Goal: Task Accomplishment & Management: Complete application form

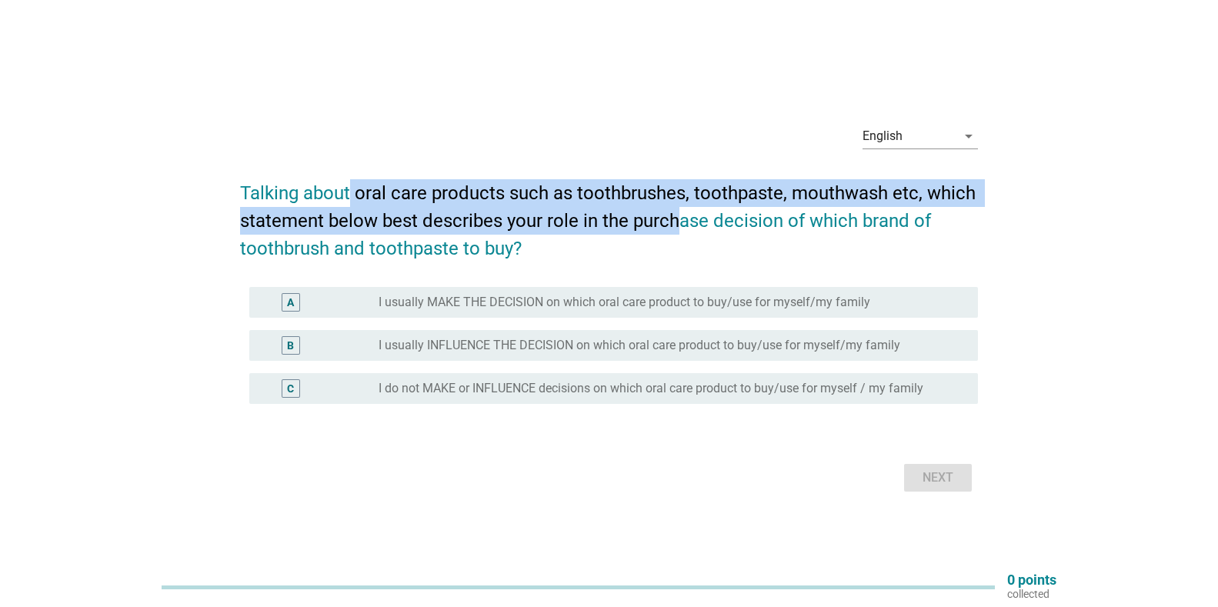
drag, startPoint x: 347, startPoint y: 196, endPoint x: 681, endPoint y: 219, distance: 334.6
click at [681, 219] on h2 "Talking about oral care products such as toothbrushes, toothpaste, mouthwash et…" at bounding box center [609, 213] width 738 height 98
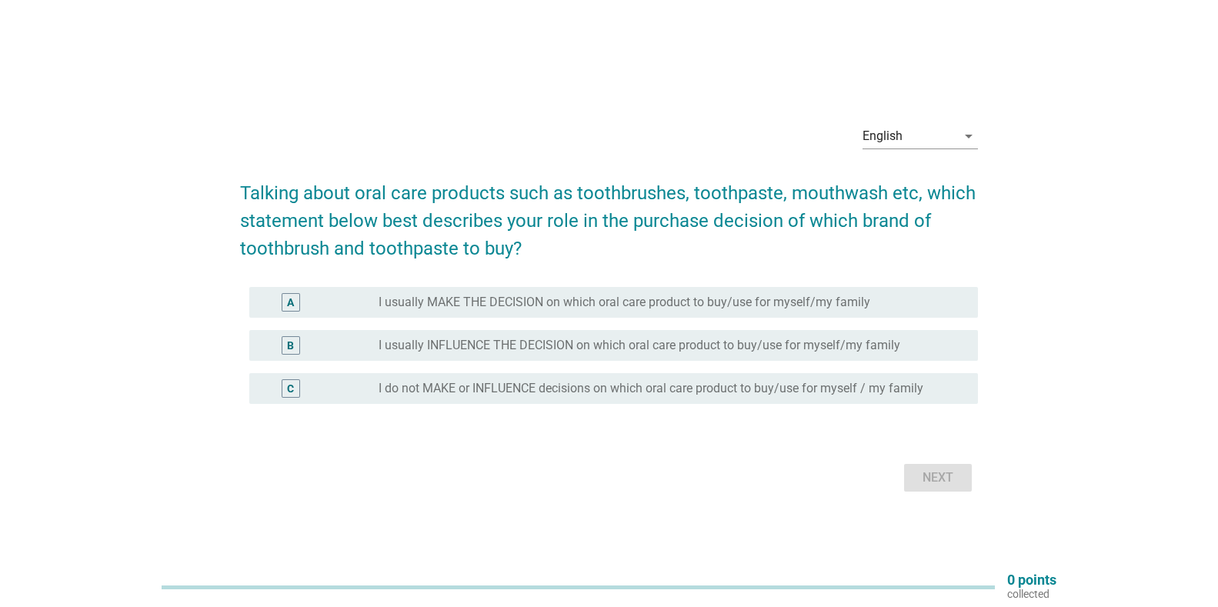
click at [659, 240] on h2 "Talking about oral care products such as toothbrushes, toothpaste, mouthwash et…" at bounding box center [609, 213] width 738 height 98
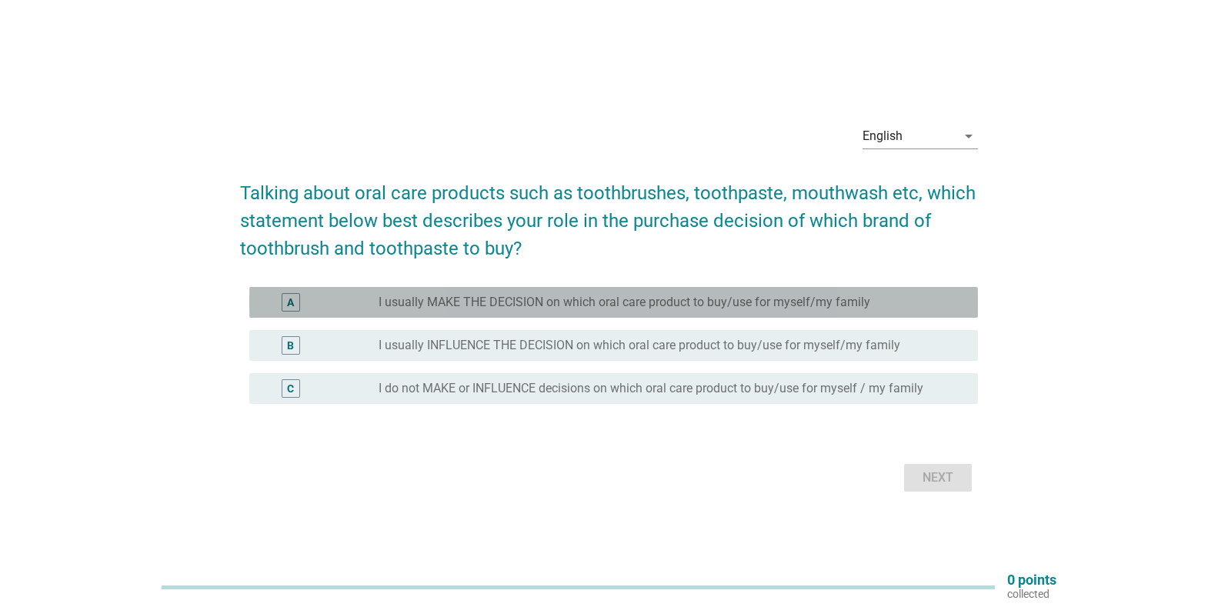
click at [572, 299] on label "I usually MAKE THE DECISION on which oral care product to buy/use for myself/my…" at bounding box center [624, 302] width 492 height 15
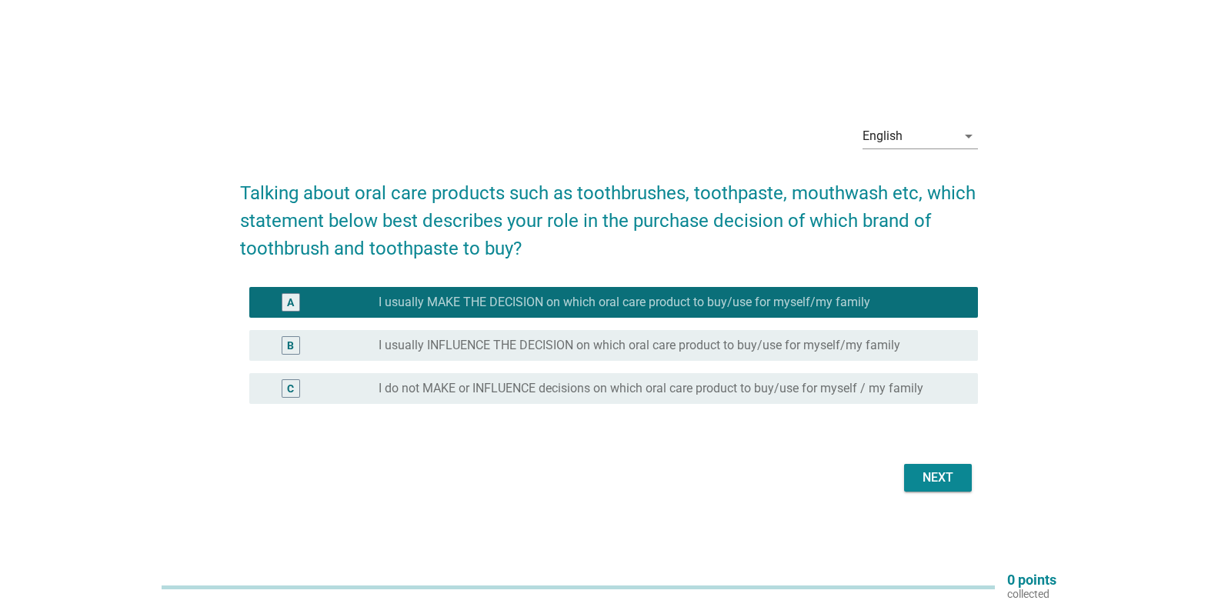
click at [942, 470] on div "Next" at bounding box center [937, 477] width 43 height 18
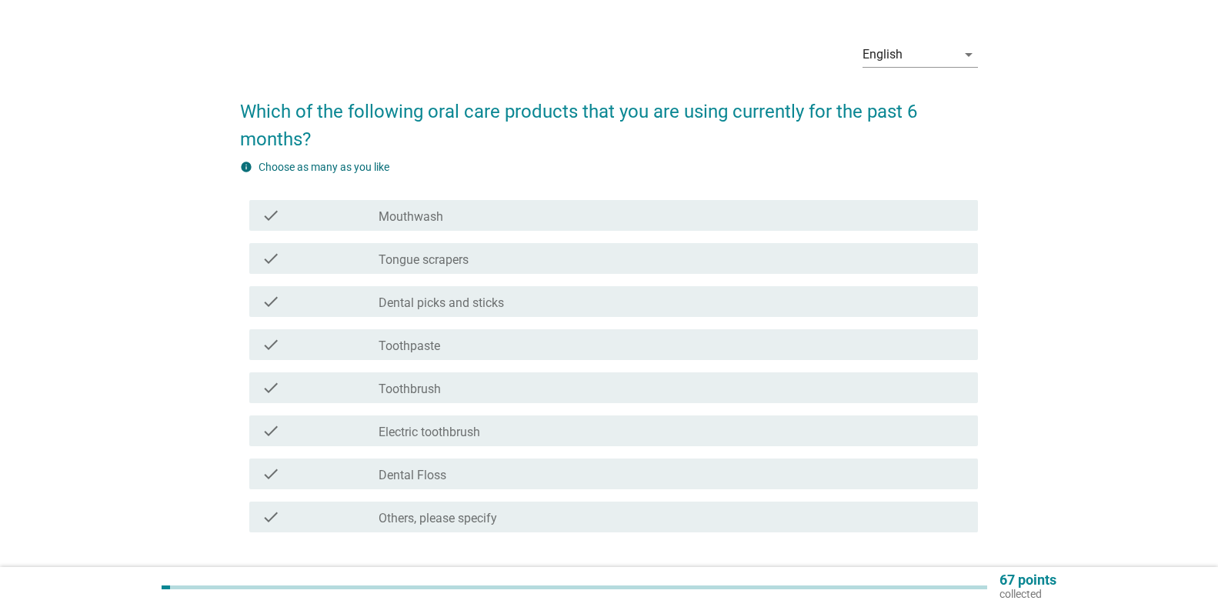
scroll to position [77, 0]
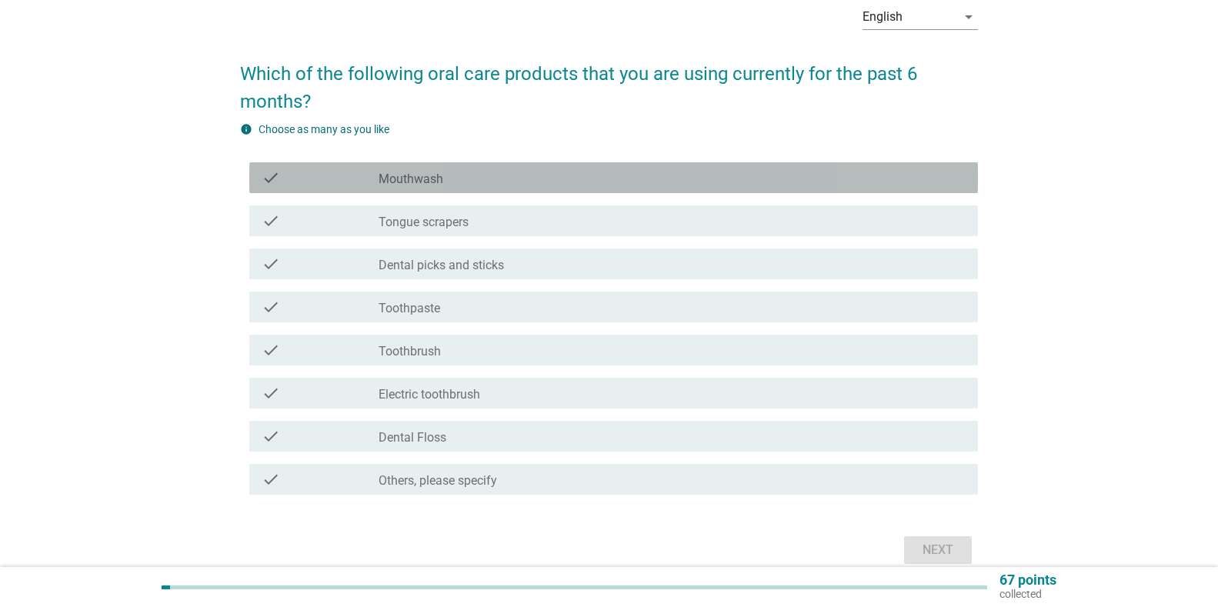
click at [440, 179] on label "Mouthwash" at bounding box center [410, 179] width 65 height 15
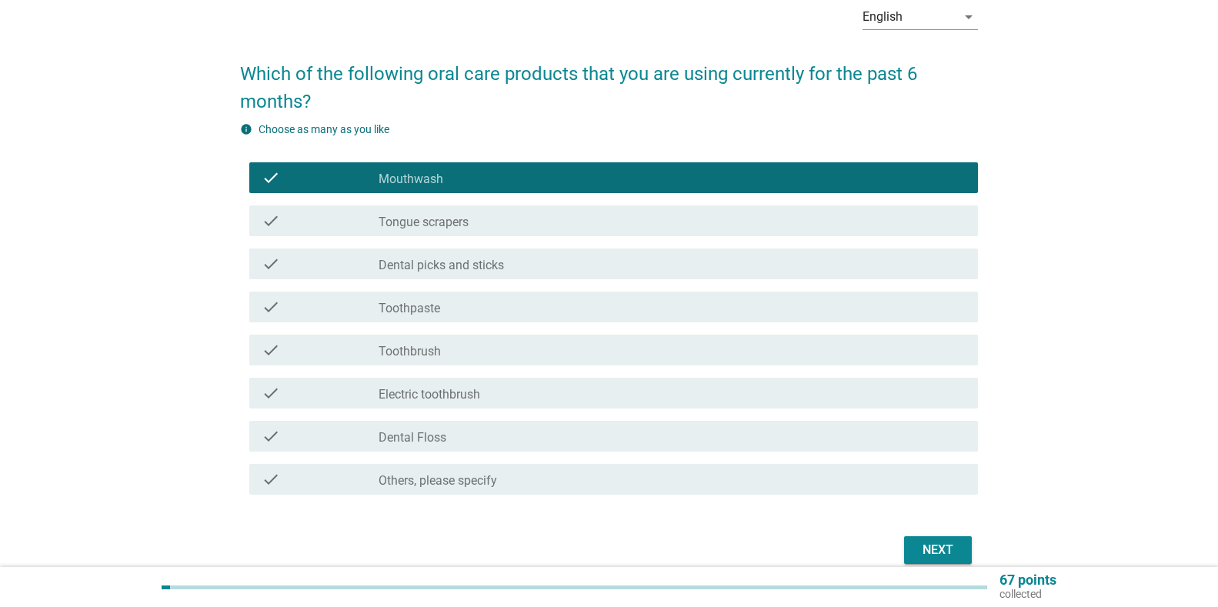
click at [480, 300] on div "check_box_outline_blank Toothpaste" at bounding box center [671, 307] width 587 height 18
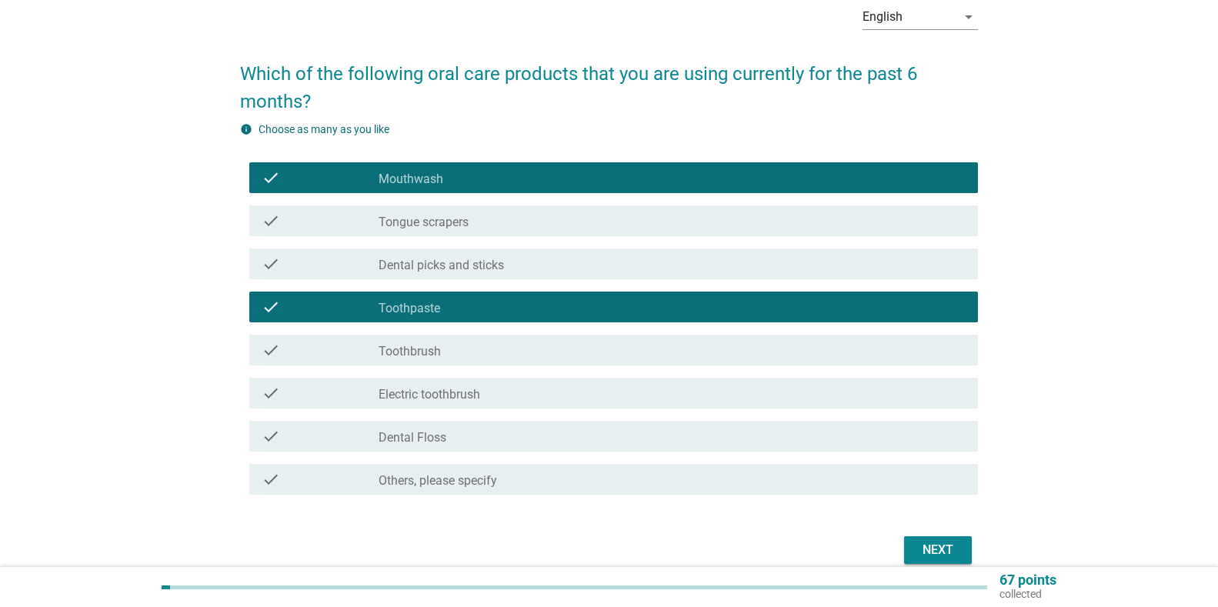
click at [455, 342] on div "check_box_outline_blank Toothbrush" at bounding box center [671, 350] width 587 height 18
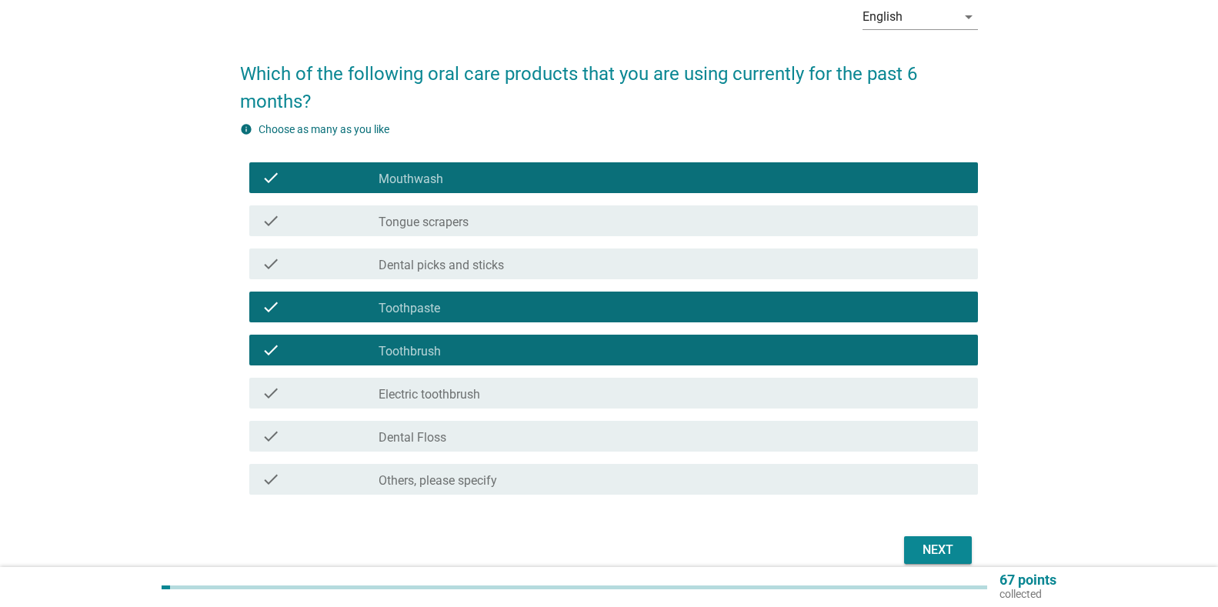
click at [915, 545] on button "Next" at bounding box center [938, 550] width 68 height 28
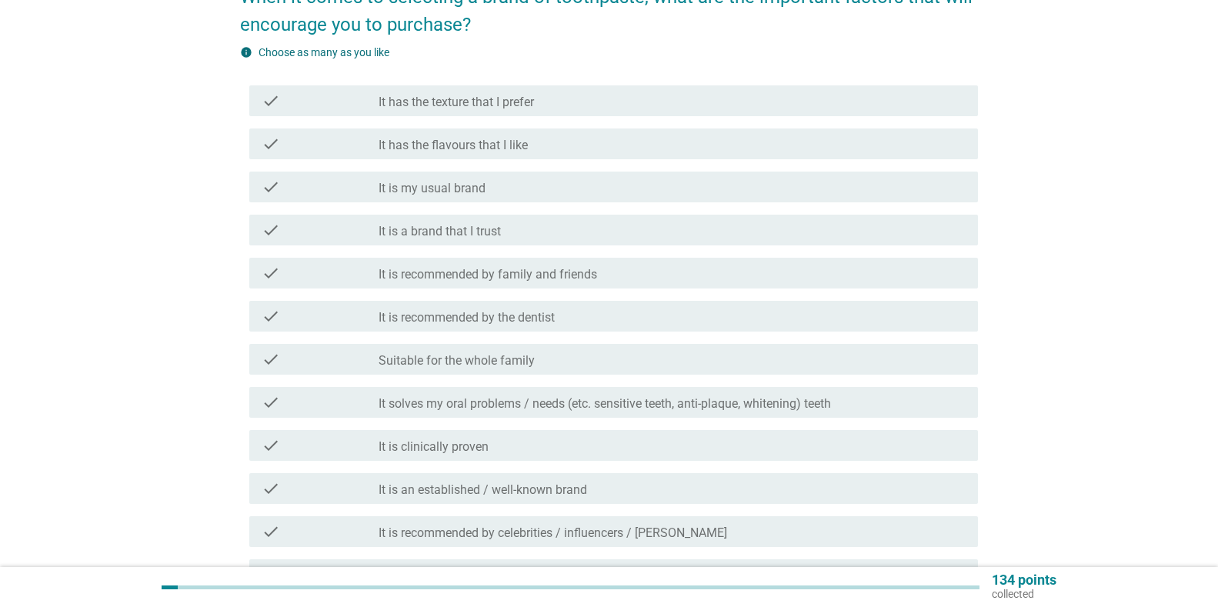
scroll to position [231, 0]
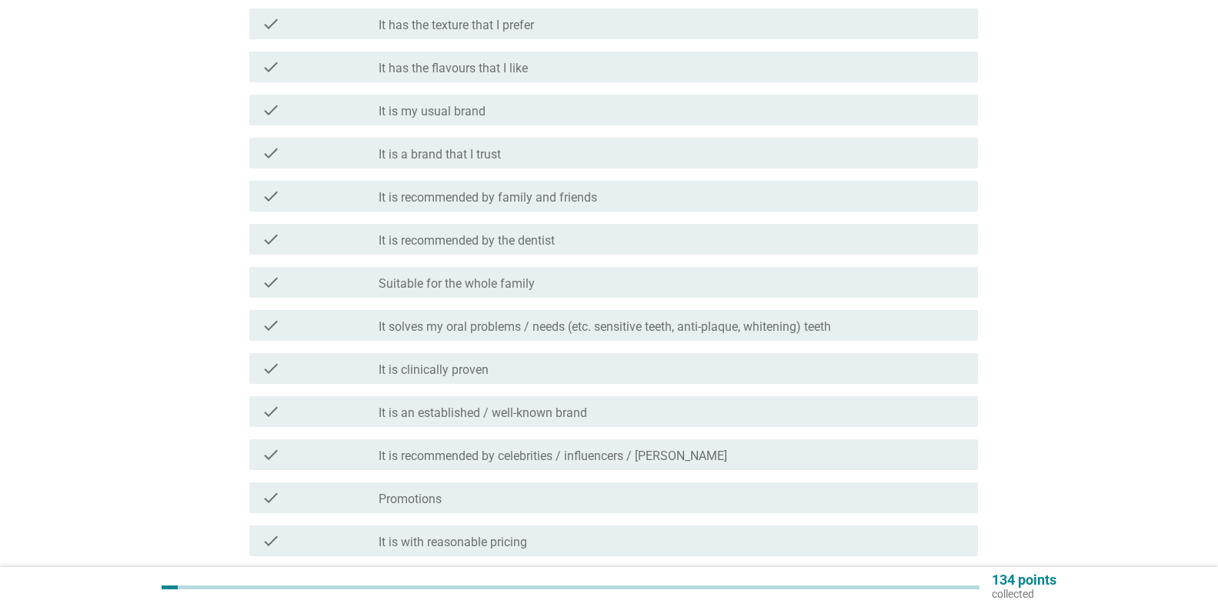
click at [481, 322] on label "It solves my oral problems / needs (etc. sensitive teeth, anti-plaque, whitenin…" at bounding box center [604, 326] width 452 height 15
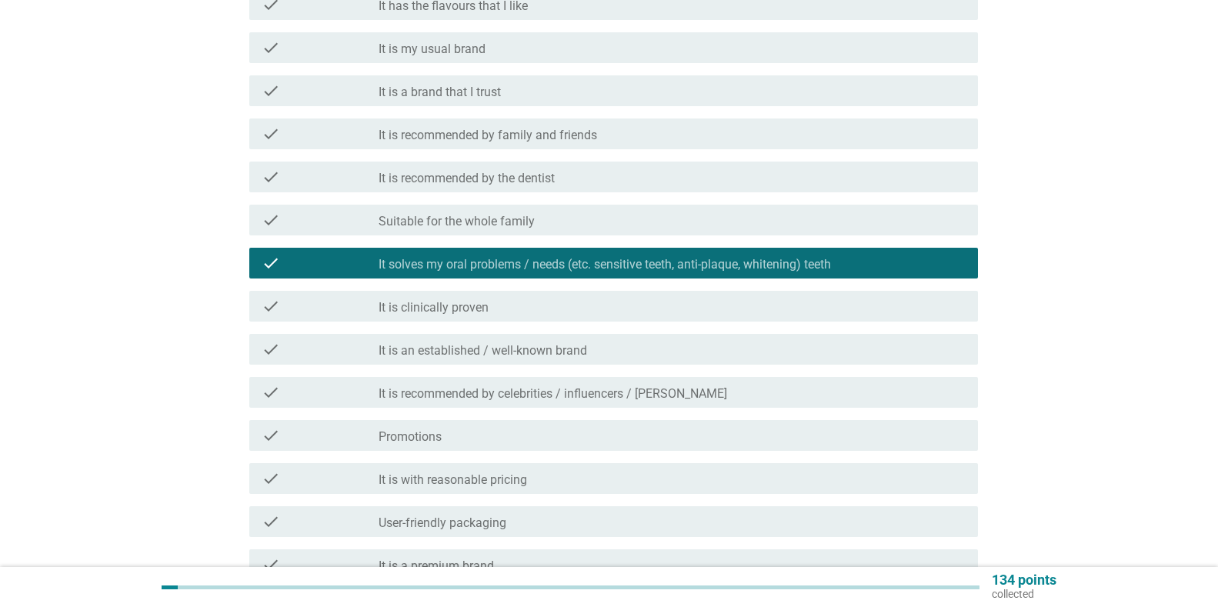
scroll to position [385, 0]
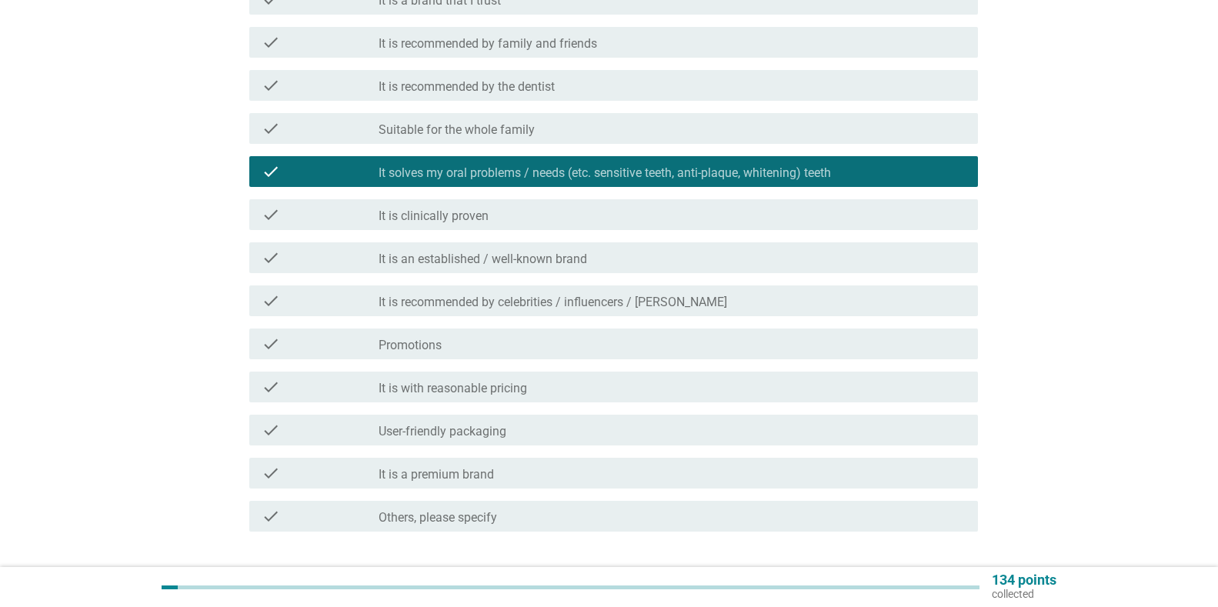
click at [478, 215] on label "It is clinically proven" at bounding box center [433, 215] width 110 height 15
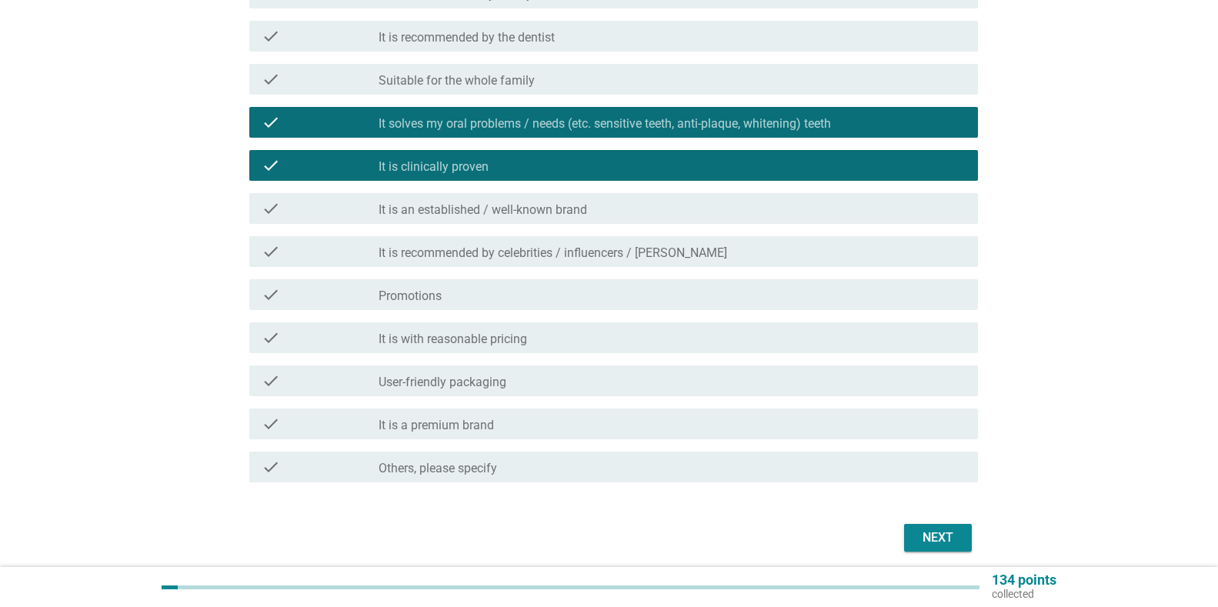
scroll to position [462, 0]
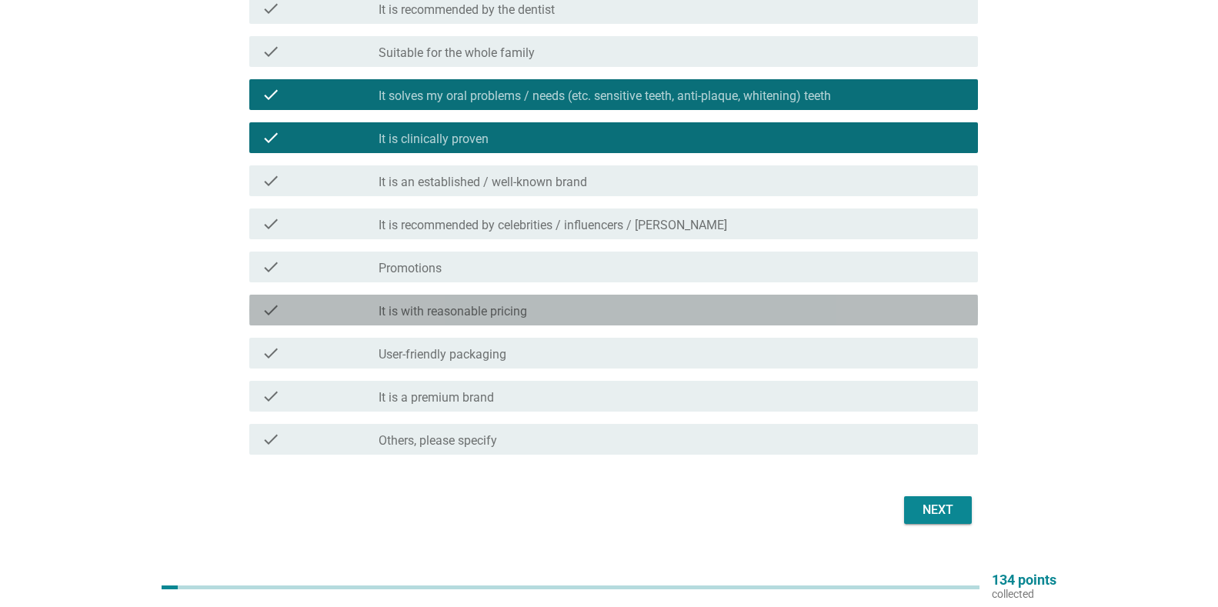
click at [503, 310] on label "It is with reasonable pricing" at bounding box center [452, 311] width 148 height 15
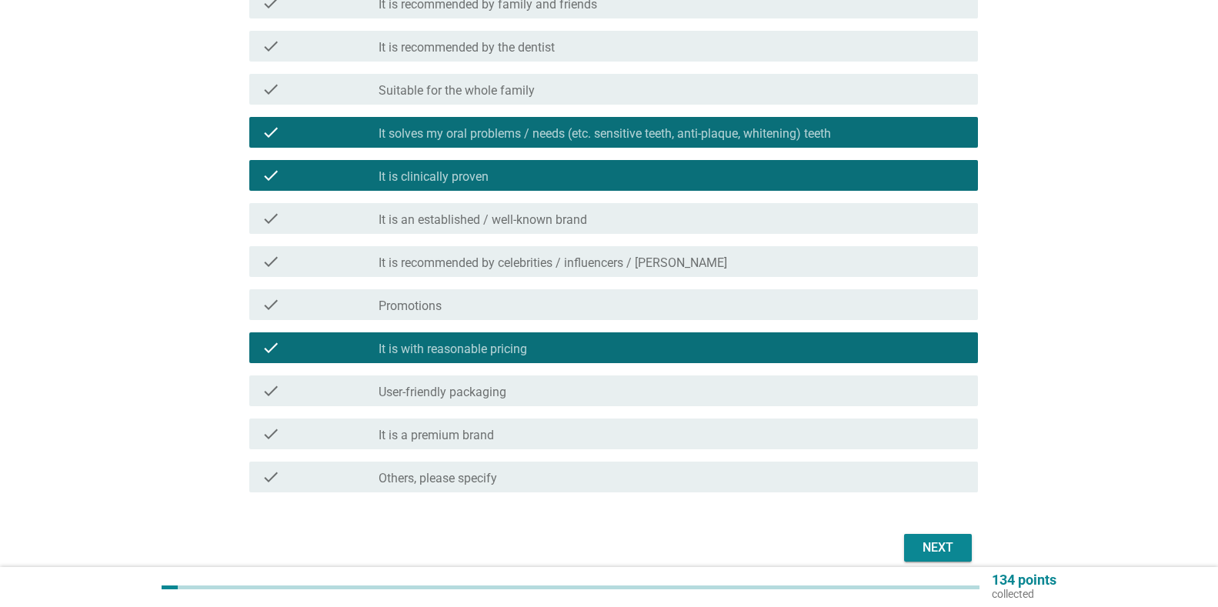
scroll to position [492, 0]
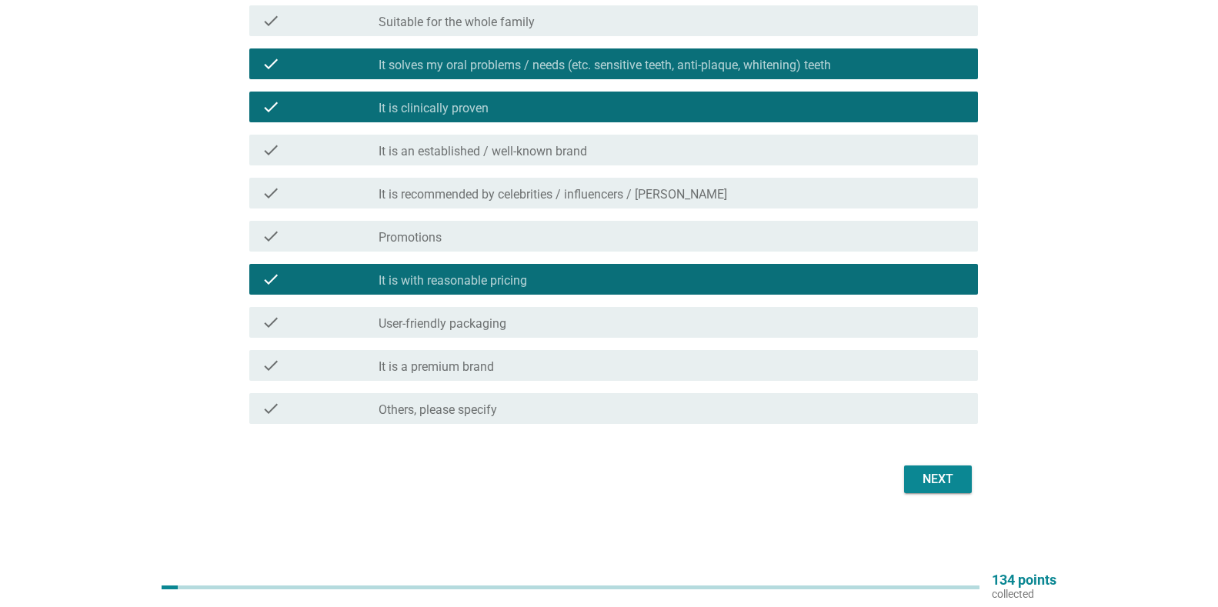
click at [930, 486] on div "Next" at bounding box center [937, 479] width 43 height 18
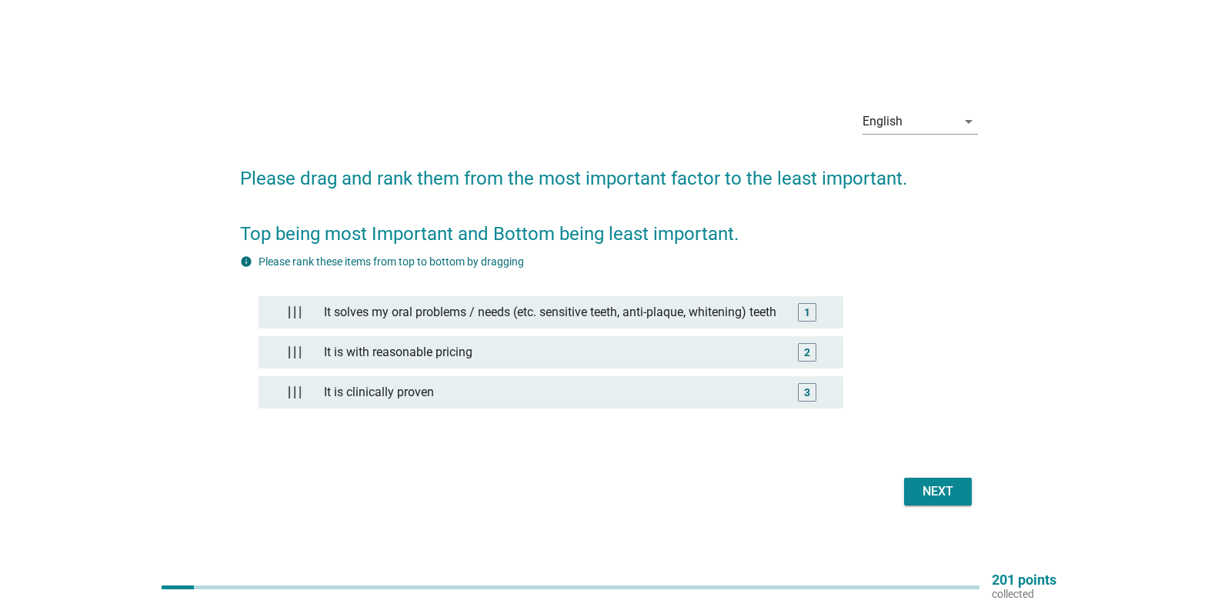
click at [916, 488] on div "Next" at bounding box center [937, 491] width 43 height 18
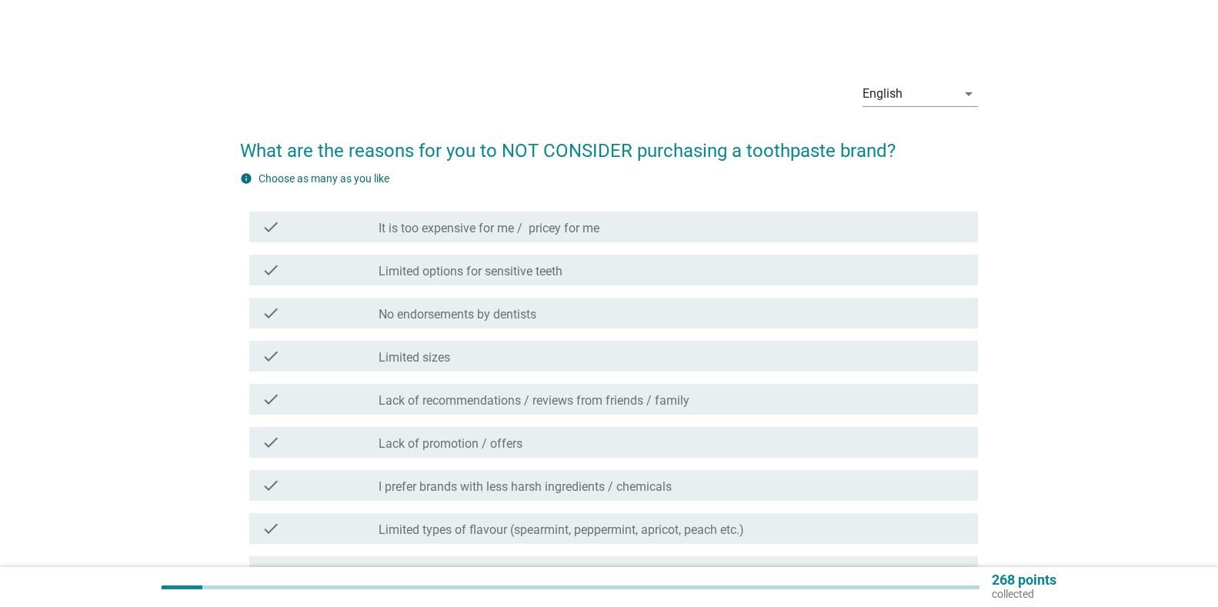
scroll to position [77, 0]
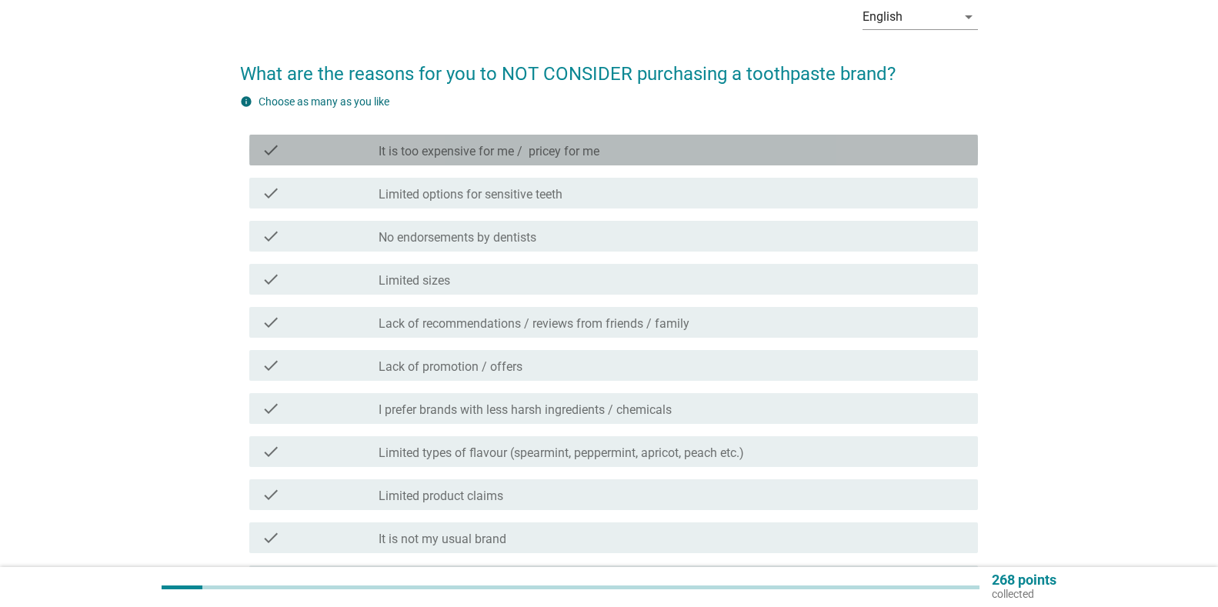
click at [475, 146] on label "It is too expensive for me / pricey for me" at bounding box center [488, 151] width 221 height 15
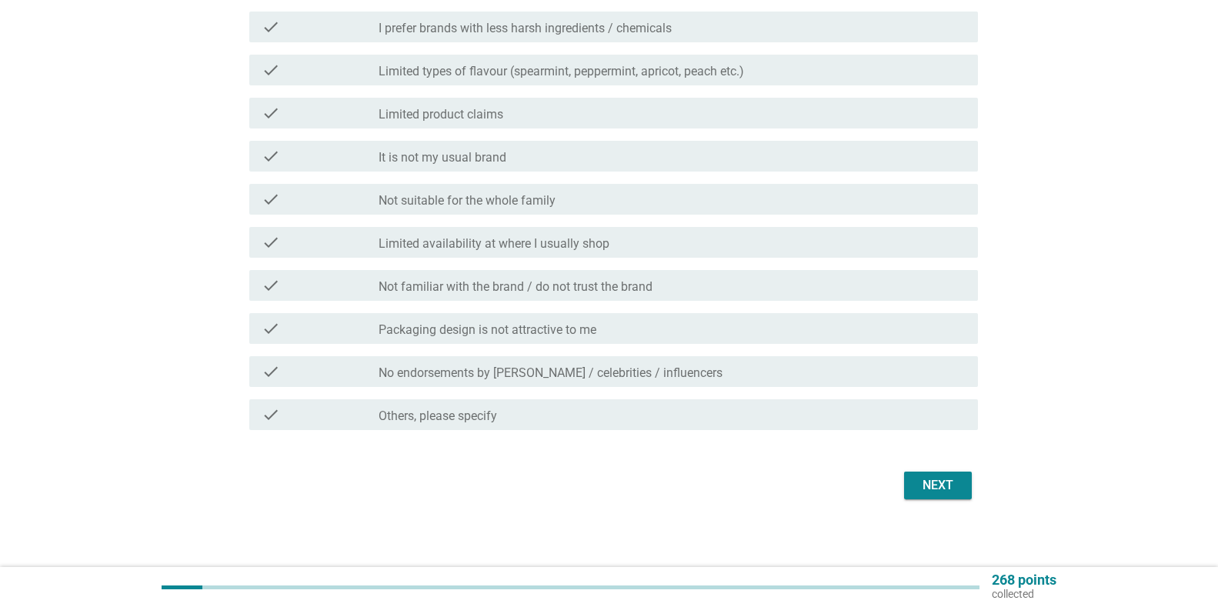
scroll to position [465, 0]
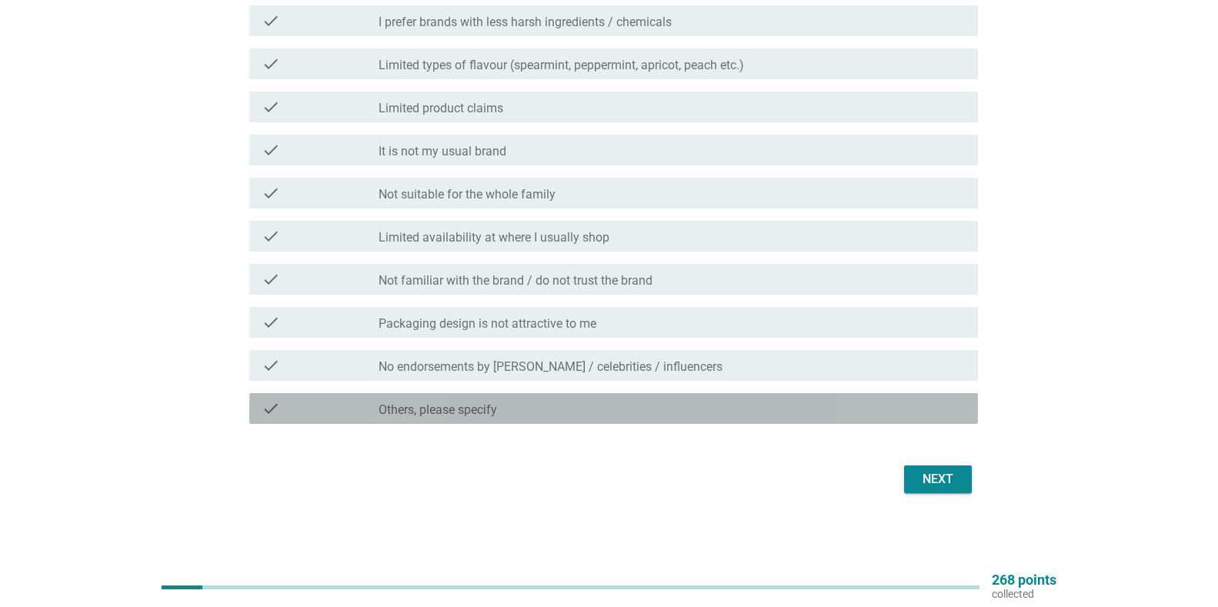
click at [496, 412] on label "Others, please specify" at bounding box center [437, 409] width 118 height 15
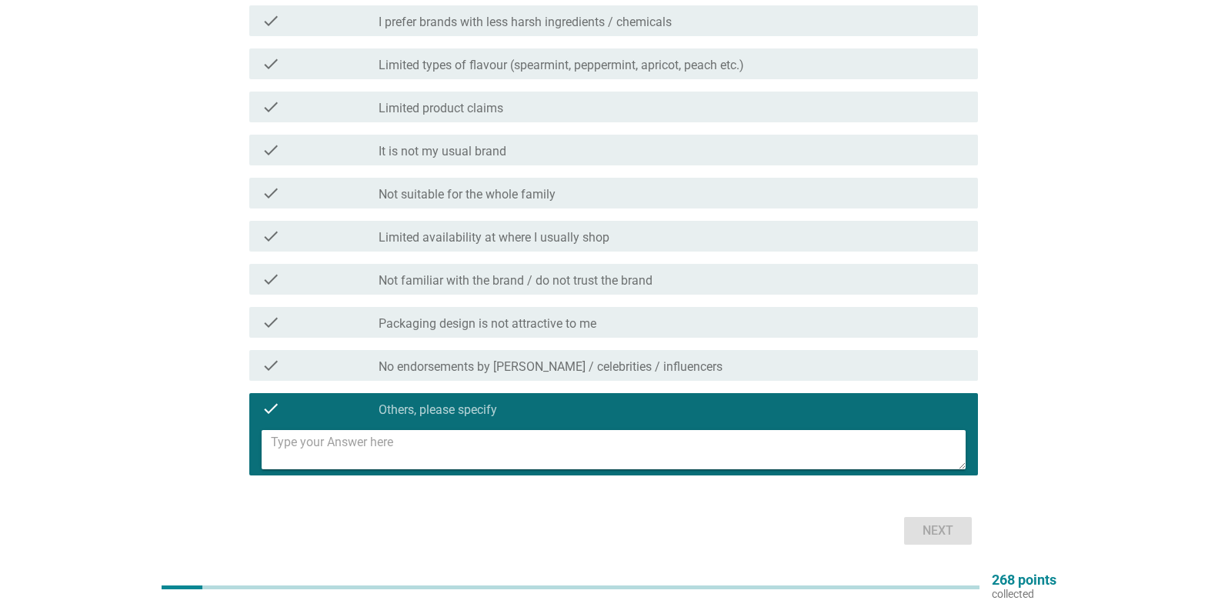
scroll to position [516, 0]
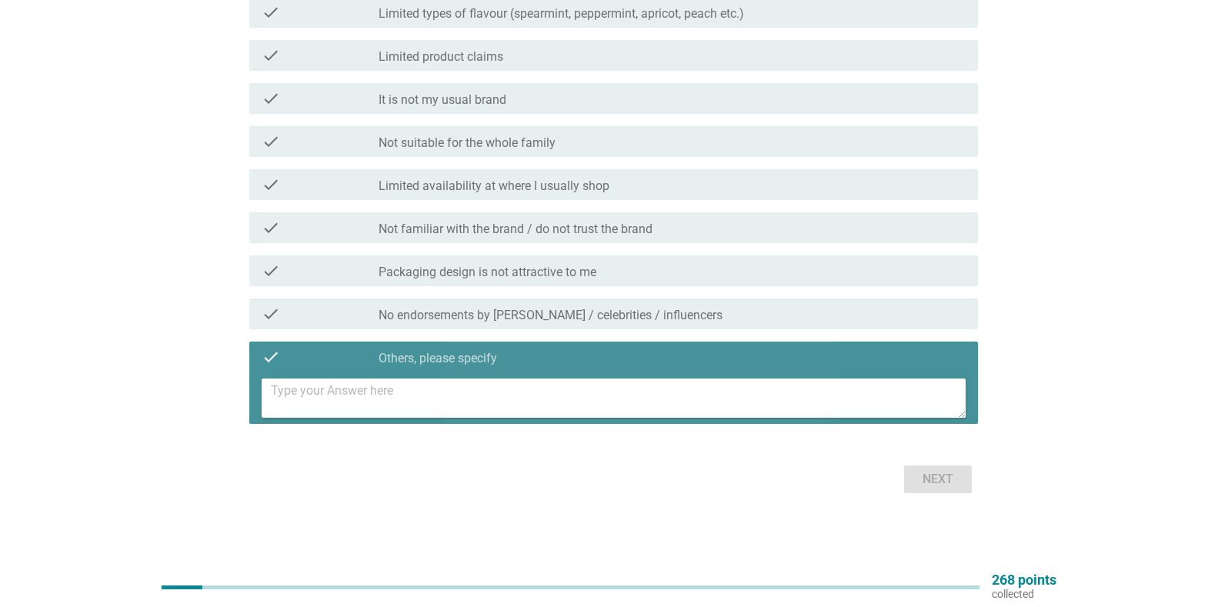
click at [584, 408] on textarea at bounding box center [618, 397] width 695 height 39
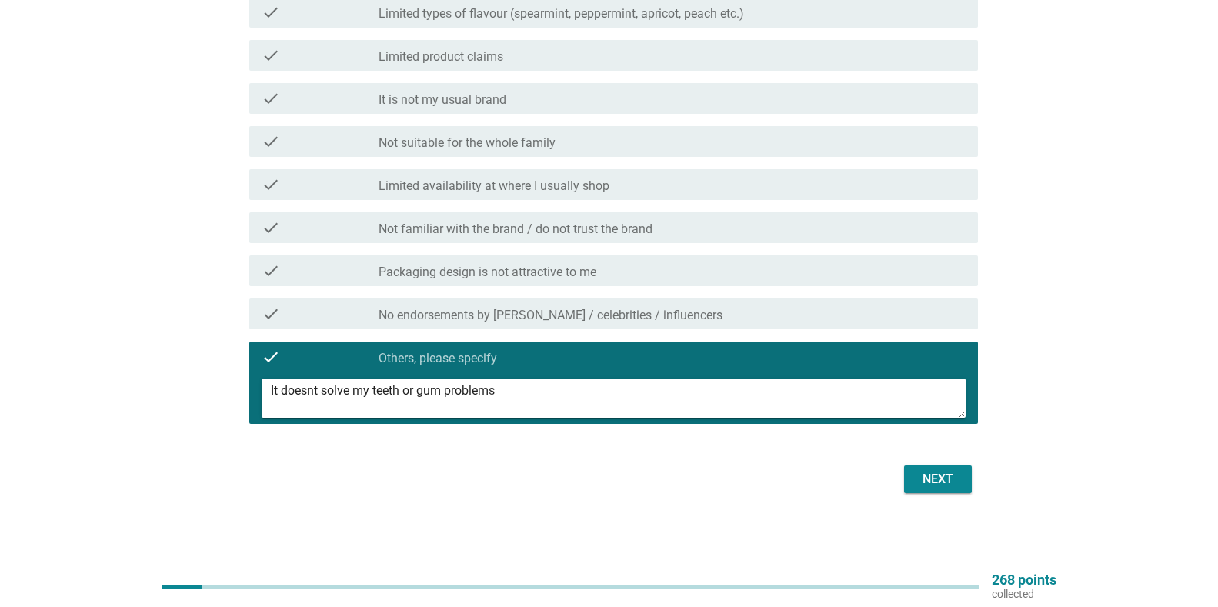
type textarea "It doesnt solve my teeth or gum problems"
click at [932, 486] on div "Next" at bounding box center [937, 479] width 43 height 18
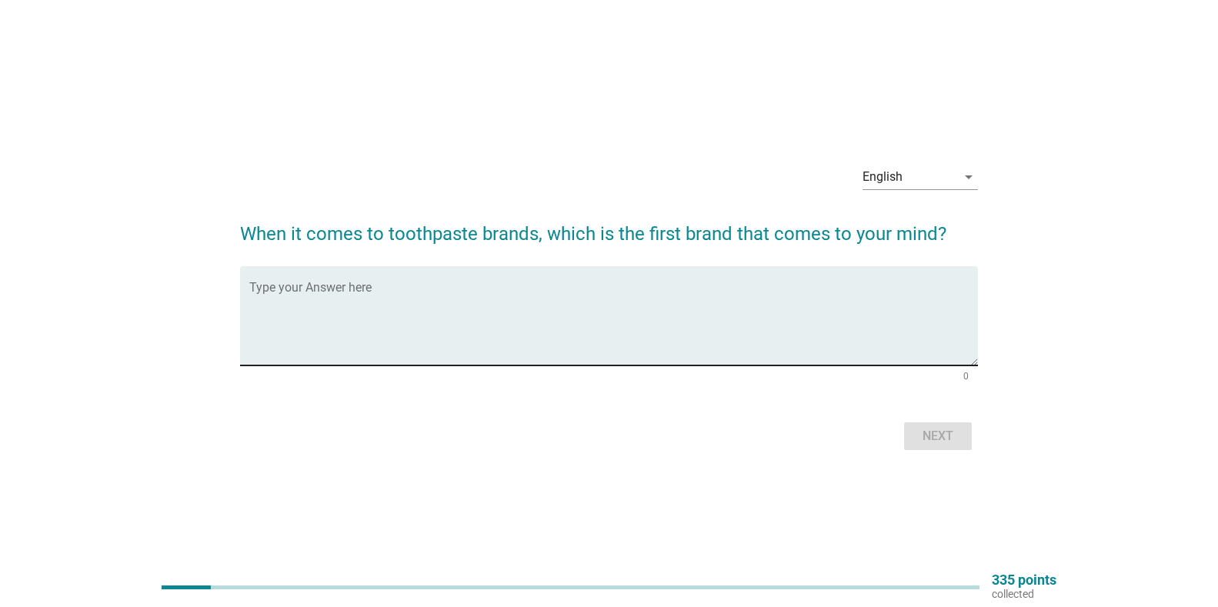
click at [654, 303] on textarea "Type your Answer here" at bounding box center [613, 325] width 728 height 81
type textarea "Colgate"
click at [949, 433] on div "Next" at bounding box center [937, 436] width 43 height 18
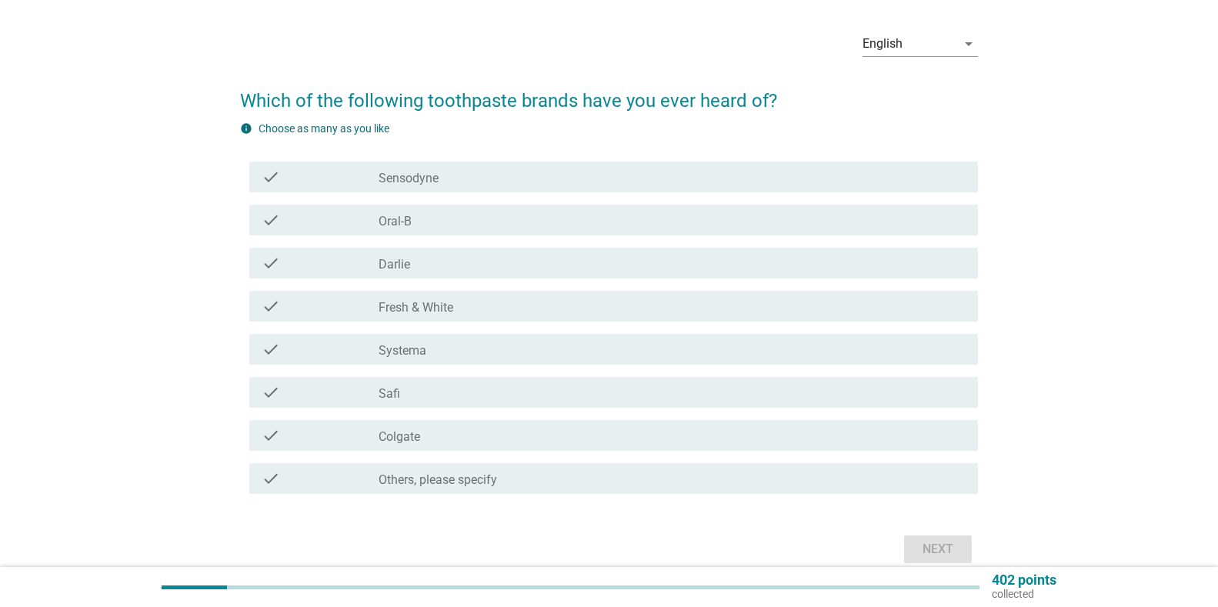
scroll to position [77, 0]
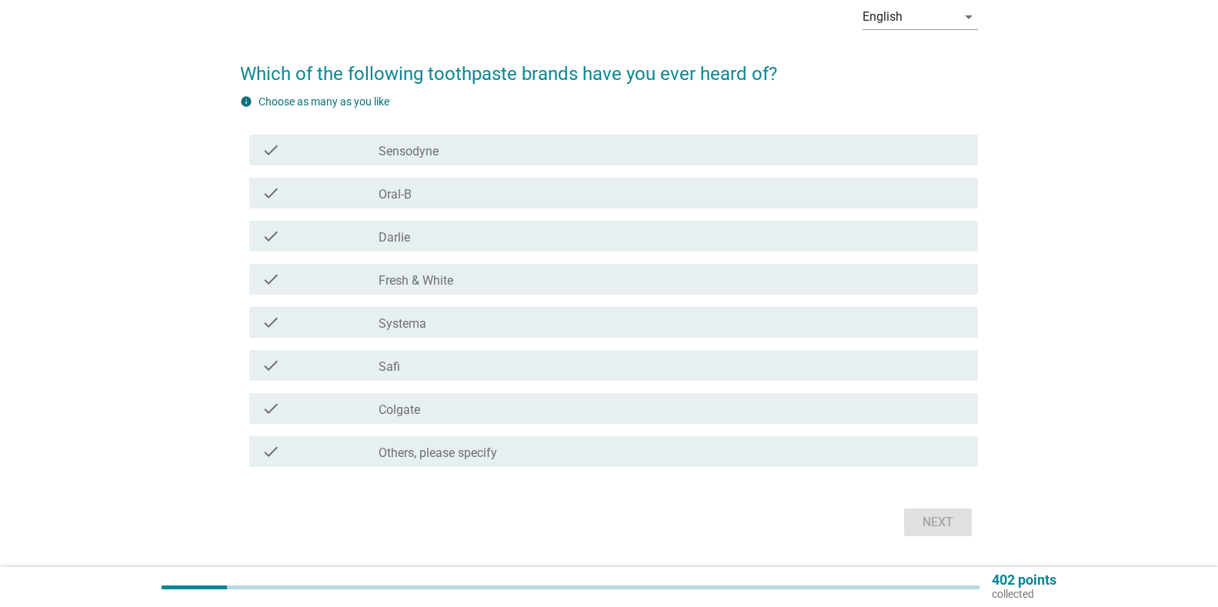
click at [488, 150] on div "check_box_outline_blank Sensodyne" at bounding box center [671, 150] width 587 height 18
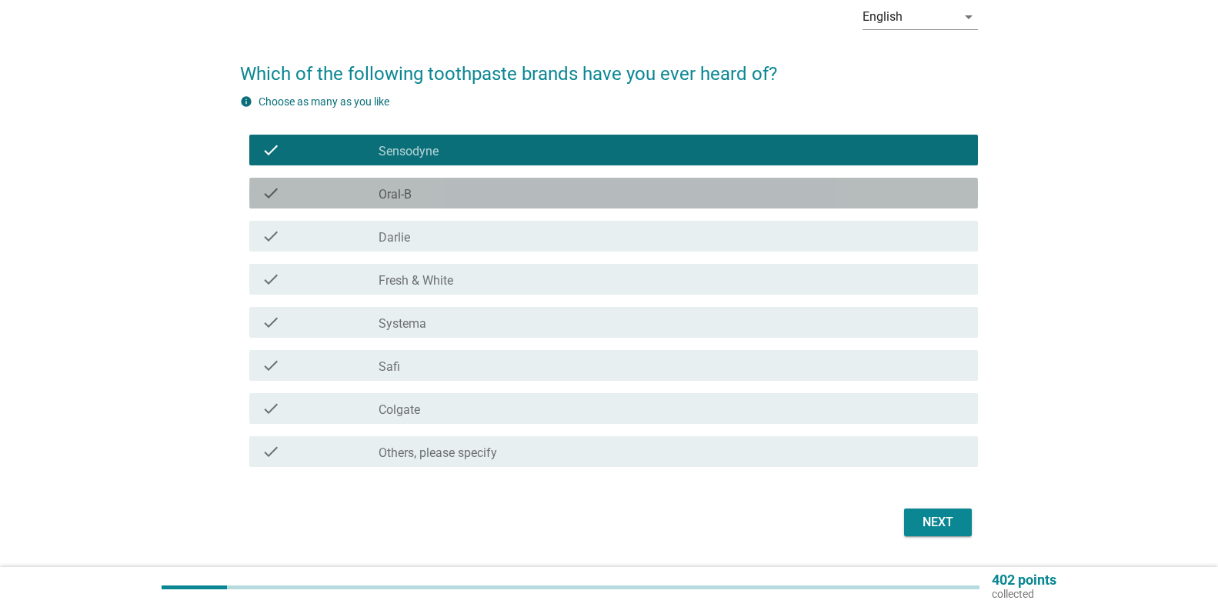
click at [390, 199] on label "Oral-B" at bounding box center [394, 194] width 33 height 15
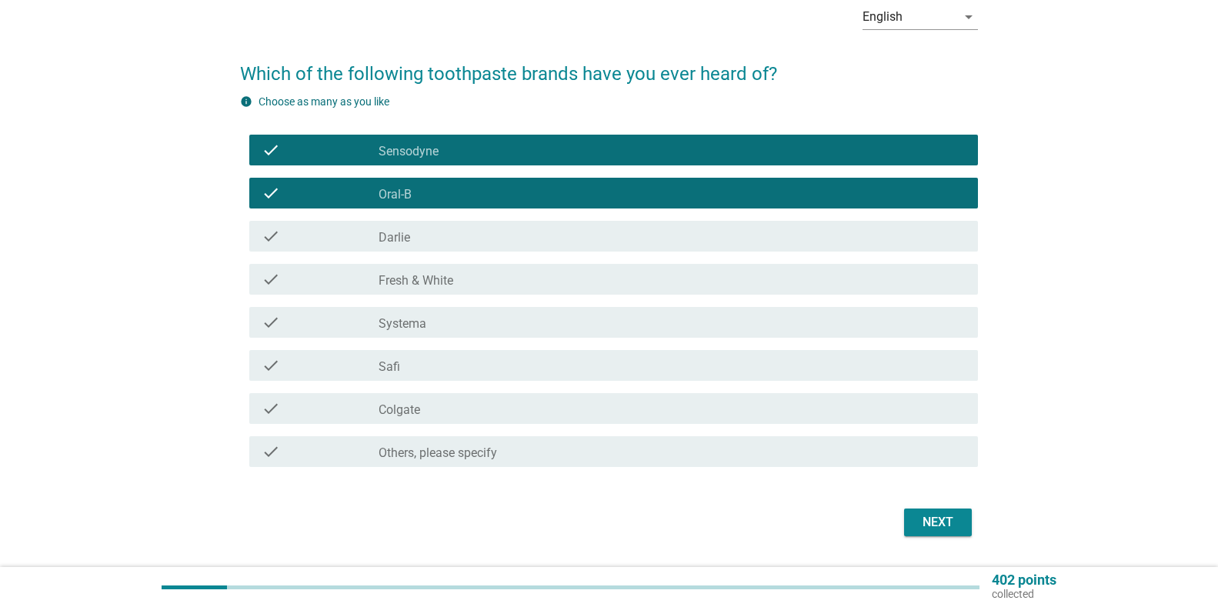
click at [402, 240] on label "Darlie" at bounding box center [394, 237] width 32 height 15
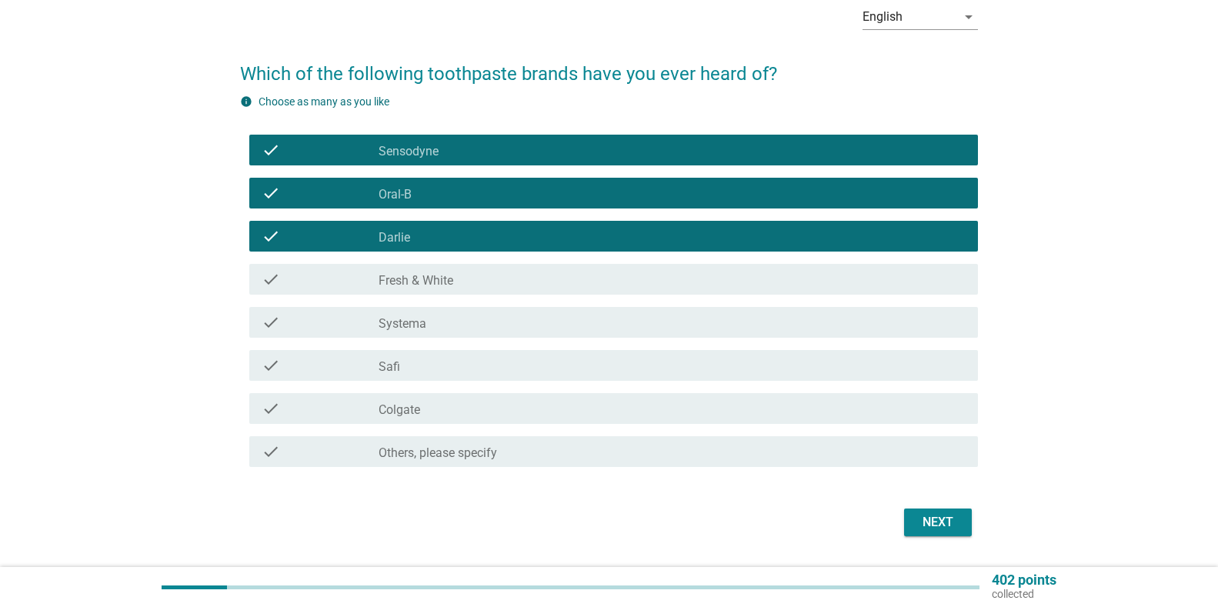
click at [420, 270] on div "check_box_outline_blank Fresh & White" at bounding box center [671, 279] width 587 height 18
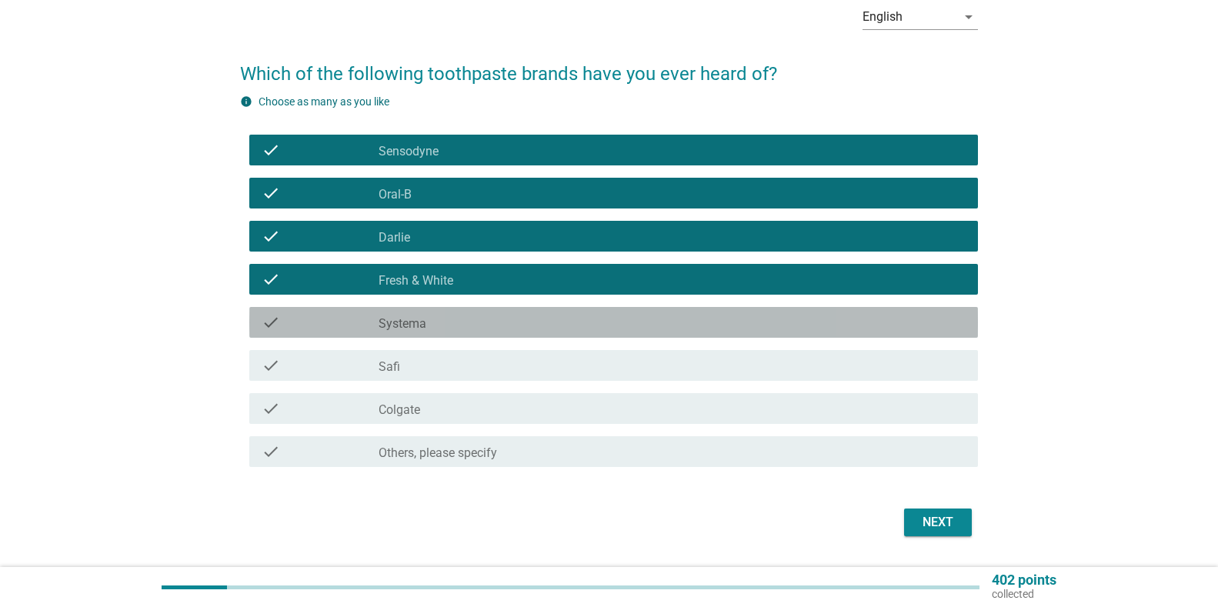
click at [423, 320] on label "Systema" at bounding box center [402, 323] width 48 height 15
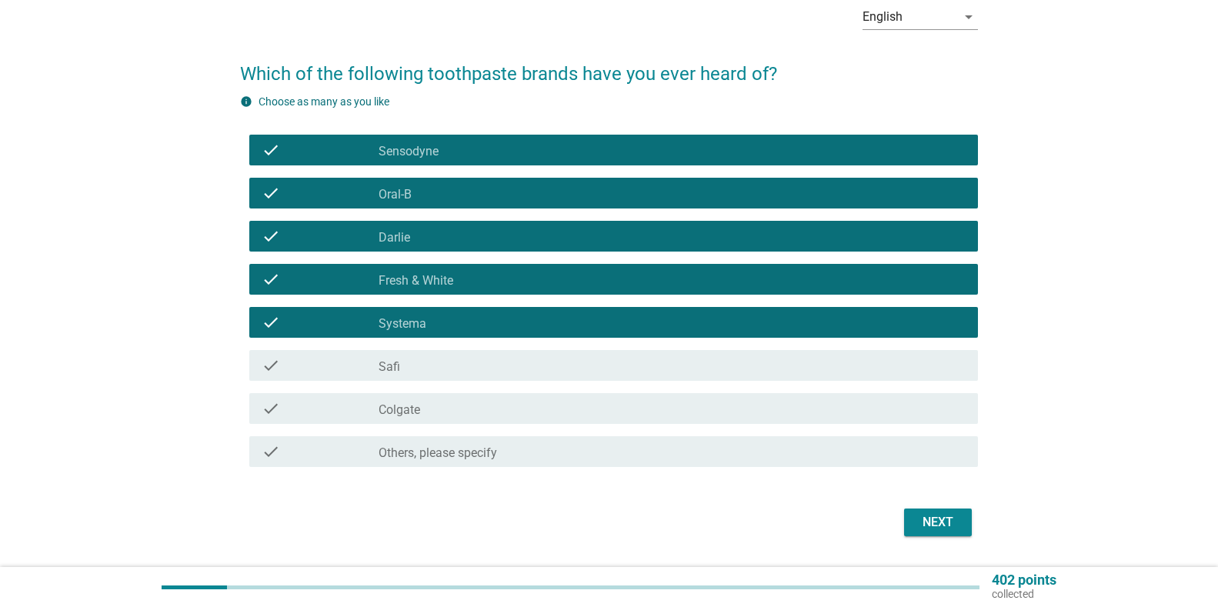
click at [415, 360] on div "check_box_outline_blank Safi" at bounding box center [671, 365] width 587 height 18
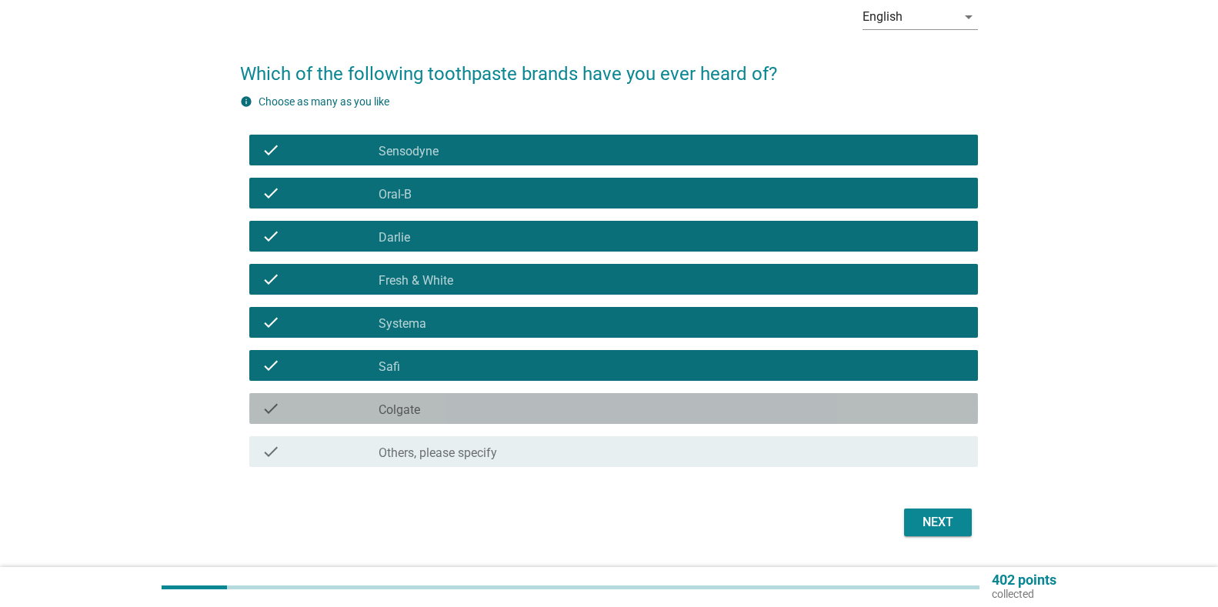
click at [422, 400] on div "check_box_outline_blank Colgate" at bounding box center [671, 408] width 587 height 18
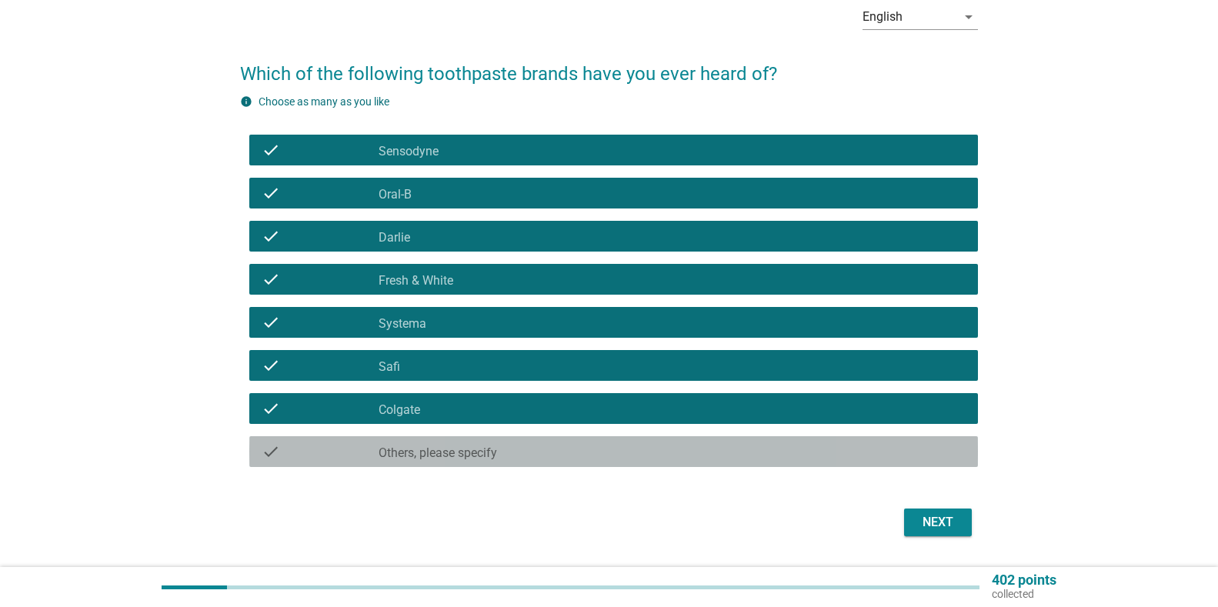
click at [756, 451] on div "check_box_outline_blank Others, please specify" at bounding box center [671, 451] width 587 height 18
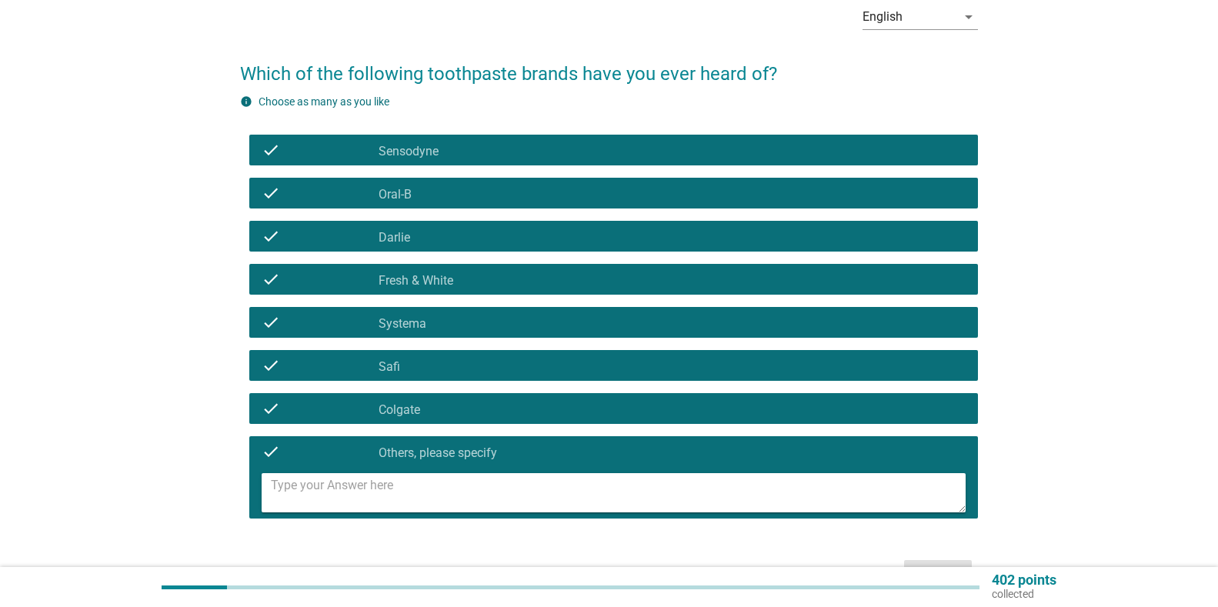
click at [692, 480] on textarea at bounding box center [618, 492] width 695 height 39
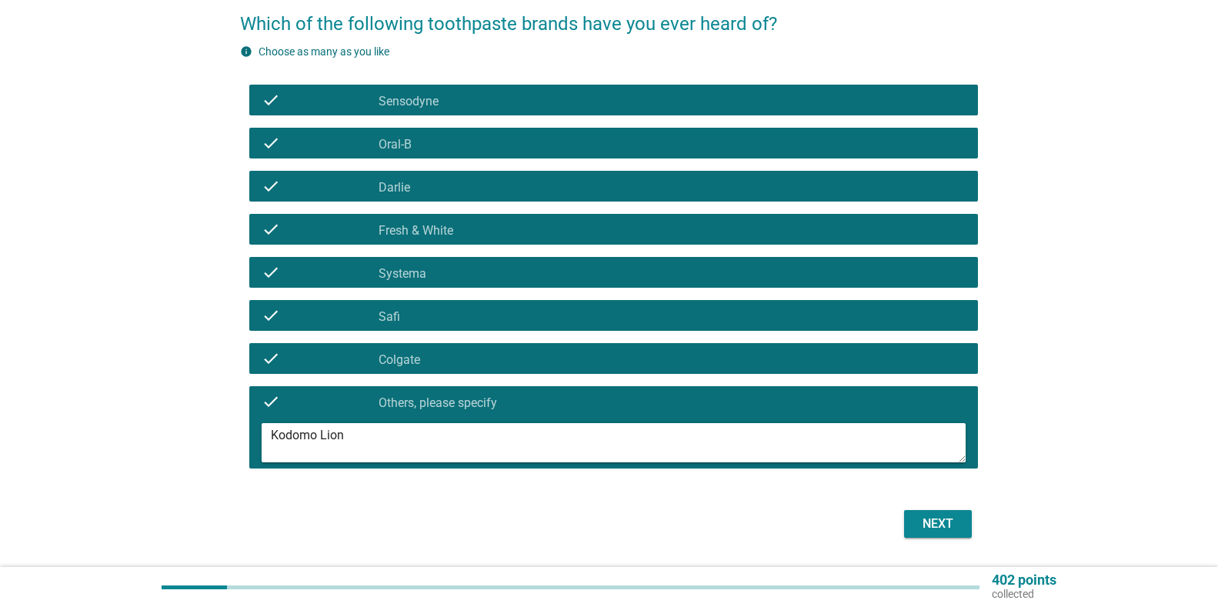
scroll to position [154, 0]
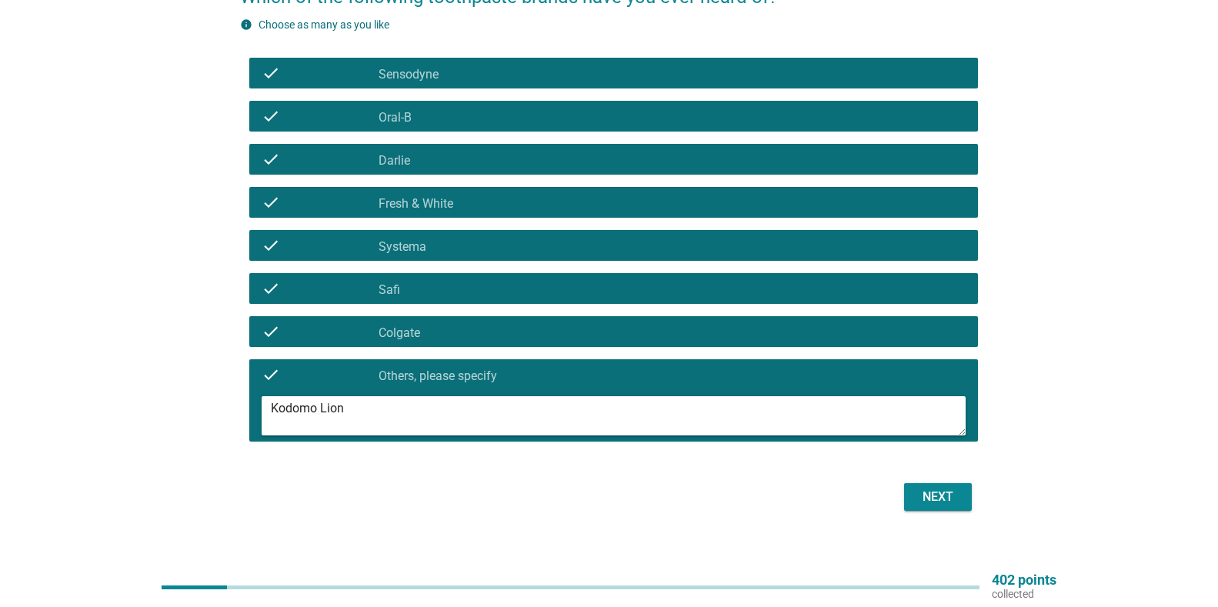
type textarea "Kodomo Lion"
click at [937, 502] on div "Next" at bounding box center [937, 497] width 43 height 18
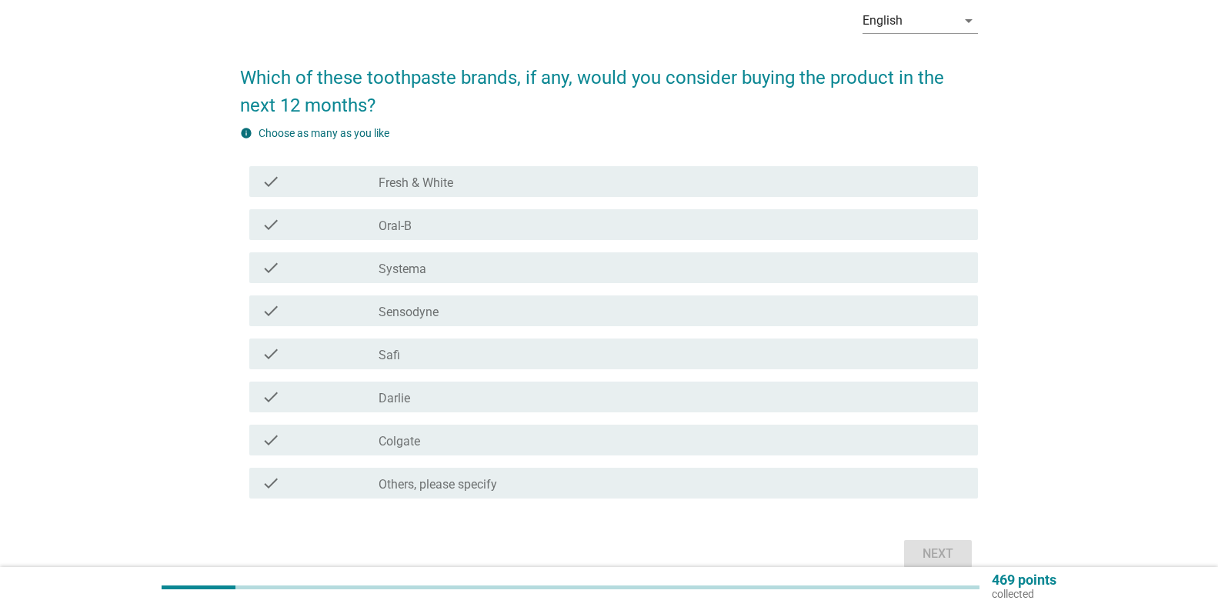
scroll to position [77, 0]
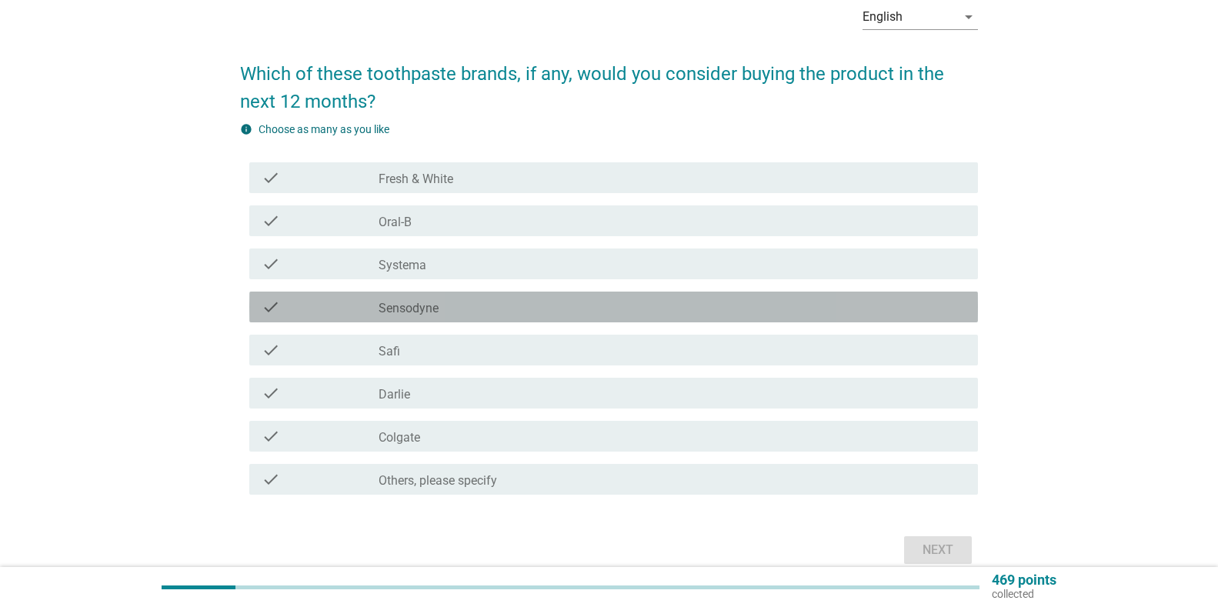
click at [362, 301] on div "check" at bounding box center [321, 307] width 118 height 18
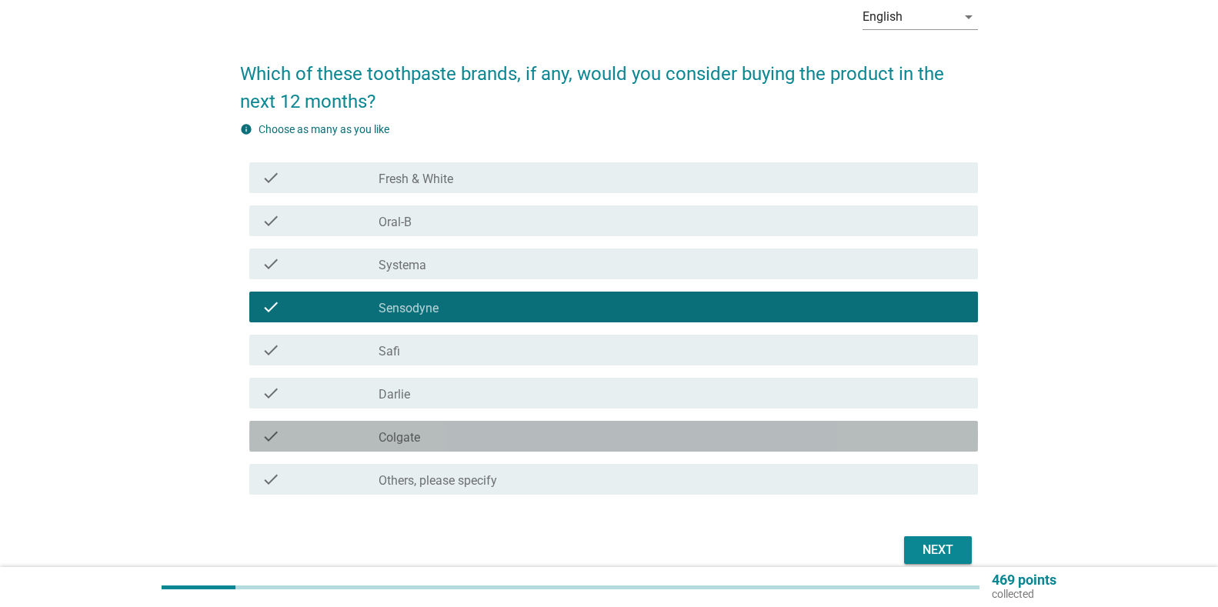
click at [378, 428] on div "check_box_outline_blank Colgate" at bounding box center [671, 436] width 587 height 18
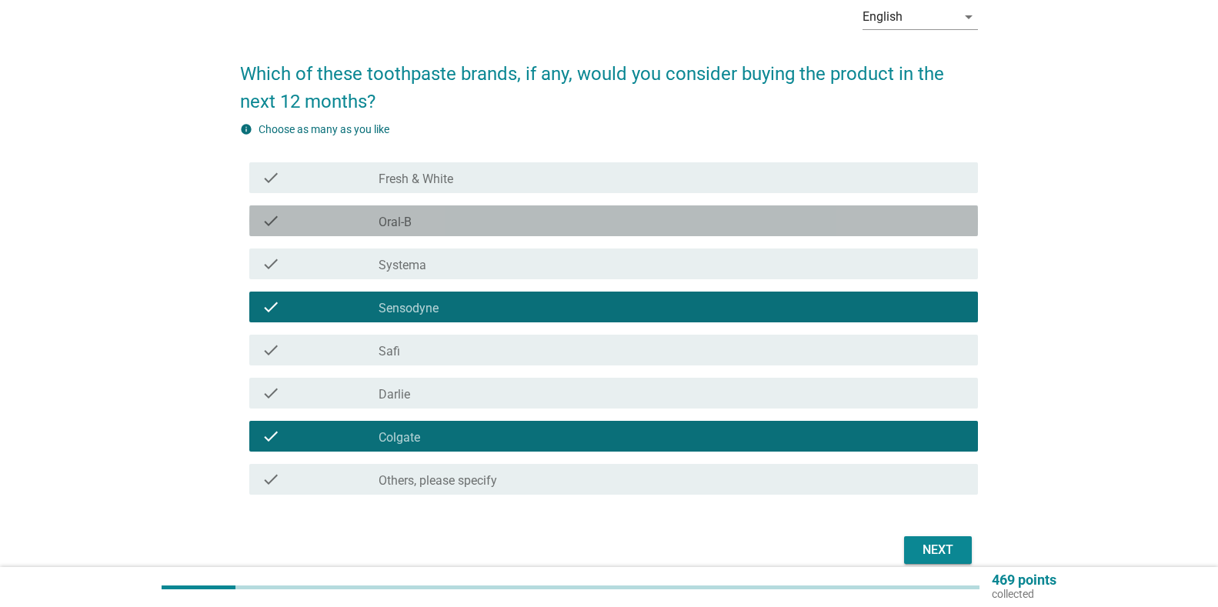
click at [442, 225] on div "check_box_outline_blank Oral-B" at bounding box center [671, 221] width 587 height 18
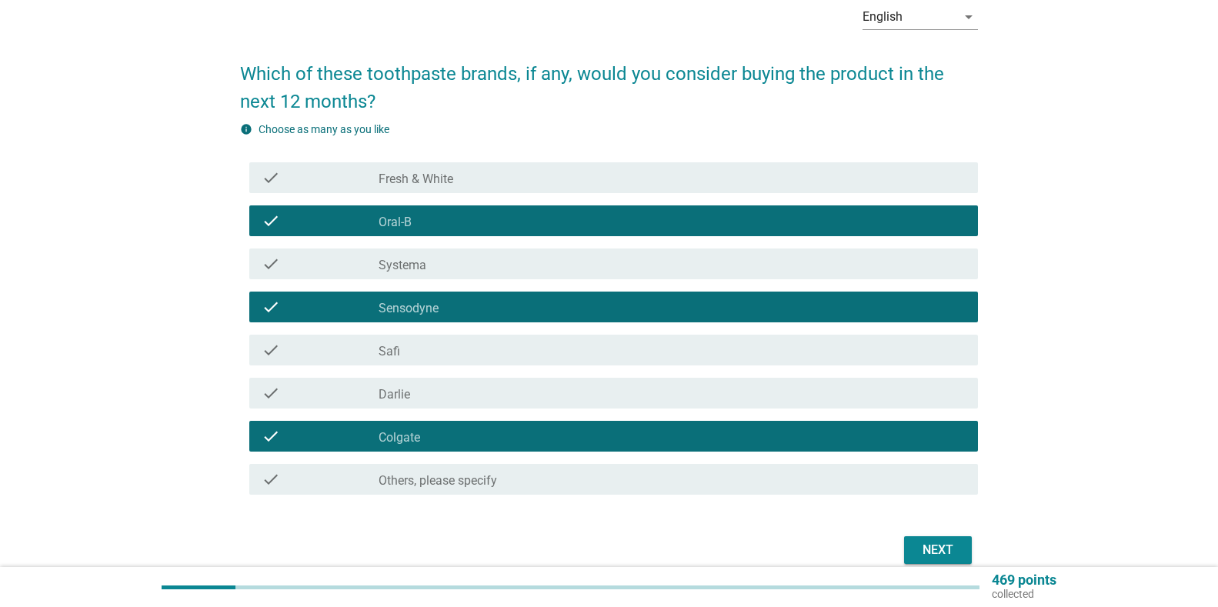
click at [426, 278] on div "check check_box_outline_blank Systema" at bounding box center [613, 263] width 728 height 31
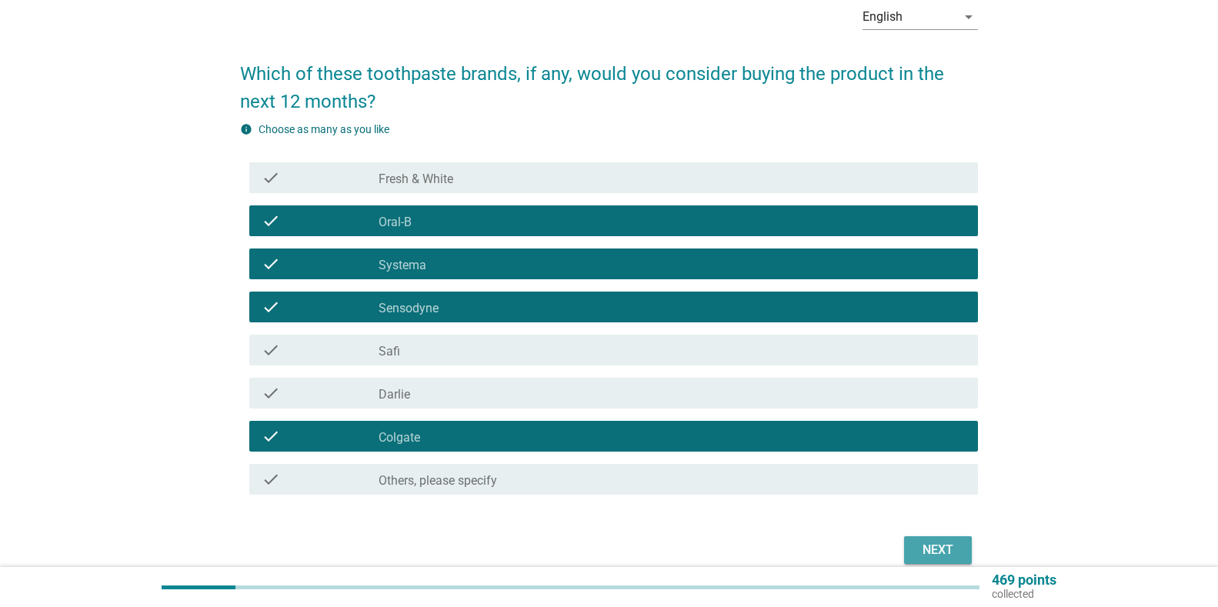
click at [942, 541] on div "Next" at bounding box center [937, 550] width 43 height 18
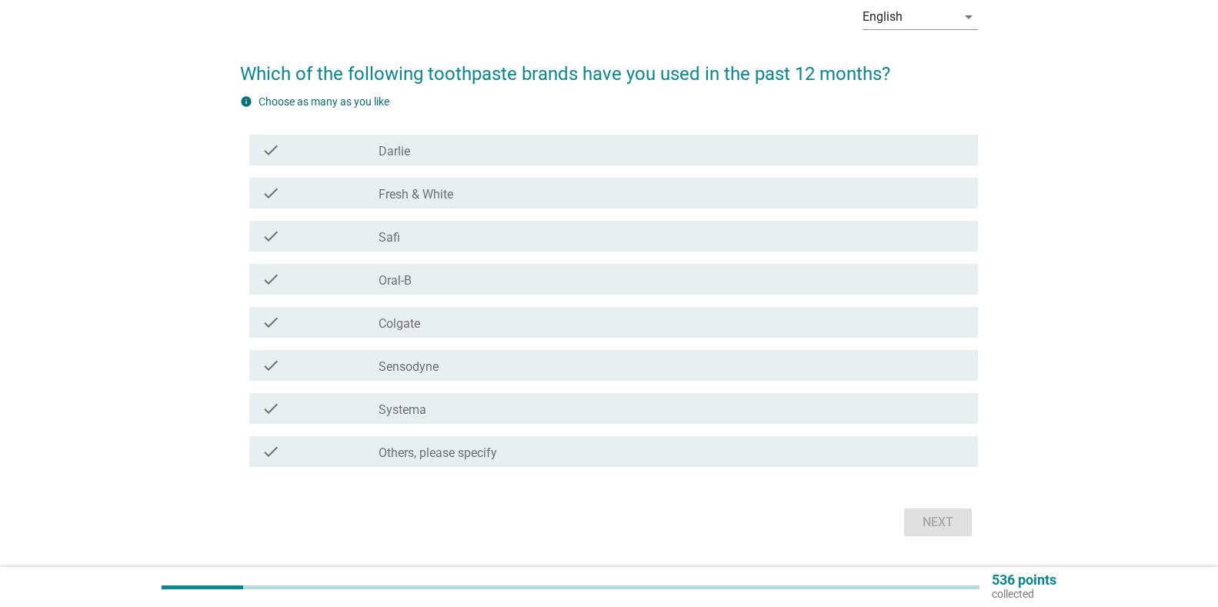
click at [391, 185] on div "check_box Fresh & White" at bounding box center [671, 193] width 587 height 18
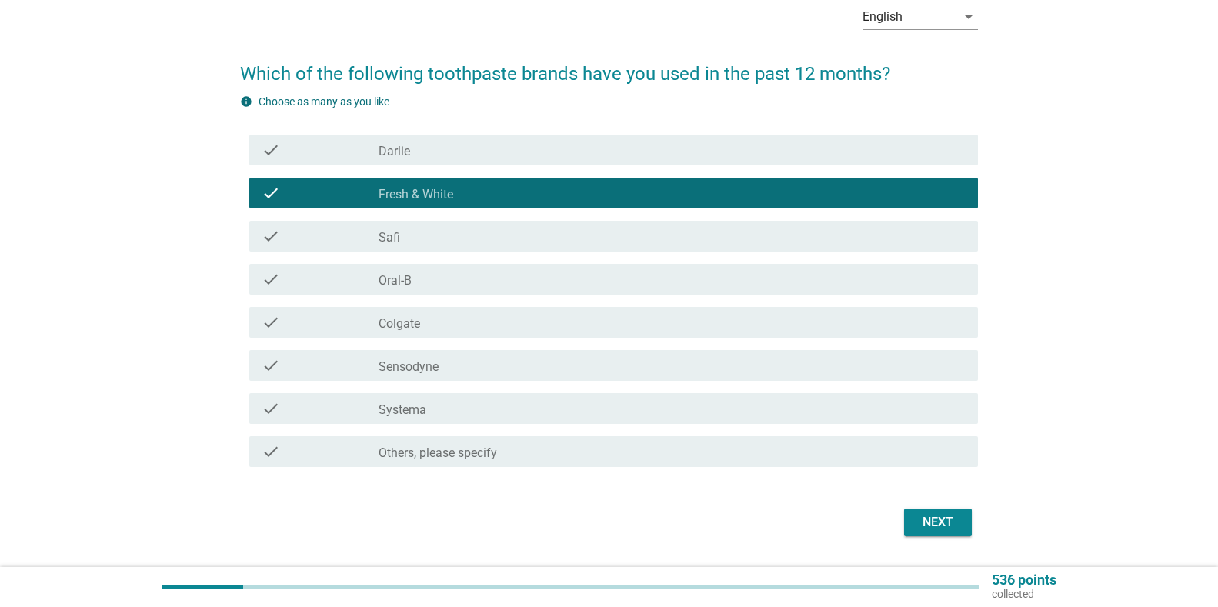
click at [432, 319] on div "check_box Colgate" at bounding box center [671, 322] width 587 height 18
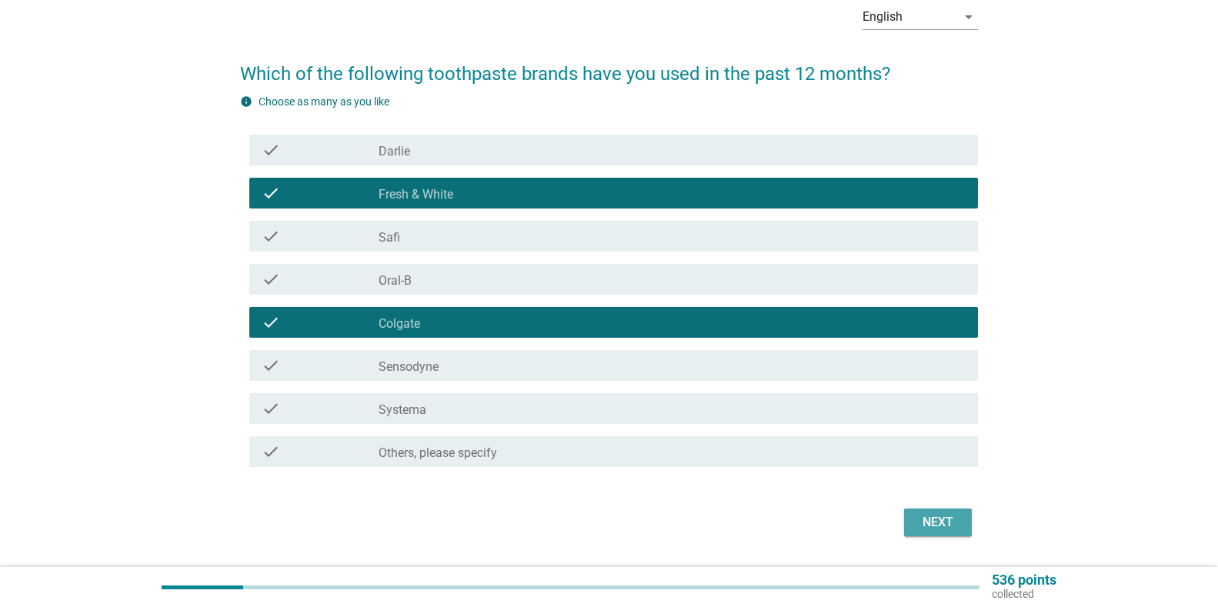
click at [920, 526] on div "Next" at bounding box center [937, 522] width 43 height 18
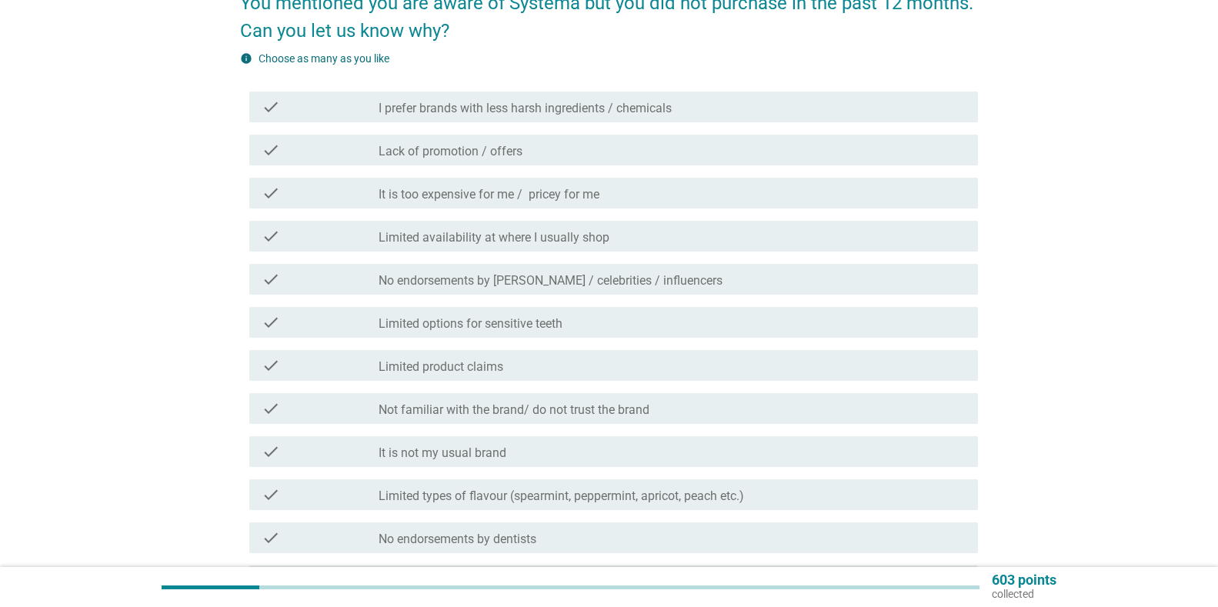
scroll to position [154, 0]
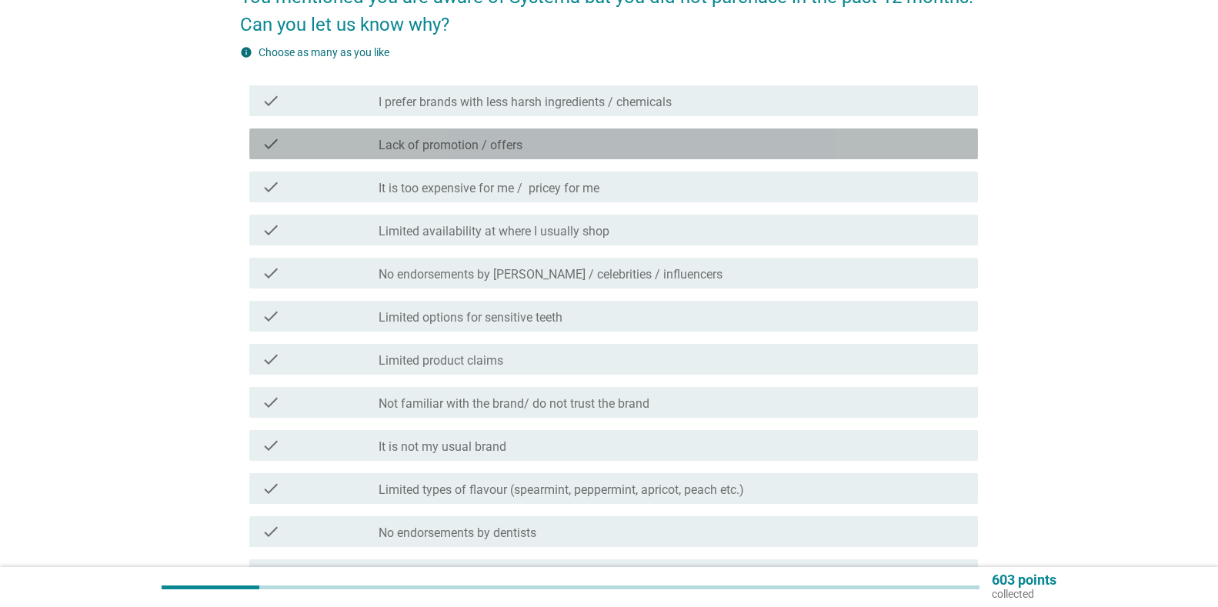
click at [501, 138] on label "Lack of promotion / offers" at bounding box center [450, 145] width 144 height 15
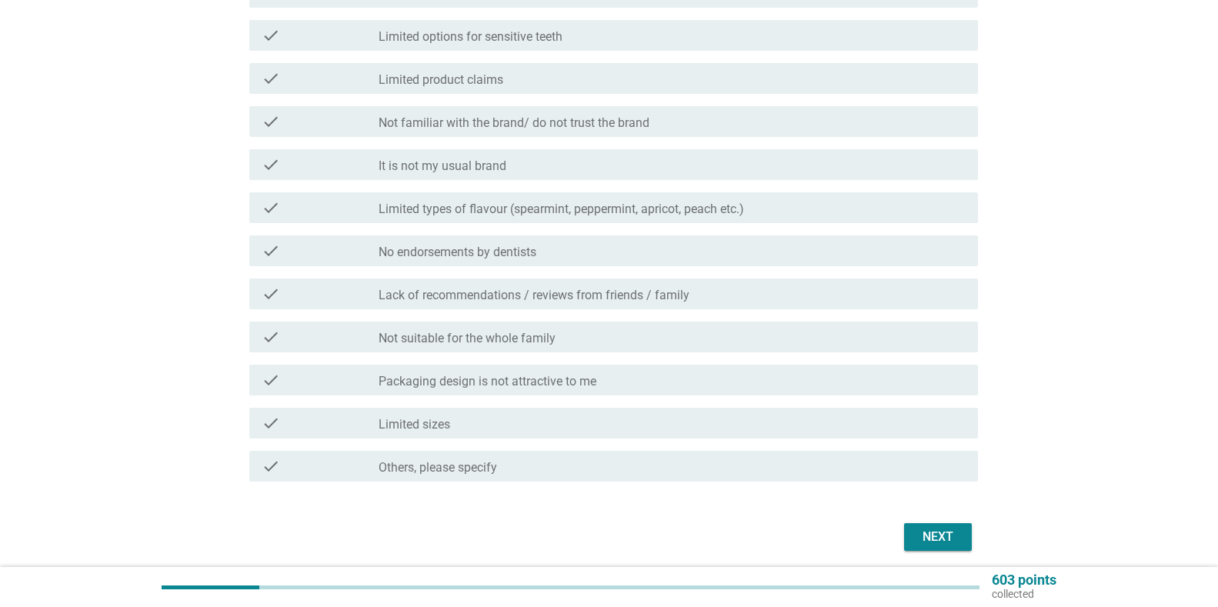
scroll to position [462, 0]
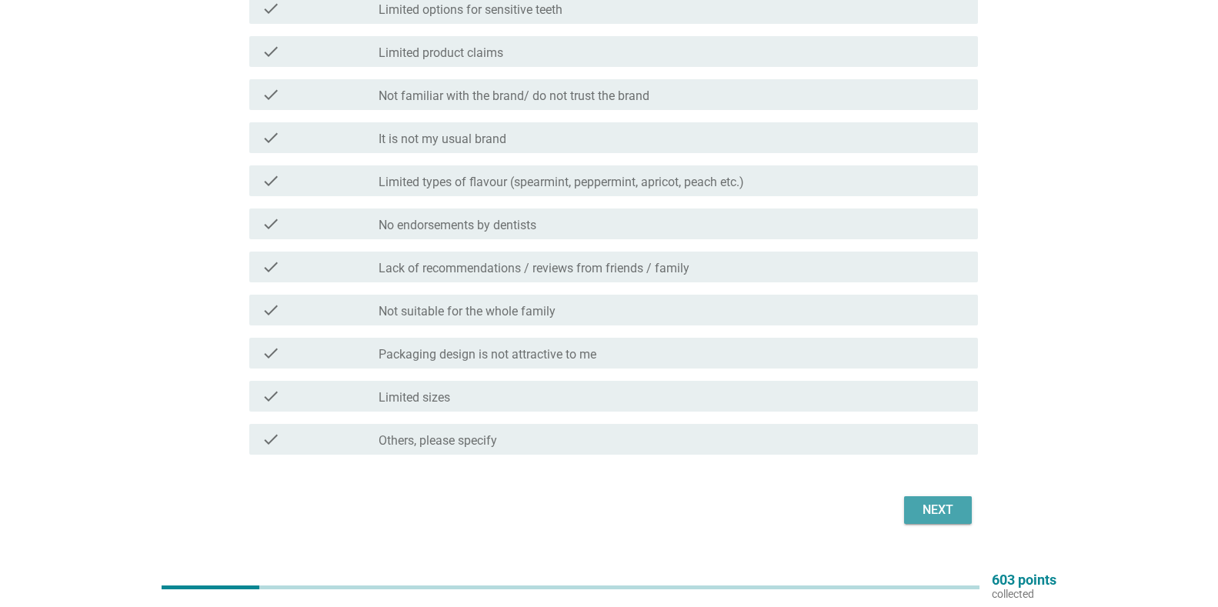
click at [938, 512] on div "Next" at bounding box center [937, 510] width 43 height 18
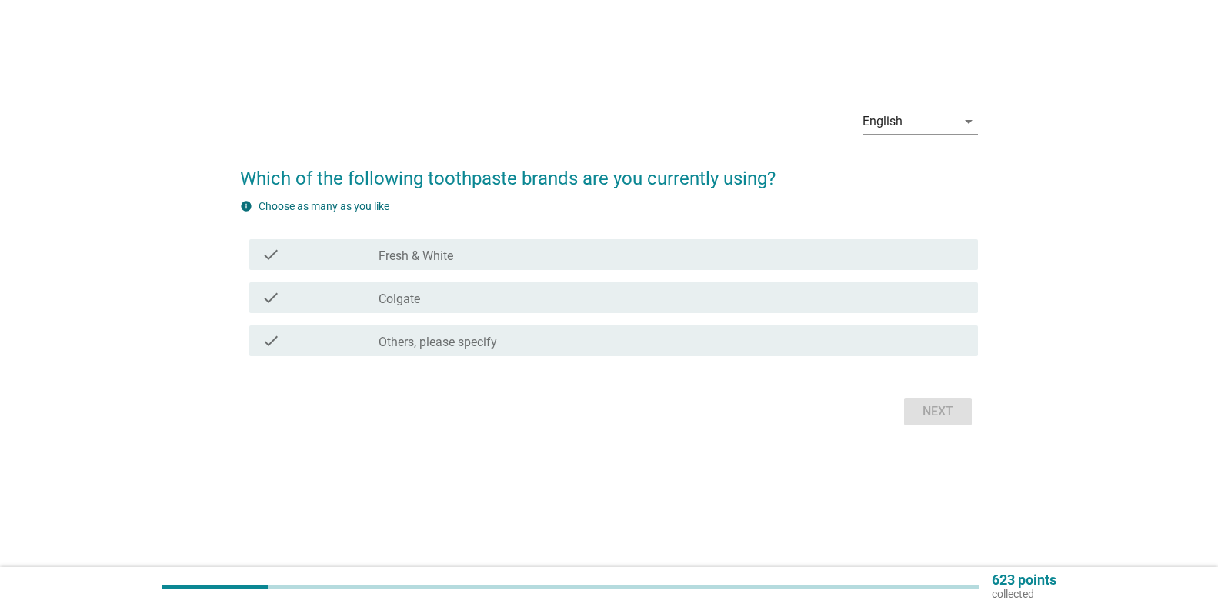
scroll to position [0, 0]
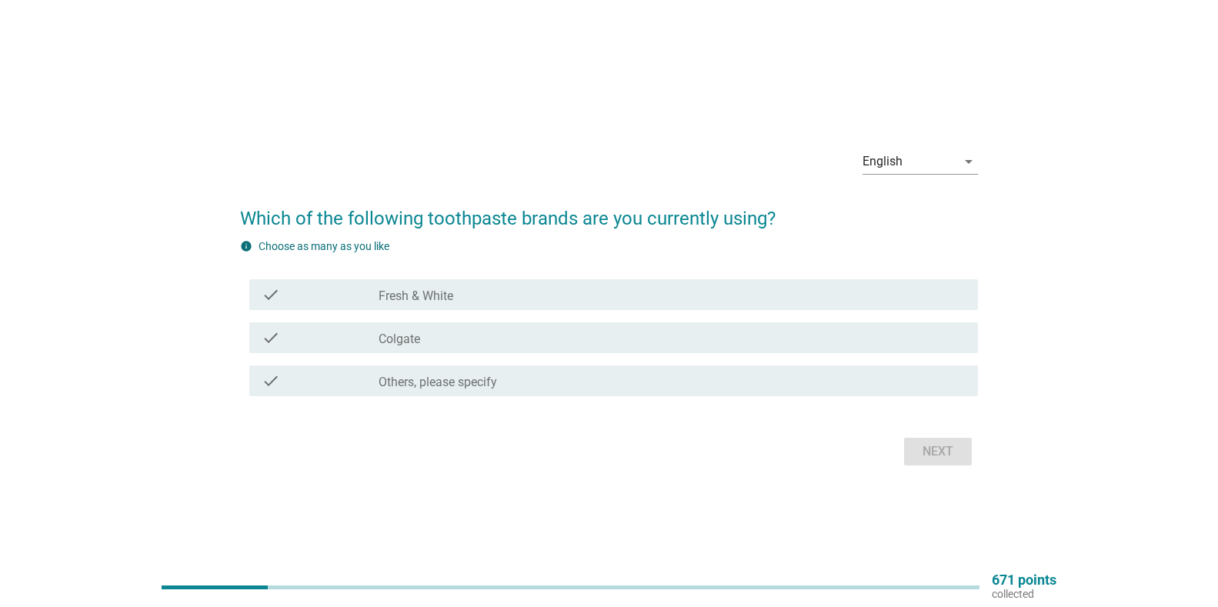
click at [472, 335] on div "check_box_outline_blank Colgate" at bounding box center [671, 337] width 587 height 18
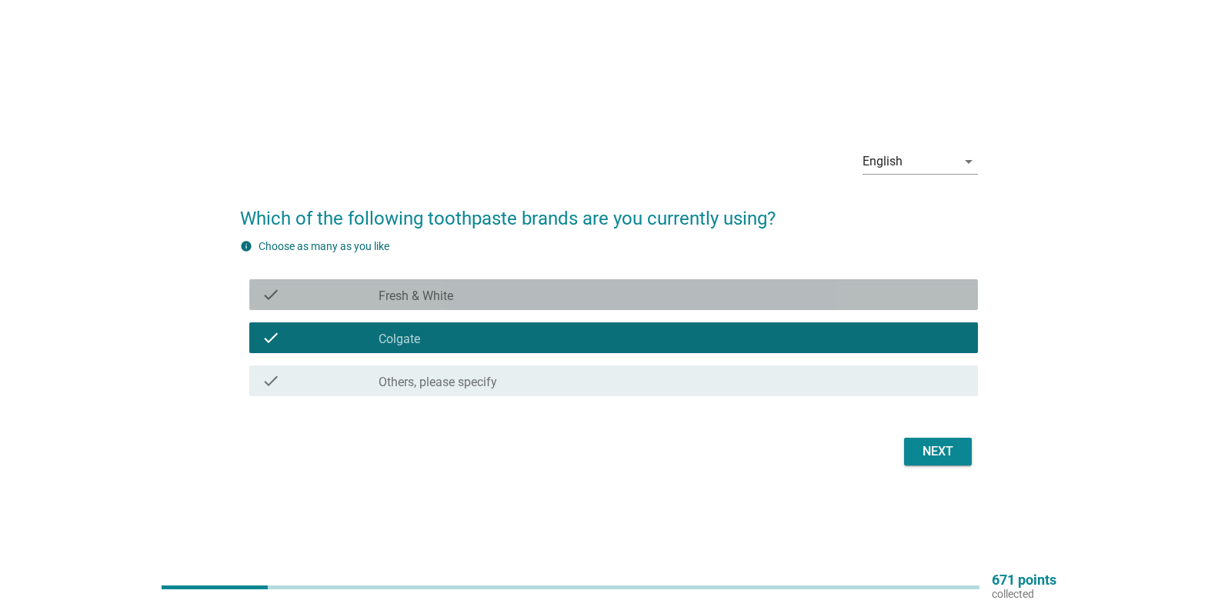
click at [774, 280] on div "check check_box_outline_blank Fresh & White" at bounding box center [613, 294] width 728 height 31
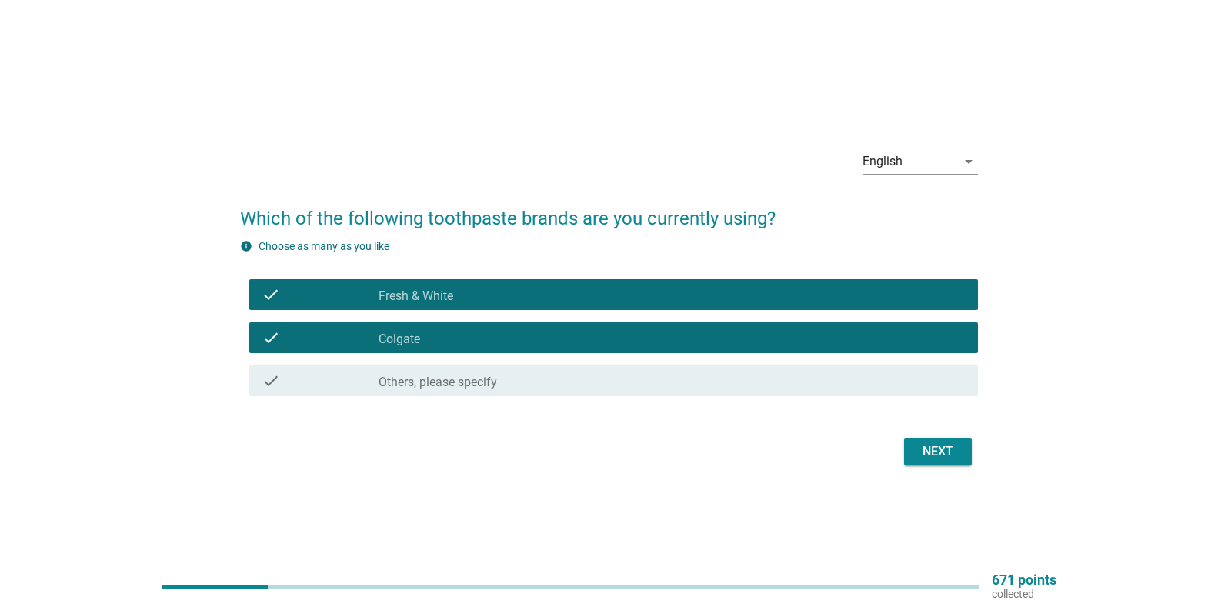
click at [923, 441] on button "Next" at bounding box center [938, 452] width 68 height 28
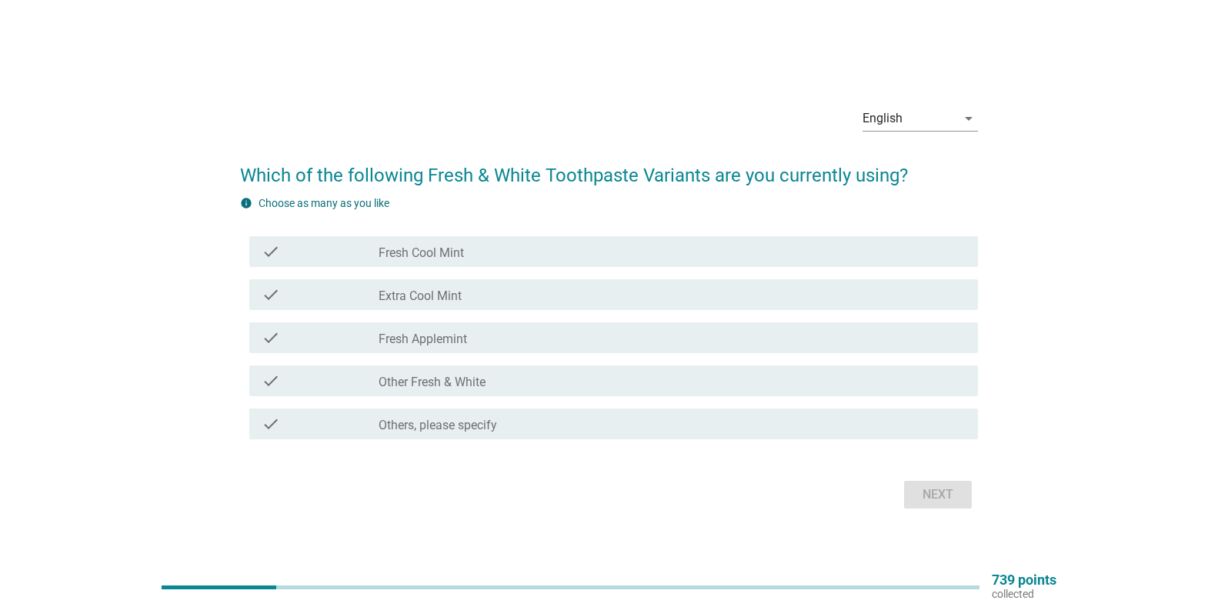
click at [441, 381] on label "Other Fresh & White" at bounding box center [431, 382] width 107 height 15
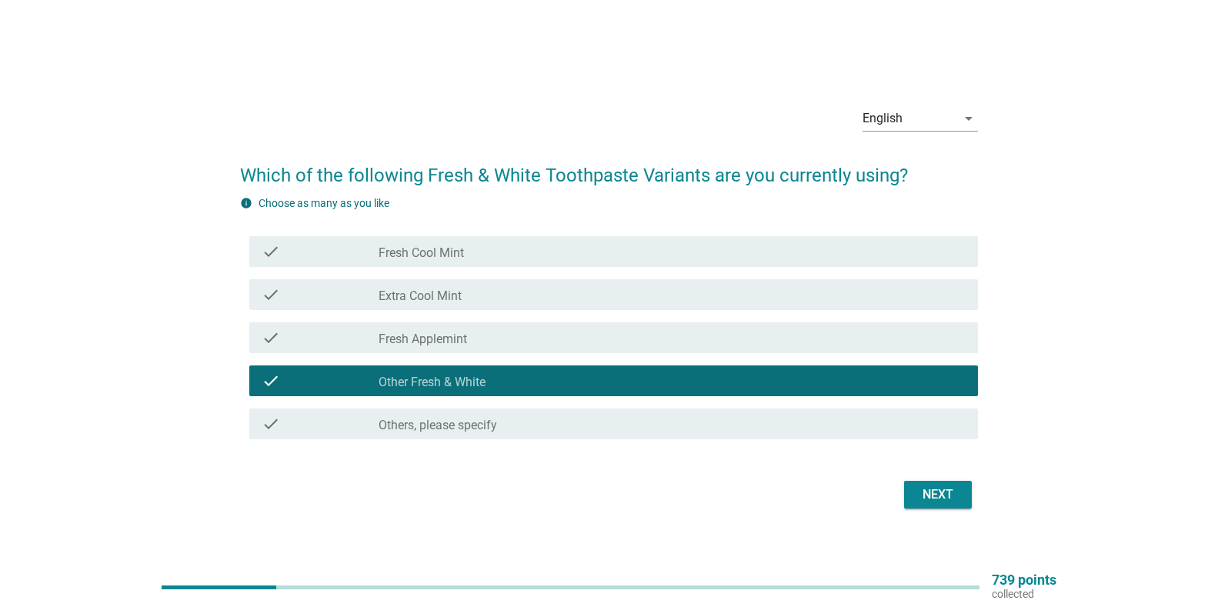
click at [972, 492] on div "Next" at bounding box center [609, 494] width 738 height 37
click at [942, 492] on div "Next" at bounding box center [937, 494] width 43 height 18
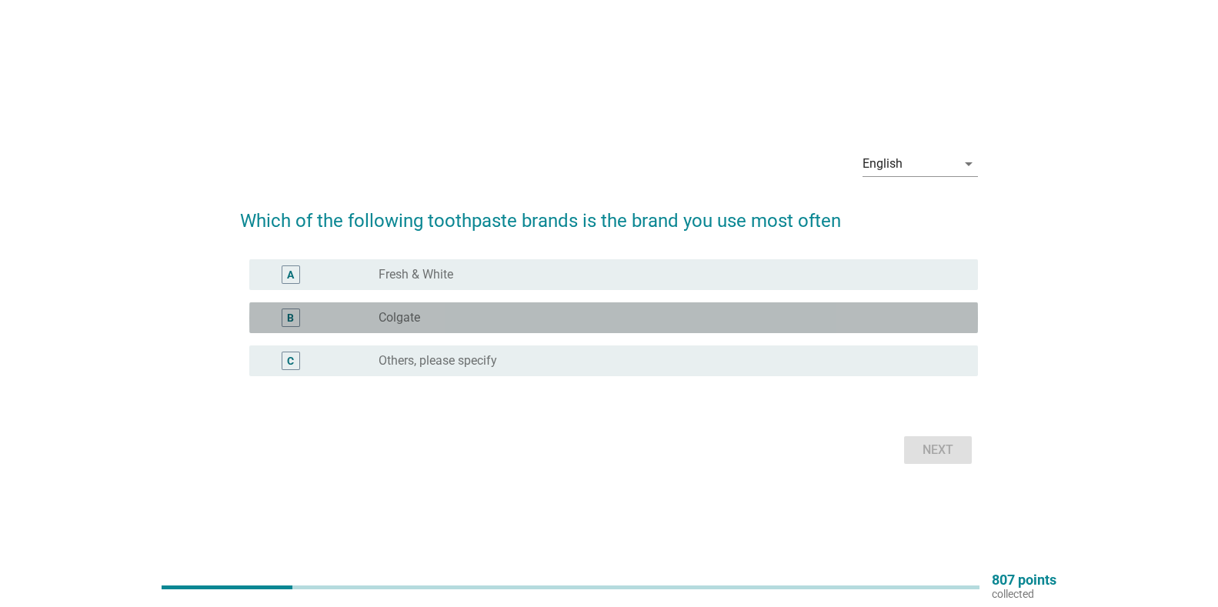
click at [368, 313] on div "B" at bounding box center [321, 317] width 118 height 18
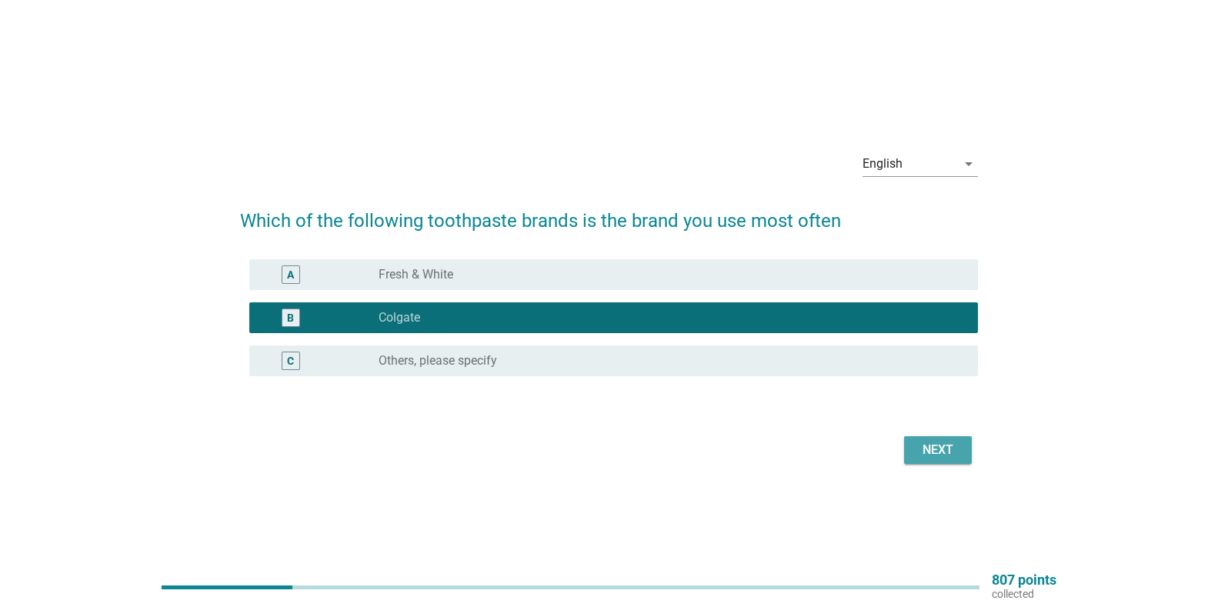
click at [922, 442] on div "Next" at bounding box center [937, 450] width 43 height 18
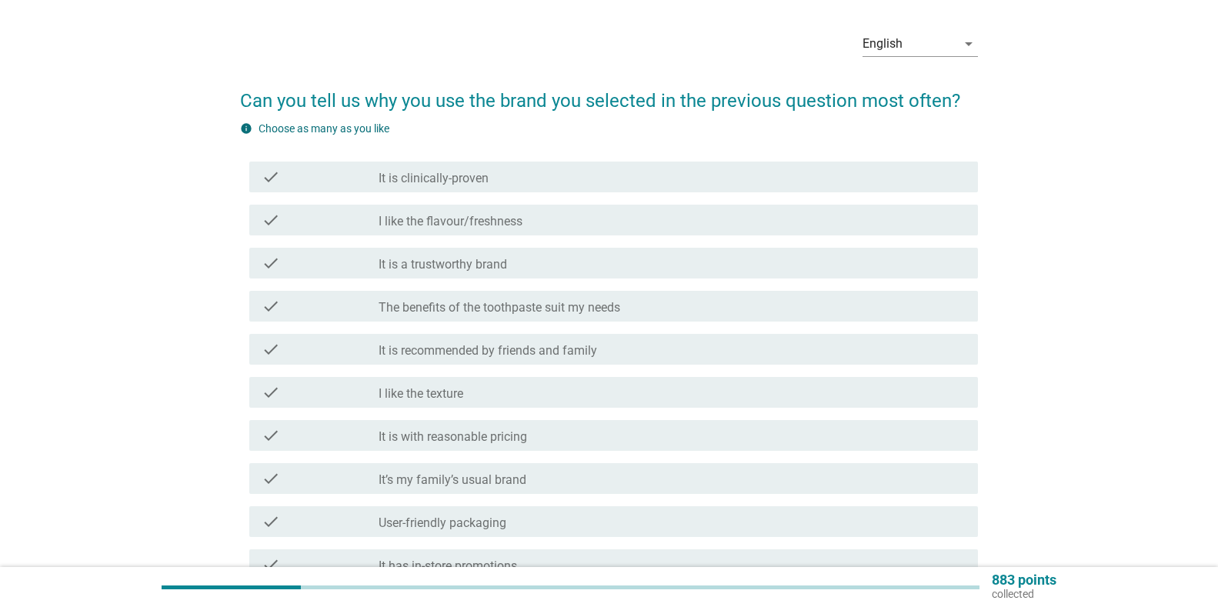
scroll to position [77, 0]
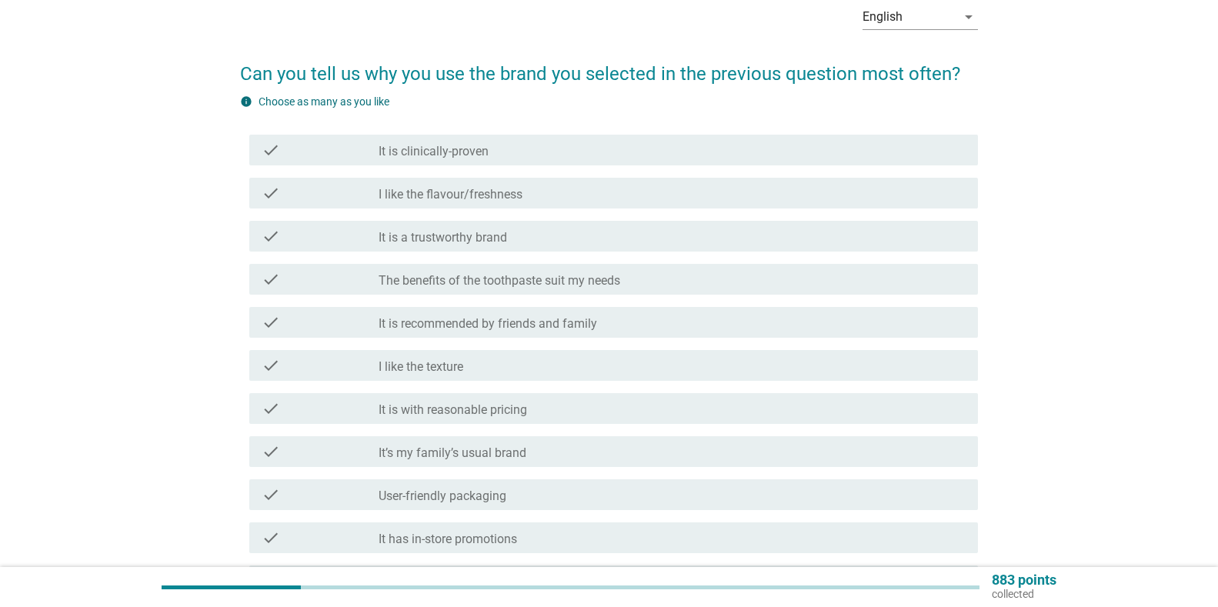
click at [540, 286] on label "The benefits of the toothpaste suit my needs" at bounding box center [499, 280] width 242 height 15
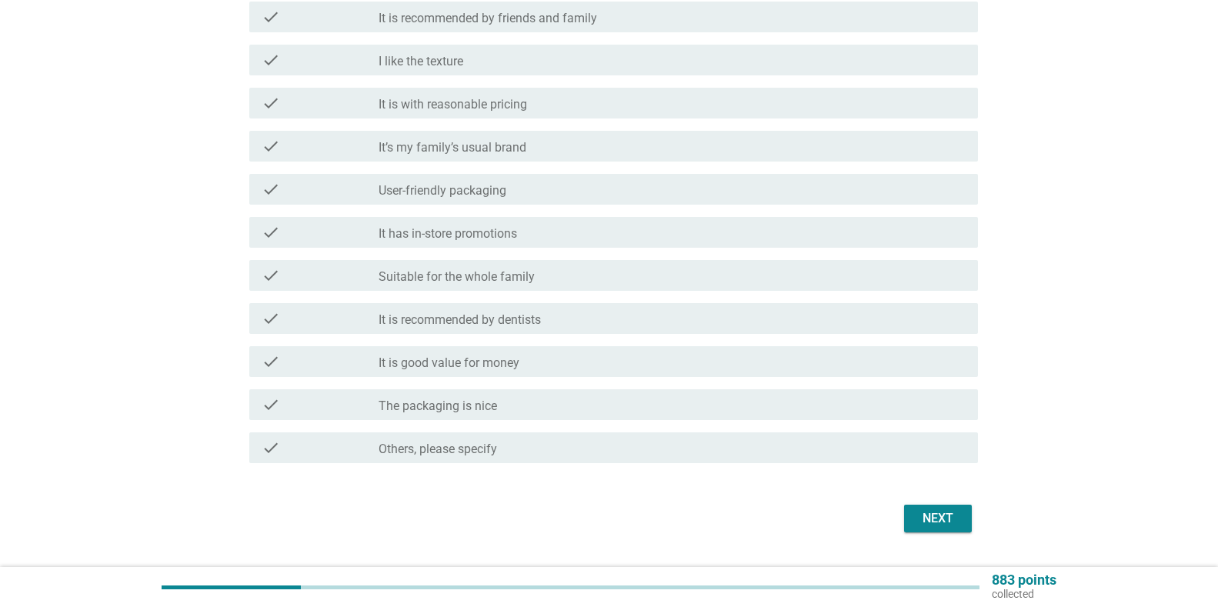
scroll to position [385, 0]
click at [945, 517] on div "Next" at bounding box center [937, 516] width 43 height 18
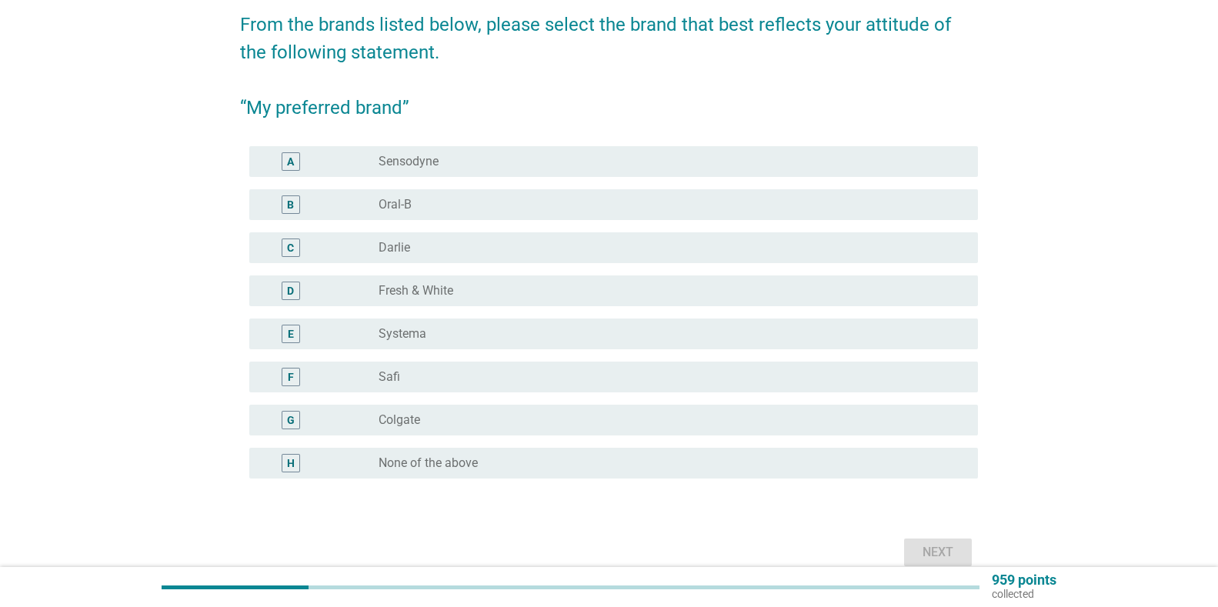
scroll to position [154, 0]
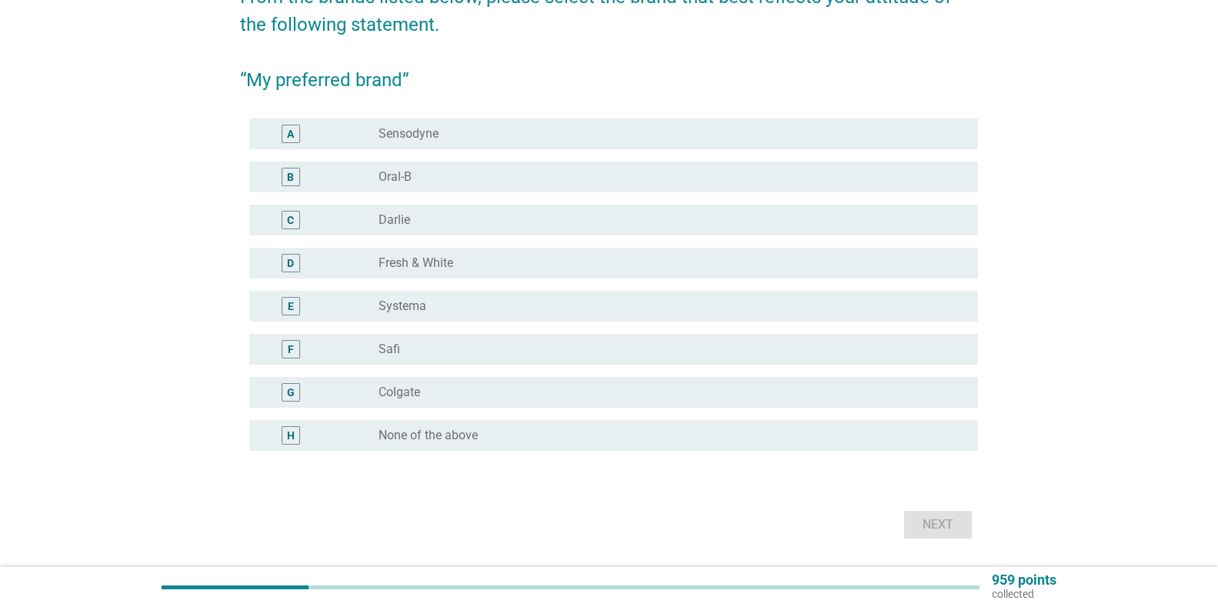
click at [396, 388] on label "Colgate" at bounding box center [399, 392] width 42 height 15
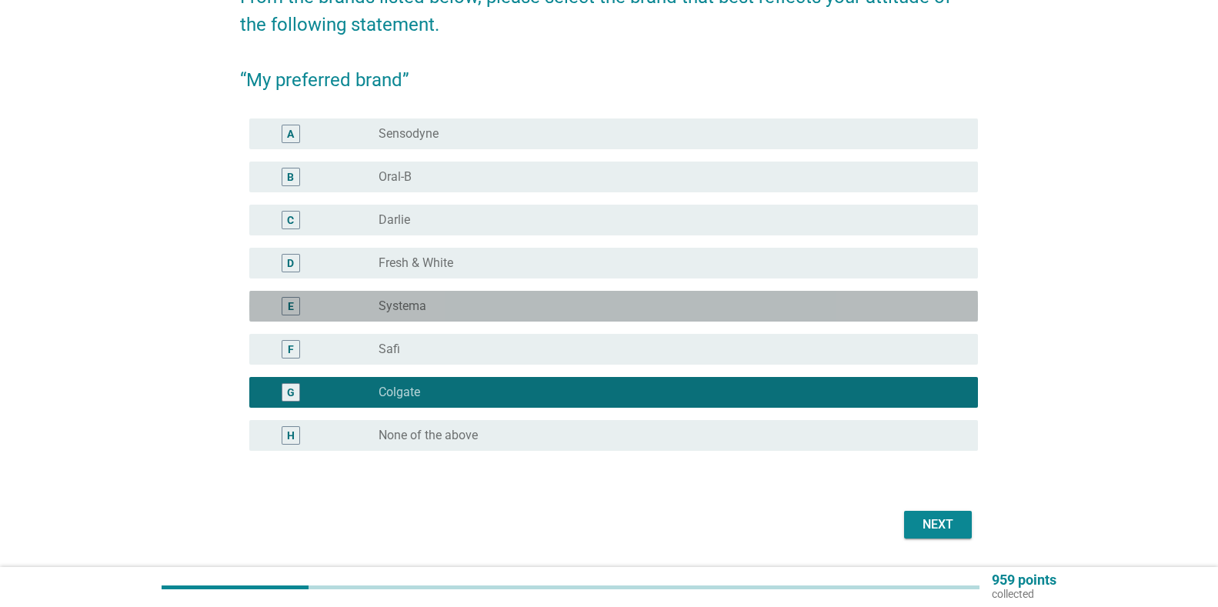
click at [418, 305] on label "Systema" at bounding box center [402, 305] width 48 height 15
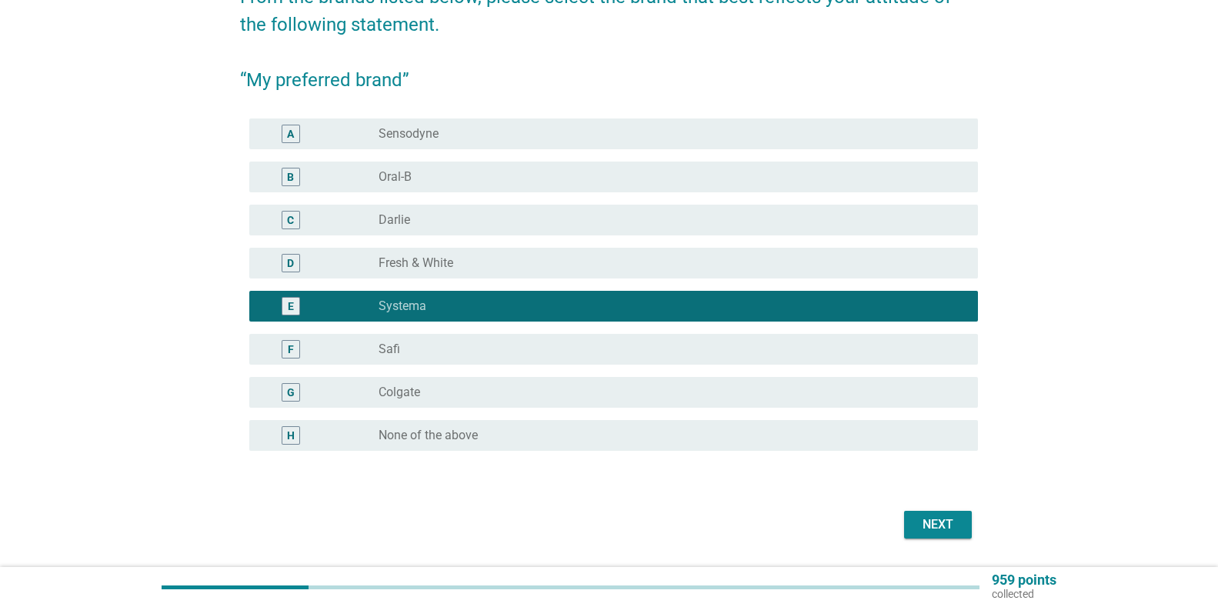
click at [423, 227] on div "radio_button_unchecked [PERSON_NAME]" at bounding box center [665, 219] width 575 height 15
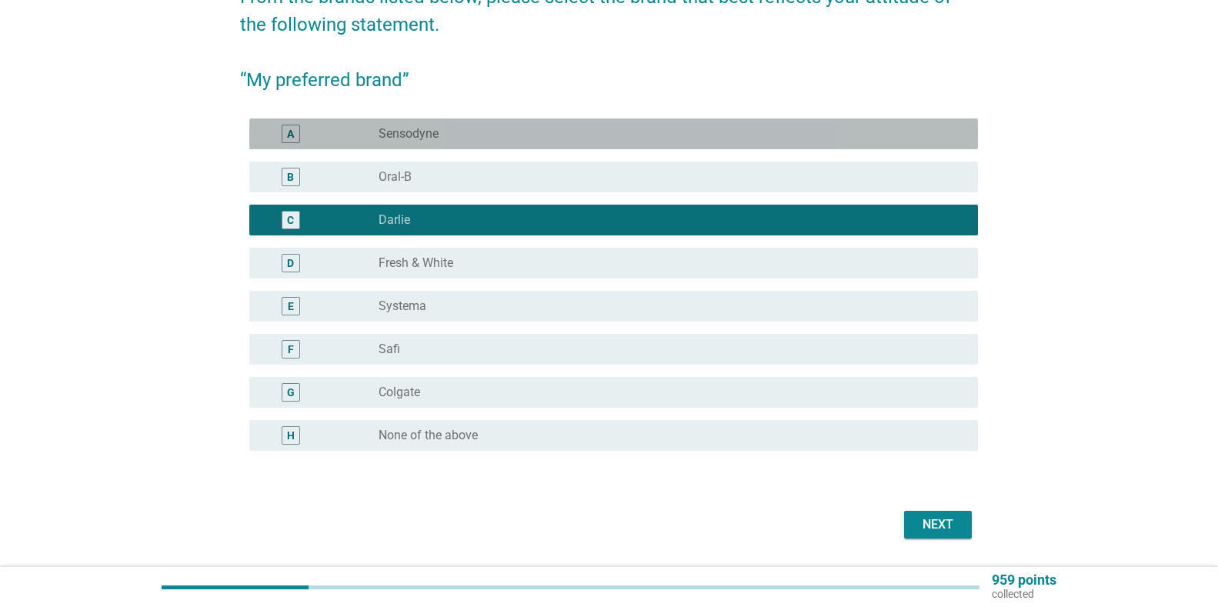
click at [433, 136] on label "Sensodyne" at bounding box center [408, 133] width 60 height 15
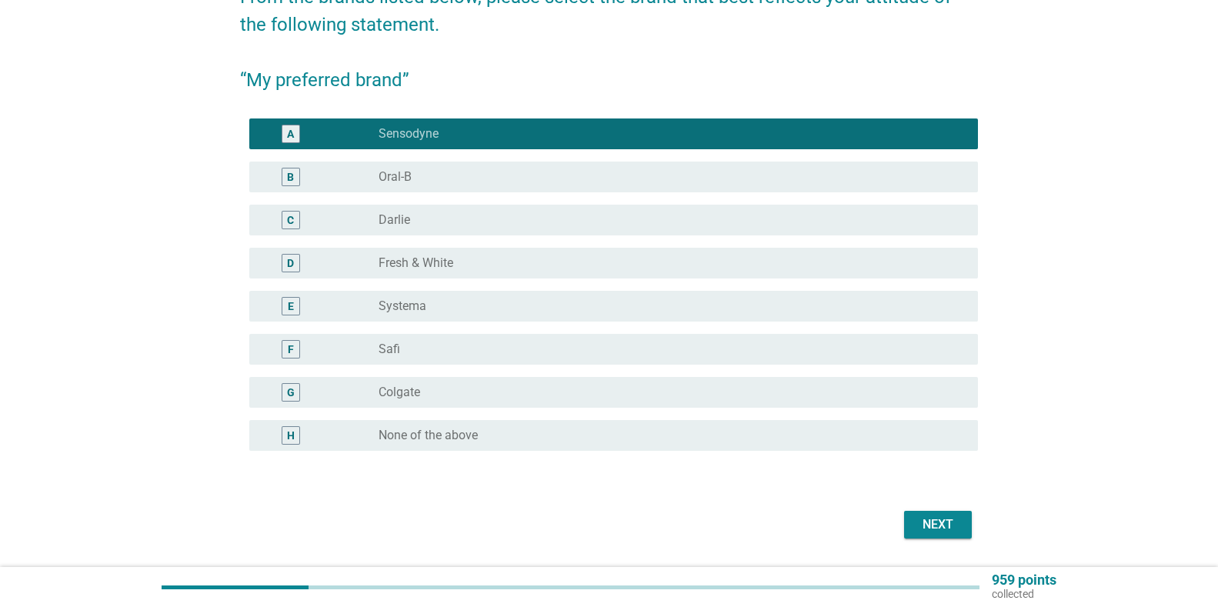
click at [932, 518] on div "Next" at bounding box center [937, 524] width 43 height 18
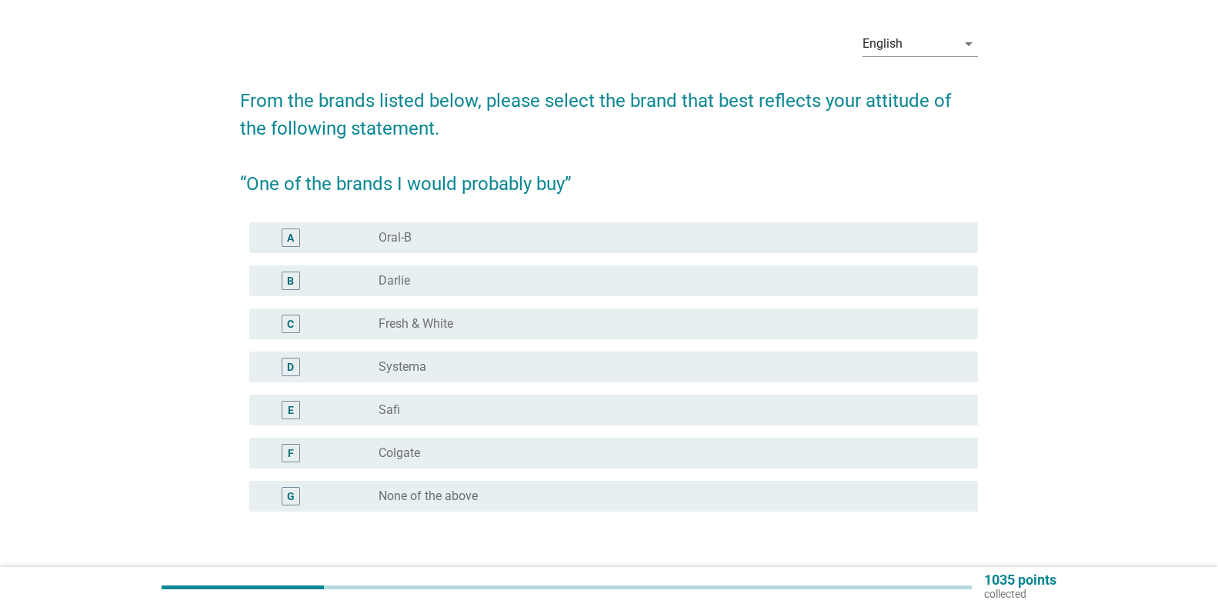
scroll to position [77, 0]
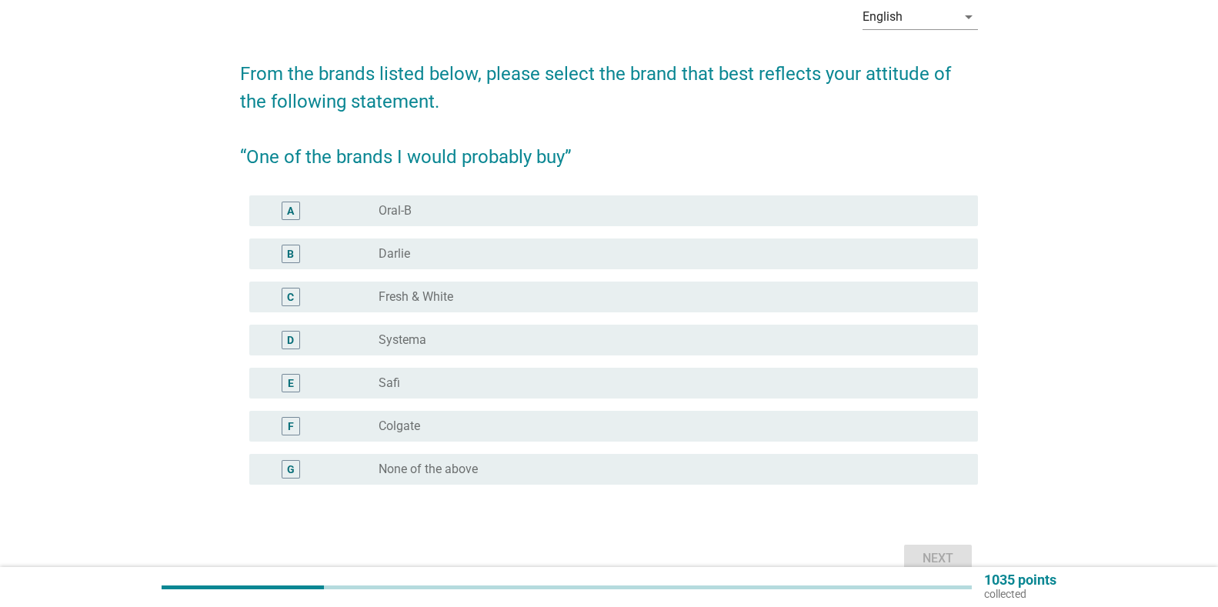
click at [431, 206] on div "radio_button_unchecked Oral-B" at bounding box center [665, 210] width 575 height 15
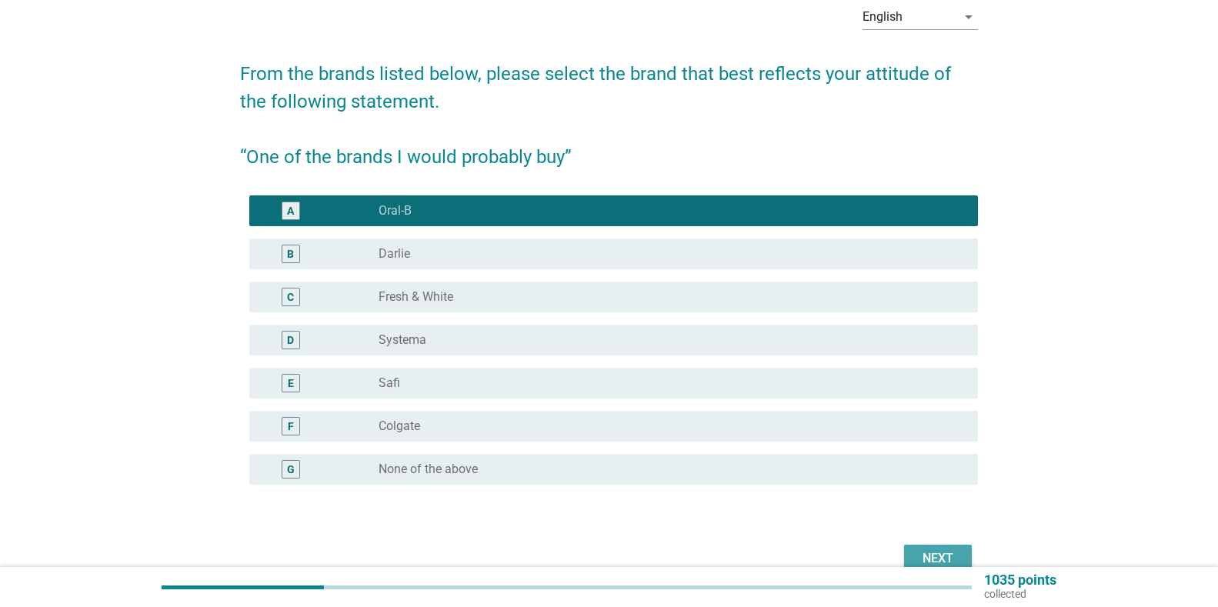
click at [941, 552] on div "Next" at bounding box center [937, 558] width 43 height 18
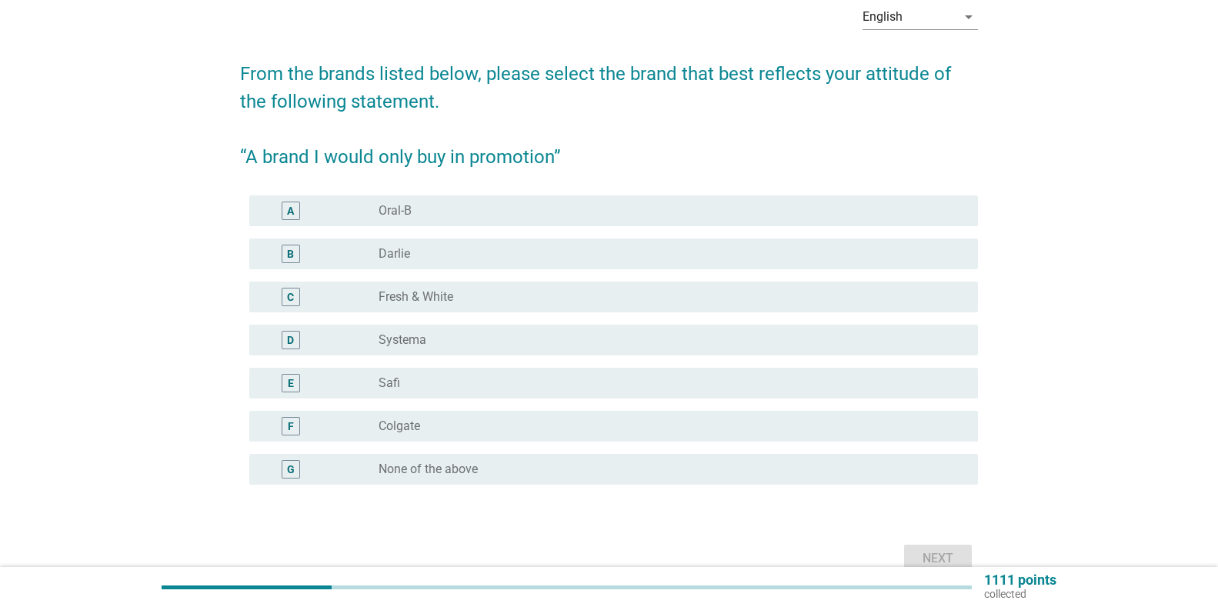
click at [443, 343] on div "radio_button_unchecked Systema" at bounding box center [665, 339] width 575 height 15
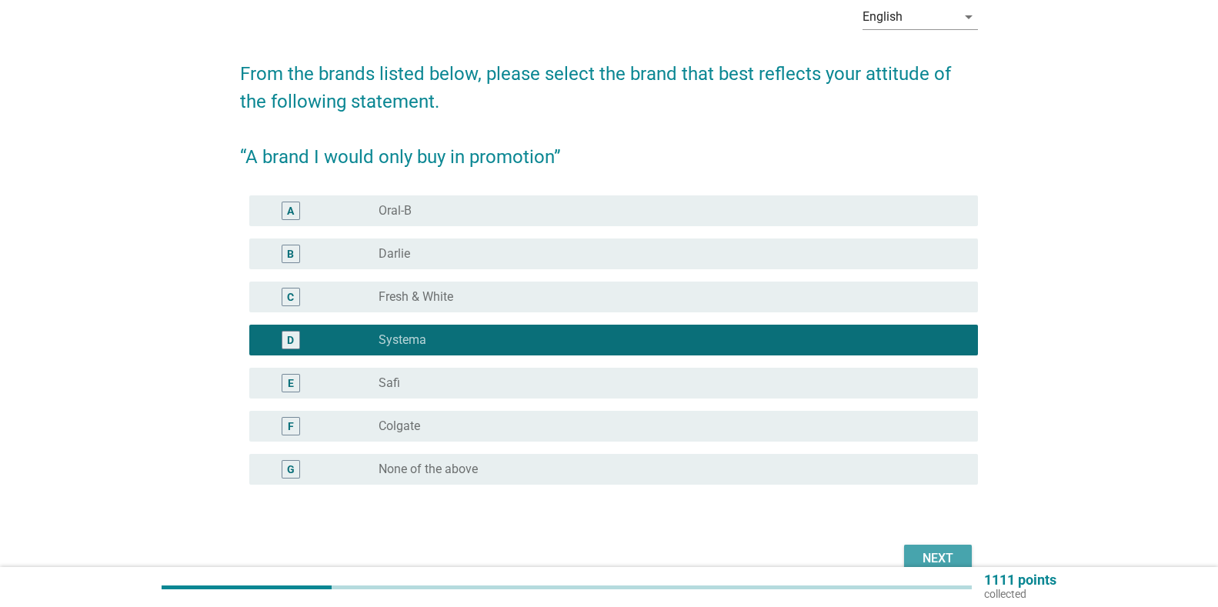
click at [929, 546] on button "Next" at bounding box center [938, 559] width 68 height 28
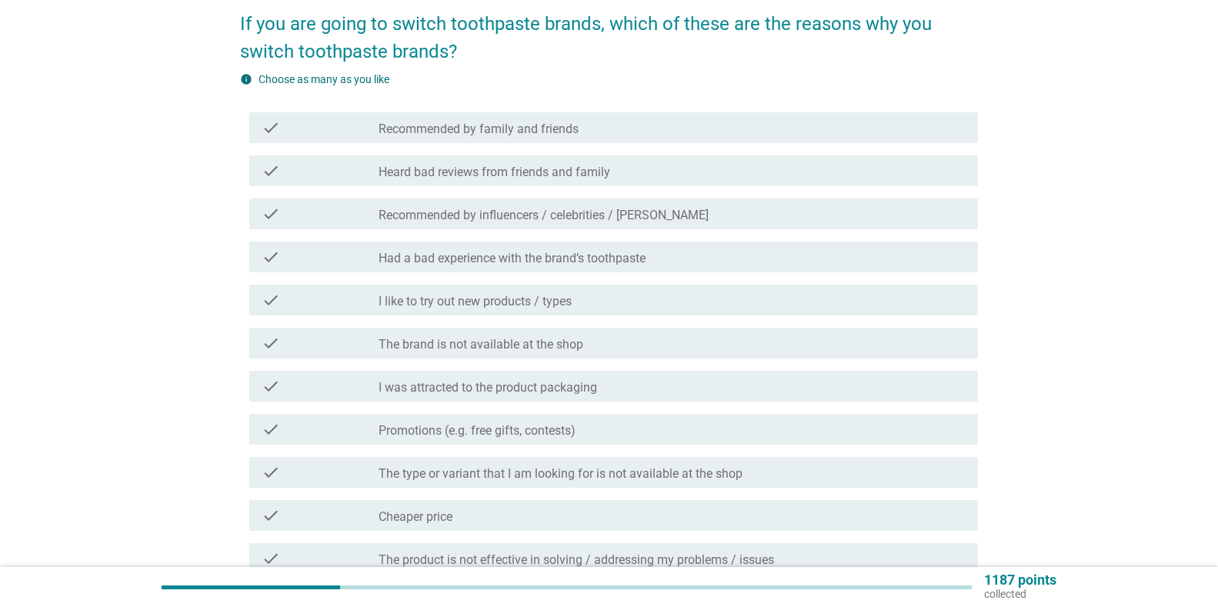
scroll to position [154, 0]
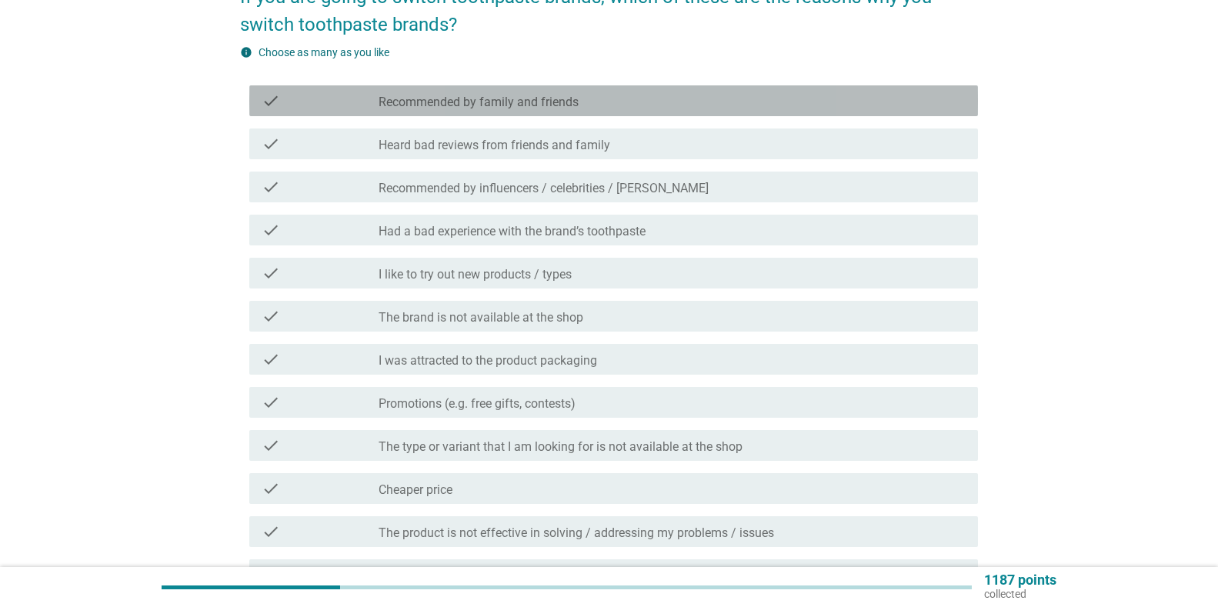
click at [543, 105] on label "Recommended by family and friends" at bounding box center [478, 102] width 200 height 15
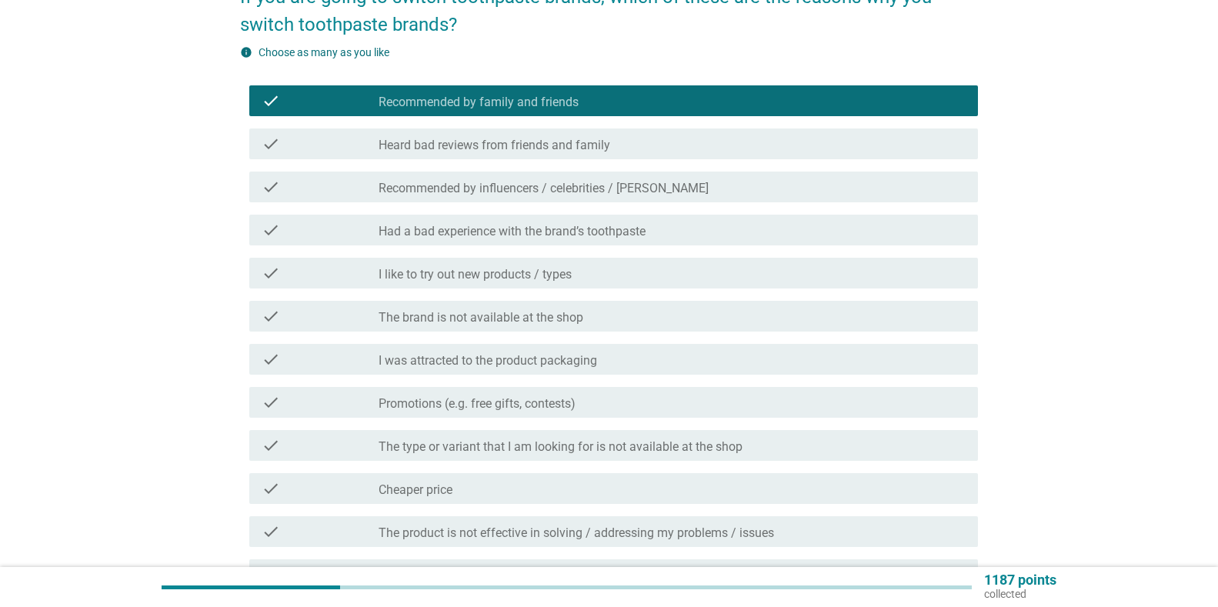
click at [525, 277] on label "I like to try out new products / types" at bounding box center [474, 274] width 193 height 15
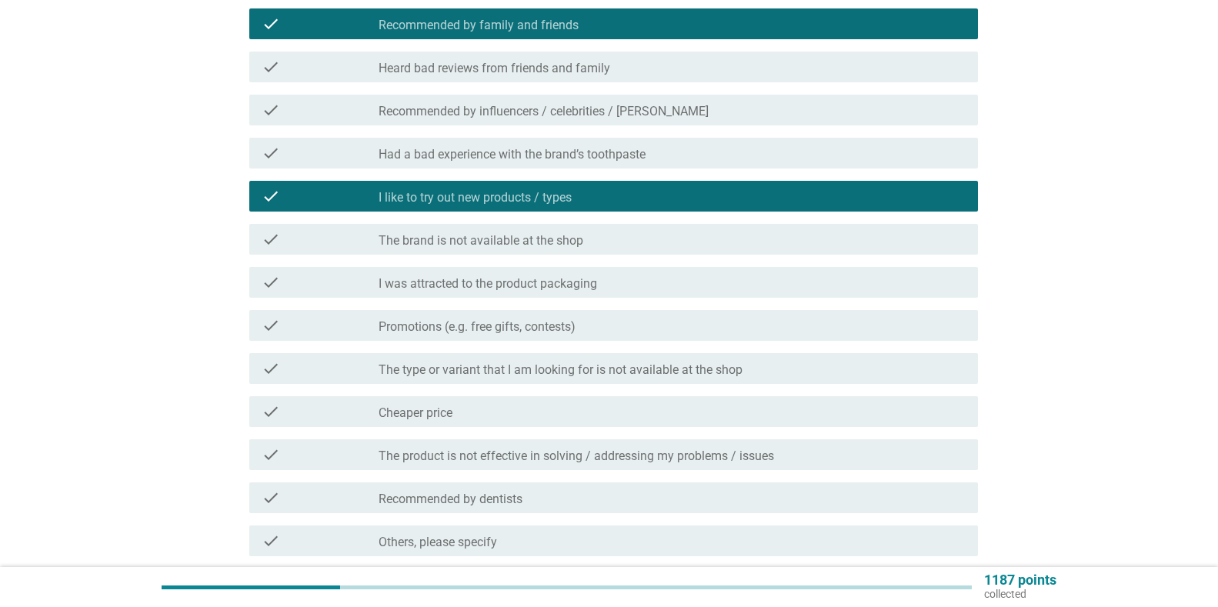
scroll to position [308, 0]
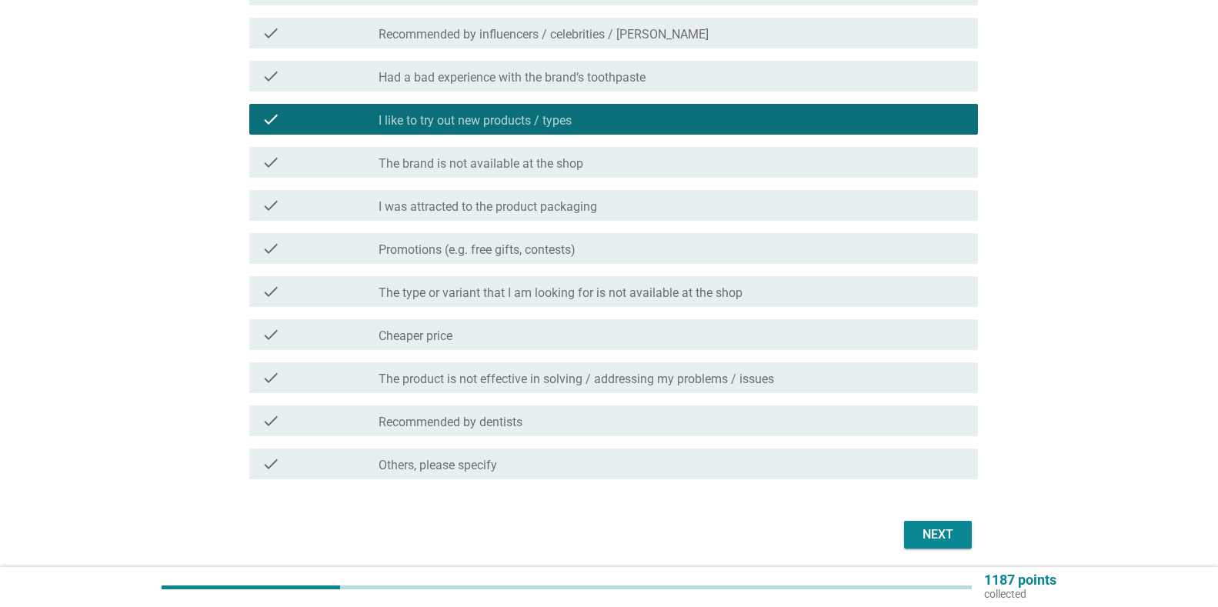
click at [595, 287] on label "The type or variant that I am looking for is not available at the shop" at bounding box center [560, 292] width 364 height 15
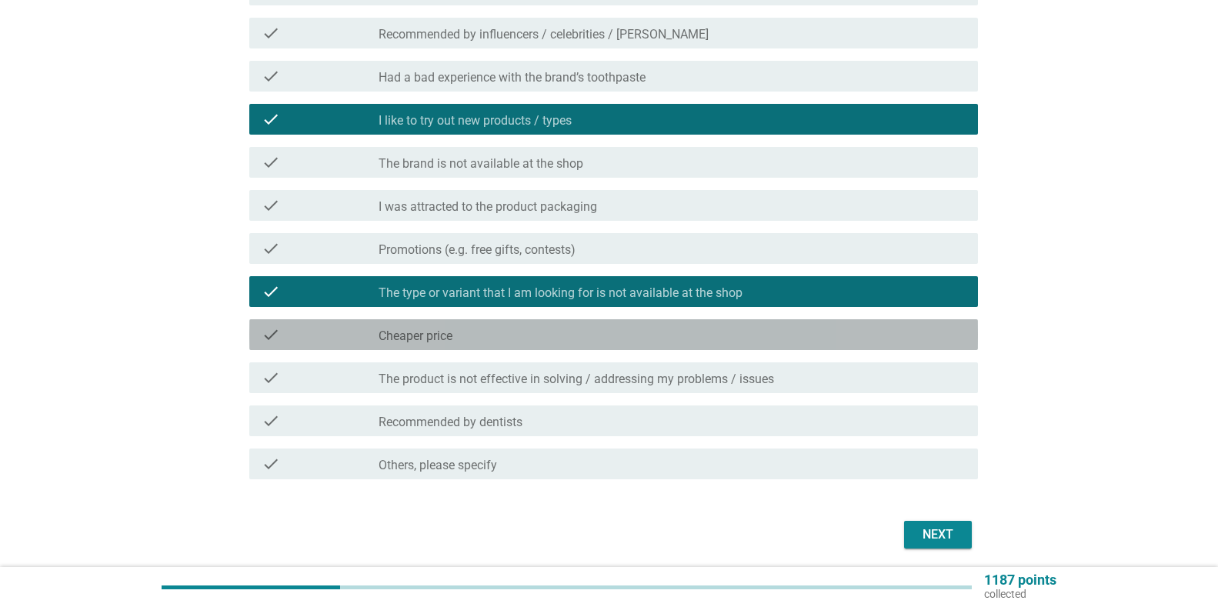
click at [458, 335] on div "check_box_outline_blank Cheaper price" at bounding box center [671, 334] width 587 height 18
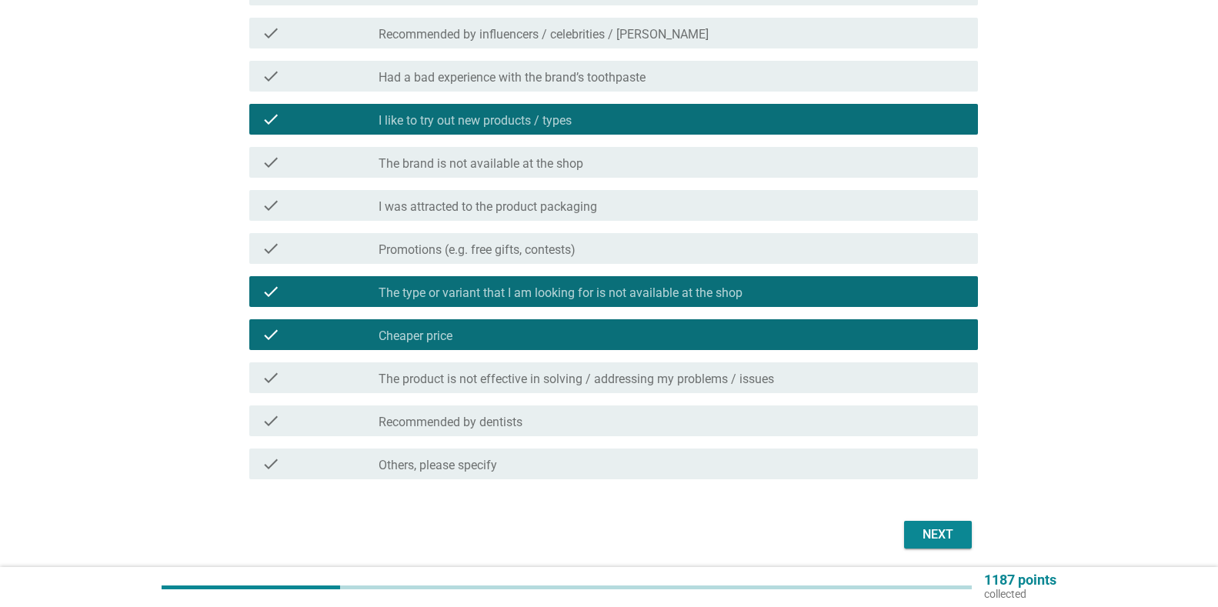
click at [746, 377] on label "The product is not effective in solving / addressing my problems / issues" at bounding box center [575, 379] width 395 height 15
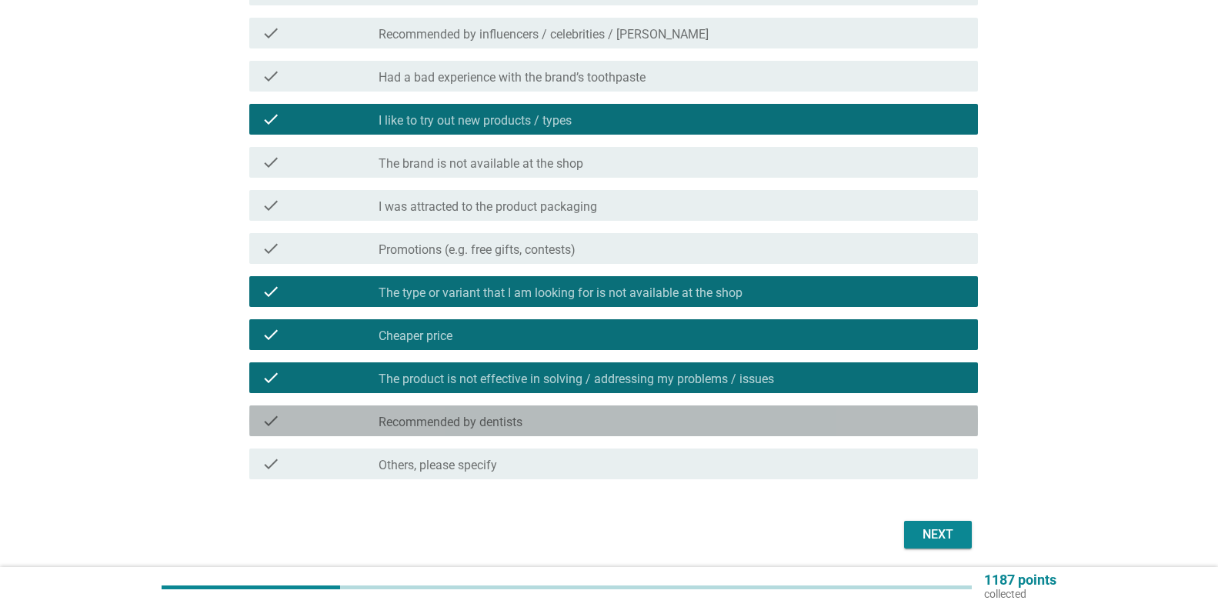
click at [949, 424] on div "check_box_outline_blank Recommended by dentists" at bounding box center [671, 421] width 587 height 18
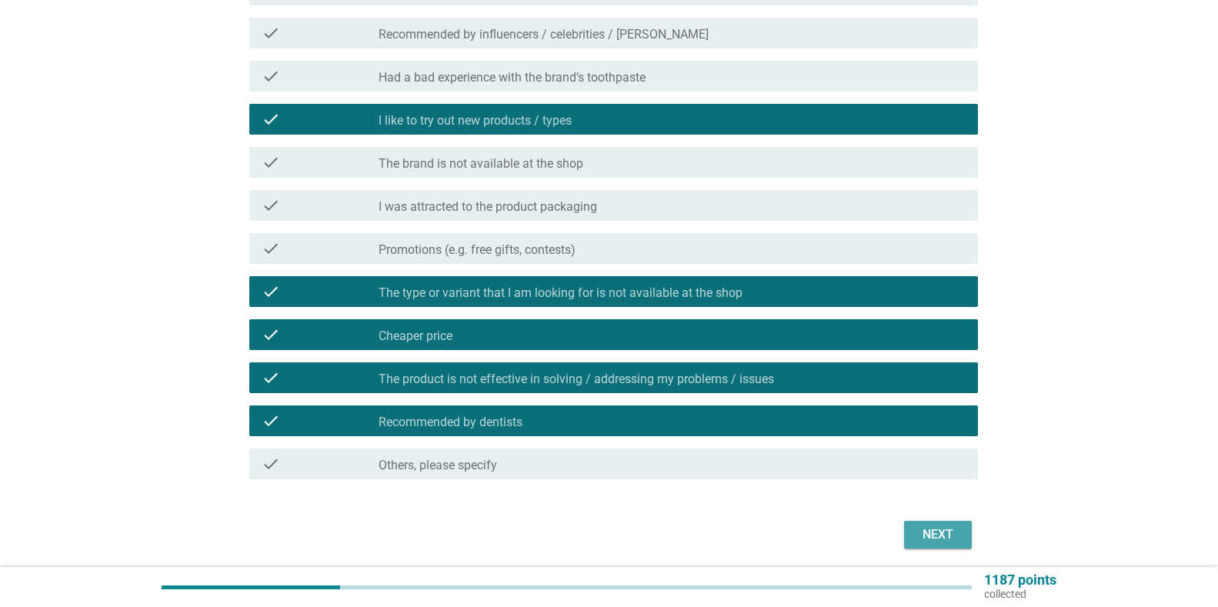
click at [957, 529] on div "Next" at bounding box center [937, 534] width 43 height 18
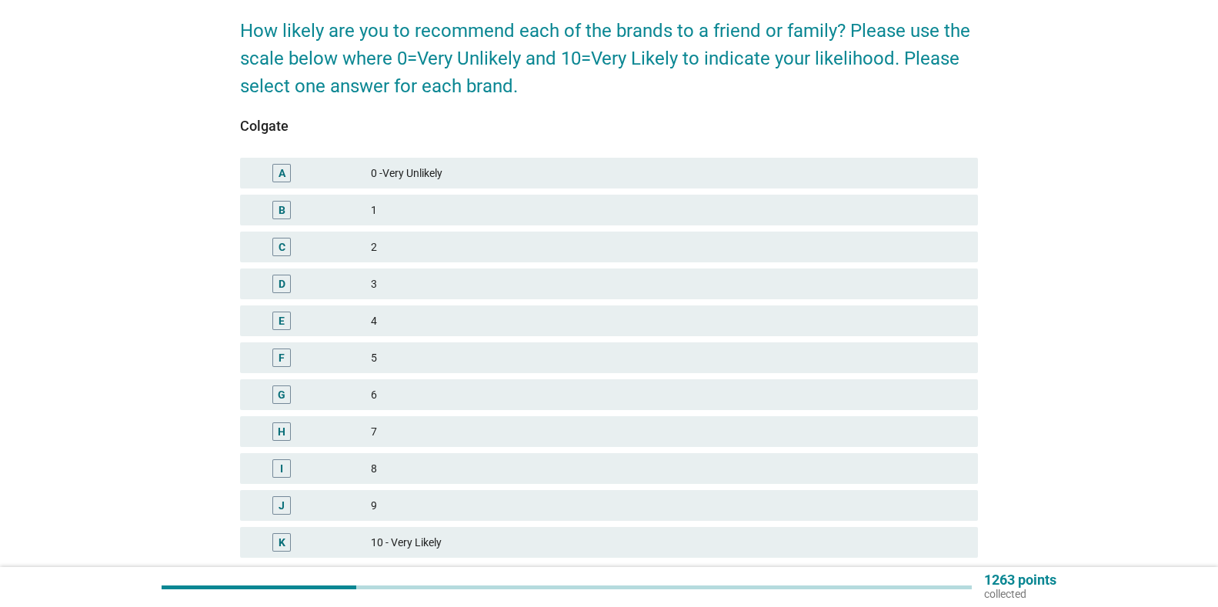
scroll to position [154, 0]
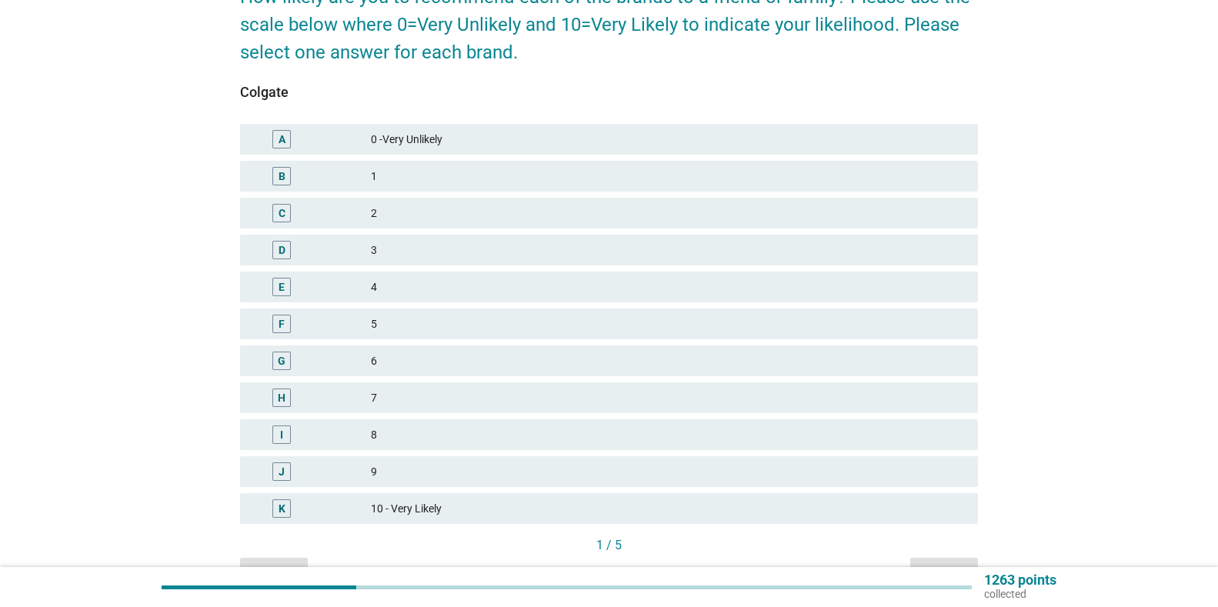
click at [634, 472] on div "9" at bounding box center [668, 471] width 595 height 18
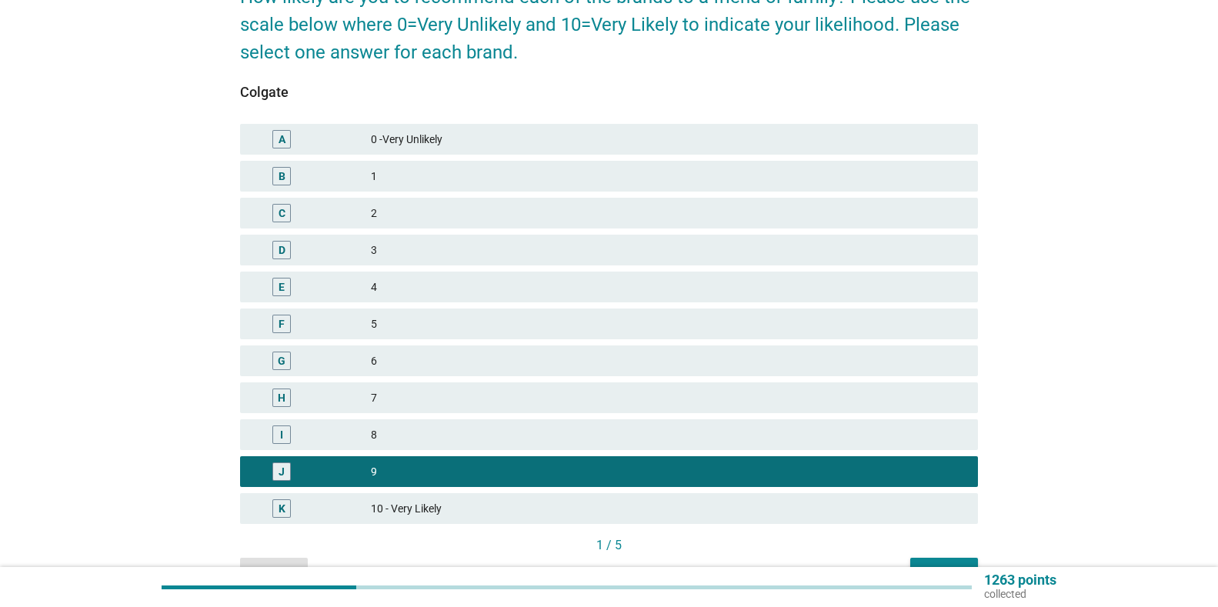
click at [956, 560] on button "Next" at bounding box center [944, 572] width 68 height 28
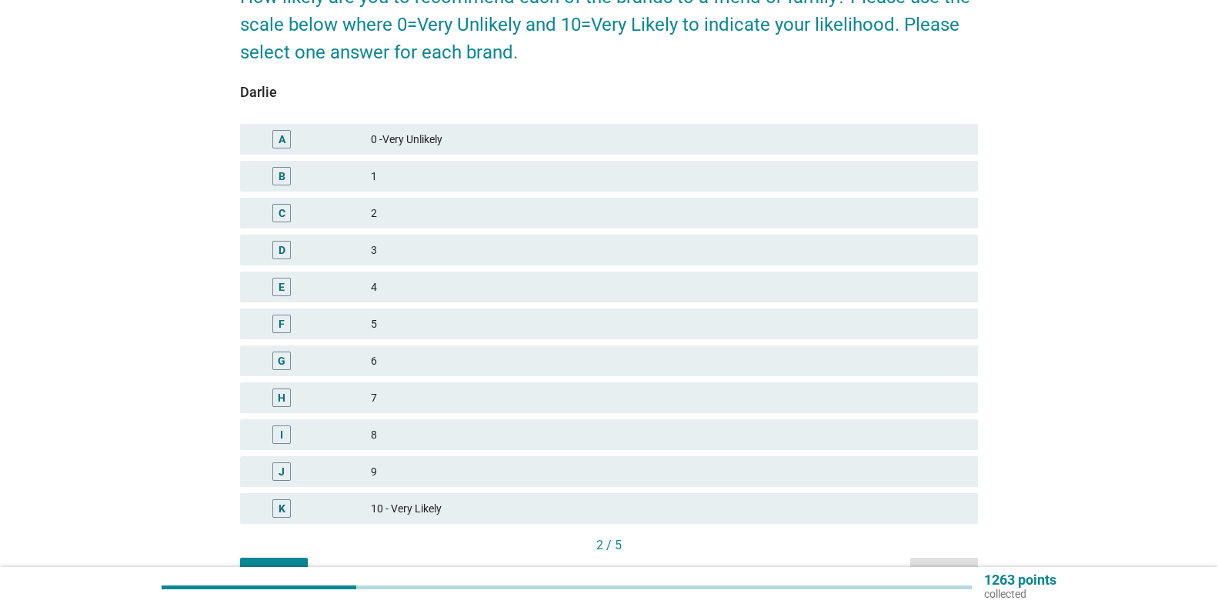
click at [672, 441] on div "8" at bounding box center [668, 434] width 595 height 18
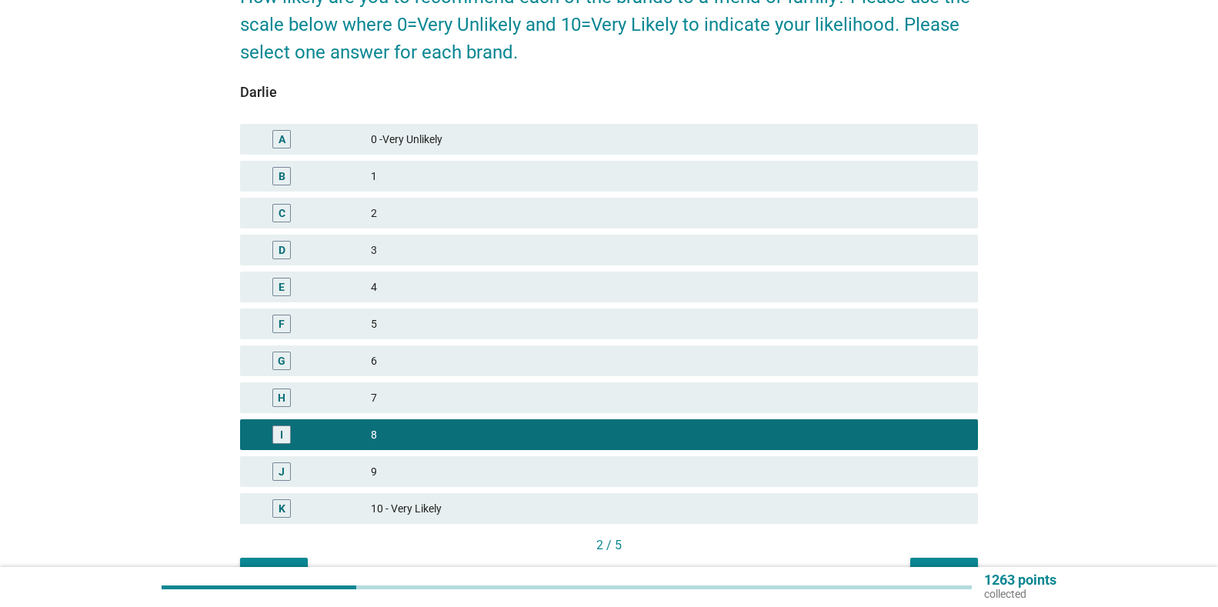
click at [935, 553] on div "2 / 5" at bounding box center [609, 545] width 738 height 18
click at [939, 564] on div "Next" at bounding box center [943, 572] width 43 height 16
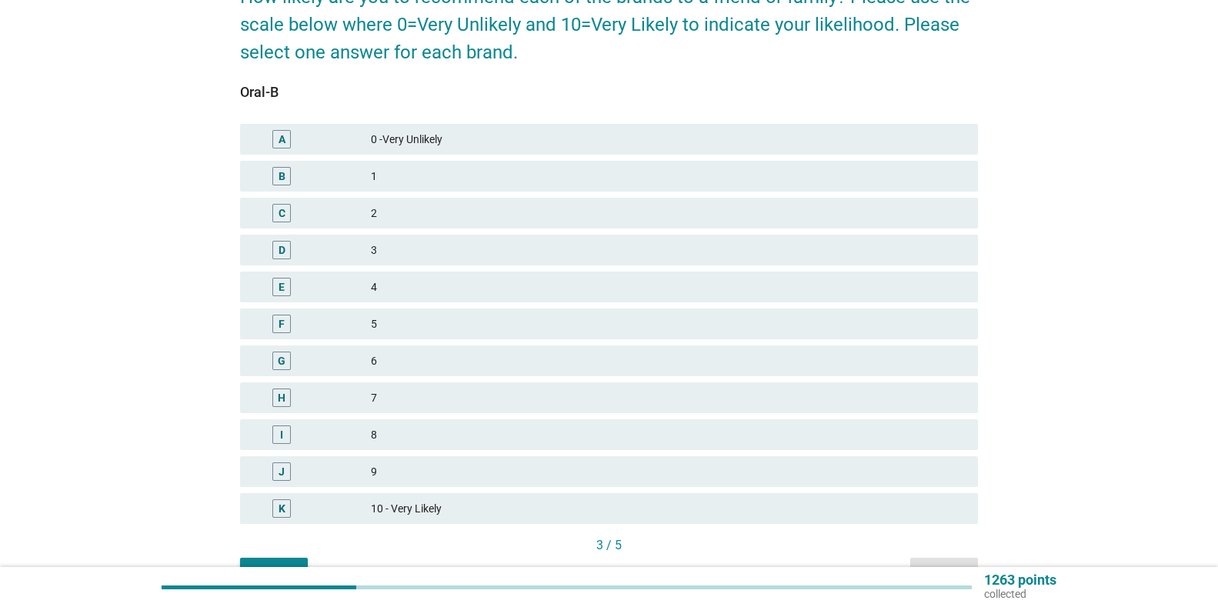
click at [578, 466] on div "9" at bounding box center [668, 471] width 595 height 18
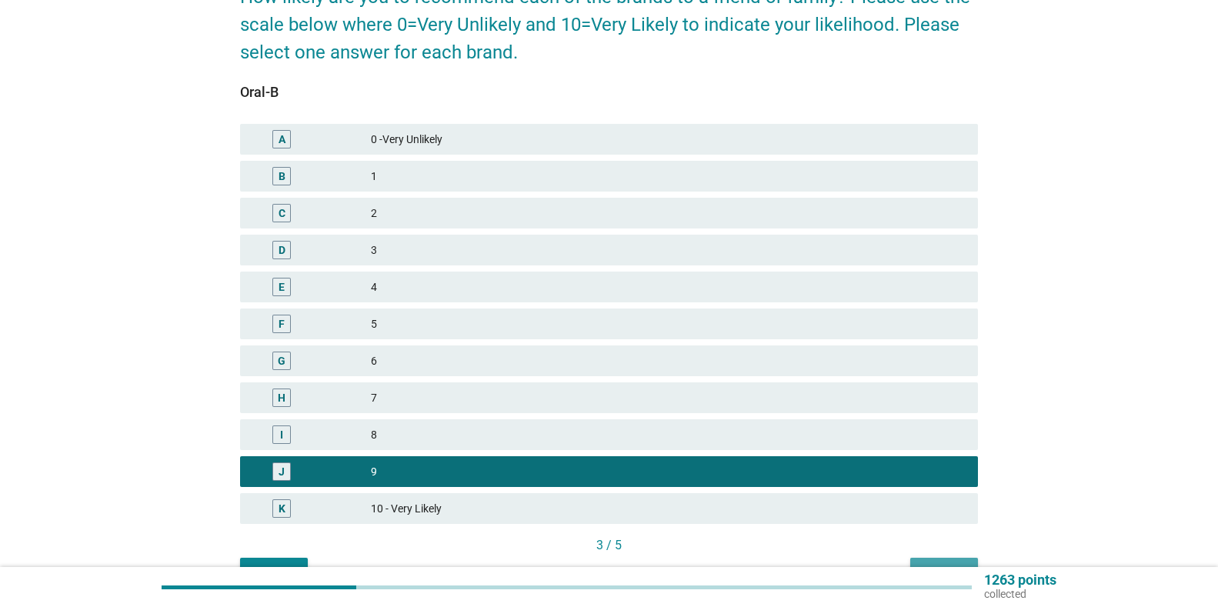
click at [956, 559] on button "Next" at bounding box center [944, 572] width 68 height 28
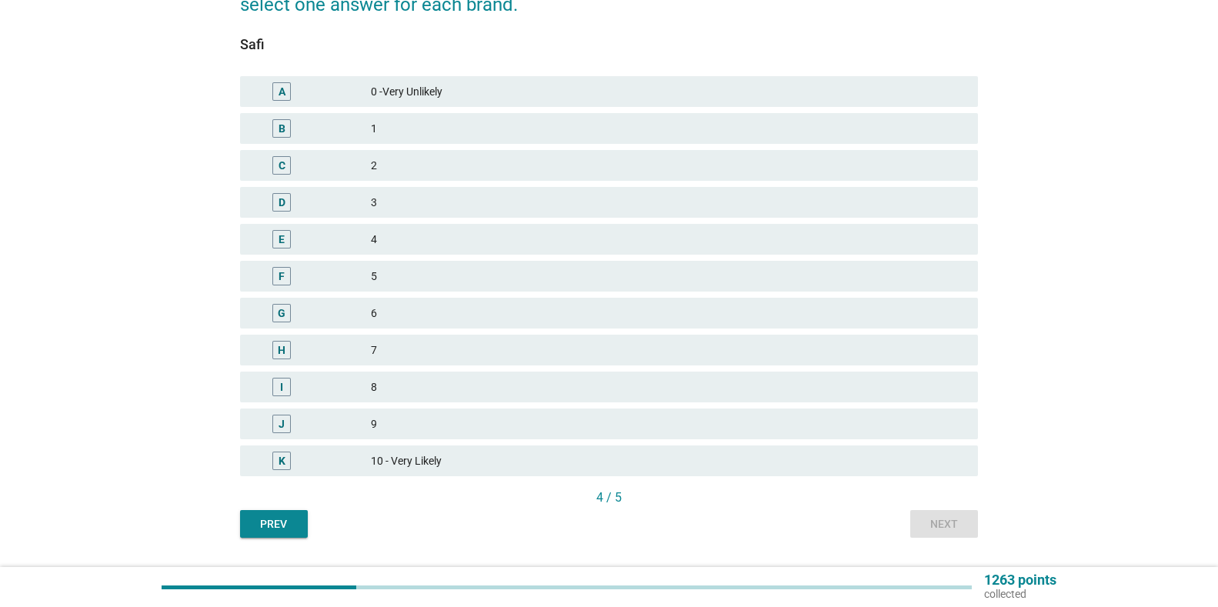
scroll to position [231, 0]
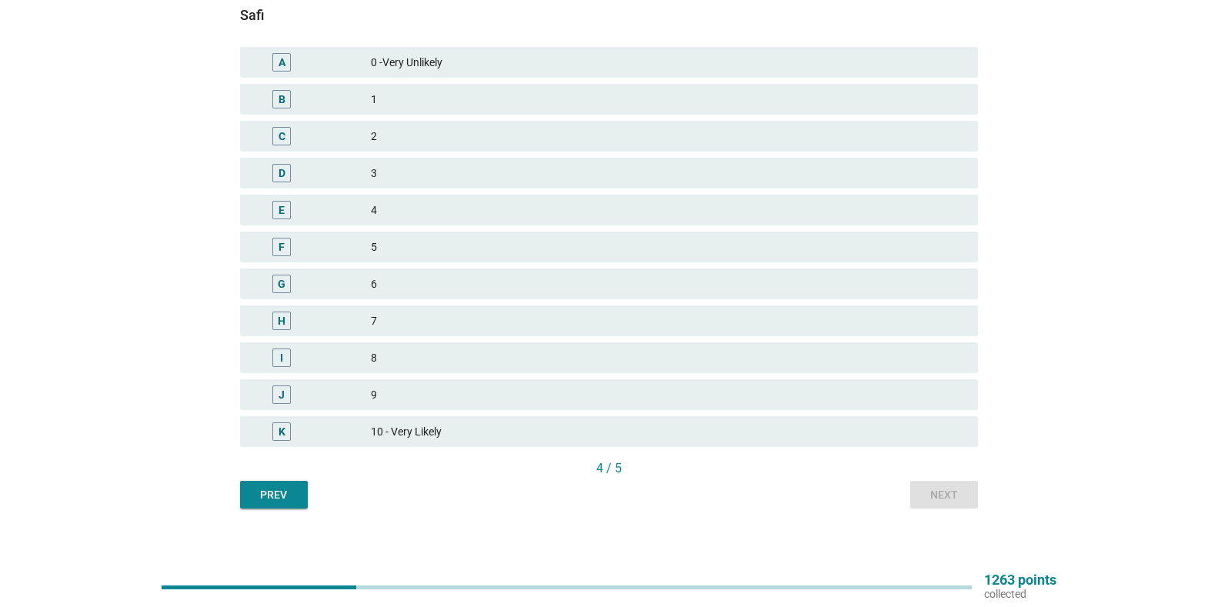
click at [595, 367] on div "I 8" at bounding box center [609, 357] width 738 height 31
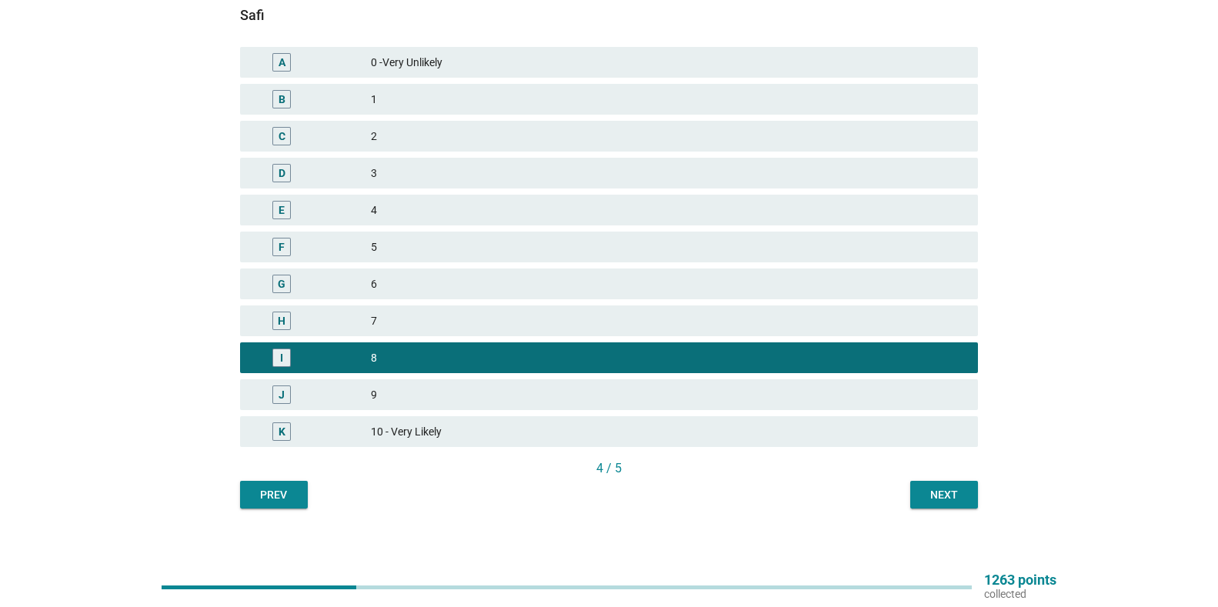
click at [768, 315] on div "7" at bounding box center [668, 321] width 595 height 18
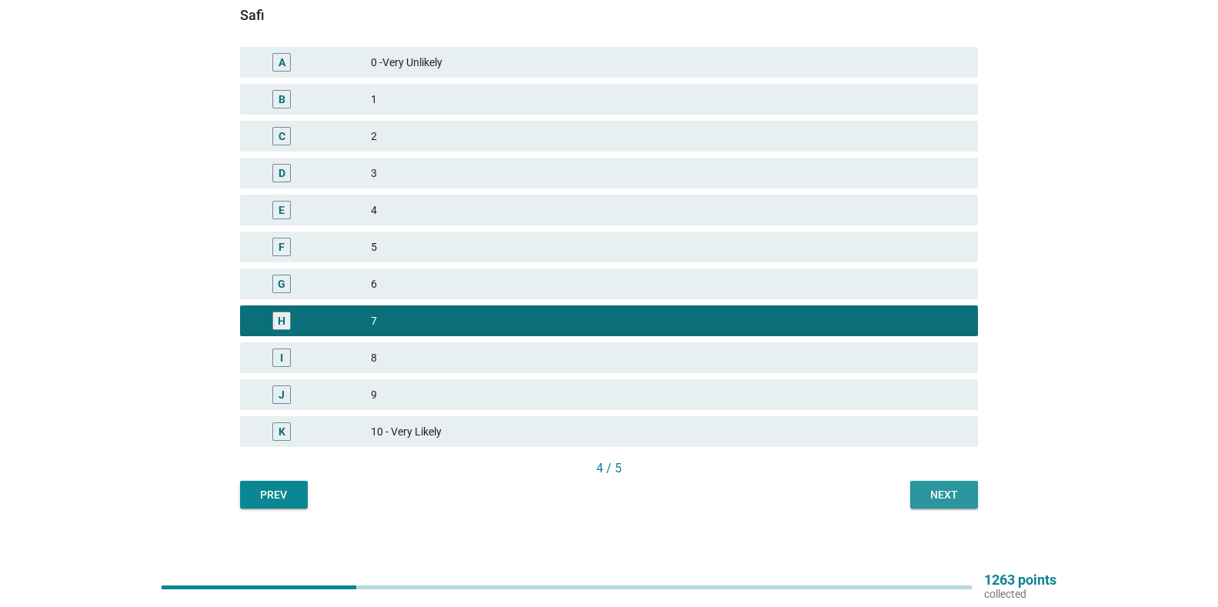
click at [938, 490] on div "Next" at bounding box center [943, 495] width 43 height 16
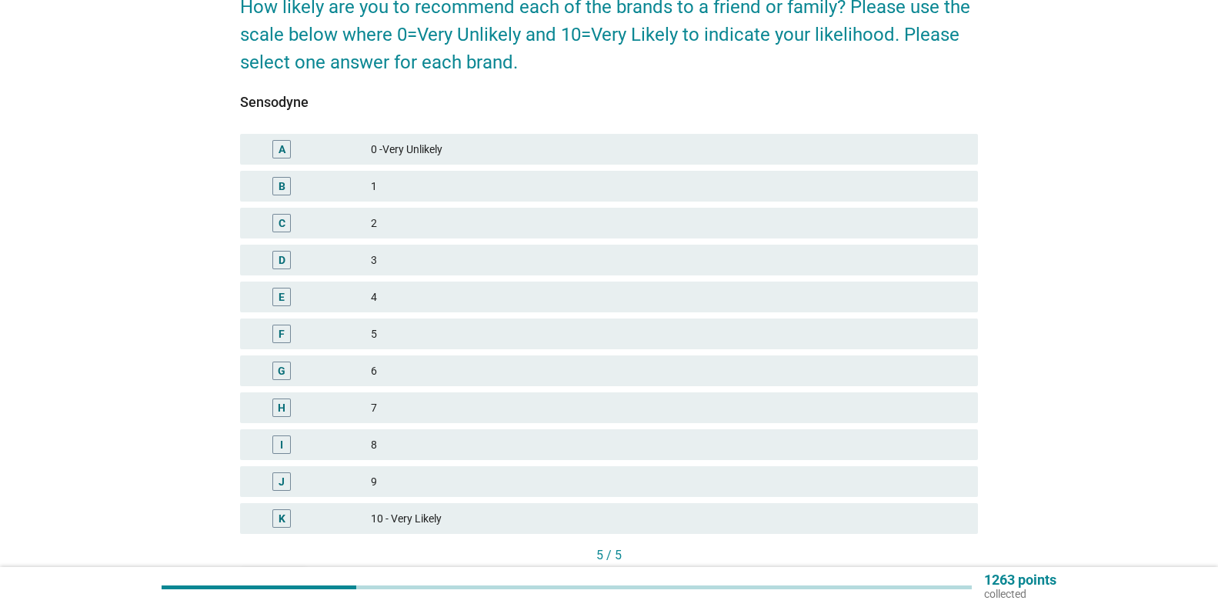
scroll to position [154, 0]
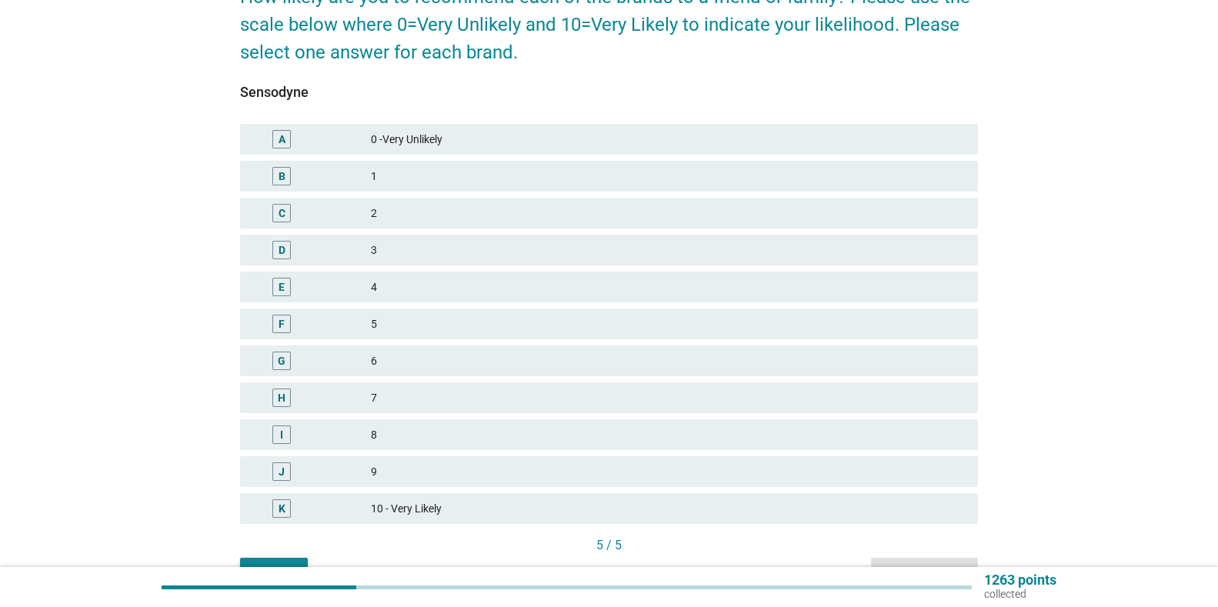
click at [545, 462] on div "9" at bounding box center [668, 471] width 595 height 18
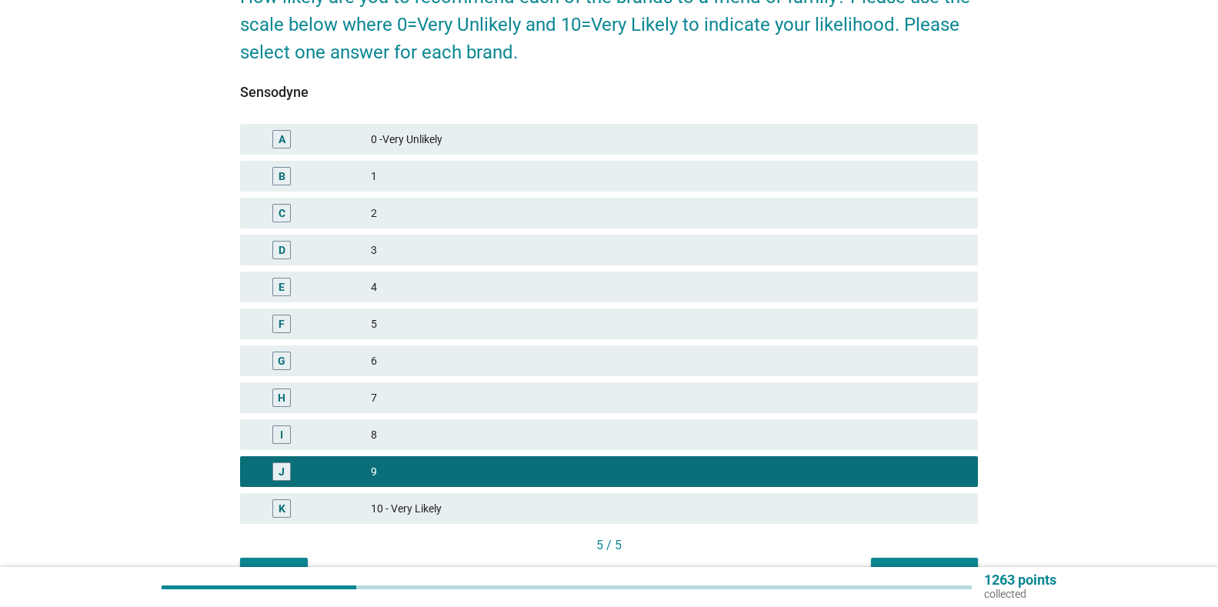
click at [903, 560] on button "Next question" at bounding box center [924, 572] width 107 height 28
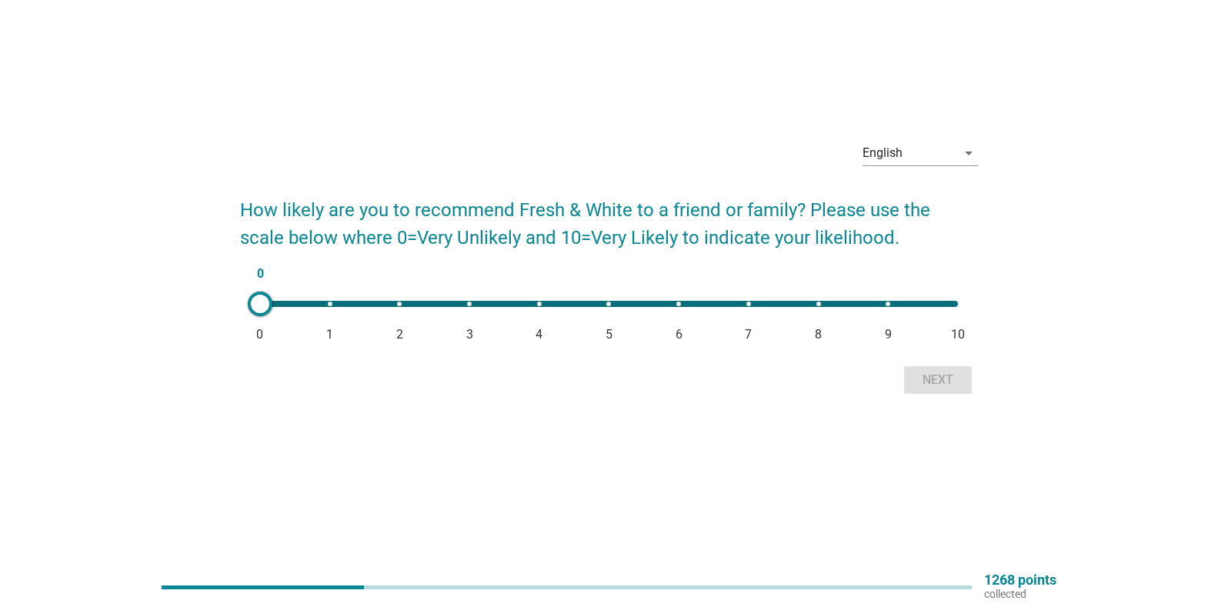
scroll to position [0, 0]
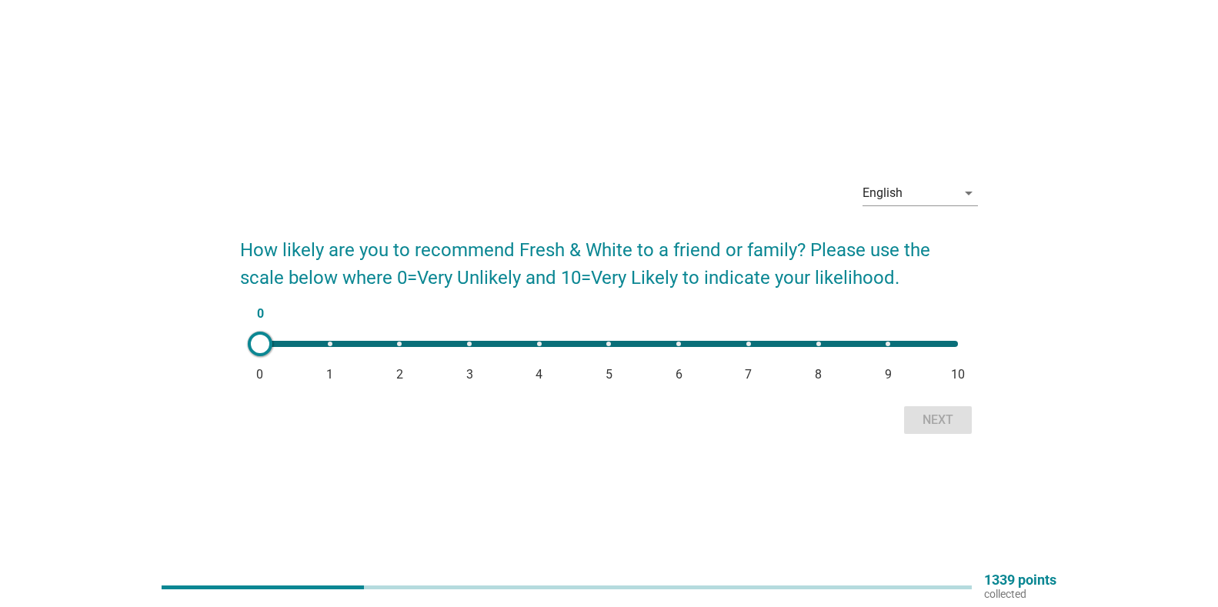
click at [815, 345] on div "0 0 1 2 3 4 5 6 7 8 9 10" at bounding box center [609, 344] width 698 height 6
type input "8"
click at [946, 416] on div "Next" at bounding box center [937, 420] width 43 height 18
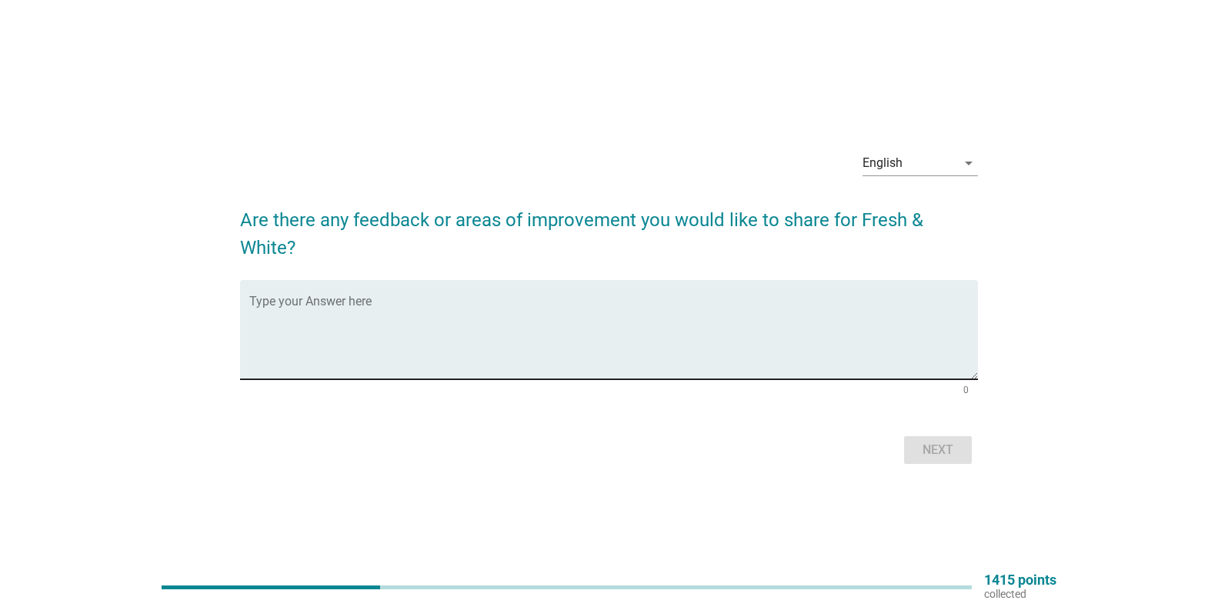
click at [751, 338] on textarea "Type your Answer here" at bounding box center [613, 338] width 728 height 81
click at [317, 312] on textarea "Make toothepaste that solves multiple gum problems" at bounding box center [613, 338] width 728 height 81
type textarea "Make toothpaste that solves multiple gum problems"
click at [928, 455] on div "Next" at bounding box center [937, 450] width 43 height 18
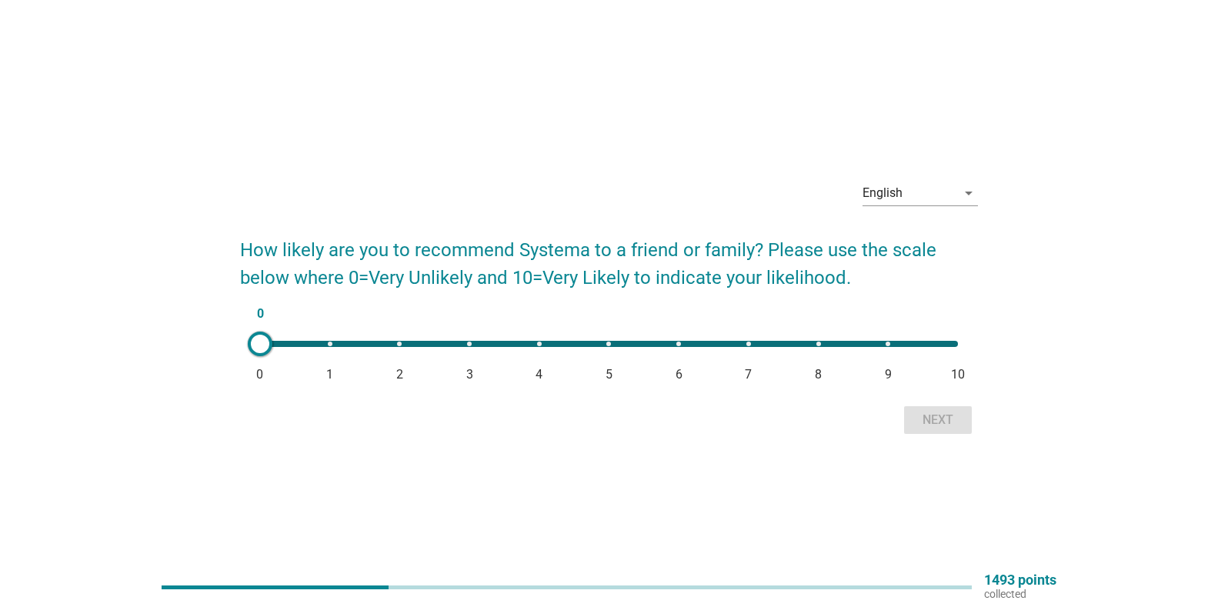
click at [881, 342] on div "0 0 1 2 3 4 5 6 7 8 9 10" at bounding box center [609, 344] width 698 height 6
type input "9"
click at [943, 428] on div "Next" at bounding box center [937, 420] width 43 height 18
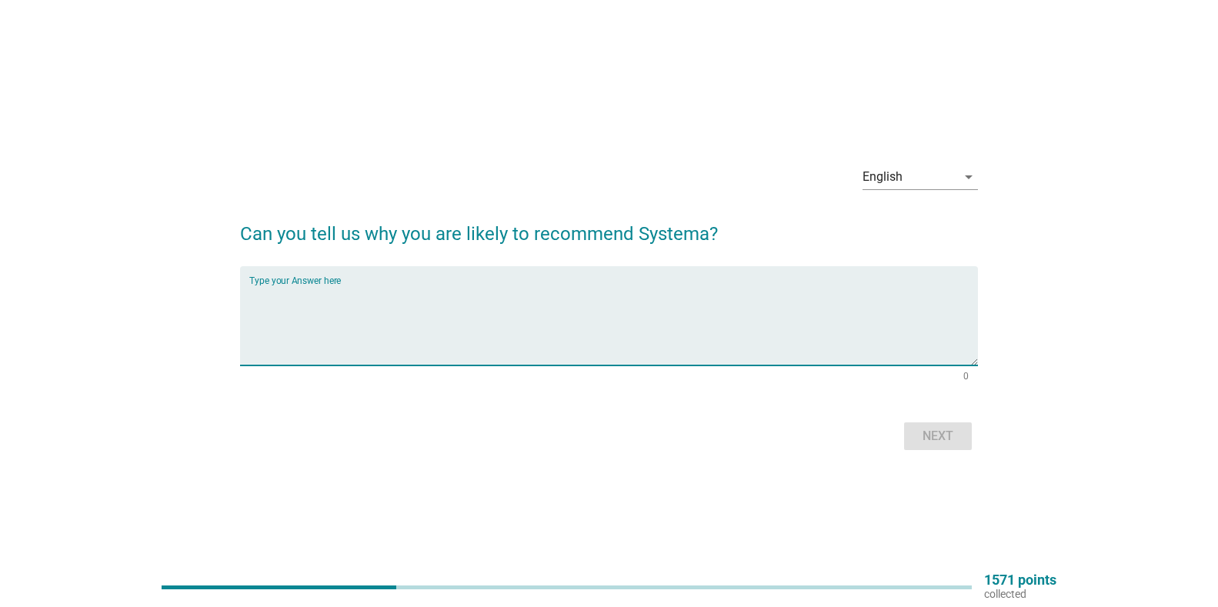
click at [782, 319] on textarea "Type your Answer here" at bounding box center [613, 325] width 728 height 81
type textarea "It's a good brand, i think"
click at [948, 439] on div "Next" at bounding box center [937, 436] width 43 height 18
click at [752, 307] on textarea "Type your Answer here" at bounding box center [613, 325] width 728 height 81
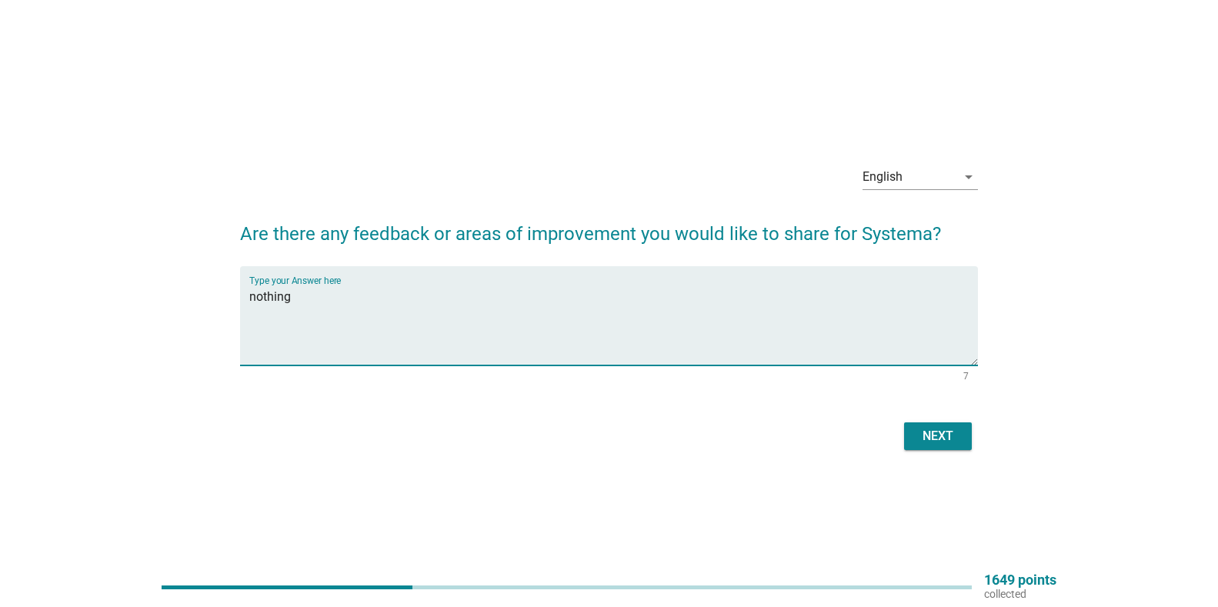
type textarea "nothing"
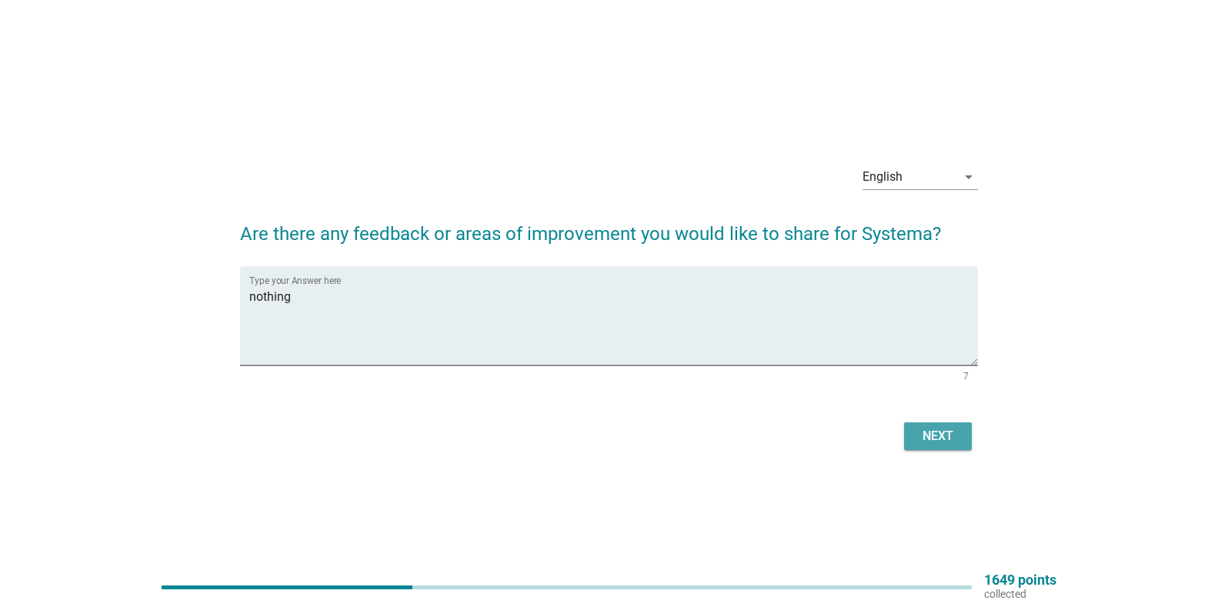
click at [952, 438] on div "Next" at bounding box center [937, 436] width 43 height 18
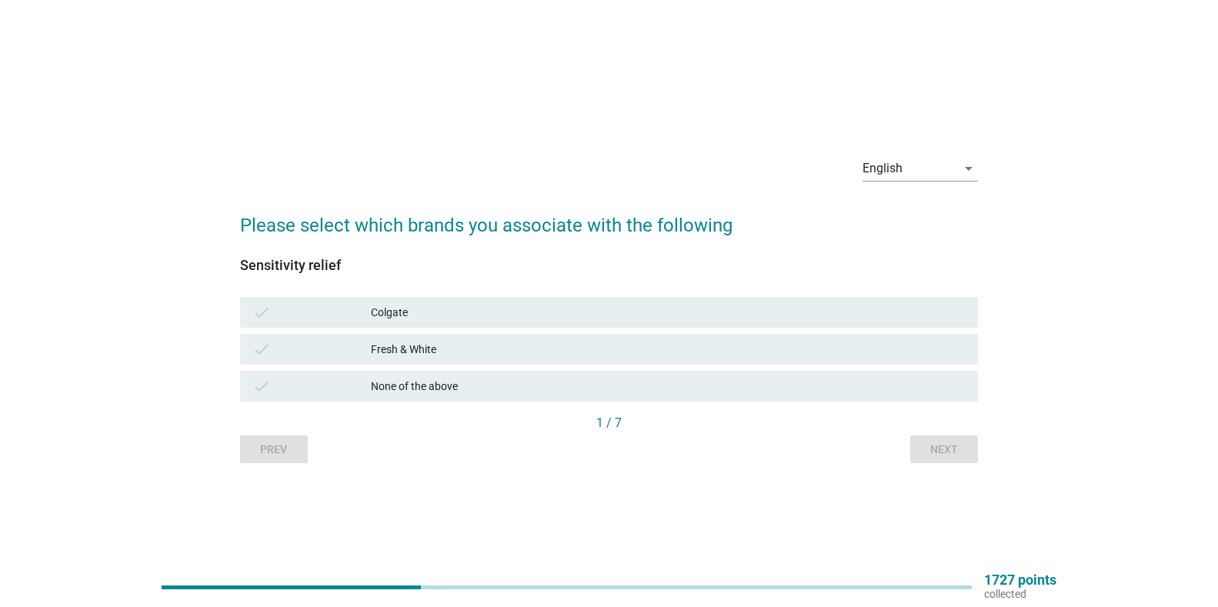
click at [365, 313] on div "check" at bounding box center [311, 312] width 119 height 18
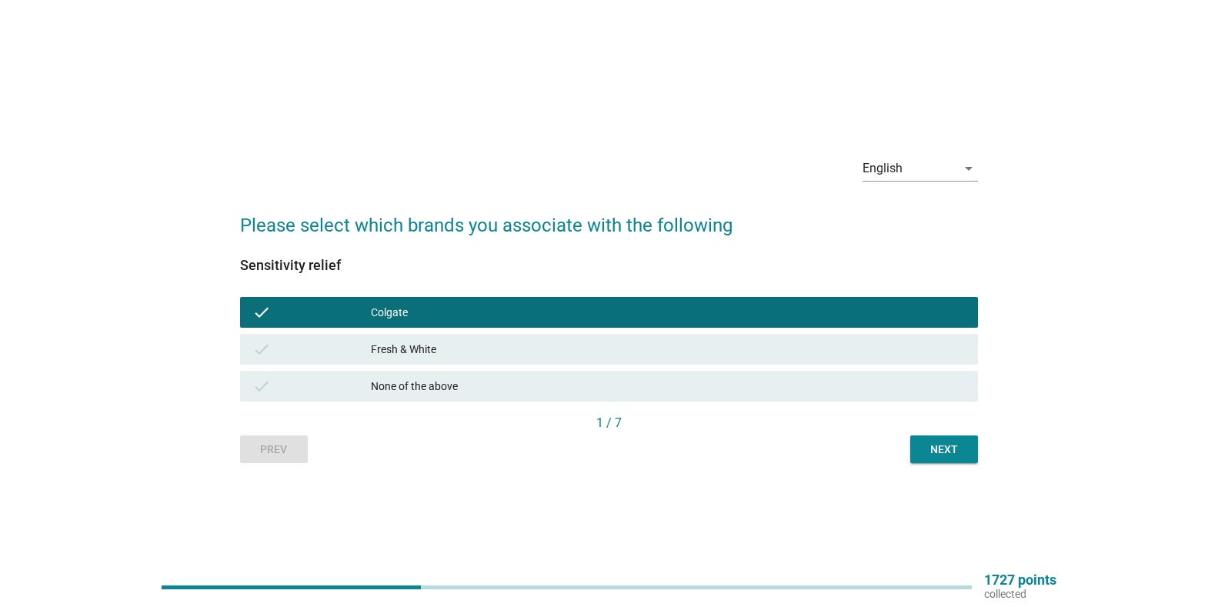
click at [919, 452] on button "Next" at bounding box center [944, 449] width 68 height 28
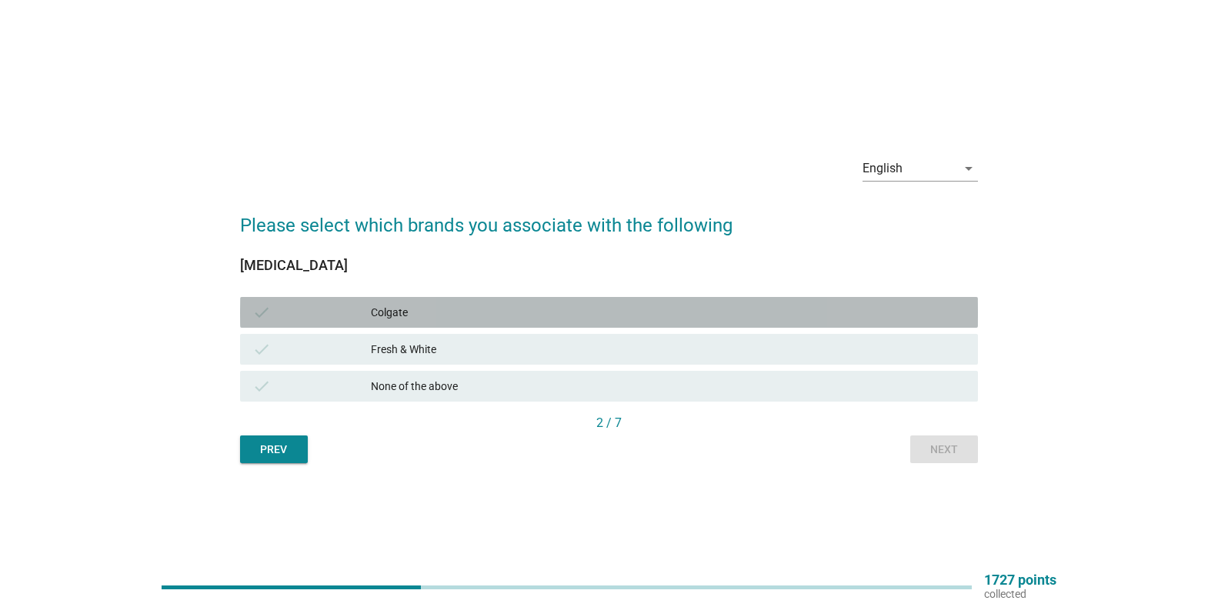
click at [675, 318] on div "Colgate" at bounding box center [668, 312] width 595 height 18
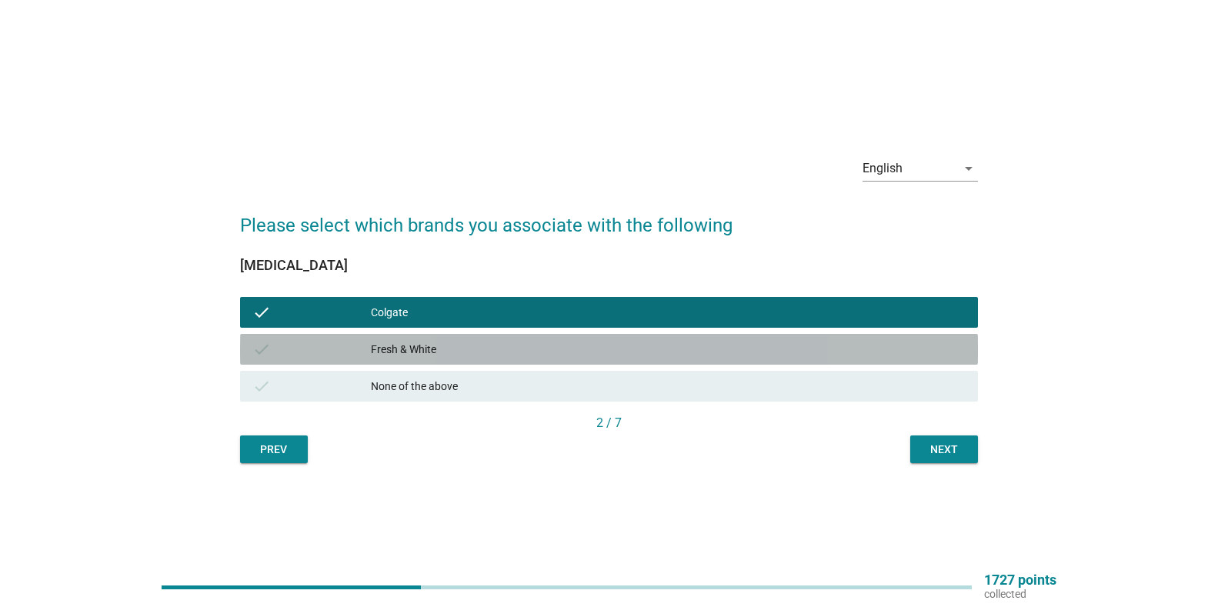
click at [924, 352] on div "Fresh & White" at bounding box center [668, 349] width 595 height 18
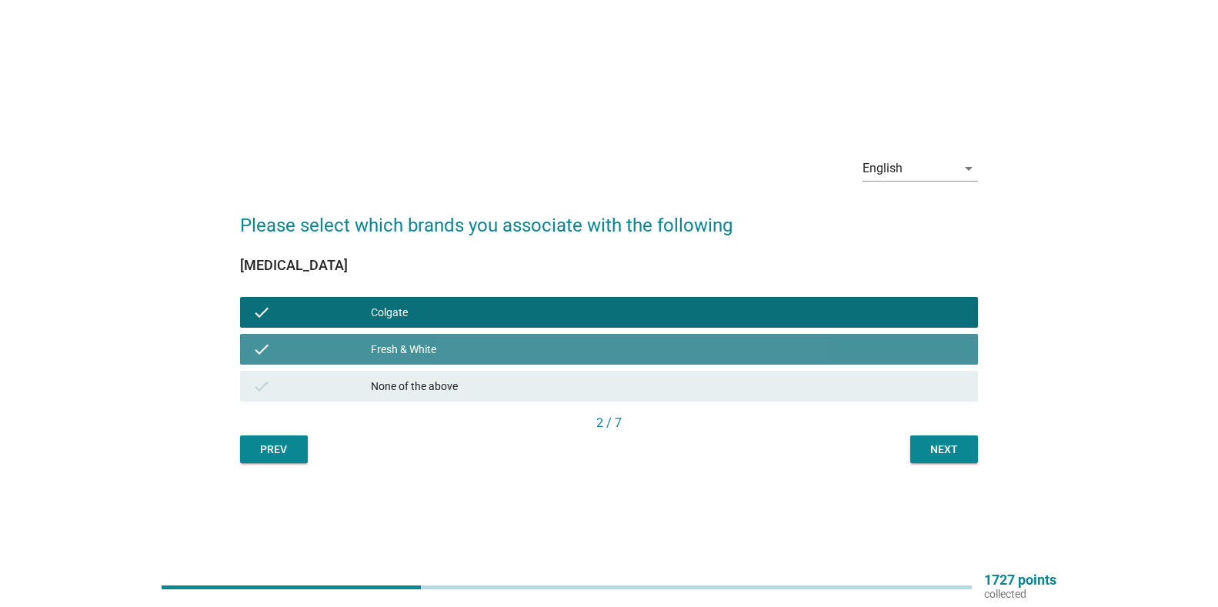
click at [924, 348] on div "Fresh & White" at bounding box center [668, 349] width 595 height 18
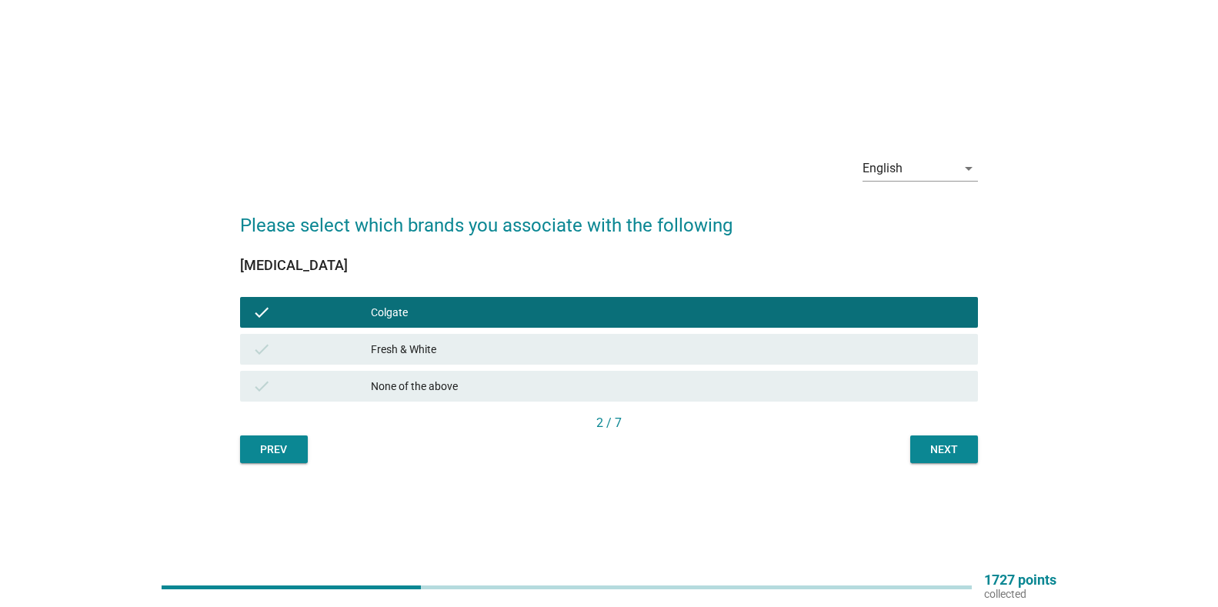
click at [956, 439] on button "Next" at bounding box center [944, 449] width 68 height 28
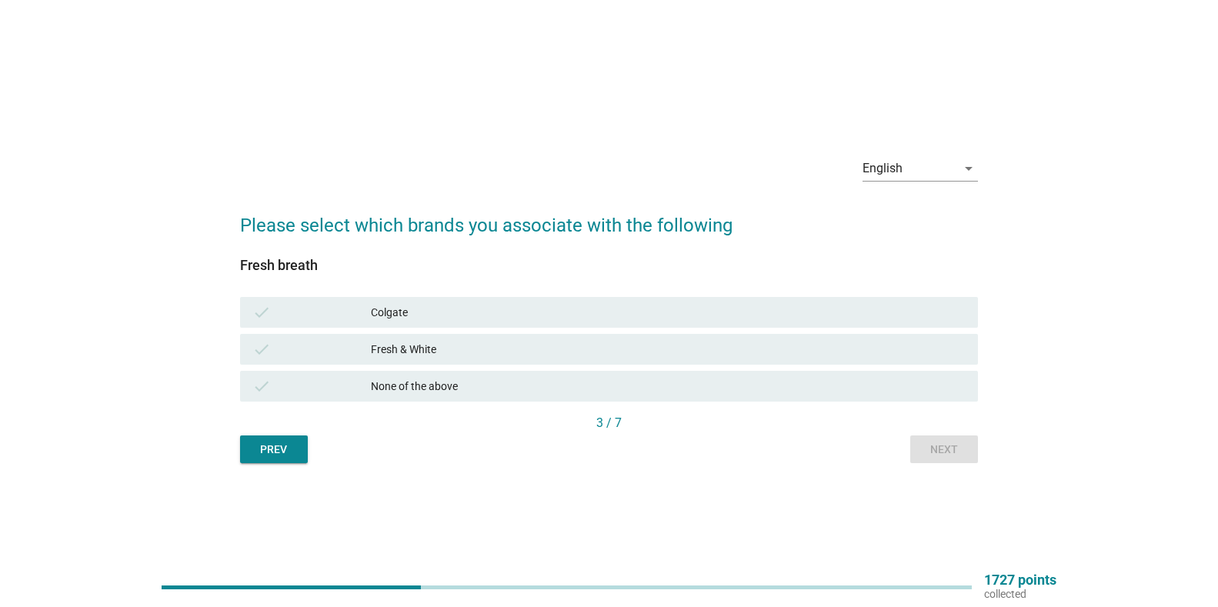
click at [622, 355] on div "Fresh & White" at bounding box center [668, 349] width 595 height 18
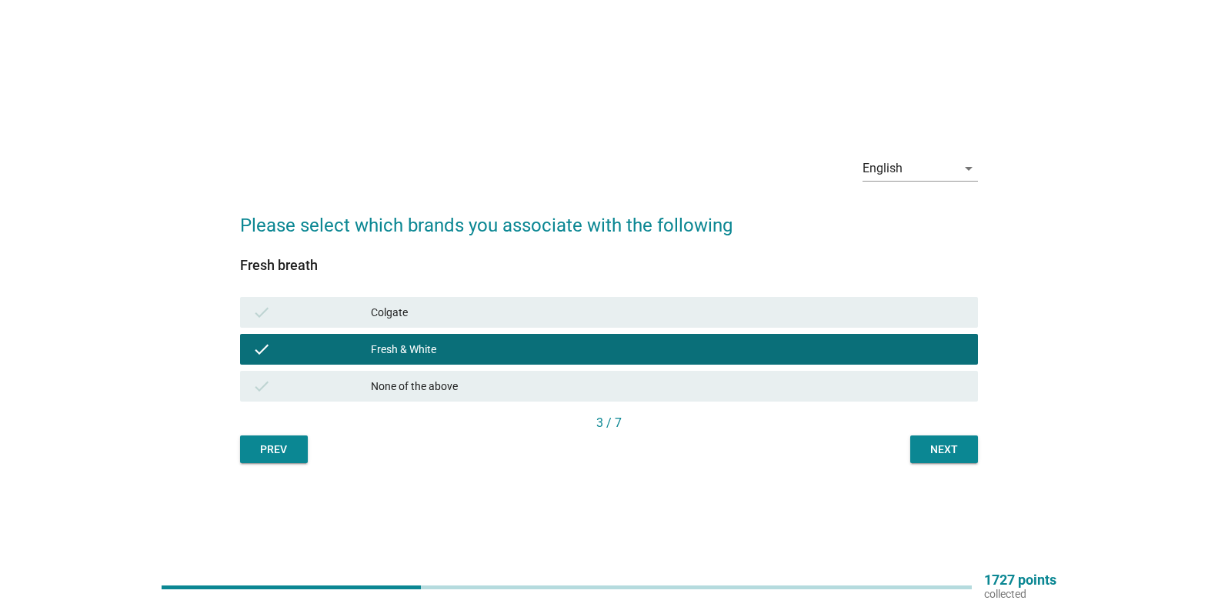
click at [929, 315] on div "Colgate" at bounding box center [668, 312] width 595 height 18
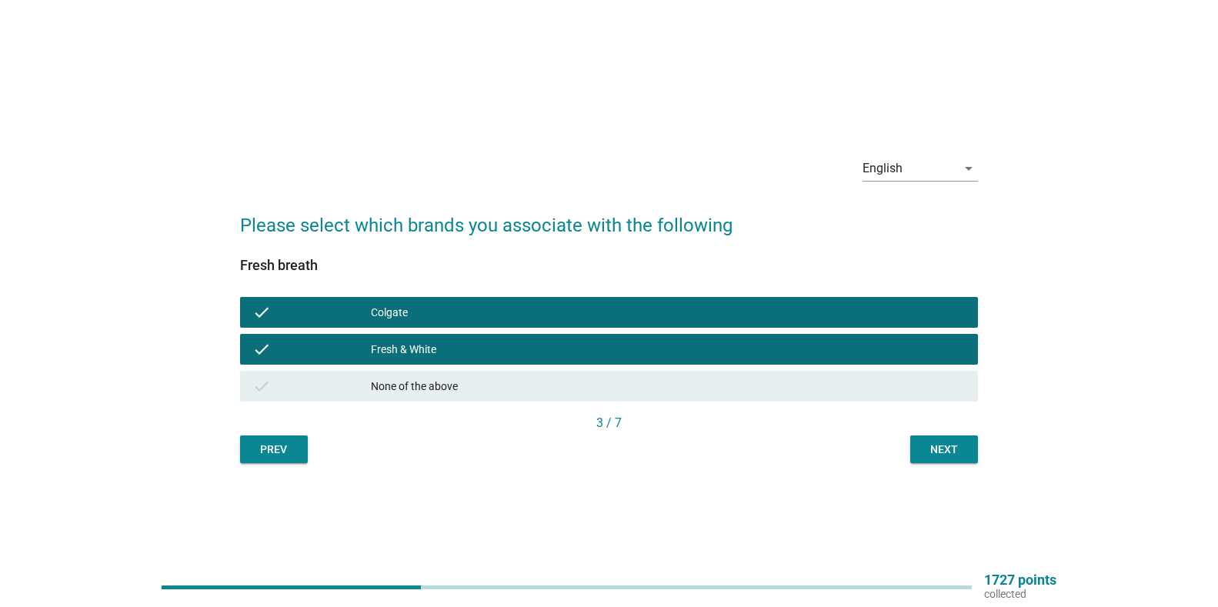
click at [960, 448] on div "Next" at bounding box center [943, 450] width 43 height 16
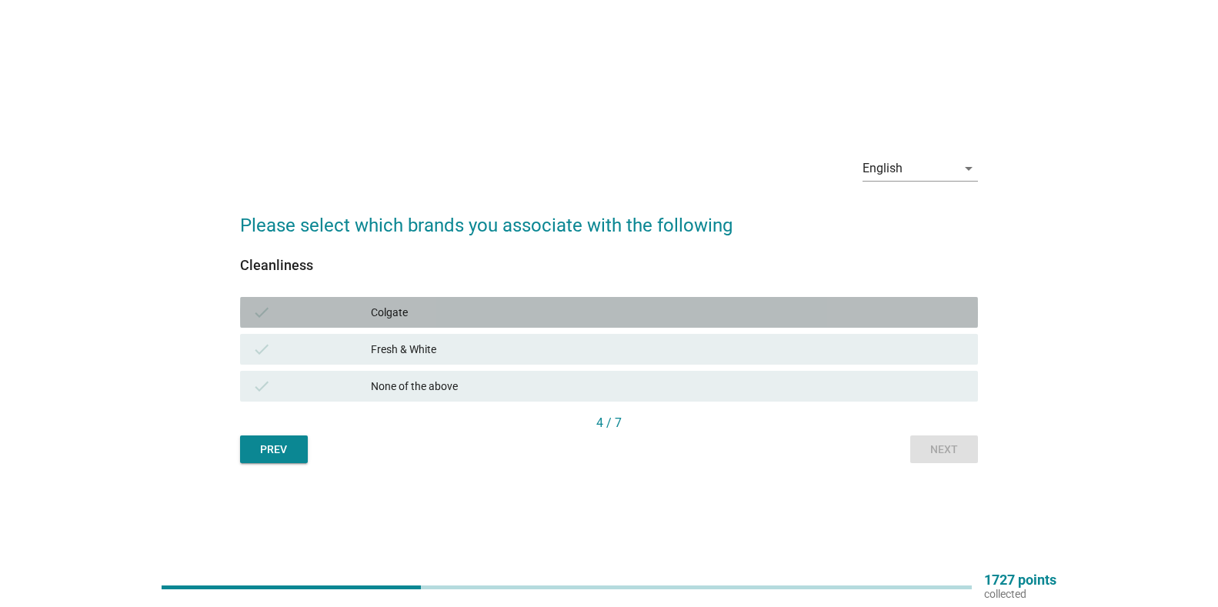
click at [415, 310] on div "Colgate" at bounding box center [668, 312] width 595 height 18
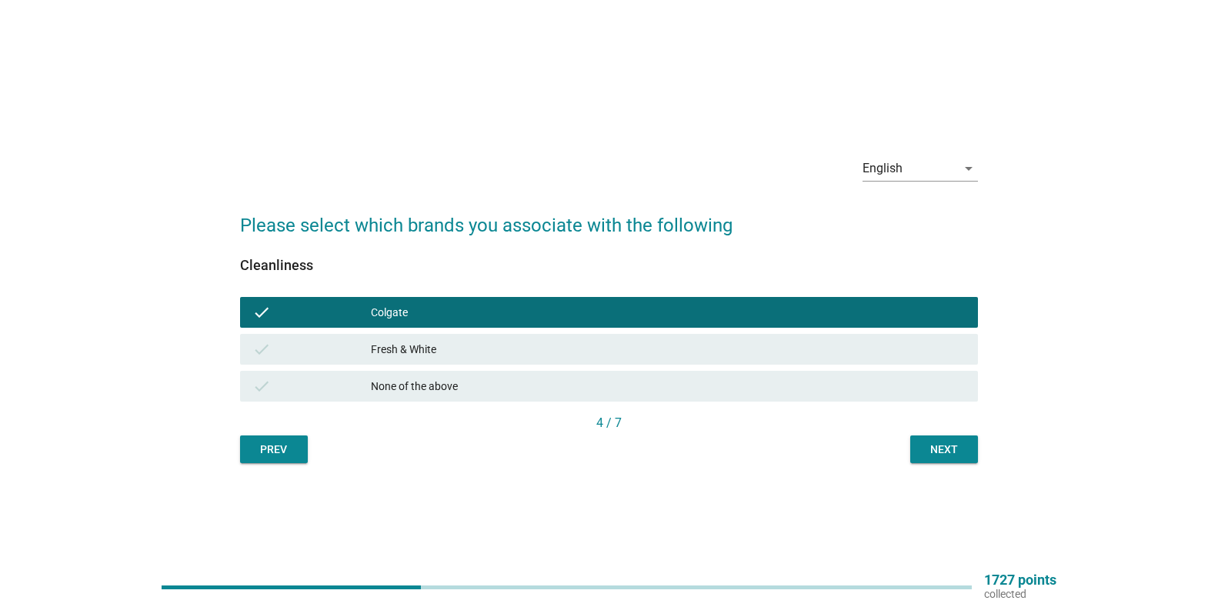
click at [418, 337] on div "check Fresh & White" at bounding box center [609, 349] width 738 height 31
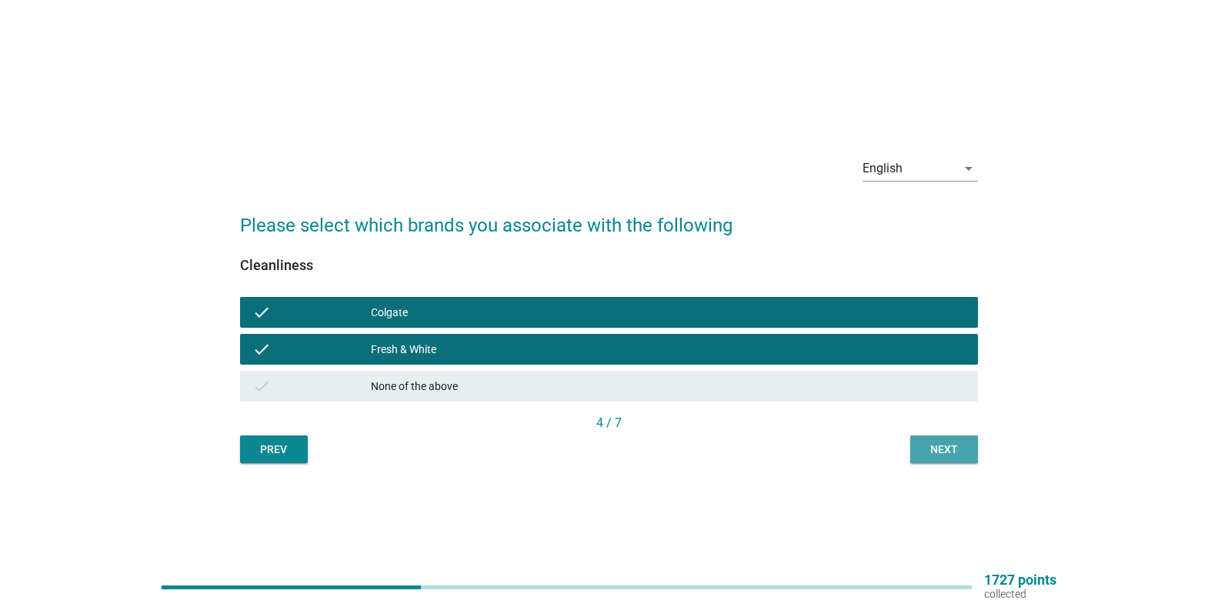
click at [935, 448] on div "Next" at bounding box center [943, 450] width 43 height 16
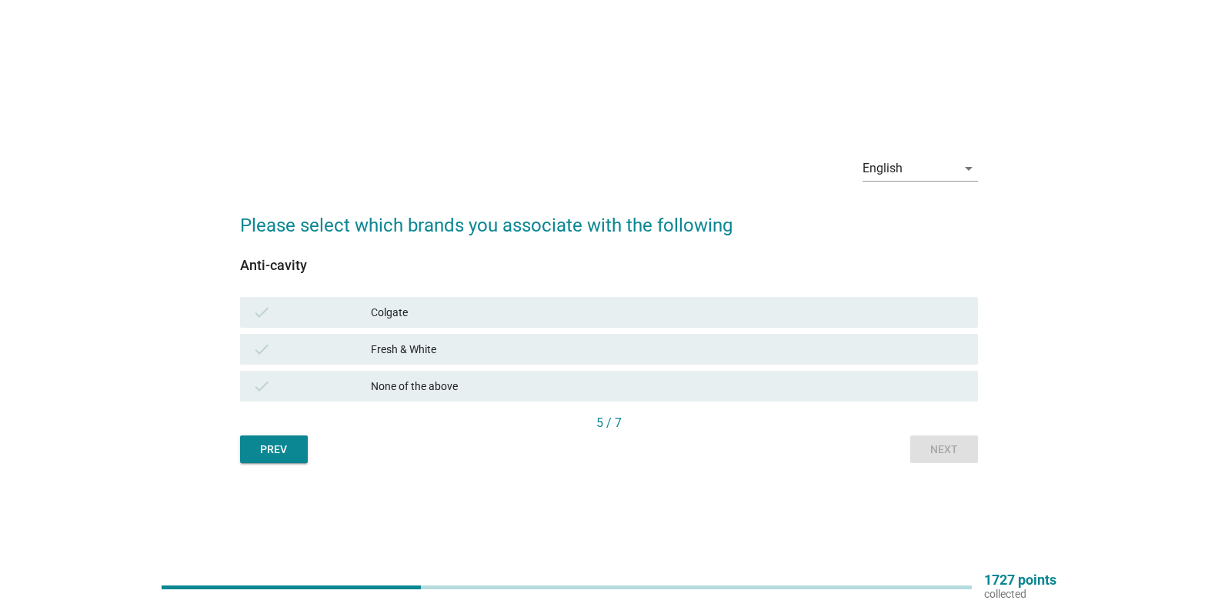
click at [390, 302] on div "check Colgate" at bounding box center [609, 312] width 738 height 31
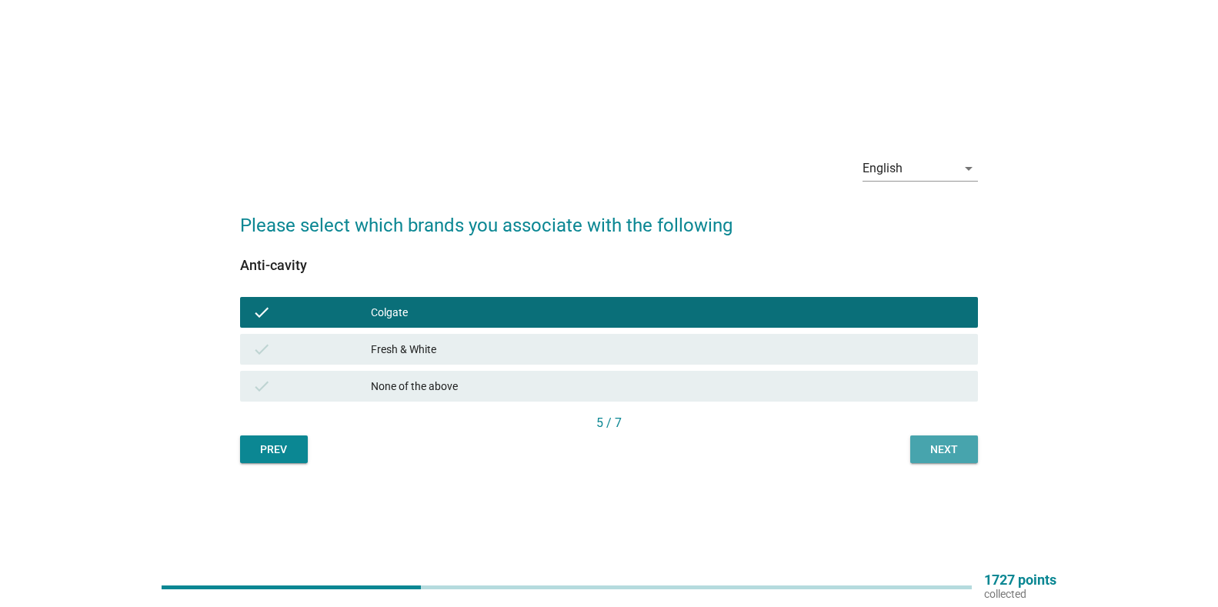
click at [944, 442] on div "Next" at bounding box center [943, 450] width 43 height 16
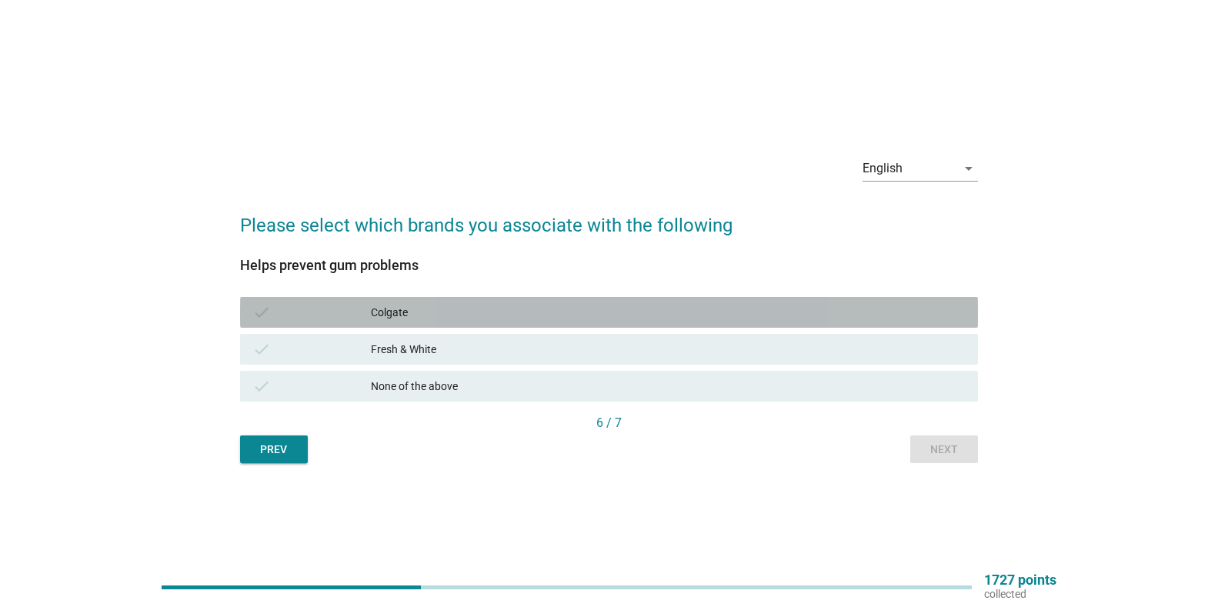
click at [414, 316] on div "Colgate" at bounding box center [668, 312] width 595 height 18
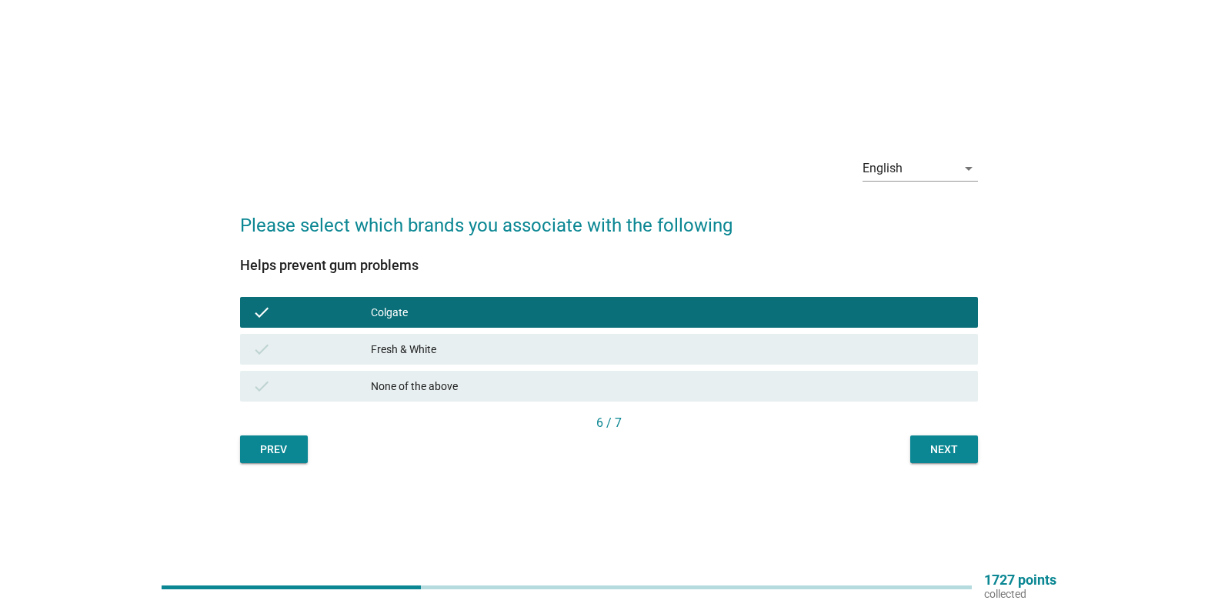
click at [935, 451] on div "Next" at bounding box center [943, 450] width 43 height 16
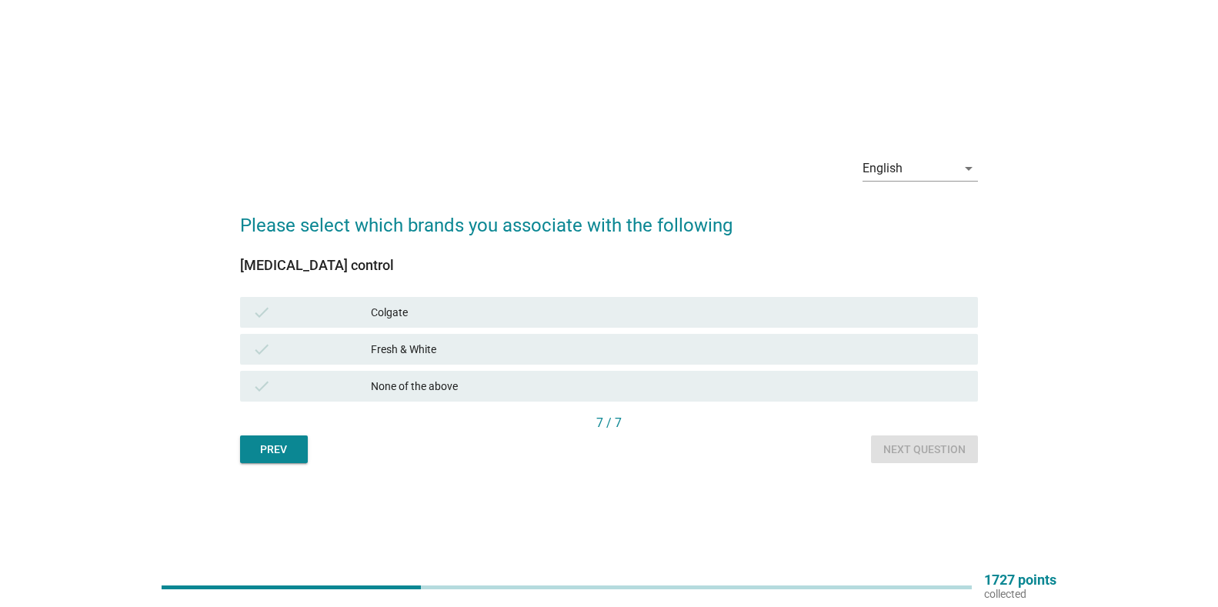
click at [458, 384] on div "None of the above" at bounding box center [668, 386] width 595 height 18
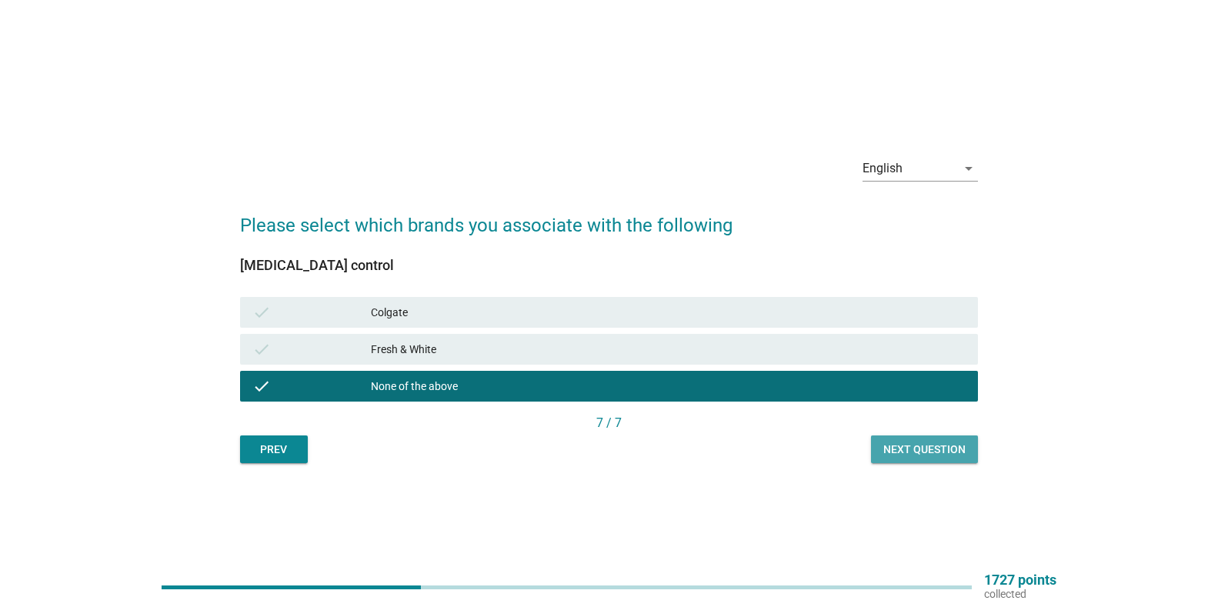
click at [925, 438] on button "Next question" at bounding box center [924, 449] width 107 height 28
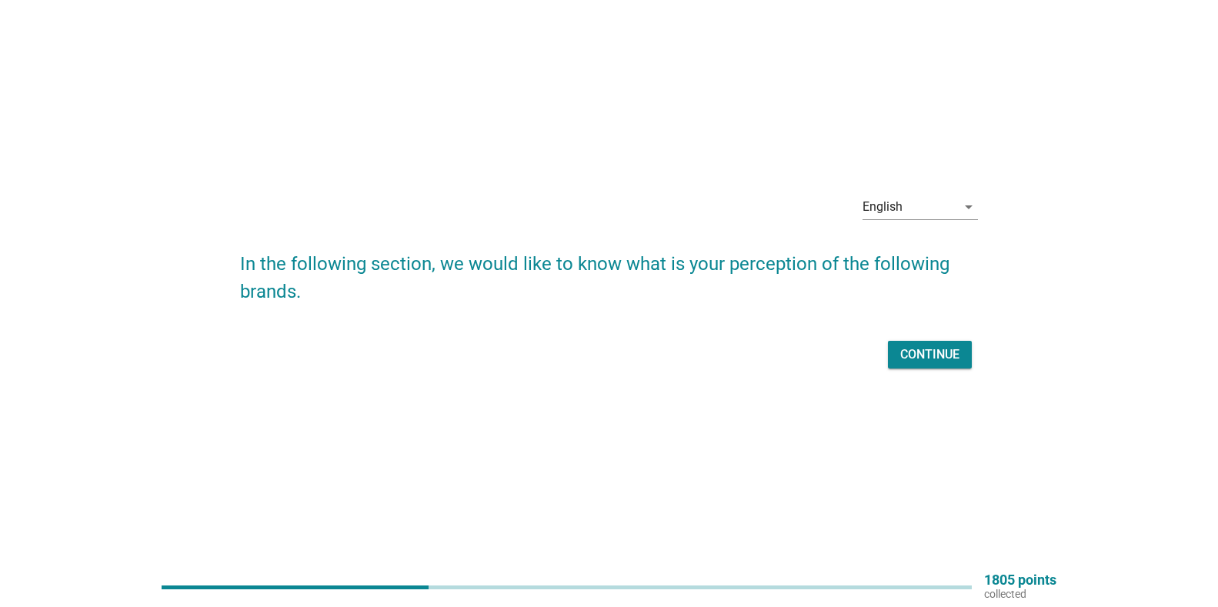
scroll to position [40, 0]
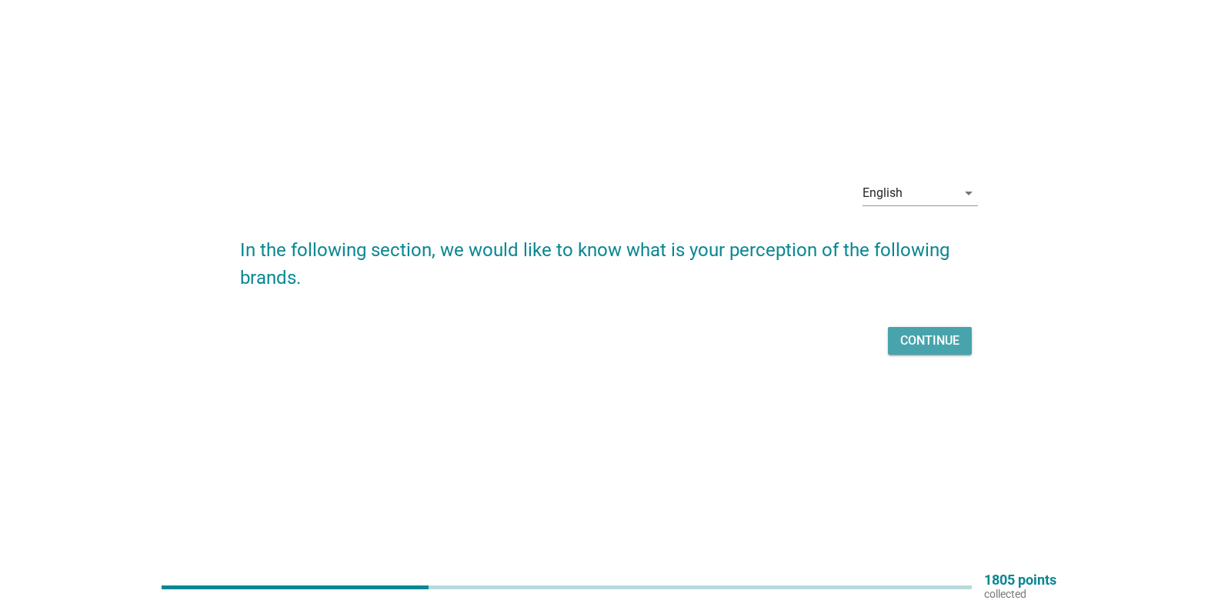
click at [939, 352] on button "Continue" at bounding box center [930, 341] width 84 height 28
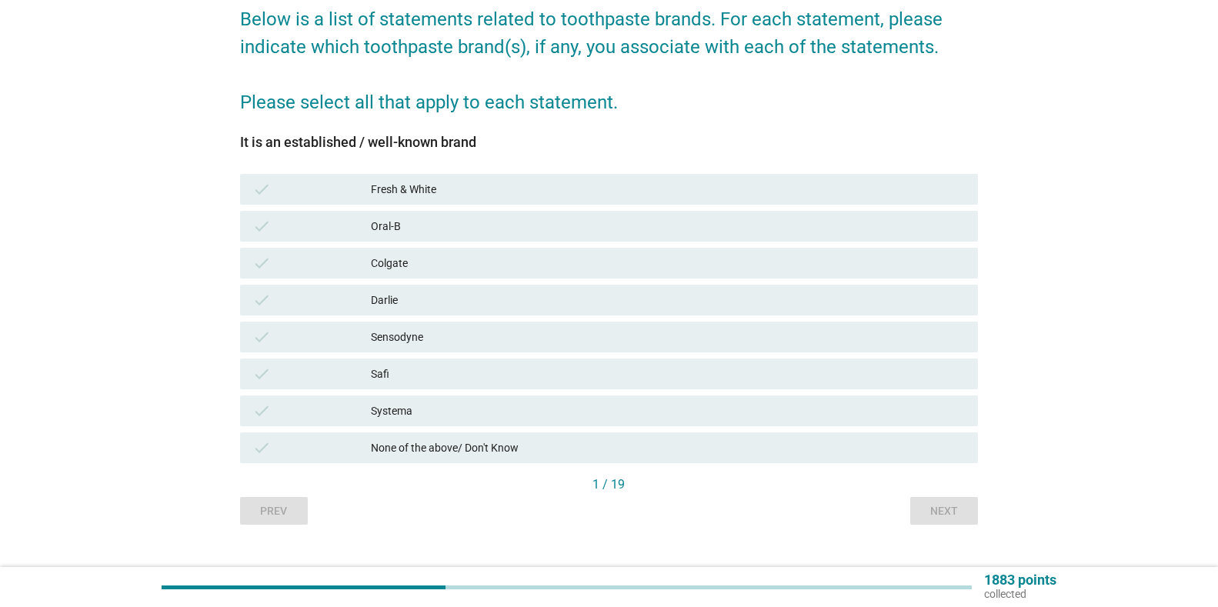
scroll to position [154, 0]
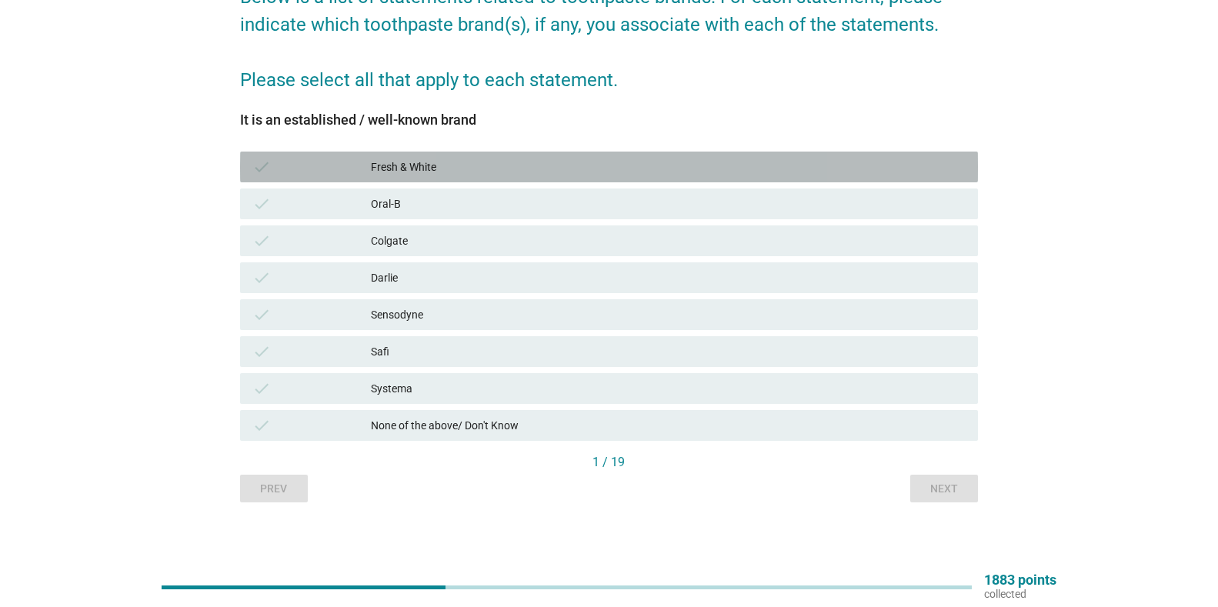
click at [435, 171] on div "Fresh & White" at bounding box center [668, 167] width 595 height 18
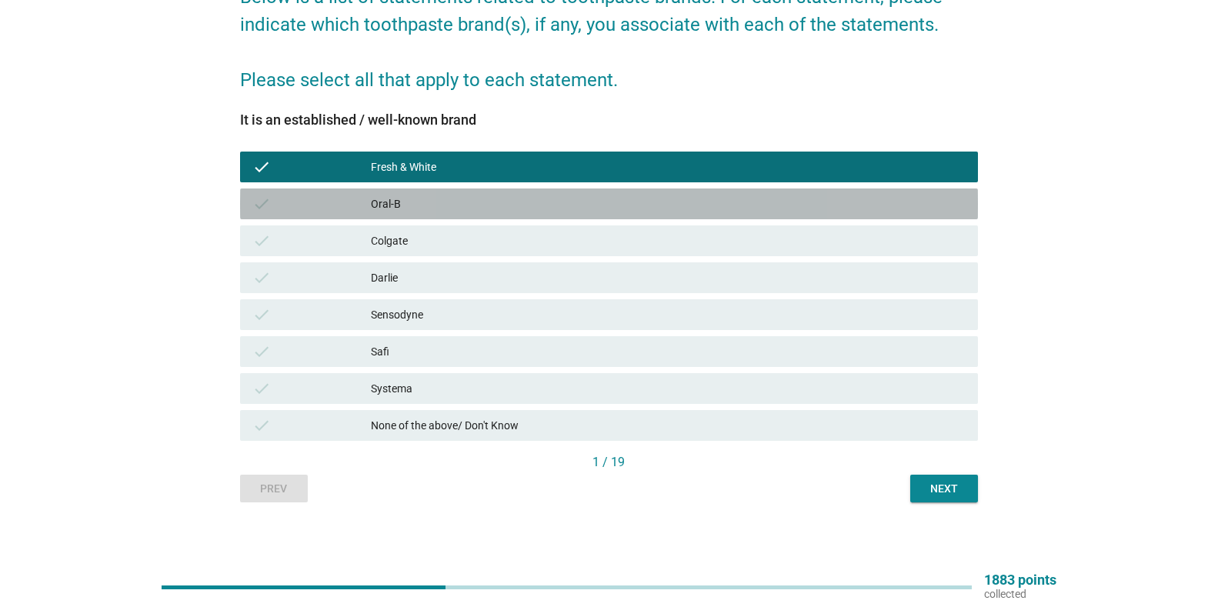
click at [410, 192] on div "check Oral-B" at bounding box center [609, 203] width 738 height 31
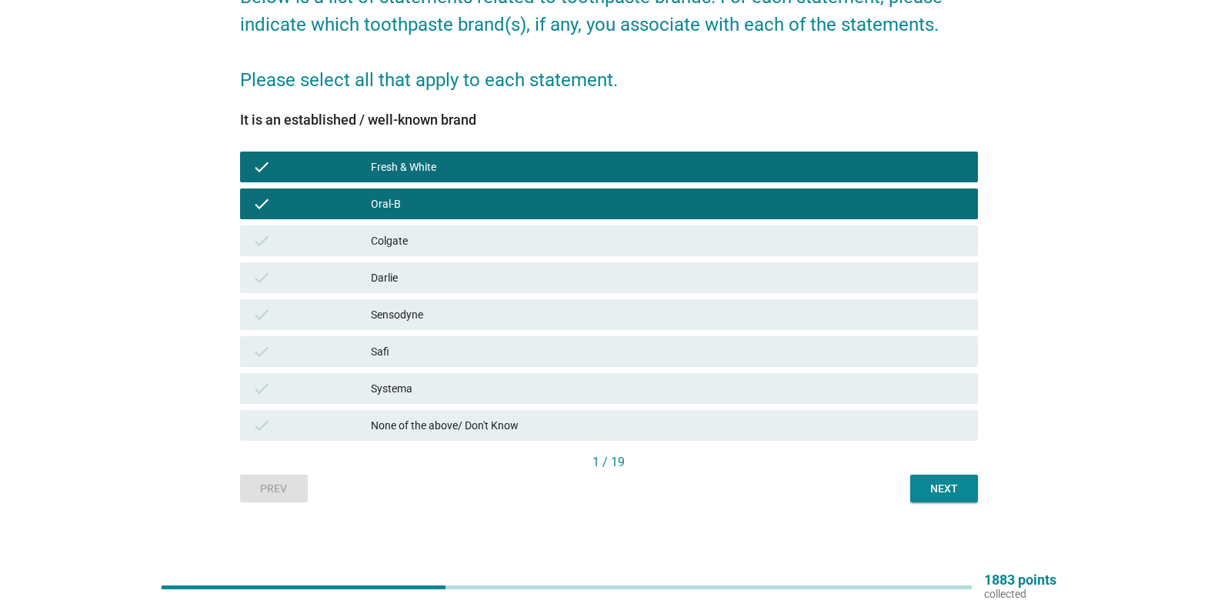
click at [402, 227] on div "check Colgate" at bounding box center [609, 240] width 738 height 31
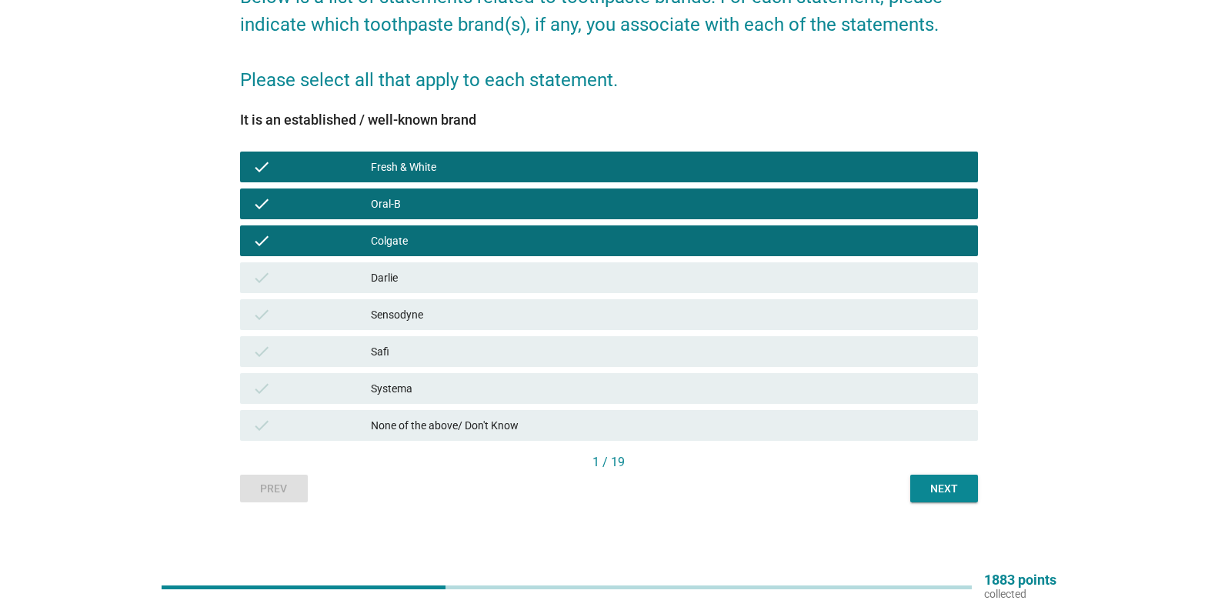
drag, startPoint x: 408, startPoint y: 270, endPoint x: 418, endPoint y: 301, distance: 32.6
click at [408, 270] on div "Darlie" at bounding box center [668, 277] width 595 height 18
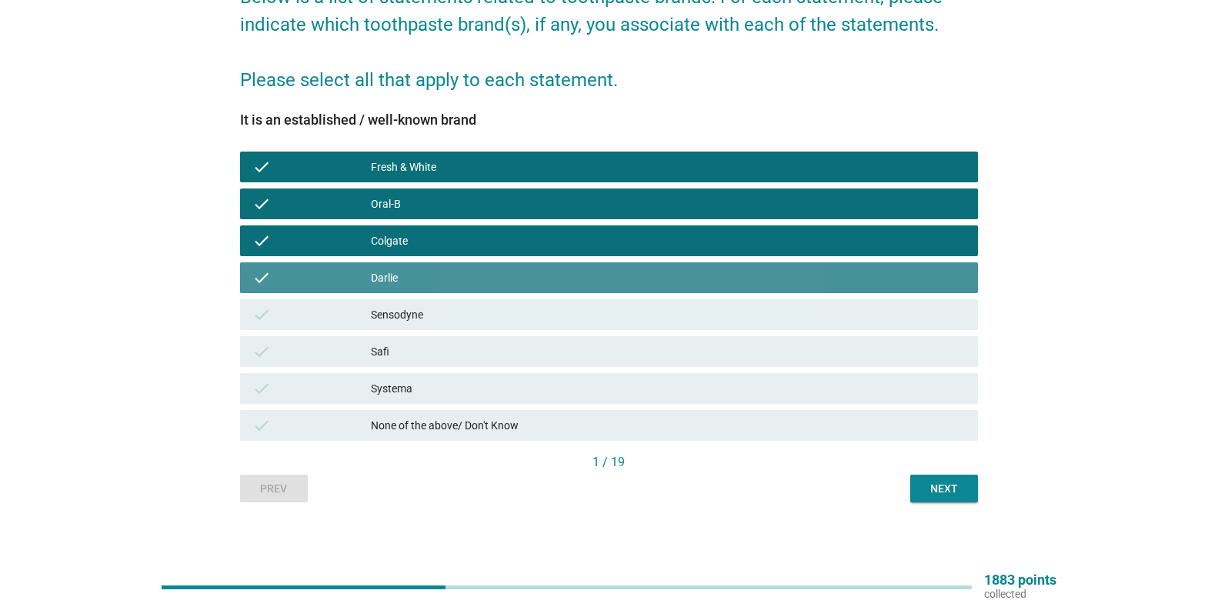
click at [422, 322] on div "Sensodyne" at bounding box center [668, 314] width 595 height 18
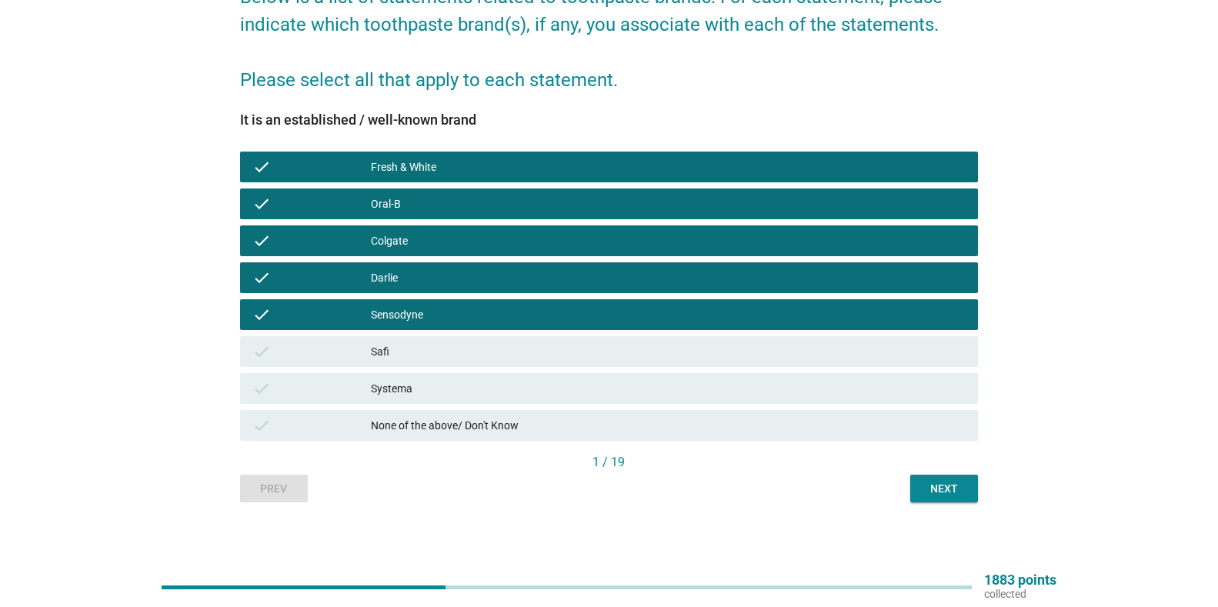
click at [420, 347] on div "Safi" at bounding box center [668, 351] width 595 height 18
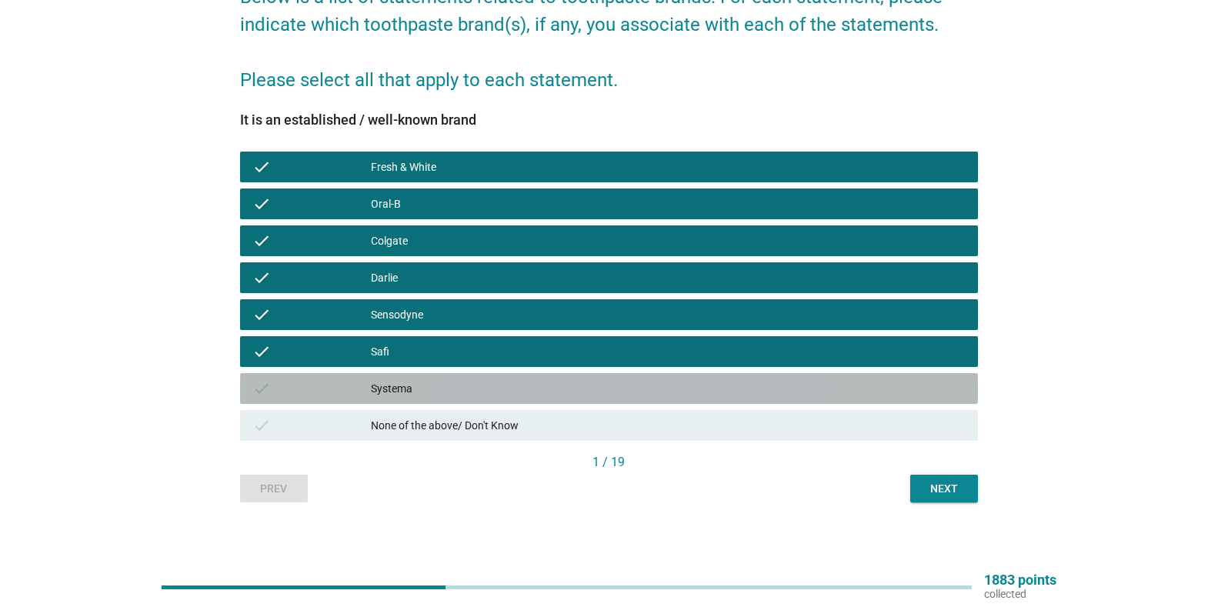
click at [424, 386] on div "Systema" at bounding box center [668, 388] width 595 height 18
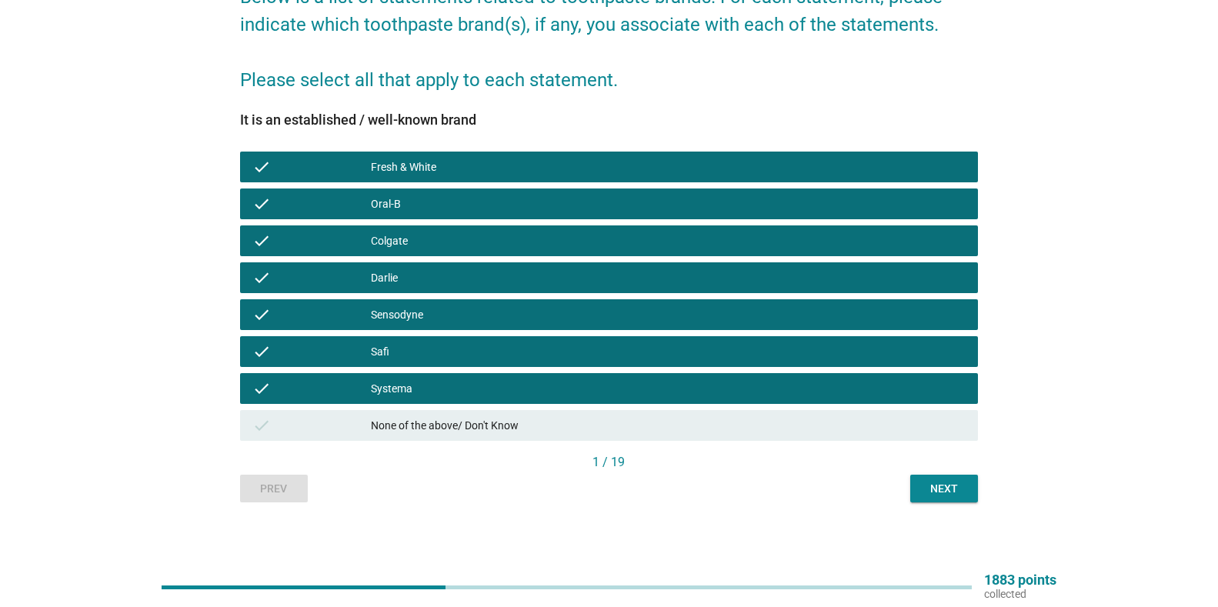
click at [928, 478] on button "Next" at bounding box center [944, 489] width 68 height 28
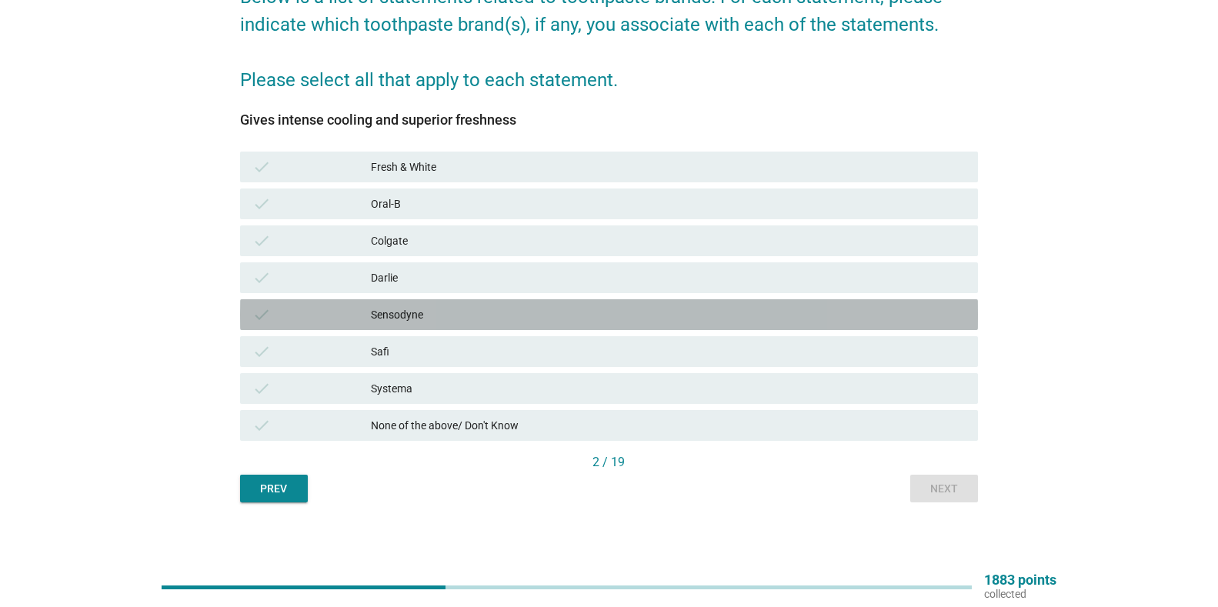
click at [386, 316] on div "Sensodyne" at bounding box center [668, 314] width 595 height 18
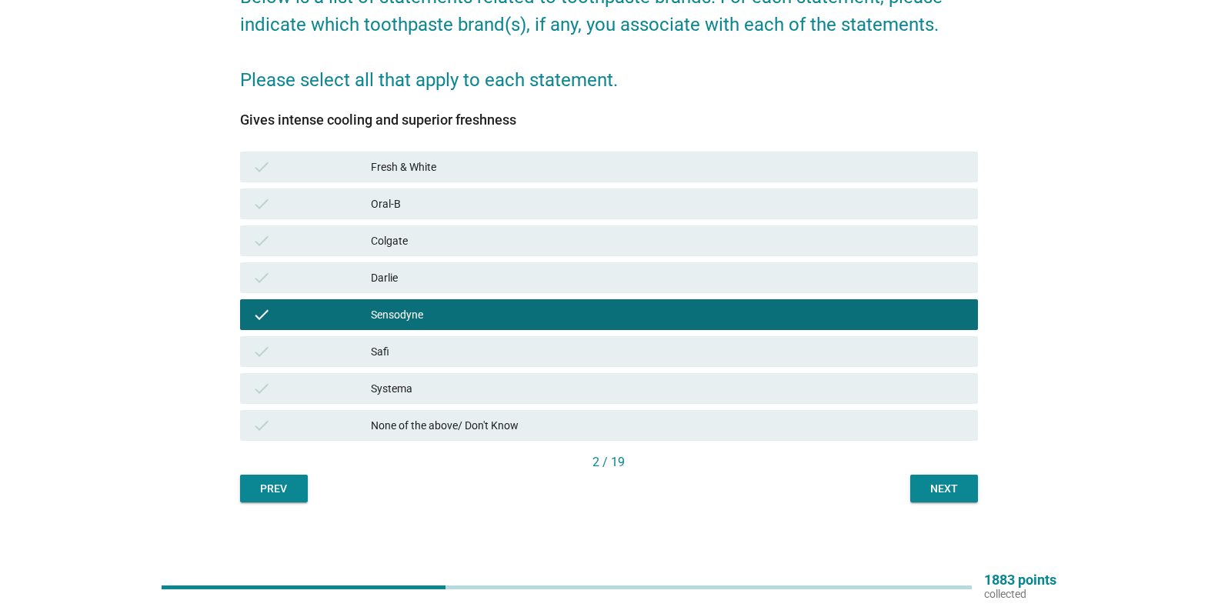
click at [404, 278] on div "Darlie" at bounding box center [668, 277] width 595 height 18
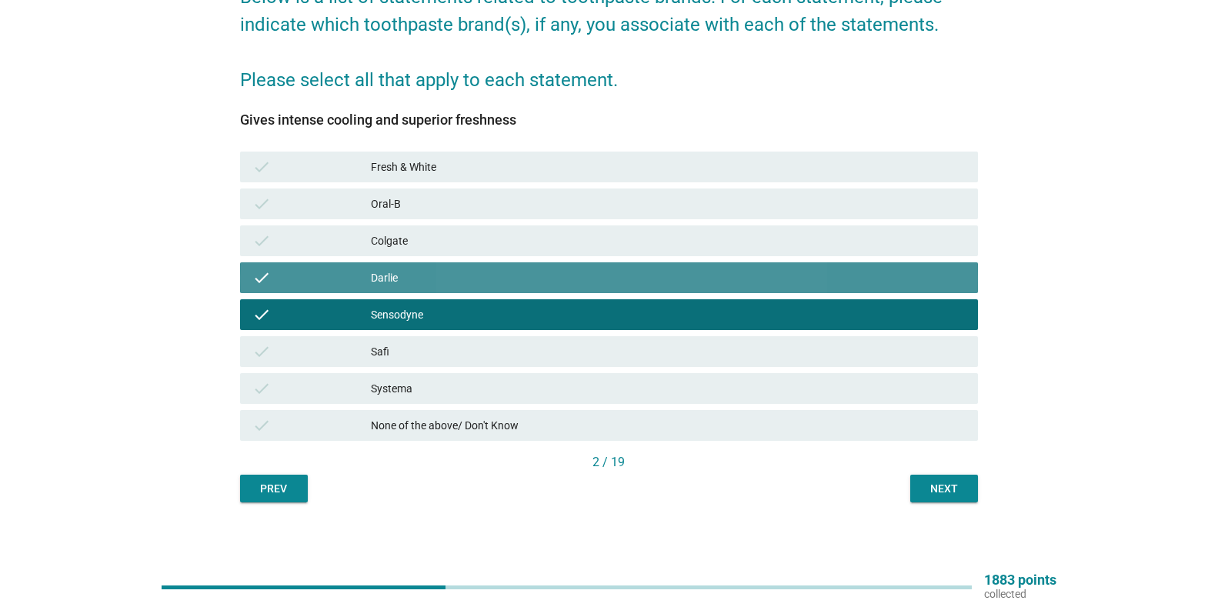
click at [435, 236] on div "Colgate" at bounding box center [668, 241] width 595 height 18
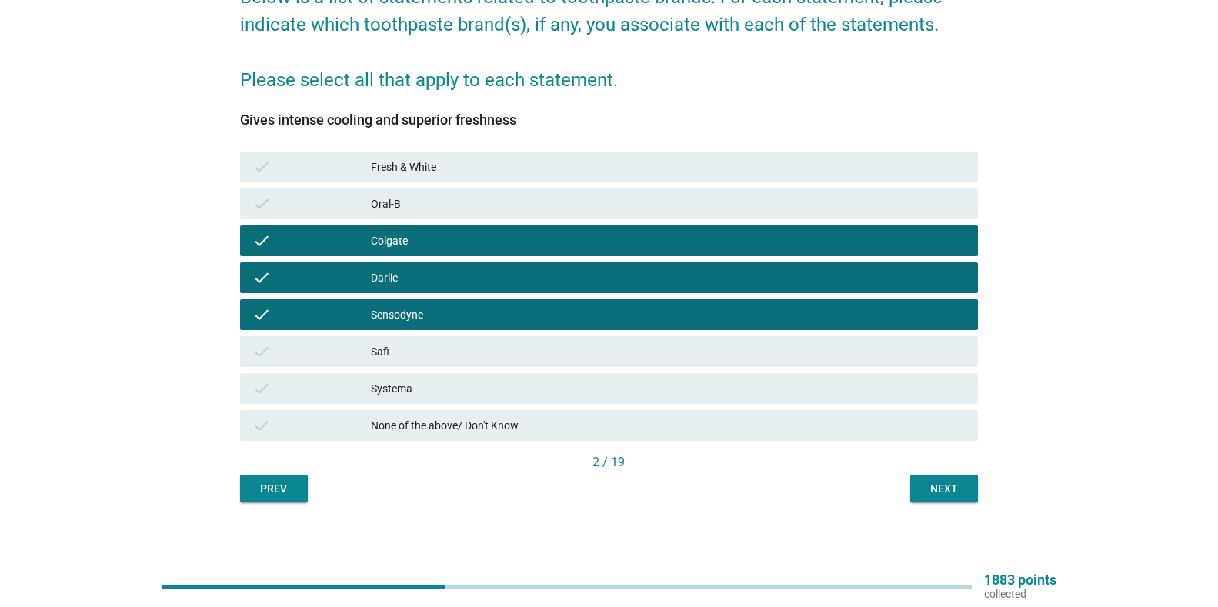
click at [951, 491] on div "Next" at bounding box center [943, 489] width 43 height 16
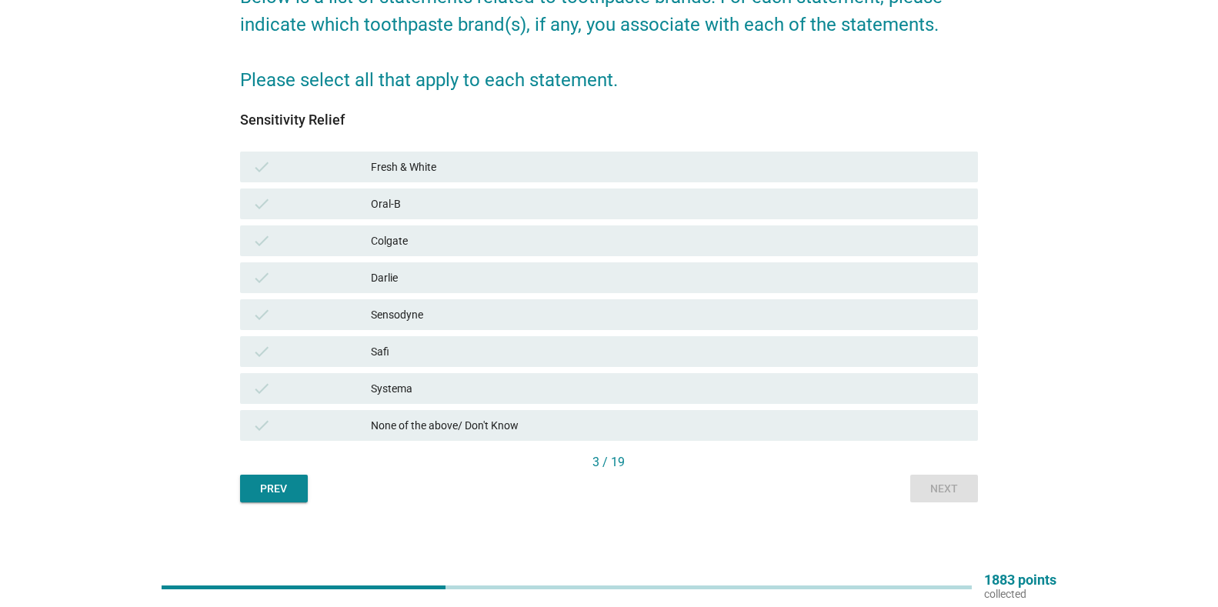
click at [394, 195] on div "Oral-B" at bounding box center [668, 204] width 595 height 18
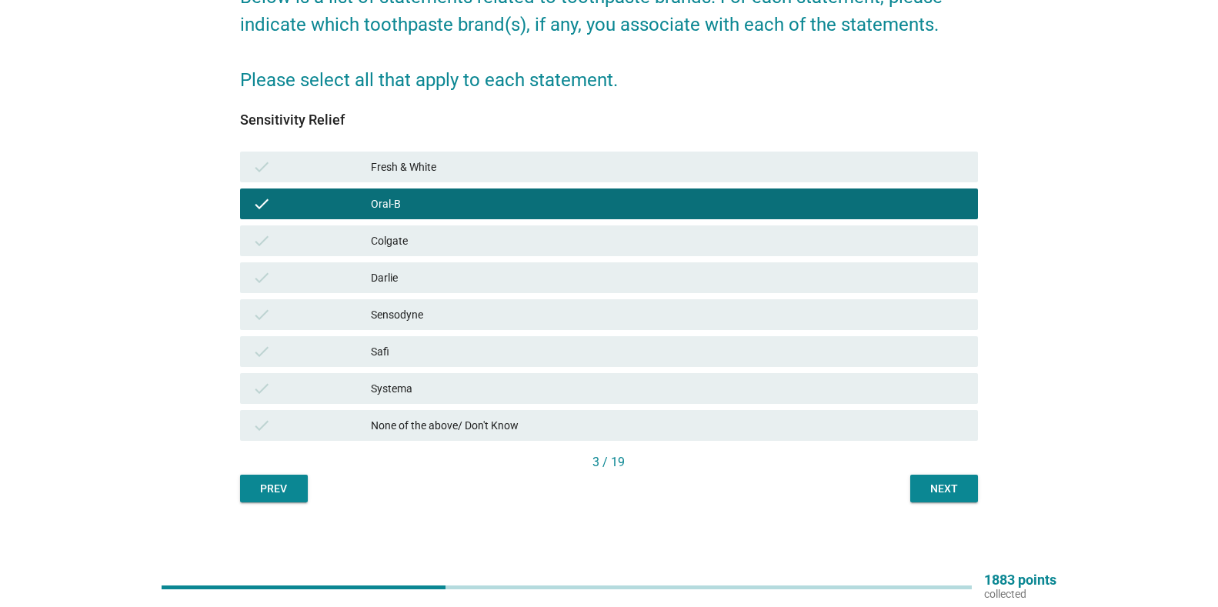
click at [400, 239] on div "Colgate" at bounding box center [668, 241] width 595 height 18
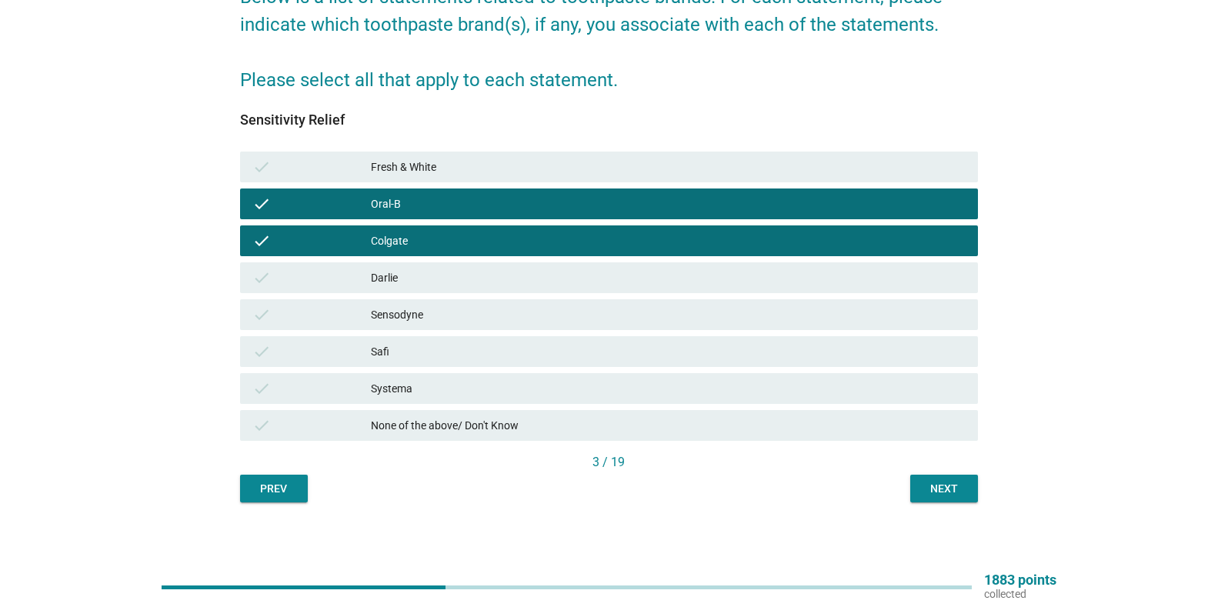
click at [405, 317] on div "Sensodyne" at bounding box center [668, 314] width 595 height 18
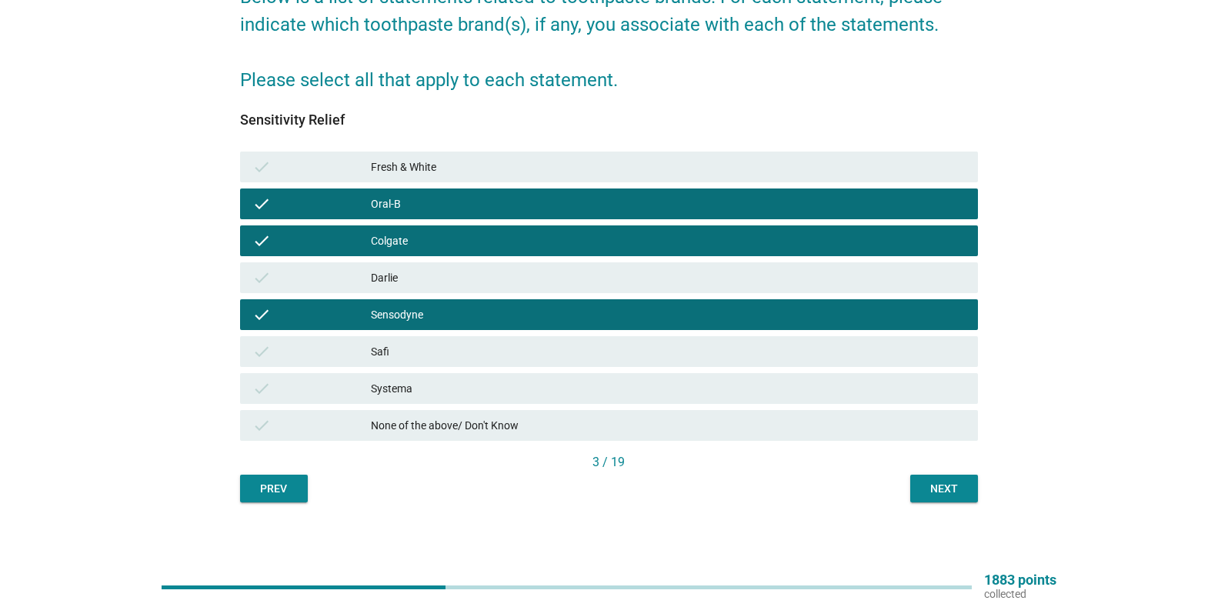
click at [416, 385] on div "Systema" at bounding box center [668, 388] width 595 height 18
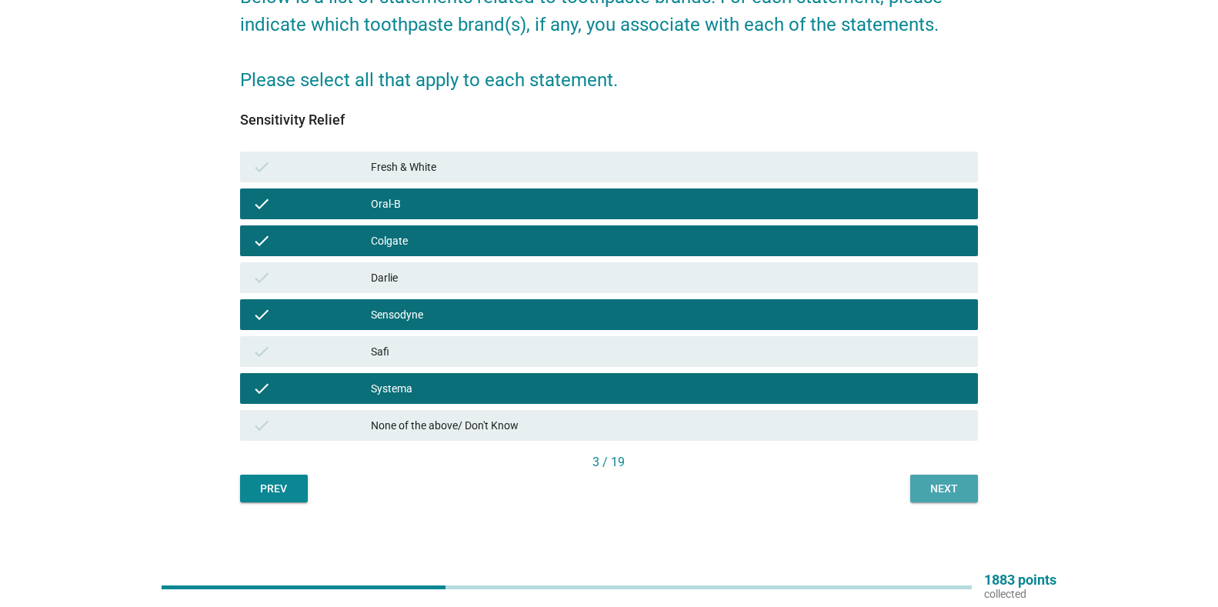
click at [945, 478] on button "Next" at bounding box center [944, 489] width 68 height 28
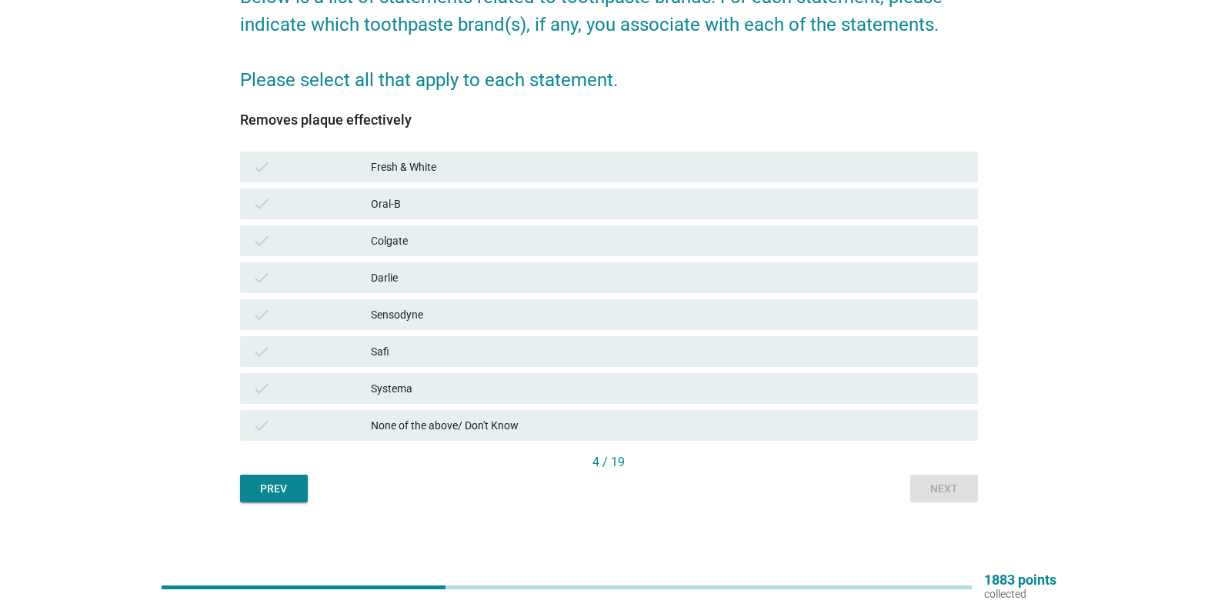
click at [495, 427] on div "None of the above/ Don't Know" at bounding box center [668, 425] width 595 height 18
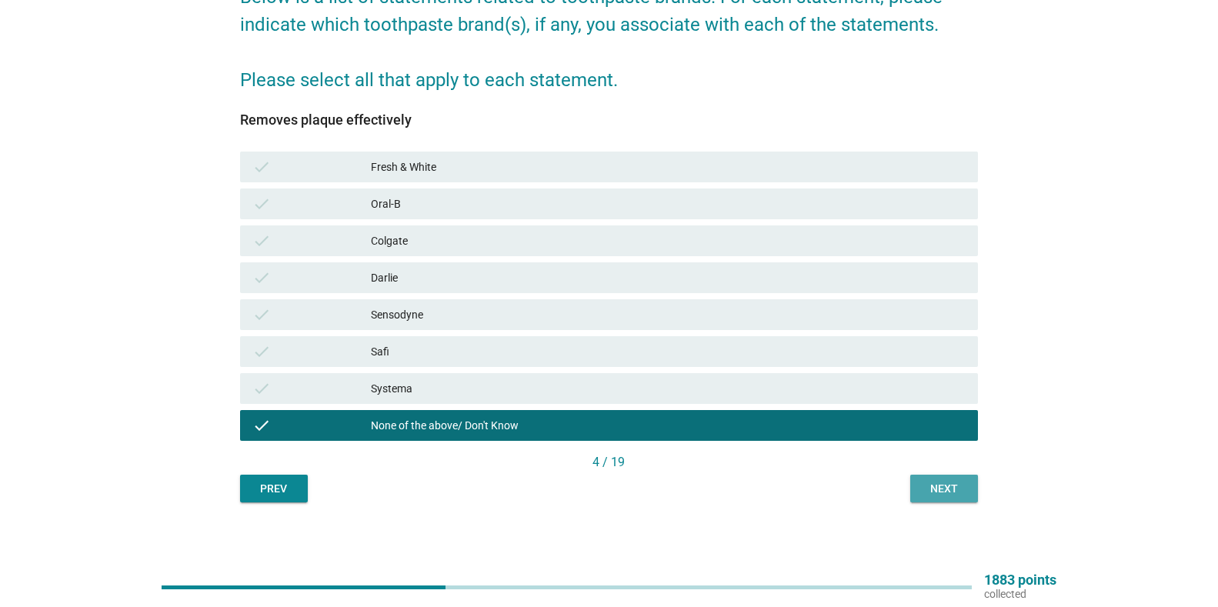
click at [926, 488] on div "Next" at bounding box center [943, 489] width 43 height 16
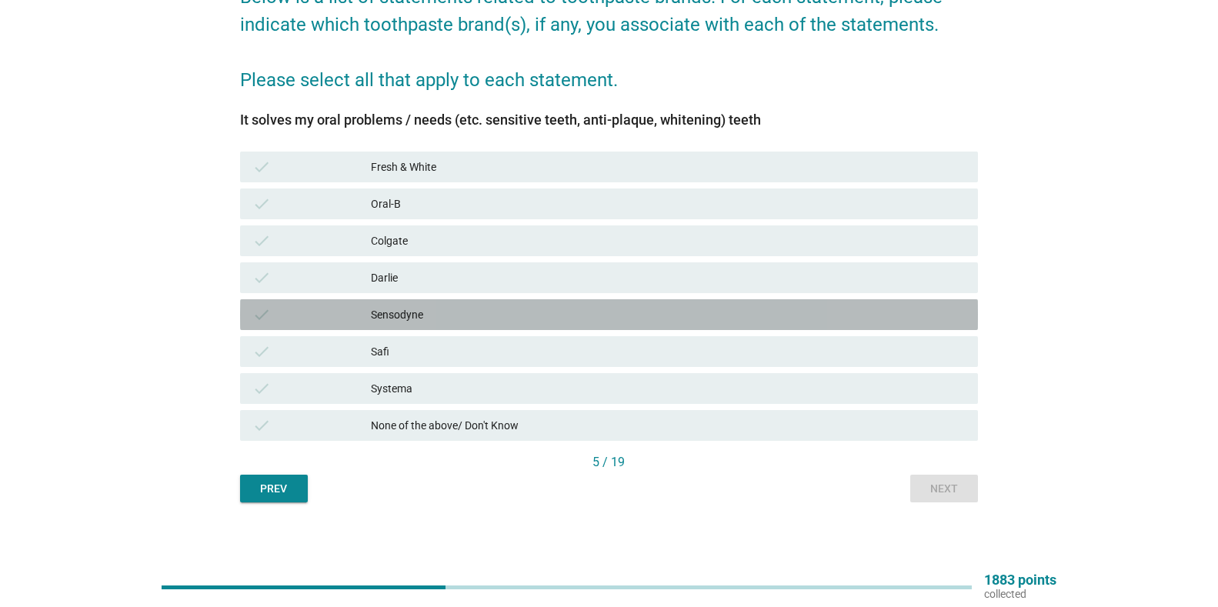
click at [440, 302] on div "check Sensodyne" at bounding box center [609, 314] width 738 height 31
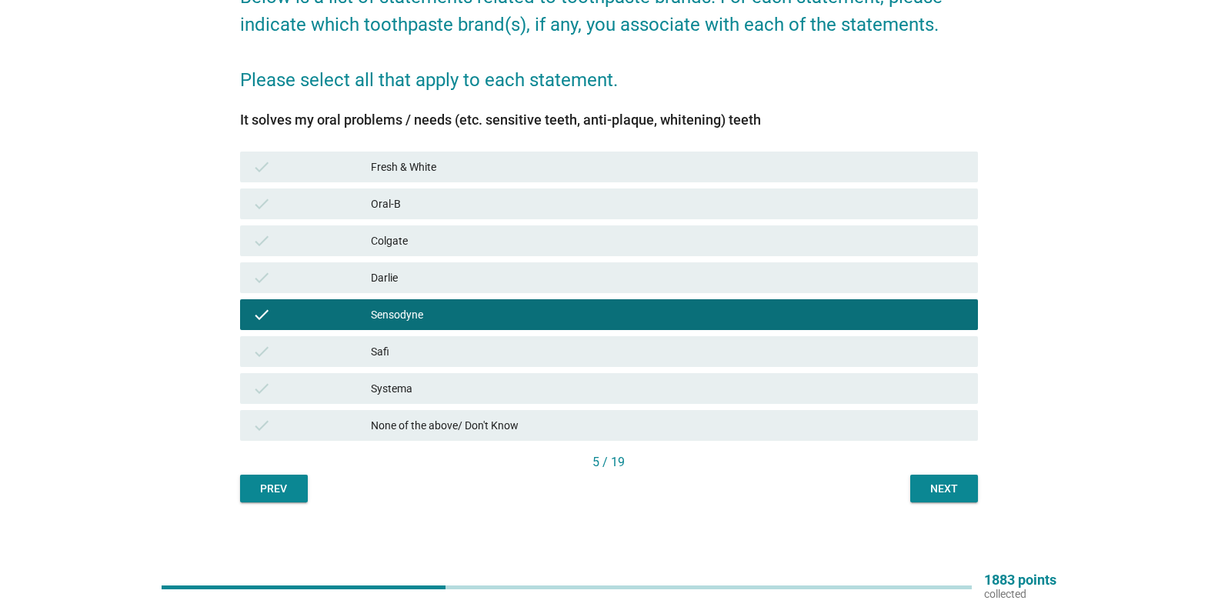
click at [538, 192] on div "check Oral-B" at bounding box center [609, 203] width 738 height 31
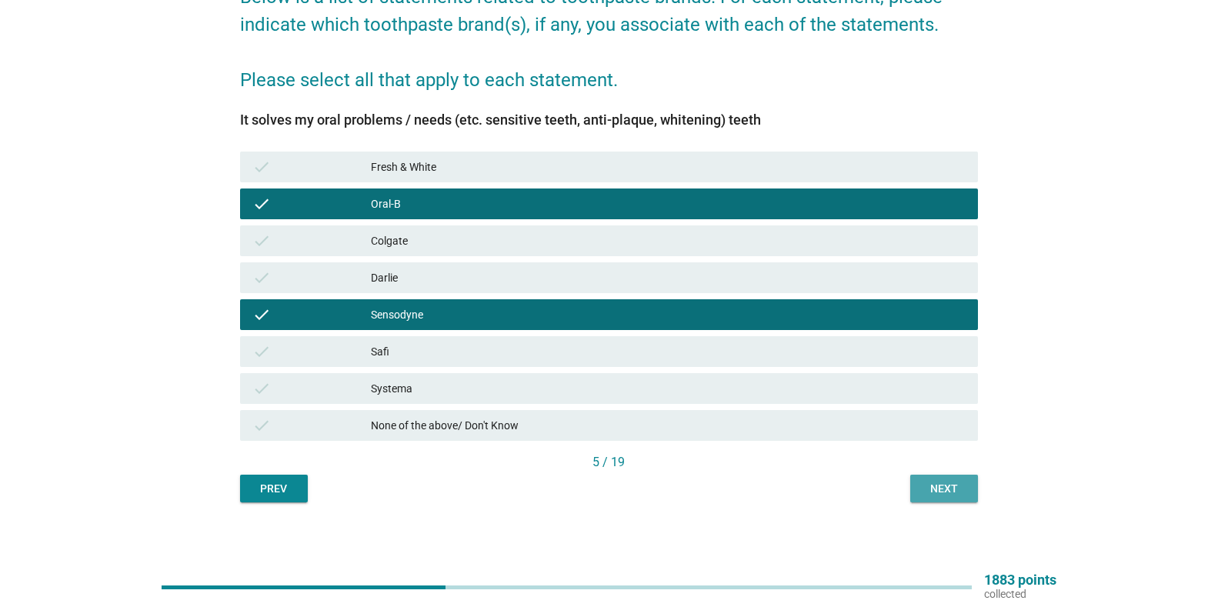
click at [936, 488] on div "Next" at bounding box center [943, 489] width 43 height 16
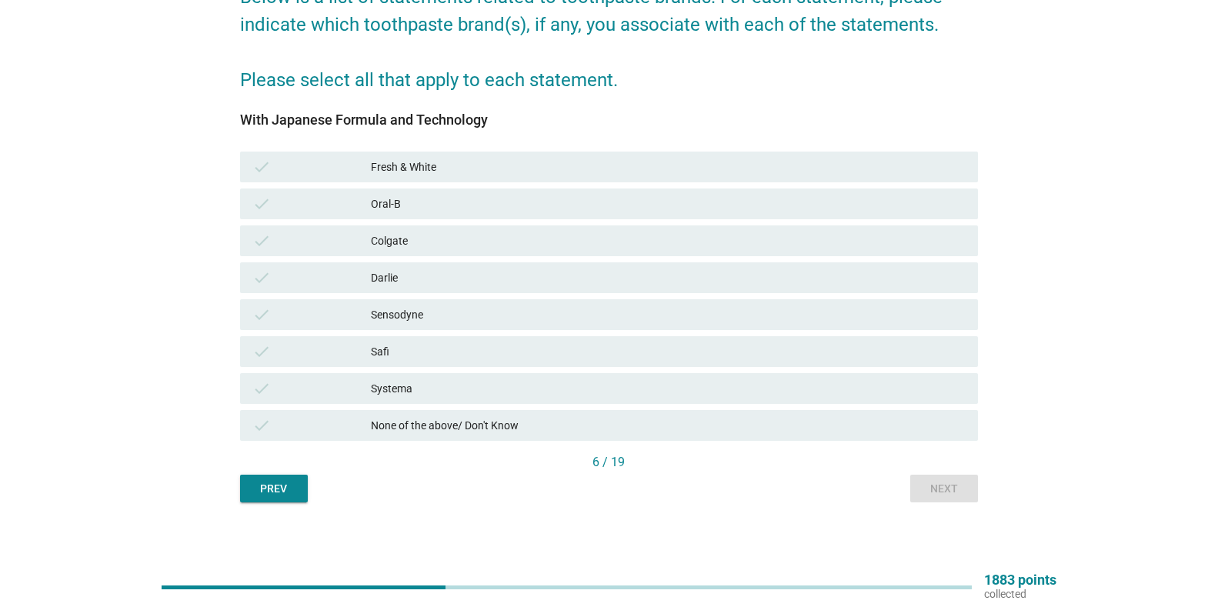
click at [511, 275] on div "Darlie" at bounding box center [668, 277] width 595 height 18
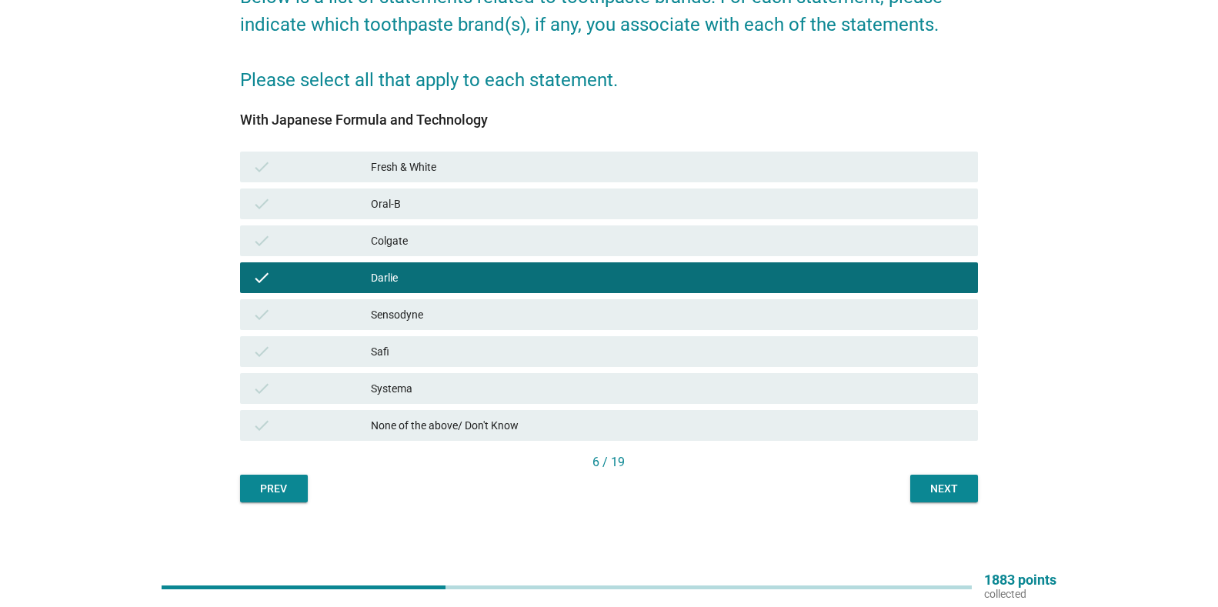
click at [534, 239] on div "Colgate" at bounding box center [668, 241] width 595 height 18
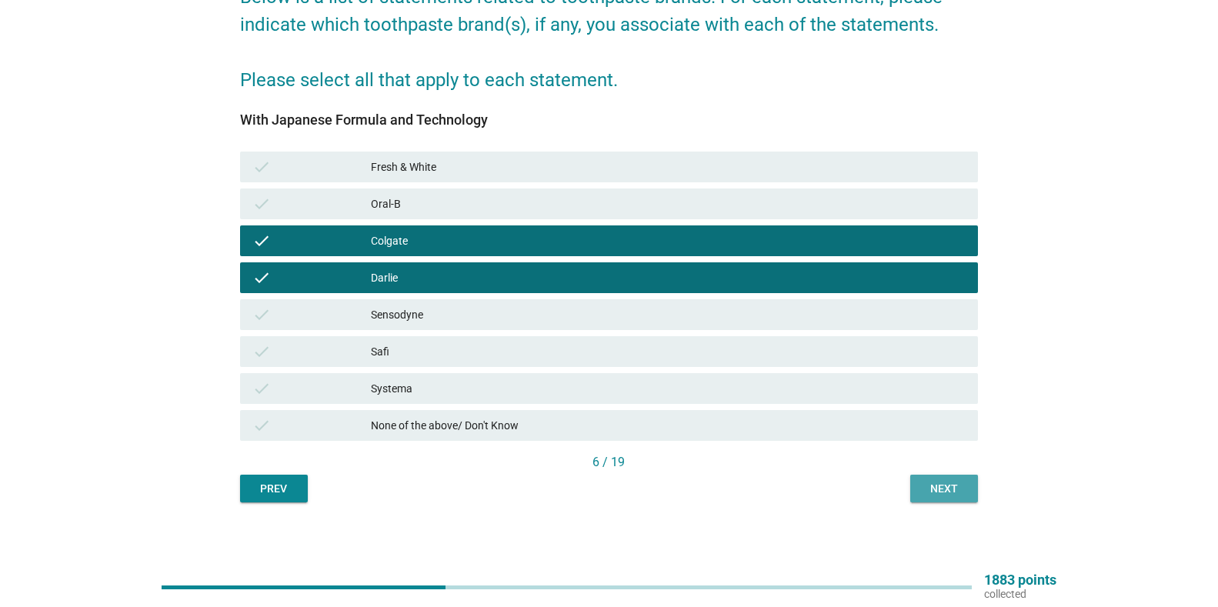
click at [932, 487] on div "Next" at bounding box center [943, 489] width 43 height 16
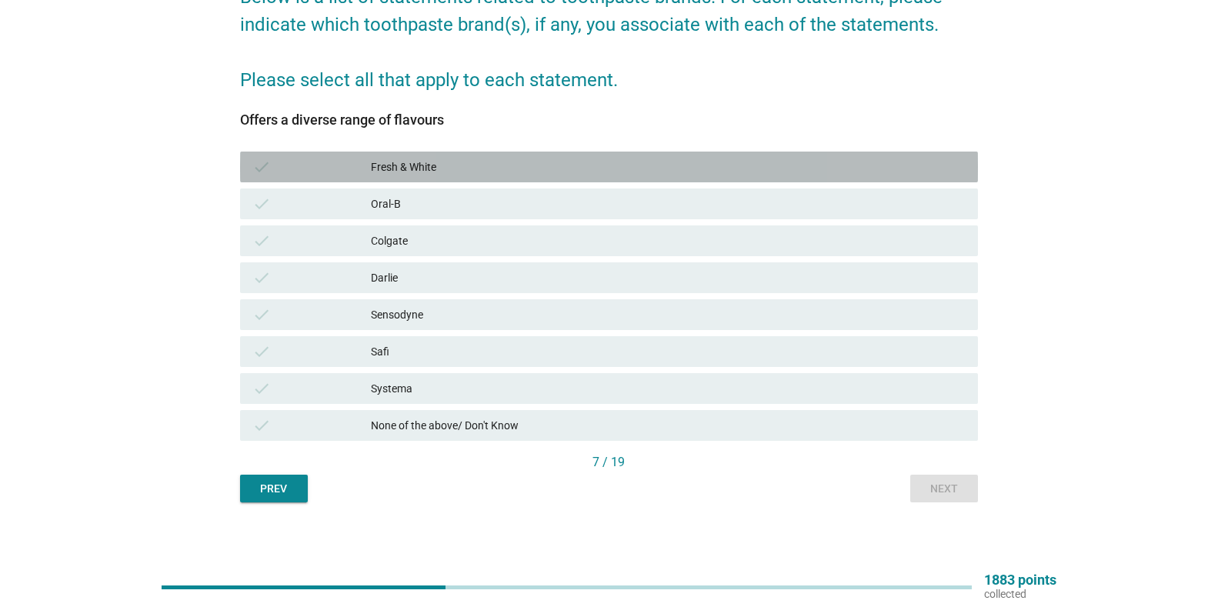
click at [513, 163] on div "Fresh & White" at bounding box center [668, 167] width 595 height 18
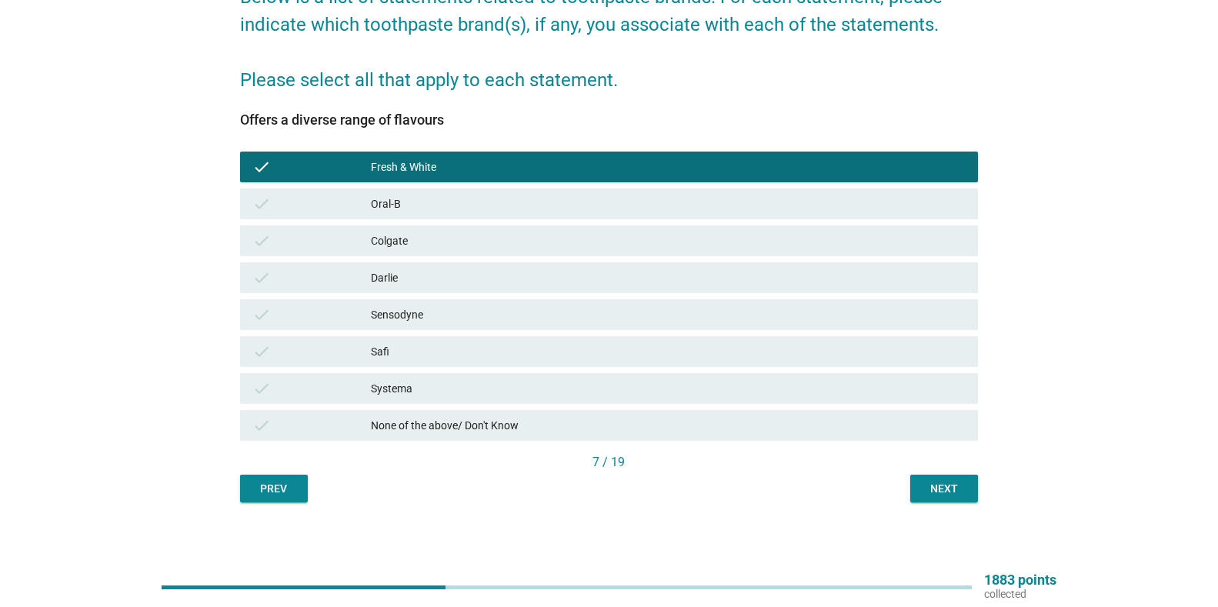
click at [950, 496] on div "Next" at bounding box center [943, 489] width 43 height 16
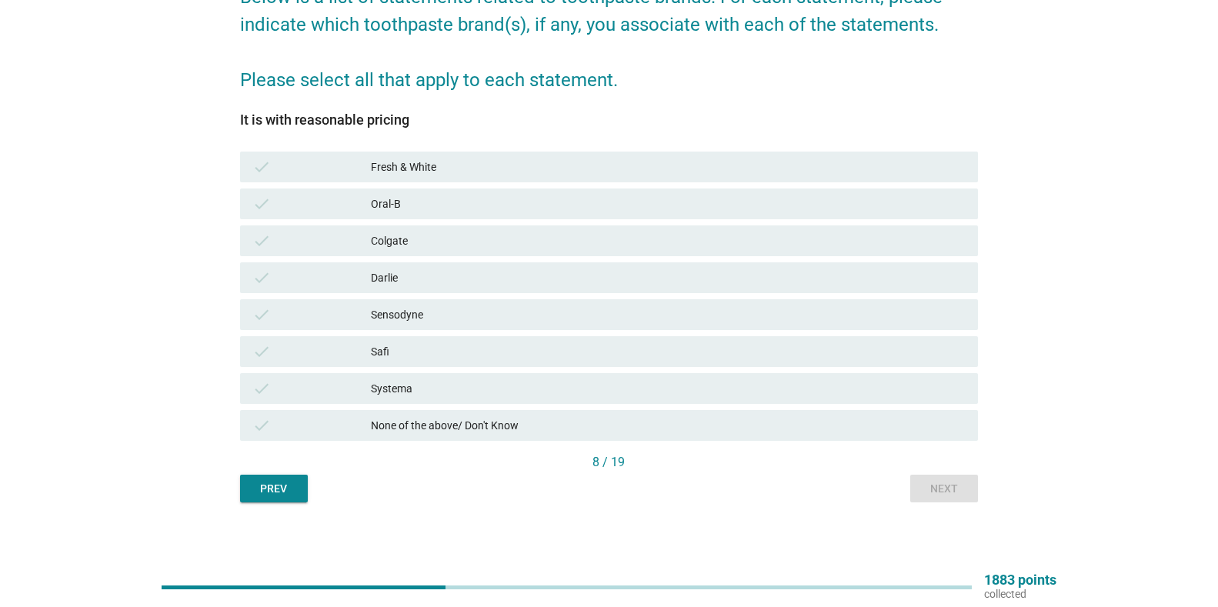
click at [435, 167] on div "Fresh & White" at bounding box center [668, 167] width 595 height 18
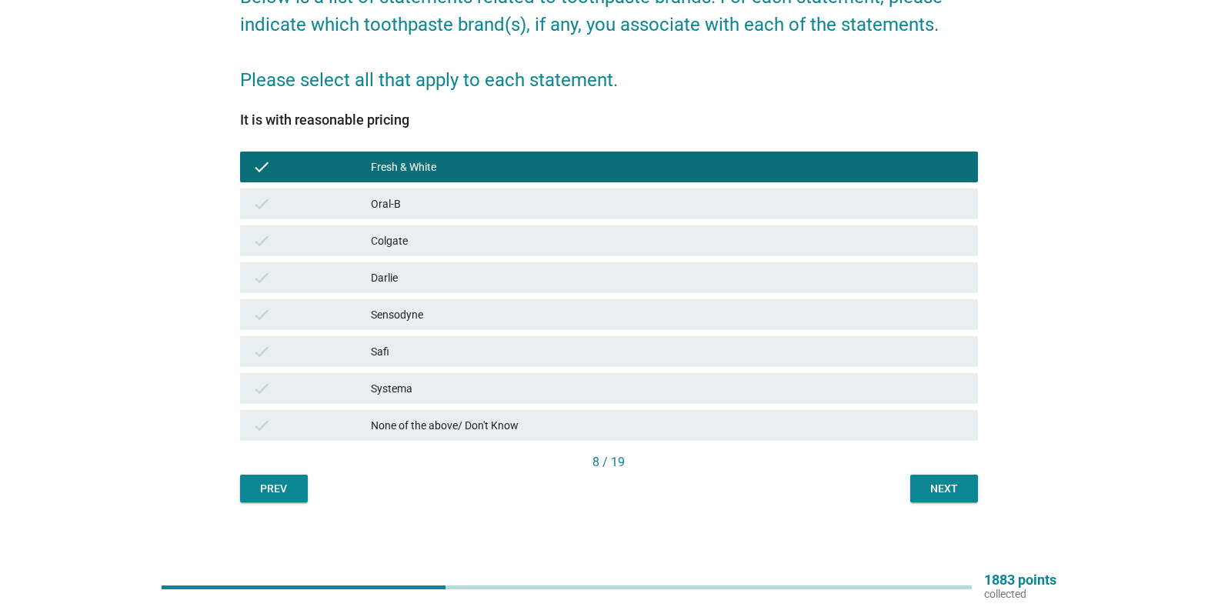
click at [486, 355] on div "Safi" at bounding box center [668, 351] width 595 height 18
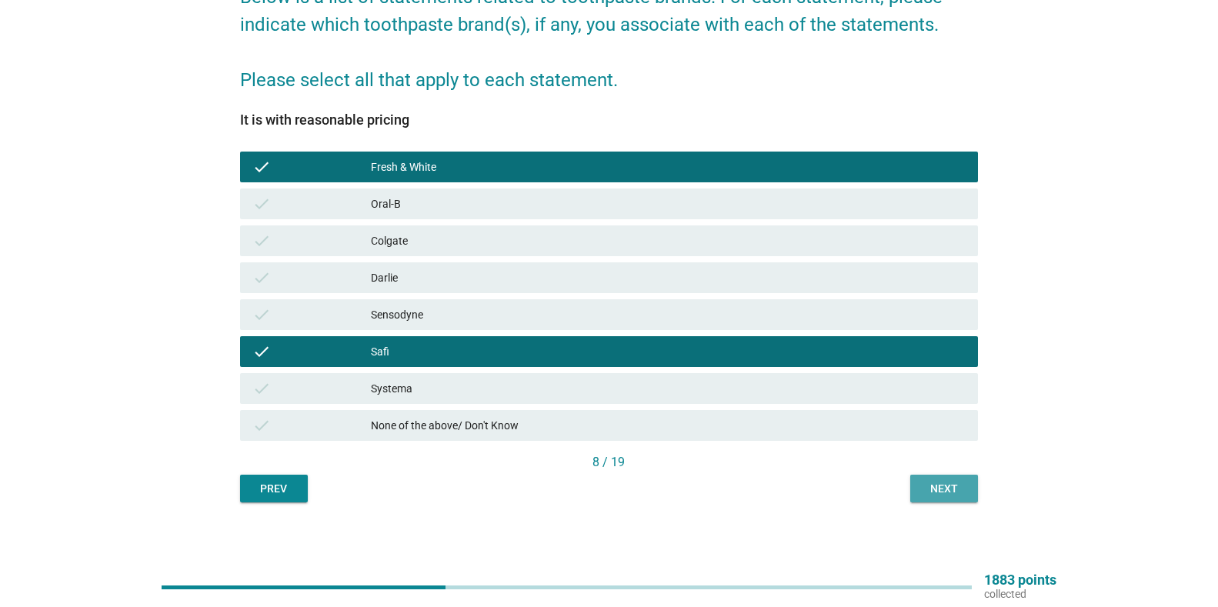
click at [965, 492] on div "Next" at bounding box center [943, 489] width 43 height 16
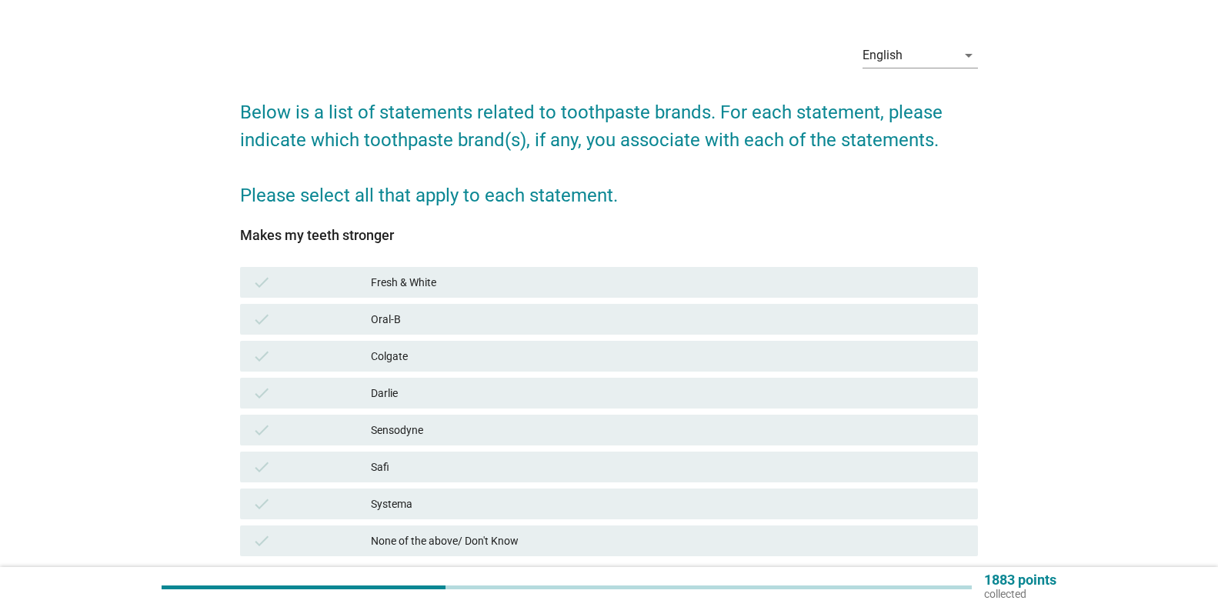
scroll to position [77, 0]
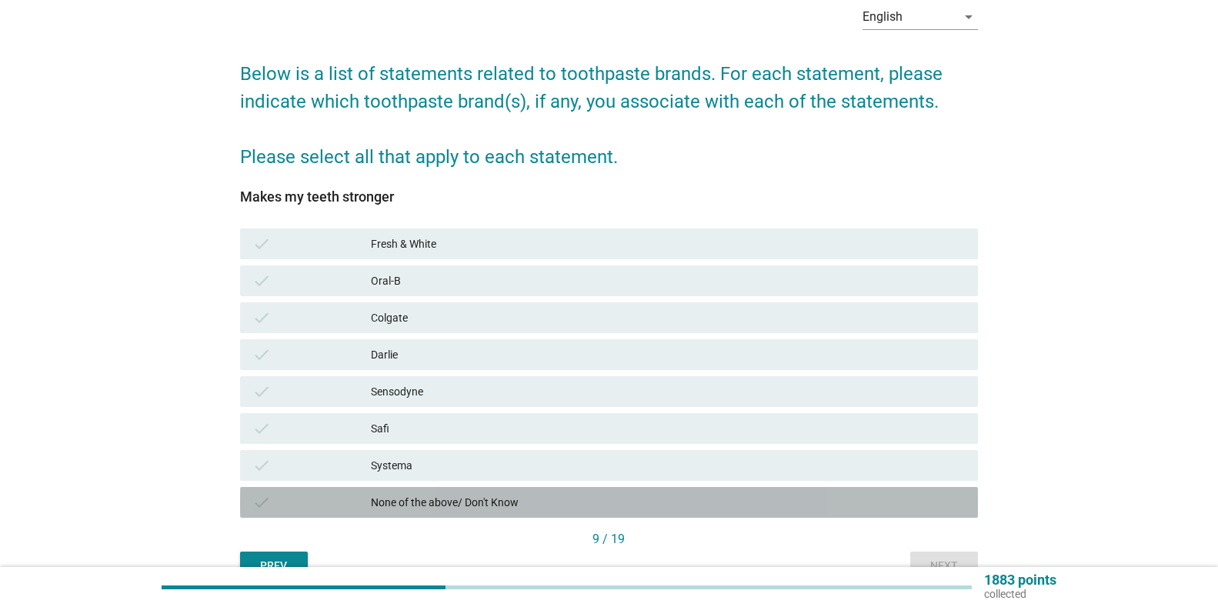
click at [509, 505] on div "None of the above/ Don't Know" at bounding box center [668, 502] width 595 height 18
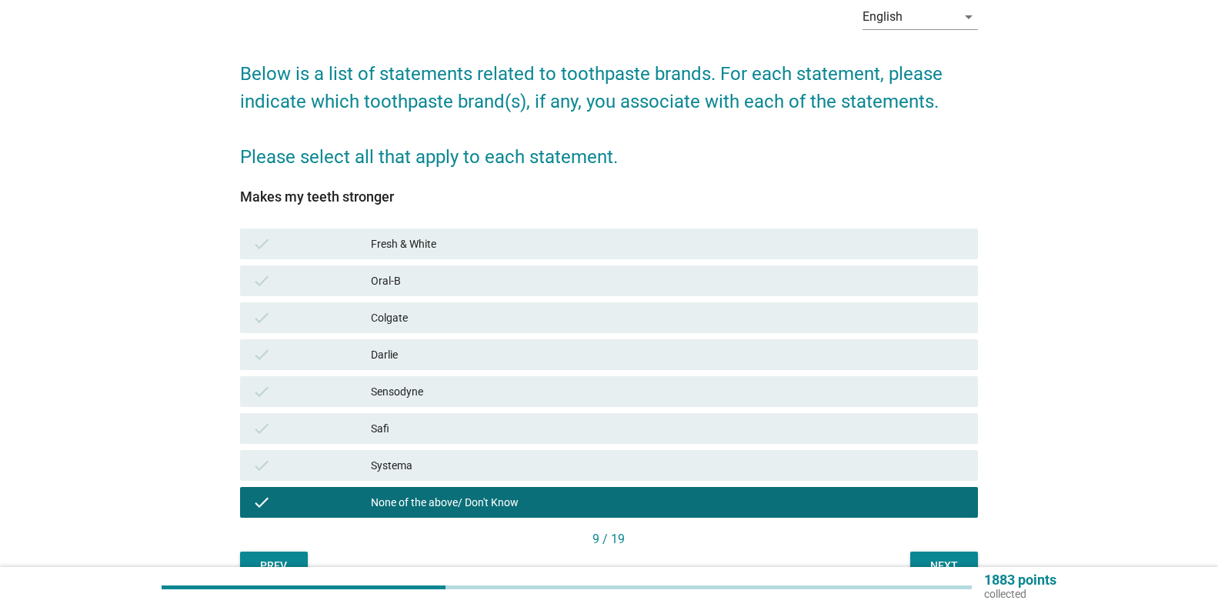
click at [943, 562] on div "Next" at bounding box center [943, 566] width 43 height 16
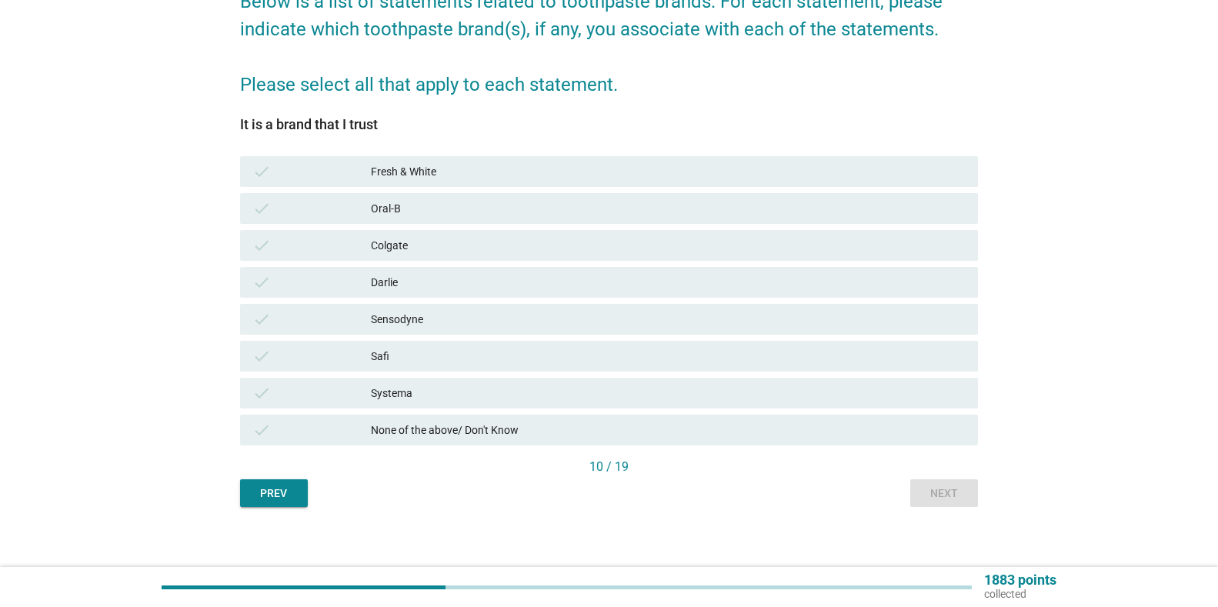
scroll to position [154, 0]
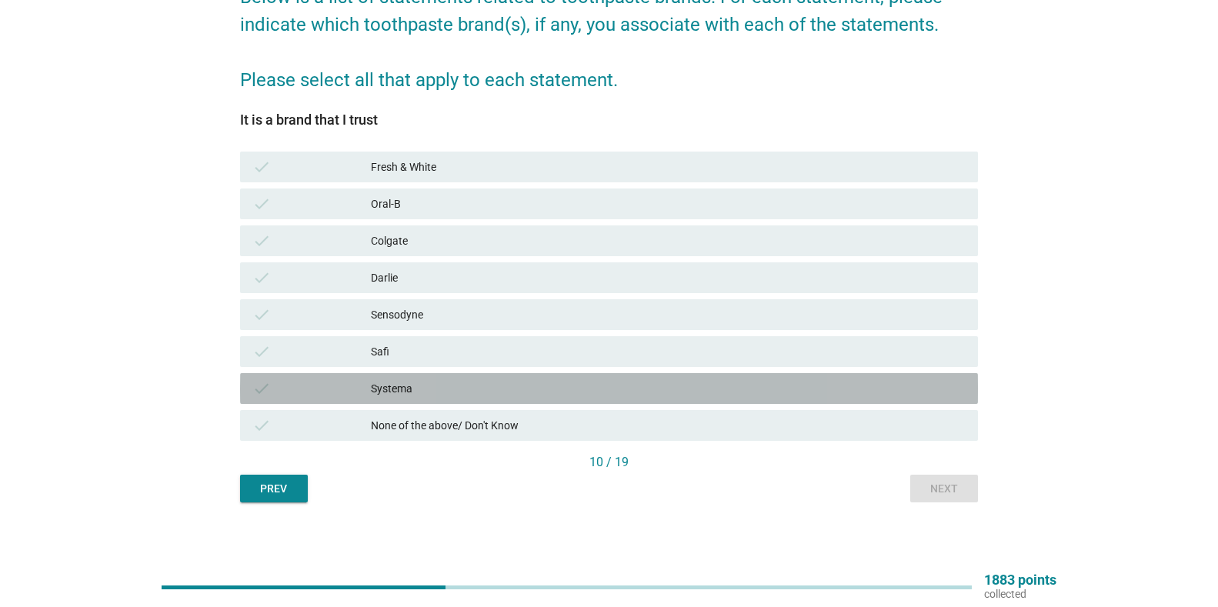
click at [335, 394] on div "check" at bounding box center [311, 388] width 119 height 18
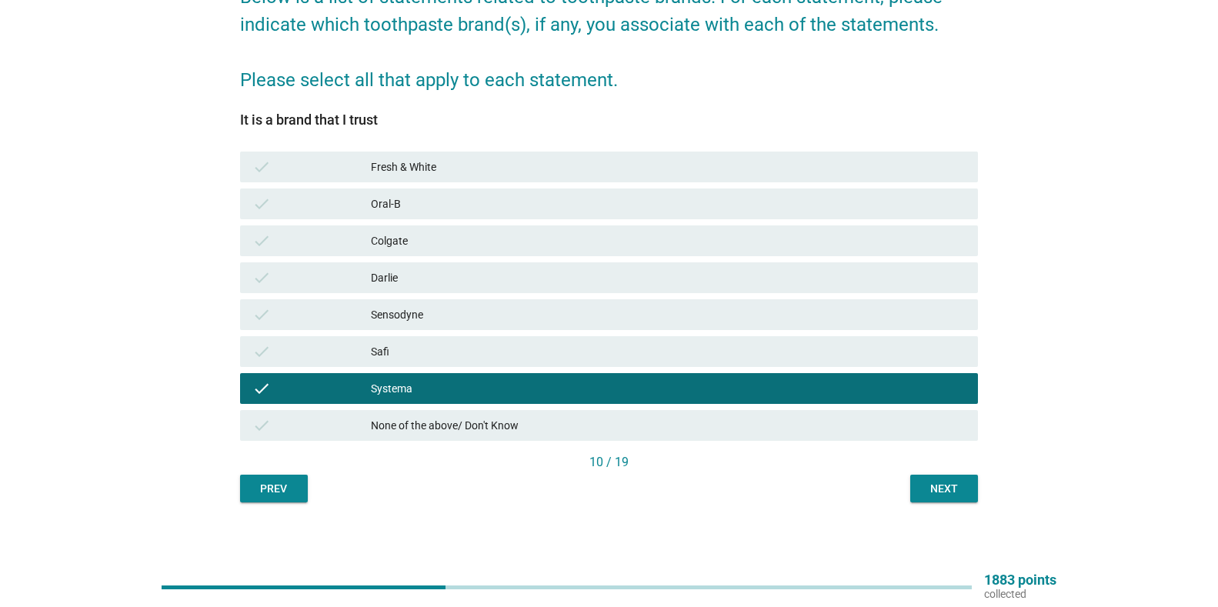
click at [356, 362] on div "check Safi" at bounding box center [609, 351] width 738 height 31
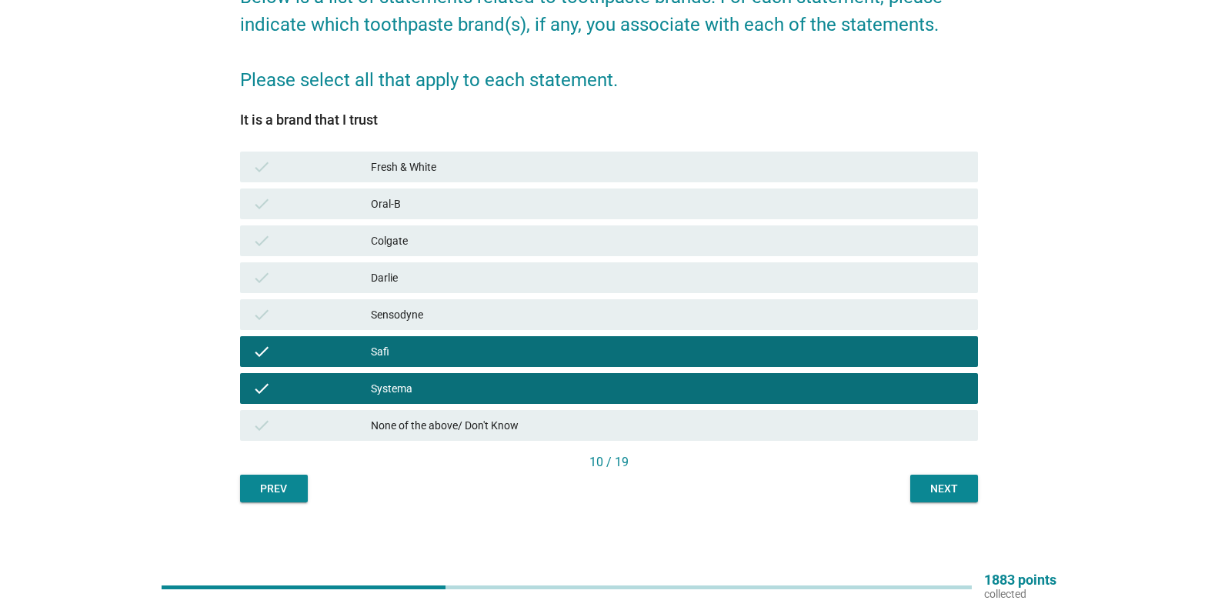
click at [413, 314] on div "Sensodyne" at bounding box center [668, 314] width 595 height 18
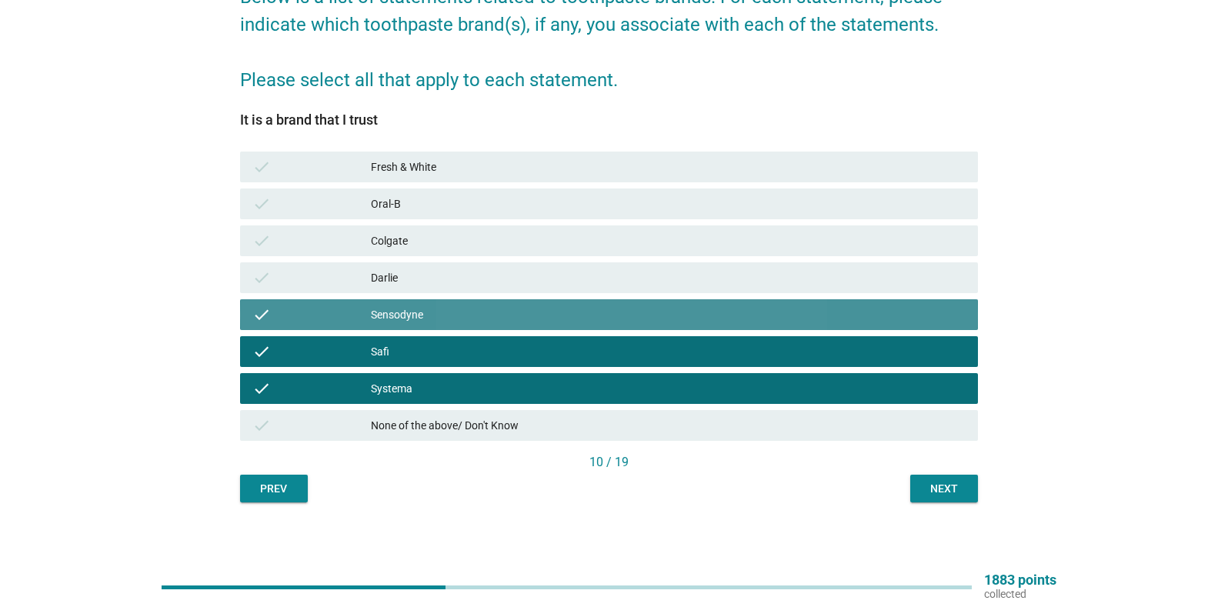
click at [445, 275] on div "Darlie" at bounding box center [668, 277] width 595 height 18
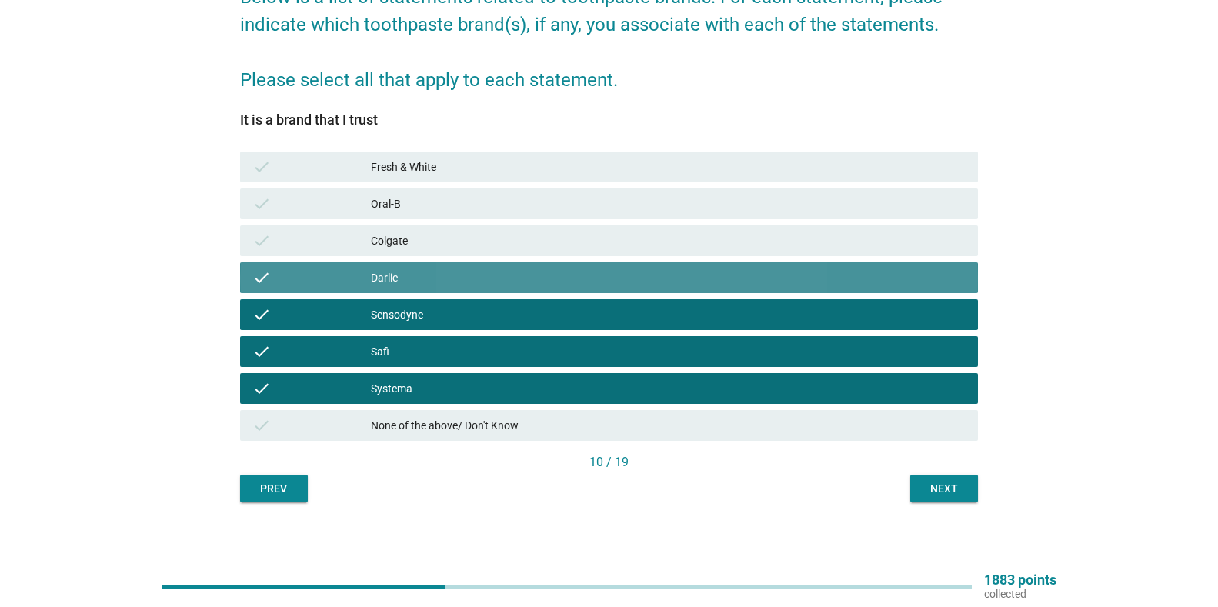
click at [472, 233] on div "Colgate" at bounding box center [668, 241] width 595 height 18
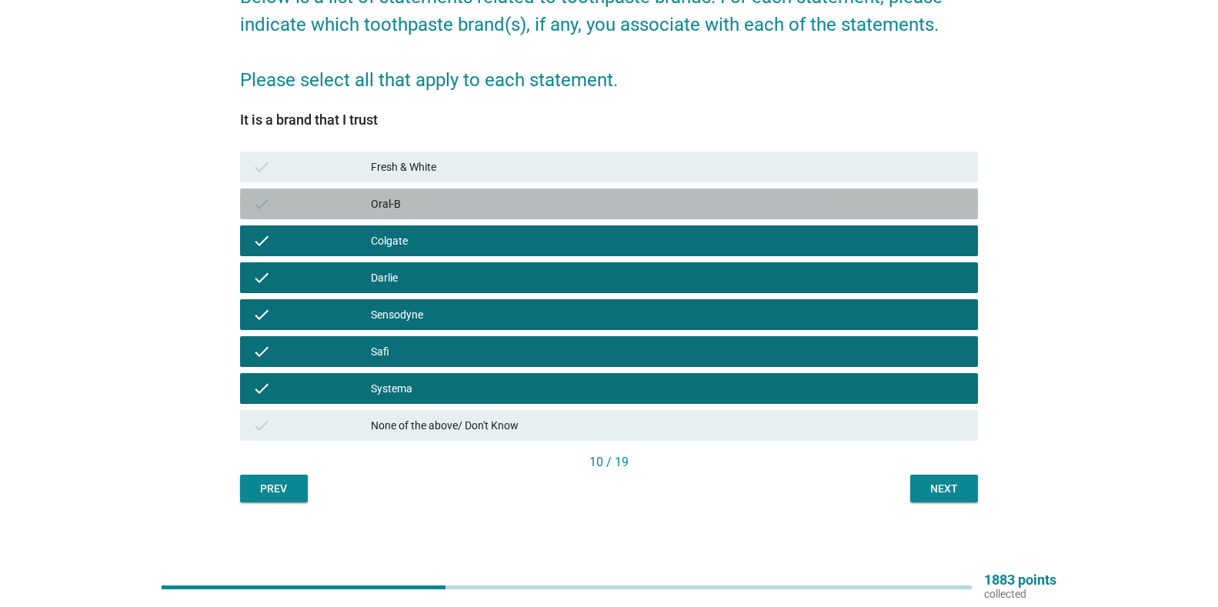
click at [489, 207] on div "Oral-B" at bounding box center [668, 204] width 595 height 18
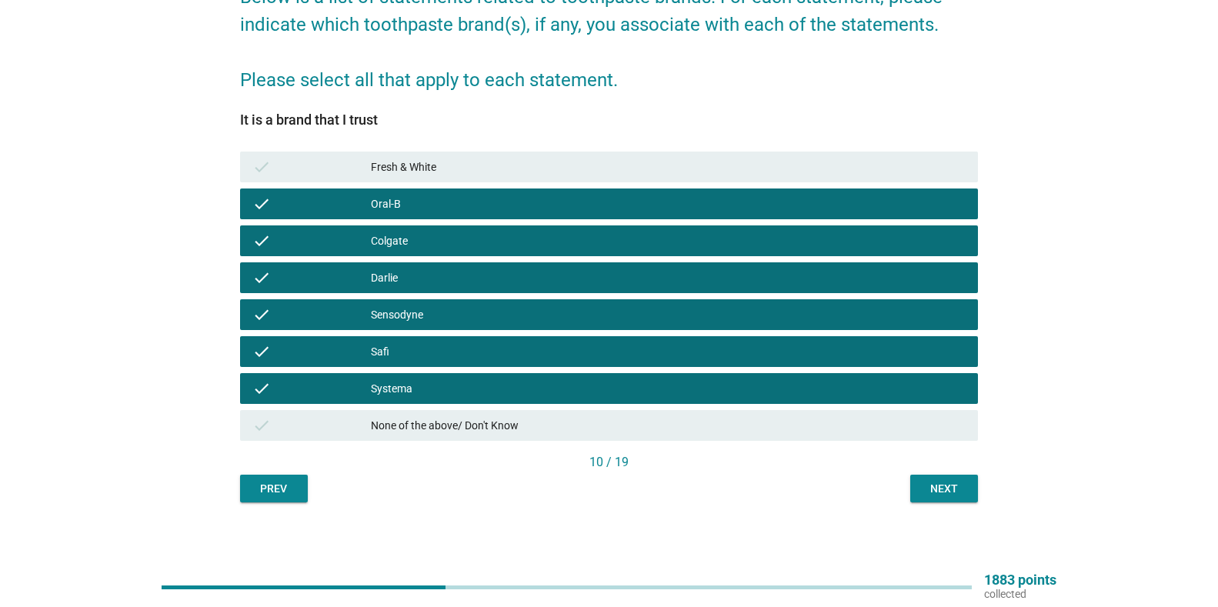
click at [507, 185] on div "check Oral-B" at bounding box center [609, 203] width 744 height 37
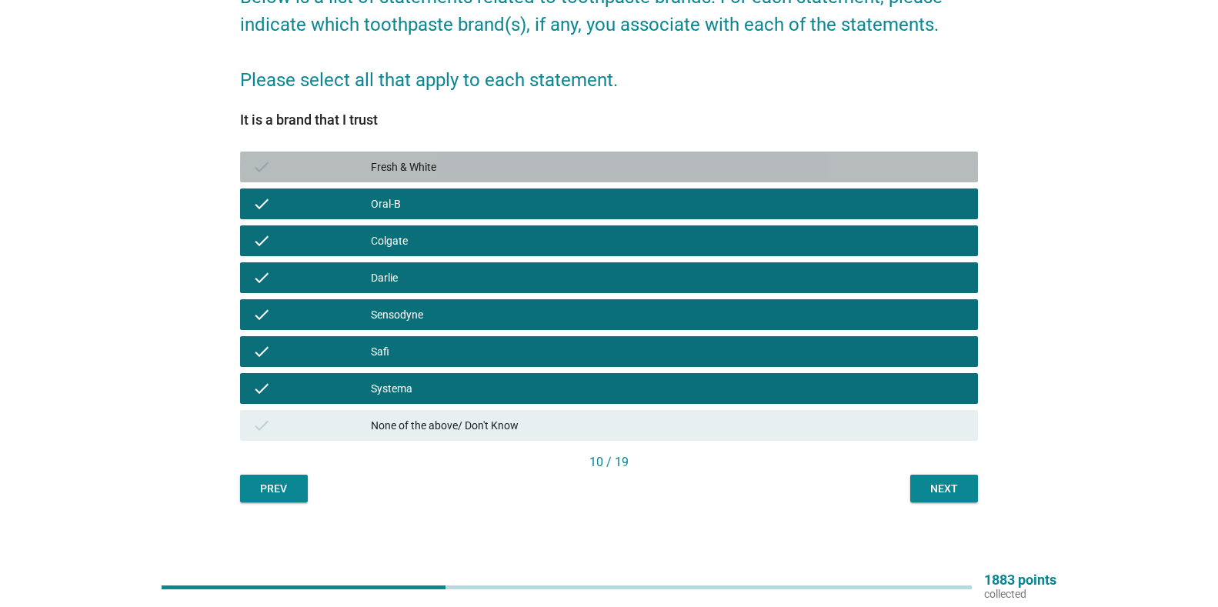
click at [523, 171] on div "Fresh & White" at bounding box center [668, 167] width 595 height 18
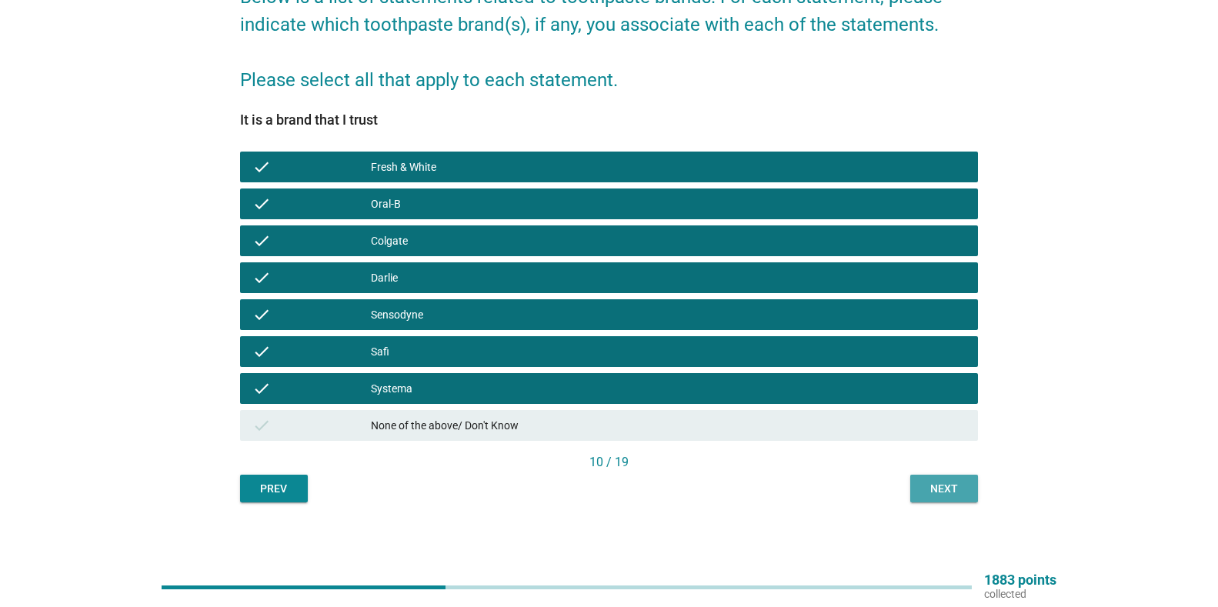
click at [958, 482] on div "Next" at bounding box center [943, 489] width 43 height 16
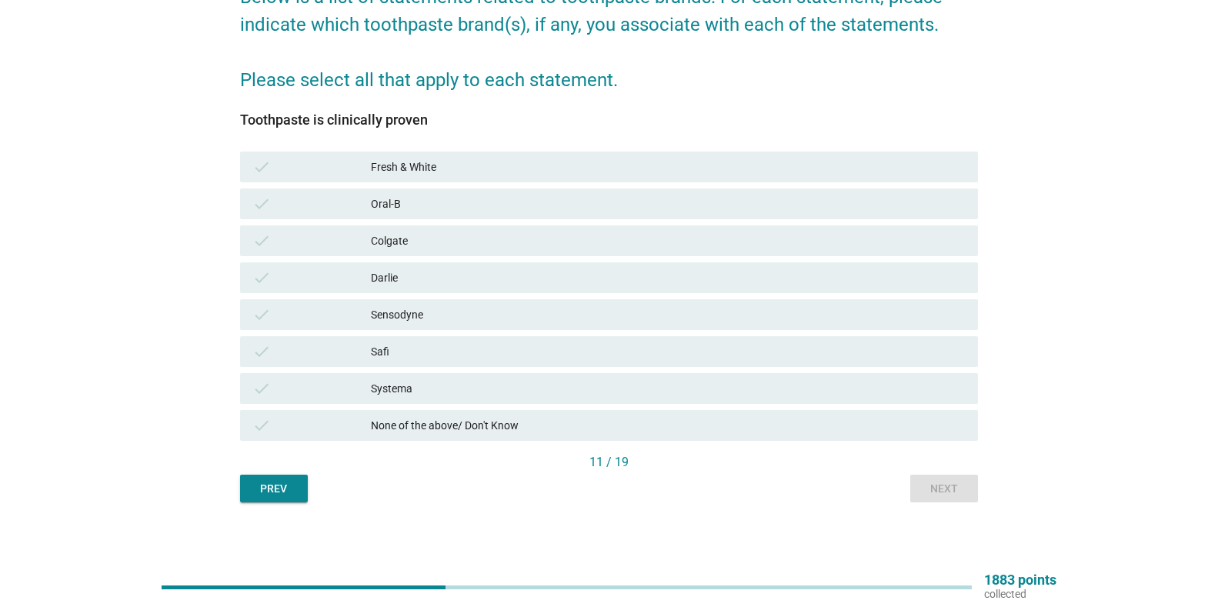
click at [378, 397] on div "Systema" at bounding box center [668, 388] width 595 height 18
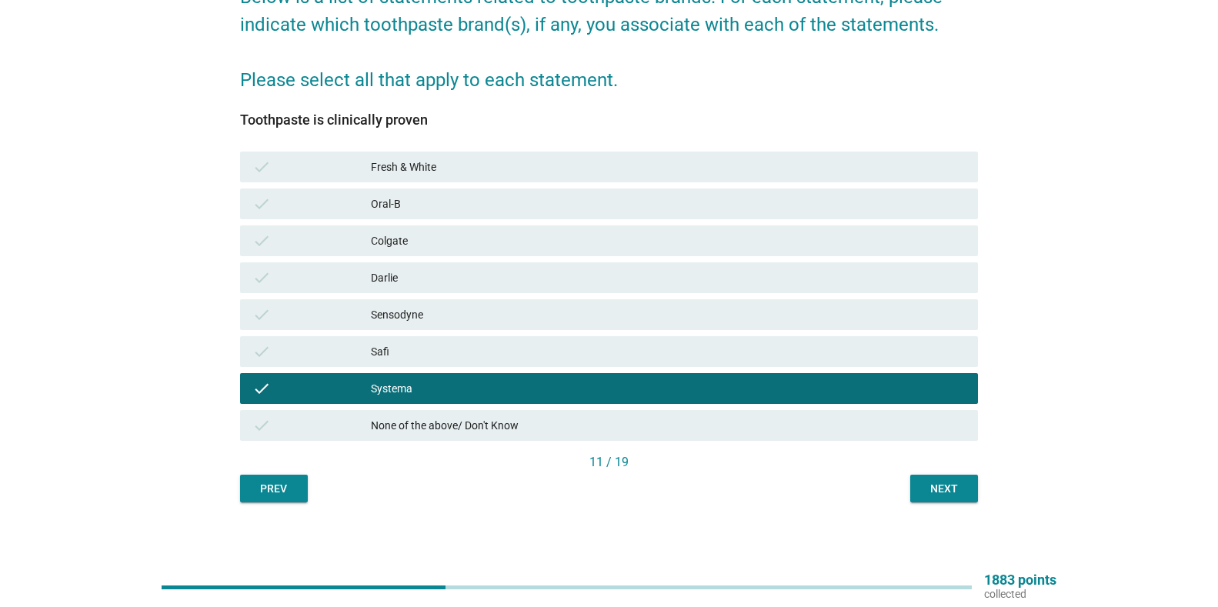
click at [387, 309] on div "Sensodyne" at bounding box center [668, 314] width 595 height 18
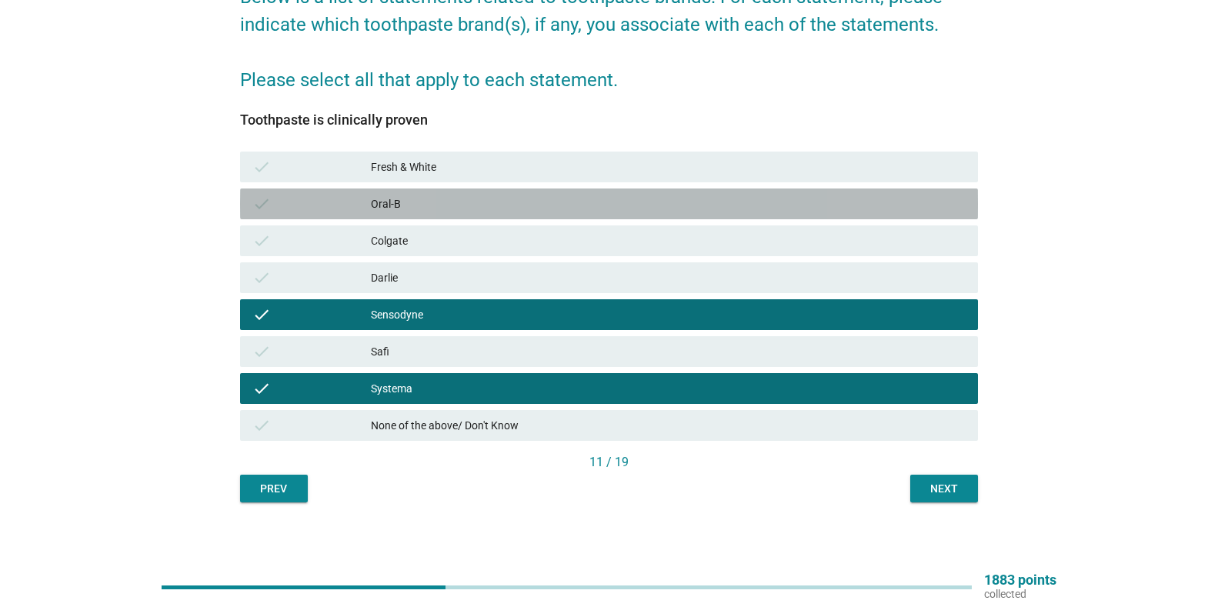
click at [565, 198] on div "Oral-B" at bounding box center [668, 204] width 595 height 18
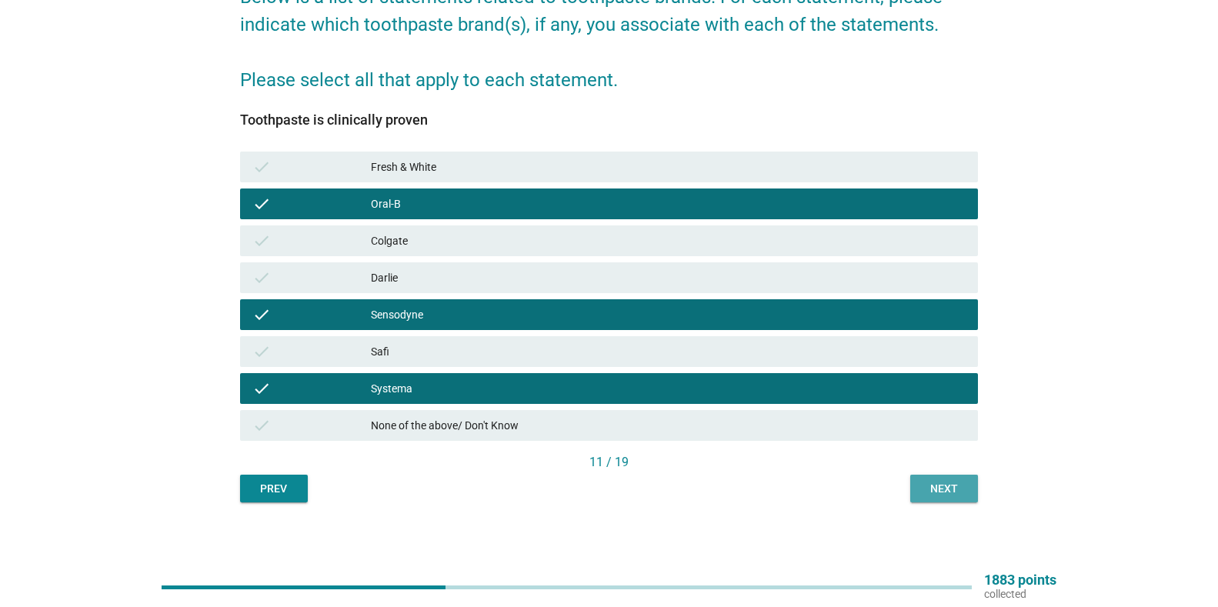
click at [945, 498] on button "Next" at bounding box center [944, 489] width 68 height 28
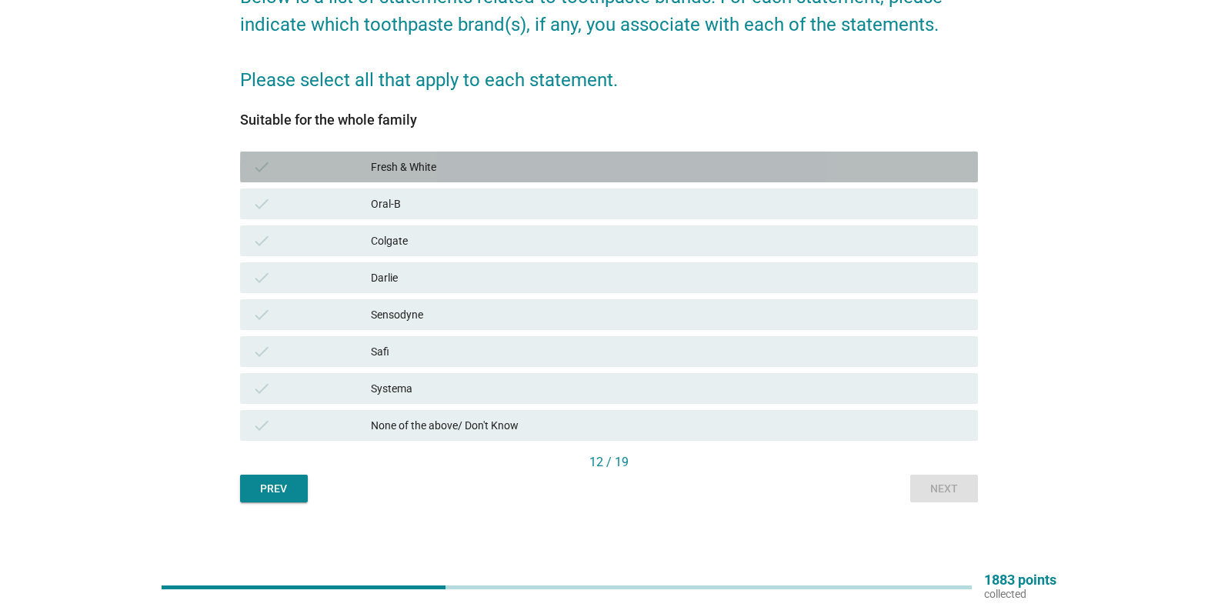
click at [355, 170] on div "check" at bounding box center [311, 167] width 119 height 18
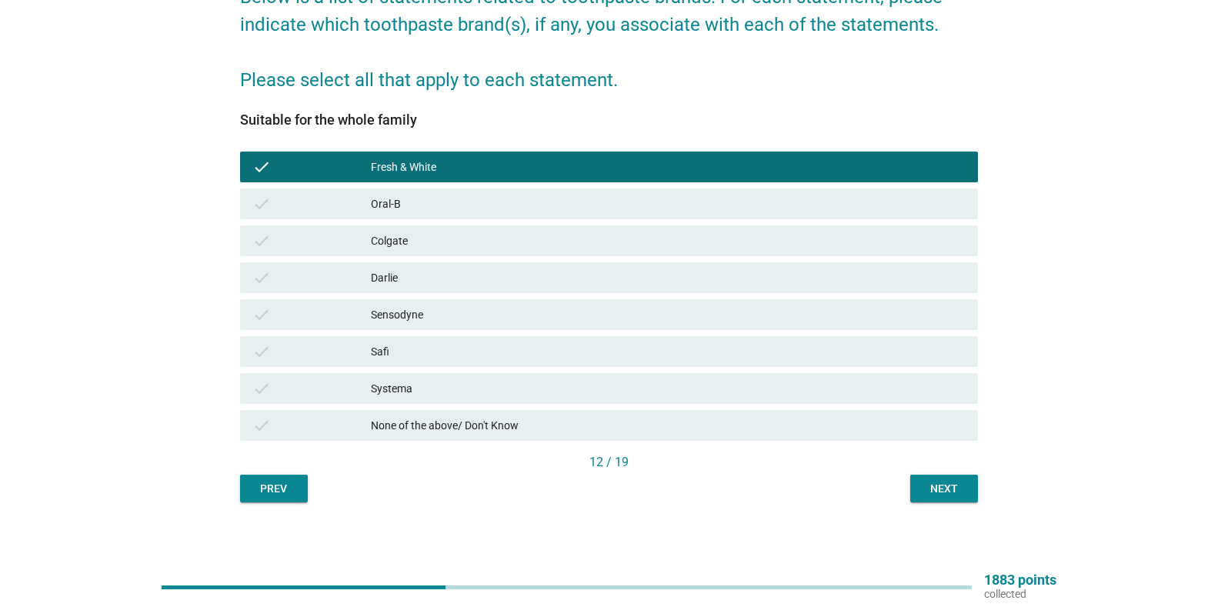
click at [946, 481] on div "Next" at bounding box center [943, 489] width 43 height 16
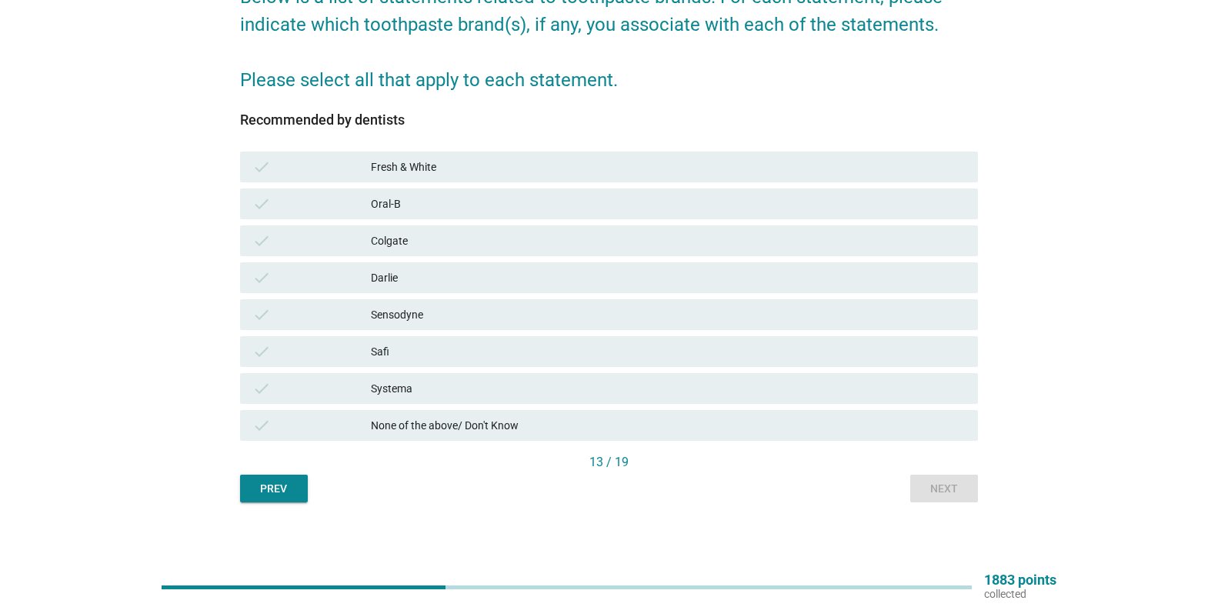
click at [558, 422] on div "None of the above/ Don't Know" at bounding box center [668, 425] width 595 height 18
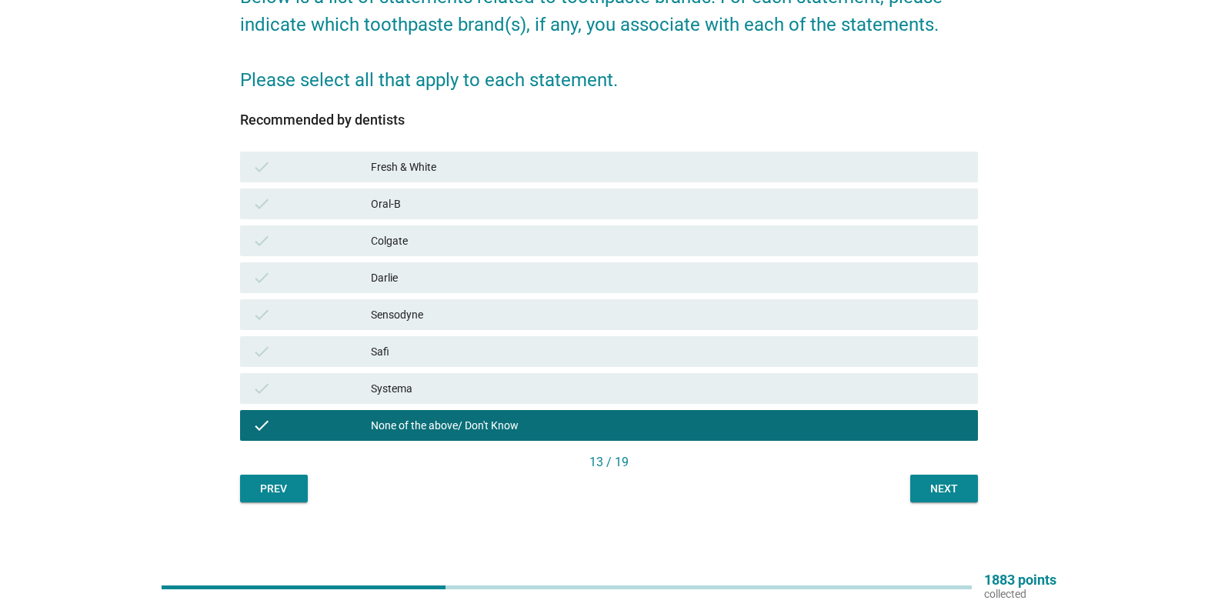
click at [953, 478] on button "Next" at bounding box center [944, 489] width 68 height 28
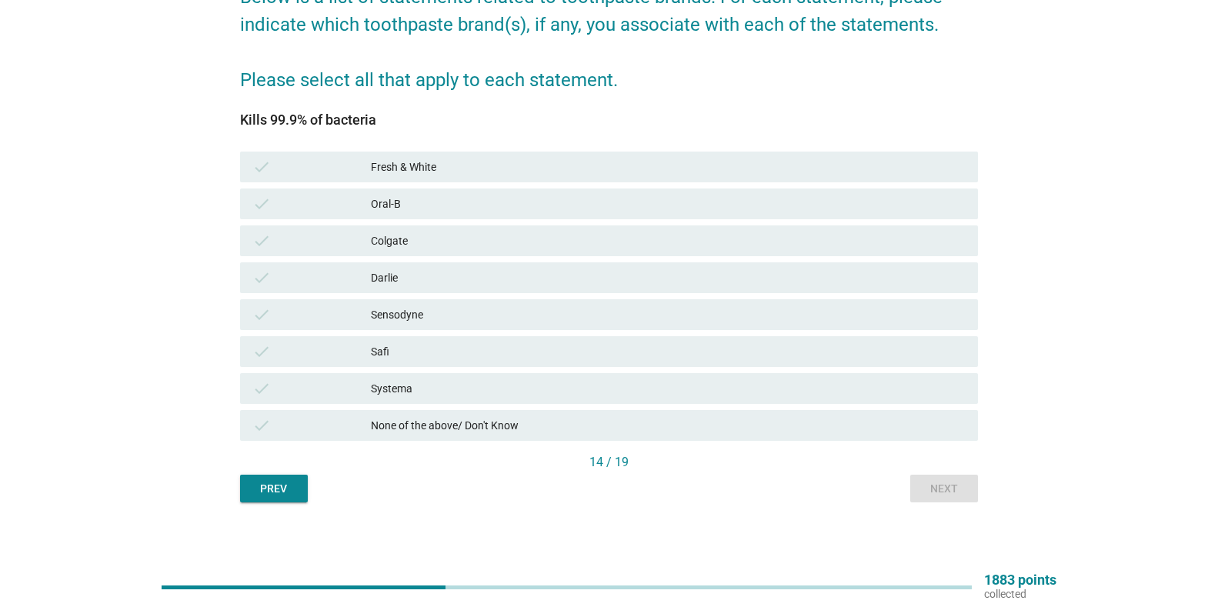
click at [386, 387] on div "Systema" at bounding box center [668, 388] width 595 height 18
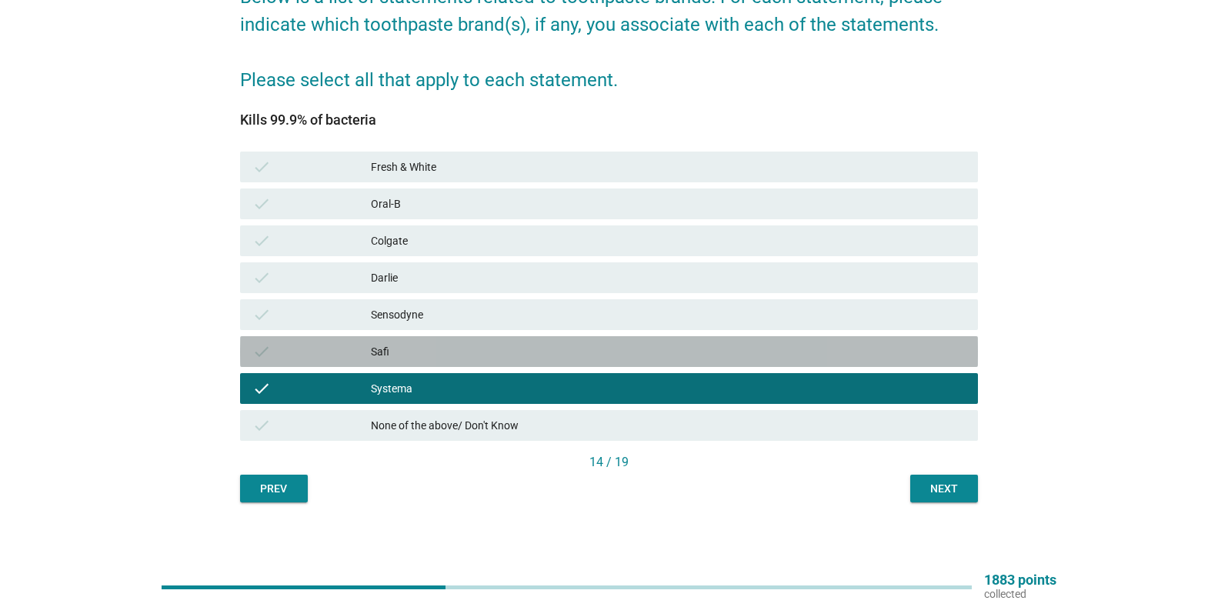
click at [406, 352] on div "Safi" at bounding box center [668, 351] width 595 height 18
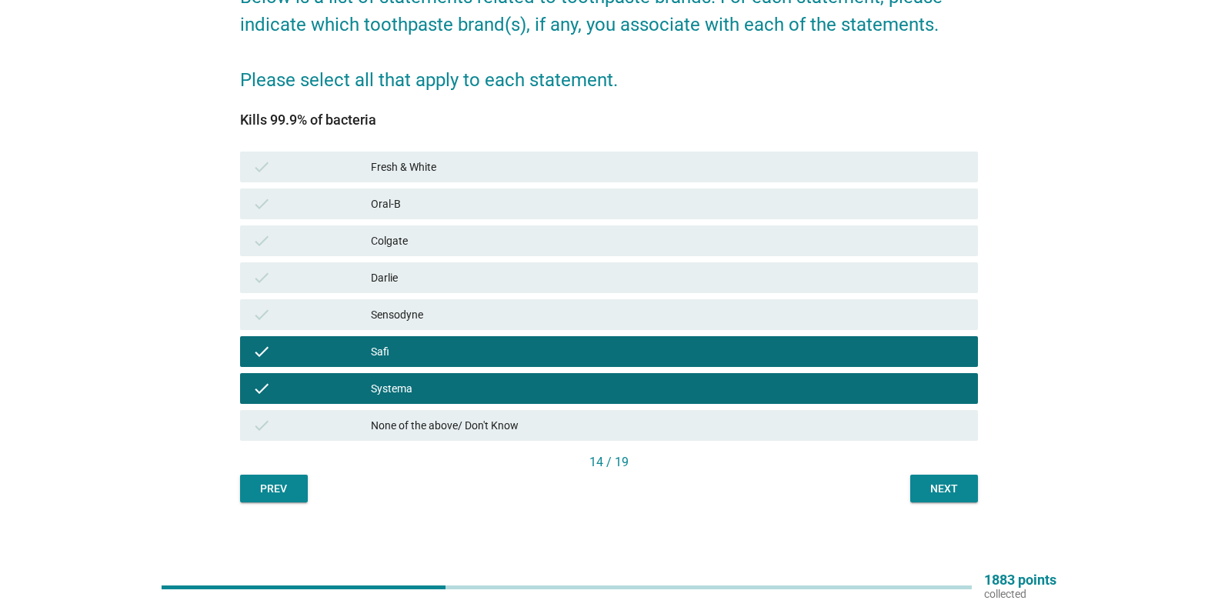
click at [455, 305] on div "check Sensodyne" at bounding box center [609, 314] width 738 height 31
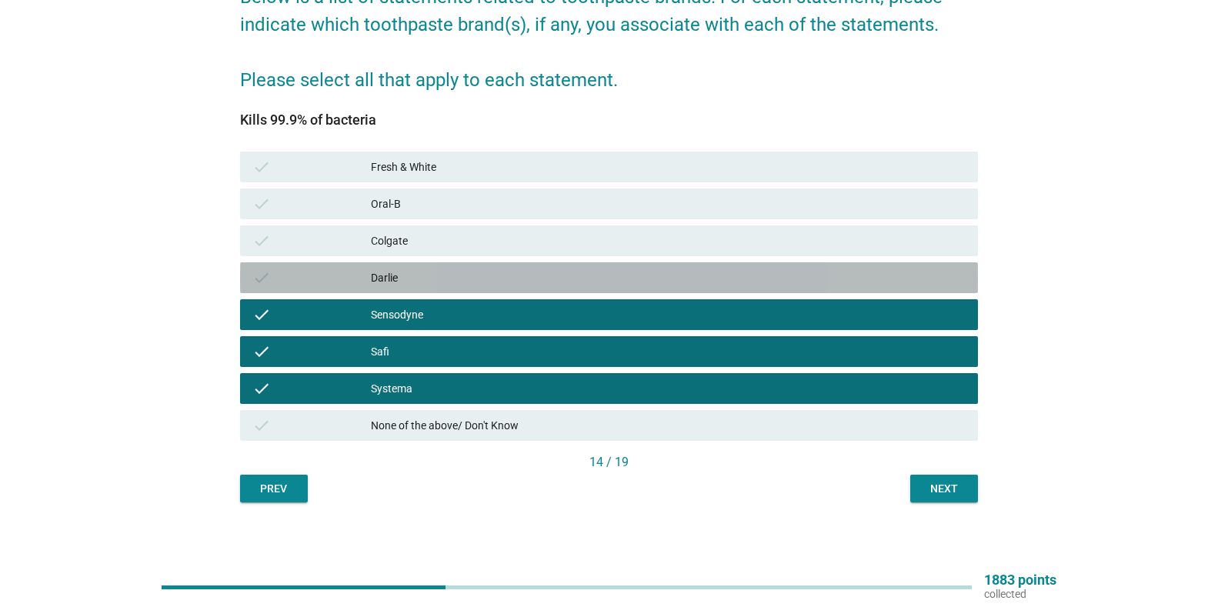
click at [466, 288] on div "check [PERSON_NAME]" at bounding box center [609, 277] width 738 height 31
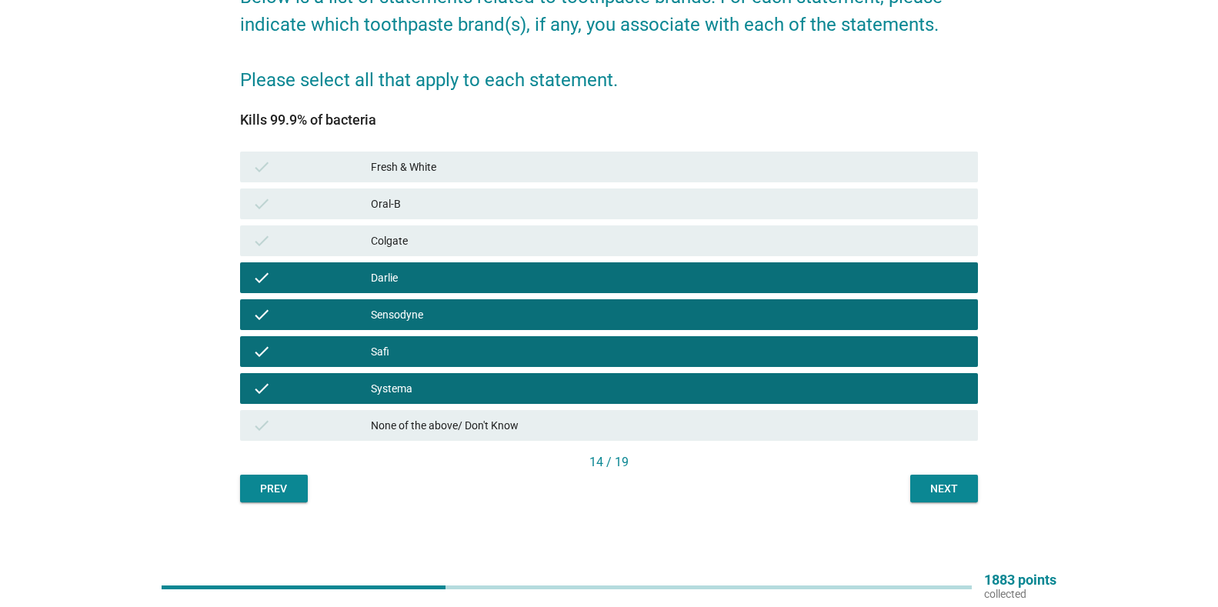
click at [498, 262] on div "check [PERSON_NAME]" at bounding box center [609, 277] width 738 height 31
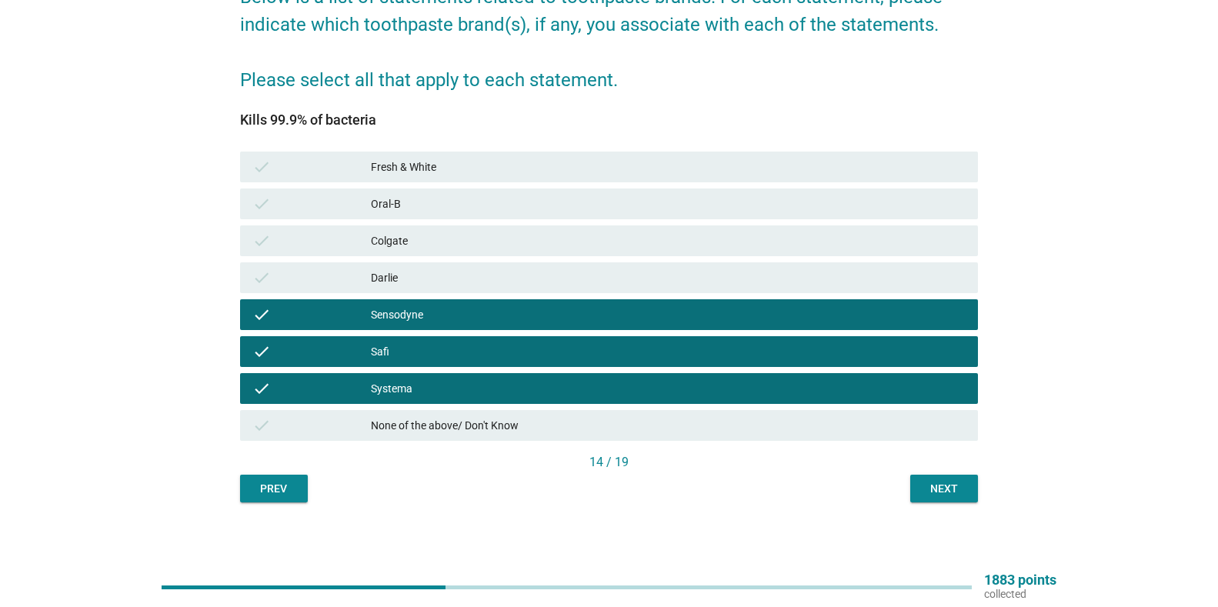
click at [480, 265] on div "check [PERSON_NAME]" at bounding box center [609, 277] width 738 height 31
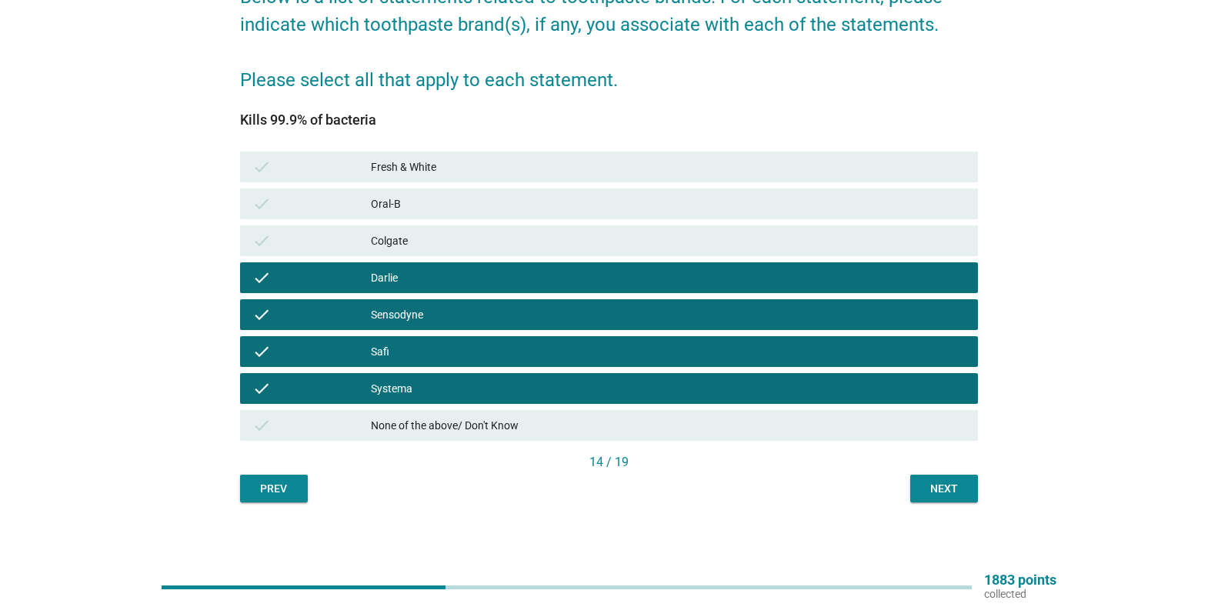
click at [459, 231] on div "check Colgate" at bounding box center [609, 240] width 738 height 31
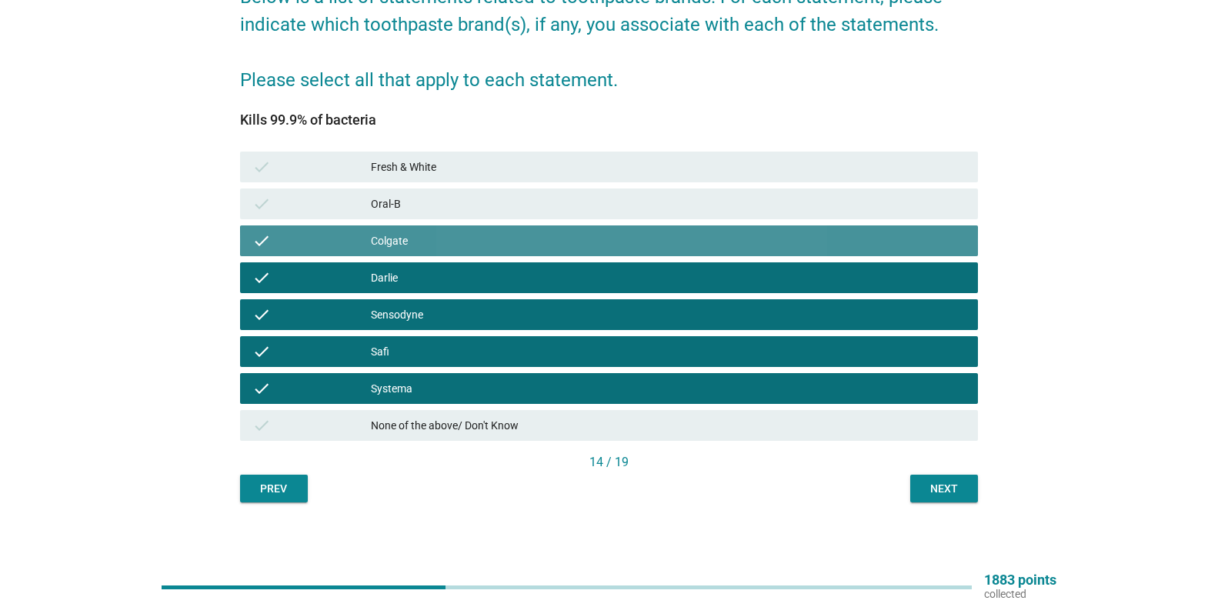
click at [488, 184] on div "check Fresh & White" at bounding box center [609, 166] width 744 height 37
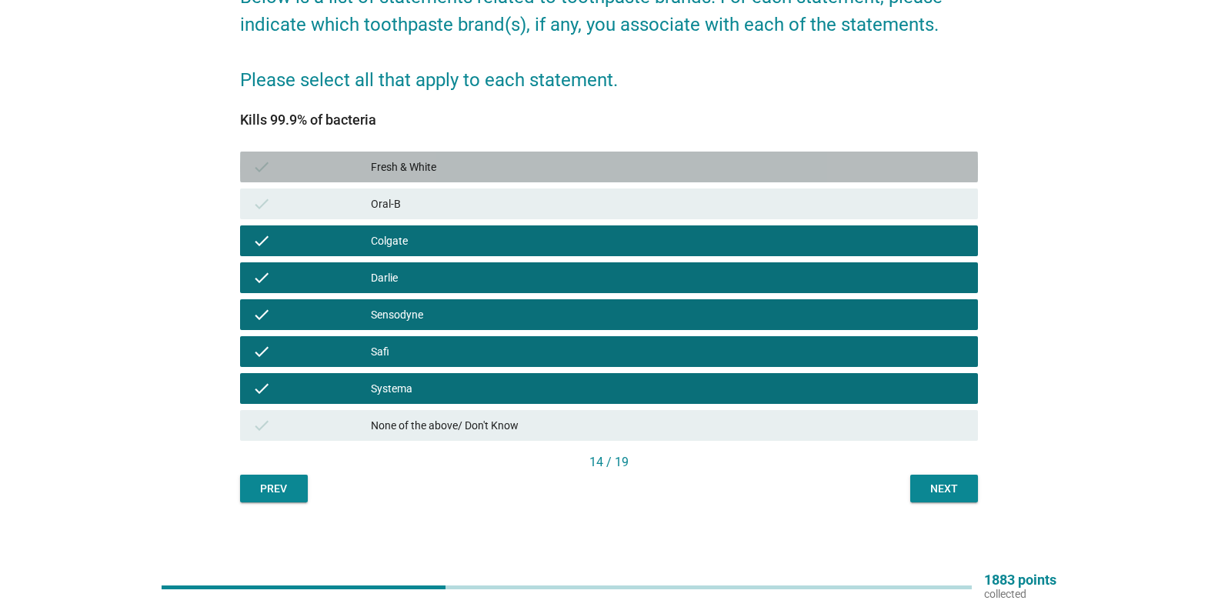
click at [509, 155] on div "check Fresh & White" at bounding box center [609, 167] width 738 height 31
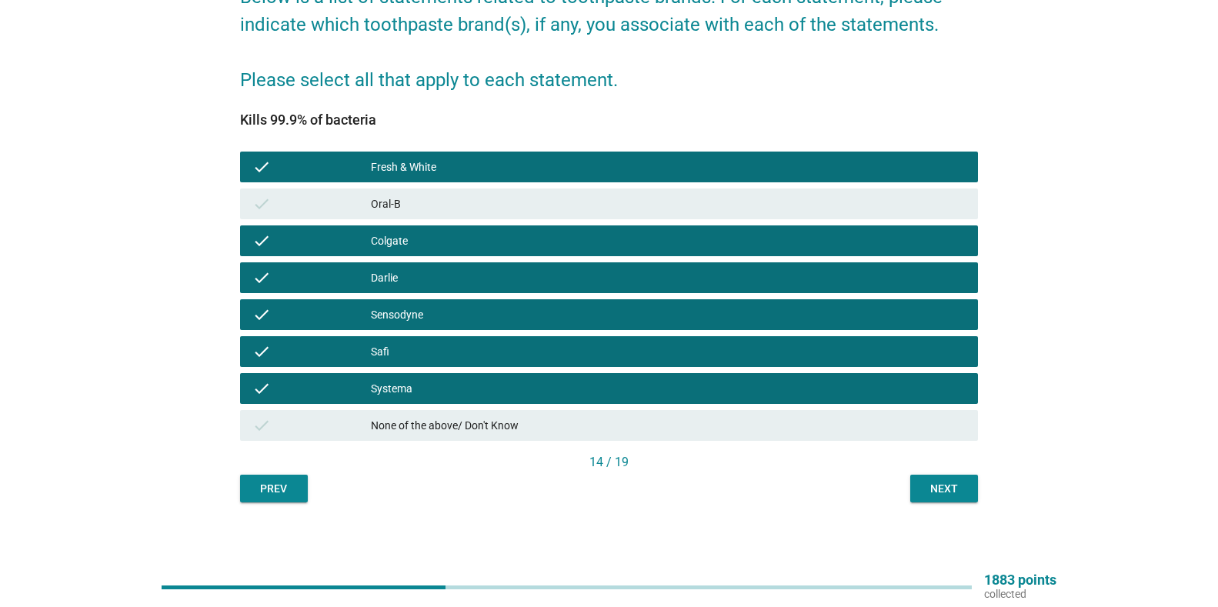
click at [468, 212] on div "Oral-B" at bounding box center [668, 204] width 595 height 18
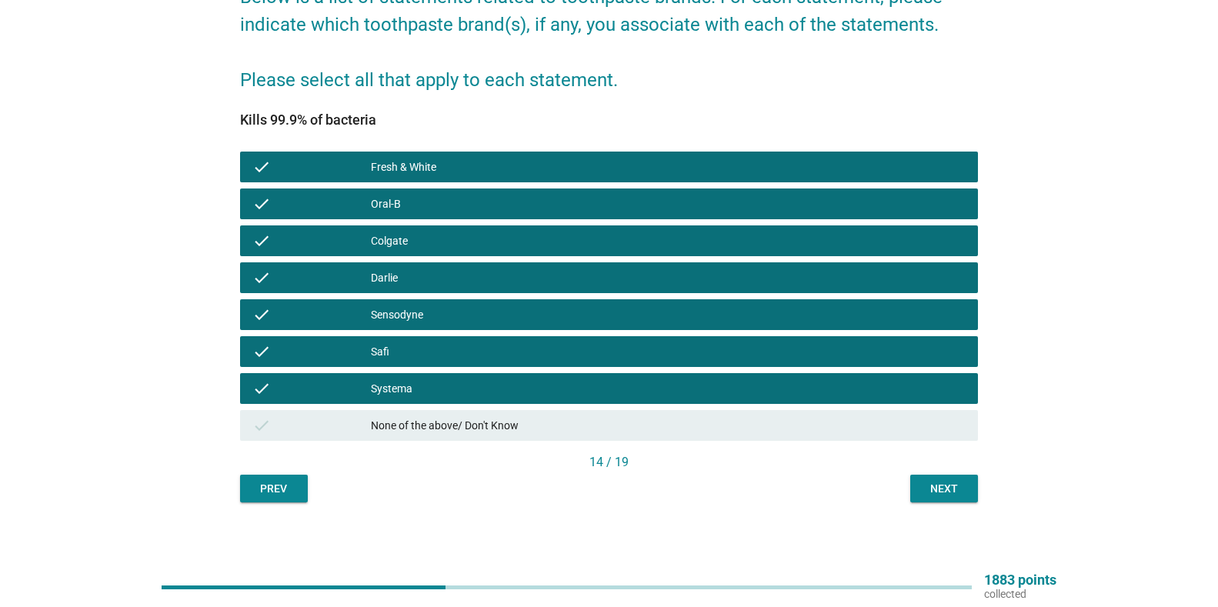
click at [922, 486] on div "Next" at bounding box center [943, 489] width 43 height 16
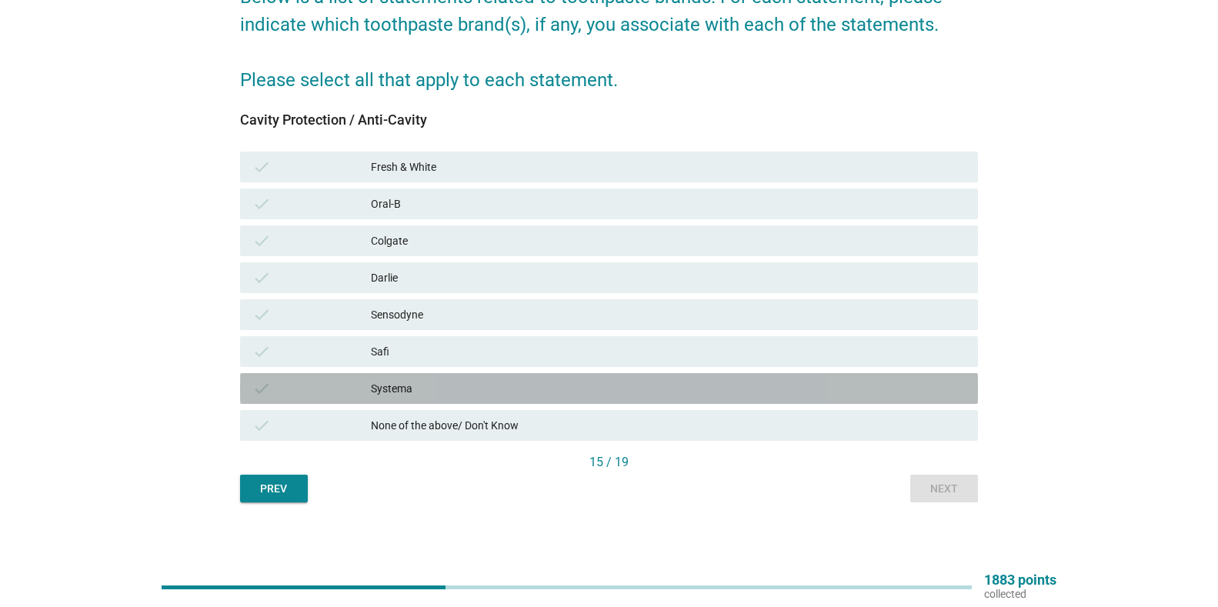
click at [448, 396] on div "Systema" at bounding box center [668, 388] width 595 height 18
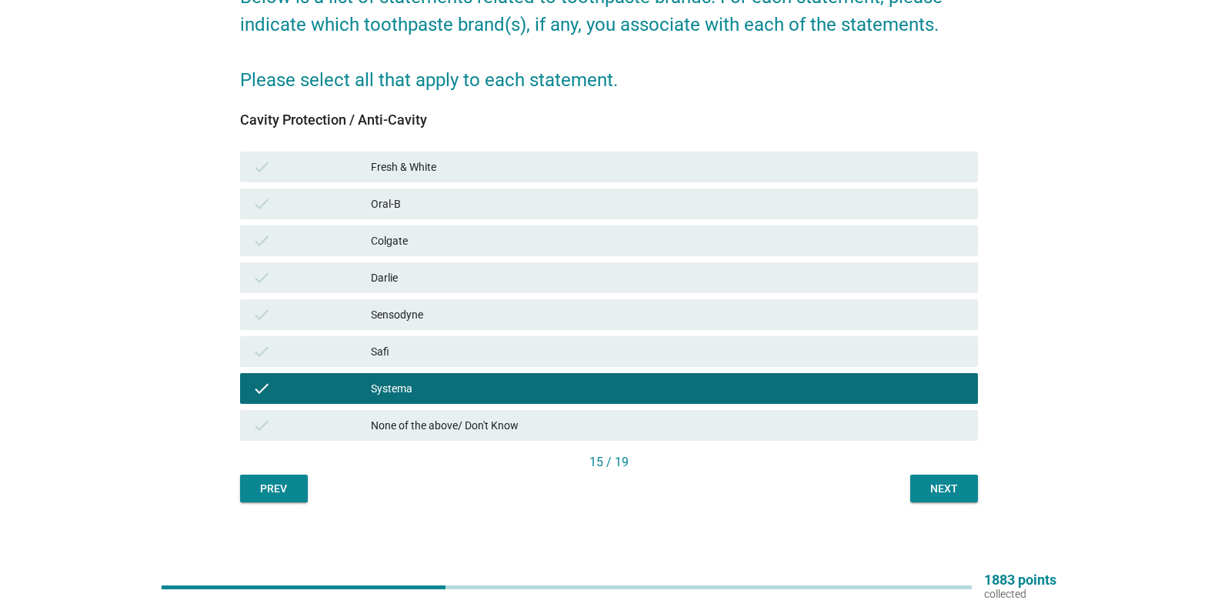
click at [488, 347] on div "Safi" at bounding box center [668, 351] width 595 height 18
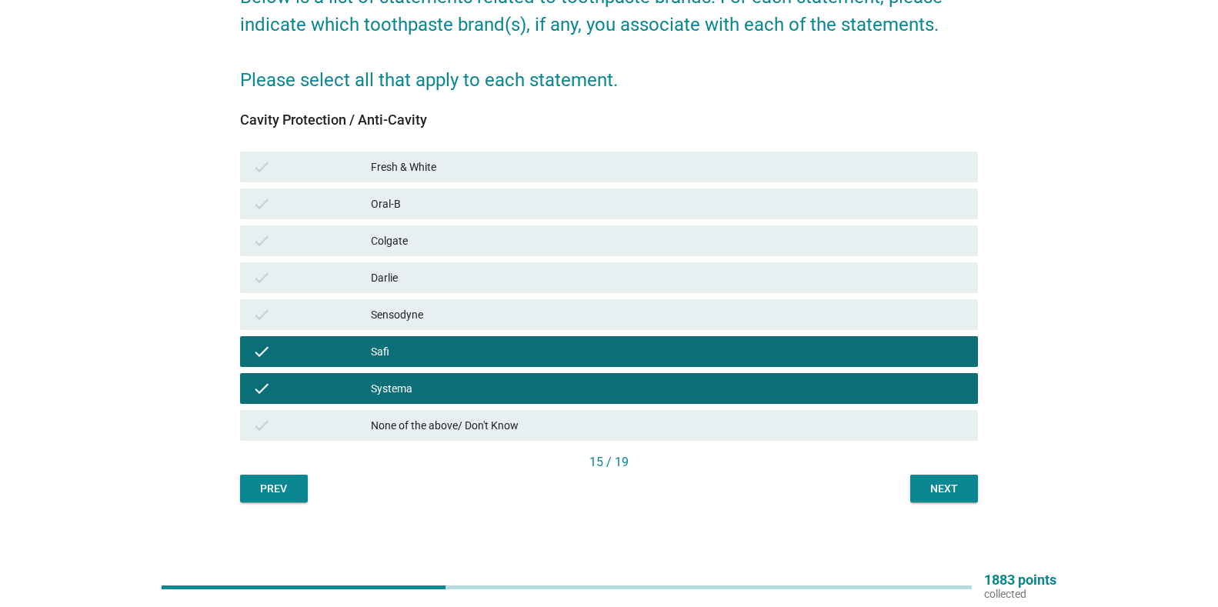
click at [490, 320] on div "Sensodyne" at bounding box center [668, 314] width 595 height 18
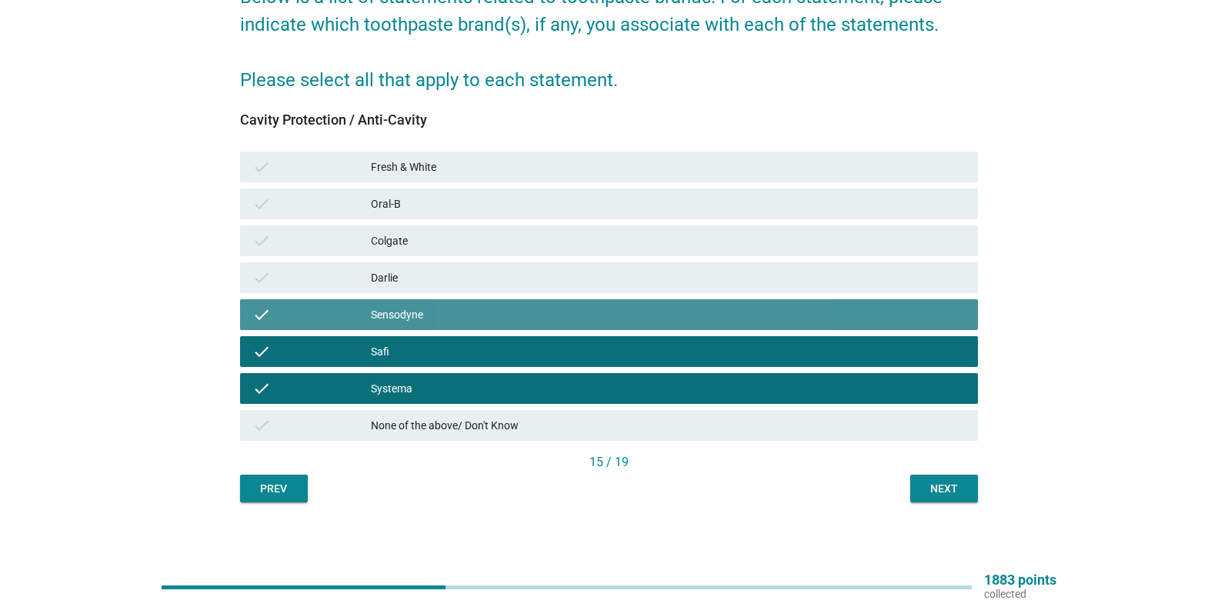
click at [501, 260] on div "check [PERSON_NAME]" at bounding box center [609, 277] width 744 height 37
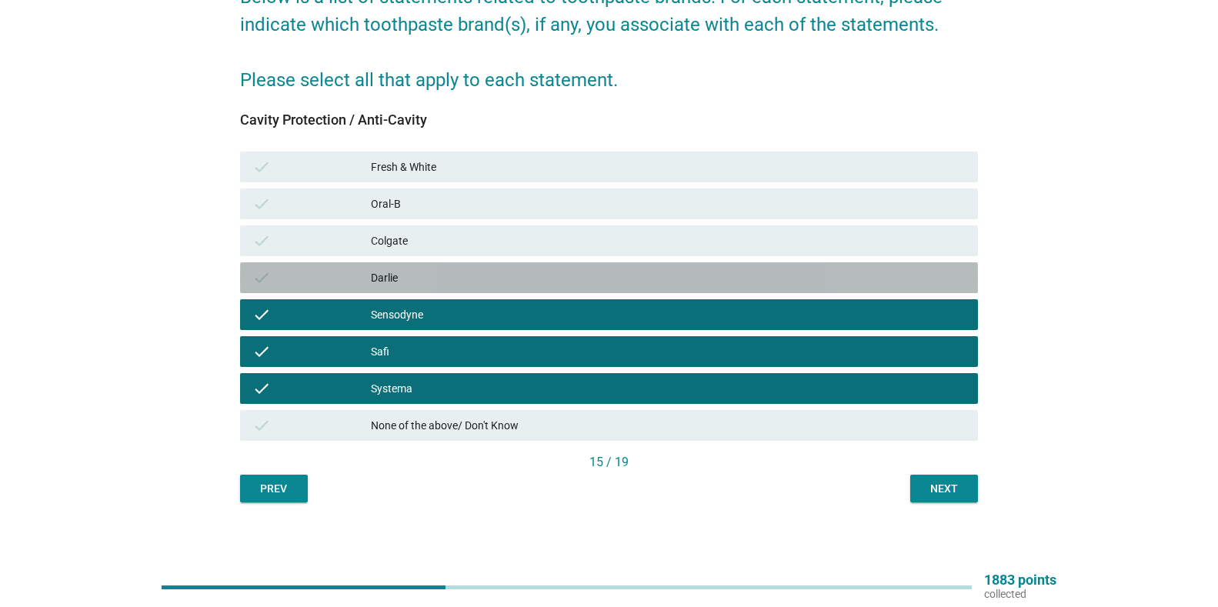
click at [482, 270] on div "Darlie" at bounding box center [668, 277] width 595 height 18
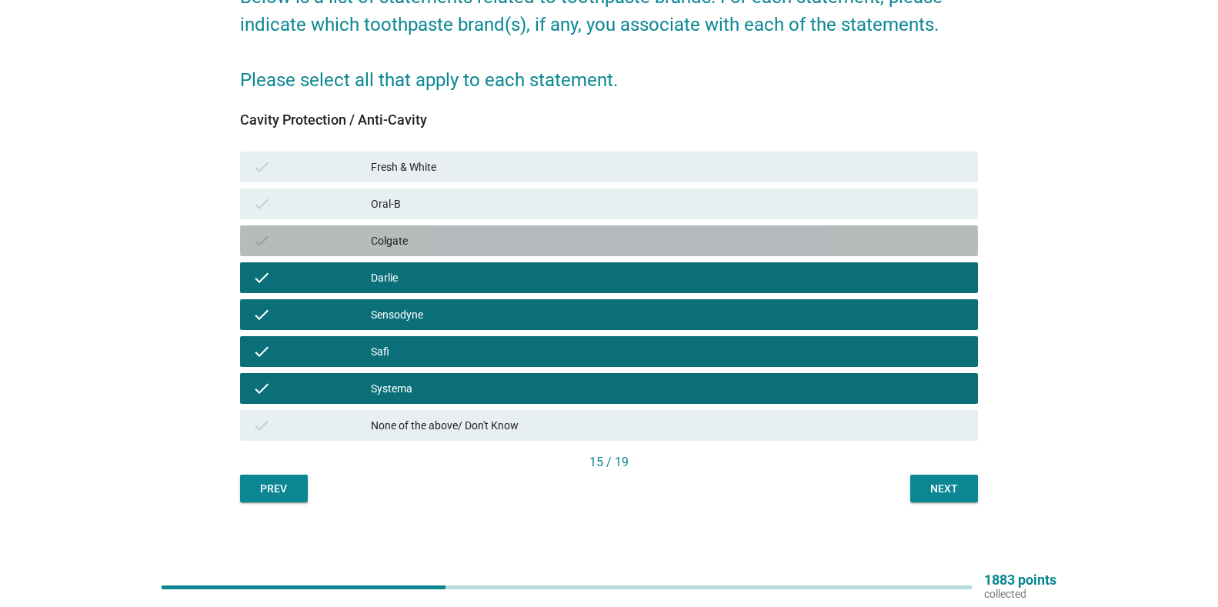
click at [498, 241] on div "Colgate" at bounding box center [668, 241] width 595 height 18
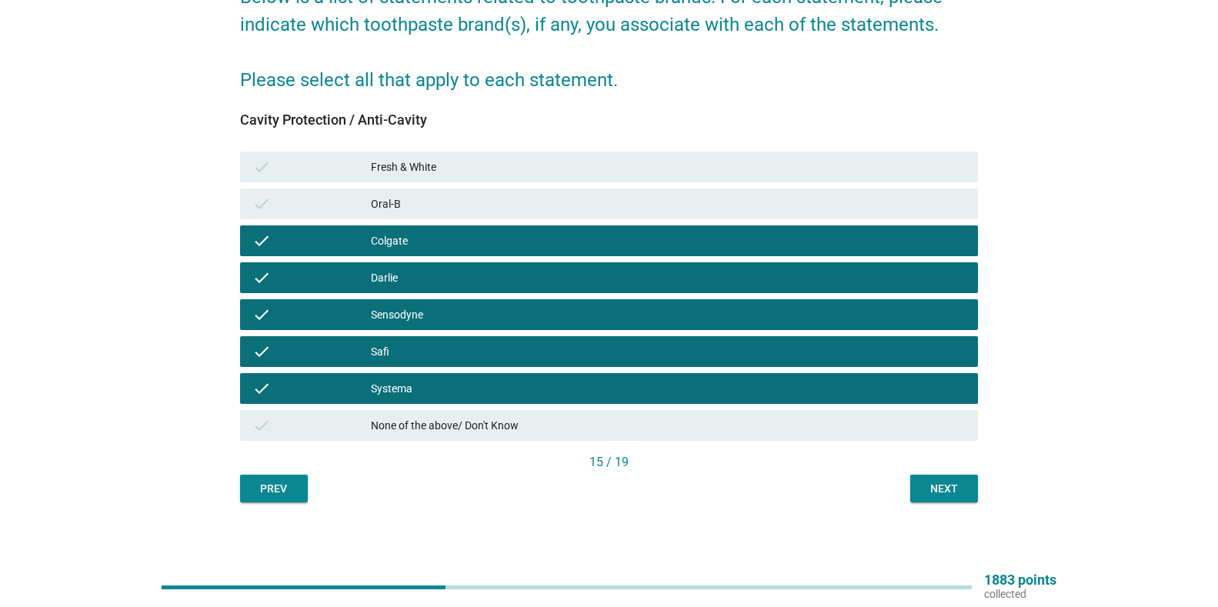
click at [512, 200] on div "Oral-B" at bounding box center [668, 204] width 595 height 18
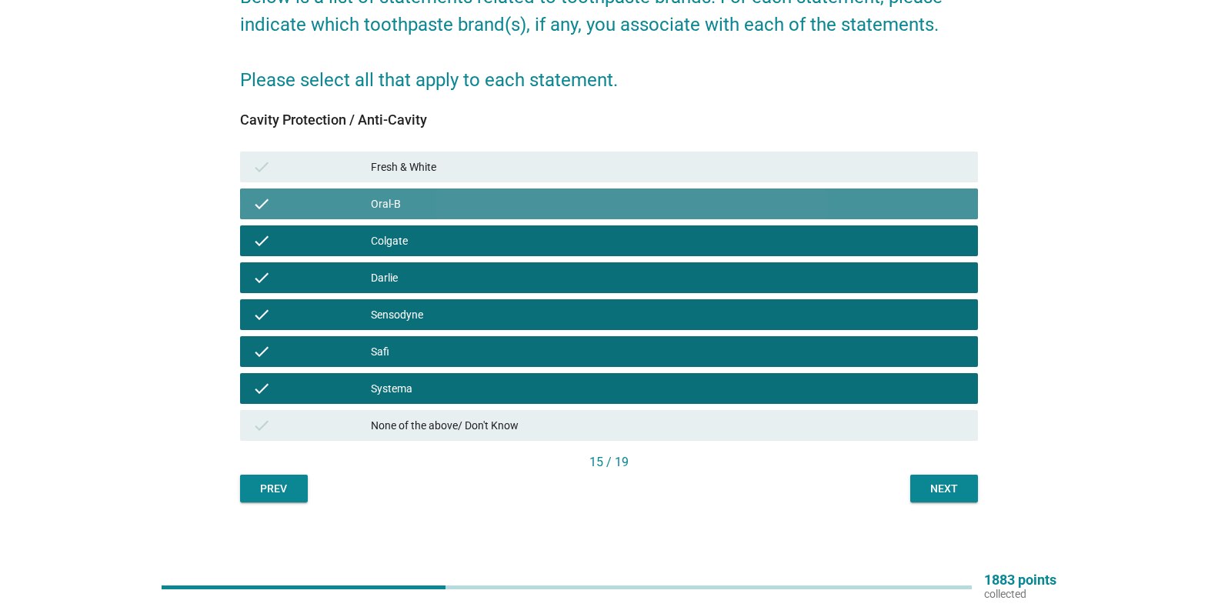
click at [541, 158] on div "Fresh & White" at bounding box center [668, 167] width 595 height 18
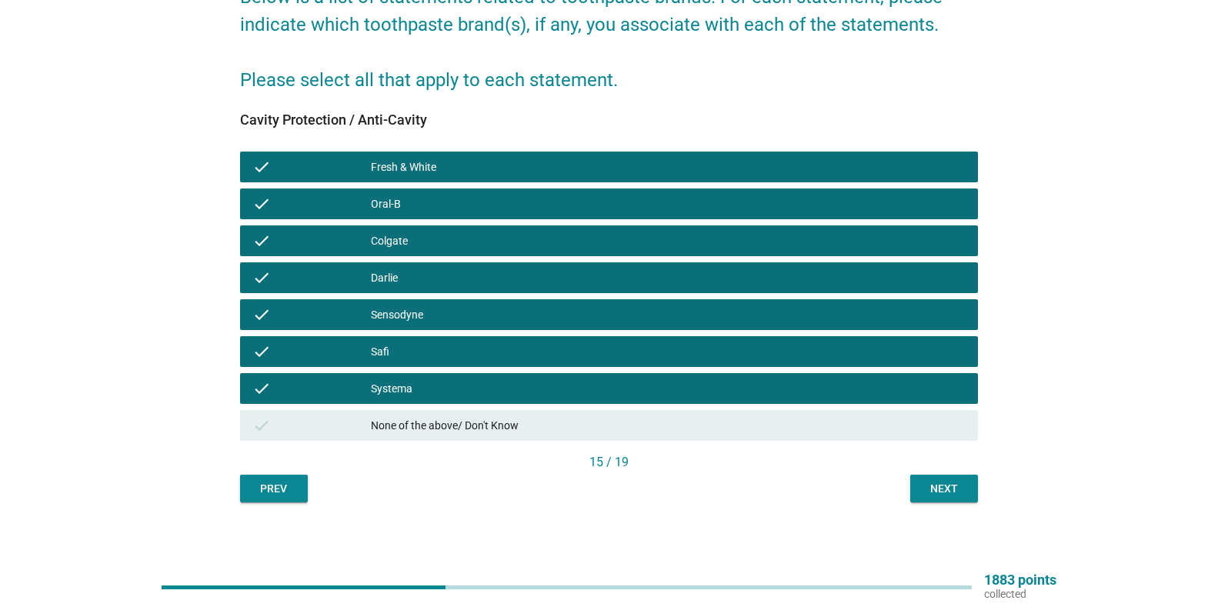
click at [928, 478] on button "Next" at bounding box center [944, 489] width 68 height 28
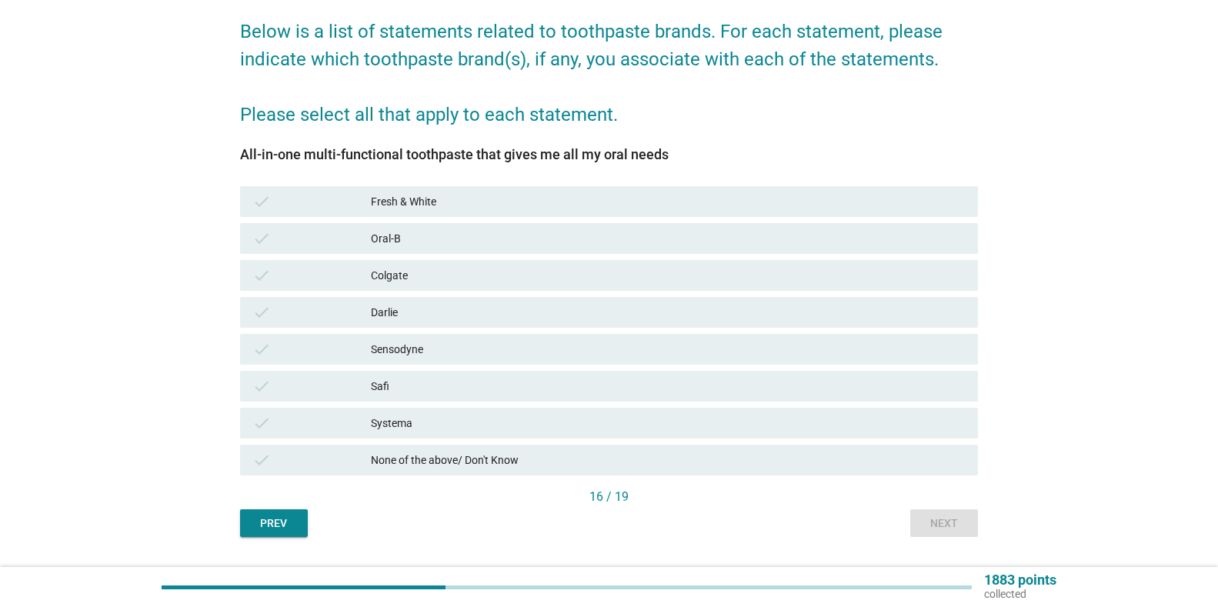
scroll to position [158, 0]
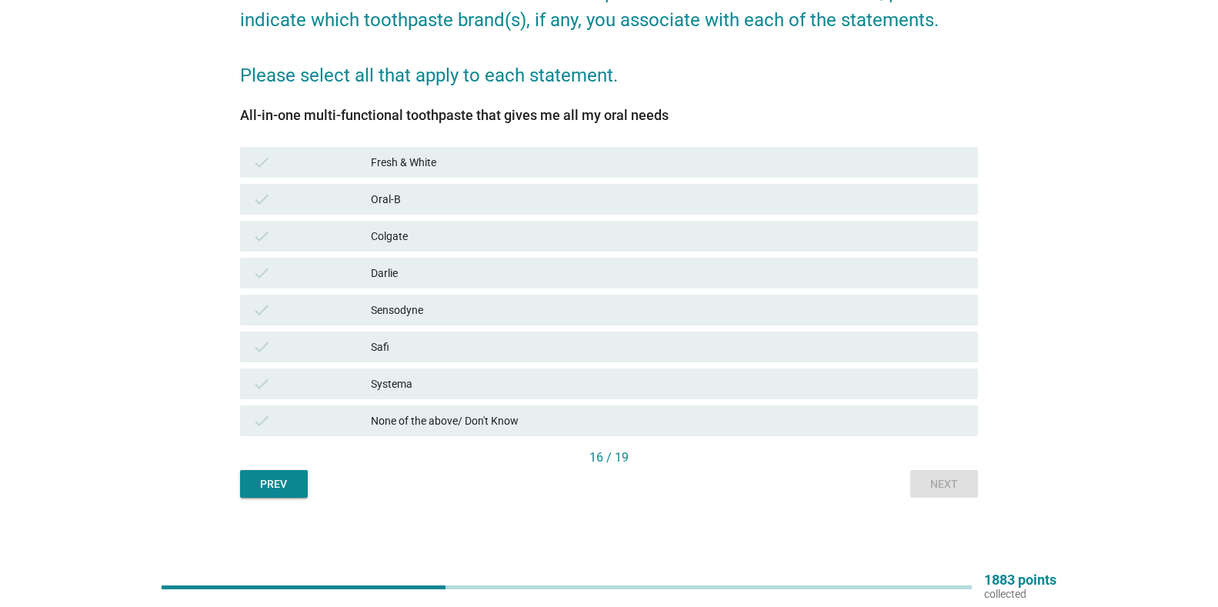
click at [404, 202] on div "Oral-B" at bounding box center [668, 199] width 595 height 18
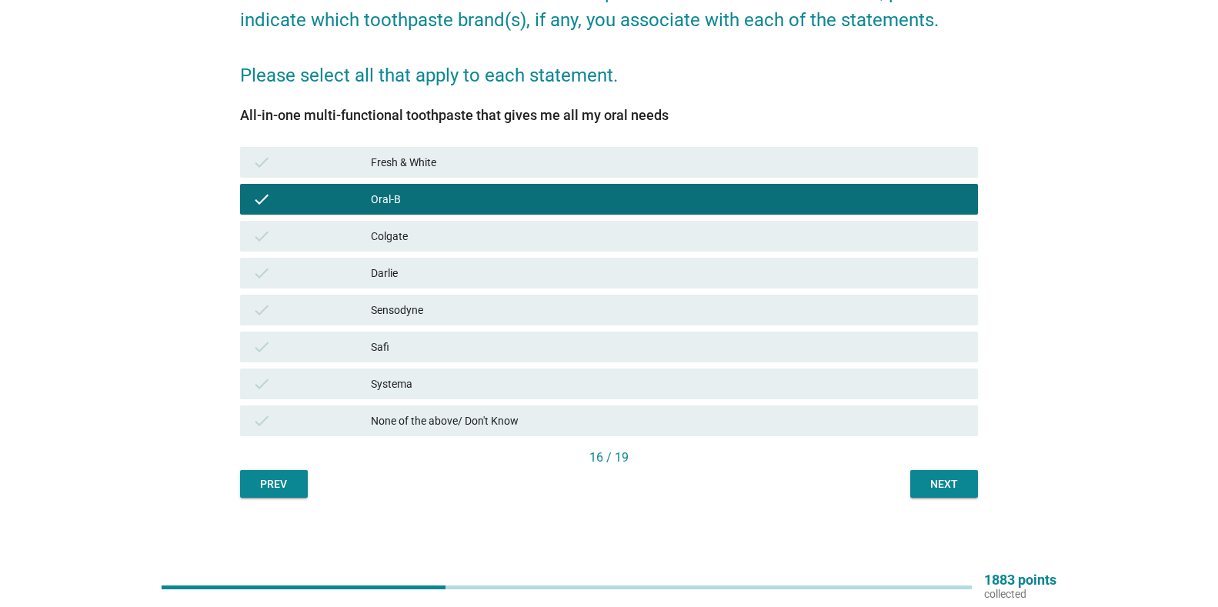
click at [394, 233] on div "Colgate" at bounding box center [668, 236] width 595 height 18
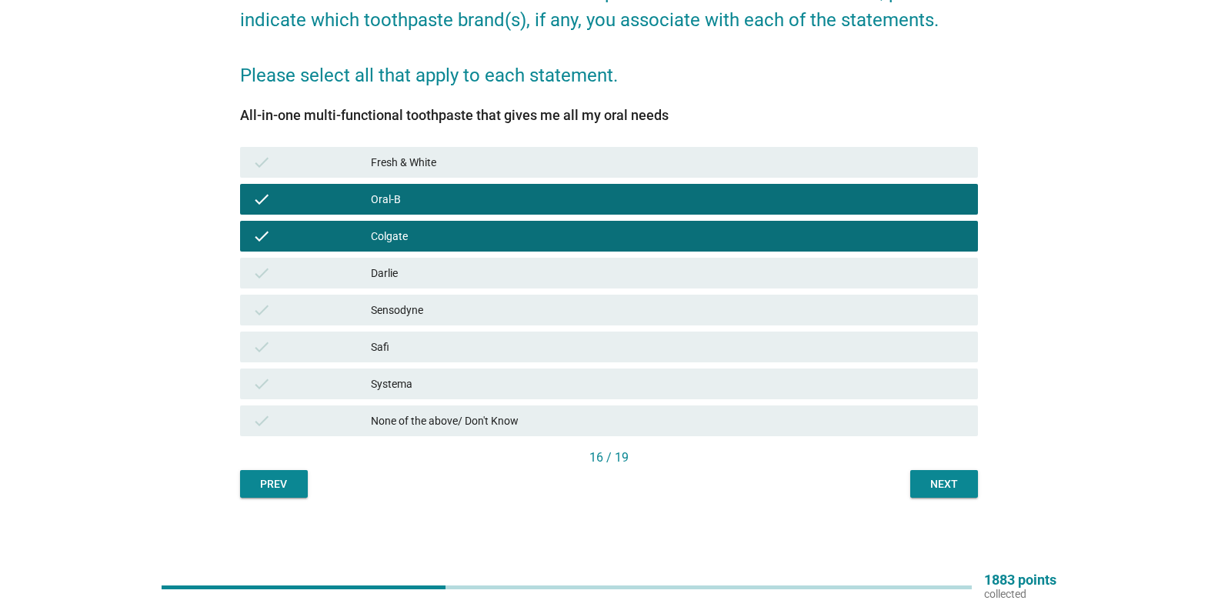
click at [394, 303] on div "Sensodyne" at bounding box center [668, 310] width 595 height 18
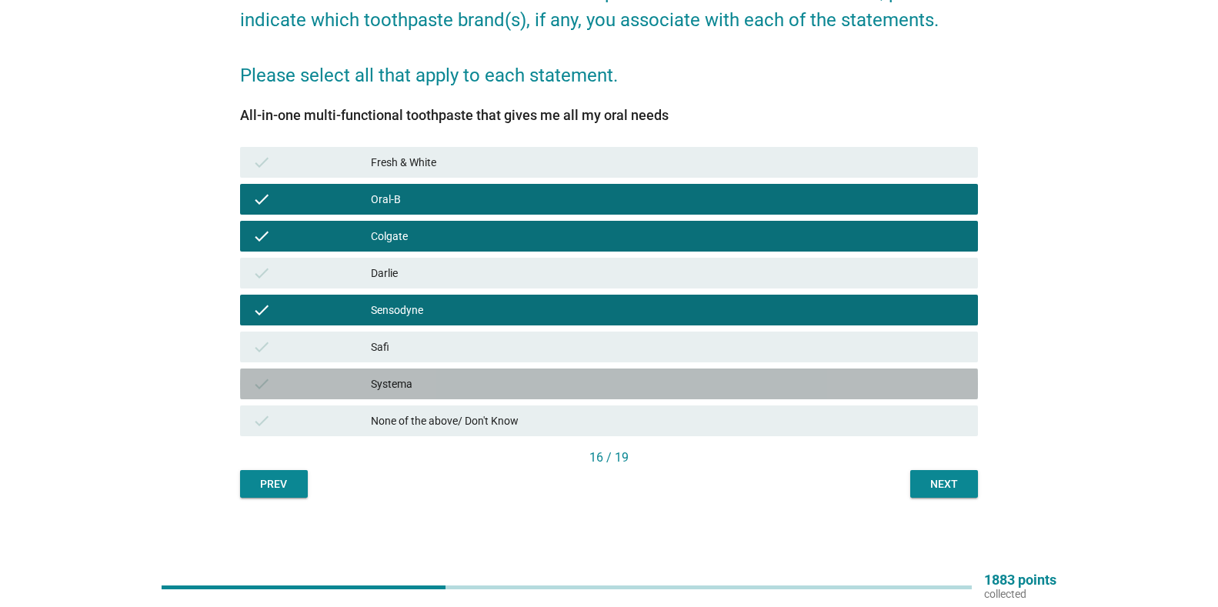
click at [406, 381] on div "Systema" at bounding box center [668, 384] width 595 height 18
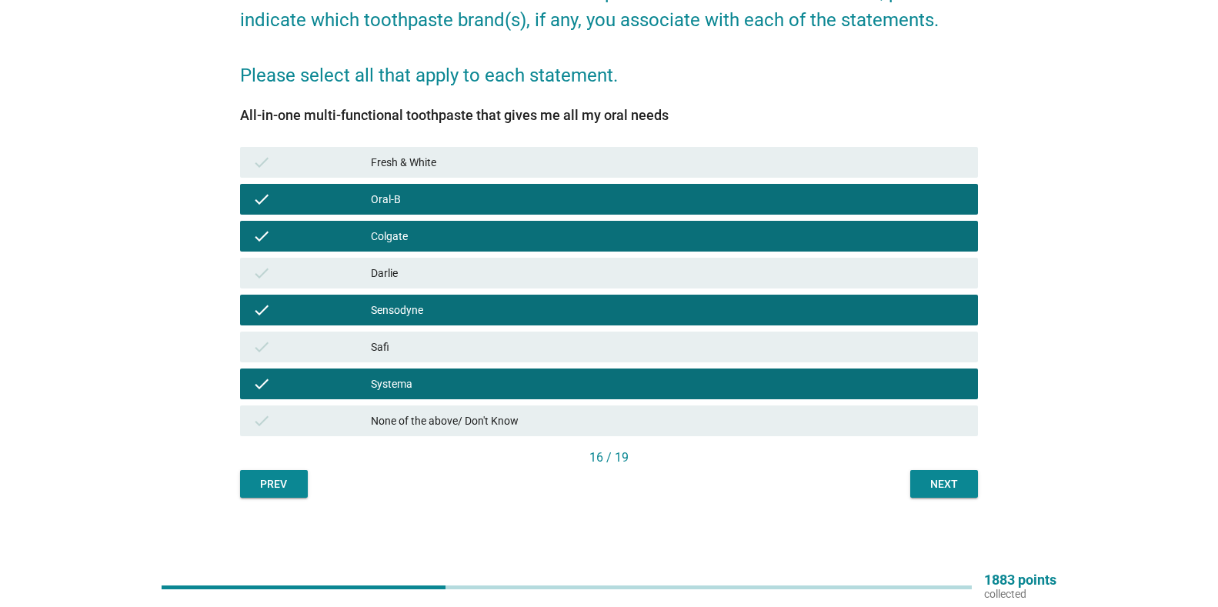
click at [927, 484] on div "Next" at bounding box center [943, 484] width 43 height 16
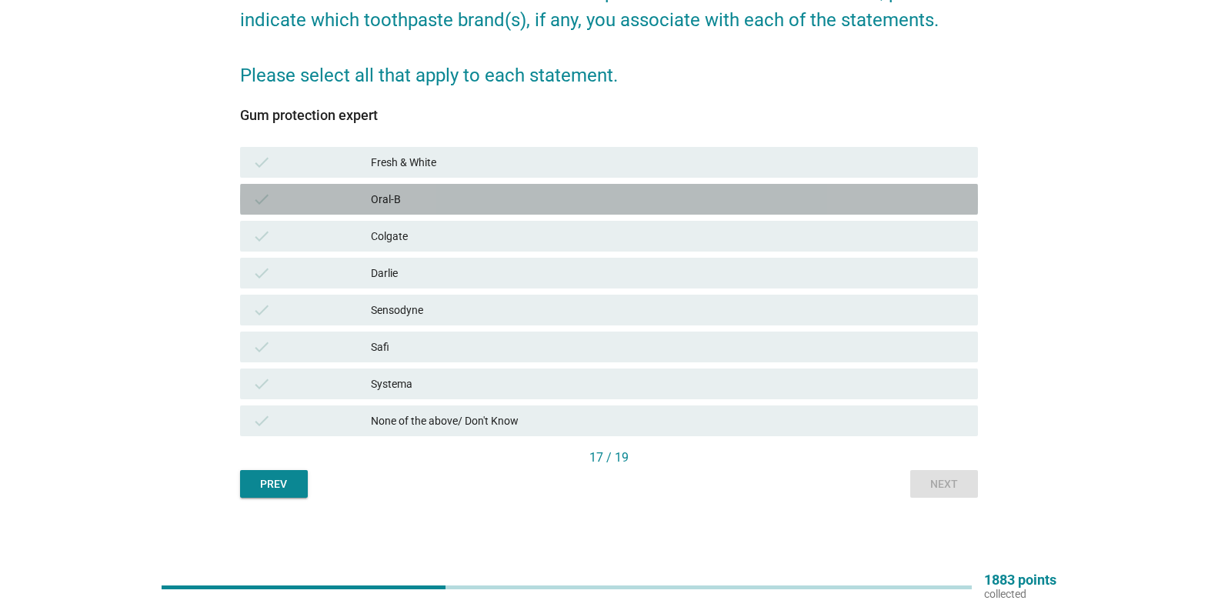
click at [392, 202] on div "Oral-B" at bounding box center [668, 199] width 595 height 18
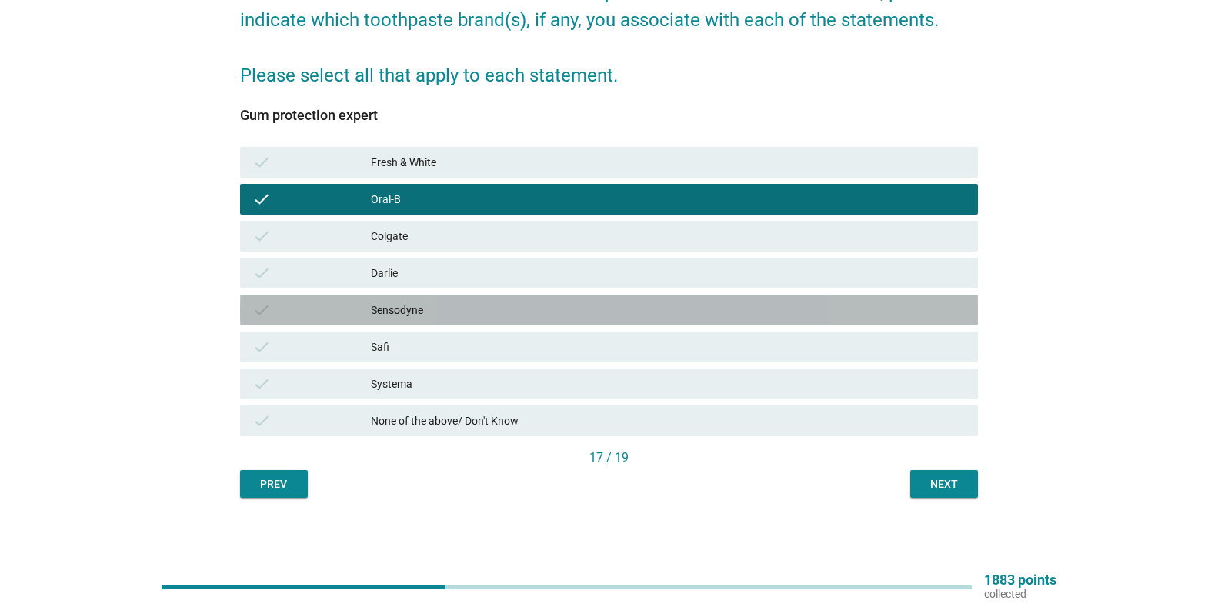
click at [428, 310] on div "Sensodyne" at bounding box center [668, 310] width 595 height 18
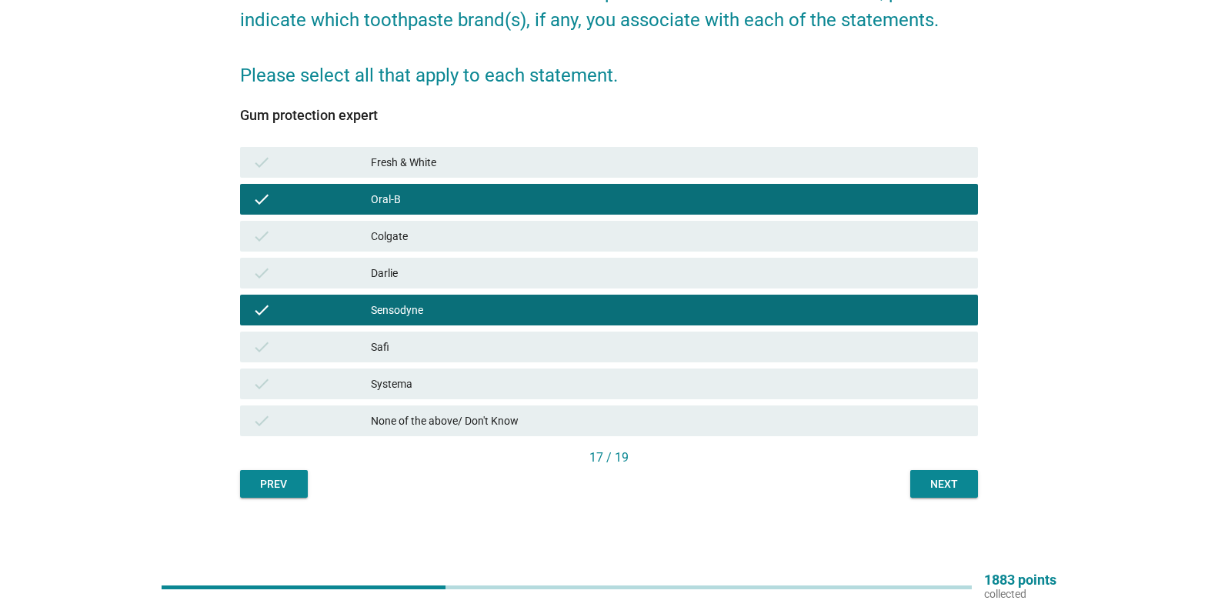
click at [943, 482] on div "Next" at bounding box center [943, 484] width 43 height 16
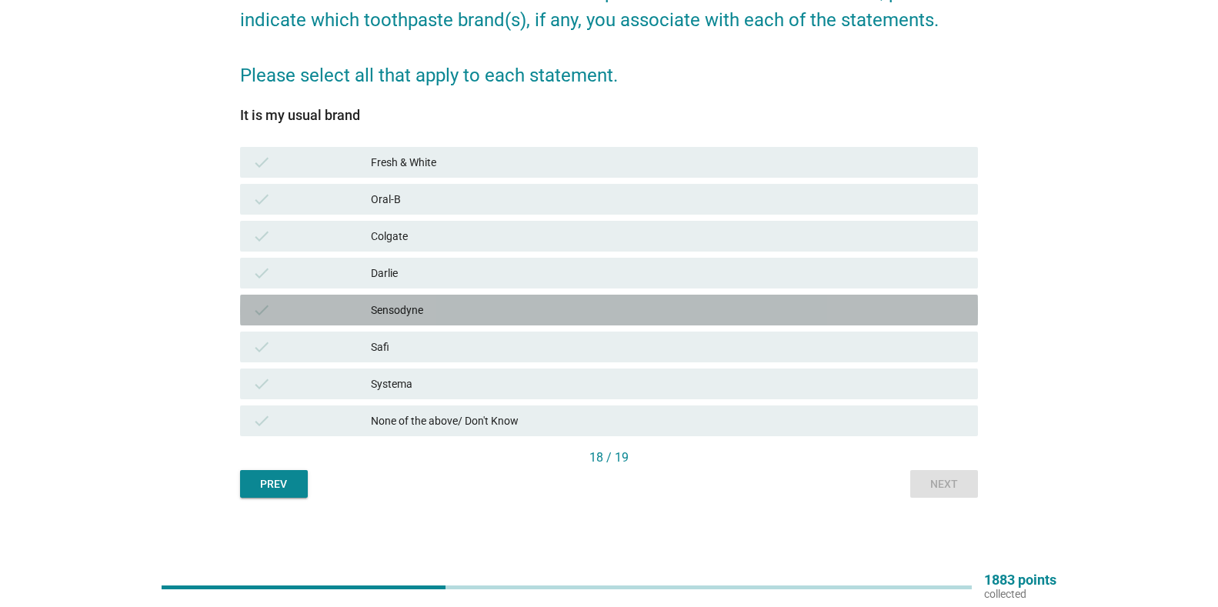
click at [405, 302] on div "Sensodyne" at bounding box center [668, 310] width 595 height 18
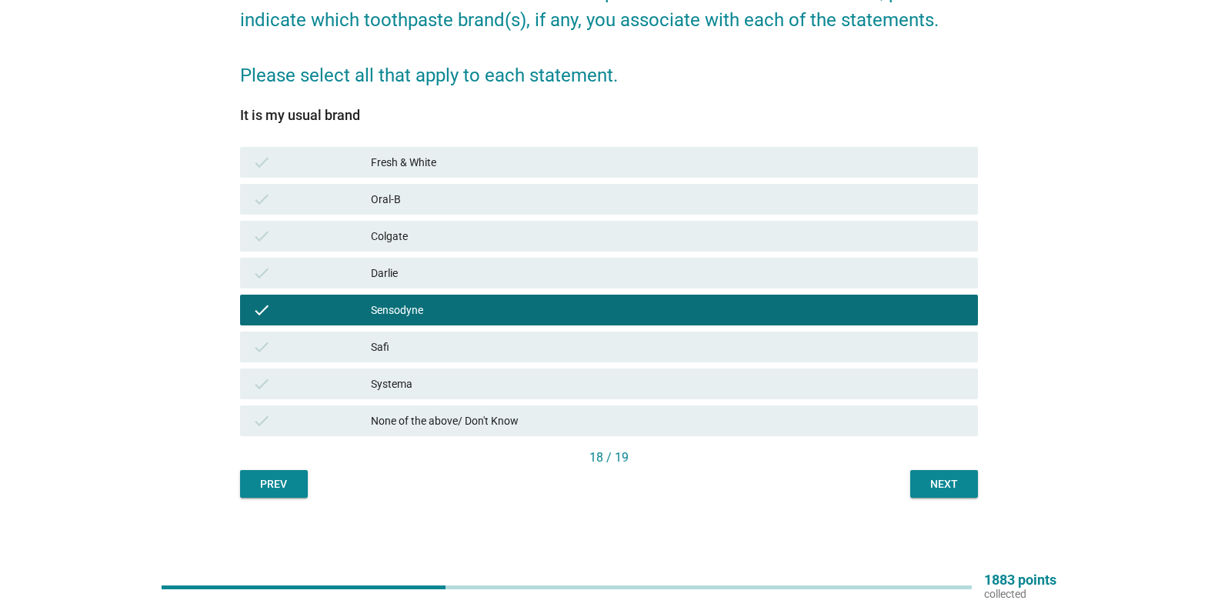
drag, startPoint x: 399, startPoint y: 308, endPoint x: 404, endPoint y: 285, distance: 23.5
click at [398, 308] on div "Sensodyne" at bounding box center [668, 310] width 595 height 18
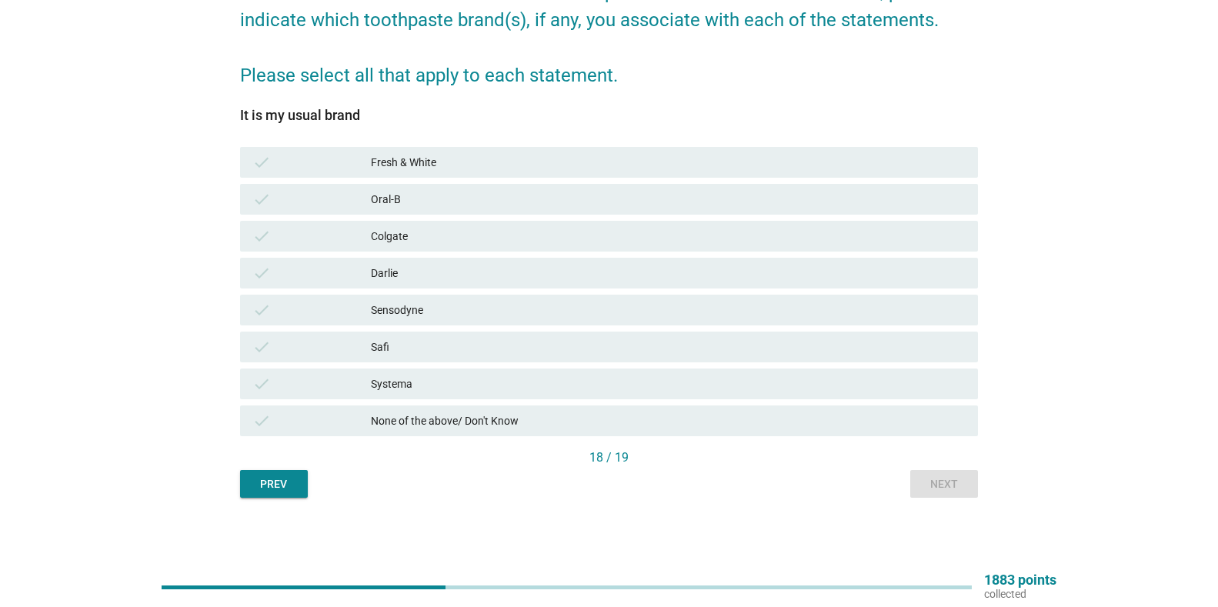
click at [436, 240] on div "Colgate" at bounding box center [668, 236] width 595 height 18
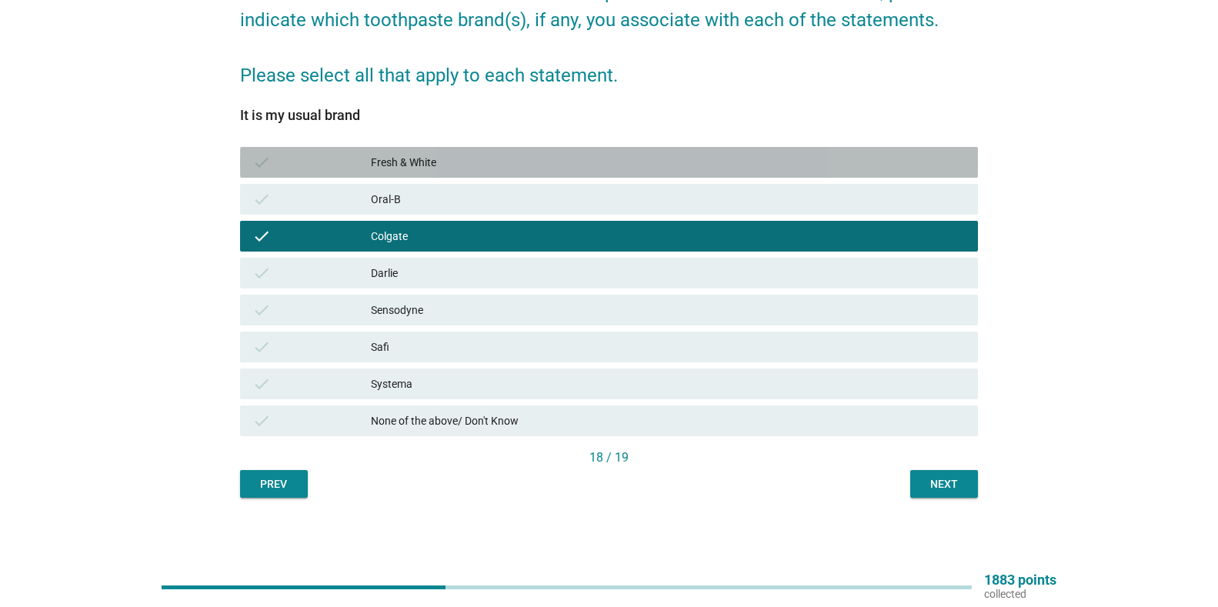
click at [501, 158] on div "Fresh & White" at bounding box center [668, 162] width 595 height 18
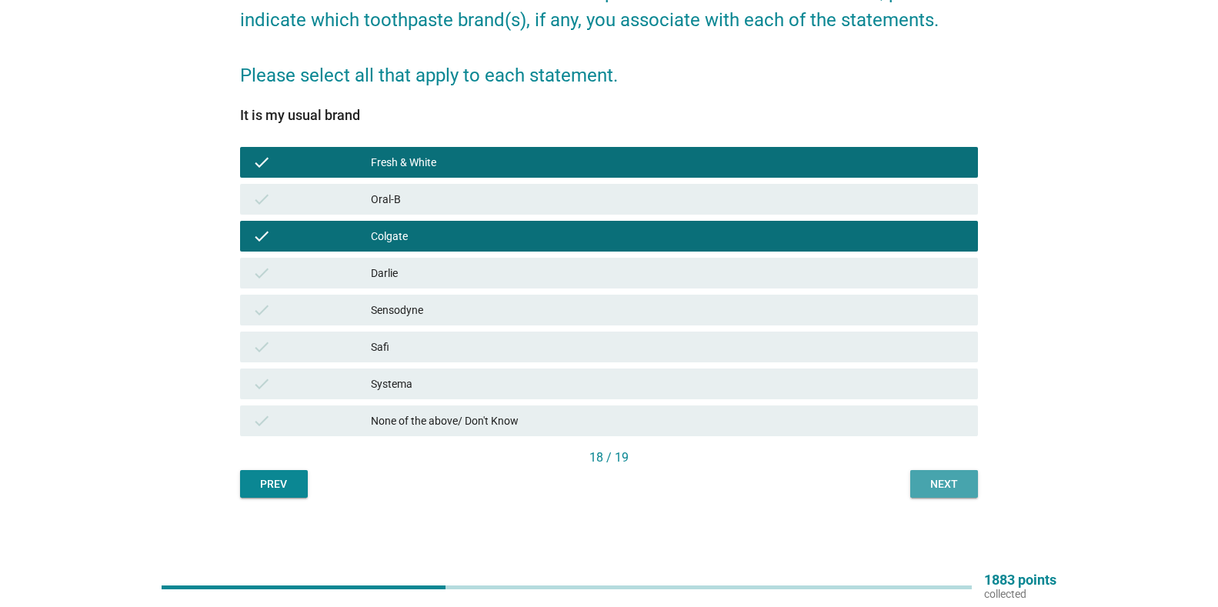
click at [963, 482] on div "Next" at bounding box center [943, 484] width 43 height 16
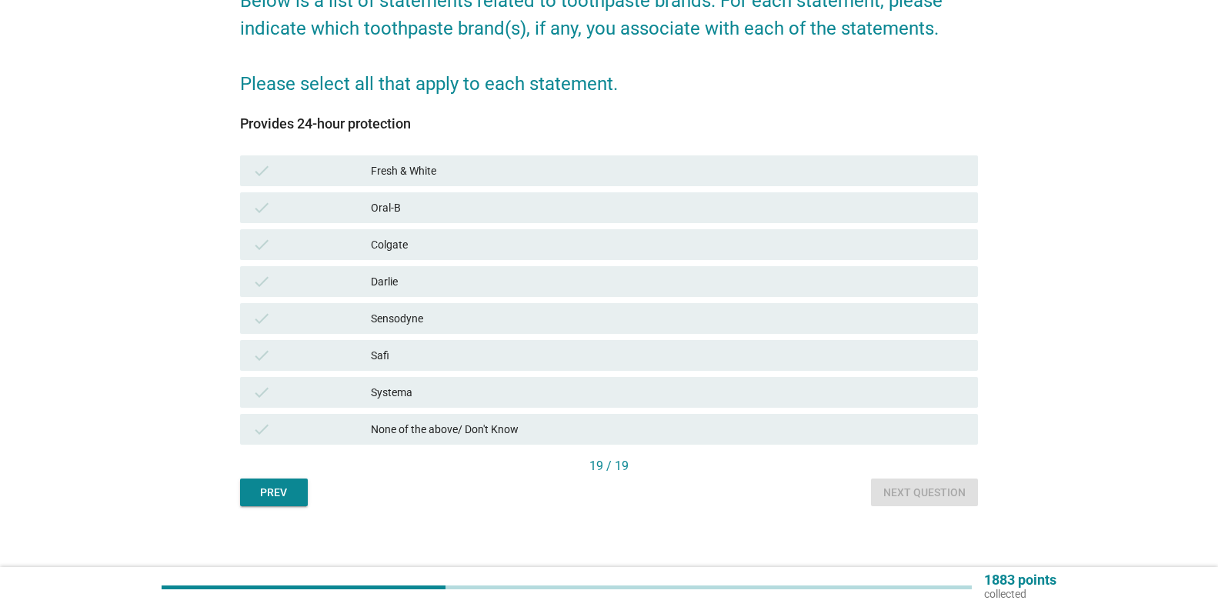
scroll to position [154, 0]
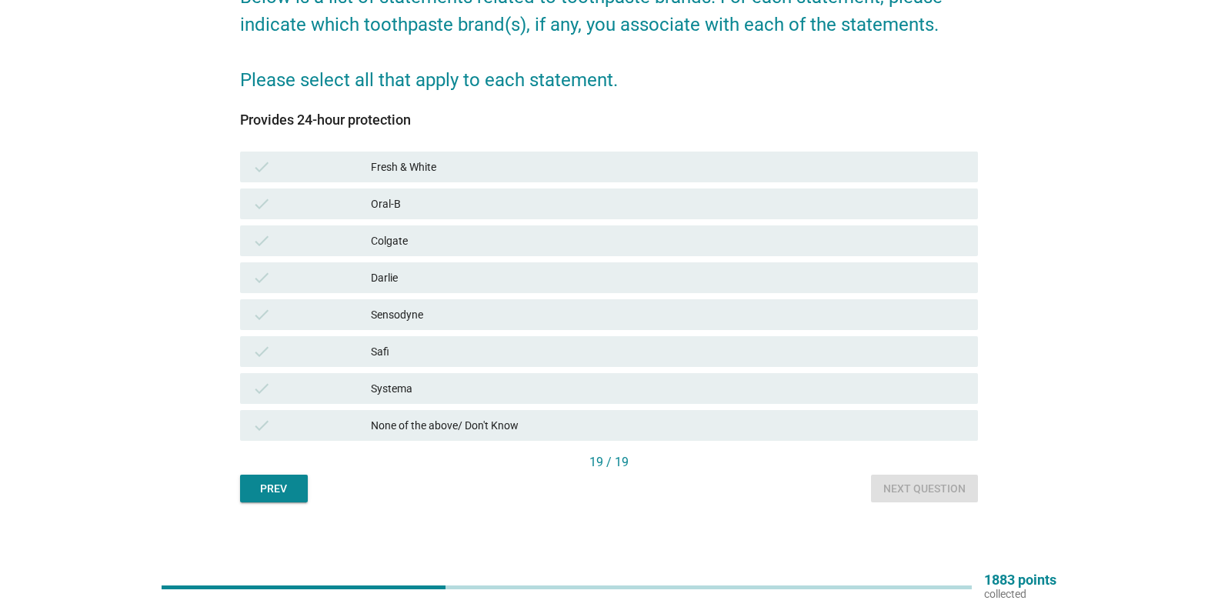
click at [432, 205] on div "Oral-B" at bounding box center [668, 204] width 595 height 18
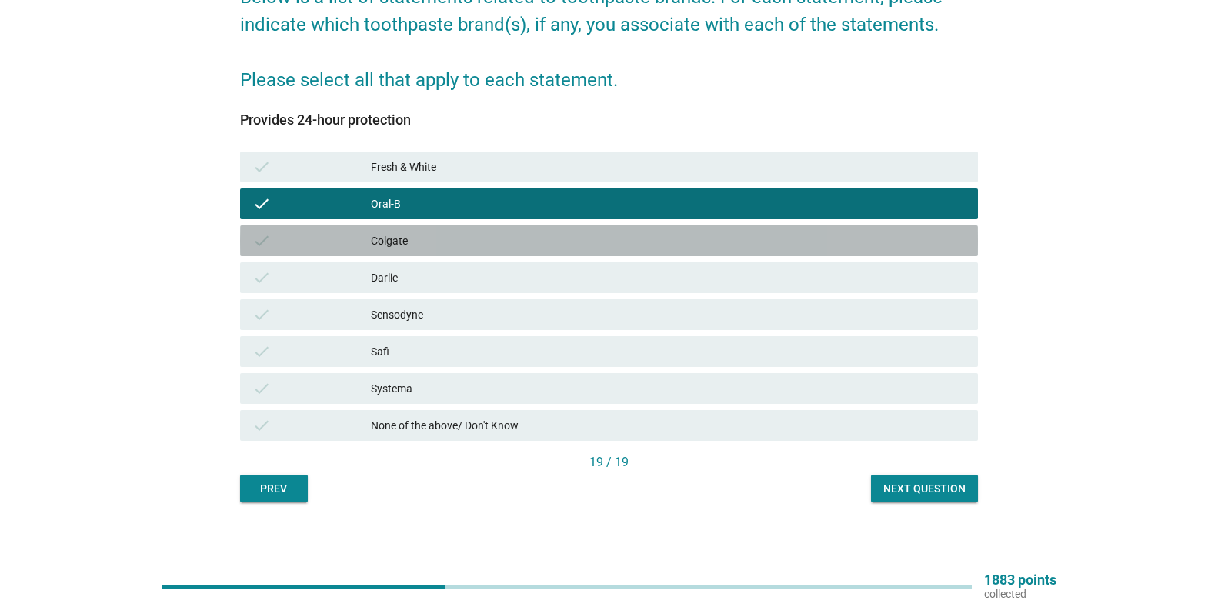
click at [419, 231] on div "check Colgate" at bounding box center [609, 240] width 738 height 31
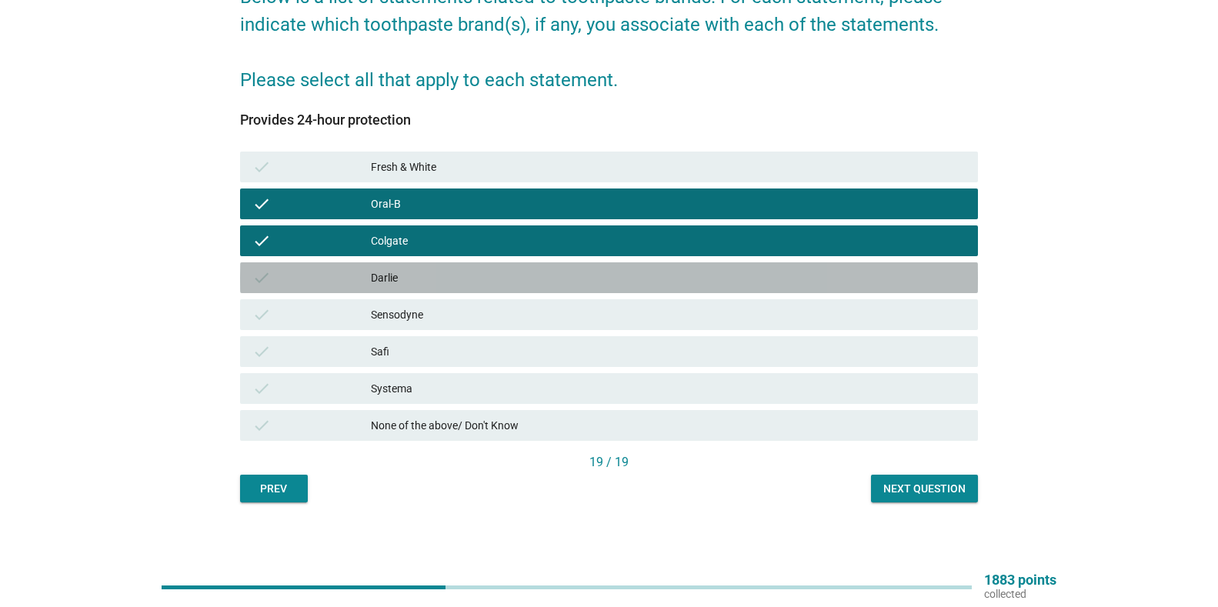
click at [412, 289] on div "check [PERSON_NAME]" at bounding box center [609, 277] width 738 height 31
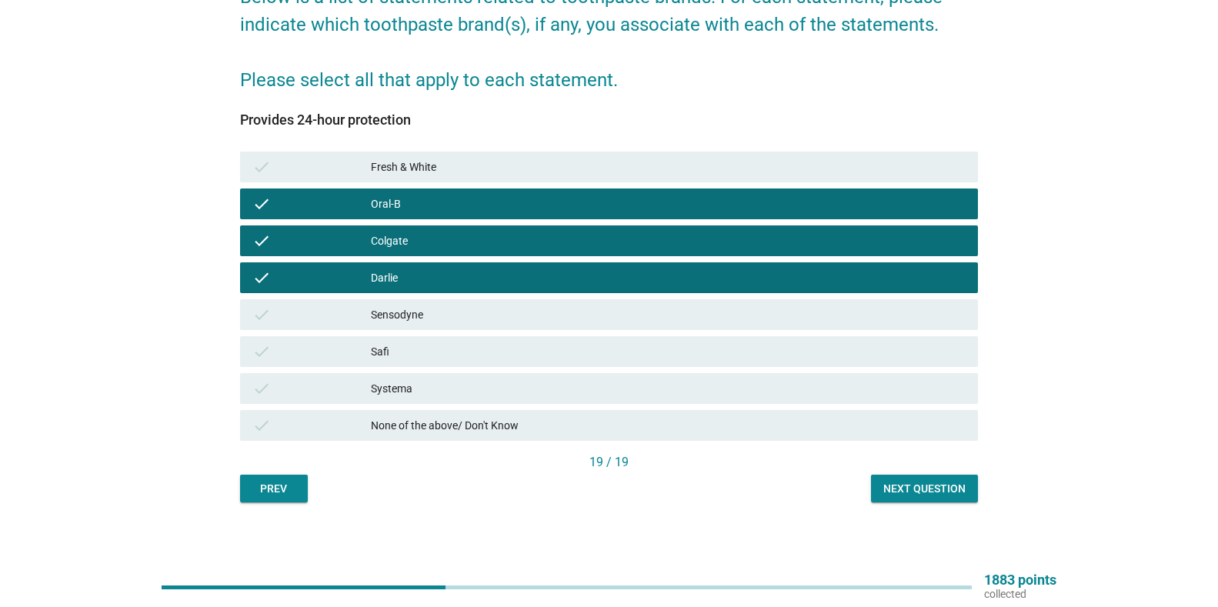
click at [410, 306] on div "Sensodyne" at bounding box center [668, 314] width 595 height 18
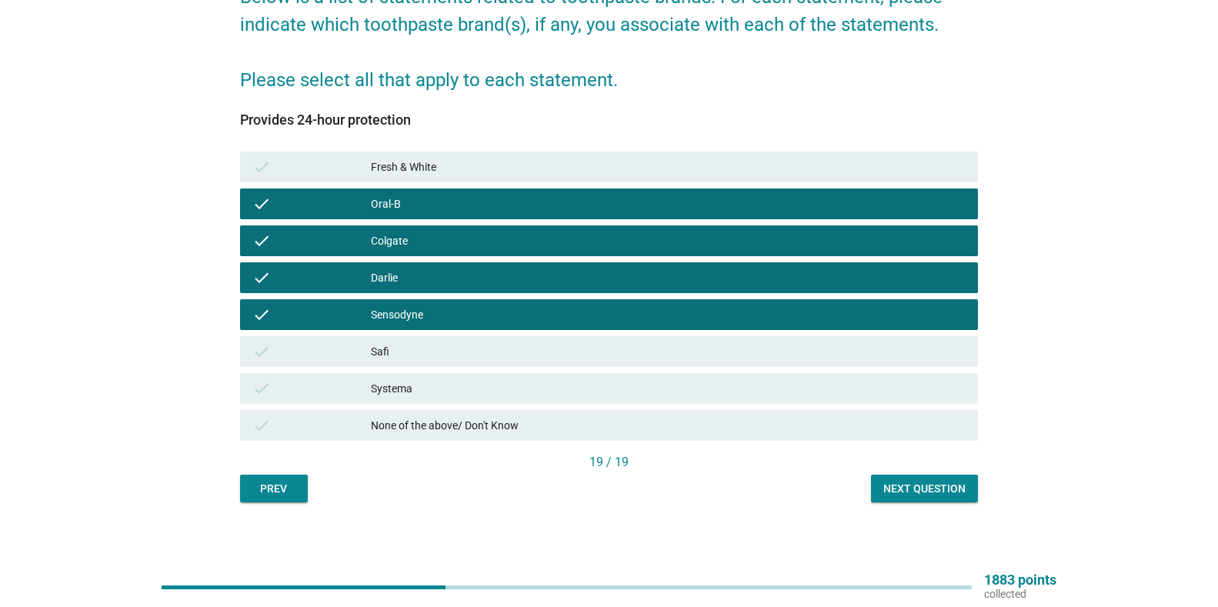
click at [416, 381] on div "Systema" at bounding box center [668, 388] width 595 height 18
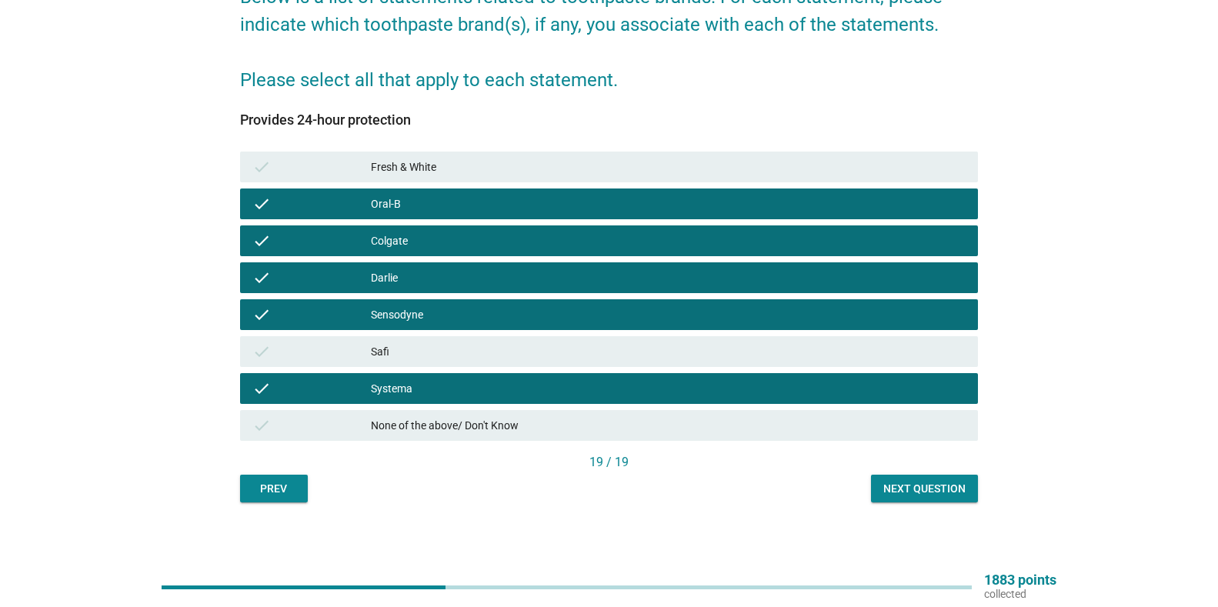
click at [923, 483] on div "Next question" at bounding box center [924, 489] width 82 height 16
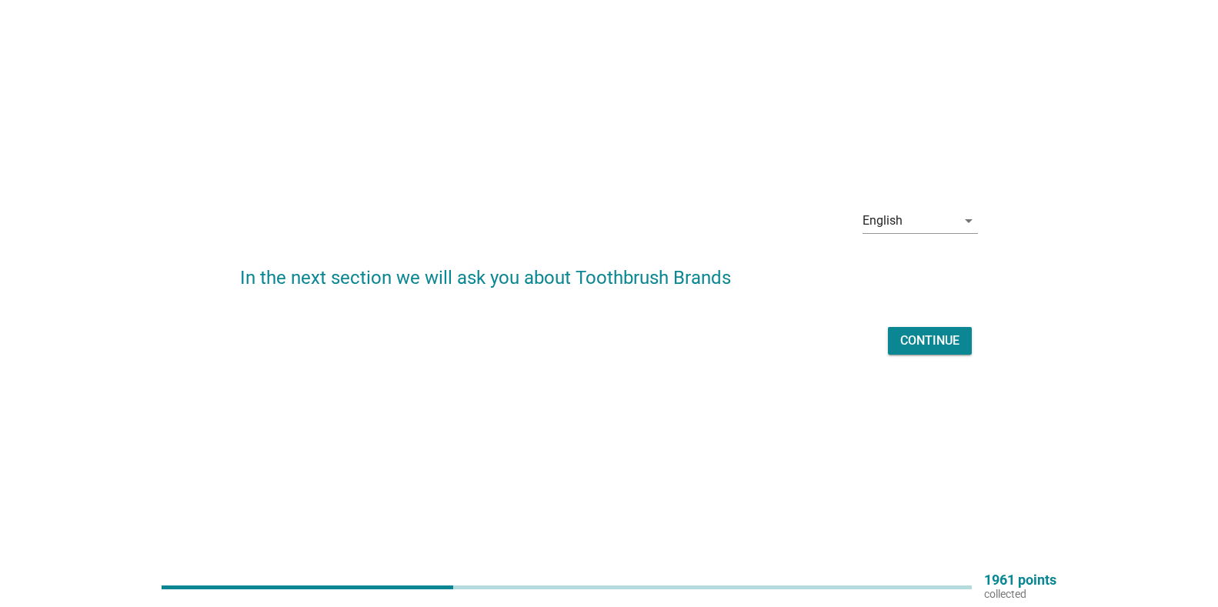
scroll to position [40, 0]
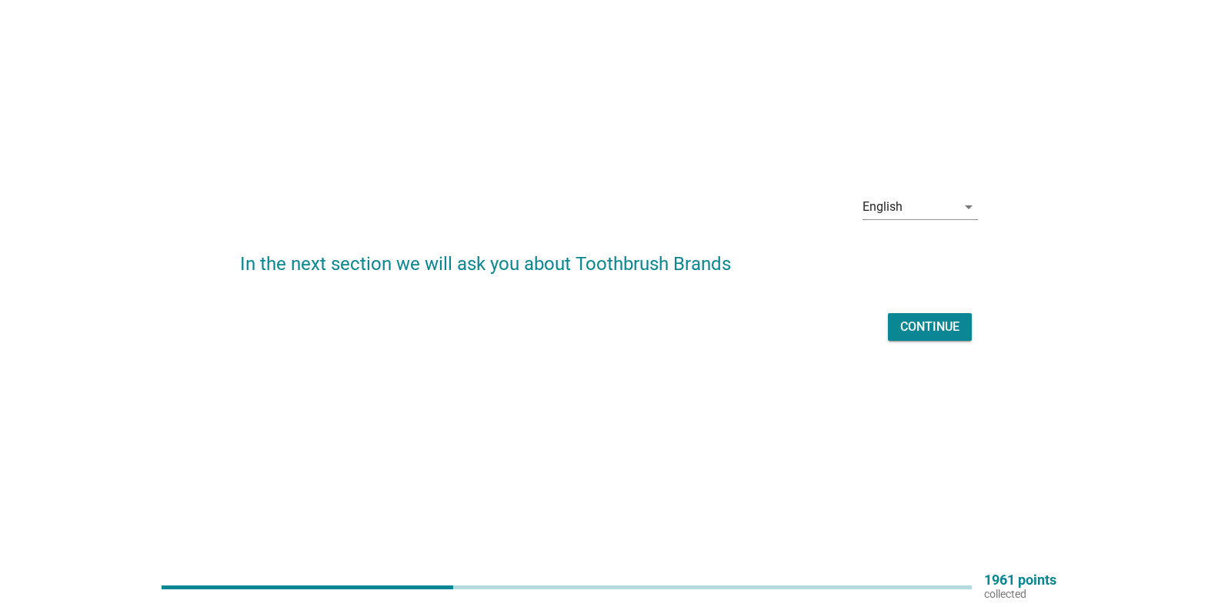
click at [925, 331] on div "Continue" at bounding box center [929, 327] width 59 height 18
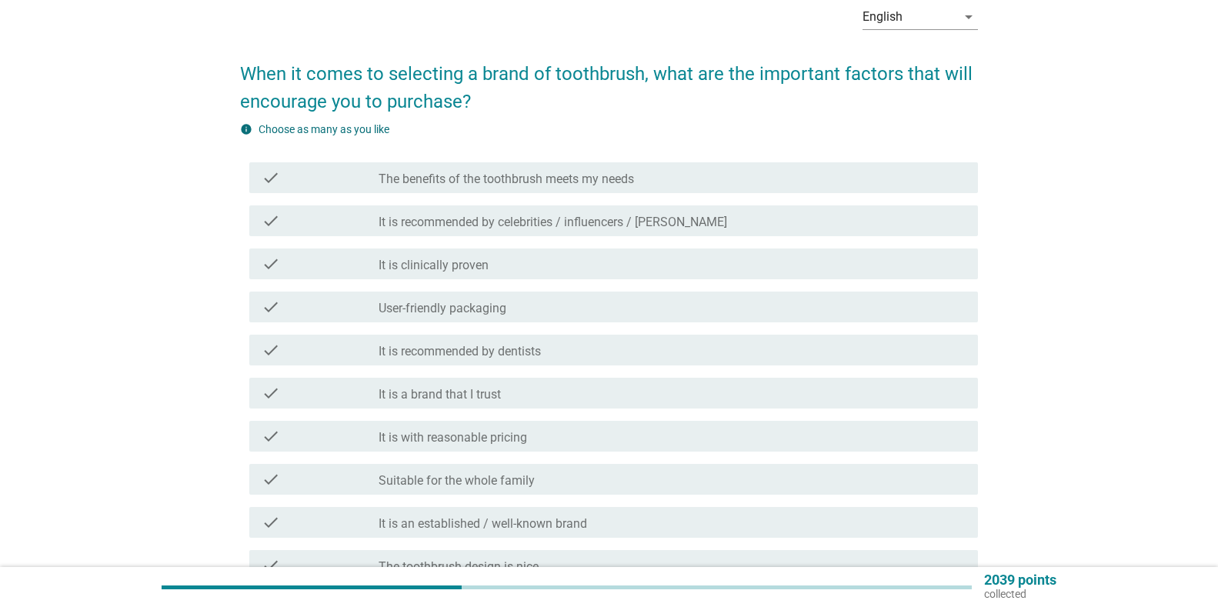
scroll to position [154, 0]
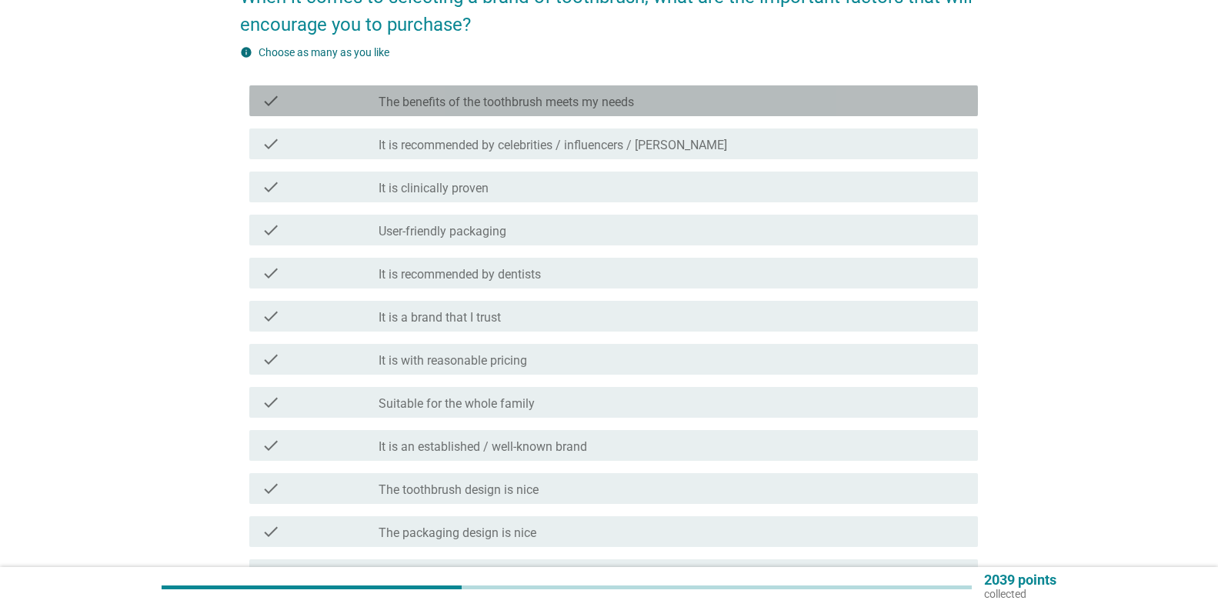
click at [614, 103] on label "The benefits of the toothbrush meets my needs" at bounding box center [505, 102] width 255 height 15
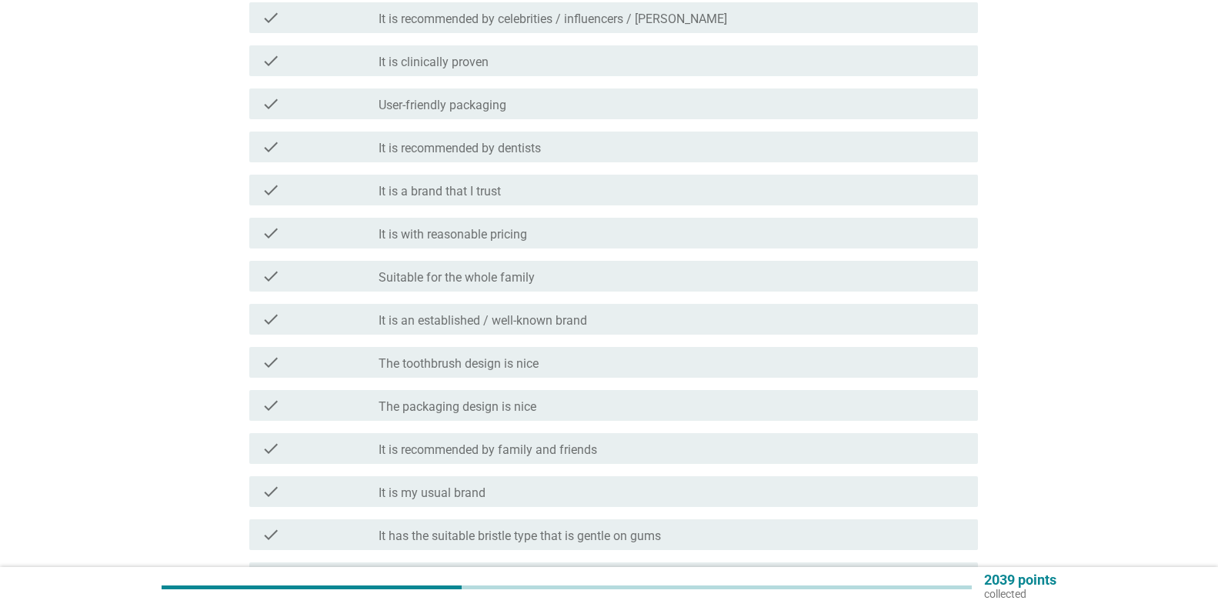
scroll to position [308, 0]
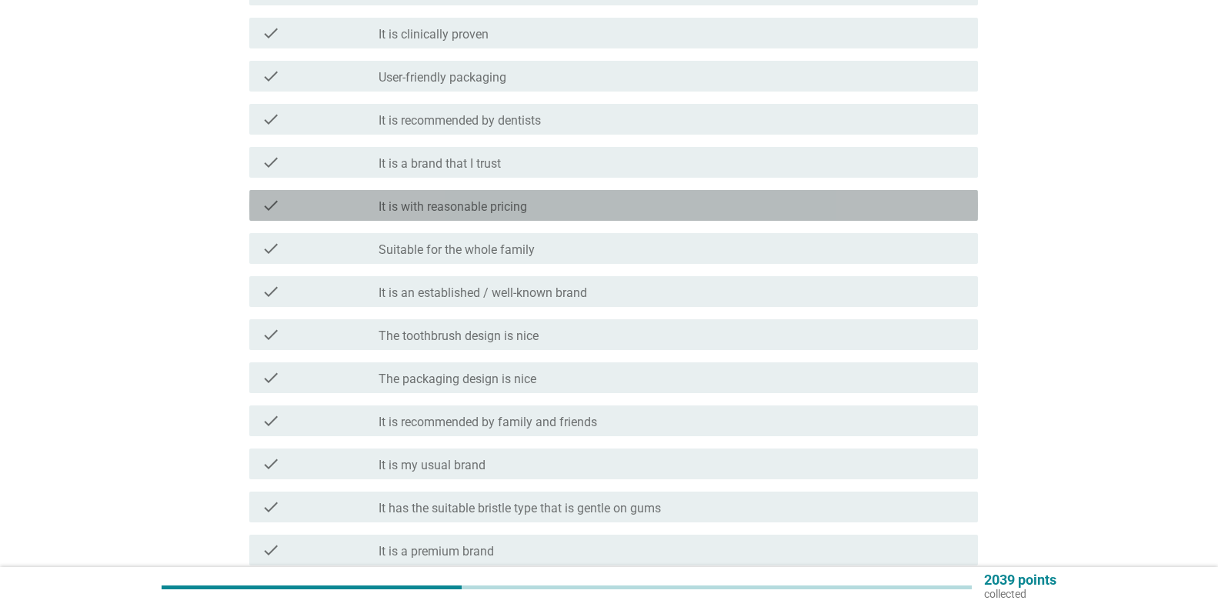
click at [582, 215] on div "check check_box_outline_blank It is with reasonable pricing" at bounding box center [613, 205] width 728 height 31
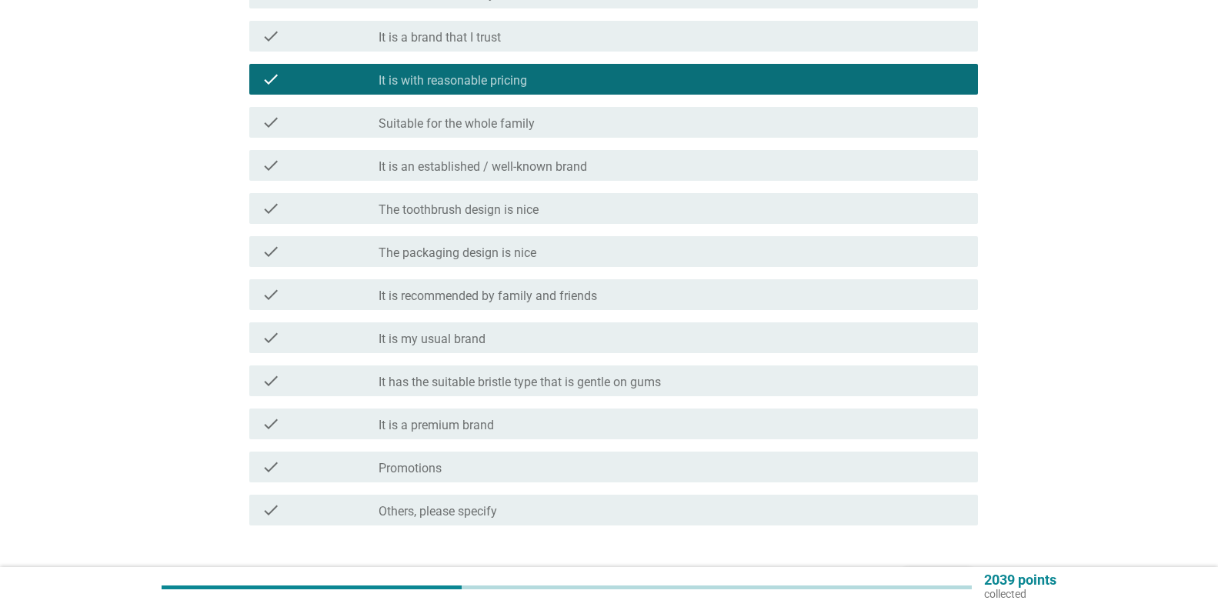
scroll to position [462, 0]
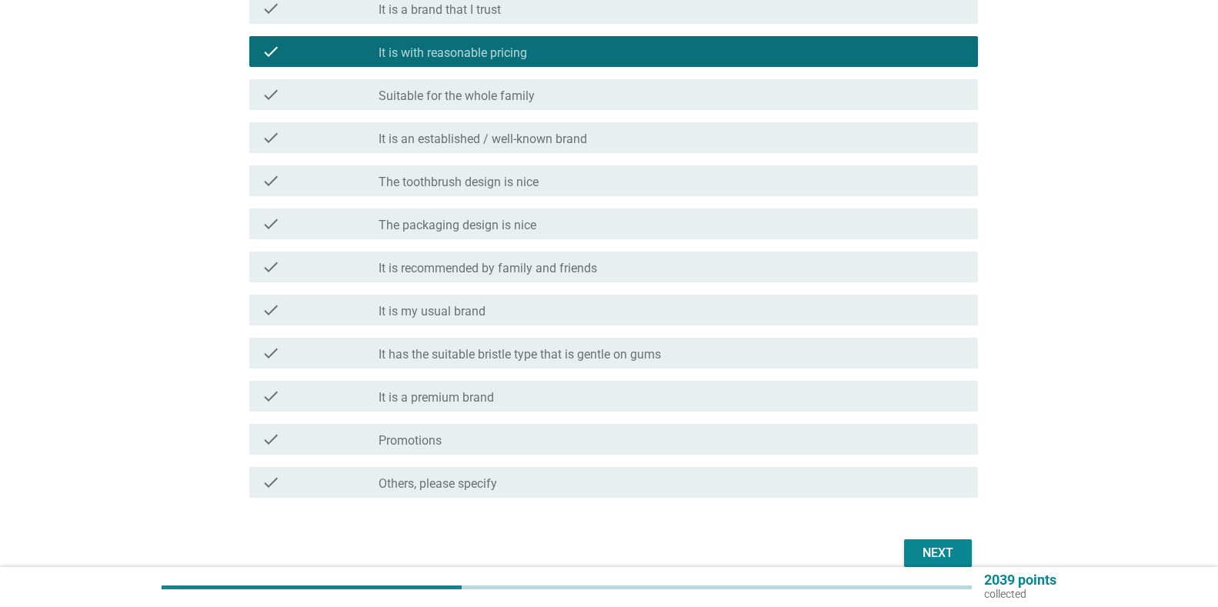
click at [538, 358] on label "It has the suitable bristle type that is gentle on gums" at bounding box center [519, 354] width 282 height 15
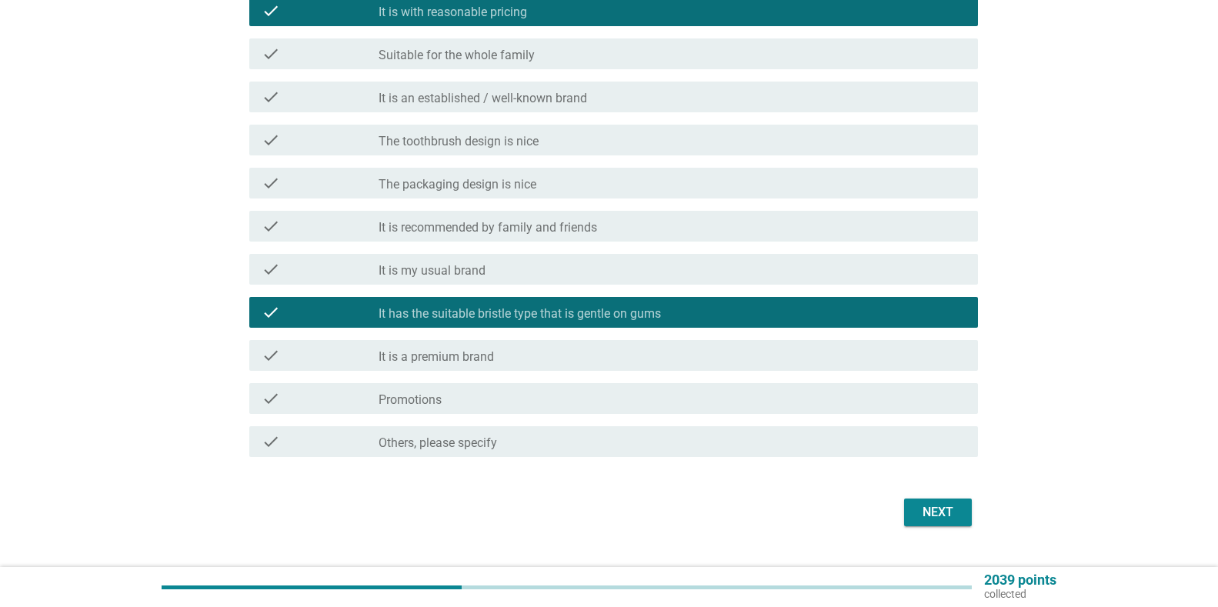
scroll to position [535, 0]
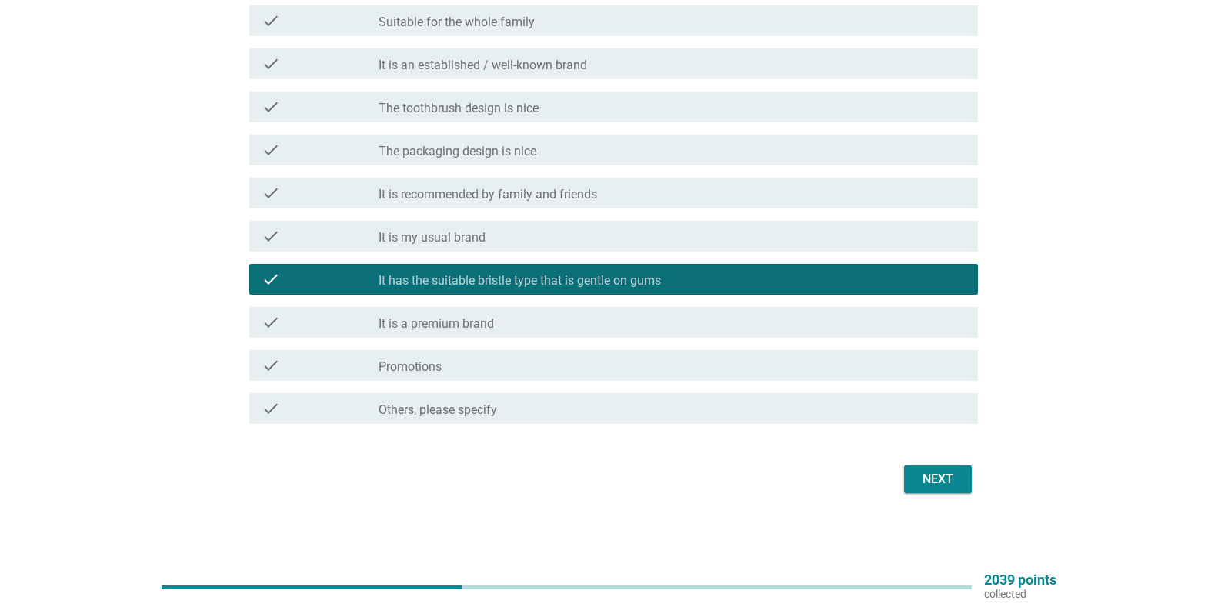
click at [419, 408] on label "Others, please specify" at bounding box center [437, 409] width 118 height 15
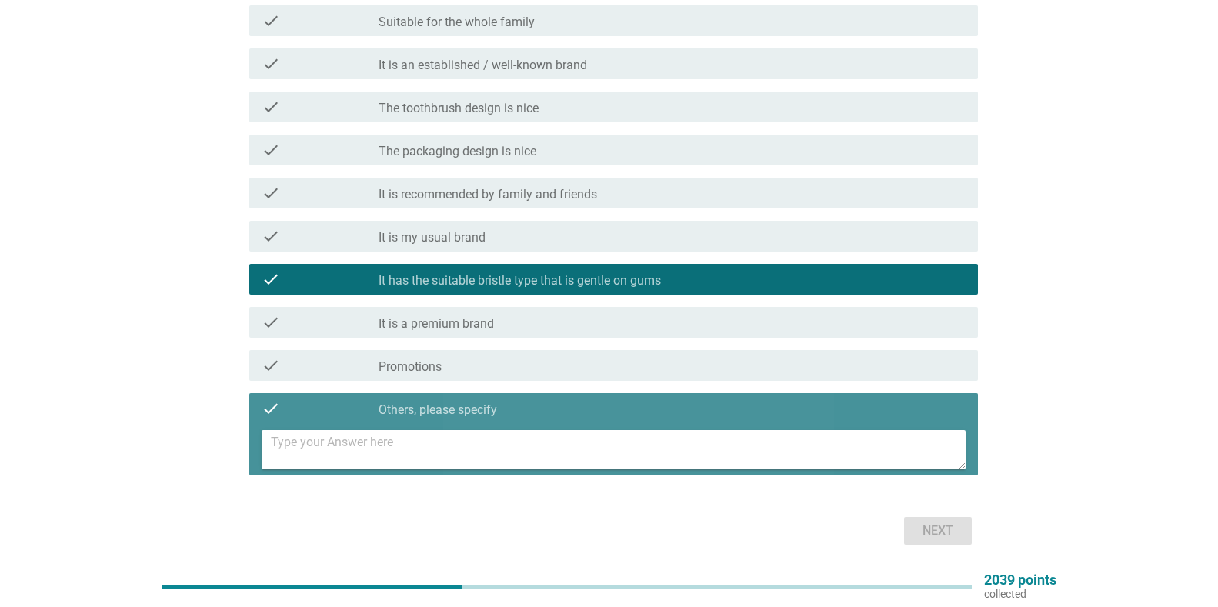
click at [464, 451] on textarea at bounding box center [618, 449] width 695 height 39
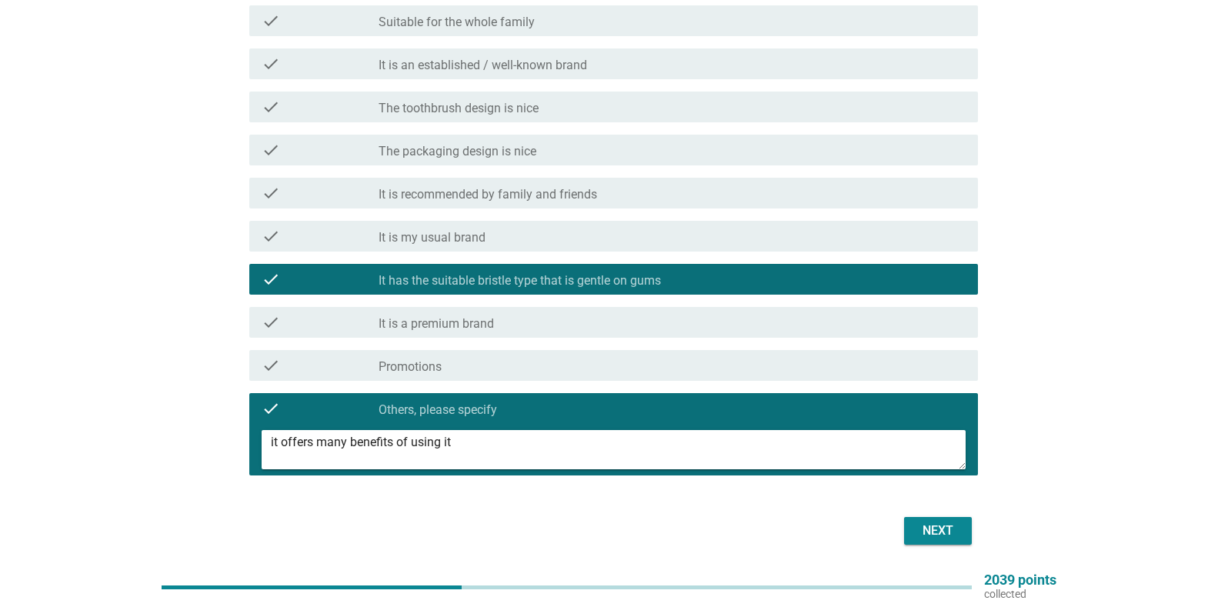
type textarea "it offers many benefits of using it"
click at [944, 520] on button "Next" at bounding box center [938, 531] width 68 height 28
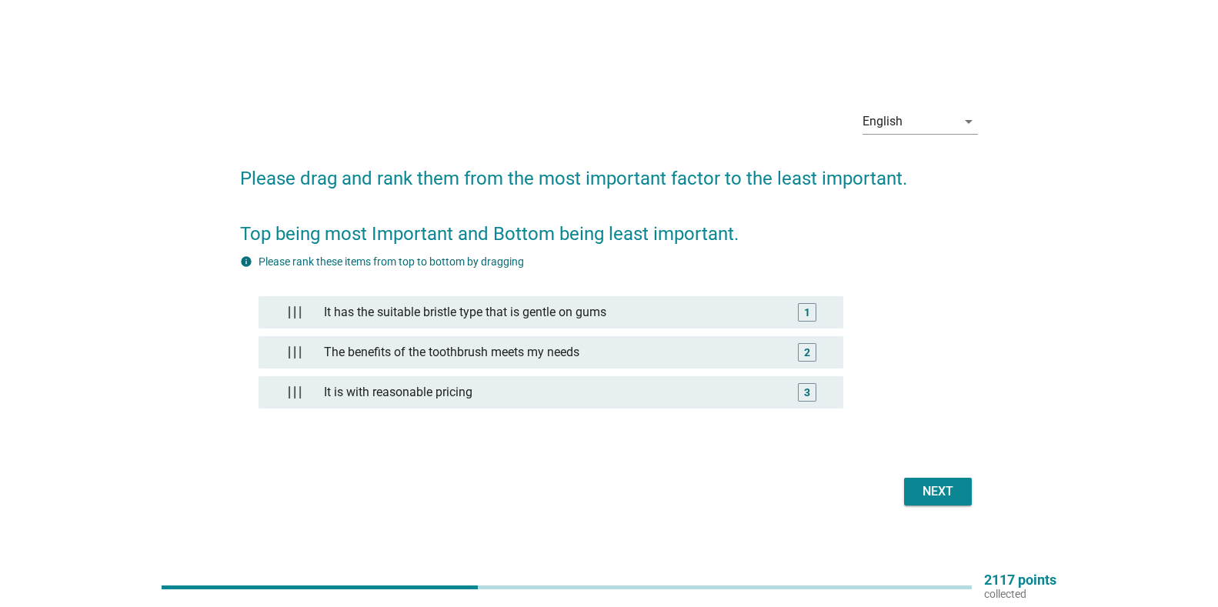
click at [958, 490] on div "Next" at bounding box center [937, 491] width 43 height 18
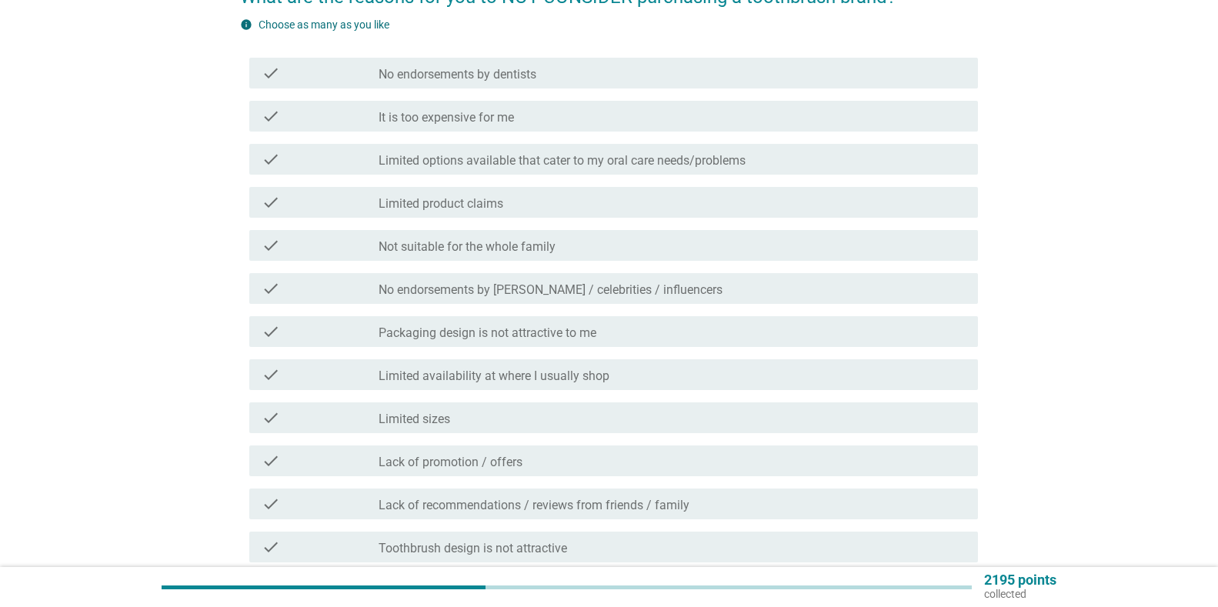
scroll to position [231, 0]
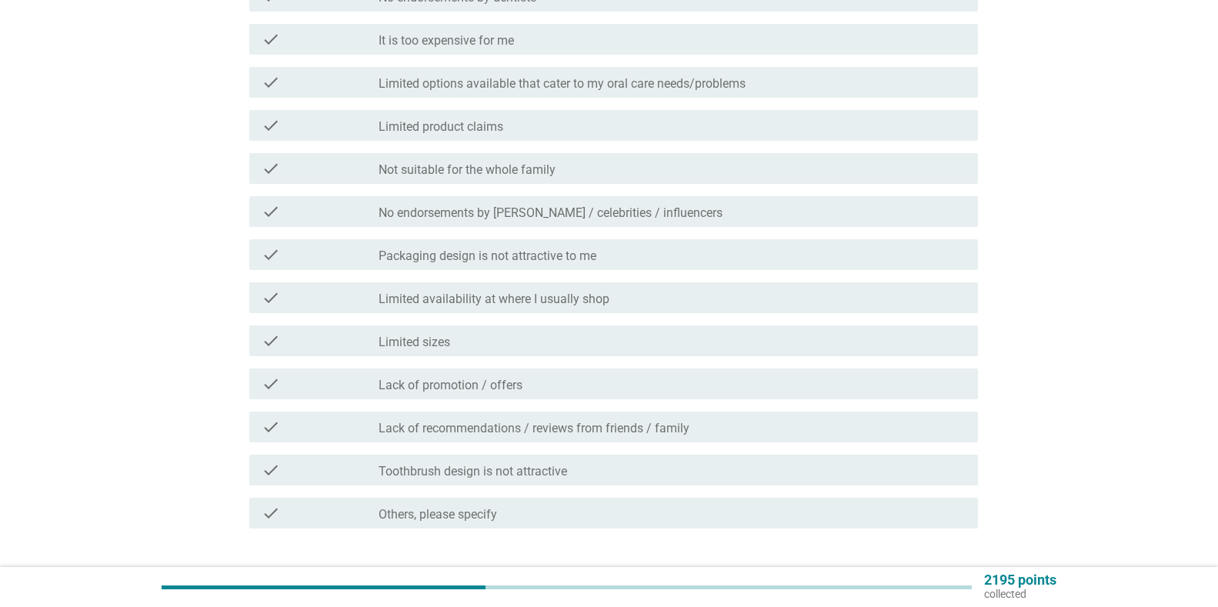
click at [328, 292] on div "check" at bounding box center [321, 297] width 118 height 18
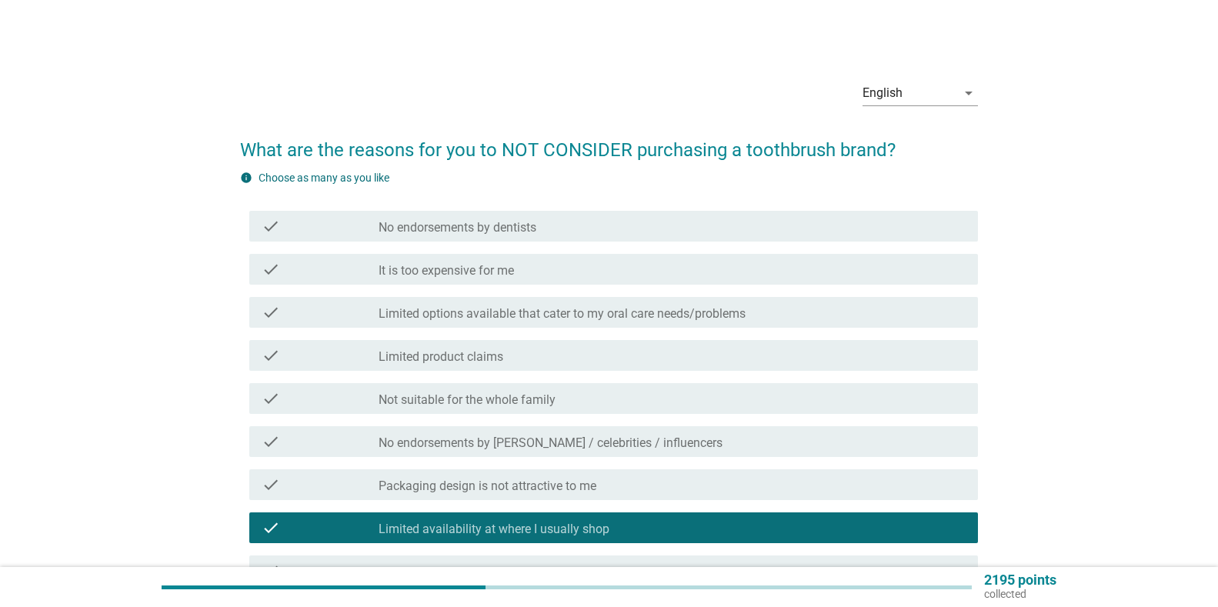
scroll to position [0, 0]
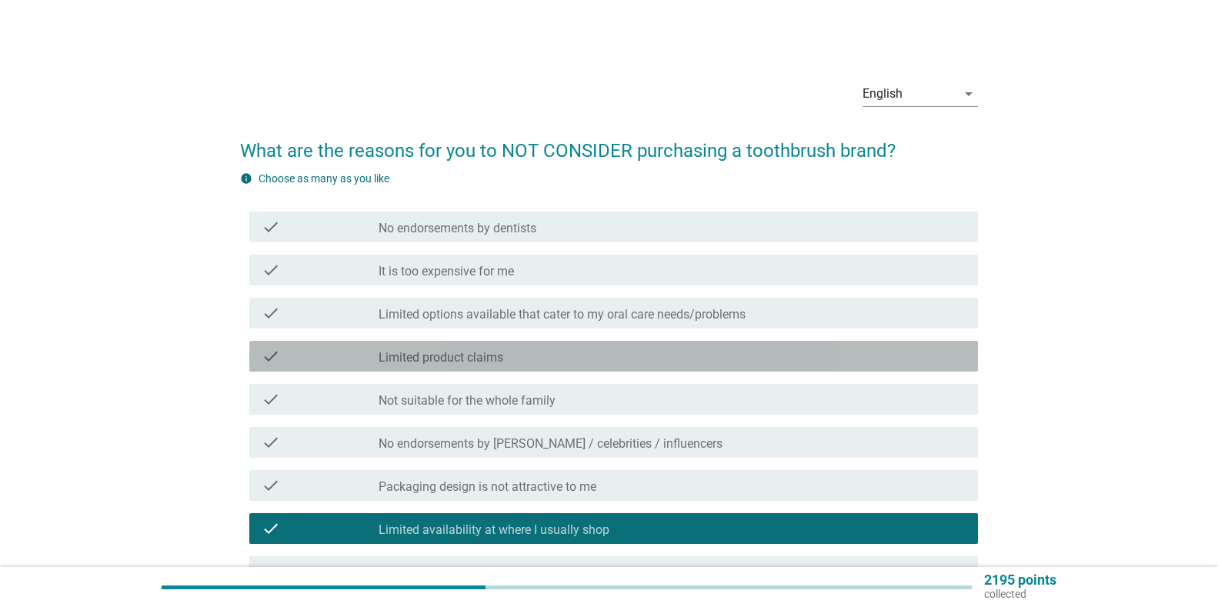
click at [558, 354] on div "check_box_outline_blank Limited product claims" at bounding box center [671, 356] width 587 height 18
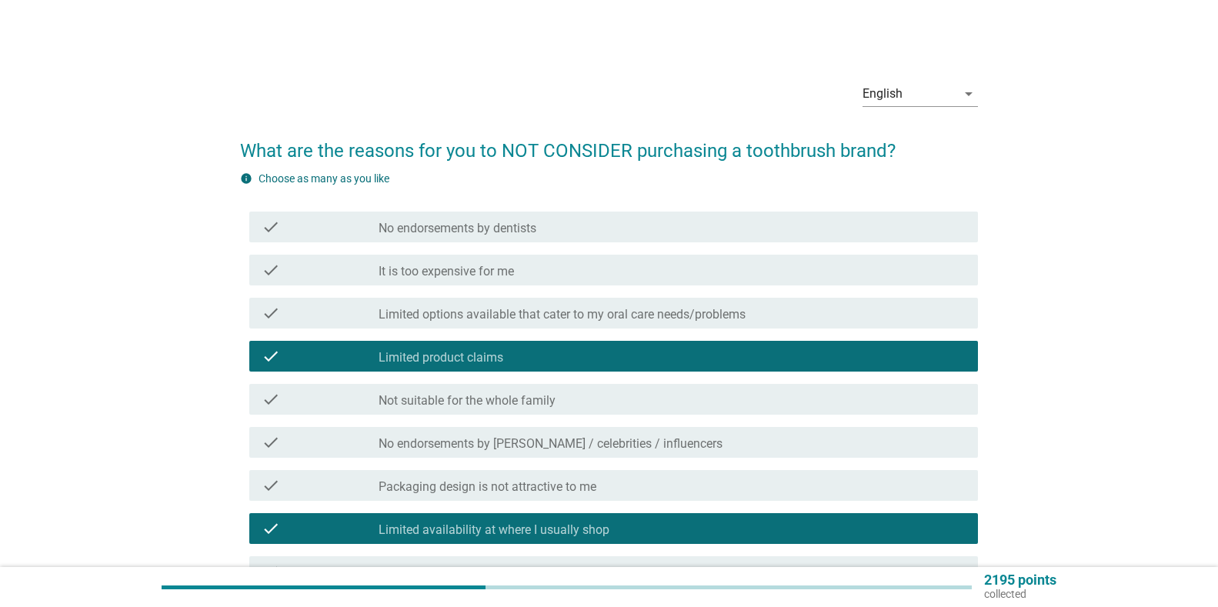
click at [637, 348] on div "check_box_outline_blank Limited product claims" at bounding box center [671, 356] width 587 height 18
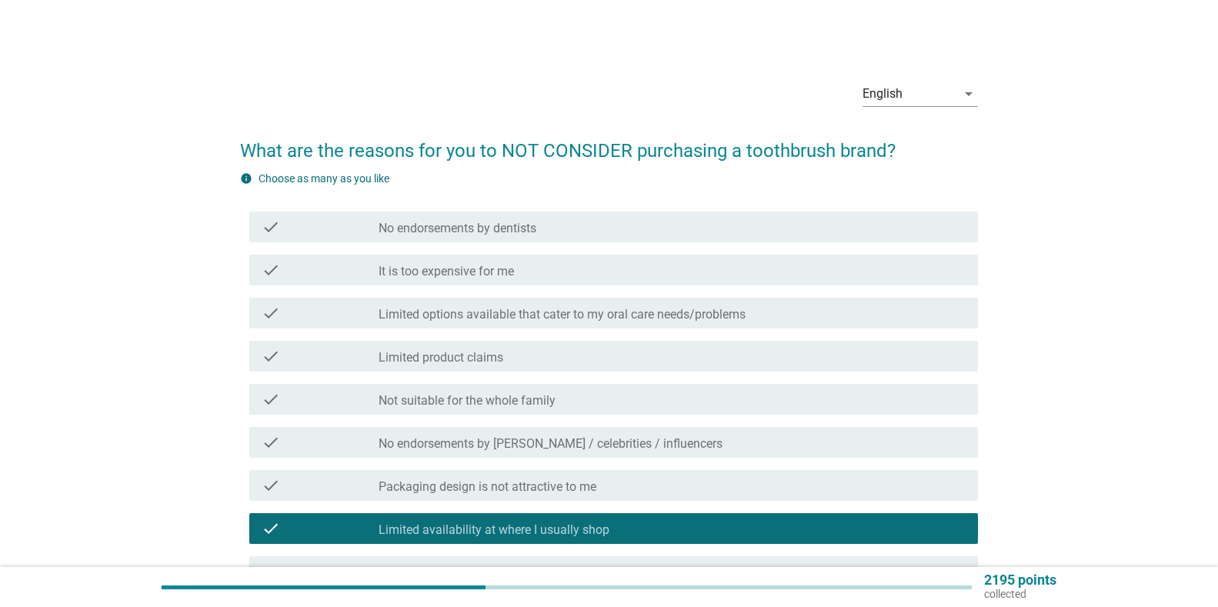
drag, startPoint x: 619, startPoint y: 234, endPoint x: 660, endPoint y: 192, distance: 58.2
click at [660, 192] on div "info Choose as many as you like check check_box_outline_blank No endorsements b…" at bounding box center [609, 468] width 738 height 595
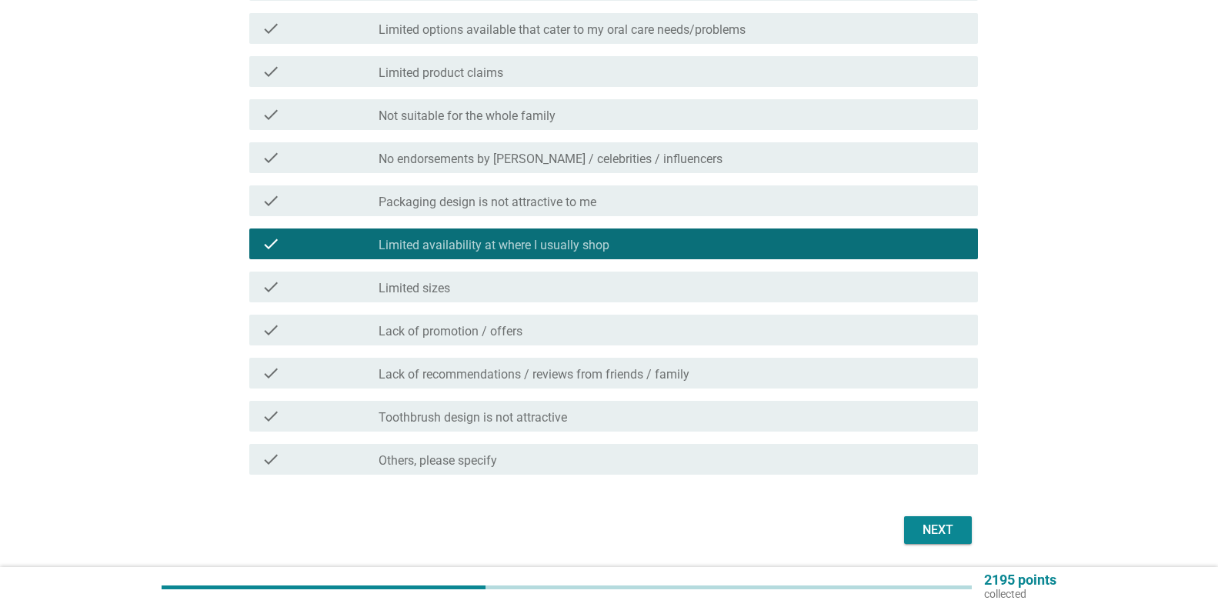
scroll to position [335, 0]
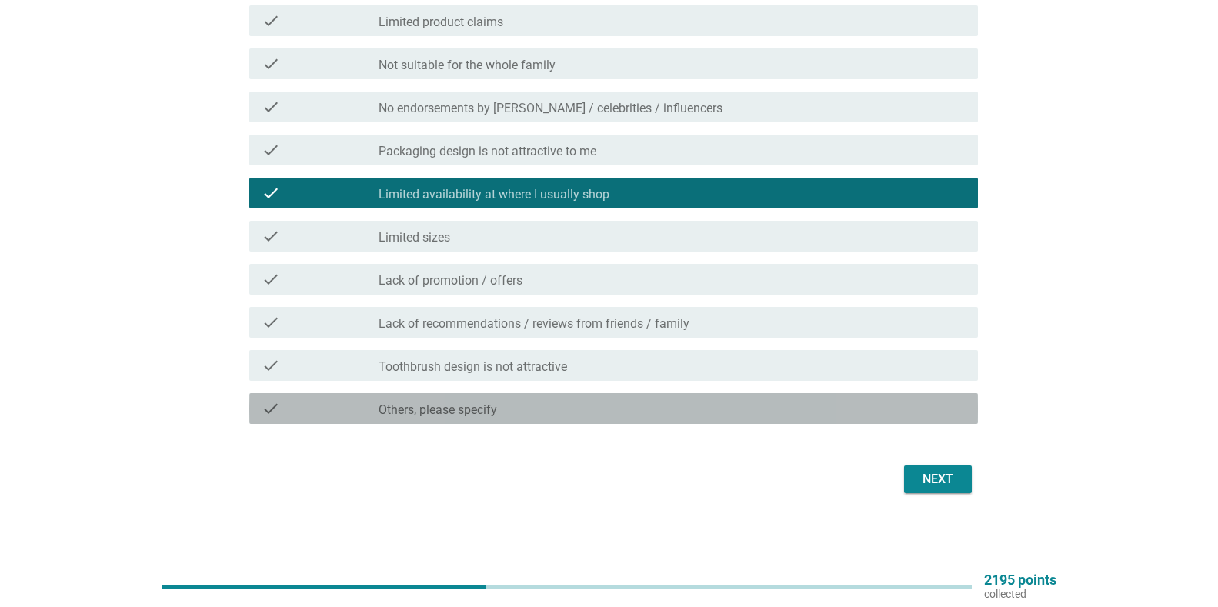
click at [478, 414] on label "Others, please specify" at bounding box center [437, 409] width 118 height 15
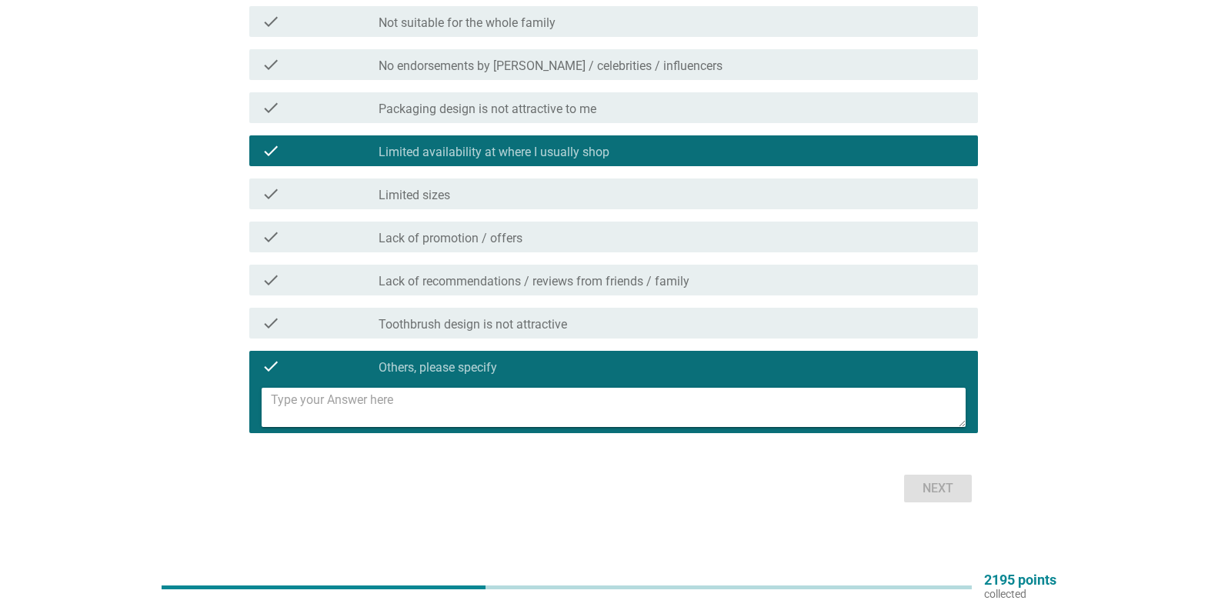
scroll to position [387, 0]
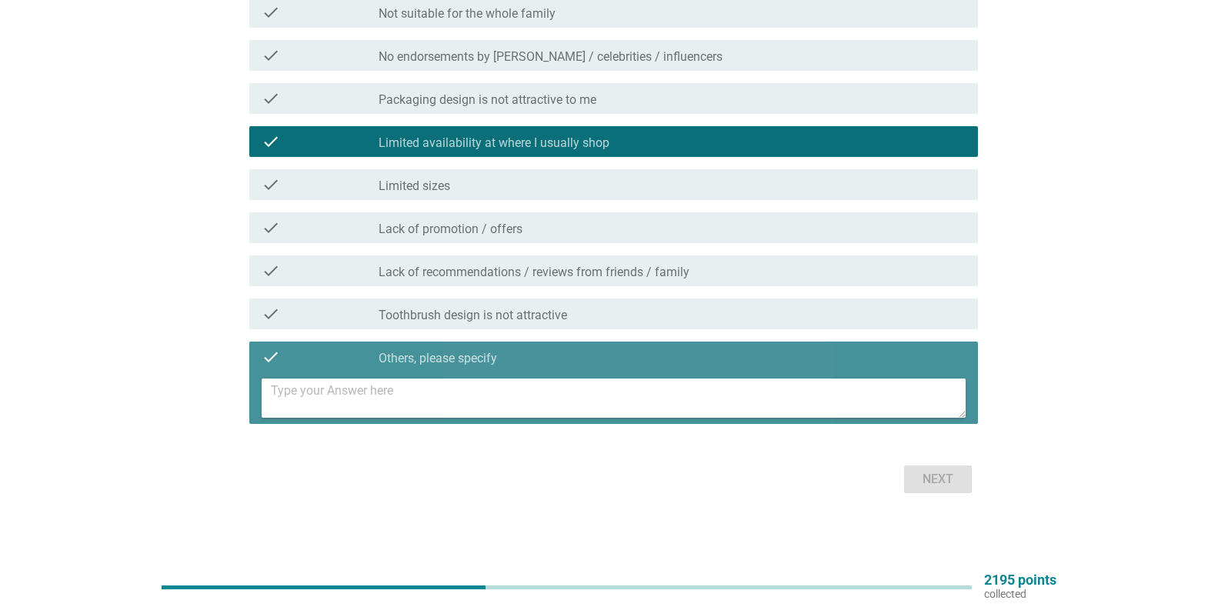
click at [478, 414] on textarea at bounding box center [618, 397] width 695 height 39
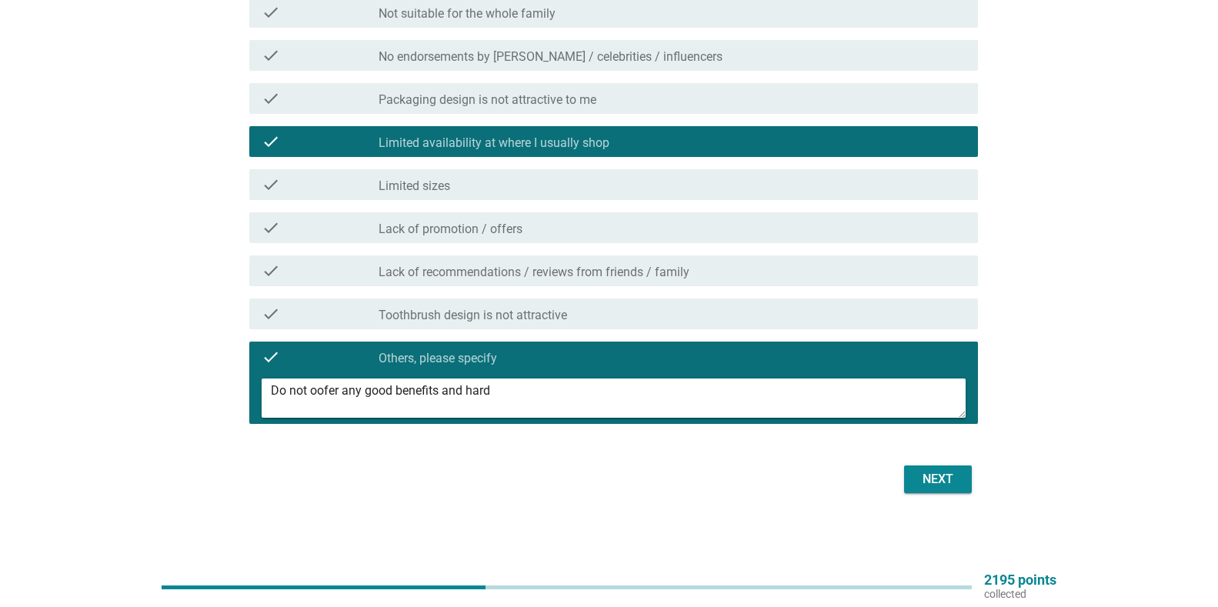
type textarea "Do not oofer any good benefits and hard"
click at [951, 483] on div "Next" at bounding box center [937, 479] width 43 height 18
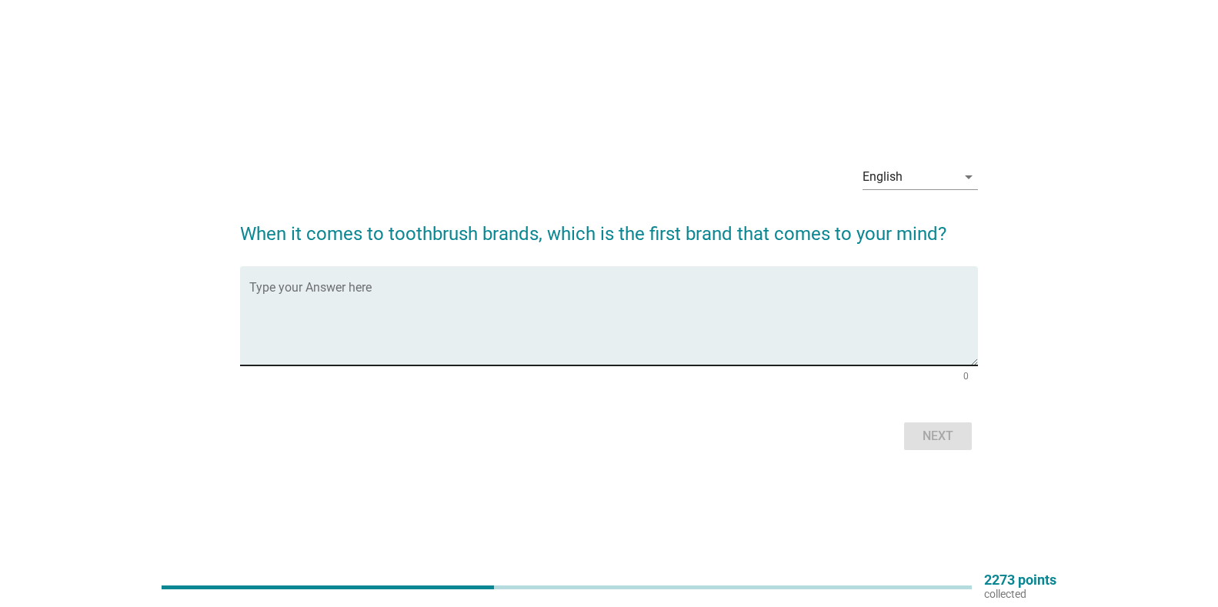
click at [707, 341] on textarea "Type your Answer here" at bounding box center [613, 325] width 728 height 81
type textarea "[PERSON_NAME], Systema, Colgate"
click at [922, 434] on div "Next" at bounding box center [937, 436] width 43 height 18
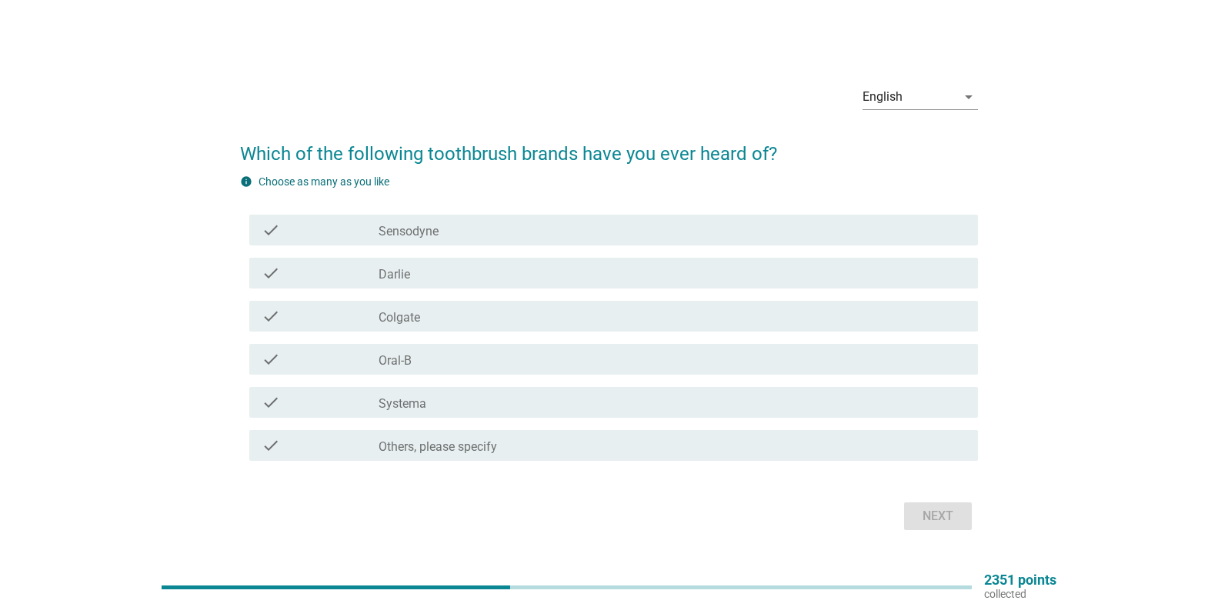
click at [378, 405] on div "check" at bounding box center [321, 402] width 118 height 18
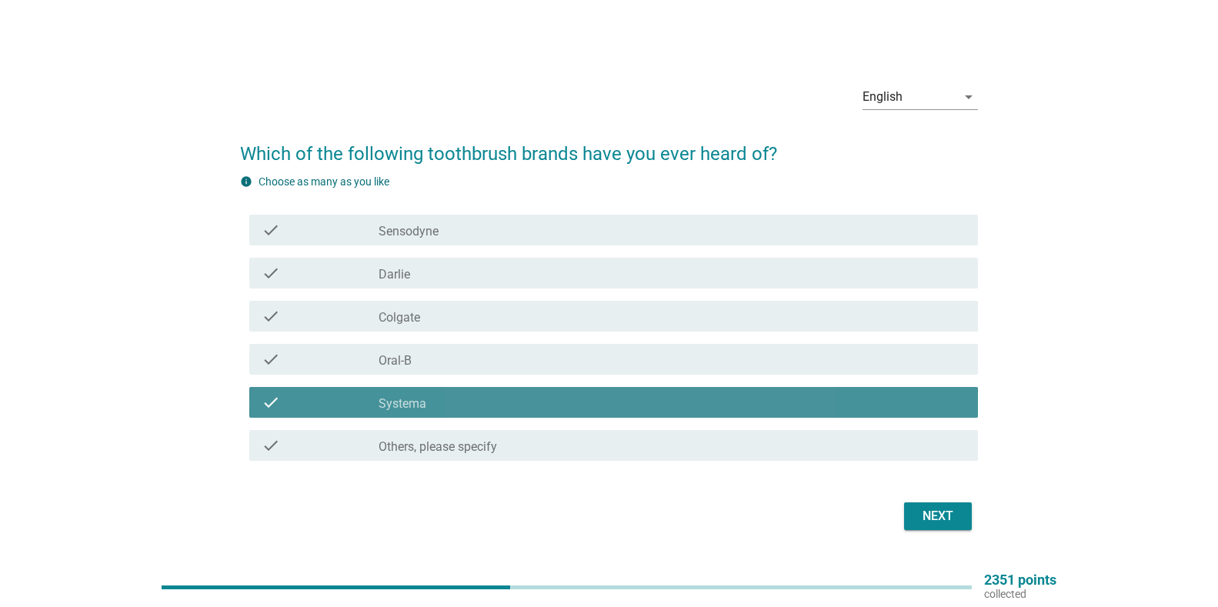
click at [410, 358] on label "Oral-B" at bounding box center [394, 360] width 33 height 15
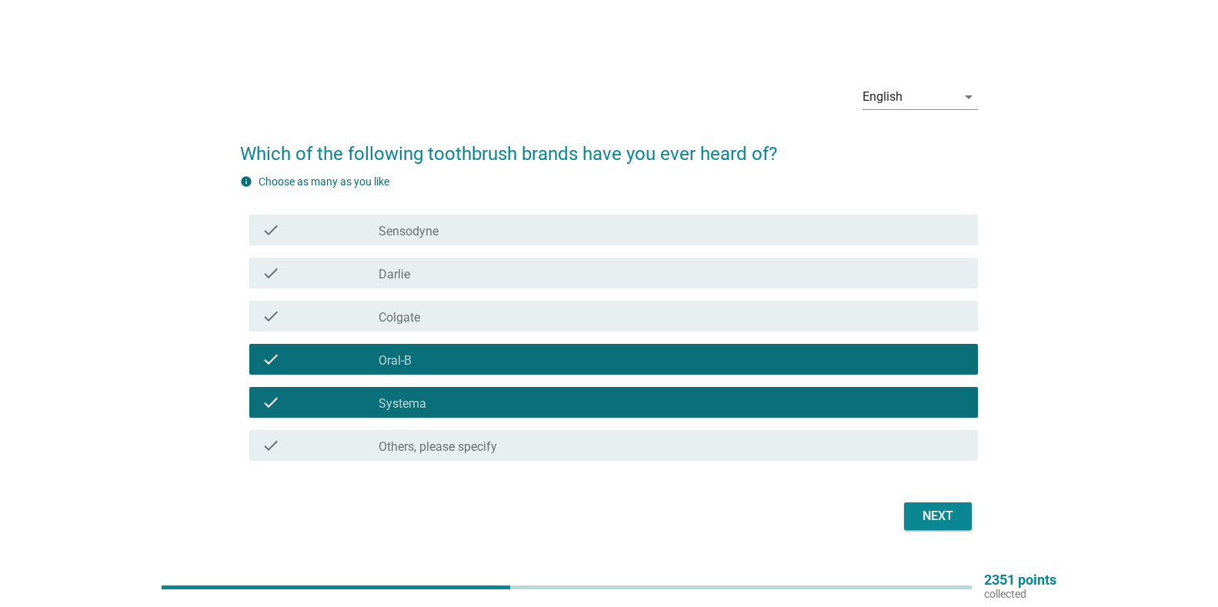
click at [441, 313] on div "check_box_outline_blank Colgate" at bounding box center [671, 316] width 587 height 18
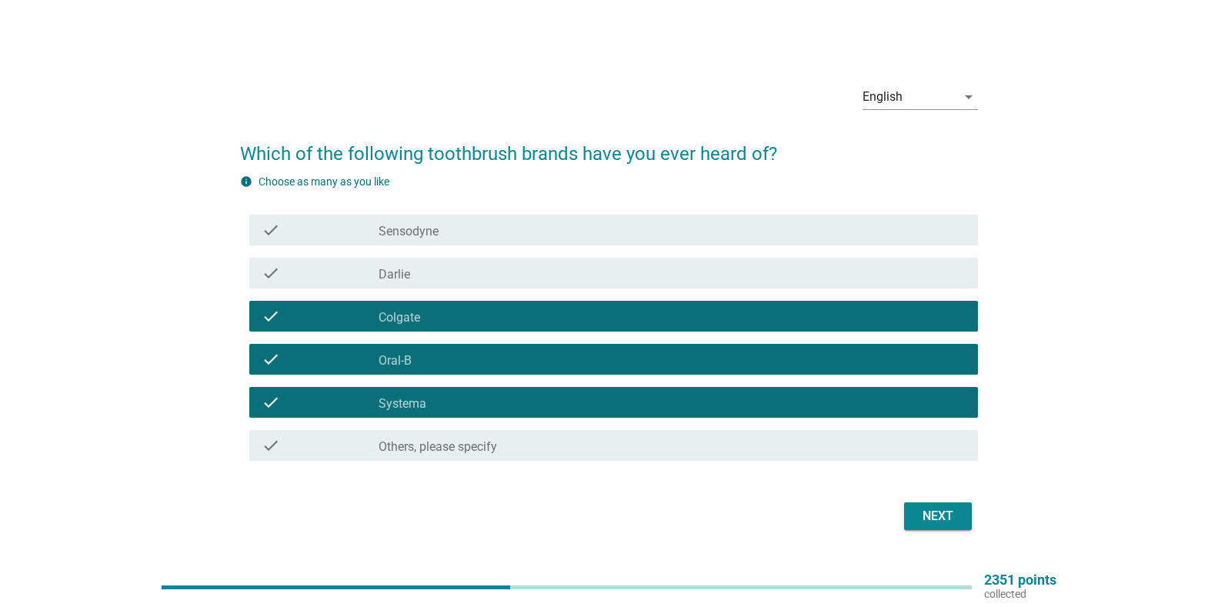
click at [483, 270] on div "check_box_outline_blank [PERSON_NAME]" at bounding box center [671, 273] width 587 height 18
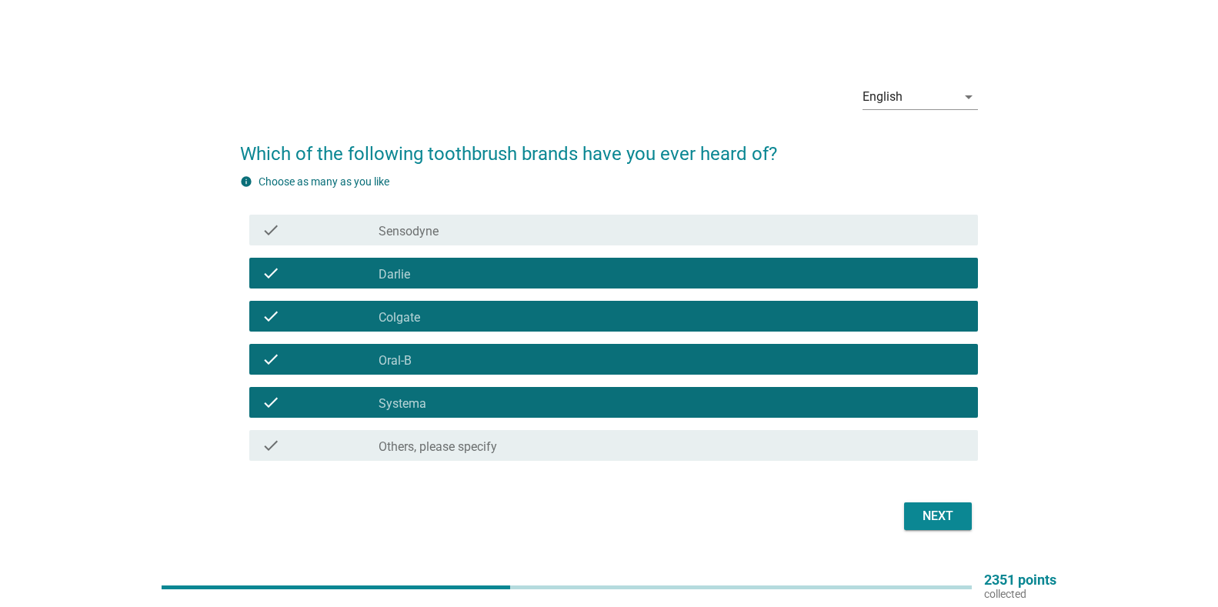
click at [944, 519] on div "Next" at bounding box center [937, 516] width 43 height 18
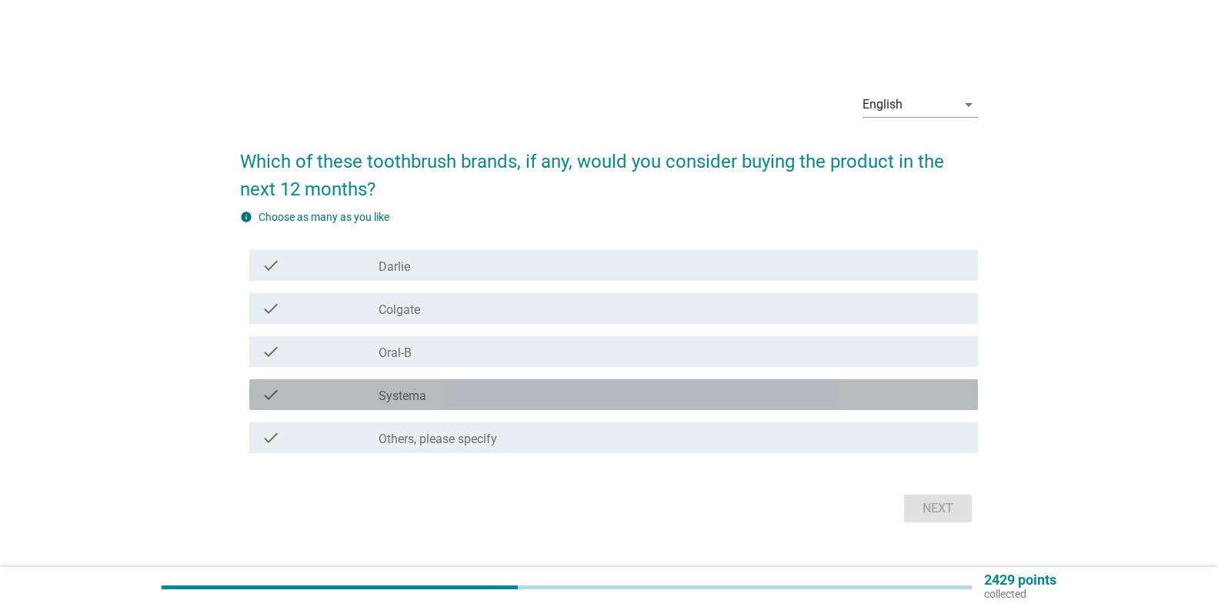
click at [320, 391] on div "check" at bounding box center [321, 394] width 118 height 18
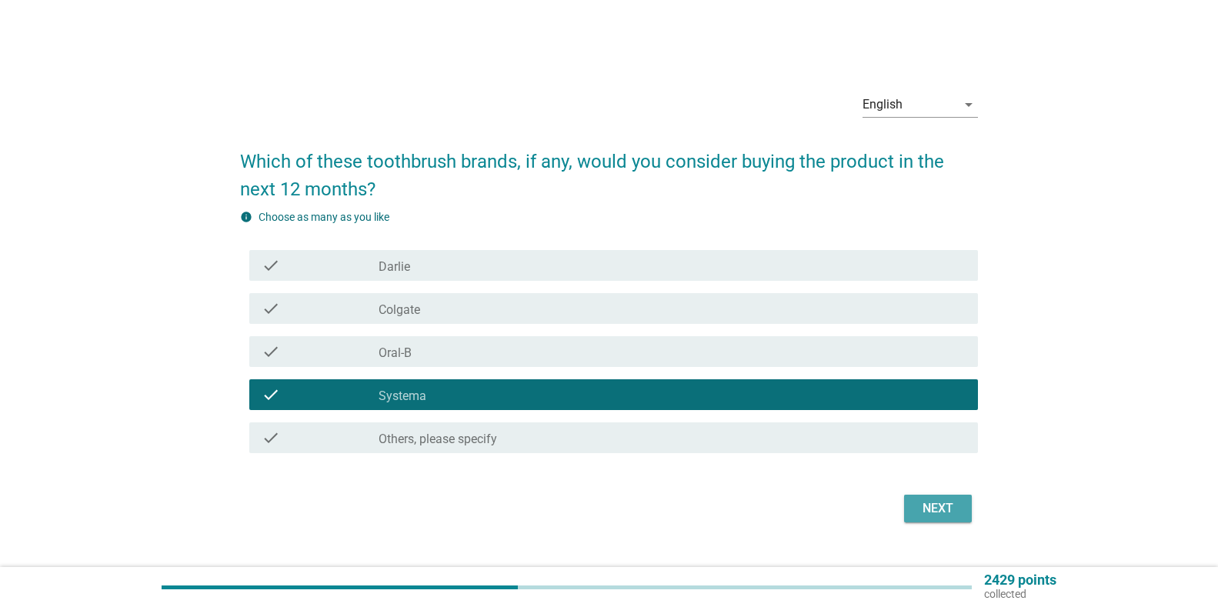
click at [908, 504] on button "Next" at bounding box center [938, 509] width 68 height 28
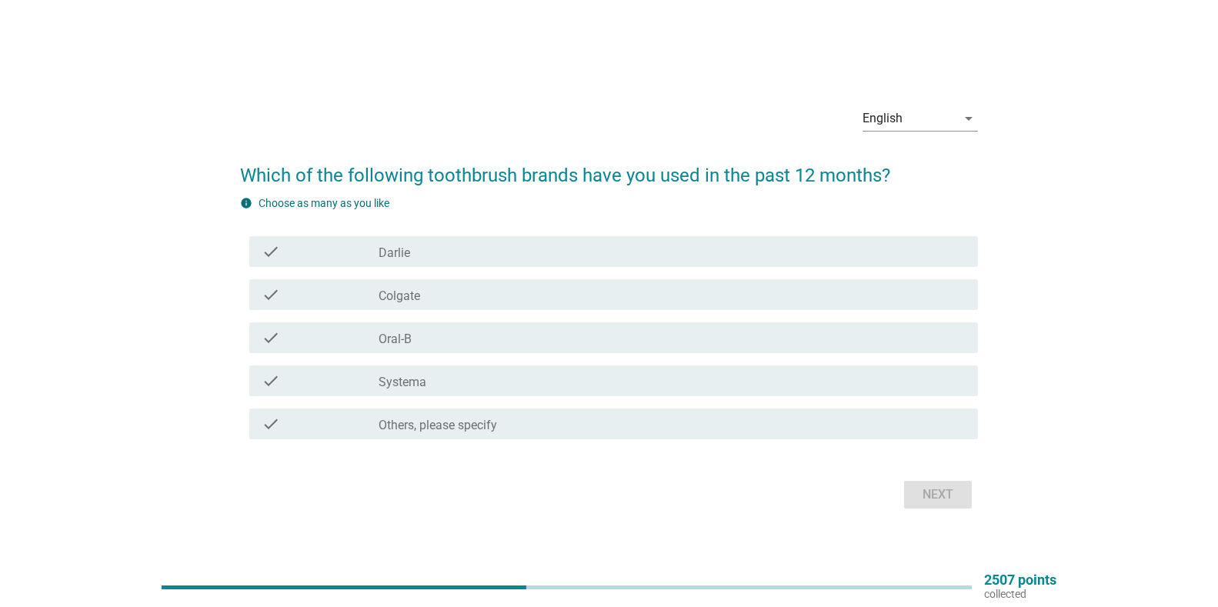
click at [557, 288] on div "check_box_outline_blank Colgate" at bounding box center [671, 294] width 587 height 18
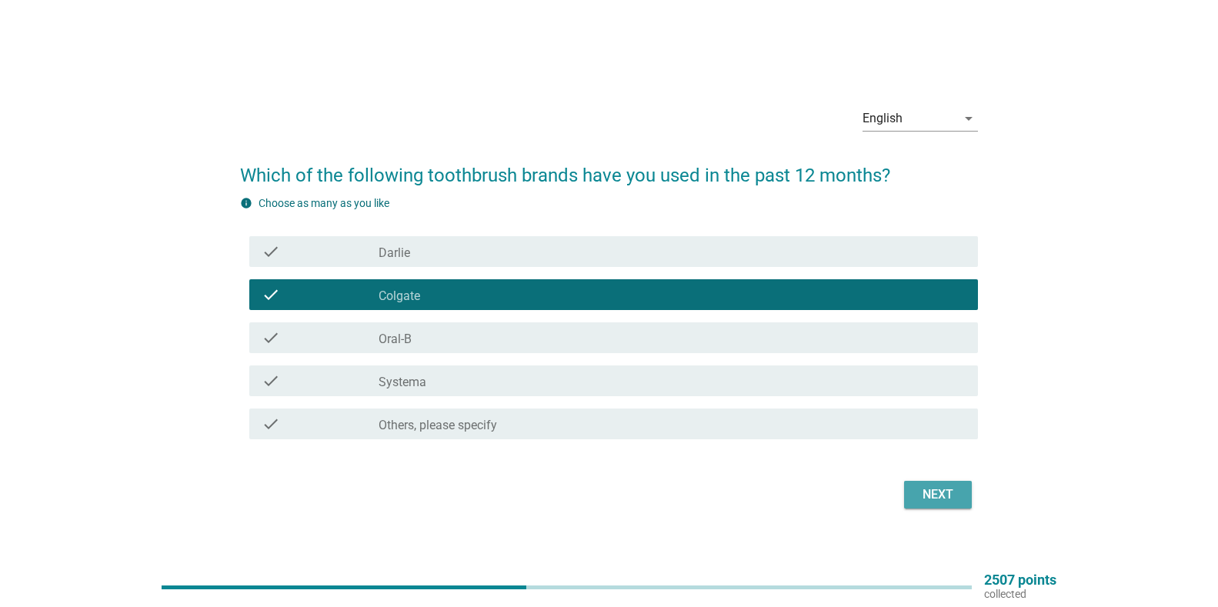
click at [929, 496] on div "Next" at bounding box center [937, 494] width 43 height 18
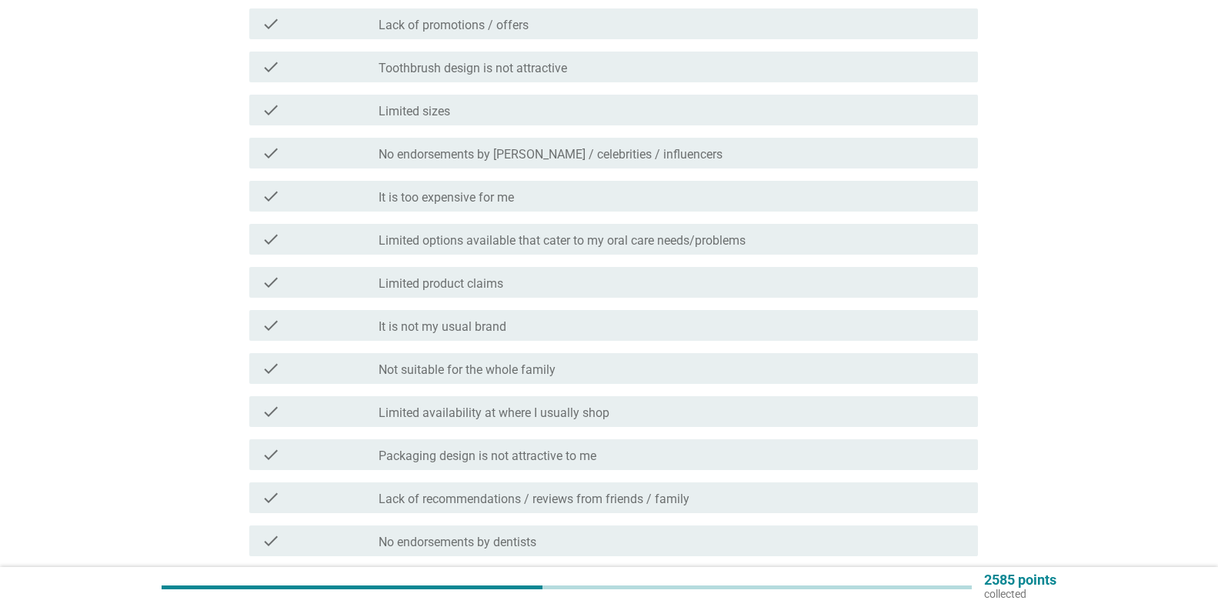
scroll to position [154, 0]
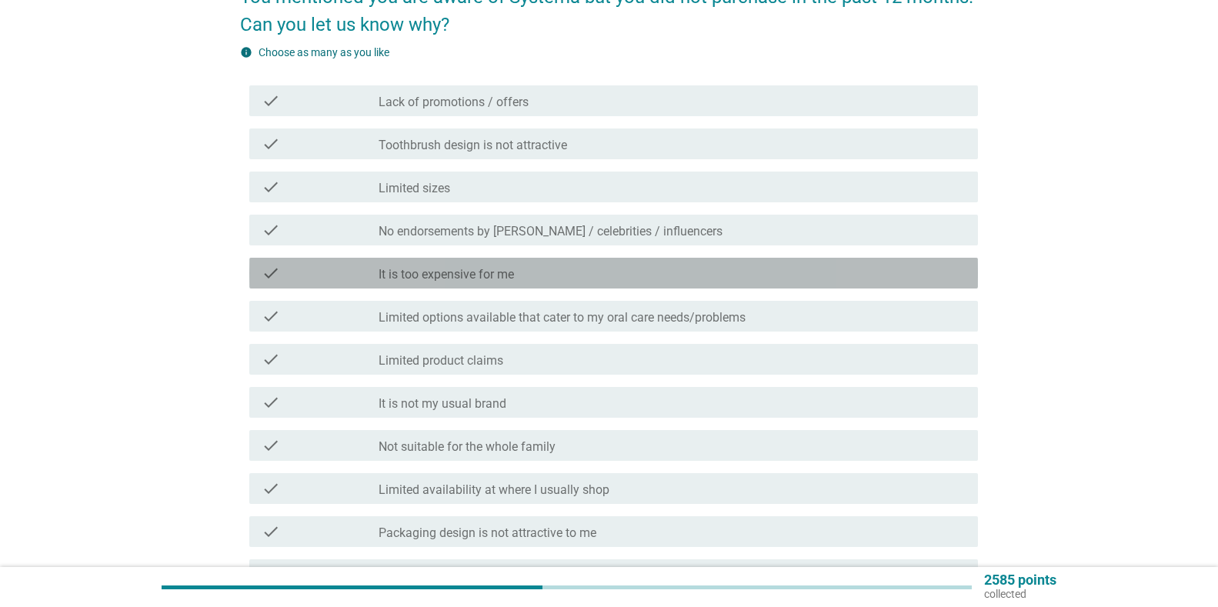
click at [482, 276] on label "It is too expensive for me" at bounding box center [445, 274] width 135 height 15
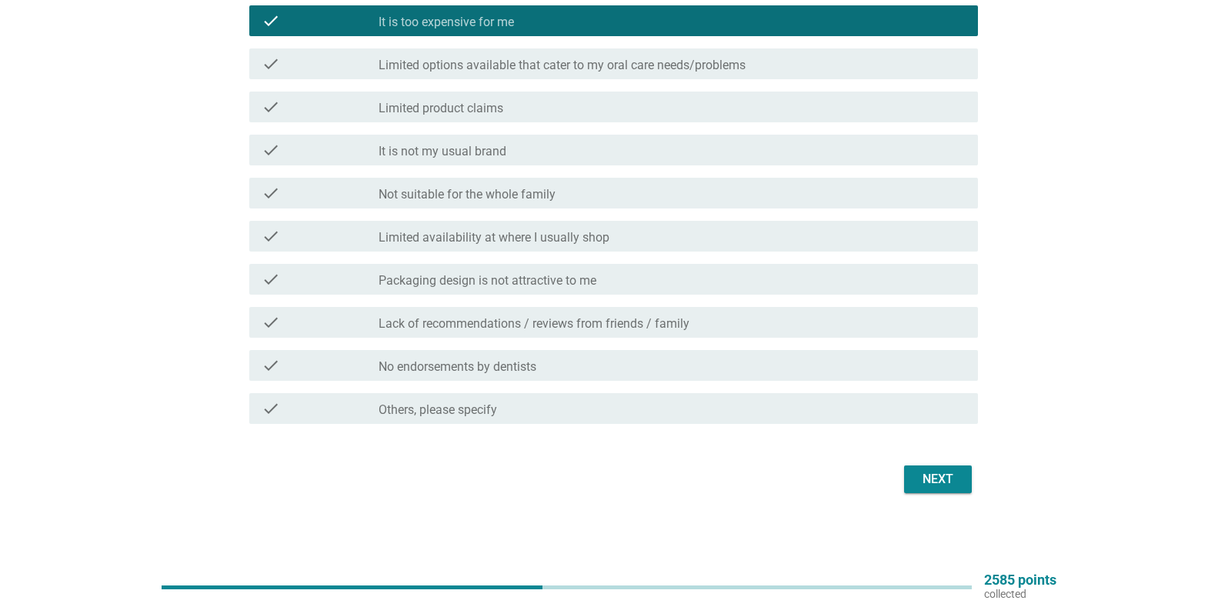
scroll to position [22, 0]
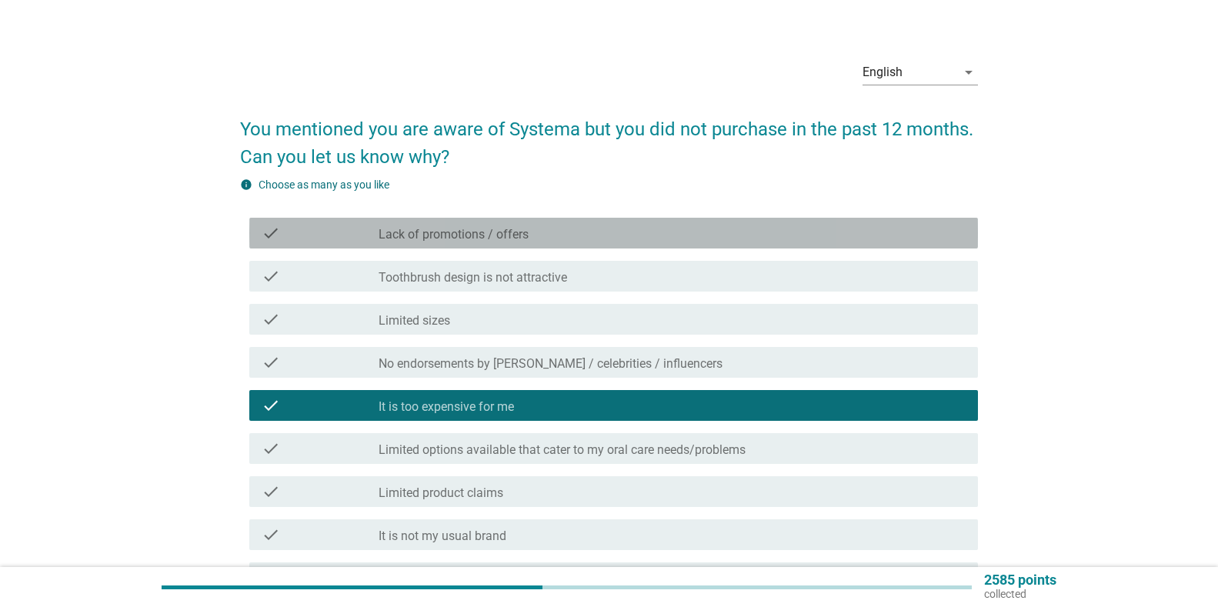
click at [488, 232] on label "Lack of promotions / offers" at bounding box center [453, 234] width 150 height 15
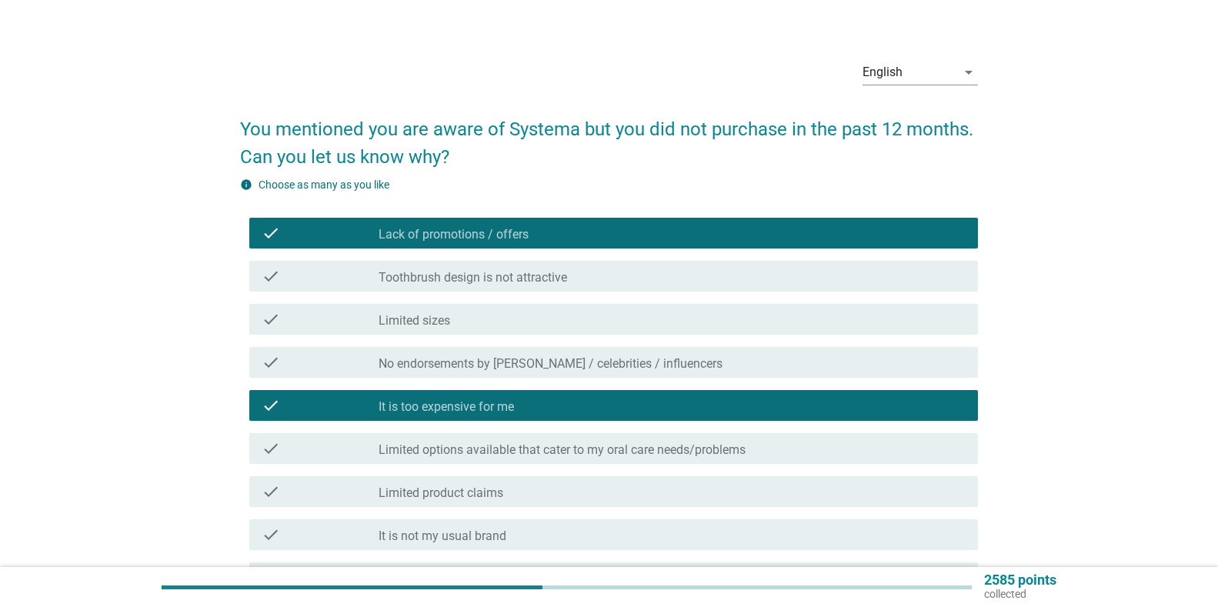
scroll to position [406, 0]
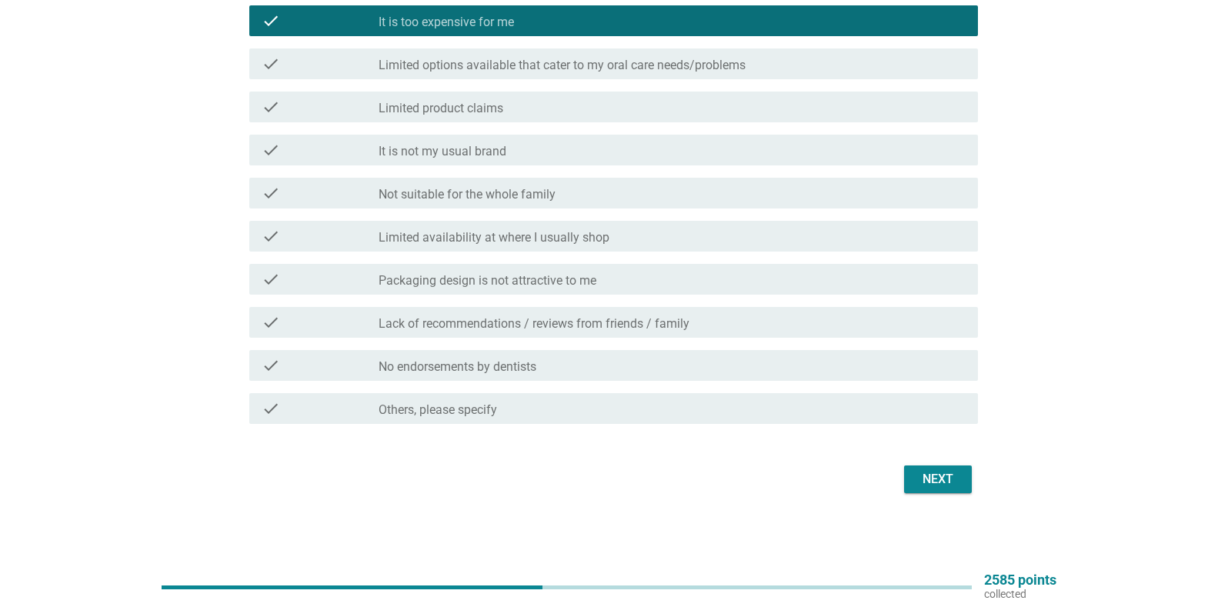
click at [959, 475] on div "Next" at bounding box center [937, 479] width 43 height 18
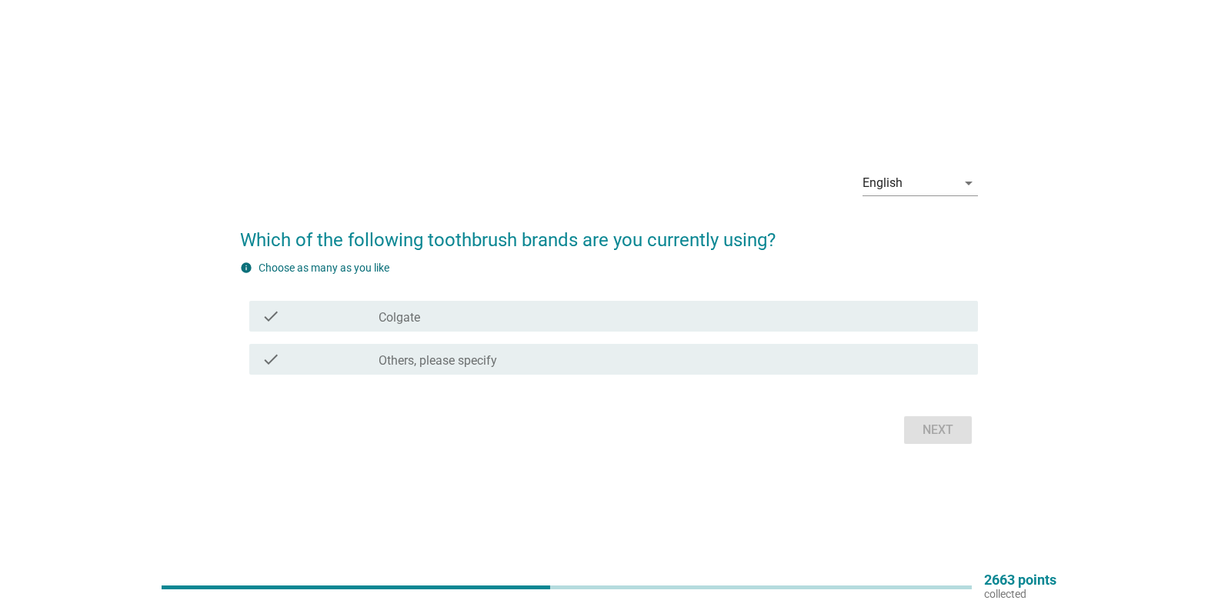
click at [553, 314] on div "check_box_outline_blank Colgate" at bounding box center [671, 316] width 587 height 18
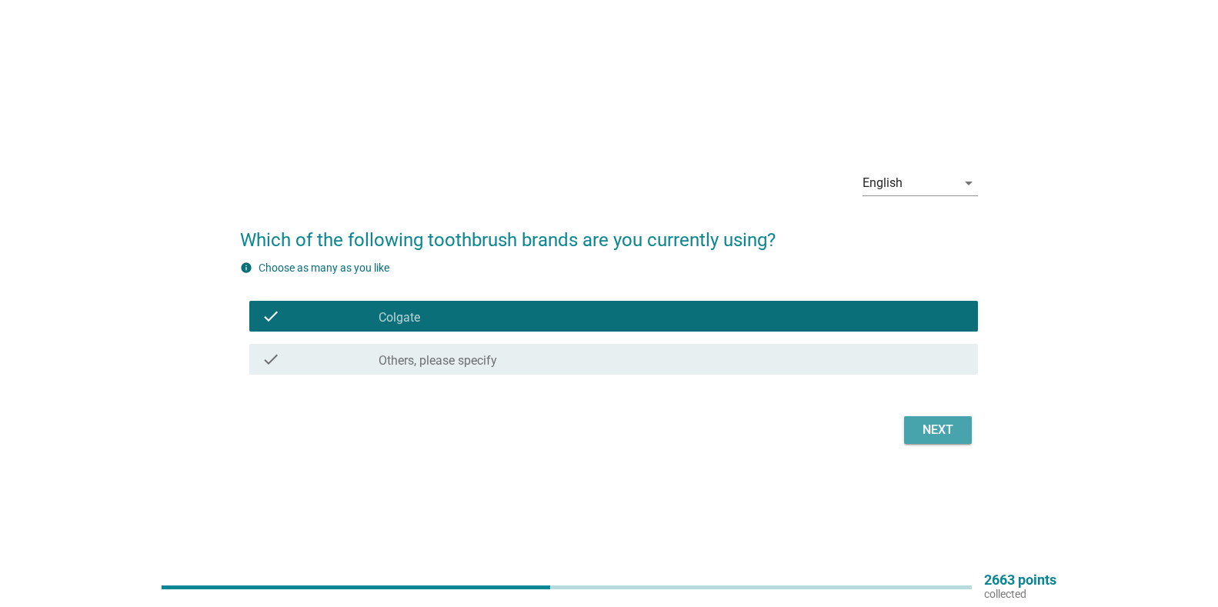
click at [926, 428] on div "Next" at bounding box center [937, 430] width 43 height 18
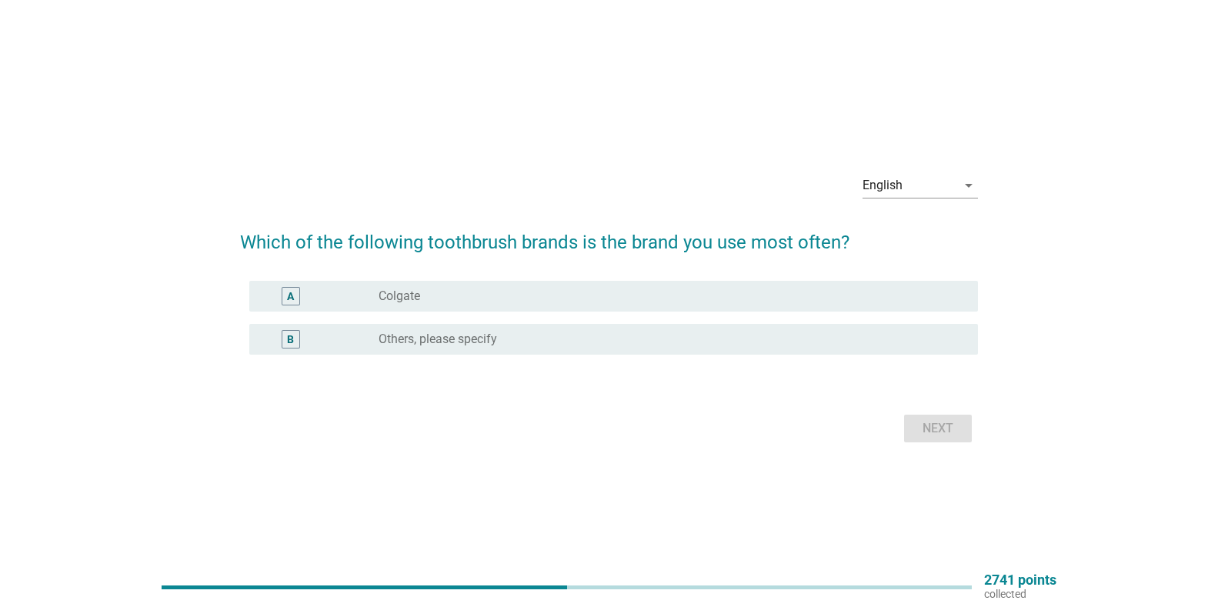
click at [644, 285] on div "A radio_button_unchecked Colgate" at bounding box center [613, 296] width 728 height 31
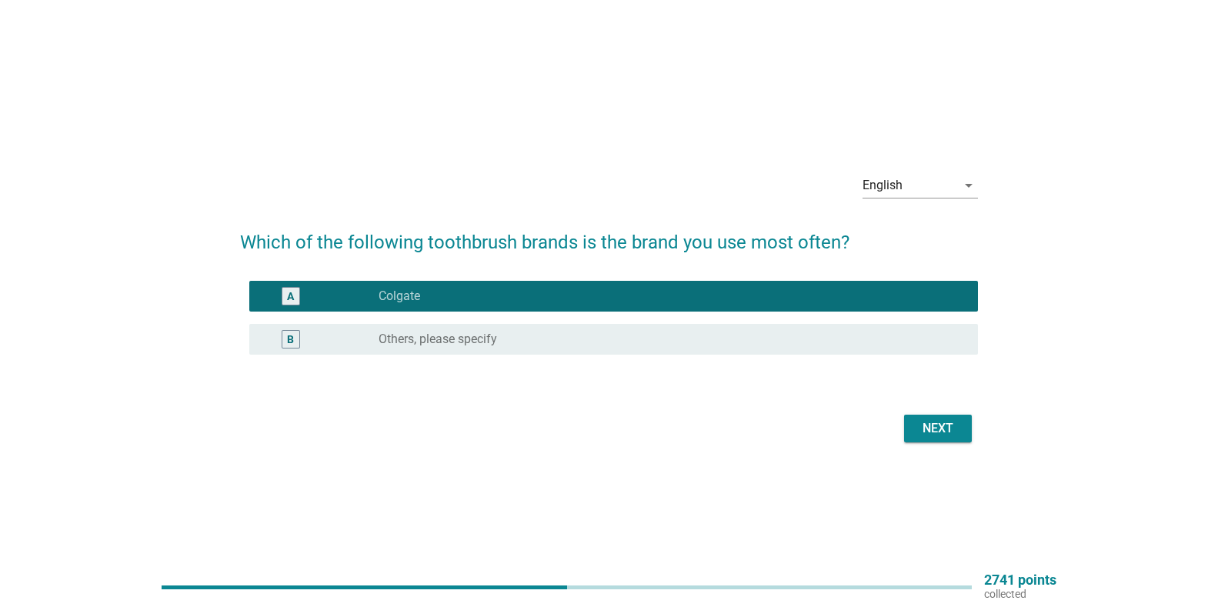
click at [935, 415] on button "Next" at bounding box center [938, 429] width 68 height 28
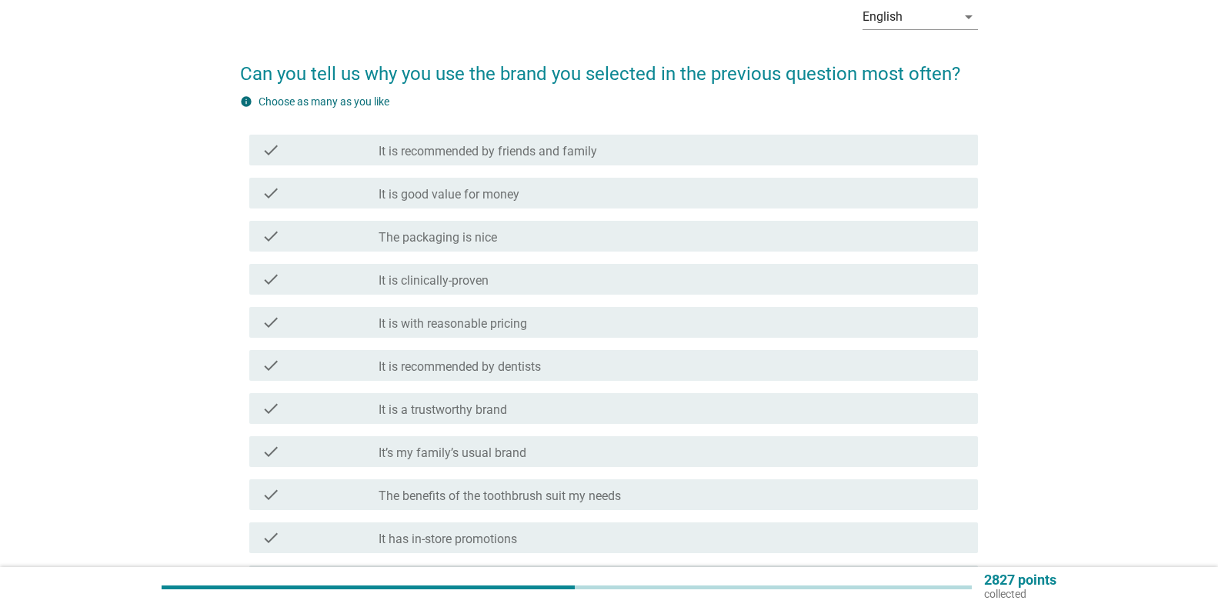
scroll to position [154, 0]
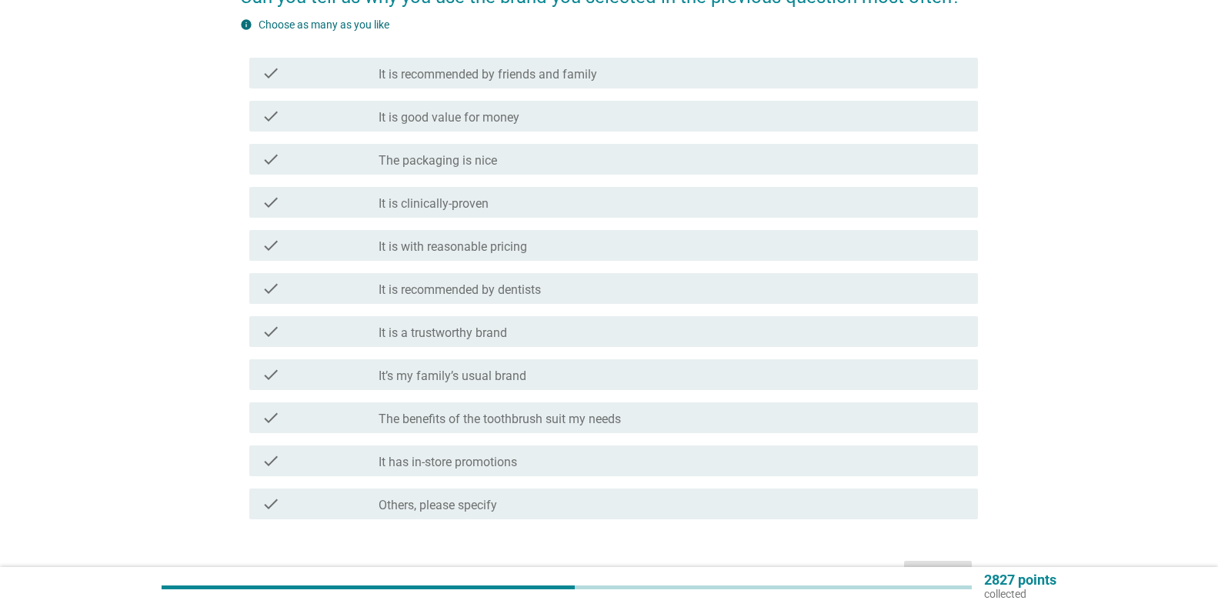
click at [569, 245] on div "check_box_outline_blank It is with reasonable pricing" at bounding box center [671, 245] width 587 height 18
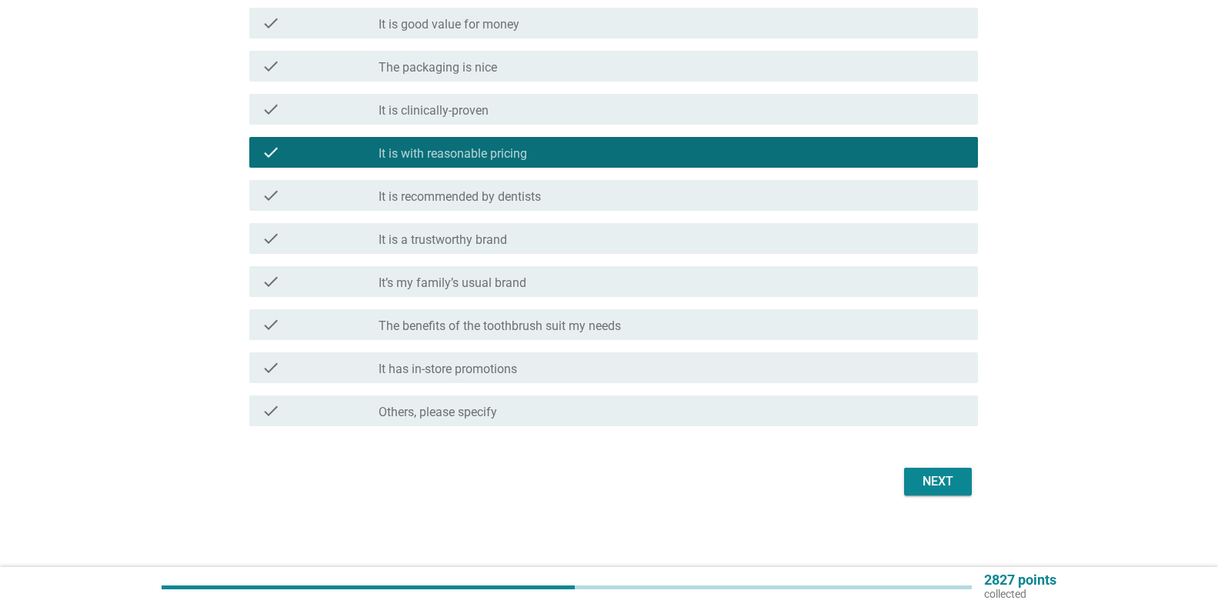
scroll to position [249, 0]
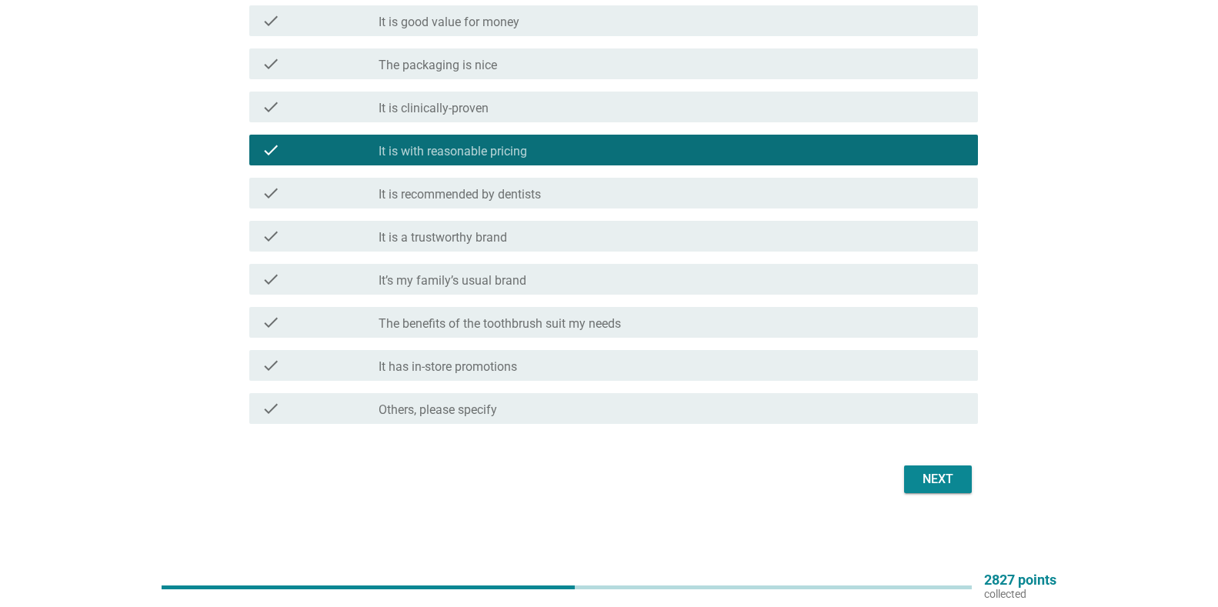
click at [933, 472] on div "Next" at bounding box center [937, 479] width 43 height 18
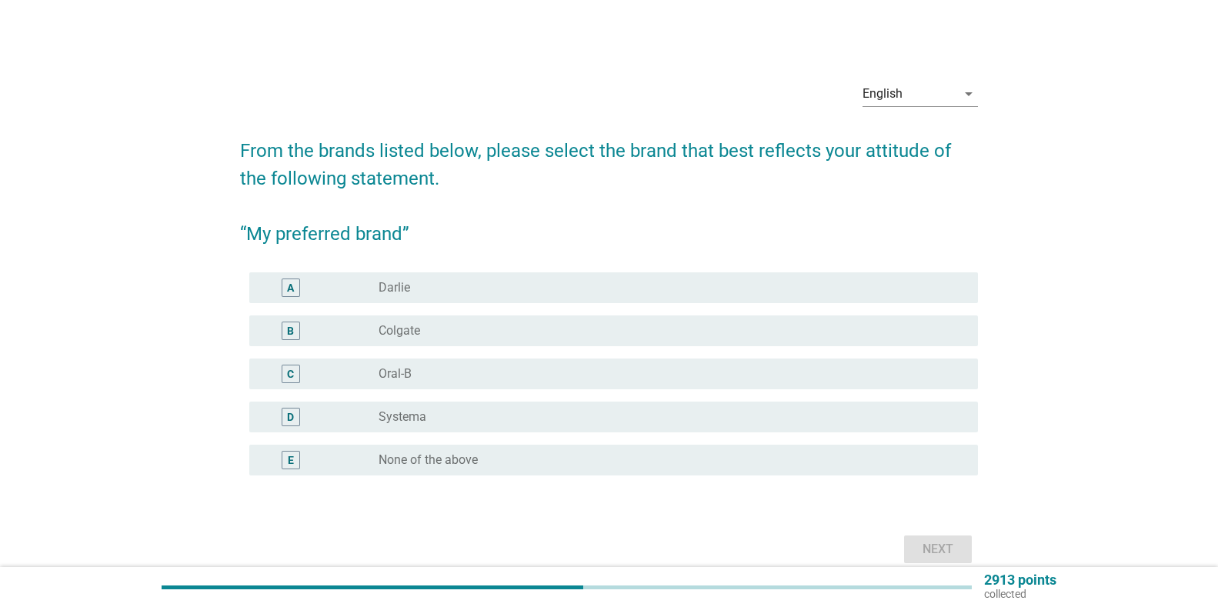
click at [352, 423] on div "D" at bounding box center [321, 417] width 118 height 18
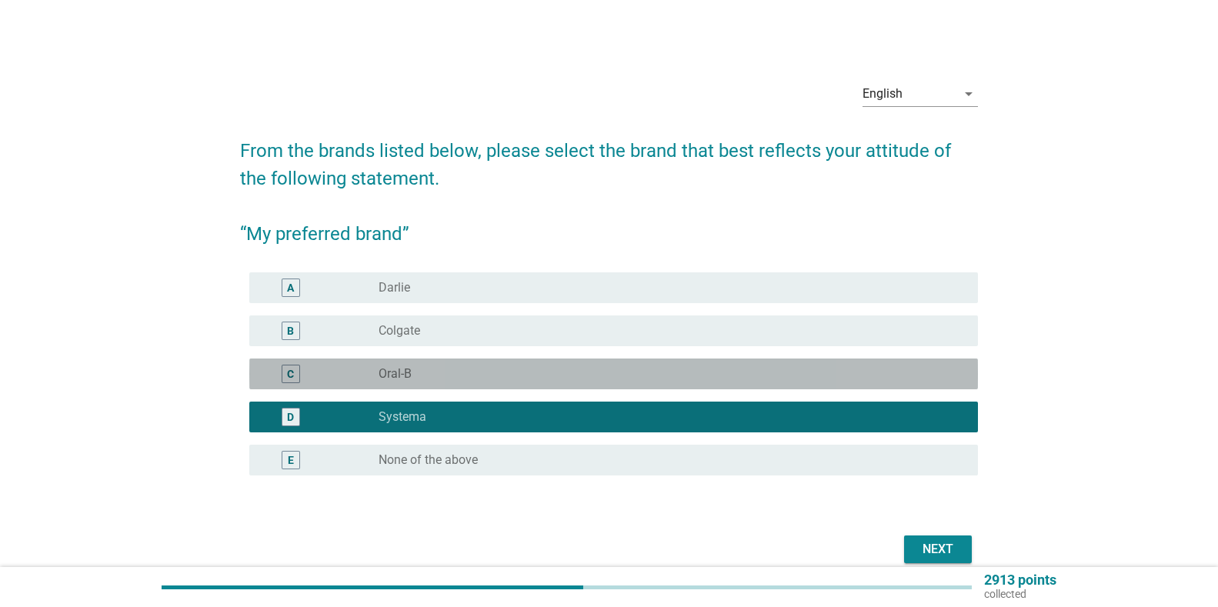
click at [404, 384] on div "C radio_button_unchecked Oral-B" at bounding box center [613, 373] width 728 height 31
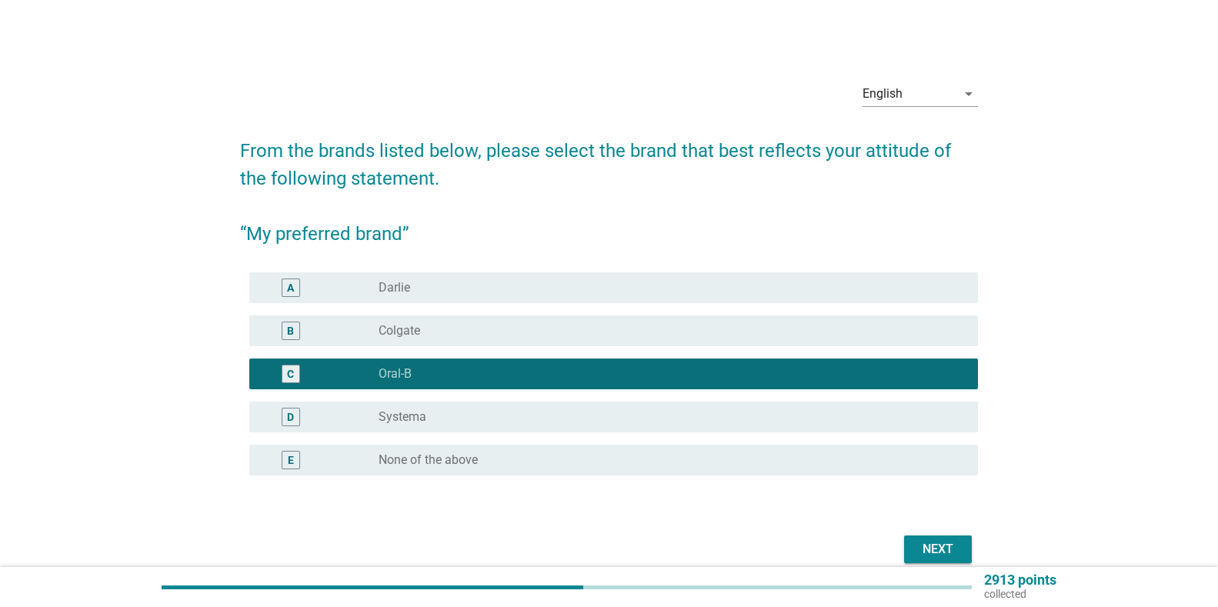
click at [450, 345] on div "B radio_button_unchecked Colgate" at bounding box center [613, 330] width 728 height 31
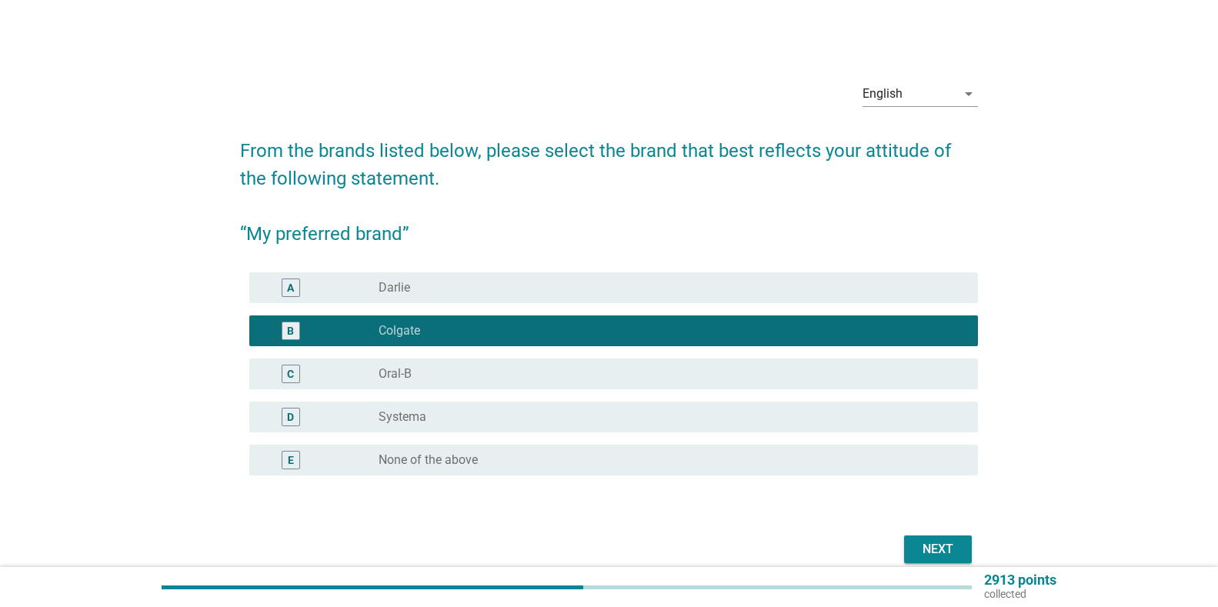
click at [495, 295] on div "radio_button_unchecked [PERSON_NAME]" at bounding box center [665, 287] width 575 height 15
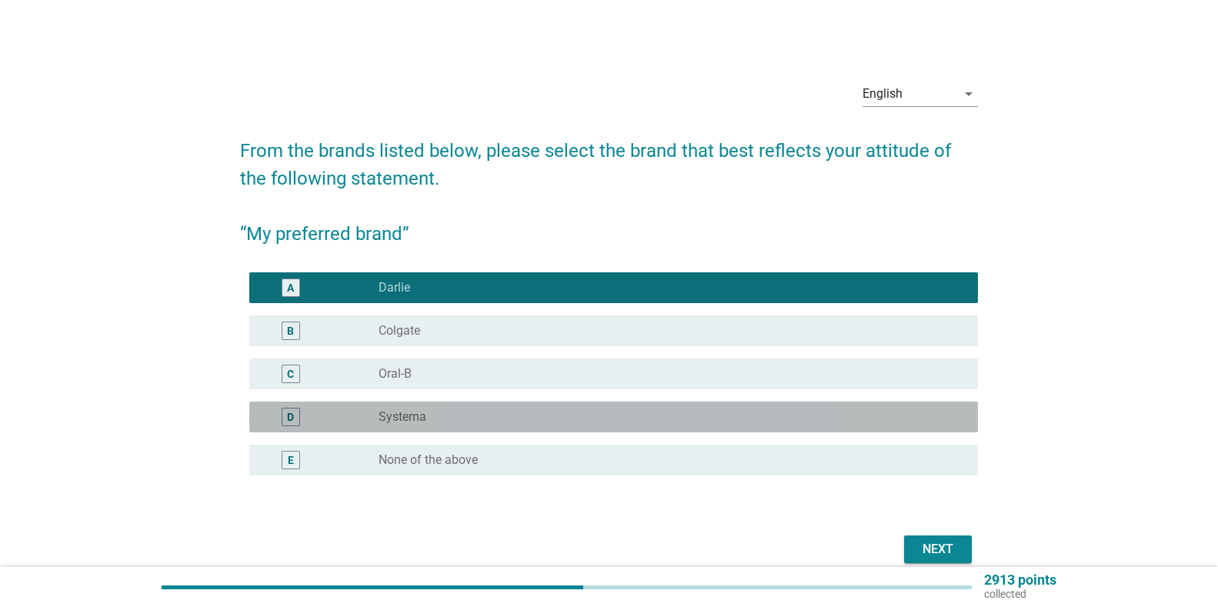
click at [429, 413] on div "radio_button_unchecked Systema" at bounding box center [665, 416] width 575 height 15
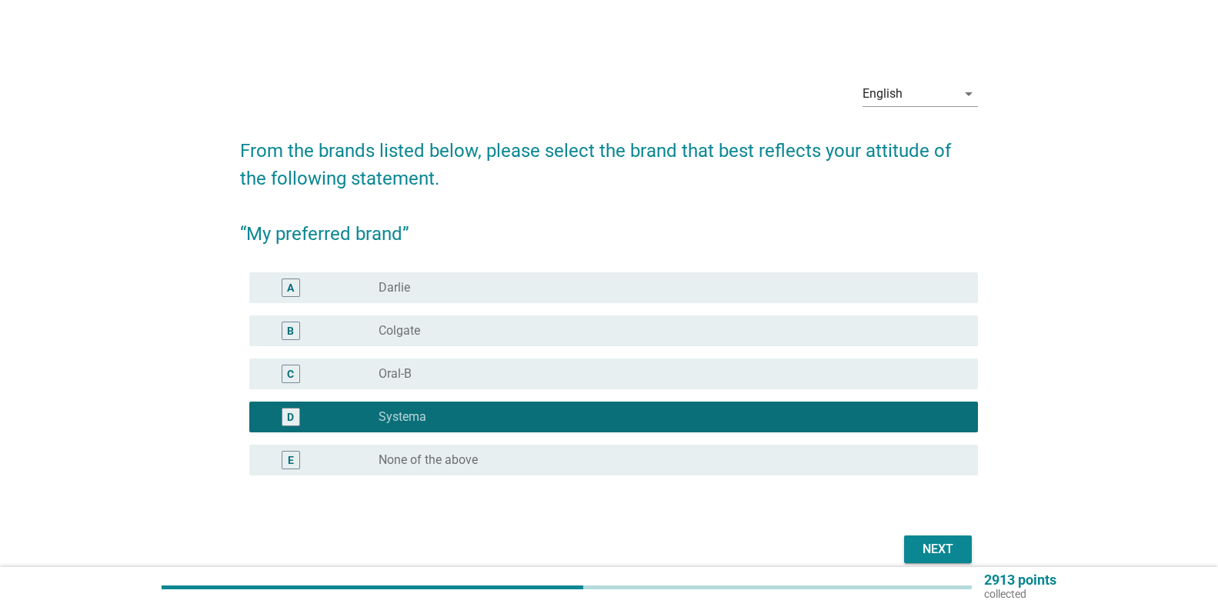
click at [942, 547] on div "Next" at bounding box center [937, 549] width 43 height 18
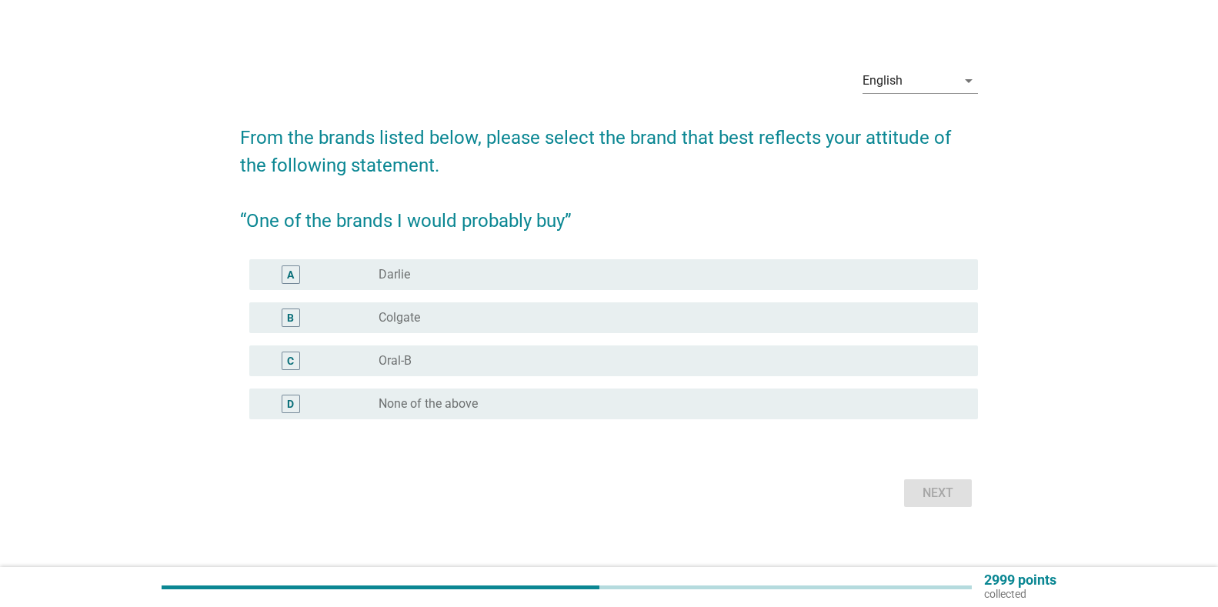
scroll to position [40, 0]
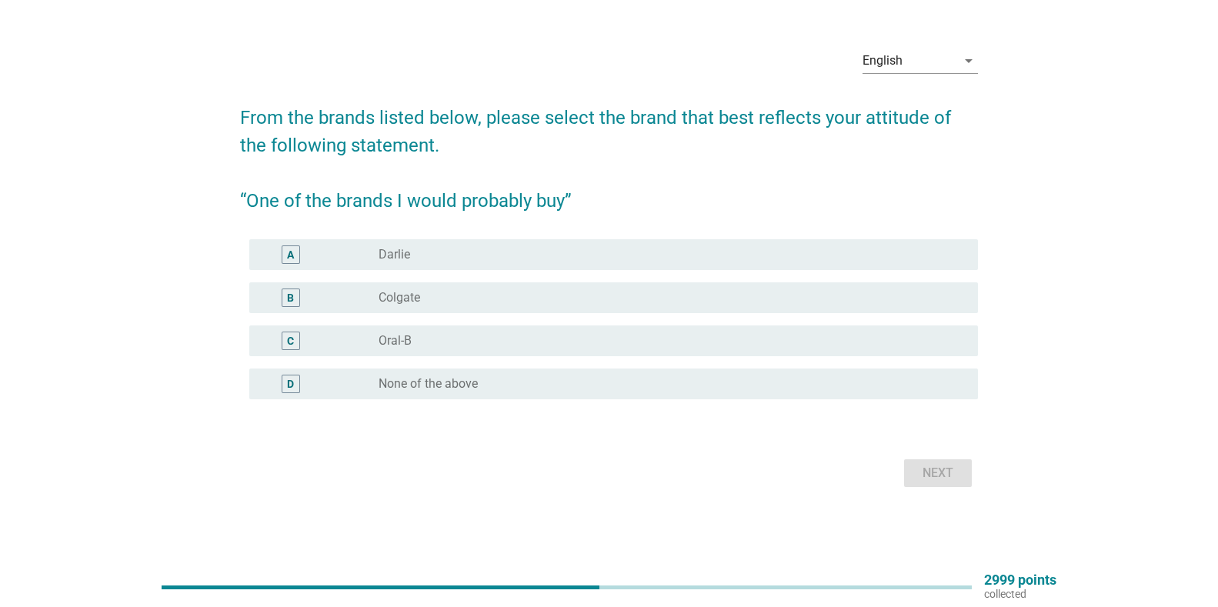
click at [471, 337] on div "radio_button_unchecked Oral-B" at bounding box center [665, 340] width 575 height 15
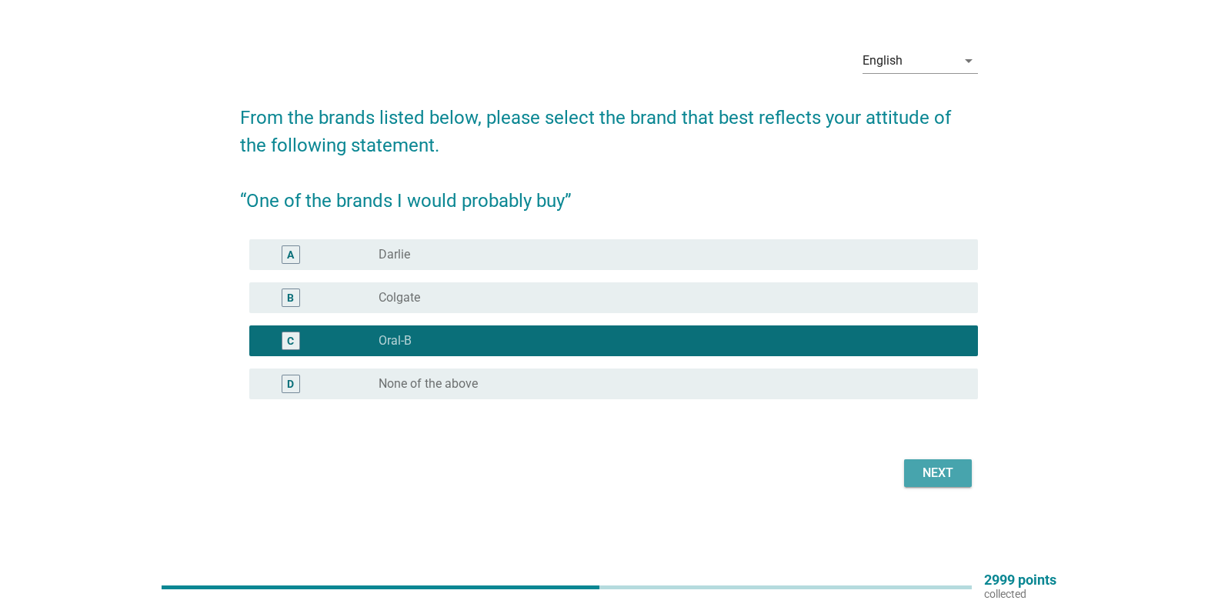
click at [950, 464] on div "Next" at bounding box center [937, 473] width 43 height 18
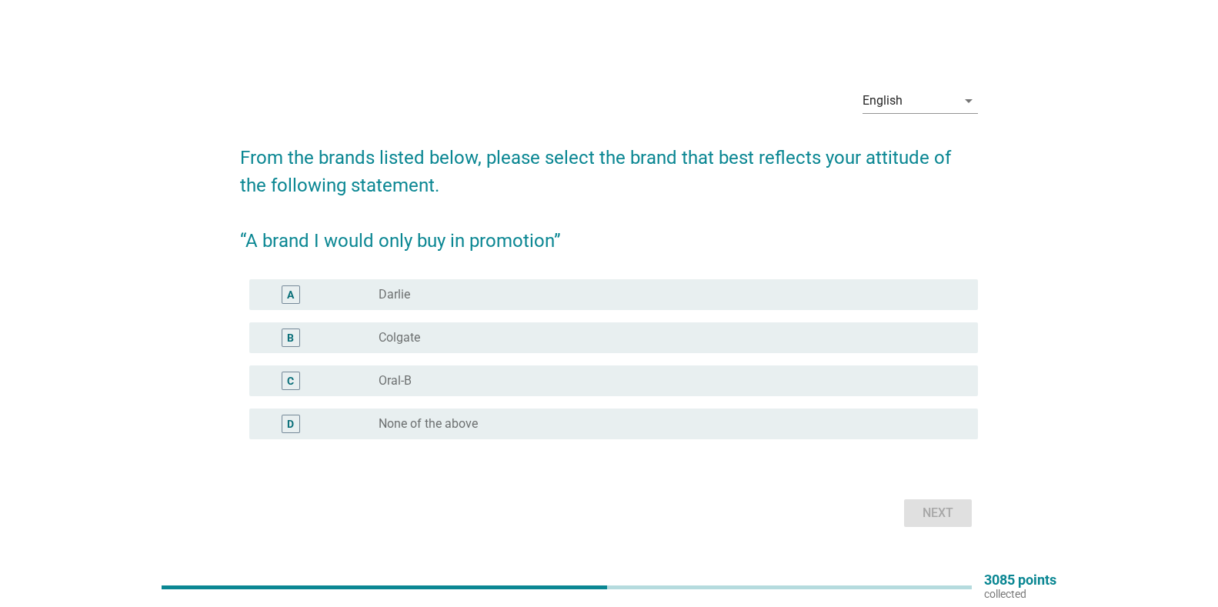
click at [394, 374] on label "Oral-B" at bounding box center [394, 380] width 33 height 15
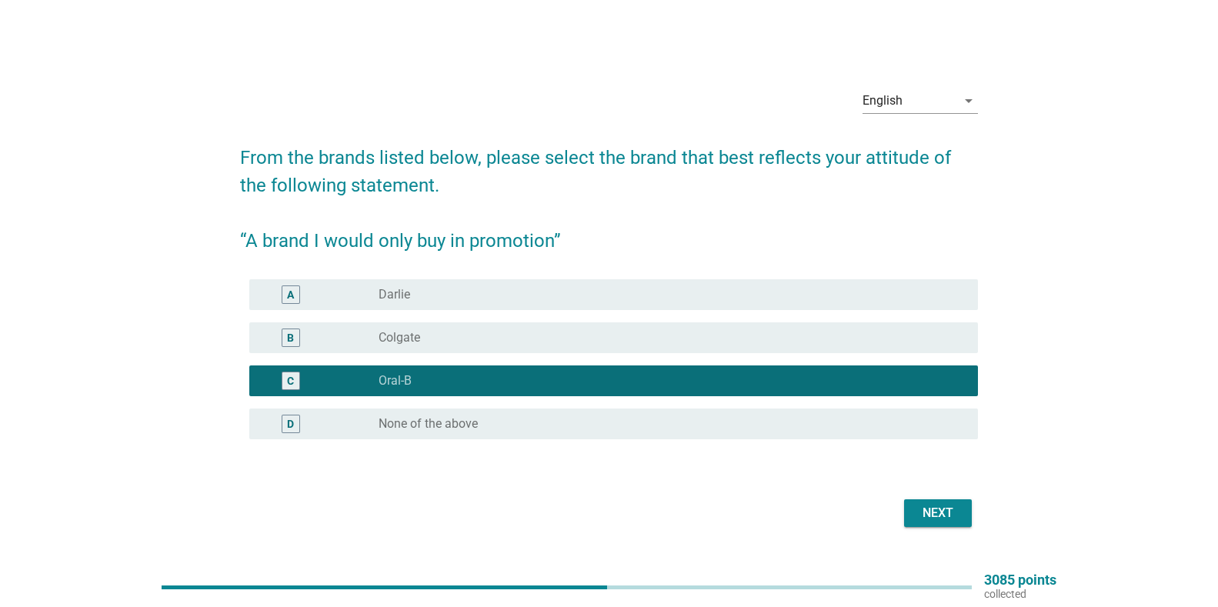
click at [943, 504] on div "Next" at bounding box center [937, 513] width 43 height 18
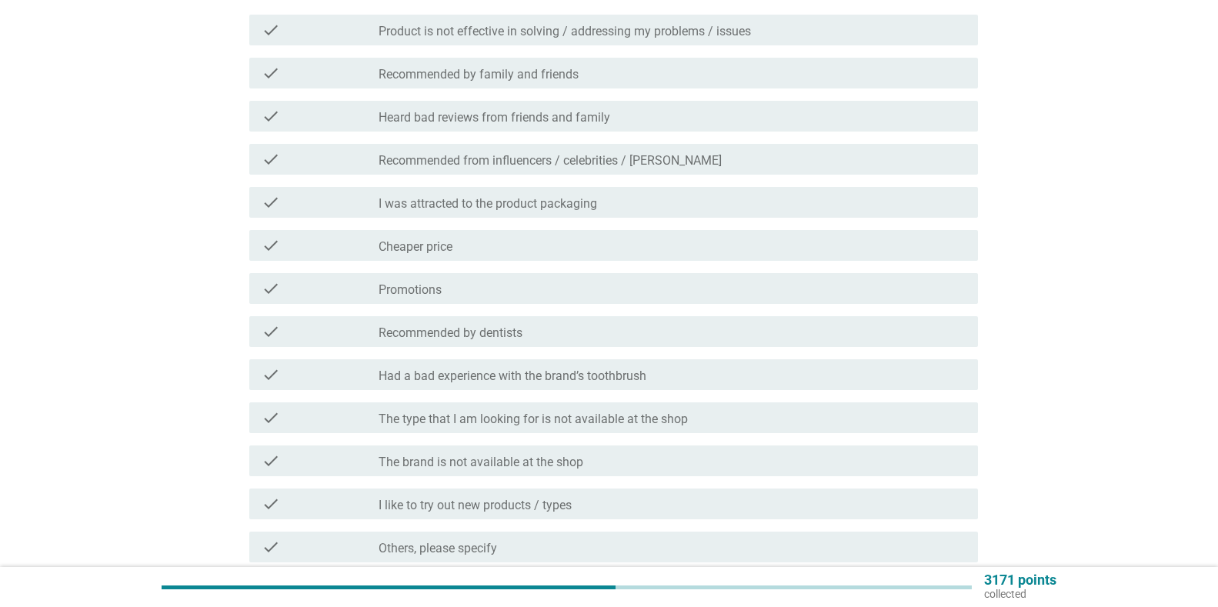
scroll to position [231, 0]
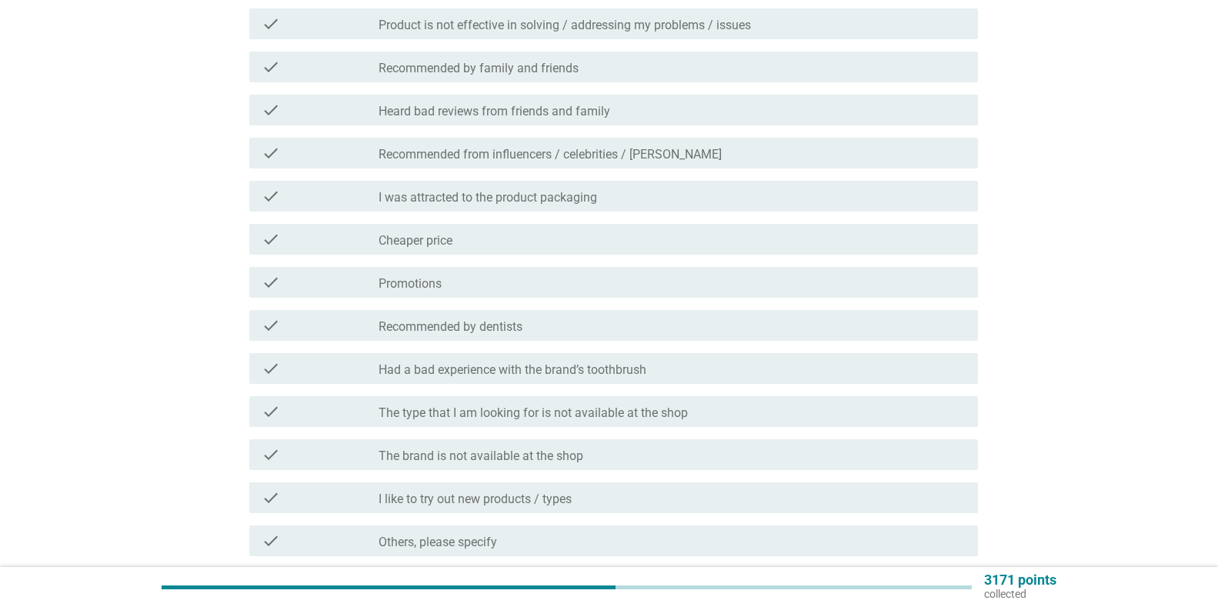
click at [478, 236] on div "check_box_outline_blank Cheaper price" at bounding box center [671, 239] width 587 height 18
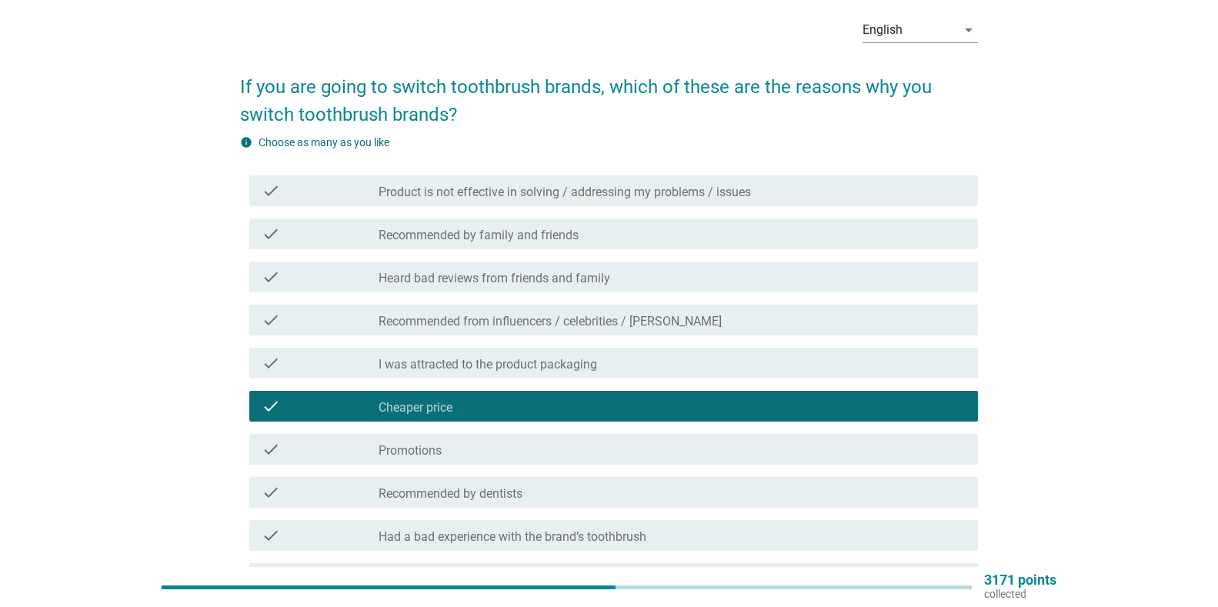
scroll to position [55, 0]
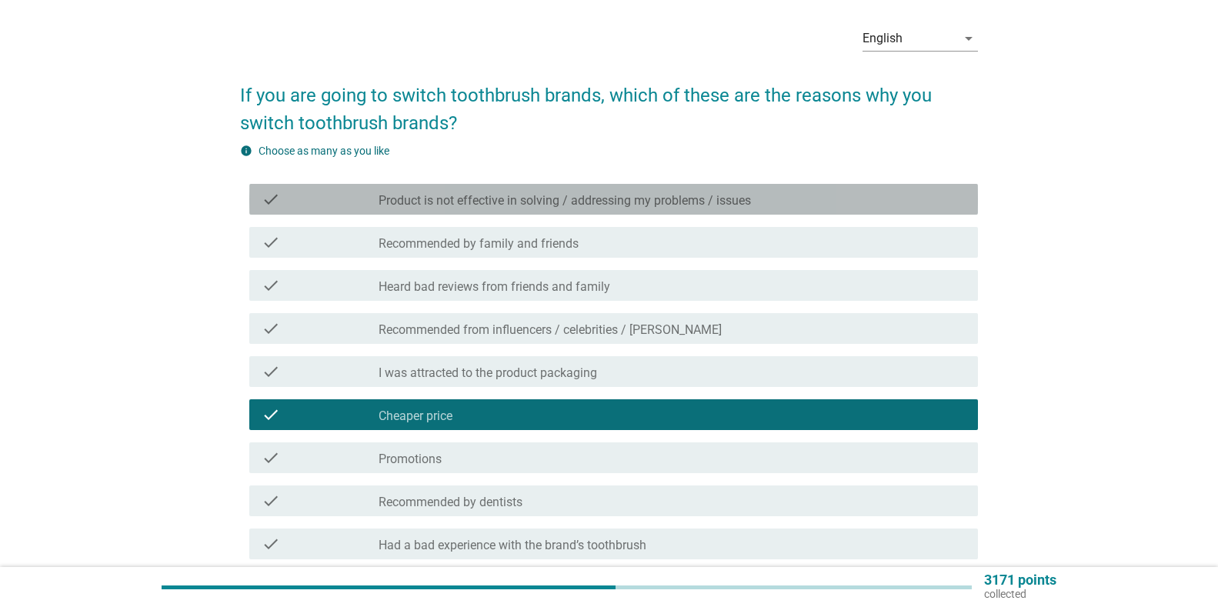
click at [578, 198] on label "Product is not effective in solving / addressing my problems / issues" at bounding box center [564, 200] width 372 height 15
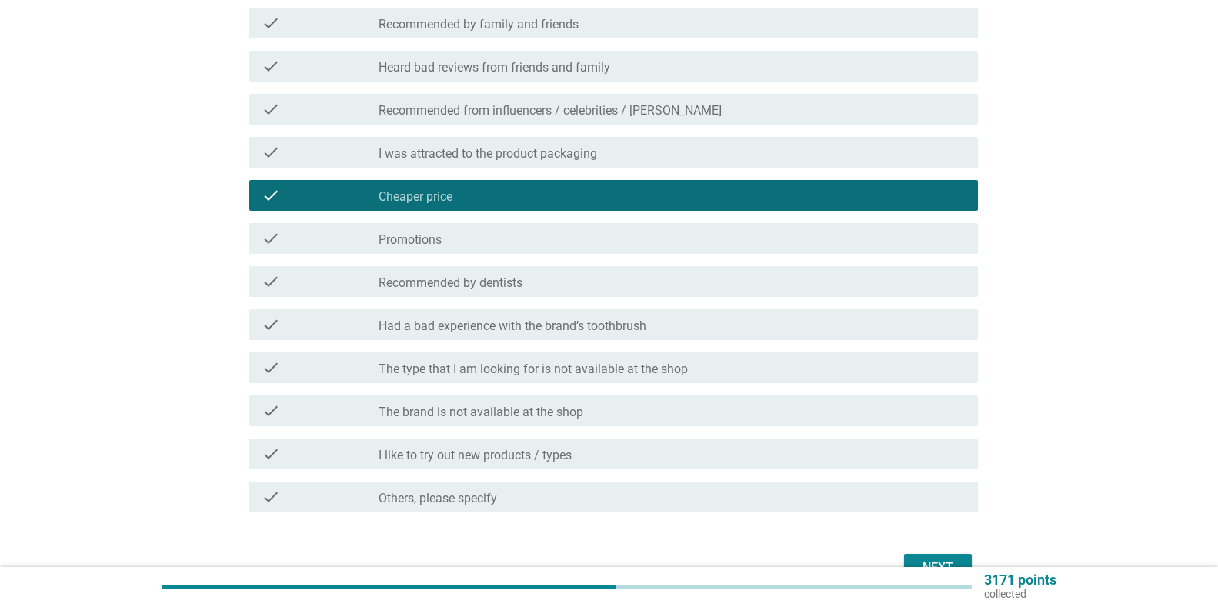
scroll to position [286, 0]
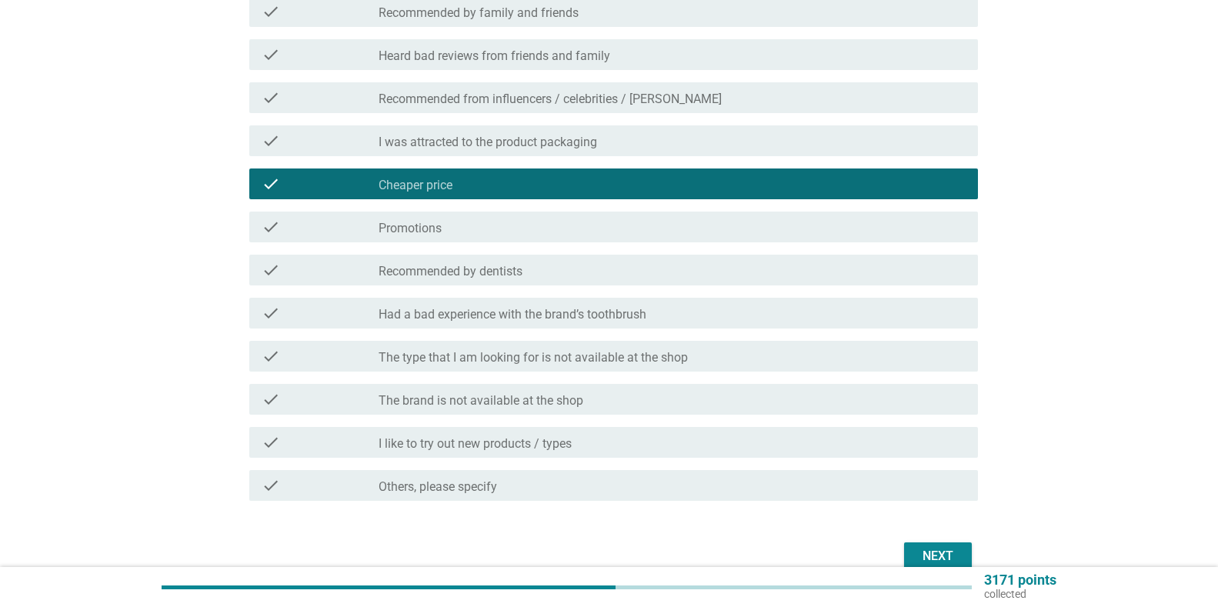
click at [579, 269] on div "check_box_outline_blank Recommended by dentists" at bounding box center [671, 270] width 587 height 18
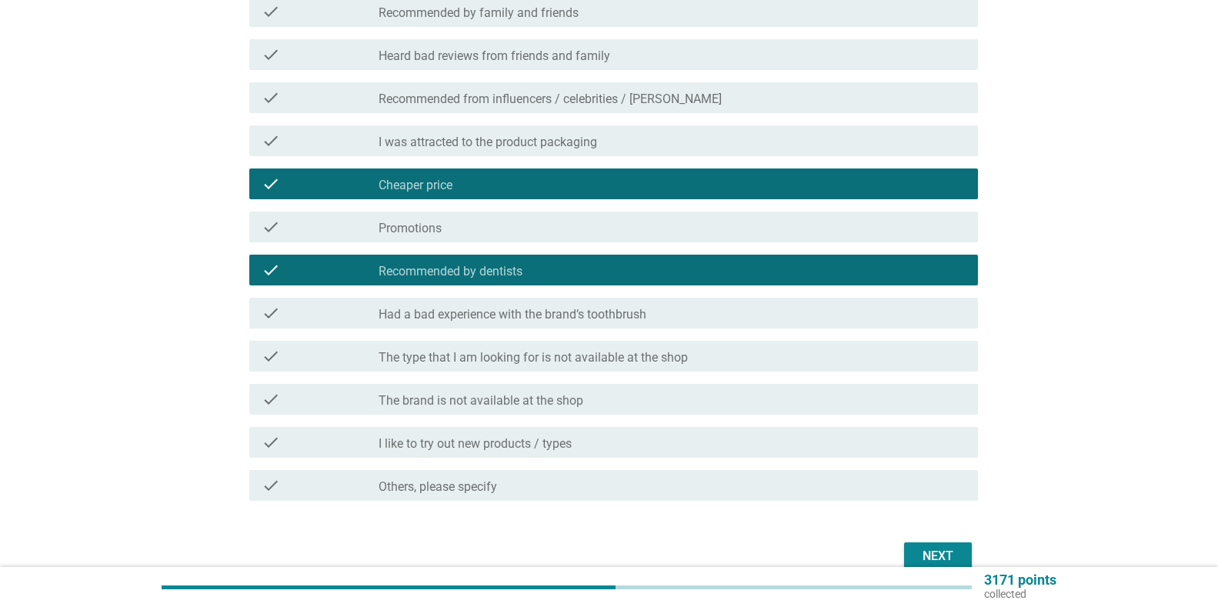
scroll to position [363, 0]
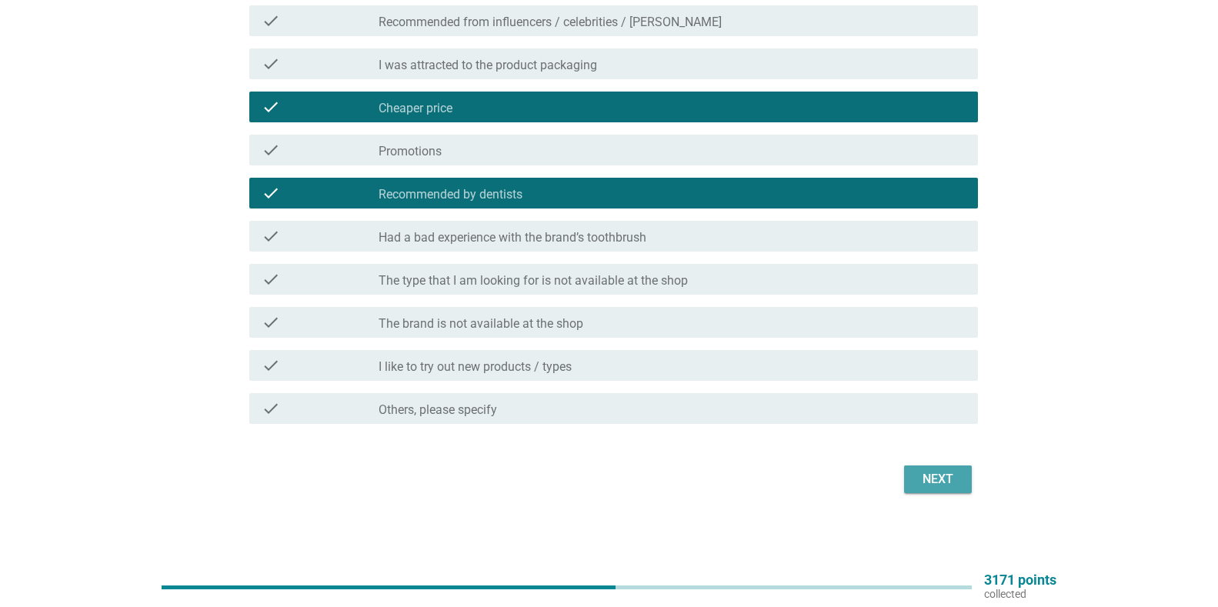
click at [945, 485] on div "Next" at bounding box center [937, 479] width 43 height 18
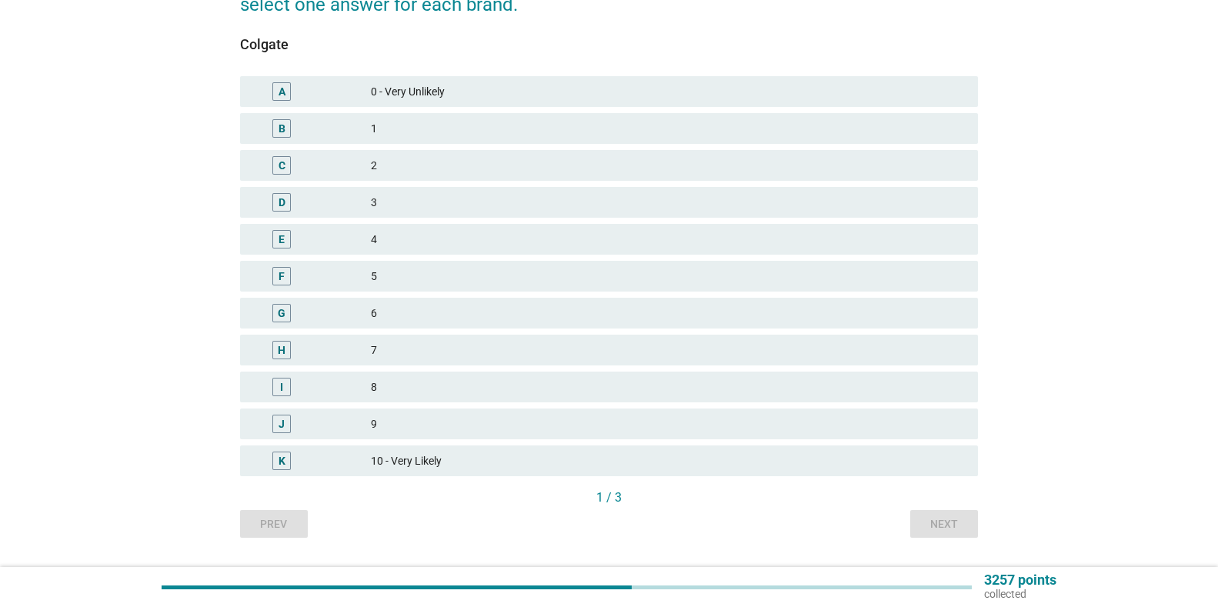
scroll to position [231, 0]
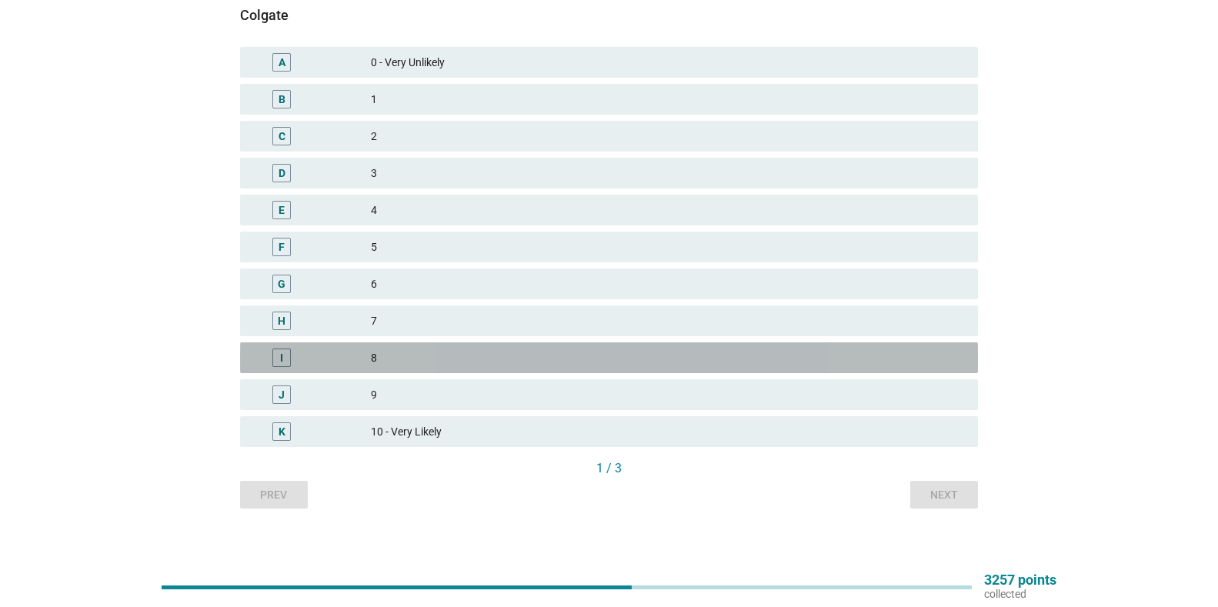
click at [505, 349] on div "8" at bounding box center [668, 357] width 595 height 18
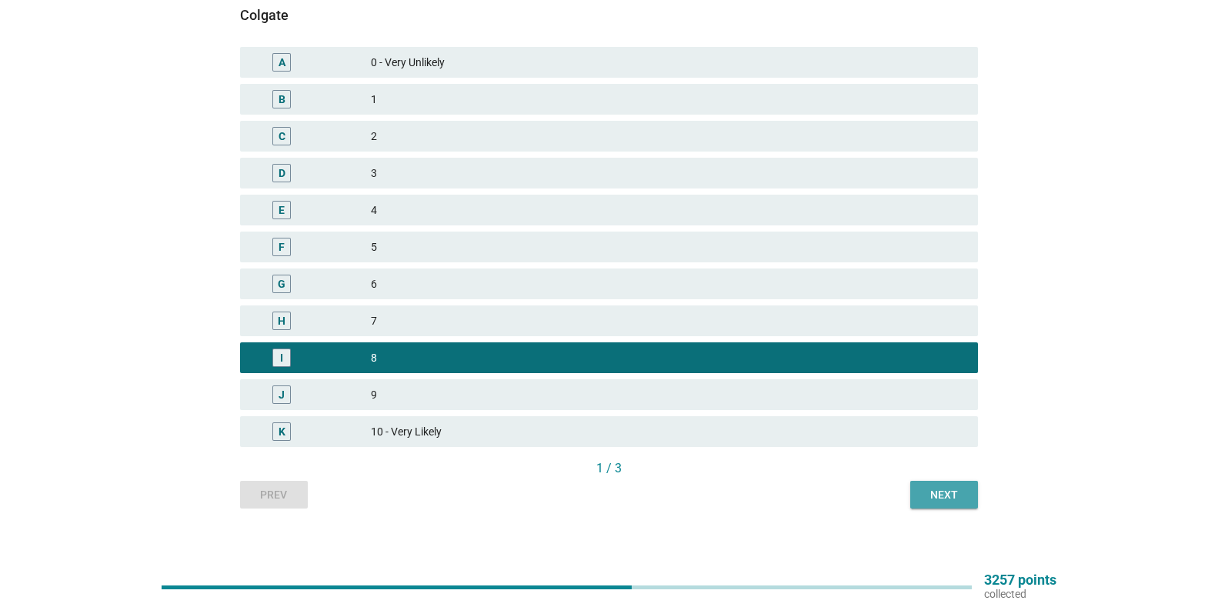
click at [946, 498] on div "Next" at bounding box center [943, 495] width 43 height 16
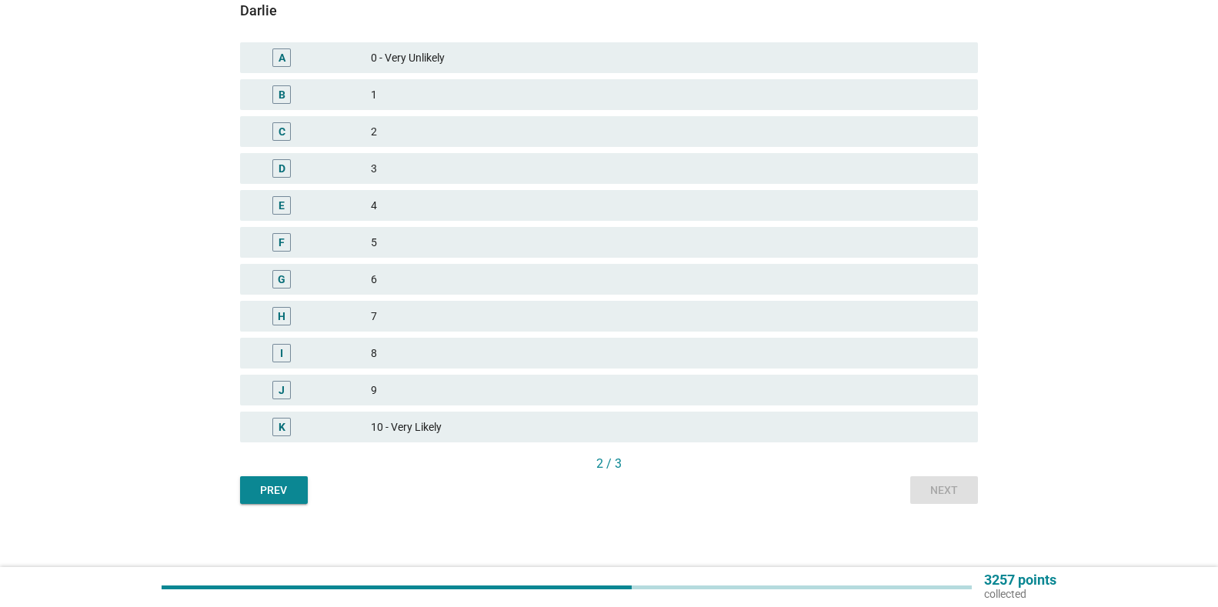
scroll to position [242, 0]
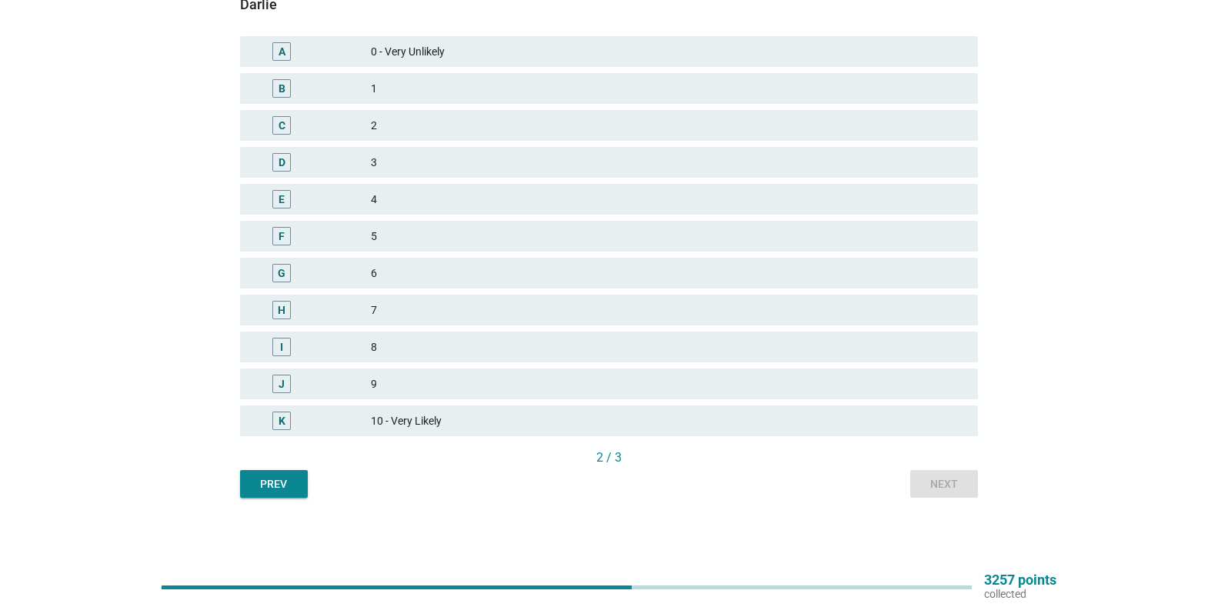
click at [620, 349] on div "8" at bounding box center [668, 347] width 595 height 18
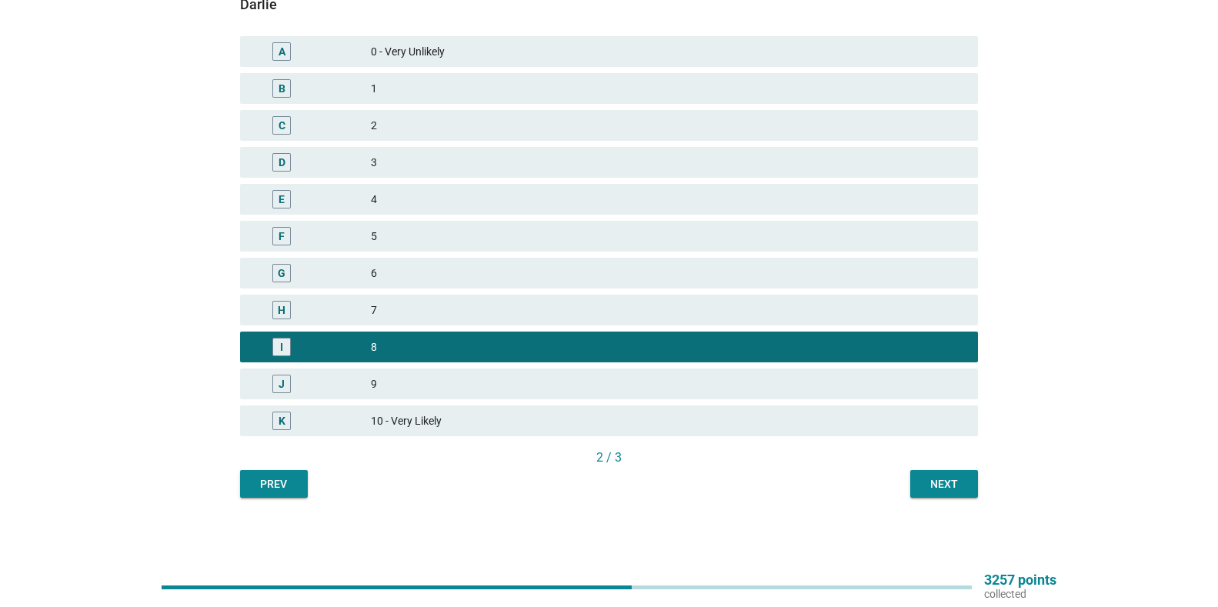
click at [938, 472] on button "Next" at bounding box center [944, 484] width 68 height 28
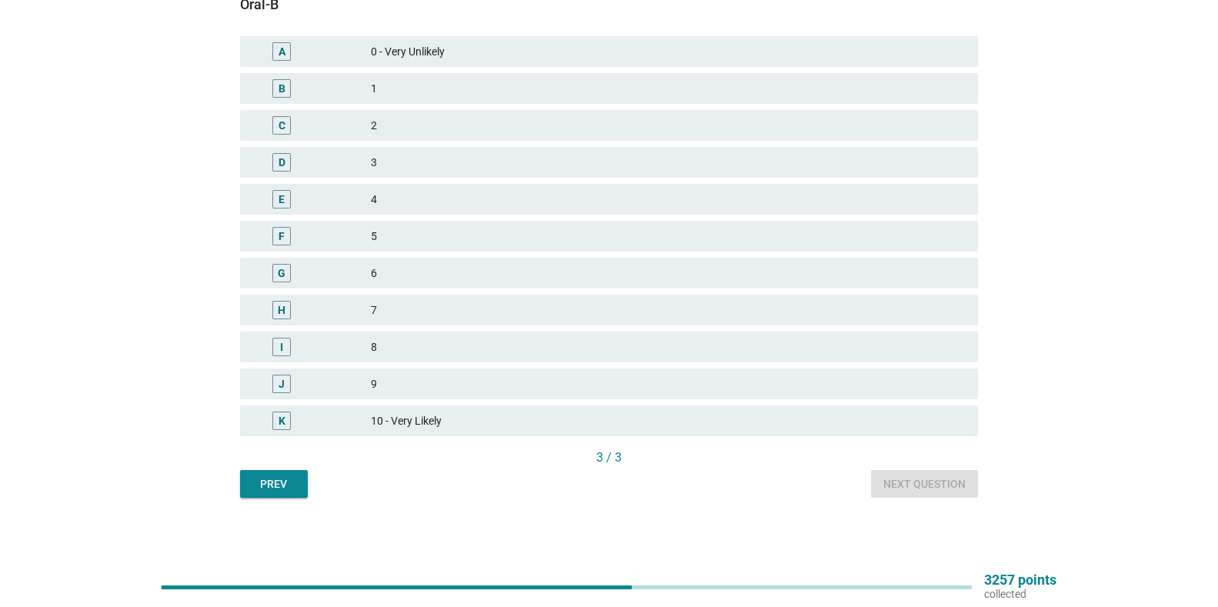
click at [539, 353] on div "8" at bounding box center [668, 347] width 595 height 18
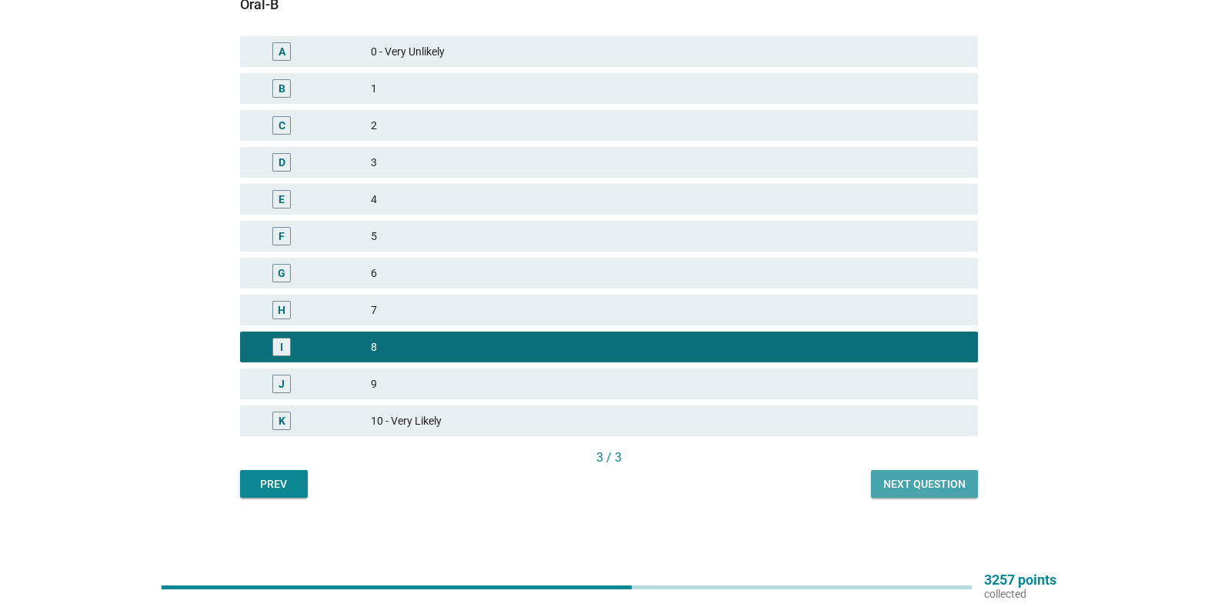
click at [907, 476] on div "Next question" at bounding box center [924, 484] width 82 height 16
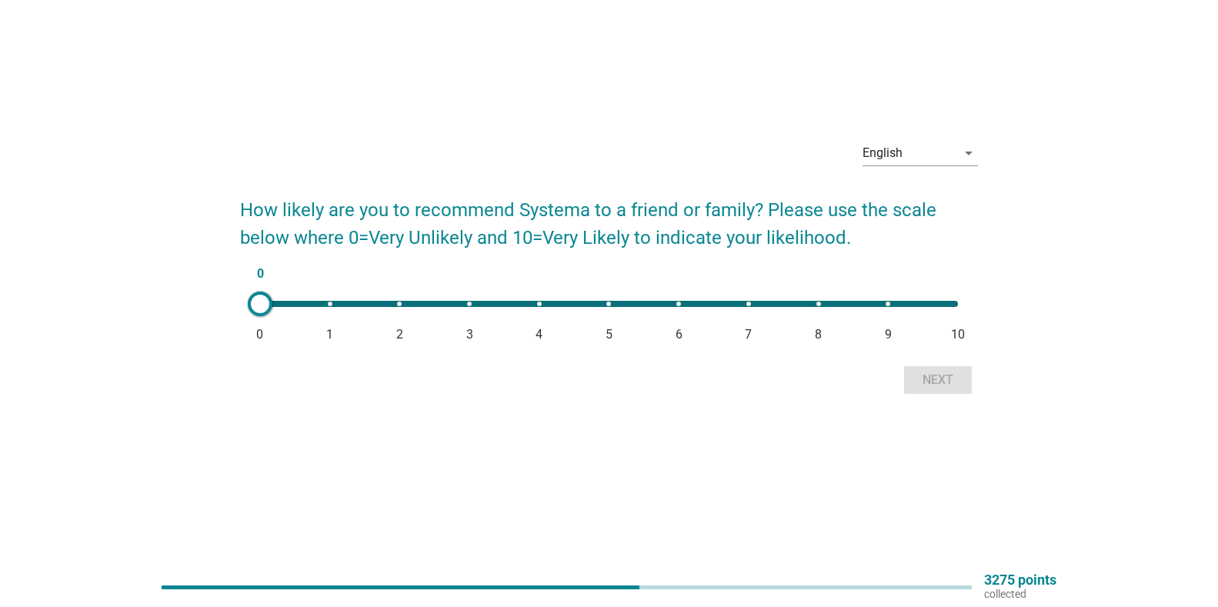
scroll to position [0, 0]
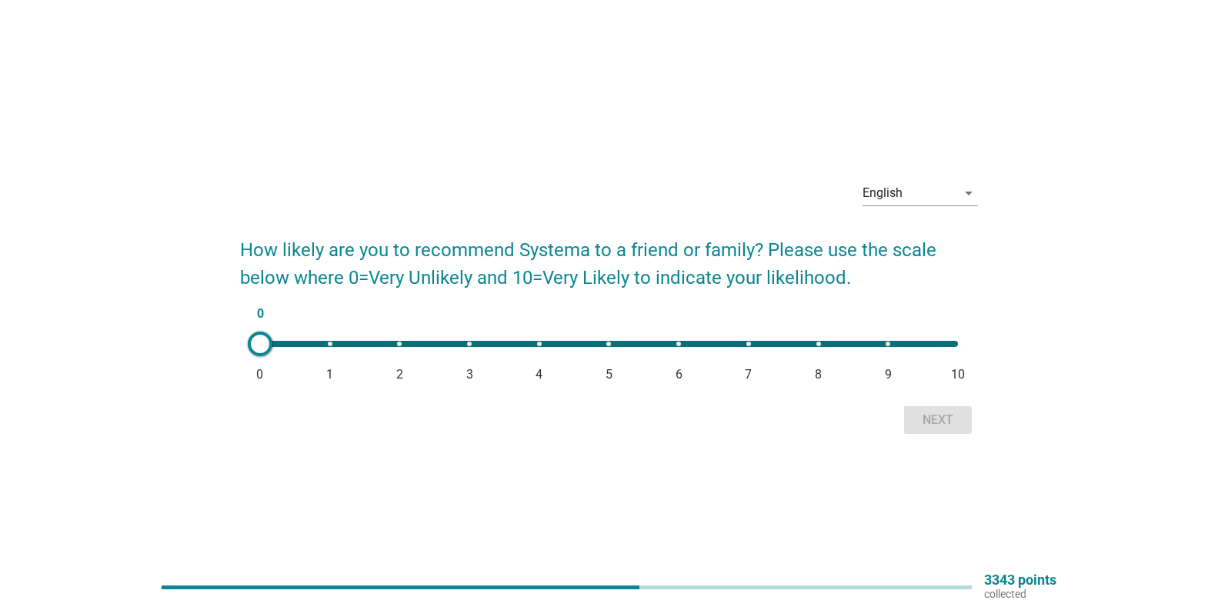
click at [822, 342] on div "0 0 1 2 3 4 5 6 7 8 9 10" at bounding box center [609, 344] width 698 height 6
type input "8"
click at [946, 420] on div "Next" at bounding box center [937, 420] width 43 height 18
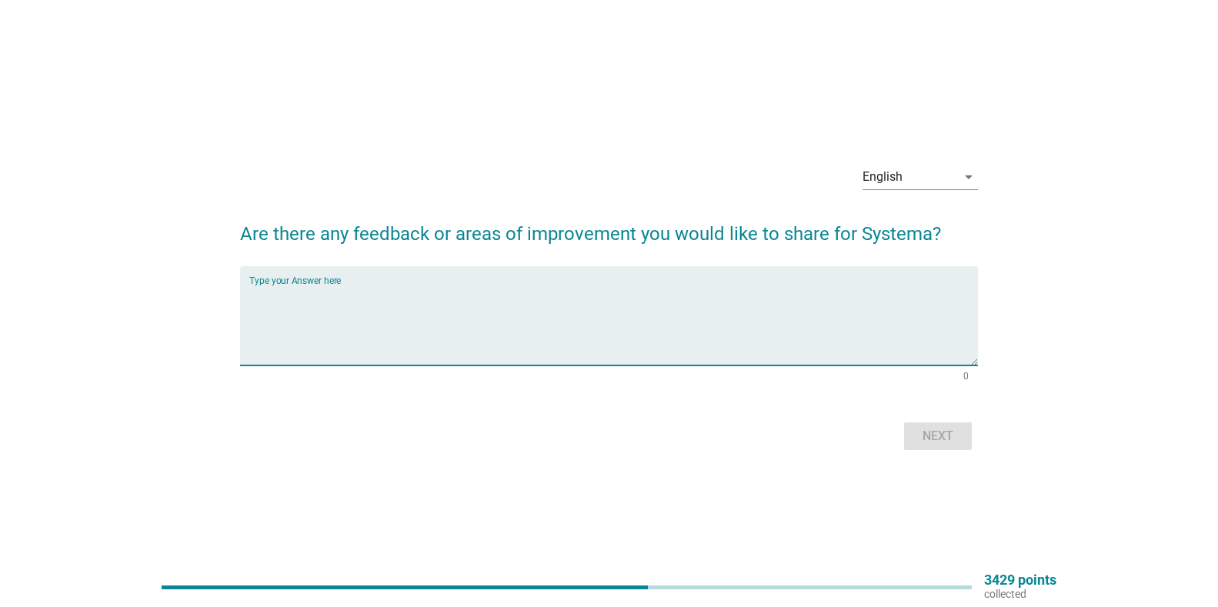
click at [853, 327] on textarea "Type your Answer here" at bounding box center [613, 325] width 728 height 81
type textarea "no"
click at [928, 436] on div "Next" at bounding box center [937, 436] width 43 height 18
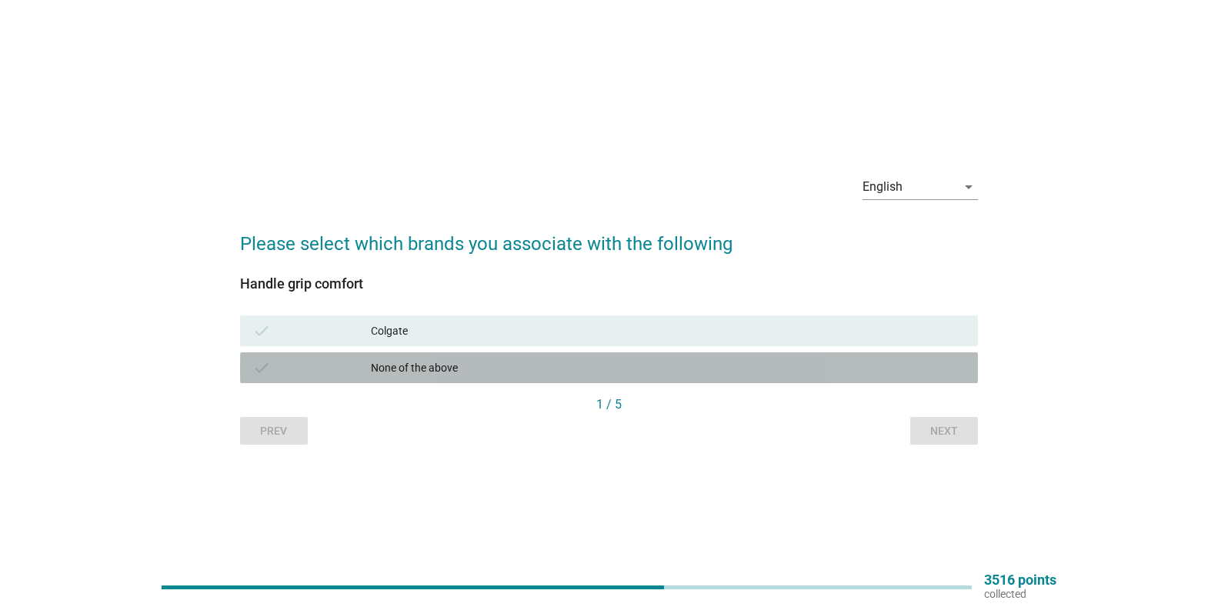
click at [382, 378] on div "check None of the above" at bounding box center [609, 367] width 738 height 31
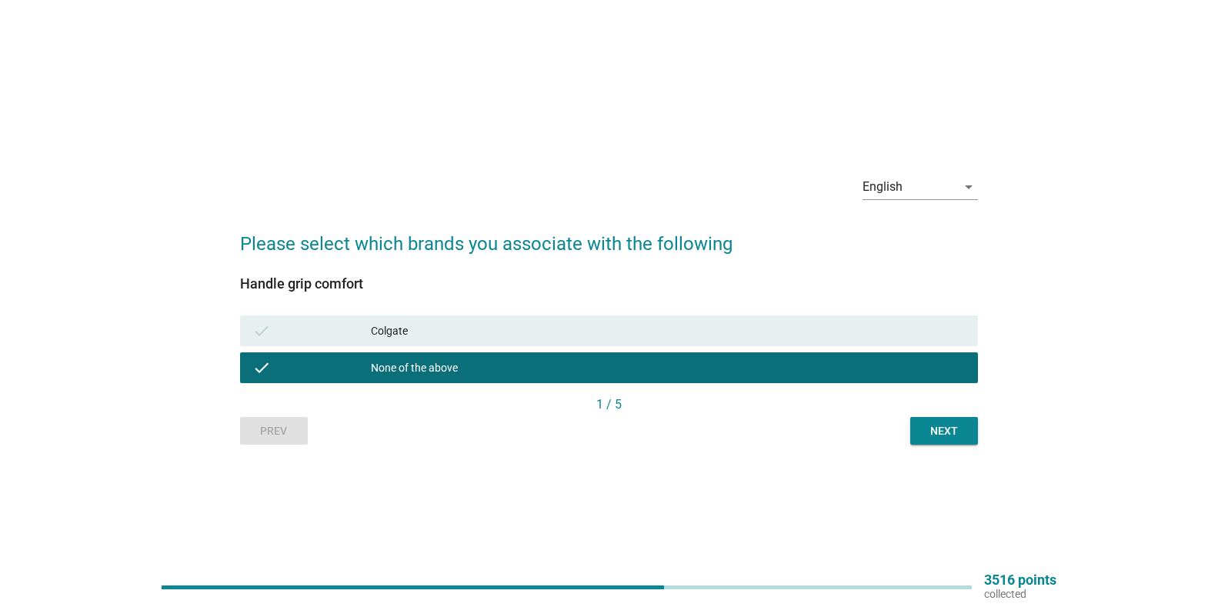
click at [937, 432] on div "Next" at bounding box center [943, 431] width 43 height 16
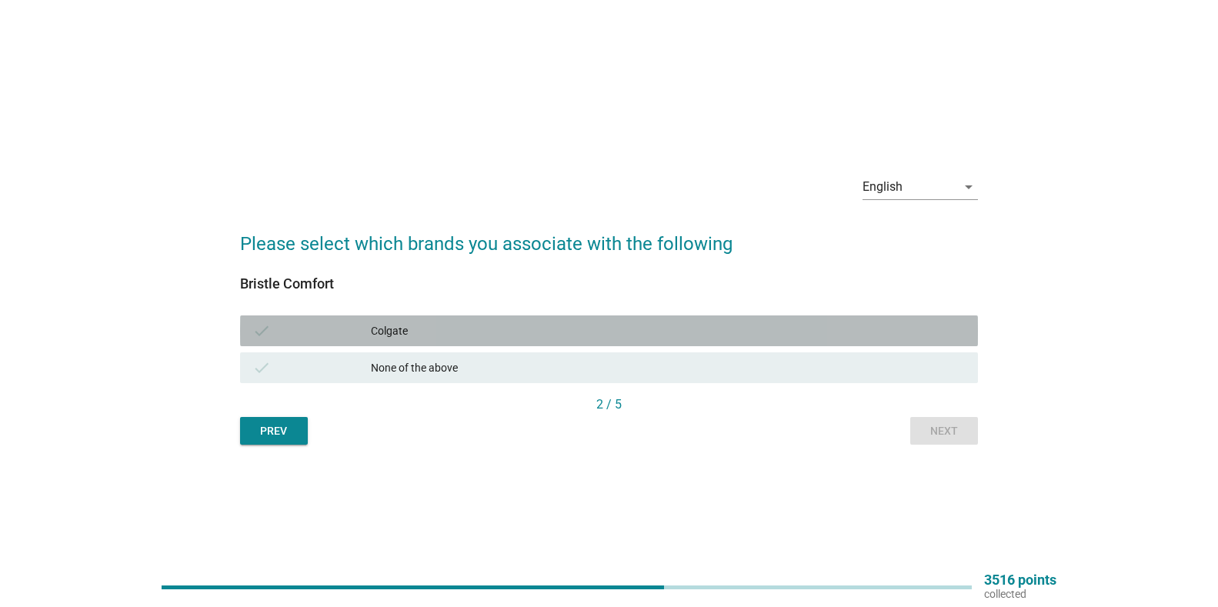
click at [478, 323] on div "Colgate" at bounding box center [668, 331] width 595 height 18
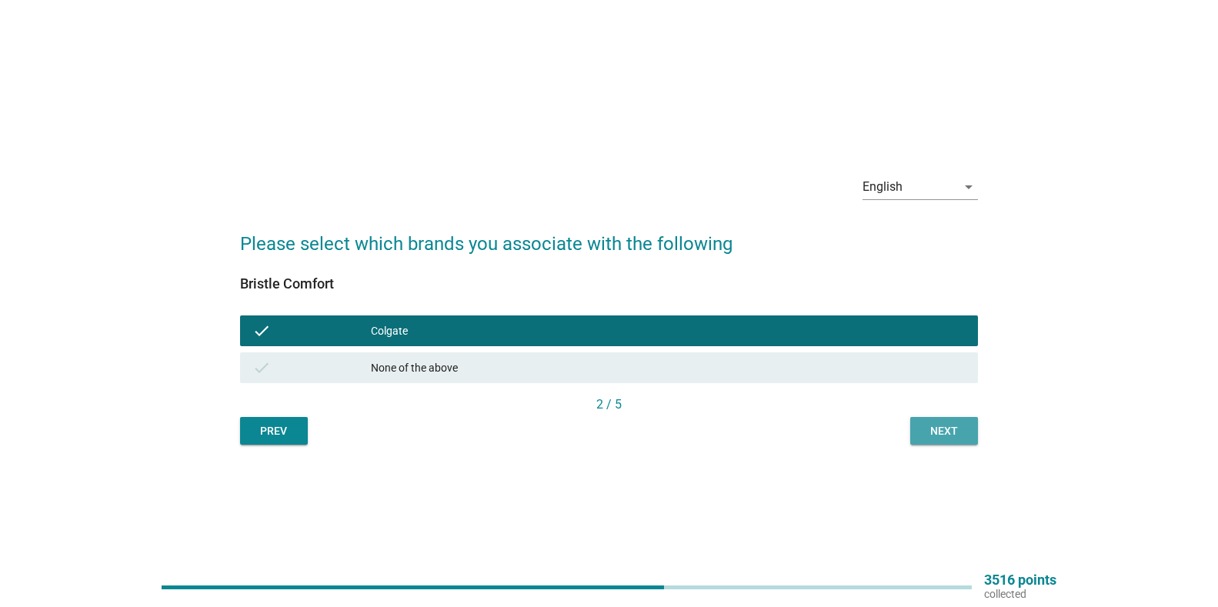
click at [955, 422] on button "Next" at bounding box center [944, 431] width 68 height 28
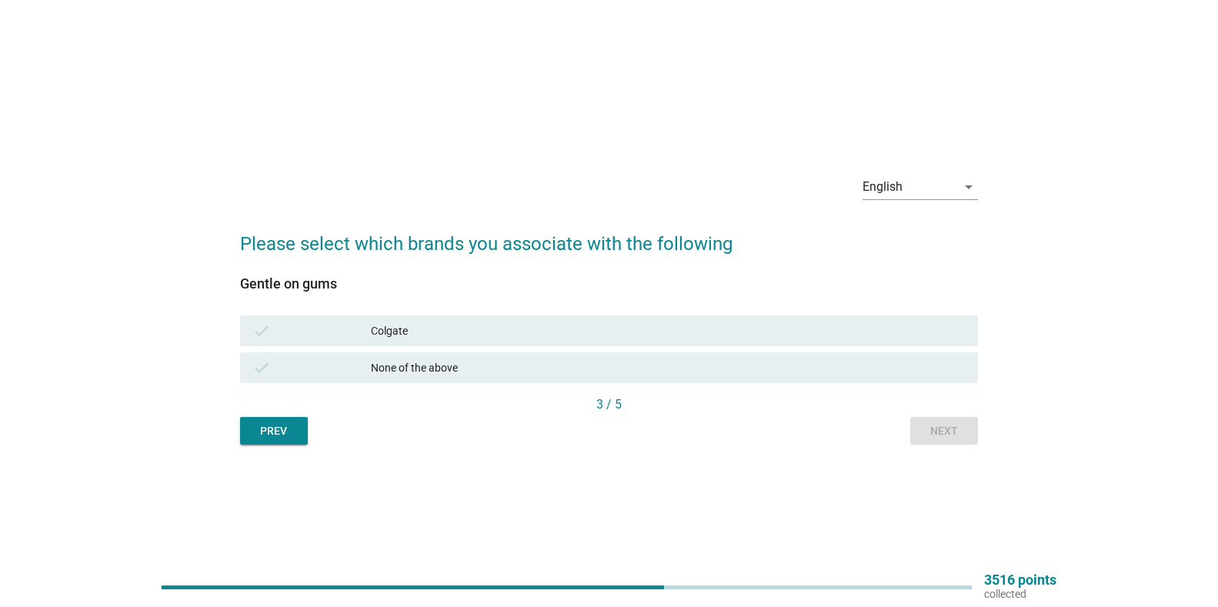
click at [437, 333] on div "Colgate" at bounding box center [668, 331] width 595 height 18
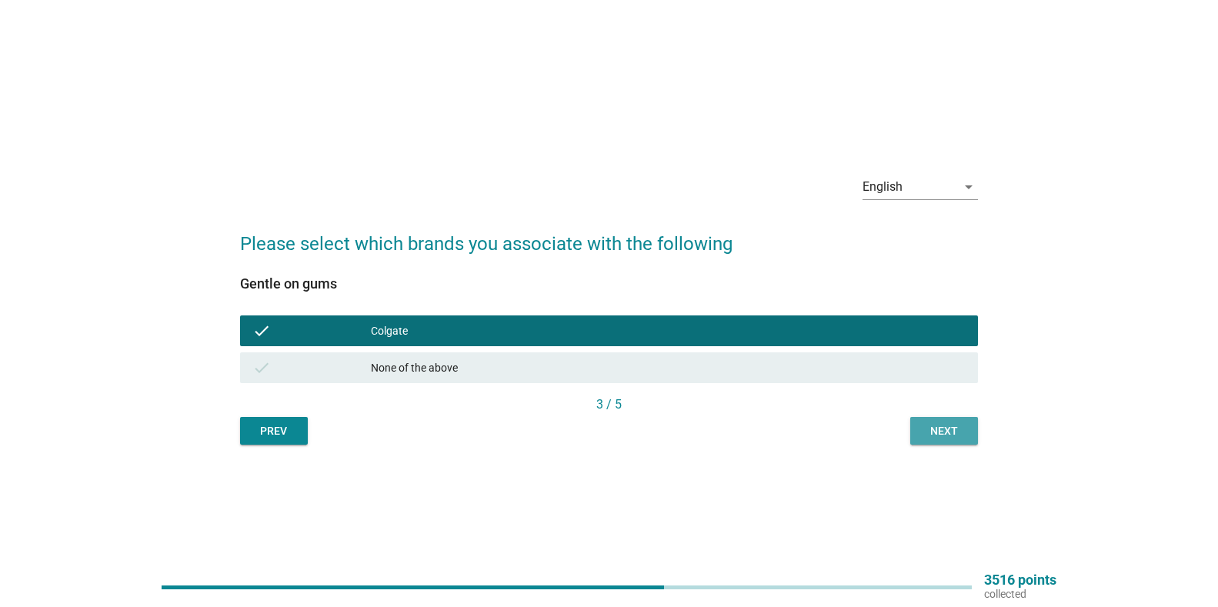
click at [932, 423] on div "Next" at bounding box center [943, 431] width 43 height 16
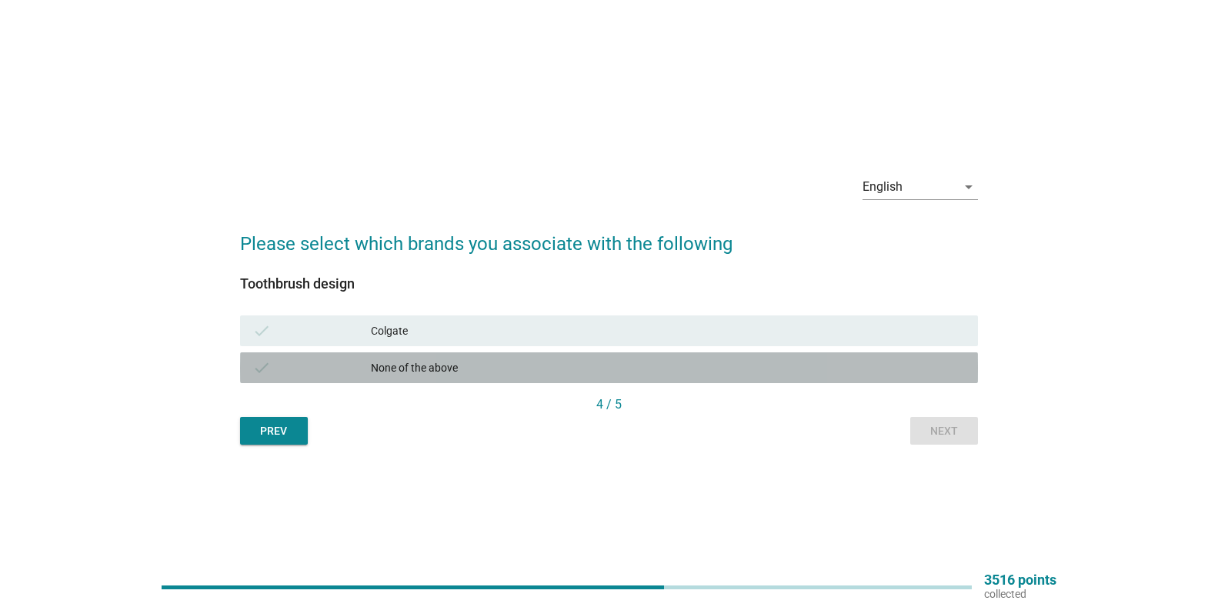
click at [529, 360] on div "None of the above" at bounding box center [668, 367] width 595 height 18
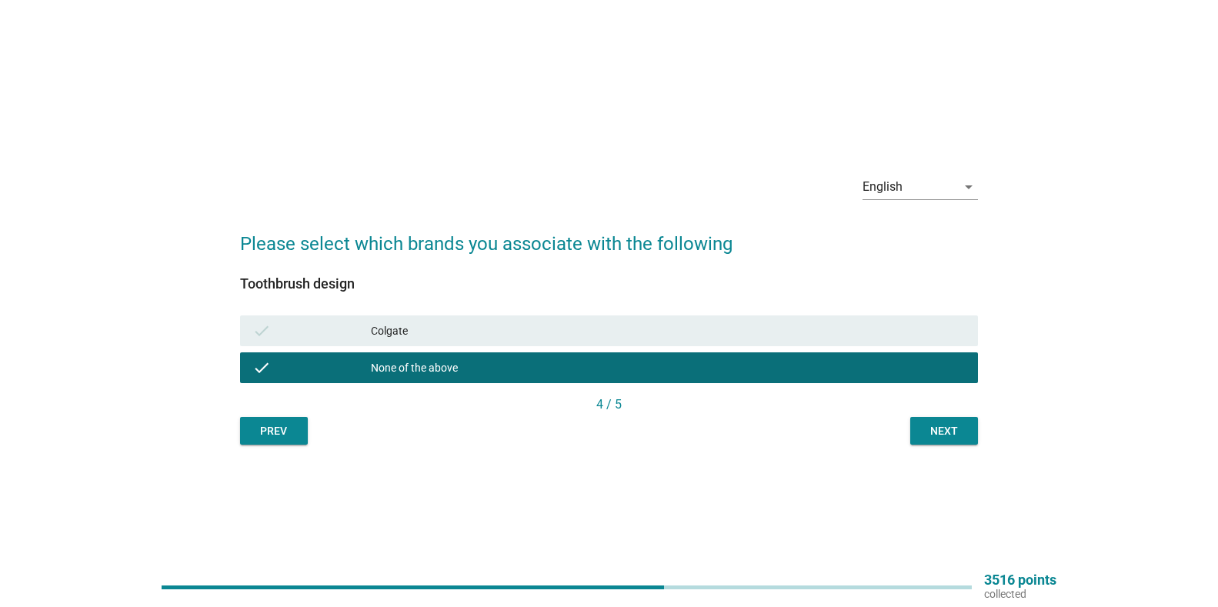
click at [940, 437] on div "Next" at bounding box center [943, 431] width 43 height 16
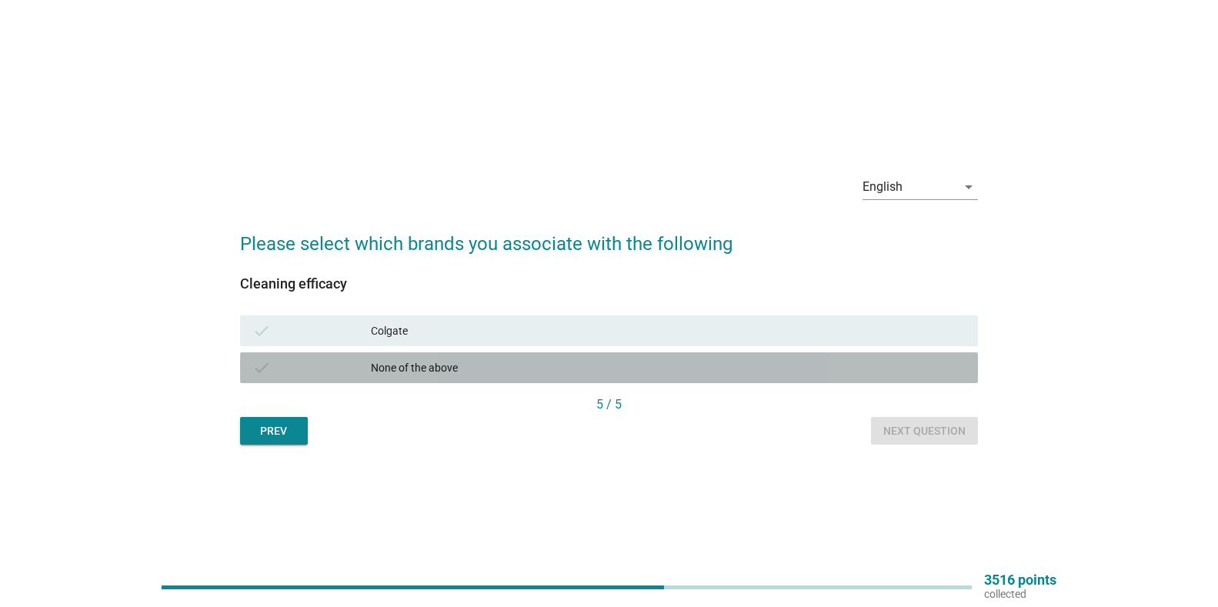
click at [392, 375] on div "None of the above" at bounding box center [668, 367] width 595 height 18
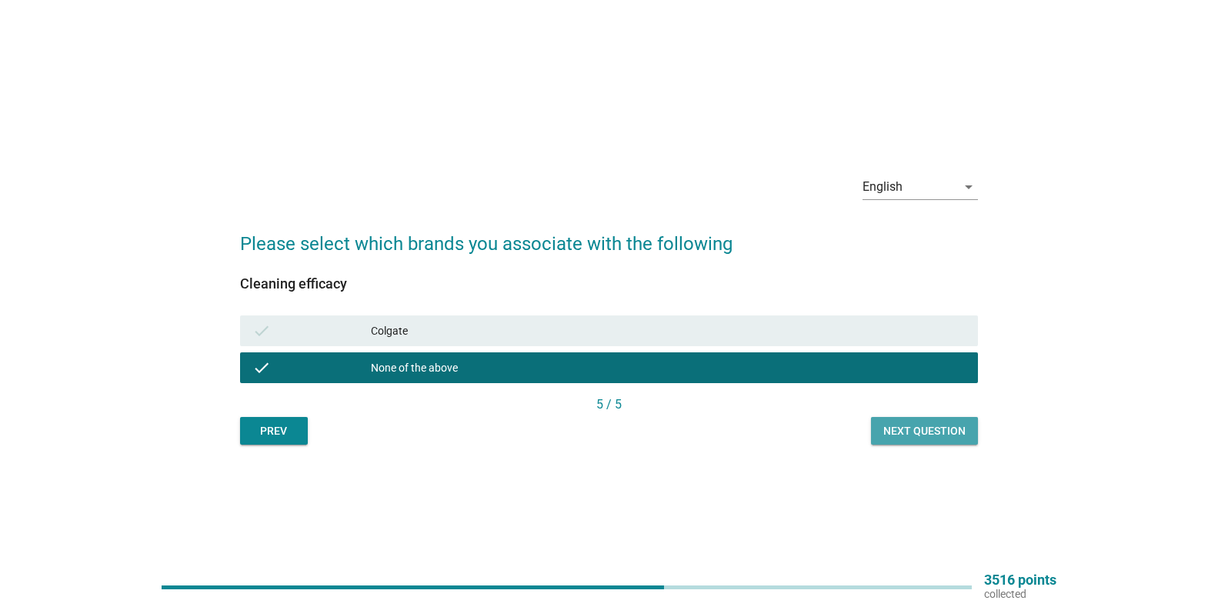
click at [907, 435] on div "Next question" at bounding box center [924, 431] width 82 height 16
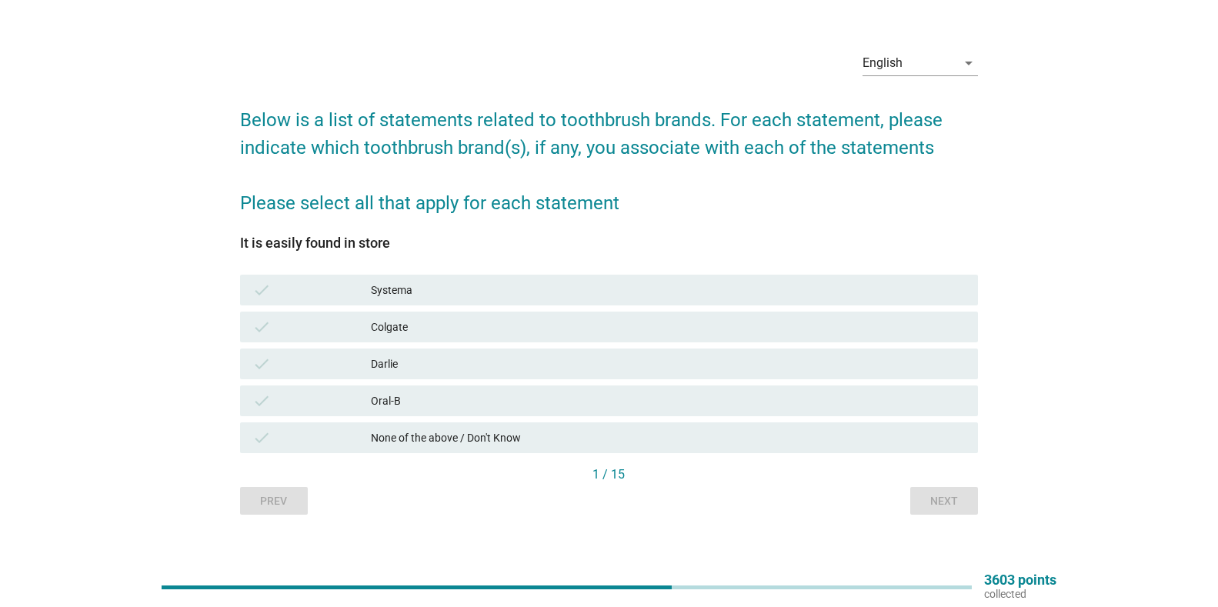
scroll to position [48, 0]
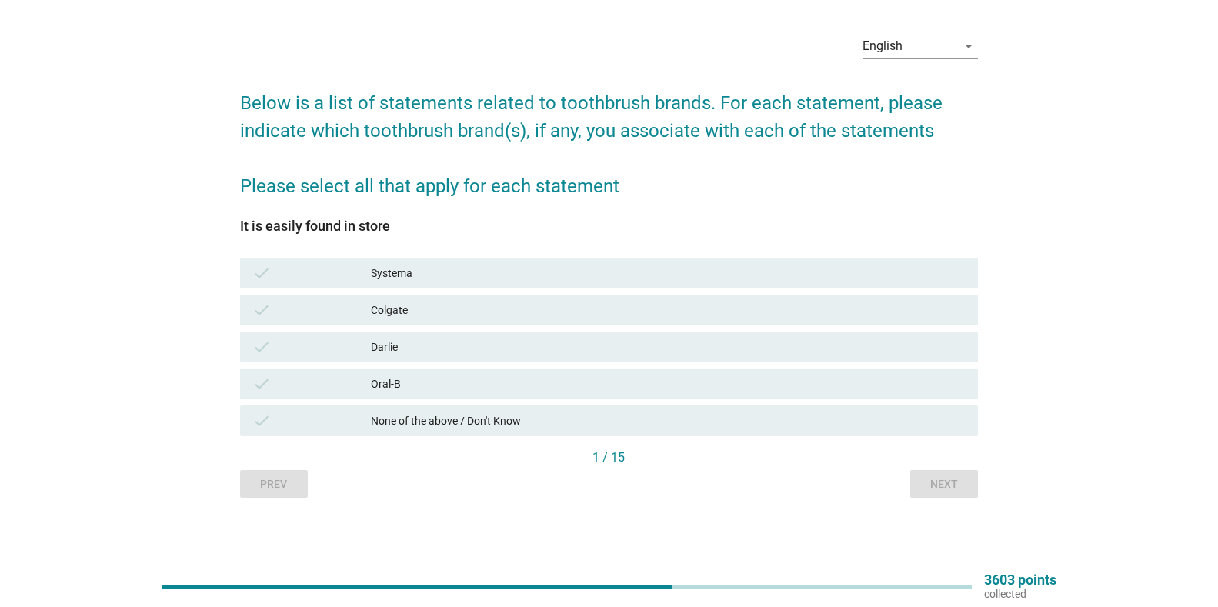
click at [389, 314] on div "Colgate" at bounding box center [668, 310] width 595 height 18
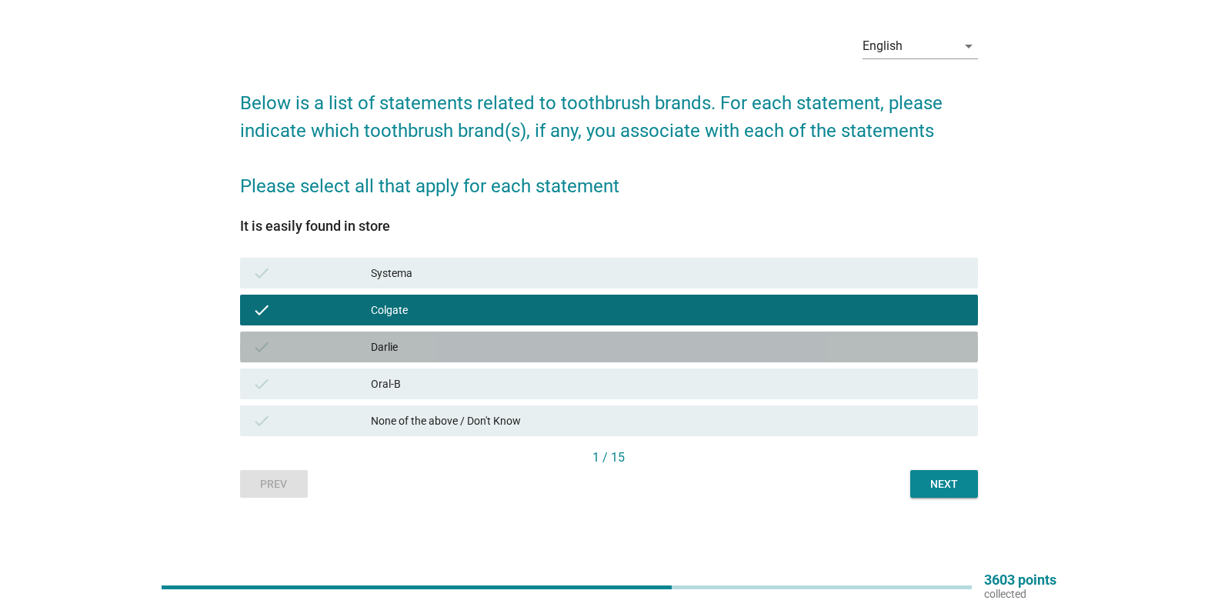
click at [384, 342] on div "Darlie" at bounding box center [668, 347] width 595 height 18
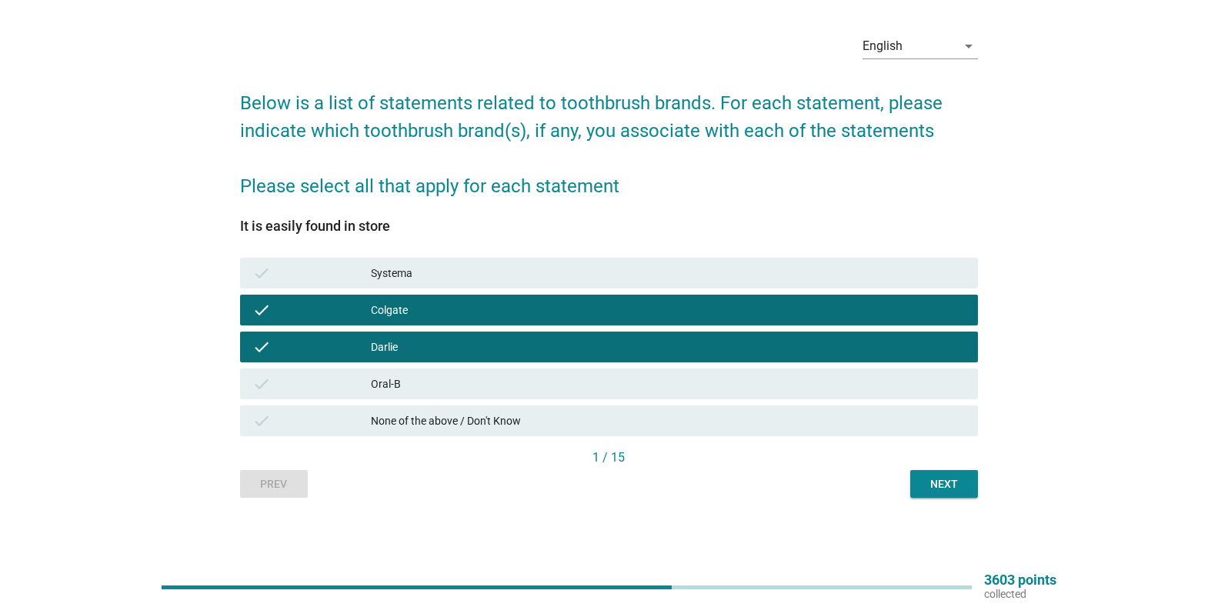
click at [929, 481] on div "Next" at bounding box center [943, 484] width 43 height 16
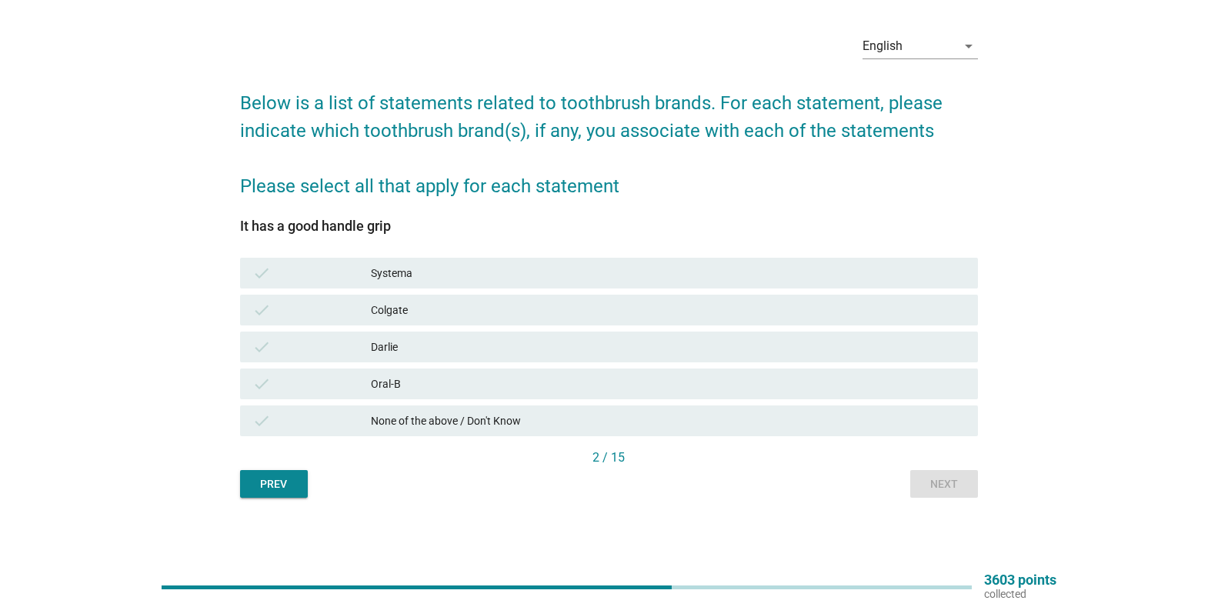
click at [491, 414] on div "None of the above / Don't Know" at bounding box center [668, 421] width 595 height 18
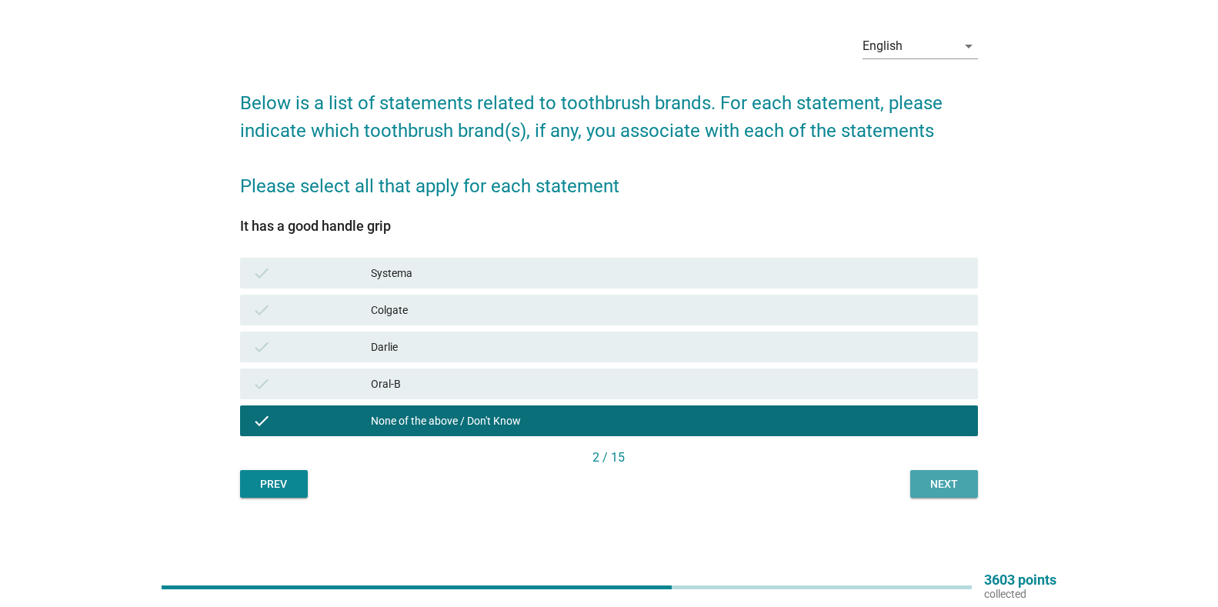
click at [941, 476] on div "Next" at bounding box center [943, 484] width 43 height 16
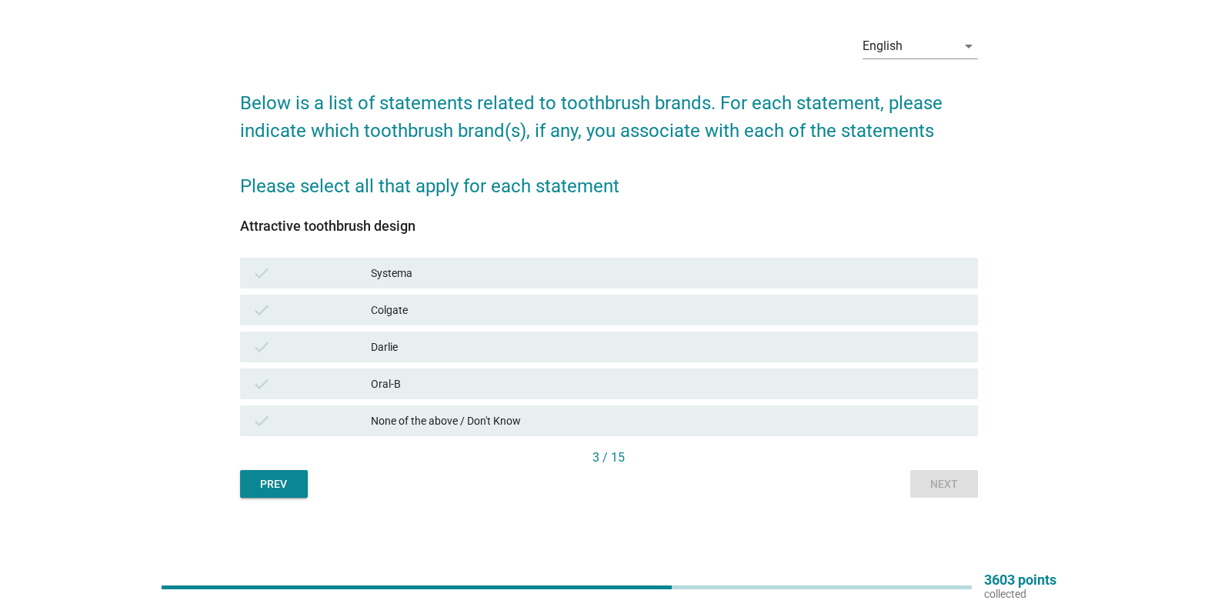
click at [564, 429] on div "None of the above / Don't Know" at bounding box center [668, 421] width 595 height 18
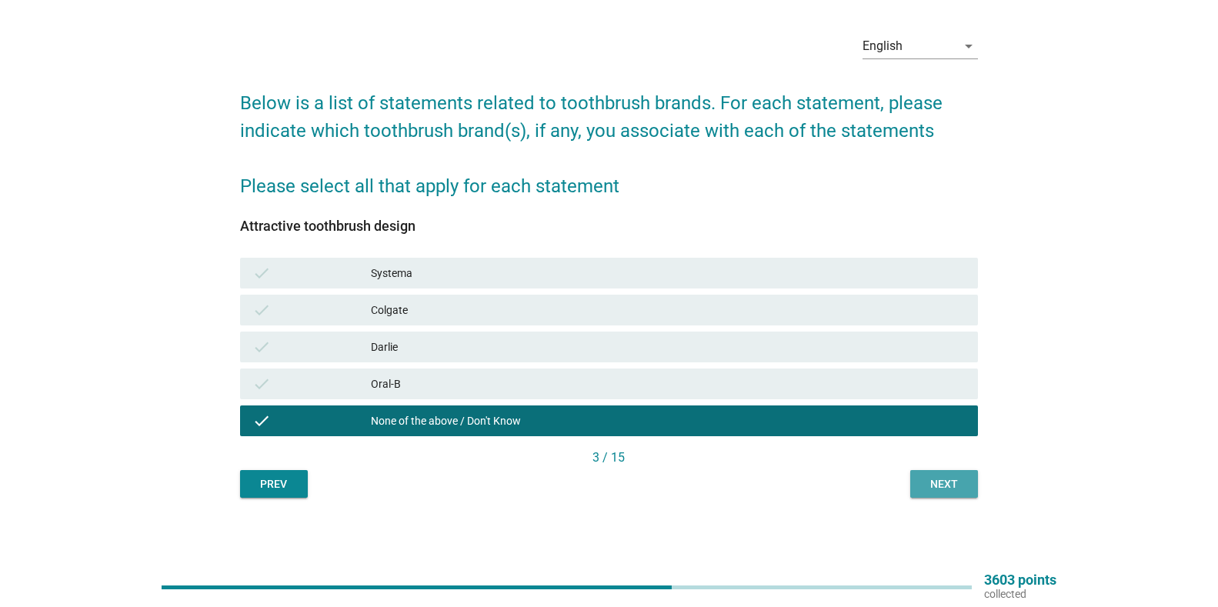
click at [927, 486] on div "Next" at bounding box center [943, 484] width 43 height 16
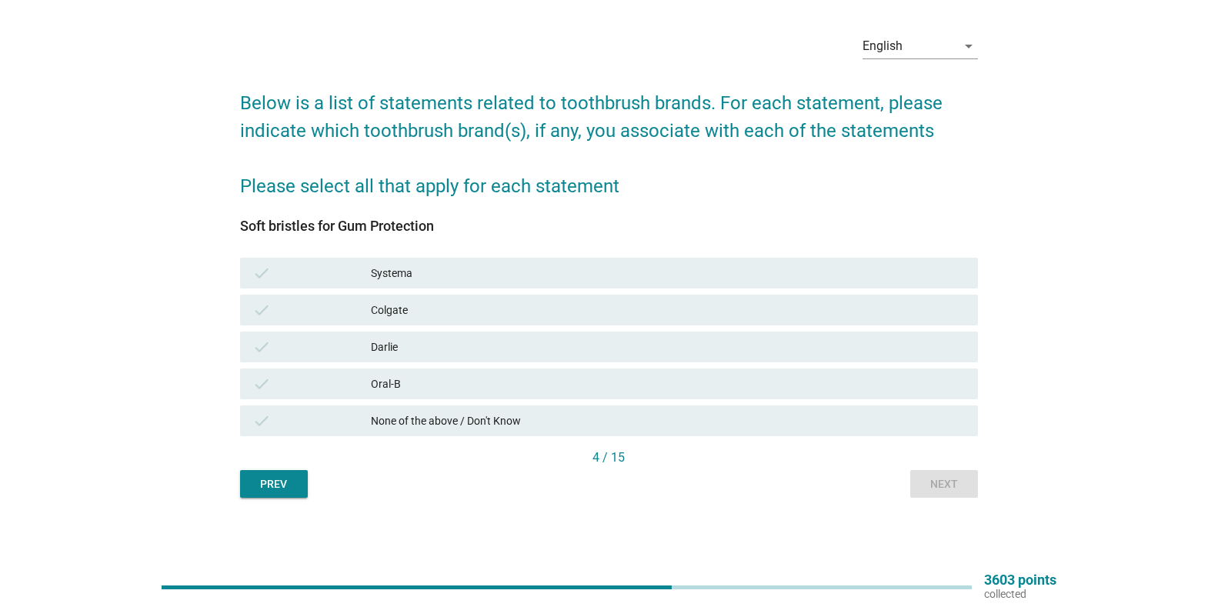
click at [522, 428] on div "None of the above / Don't Know" at bounding box center [668, 421] width 595 height 18
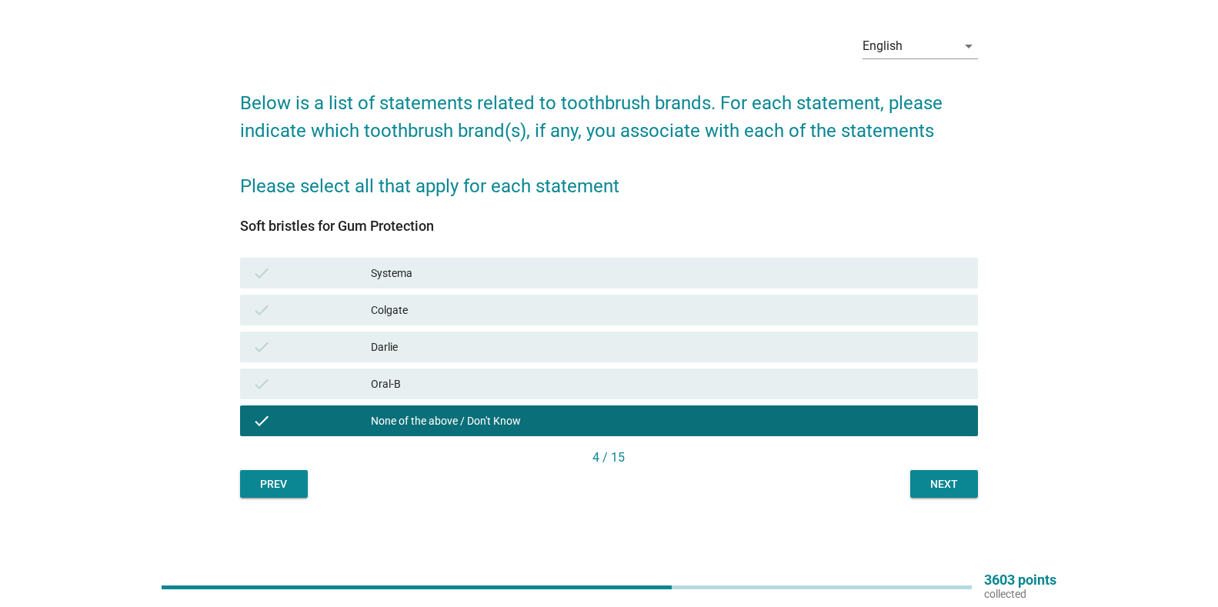
click at [385, 387] on div "Oral-B" at bounding box center [668, 384] width 595 height 18
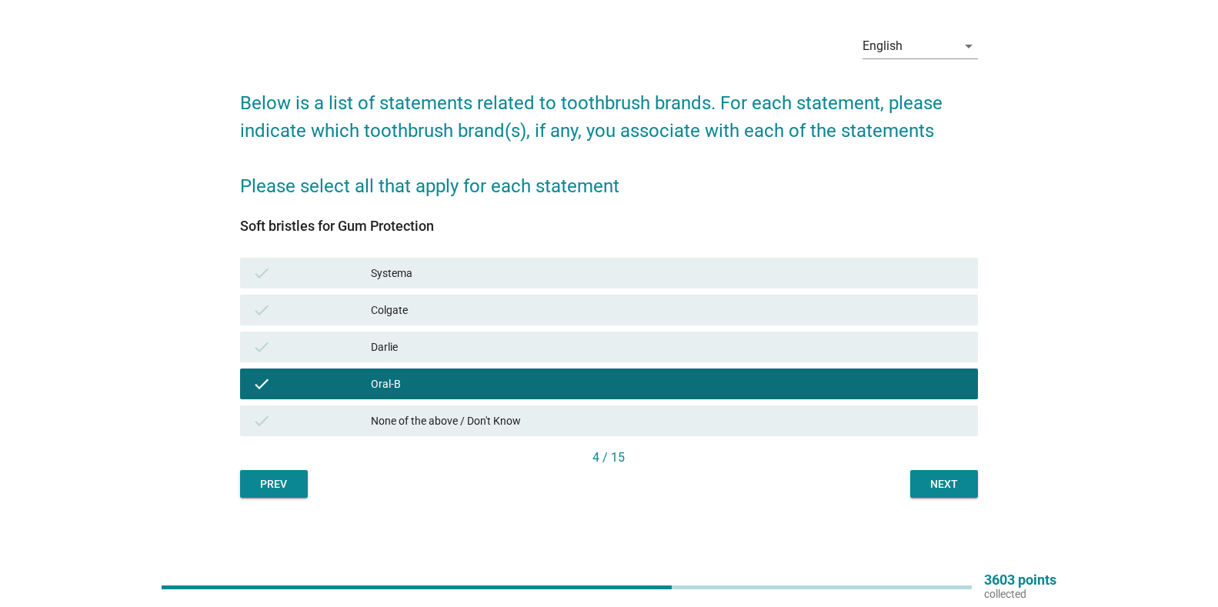
click at [401, 352] on div "Darlie" at bounding box center [668, 347] width 595 height 18
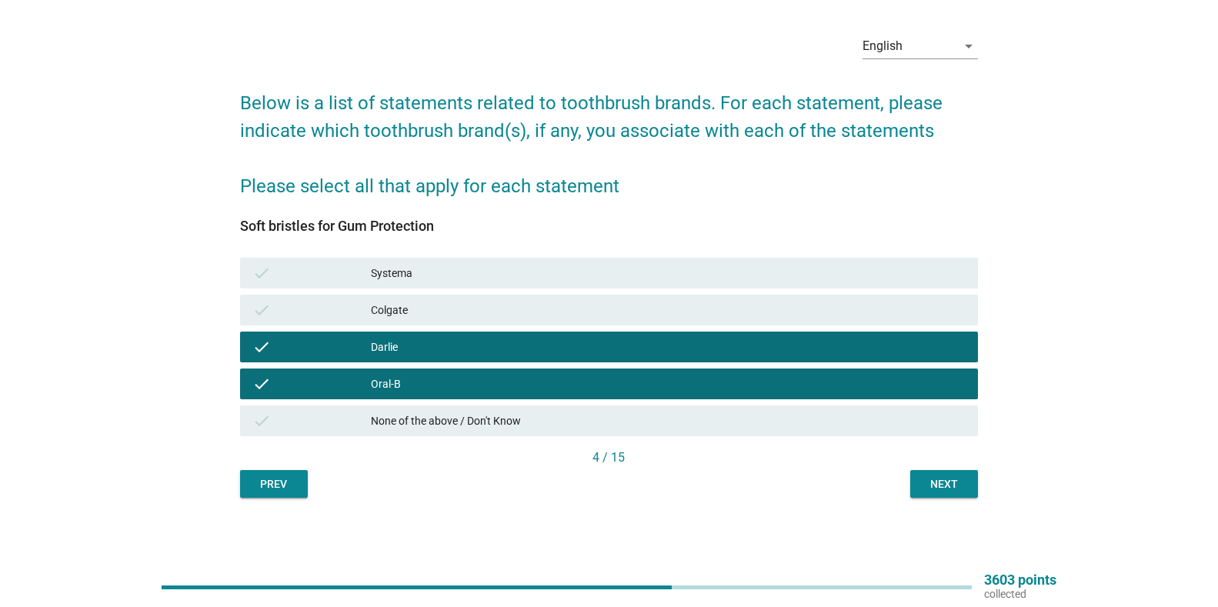
click at [445, 315] on div "Colgate" at bounding box center [668, 310] width 595 height 18
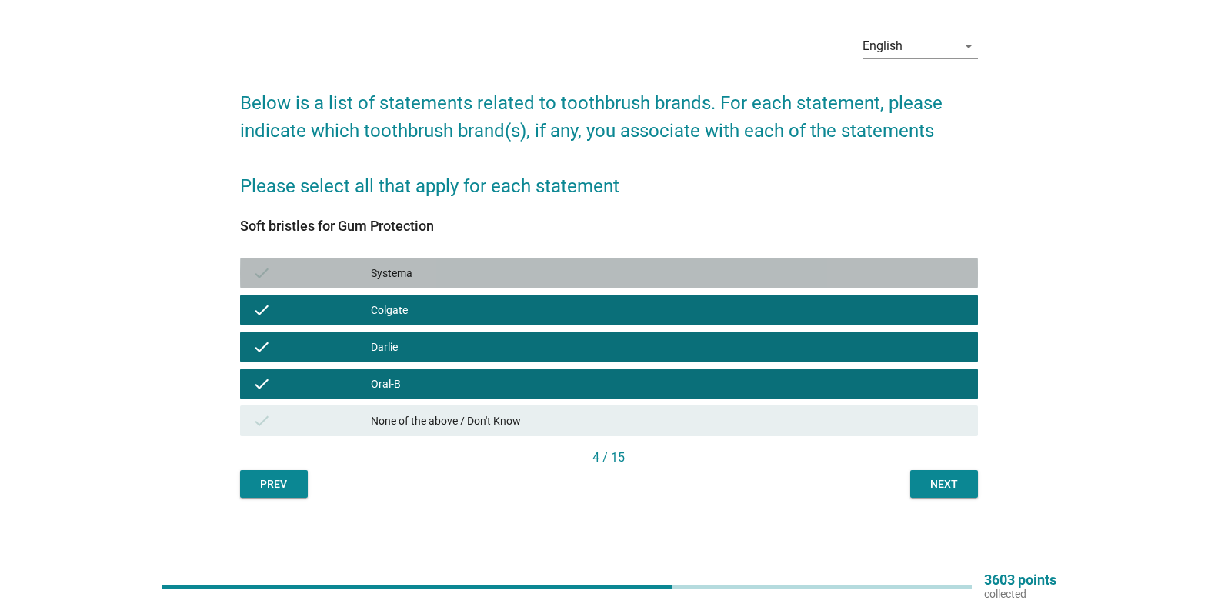
click at [493, 282] on div "Systema" at bounding box center [668, 273] width 595 height 18
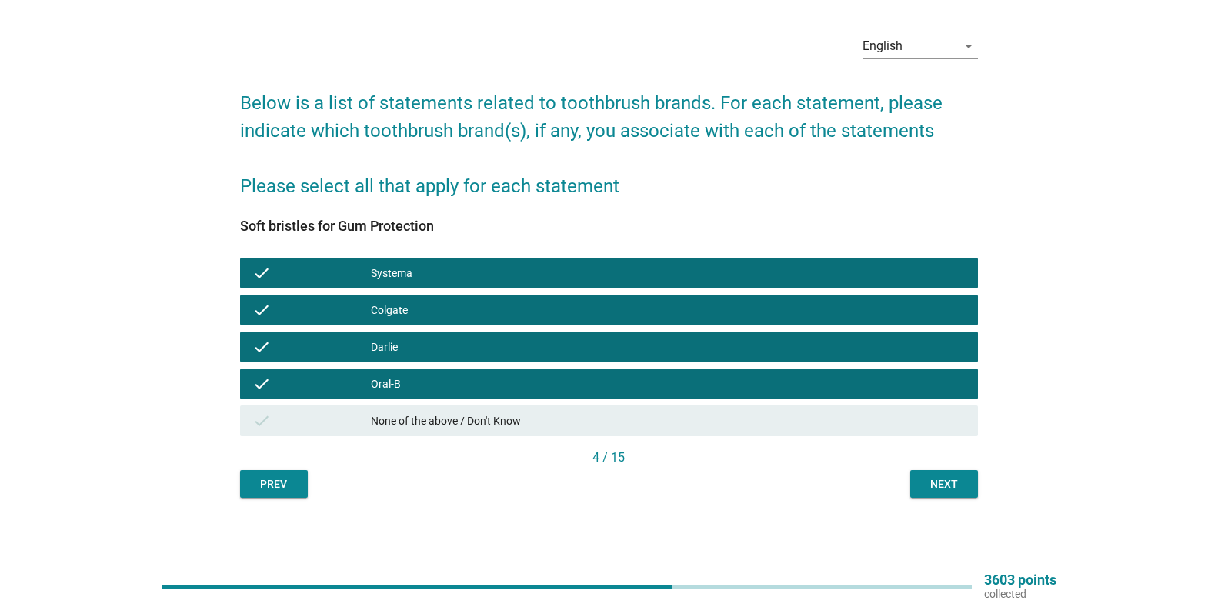
click at [937, 475] on button "Next" at bounding box center [944, 484] width 68 height 28
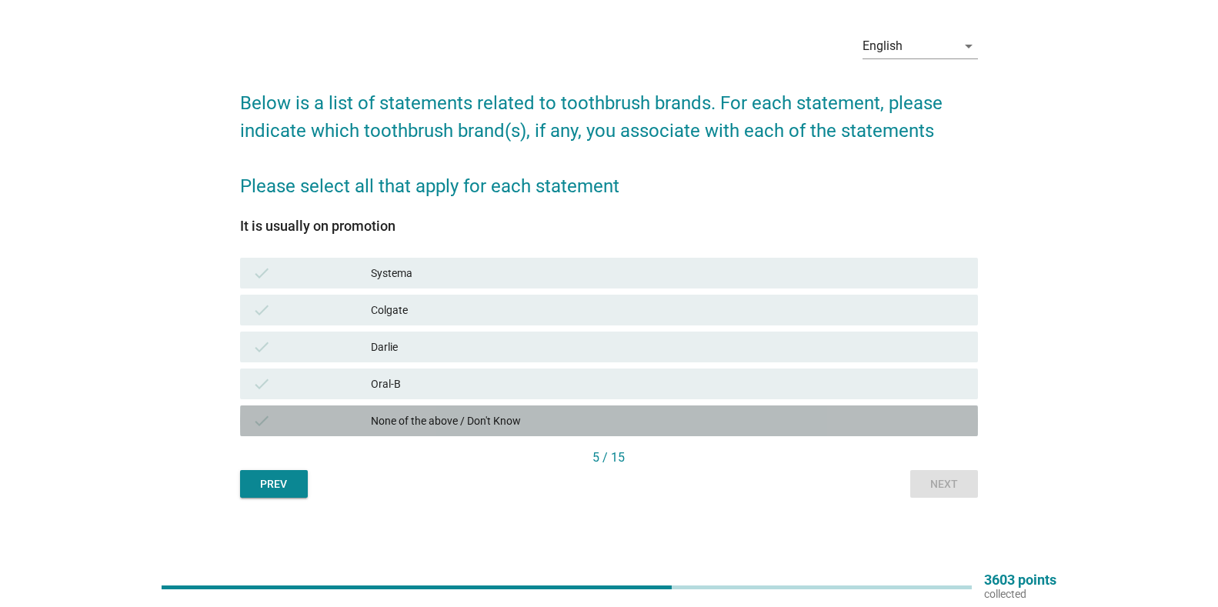
click at [495, 416] on div "None of the above / Don't Know" at bounding box center [668, 421] width 595 height 18
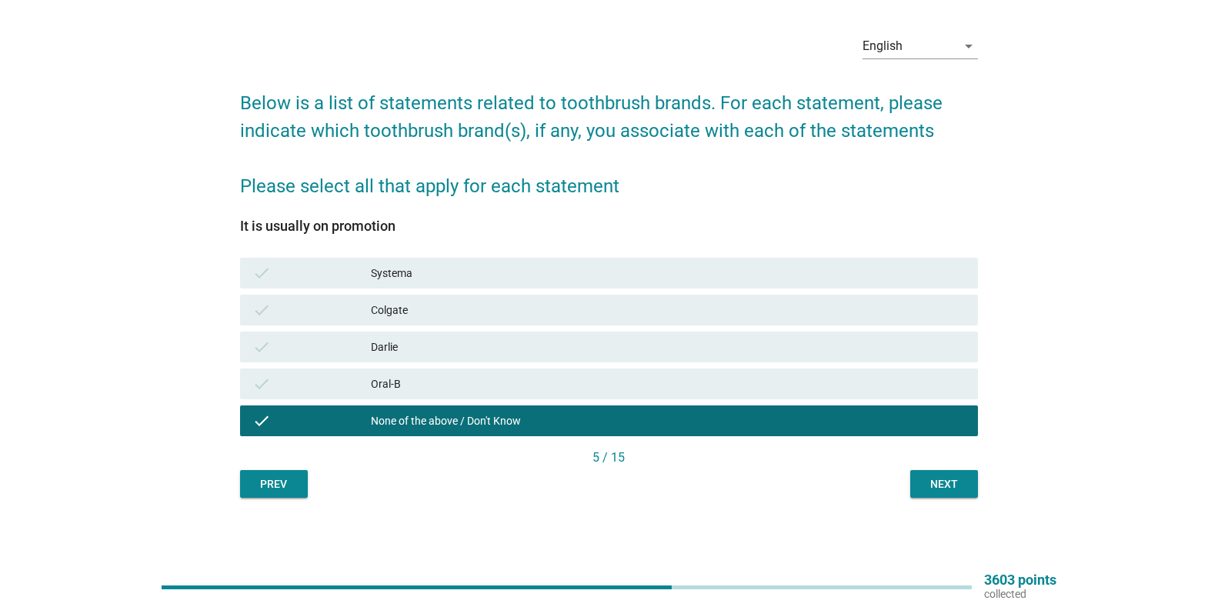
click at [946, 481] on div "Next" at bounding box center [943, 484] width 43 height 16
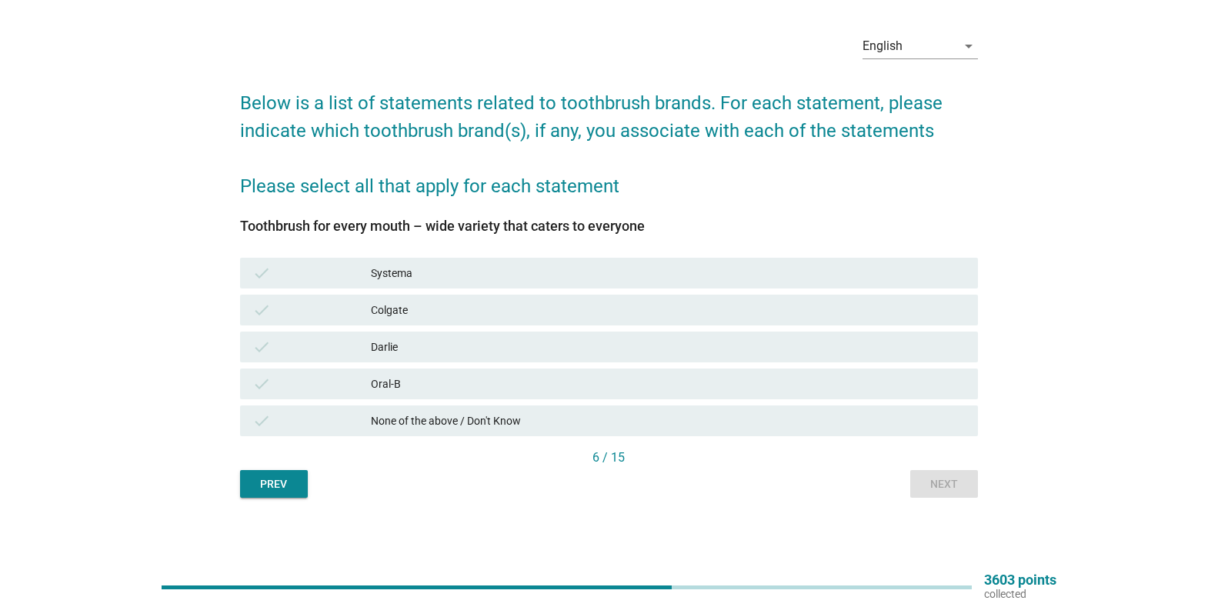
click at [386, 390] on div "Oral-B" at bounding box center [668, 384] width 595 height 18
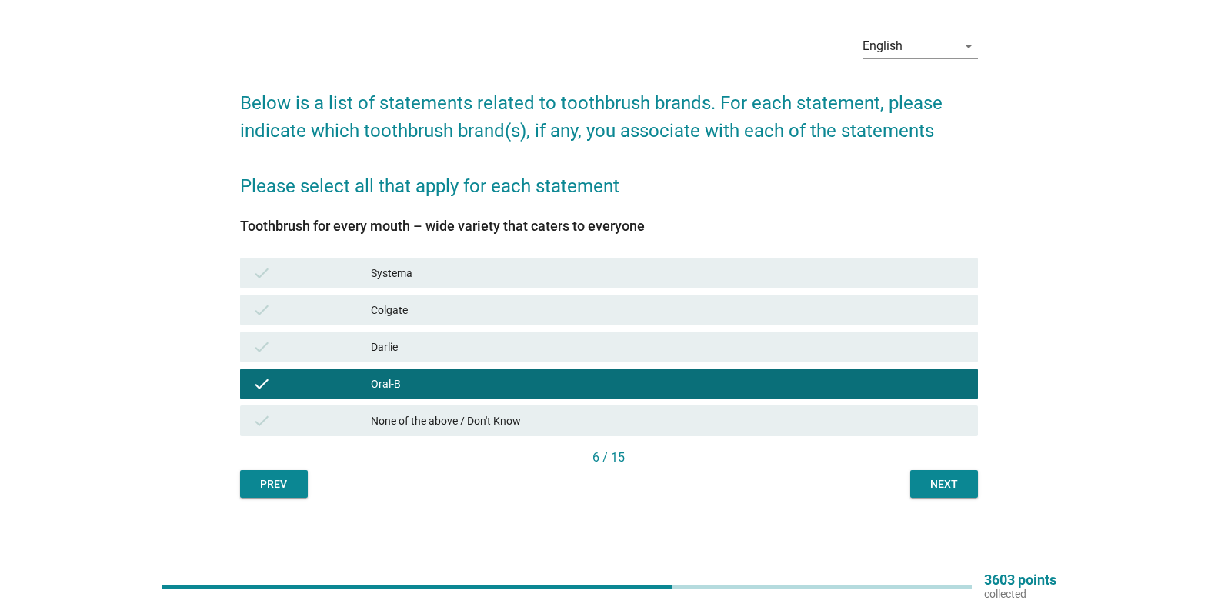
click at [968, 480] on button "Next" at bounding box center [944, 484] width 68 height 28
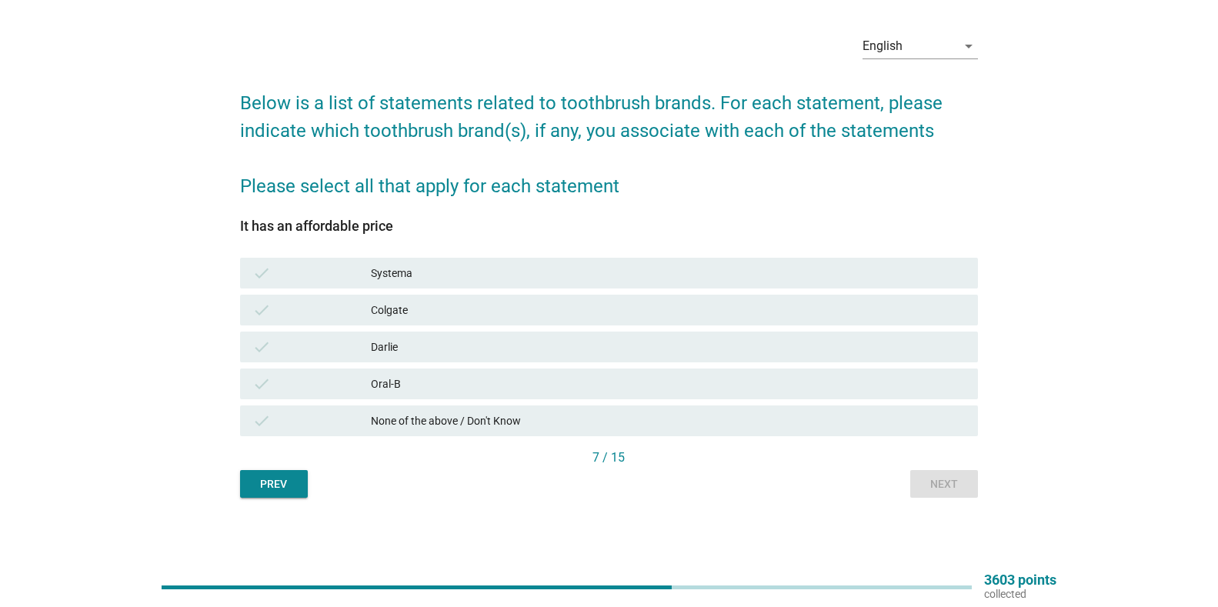
click at [395, 339] on div "Darlie" at bounding box center [668, 347] width 595 height 18
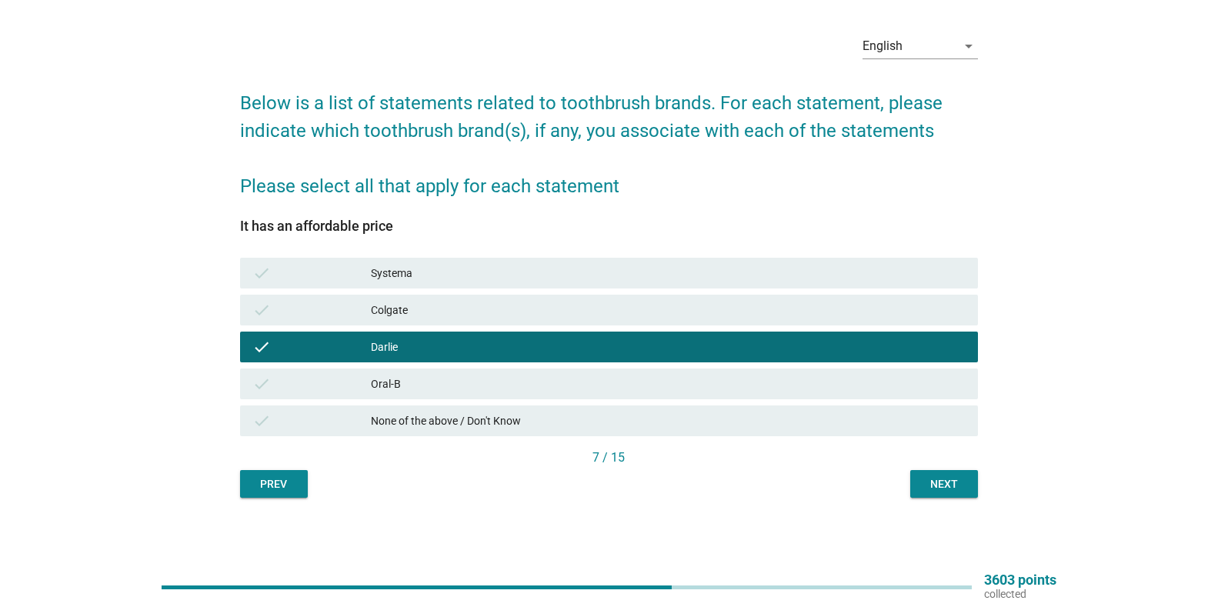
click at [488, 311] on div "Colgate" at bounding box center [668, 310] width 595 height 18
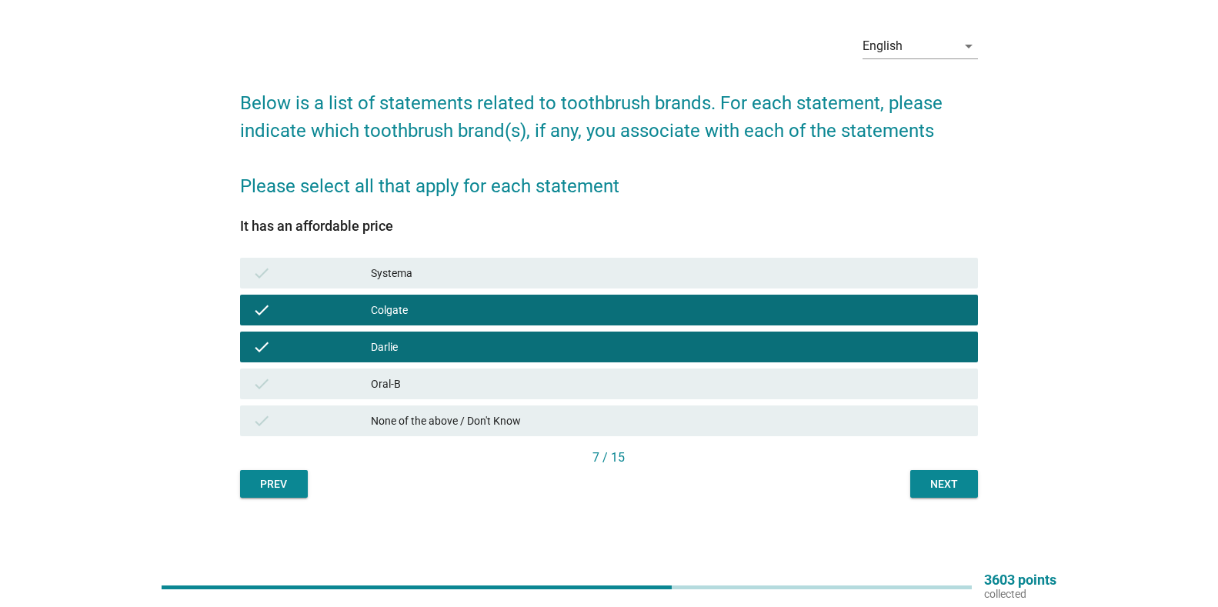
click at [936, 489] on div "Next" at bounding box center [943, 484] width 43 height 16
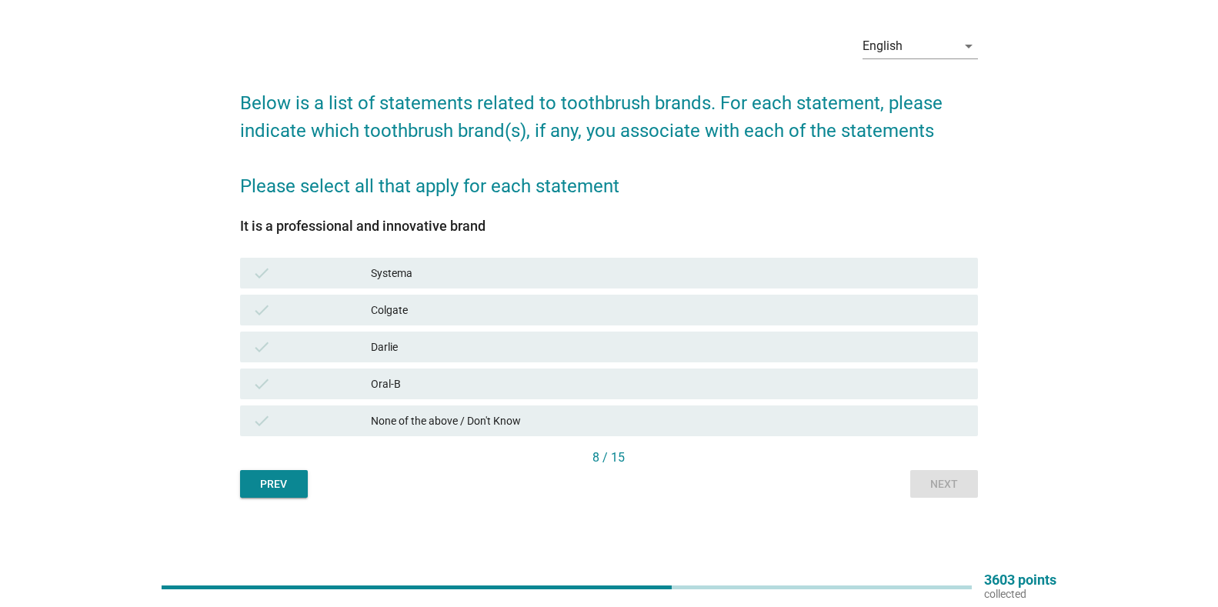
click at [466, 425] on div "None of the above / Don't Know" at bounding box center [668, 421] width 595 height 18
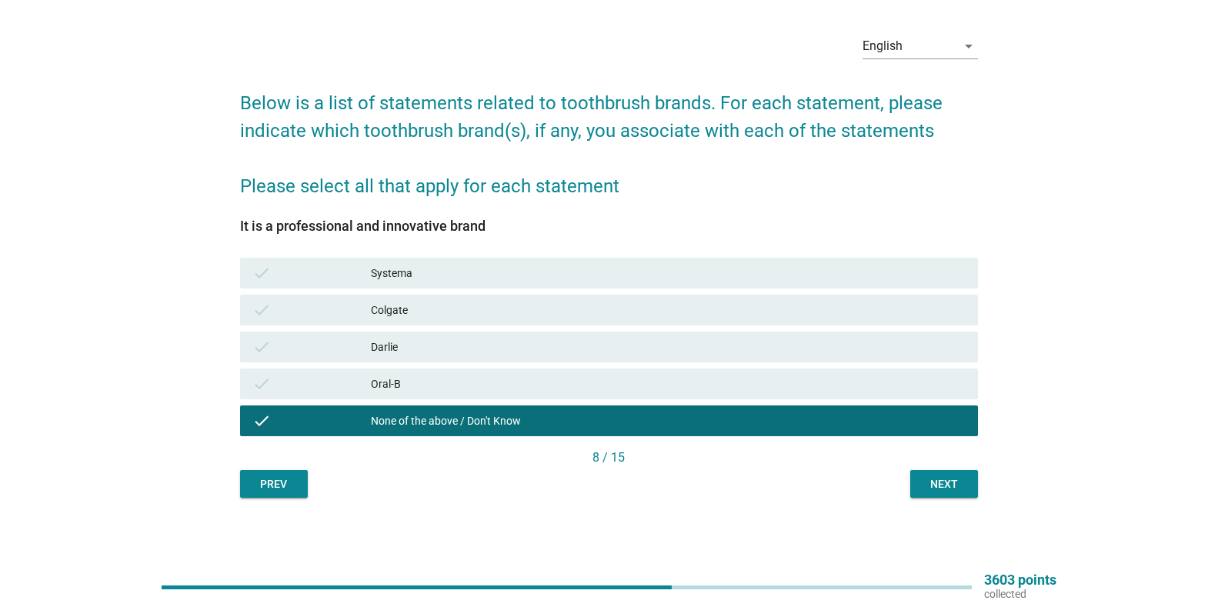
click at [930, 467] on div "8 / 15" at bounding box center [609, 459] width 738 height 22
click at [935, 475] on button "Next" at bounding box center [944, 484] width 68 height 28
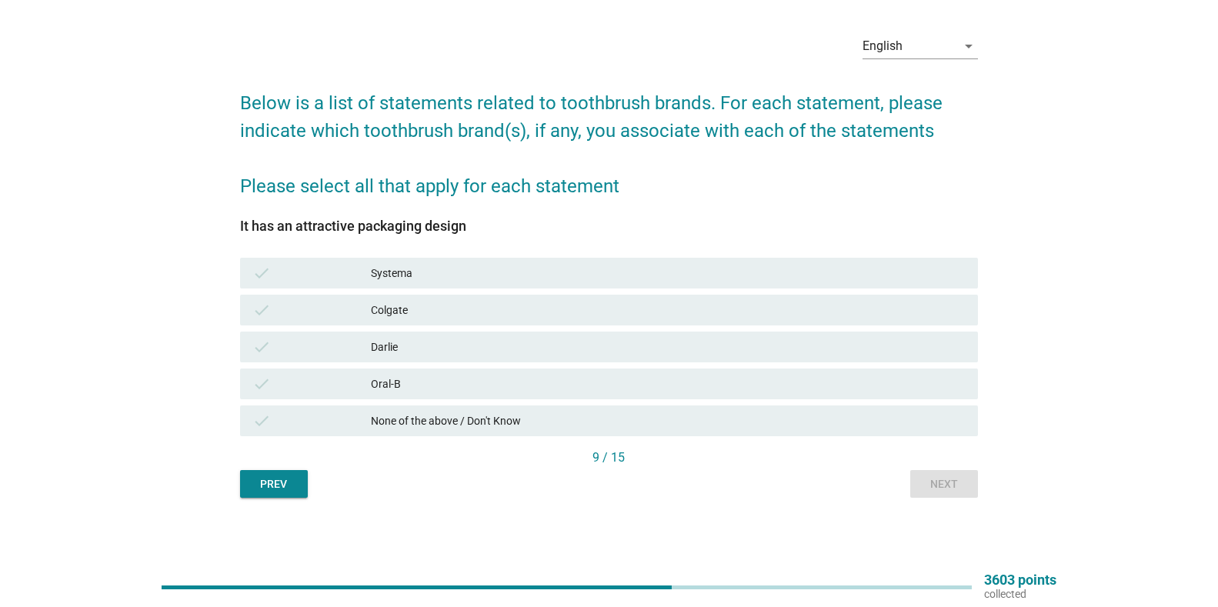
click at [632, 420] on div "None of the above / Don't Know" at bounding box center [668, 421] width 595 height 18
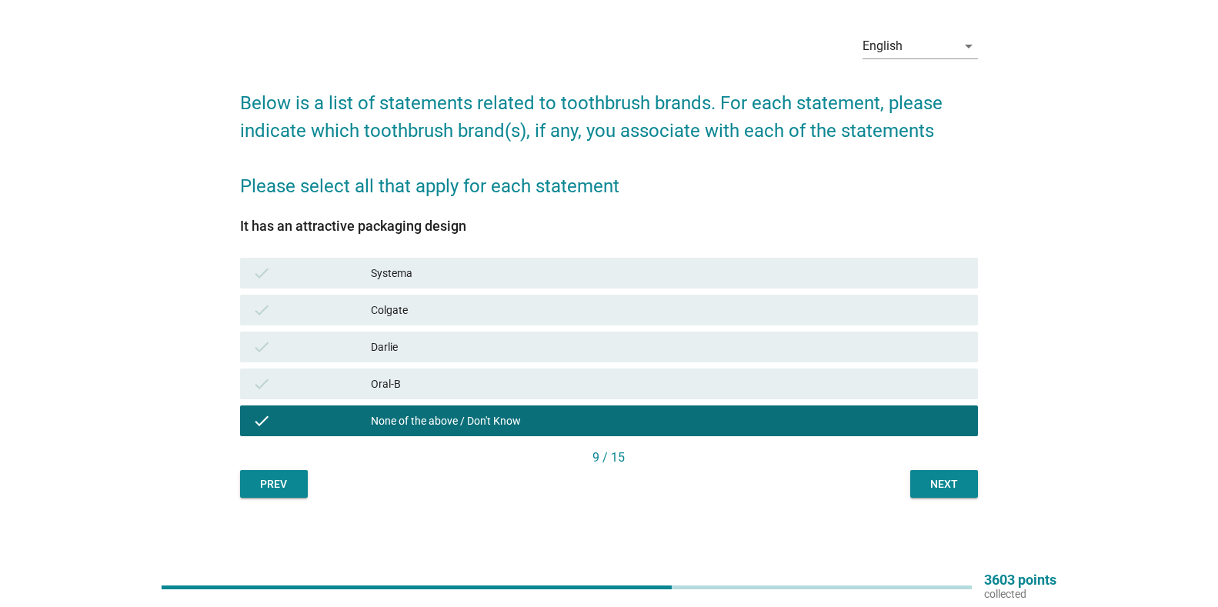
click at [929, 493] on button "Next" at bounding box center [944, 484] width 68 height 28
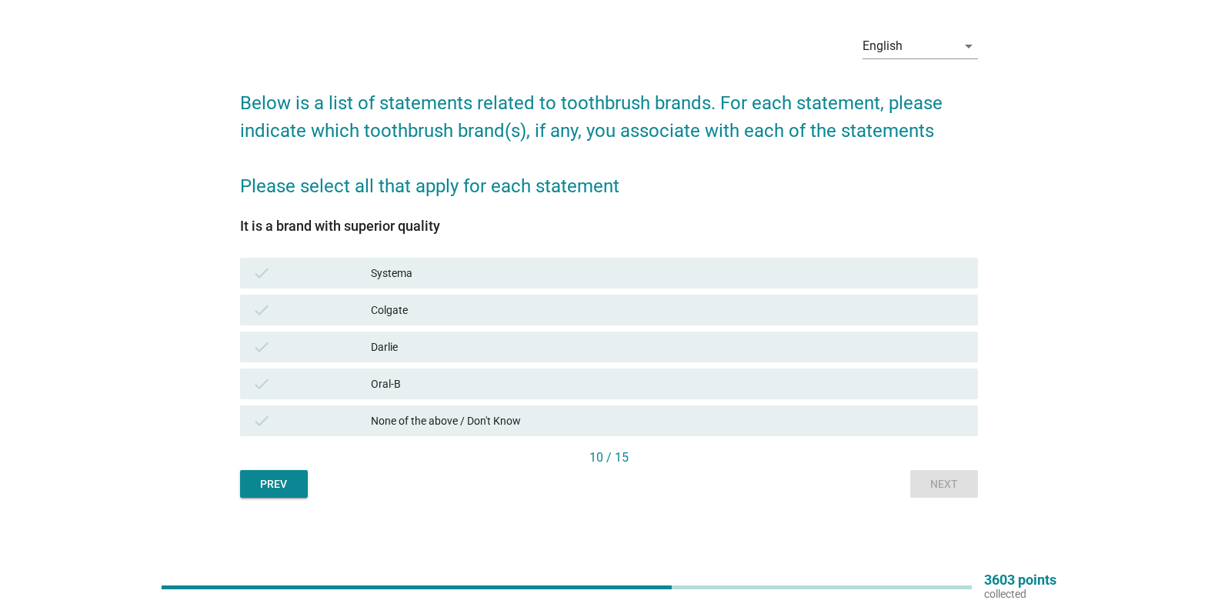
click at [542, 412] on div "None of the above / Don't Know" at bounding box center [668, 421] width 595 height 18
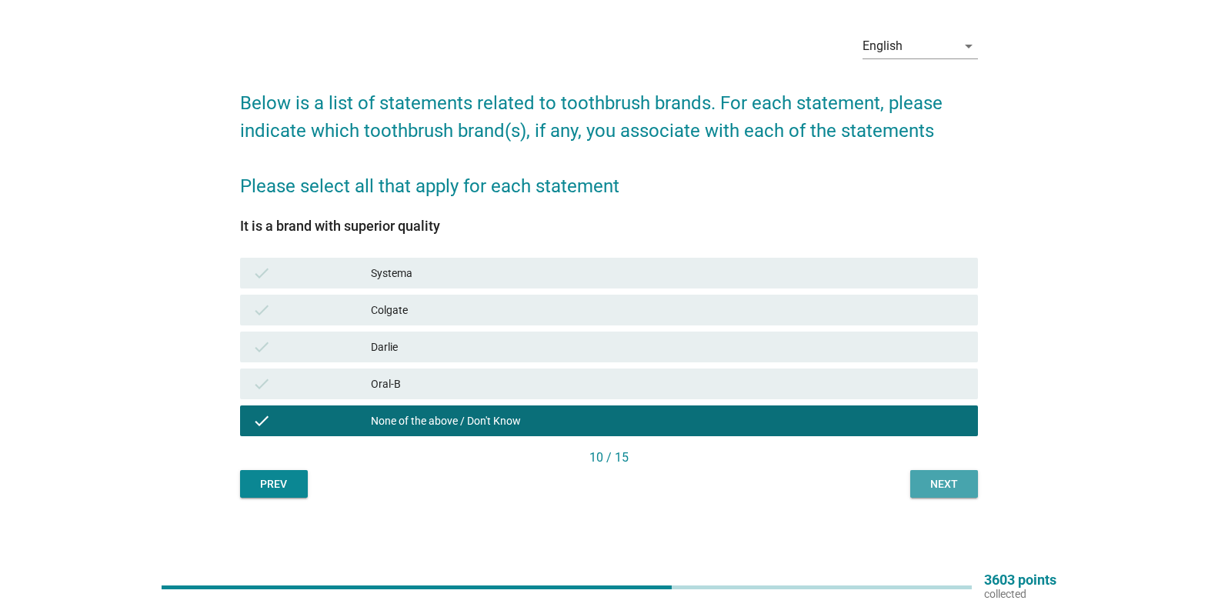
click at [957, 480] on div "Next" at bounding box center [943, 484] width 43 height 16
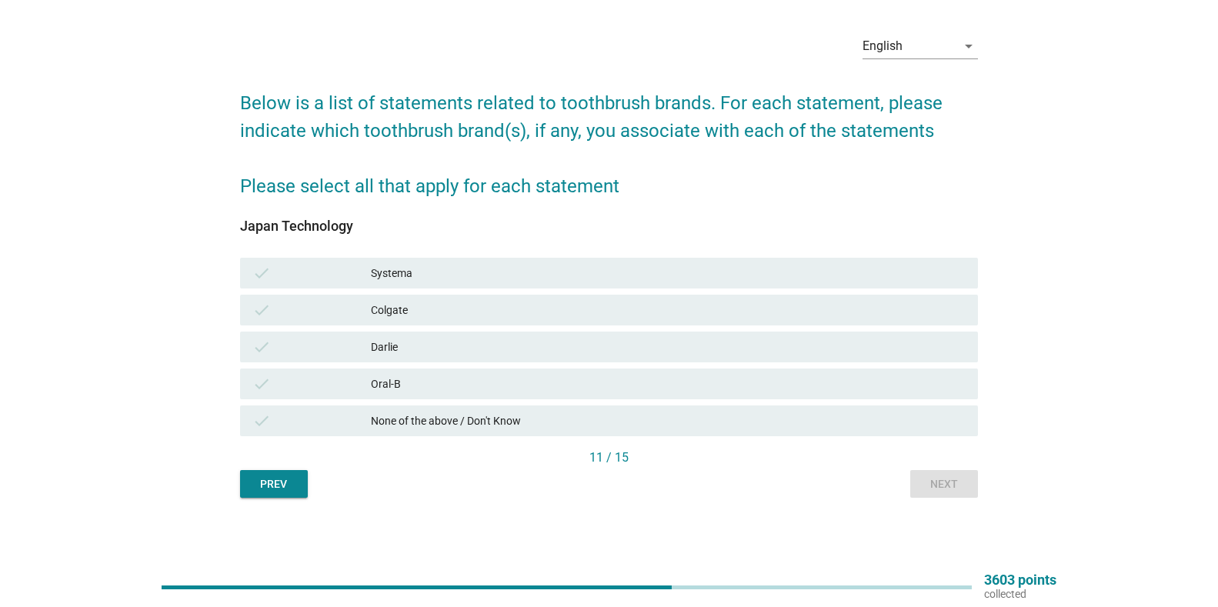
click at [871, 422] on div "None of the above / Don't Know" at bounding box center [668, 421] width 595 height 18
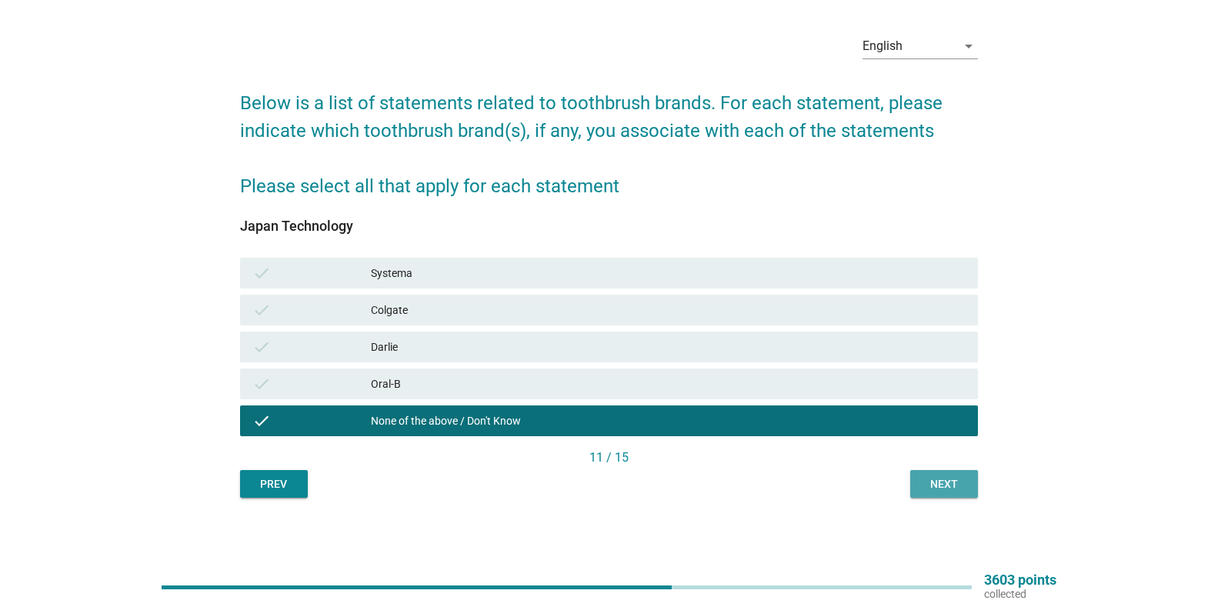
click at [951, 482] on div "Next" at bounding box center [943, 484] width 43 height 16
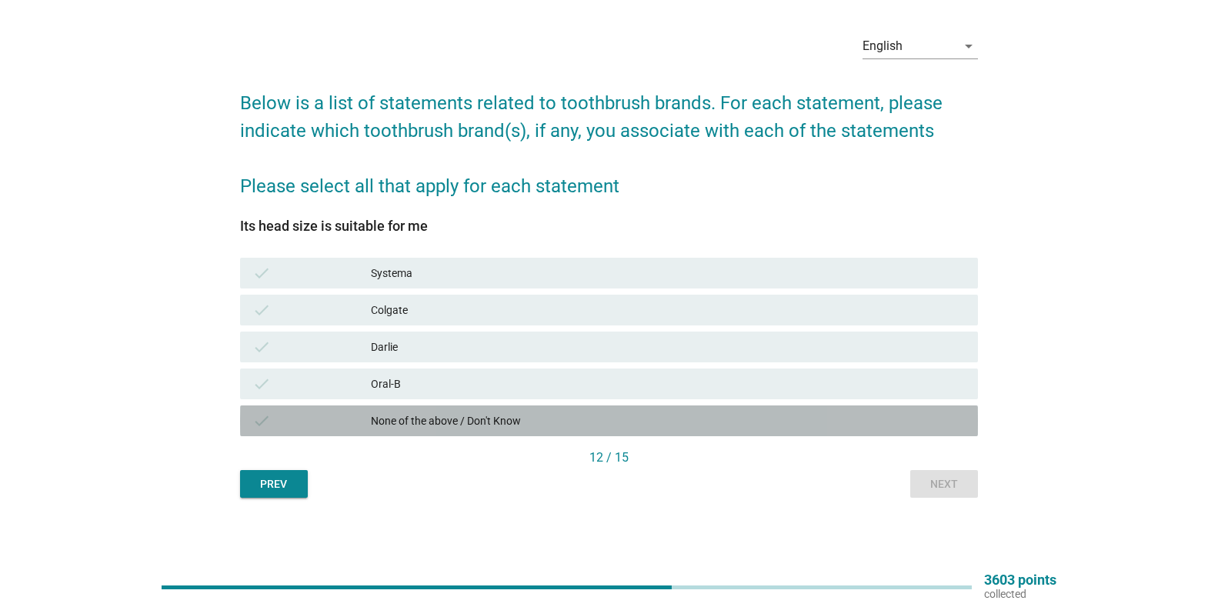
click at [769, 430] on div "check None of the above / Don't Know" at bounding box center [609, 420] width 738 height 31
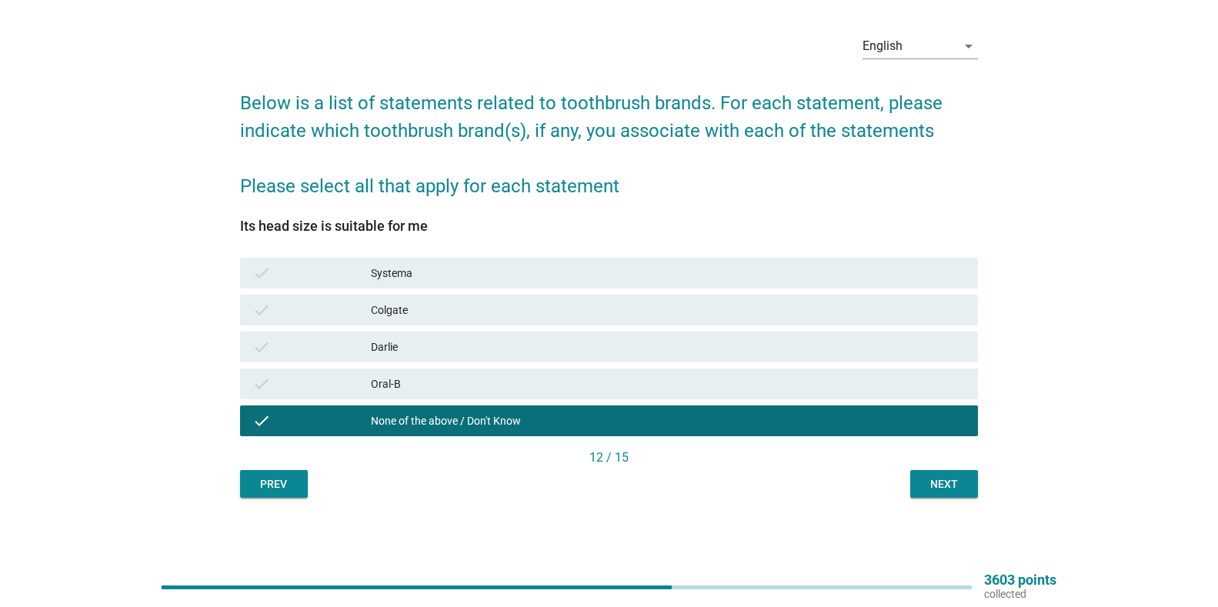
click at [582, 315] on div "Colgate" at bounding box center [668, 310] width 595 height 18
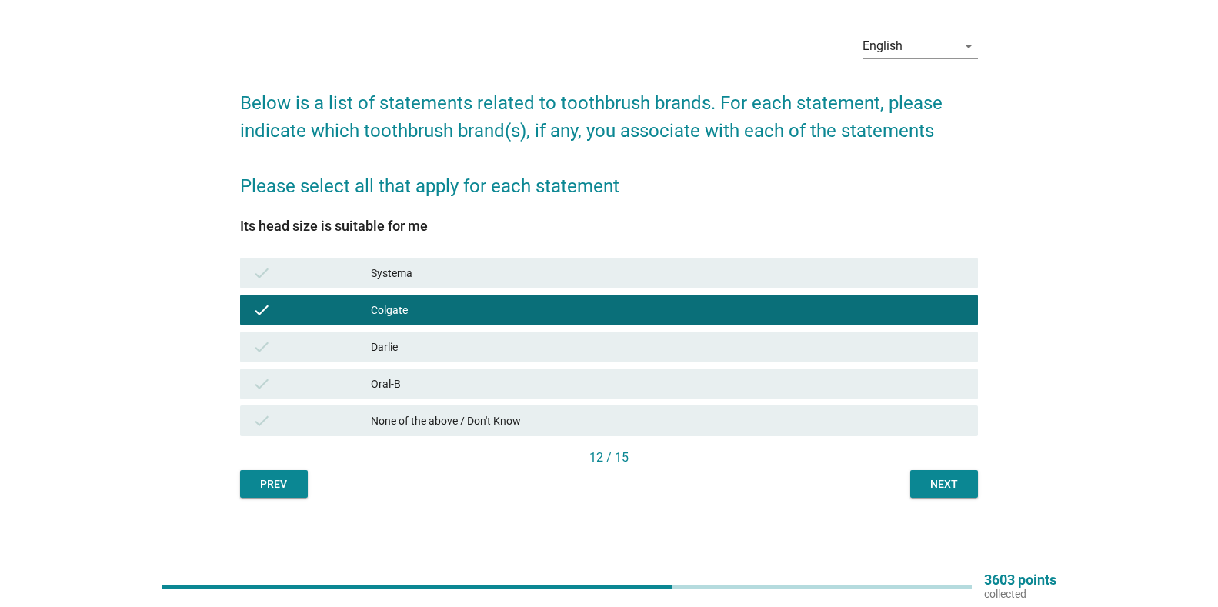
click at [929, 472] on button "Next" at bounding box center [944, 484] width 68 height 28
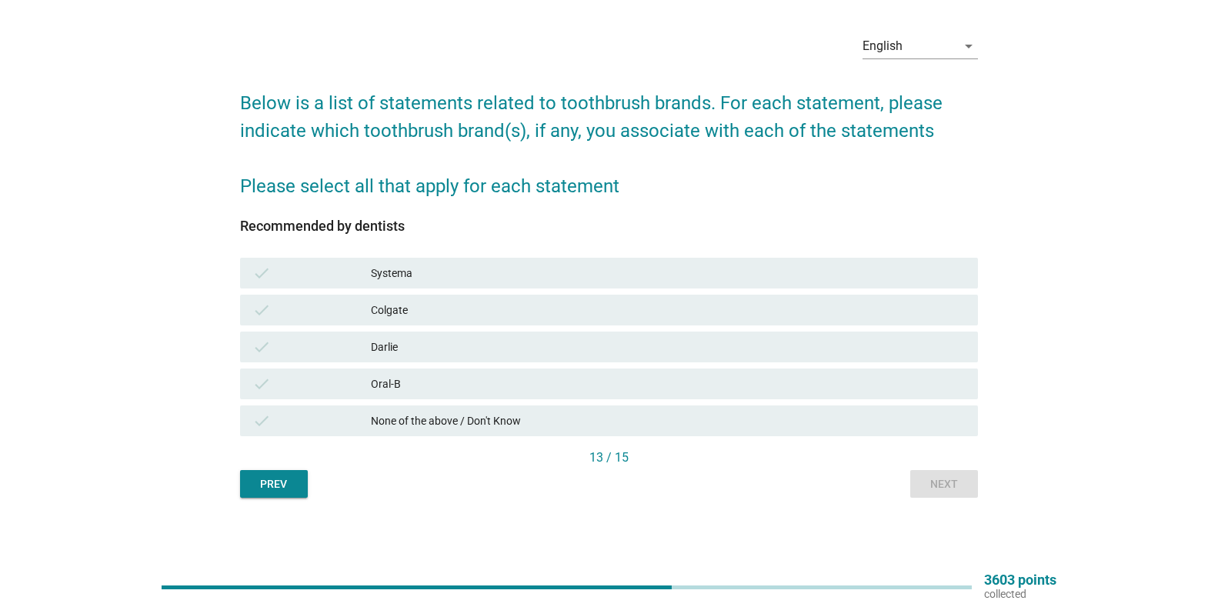
click at [761, 443] on div "Recommended by dentists check Systema check Colgate check Darlie check Oral-B c…" at bounding box center [609, 333] width 738 height 230
click at [785, 440] on div "Recommended by dentists check Systema check Colgate check Darlie check Oral-B c…" at bounding box center [609, 333] width 738 height 230
click at [837, 437] on div "check None of the above / Don't Know" at bounding box center [609, 420] width 744 height 37
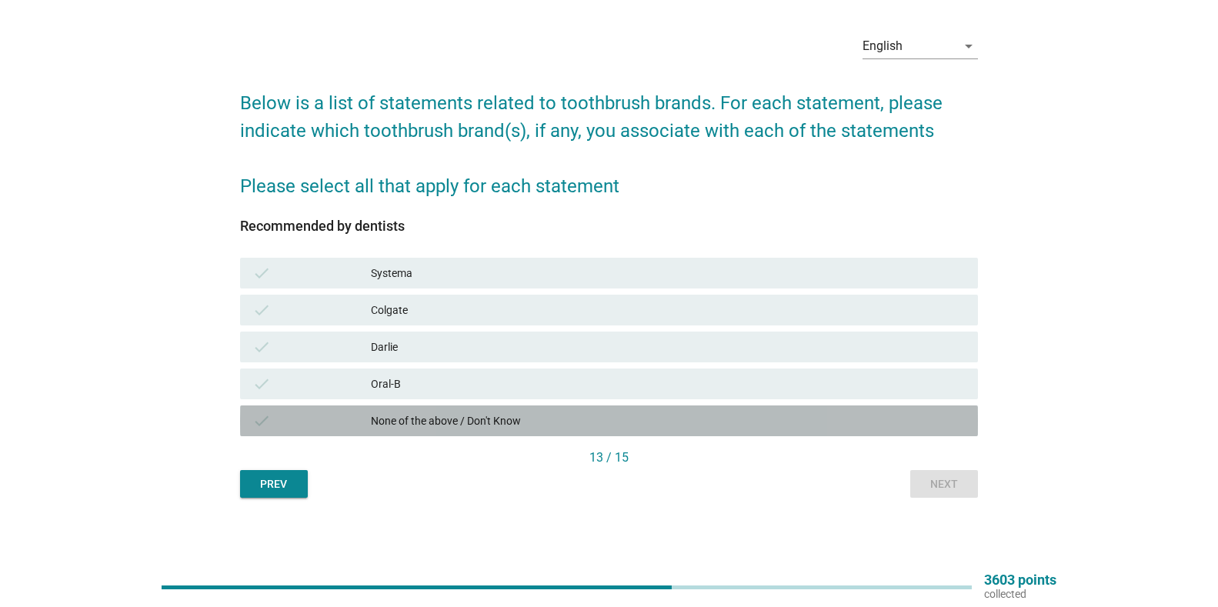
click at [851, 428] on div "None of the above / Don't Know" at bounding box center [668, 421] width 595 height 18
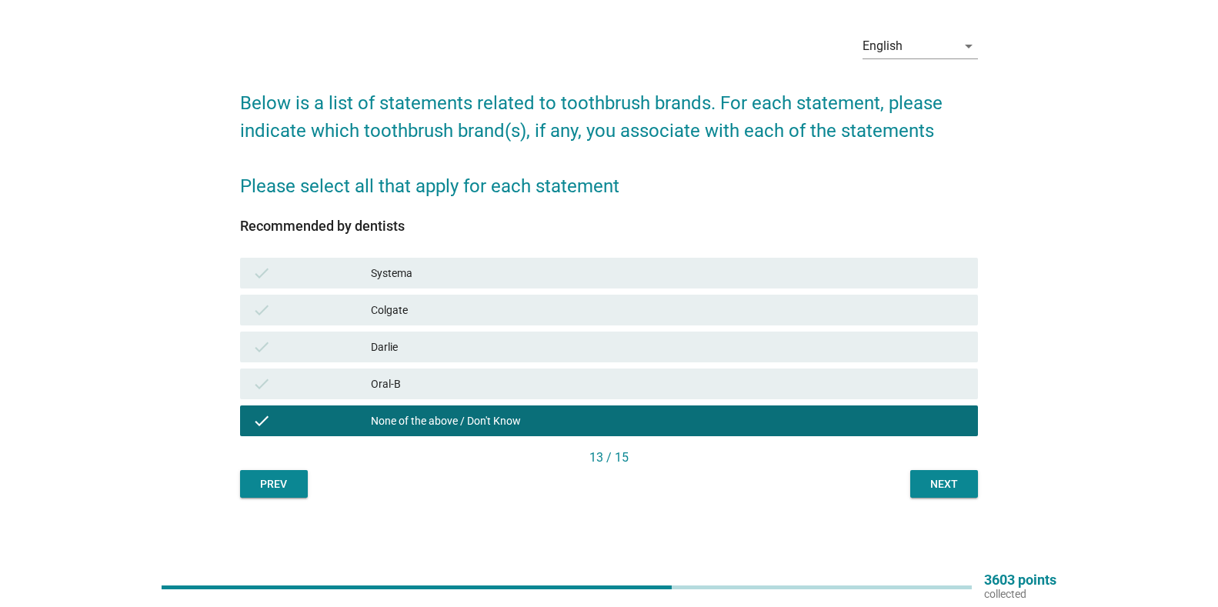
click at [858, 385] on div "Oral-B" at bounding box center [668, 384] width 595 height 18
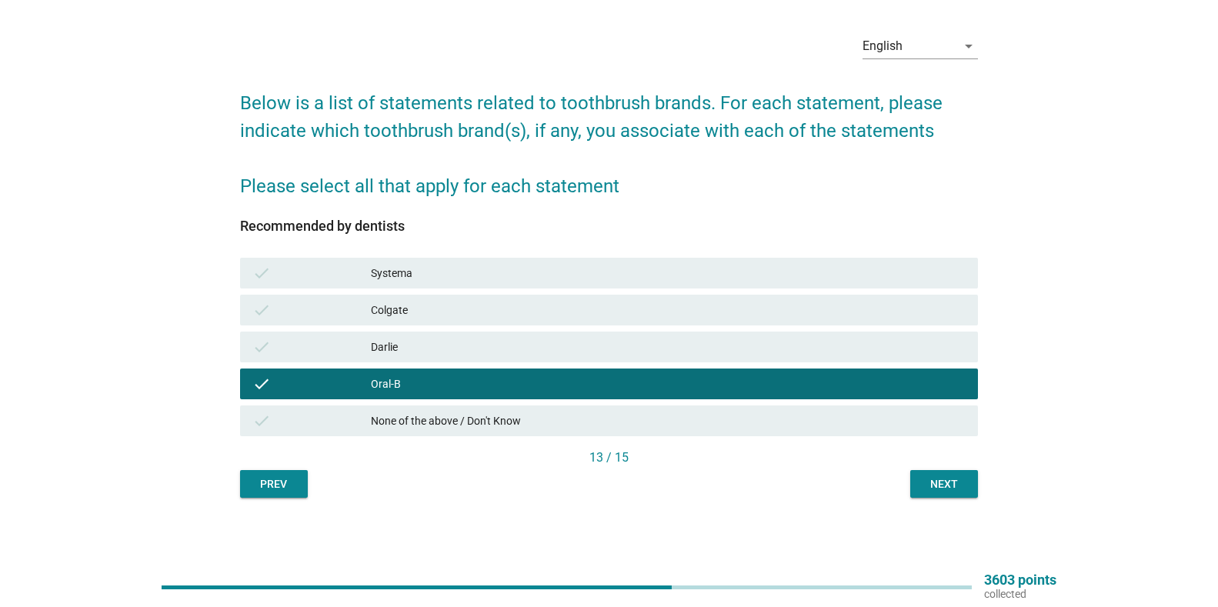
click at [946, 482] on div "Next" at bounding box center [943, 484] width 43 height 16
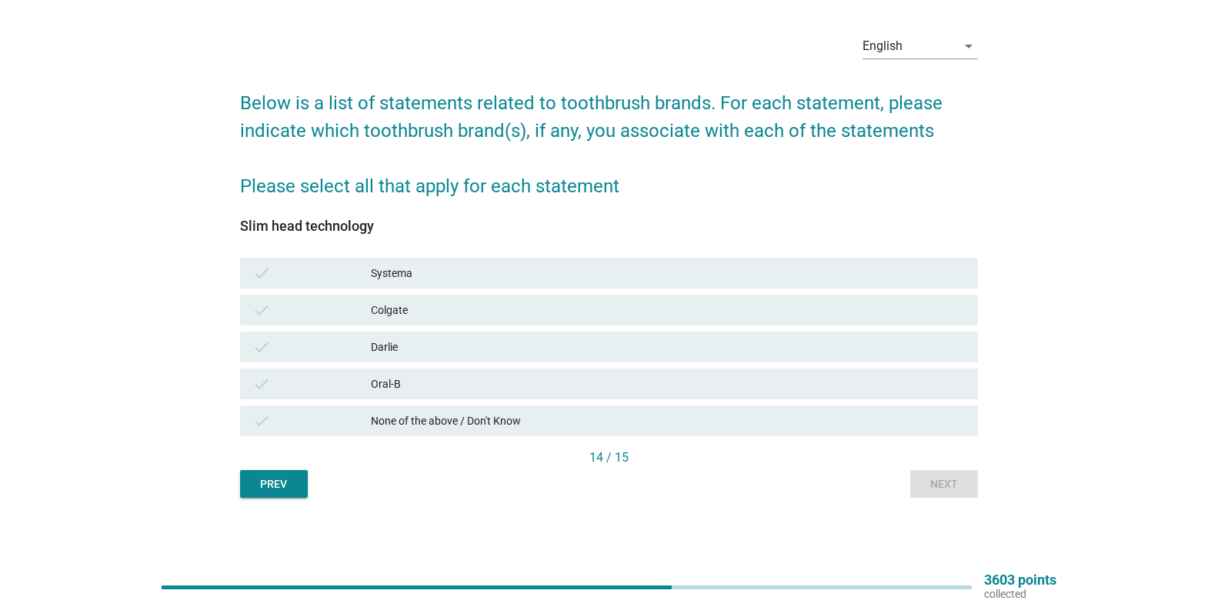
click at [552, 430] on div "check None of the above / Don't Know" at bounding box center [609, 420] width 738 height 31
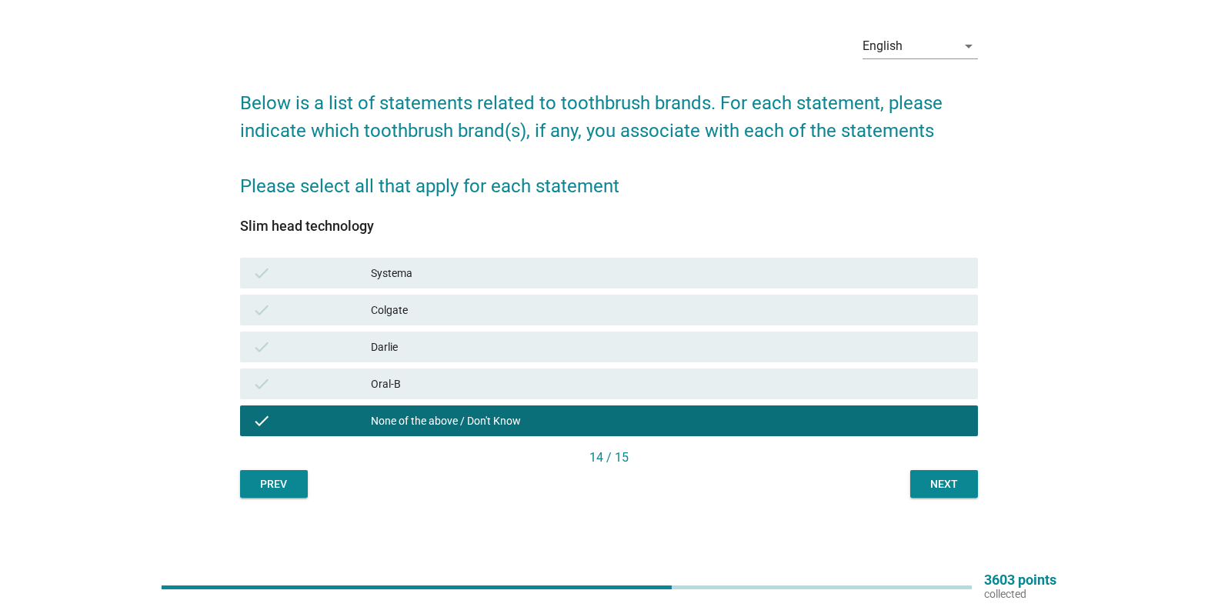
click at [935, 495] on button "Next" at bounding box center [944, 484] width 68 height 28
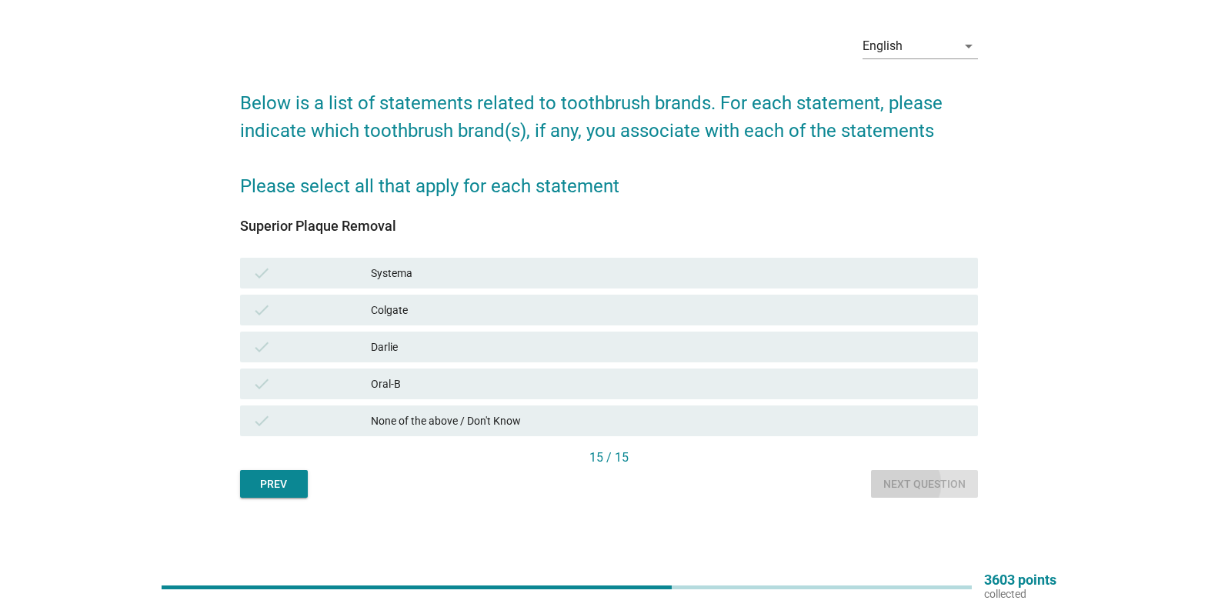
scroll to position [0, 0]
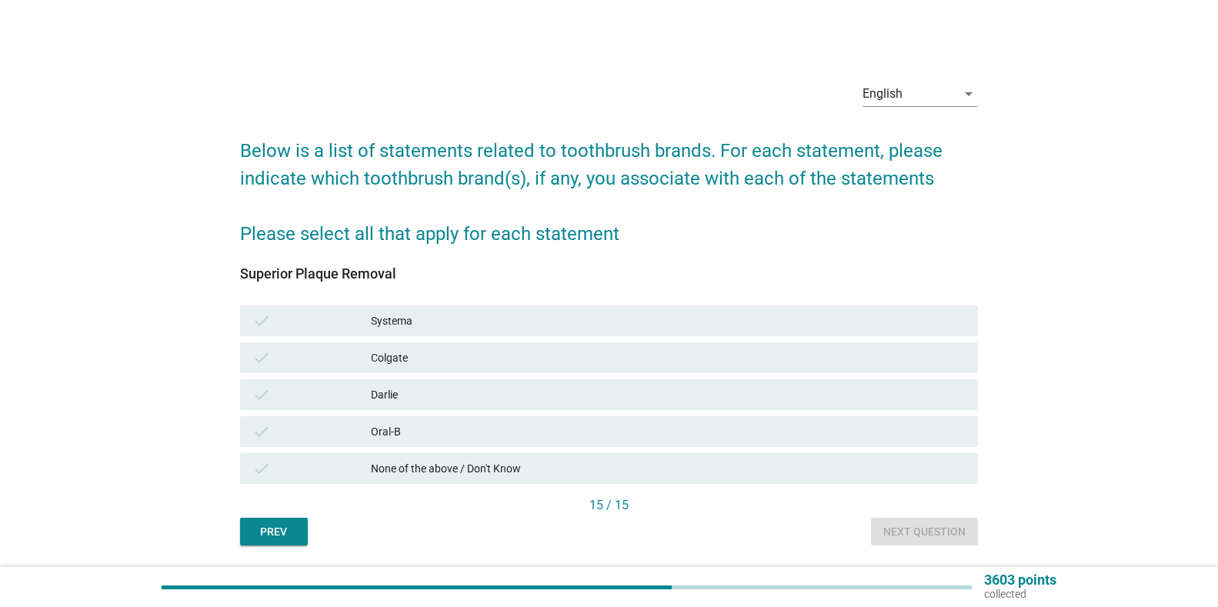
click at [675, 452] on div "check None of the above / Don't Know" at bounding box center [609, 468] width 744 height 37
click at [672, 461] on div "None of the above / Don't Know" at bounding box center [668, 468] width 595 height 18
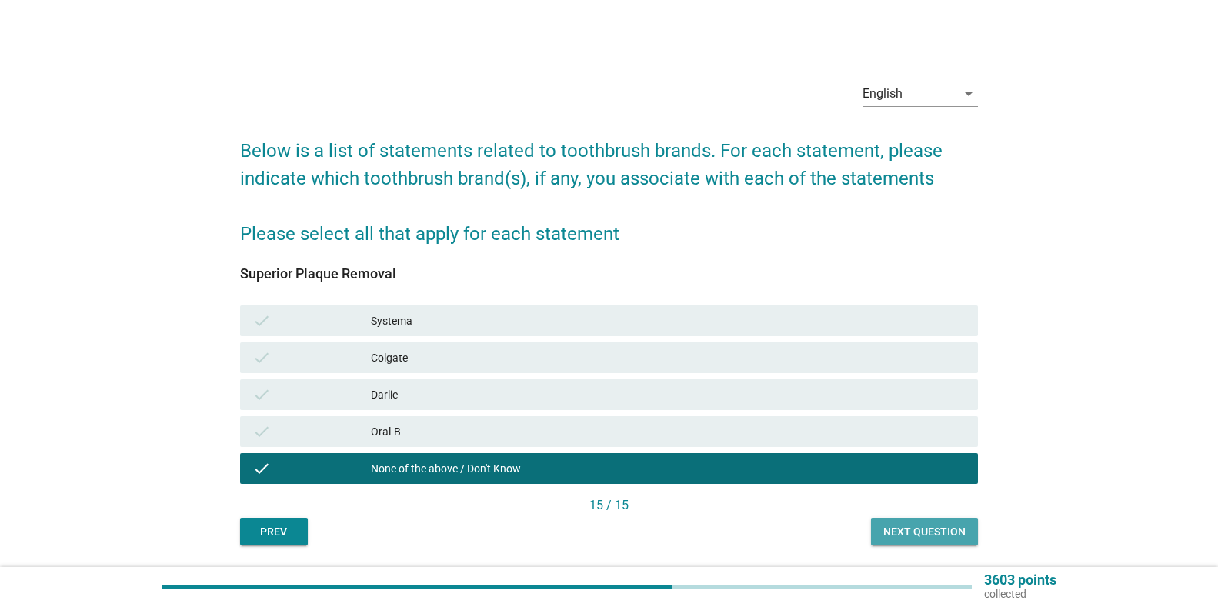
click at [945, 520] on button "Next question" at bounding box center [924, 532] width 107 height 28
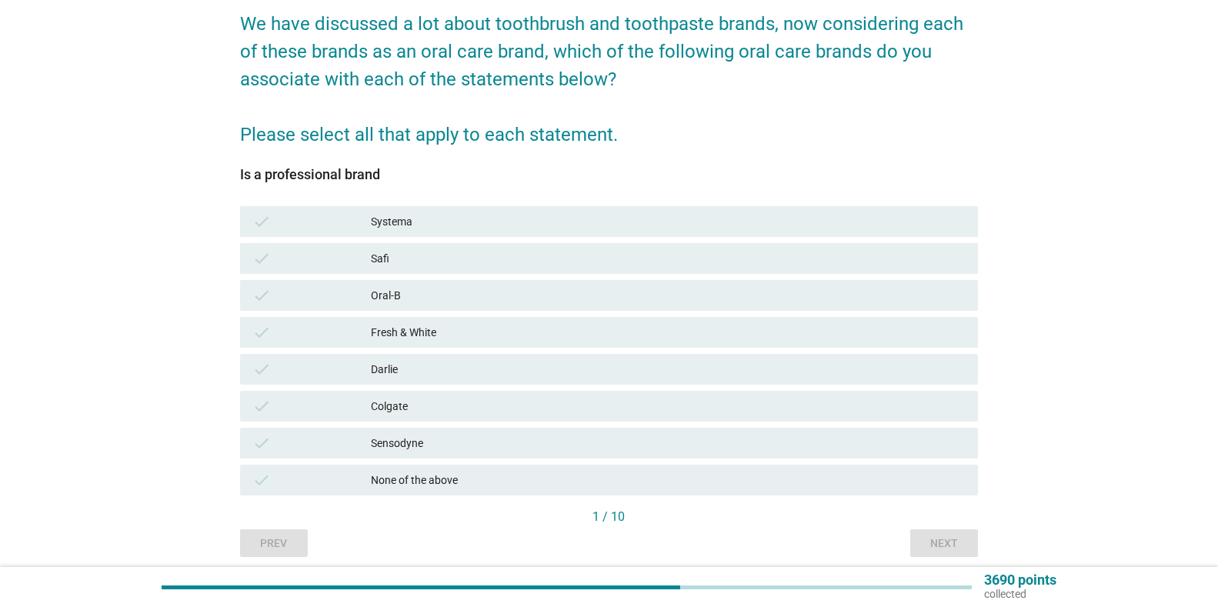
scroll to position [154, 0]
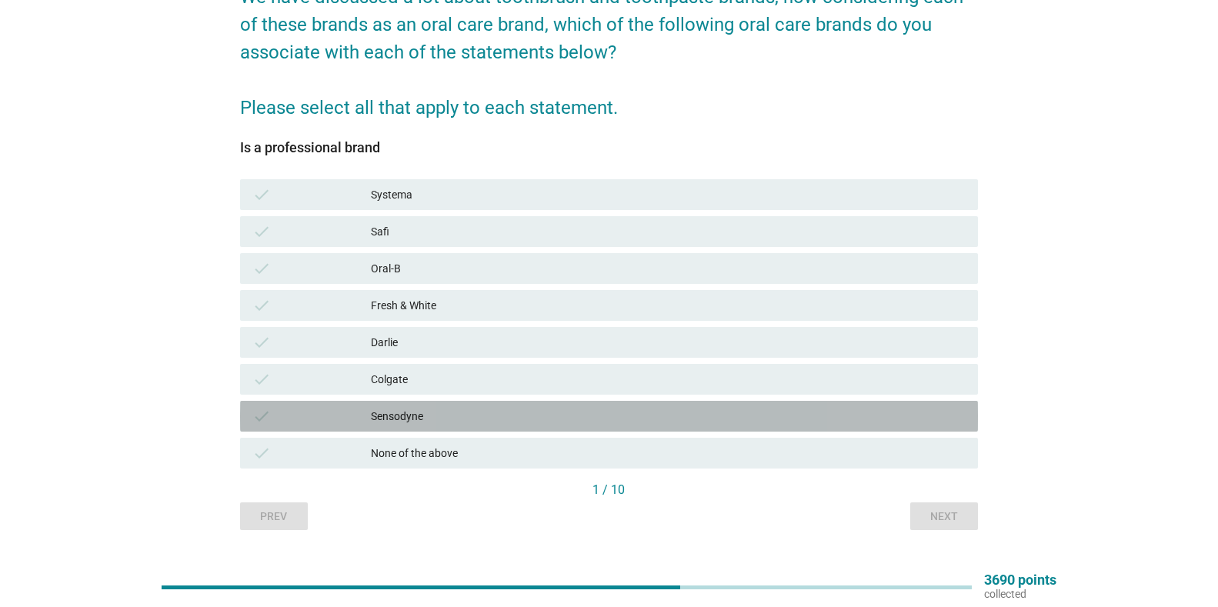
click at [424, 422] on div "Sensodyne" at bounding box center [668, 416] width 595 height 18
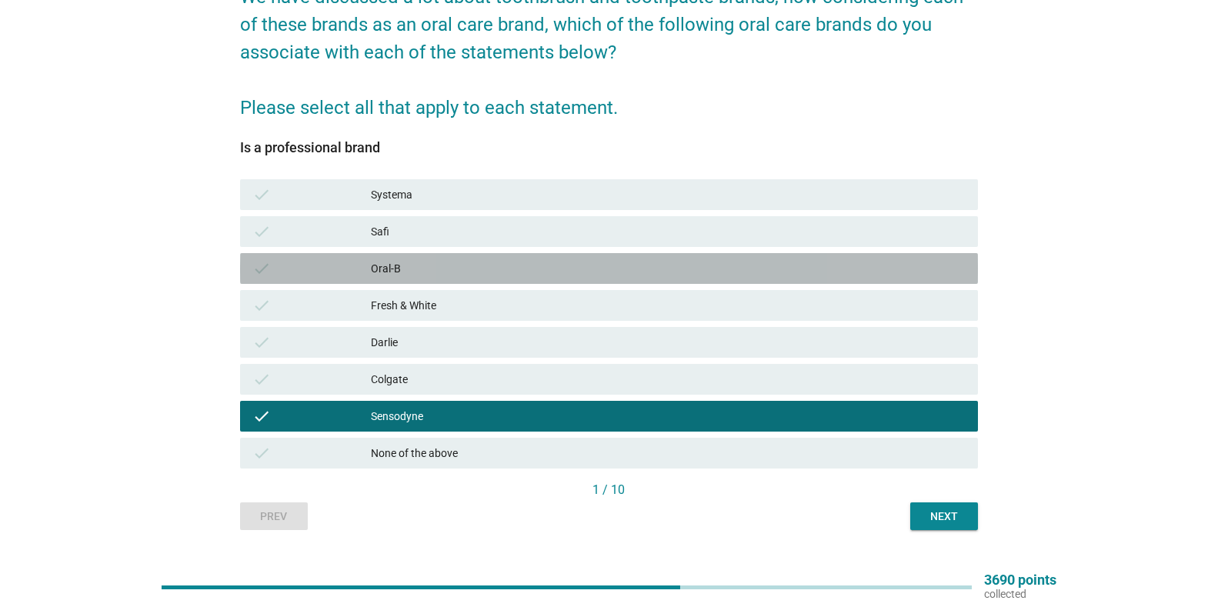
click at [438, 269] on div "Oral-B" at bounding box center [668, 268] width 595 height 18
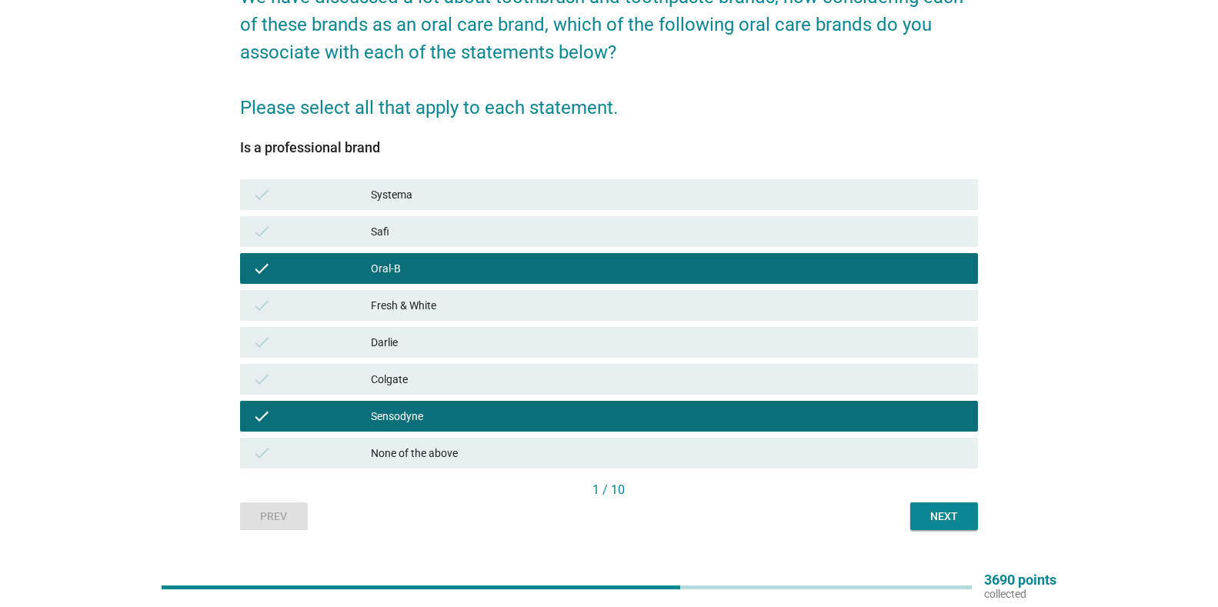
click at [625, 195] on div "Systema" at bounding box center [668, 194] width 595 height 18
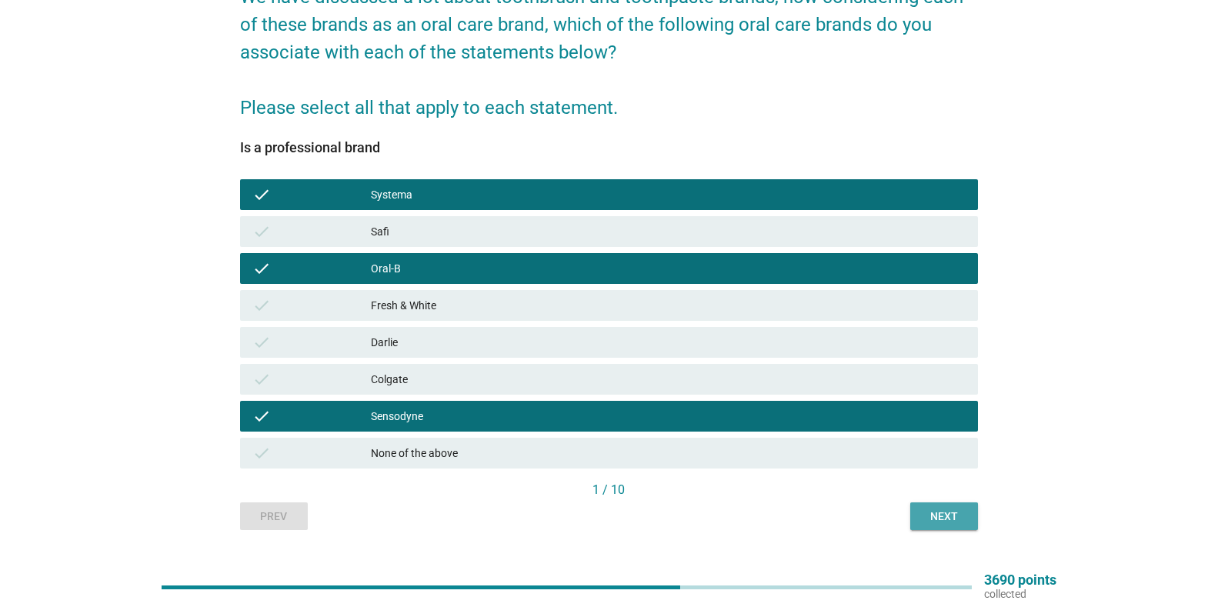
click at [963, 517] on div "Next" at bounding box center [943, 516] width 43 height 16
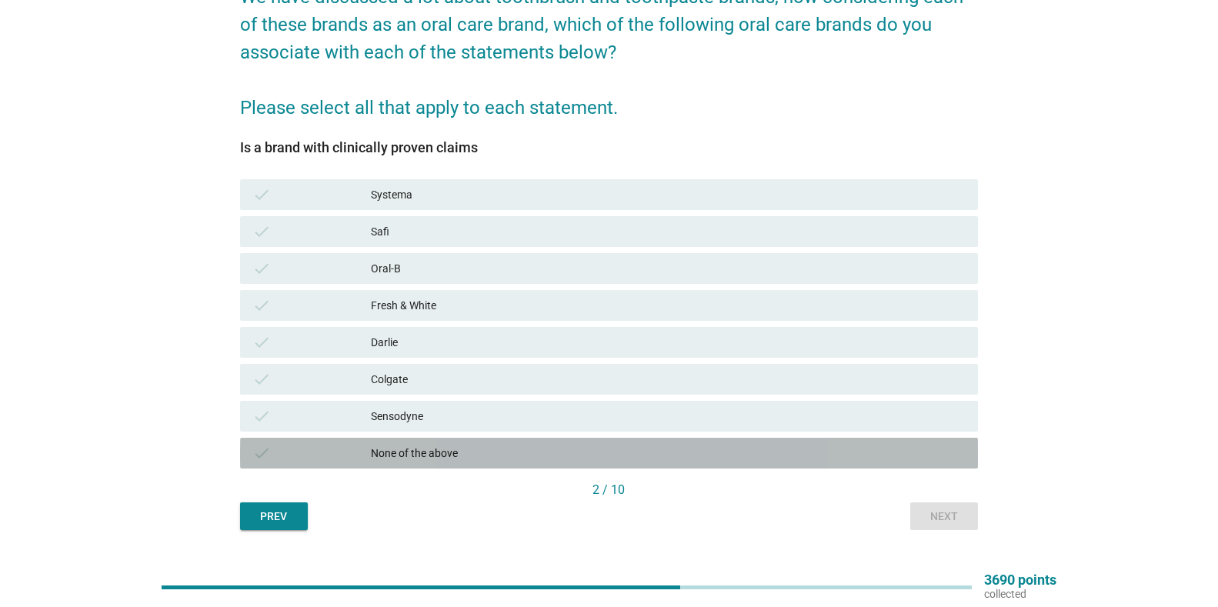
click at [713, 458] on div "None of the above" at bounding box center [668, 453] width 595 height 18
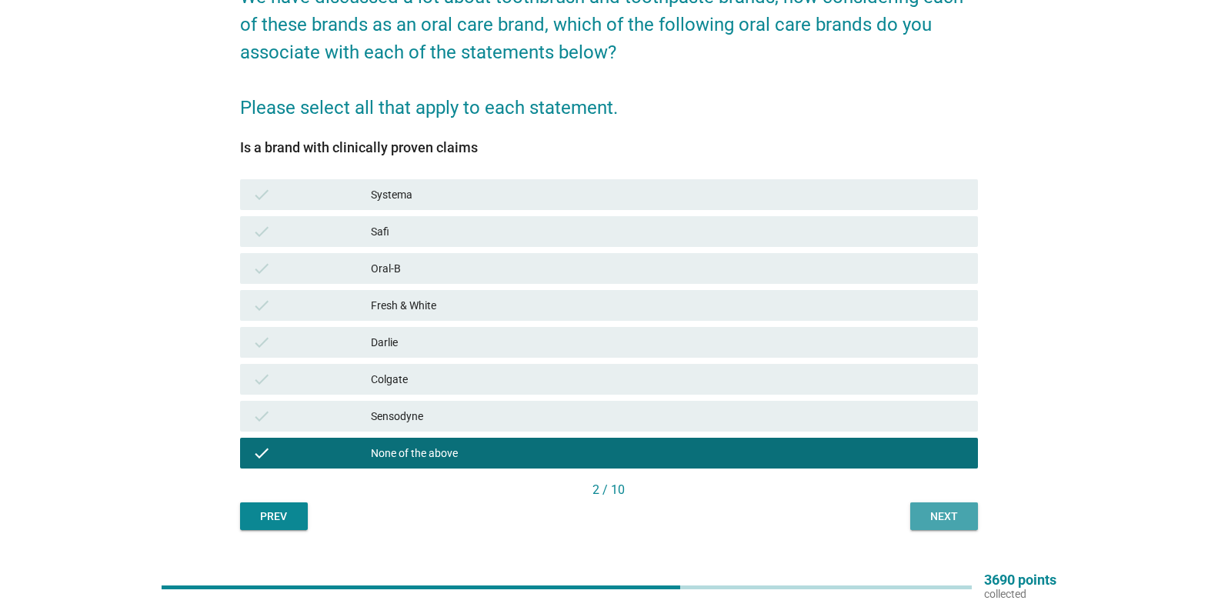
click at [934, 503] on button "Next" at bounding box center [944, 516] width 68 height 28
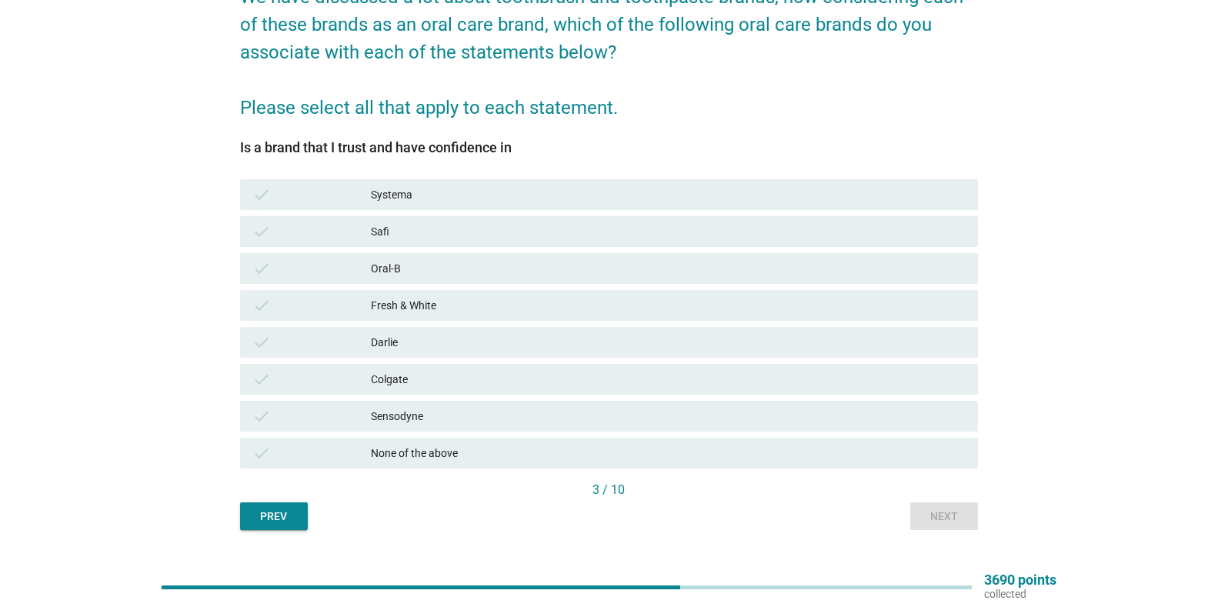
click at [400, 407] on div "Sensodyne" at bounding box center [668, 416] width 595 height 18
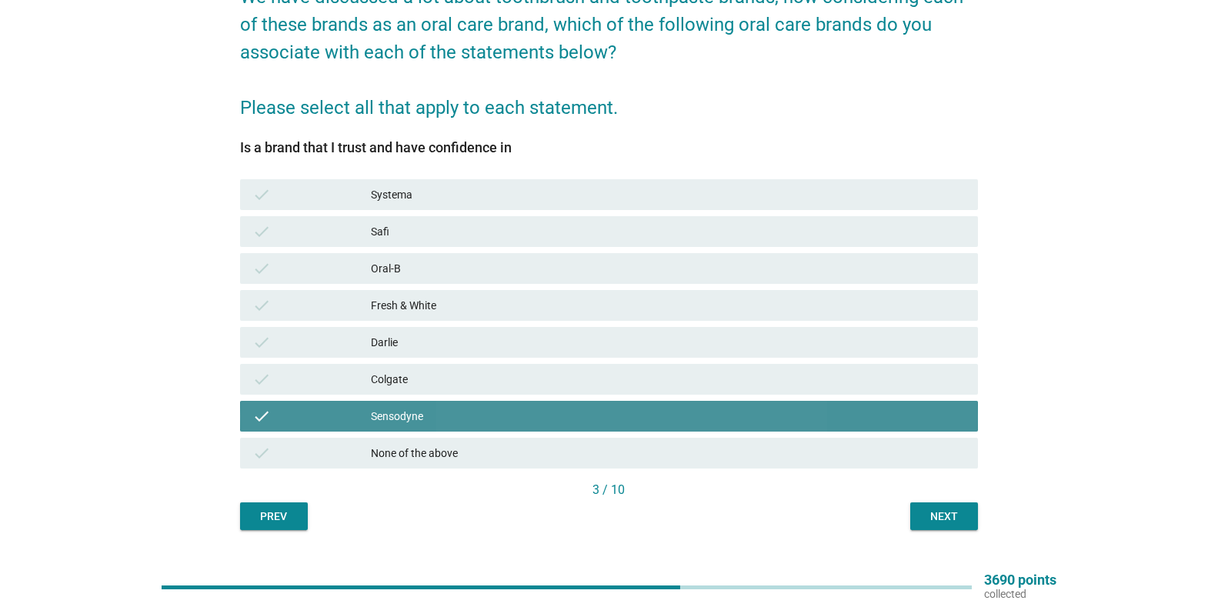
click at [408, 388] on div "Colgate" at bounding box center [668, 379] width 595 height 18
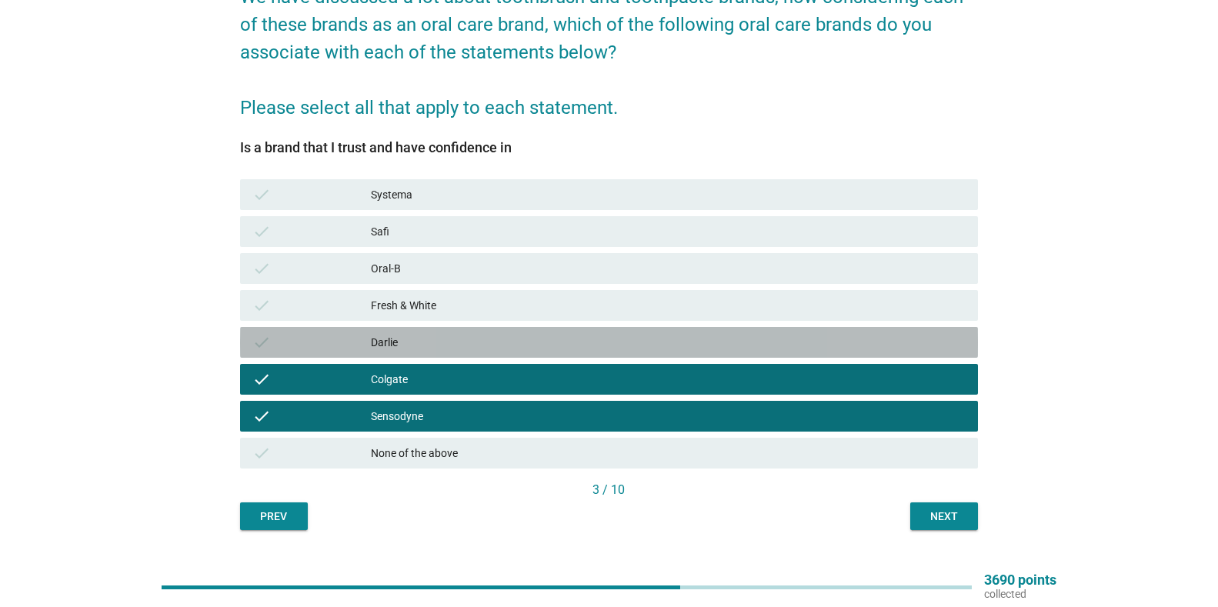
click at [448, 329] on div "check [PERSON_NAME]" at bounding box center [609, 342] width 738 height 31
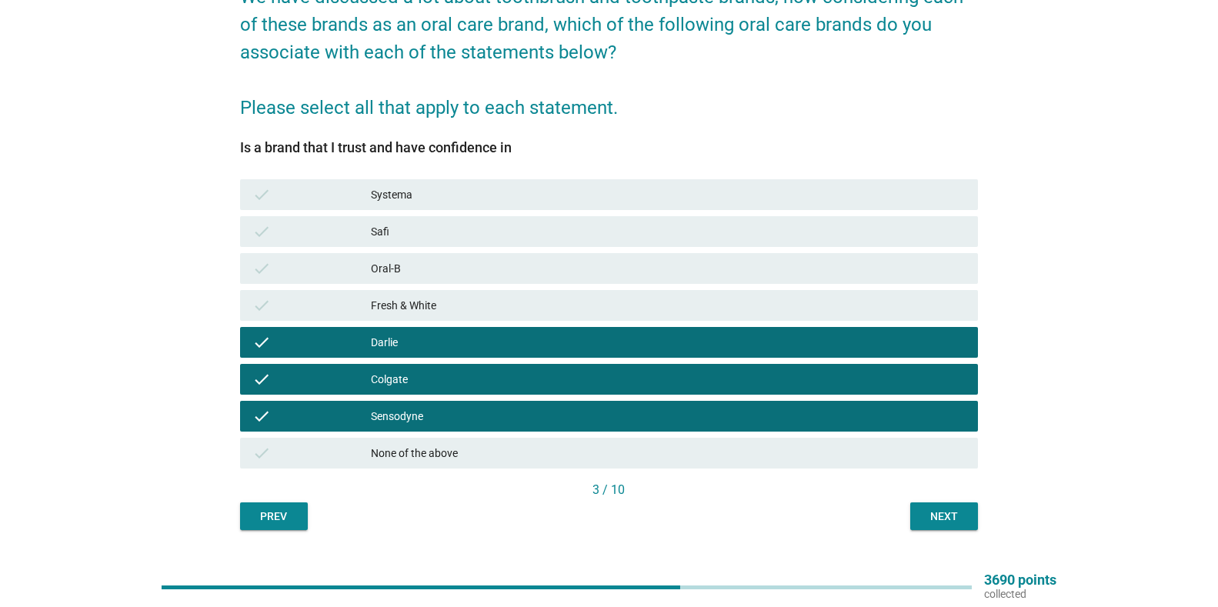
click at [472, 298] on div "Fresh & White" at bounding box center [668, 305] width 595 height 18
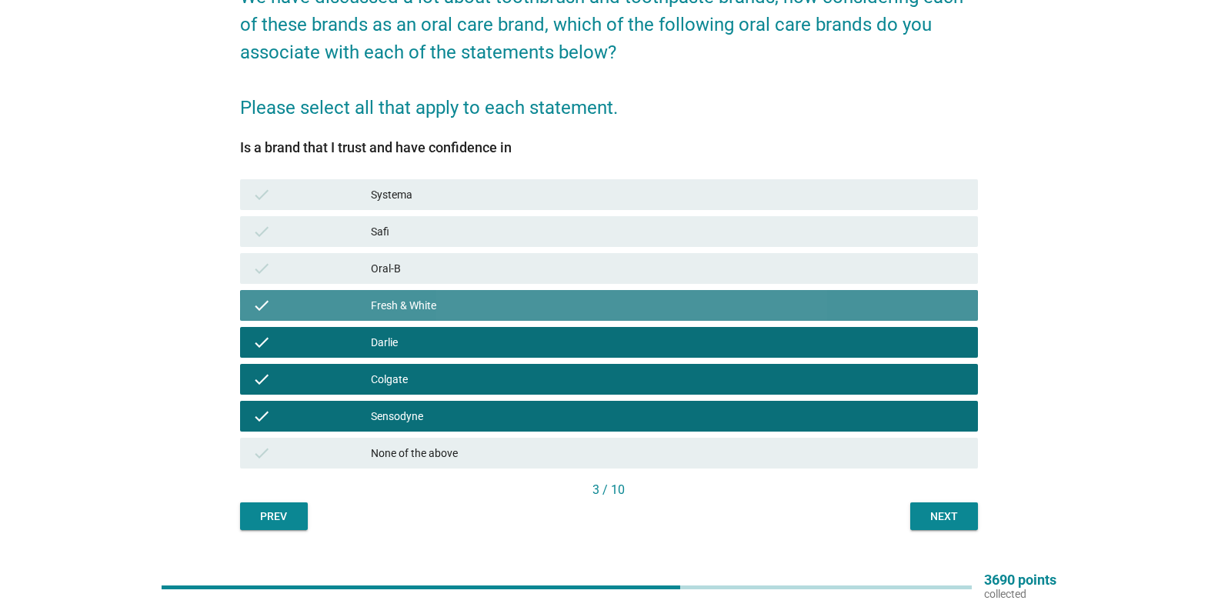
click at [484, 266] on div "Oral-B" at bounding box center [668, 268] width 595 height 18
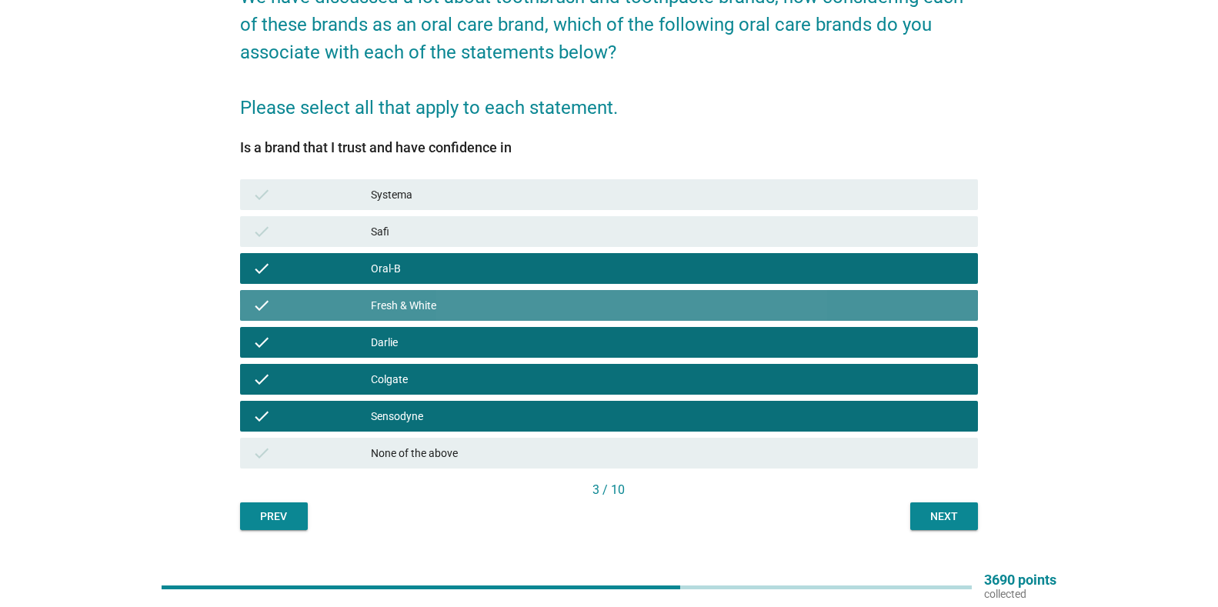
click at [455, 309] on div "Fresh & White" at bounding box center [668, 305] width 595 height 18
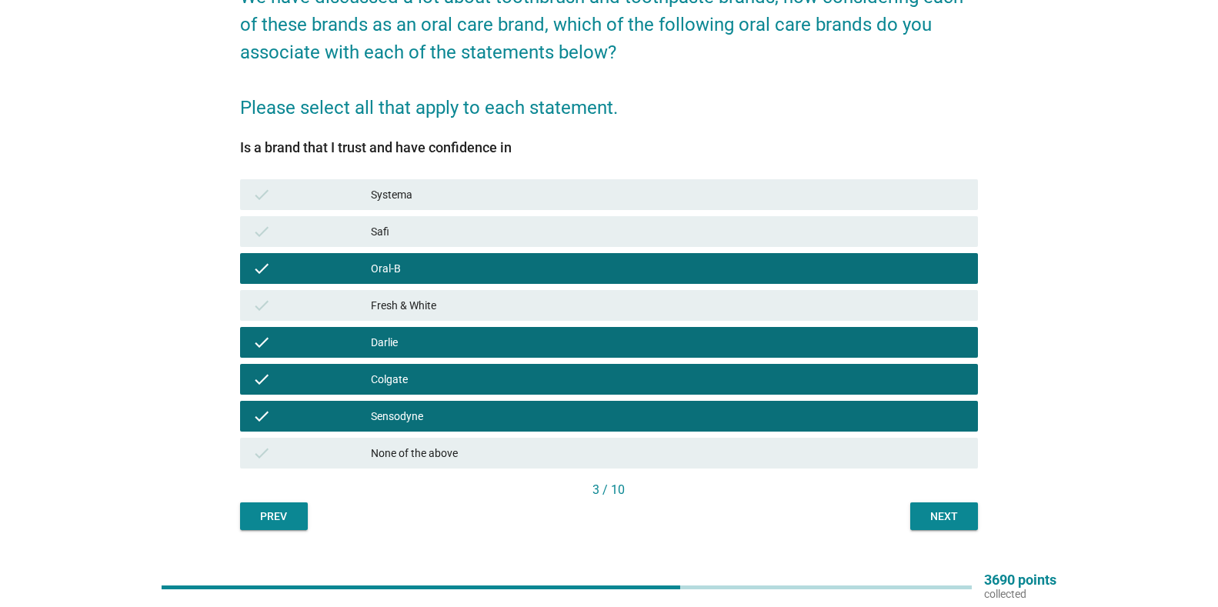
click at [492, 227] on div "Safi" at bounding box center [668, 231] width 595 height 18
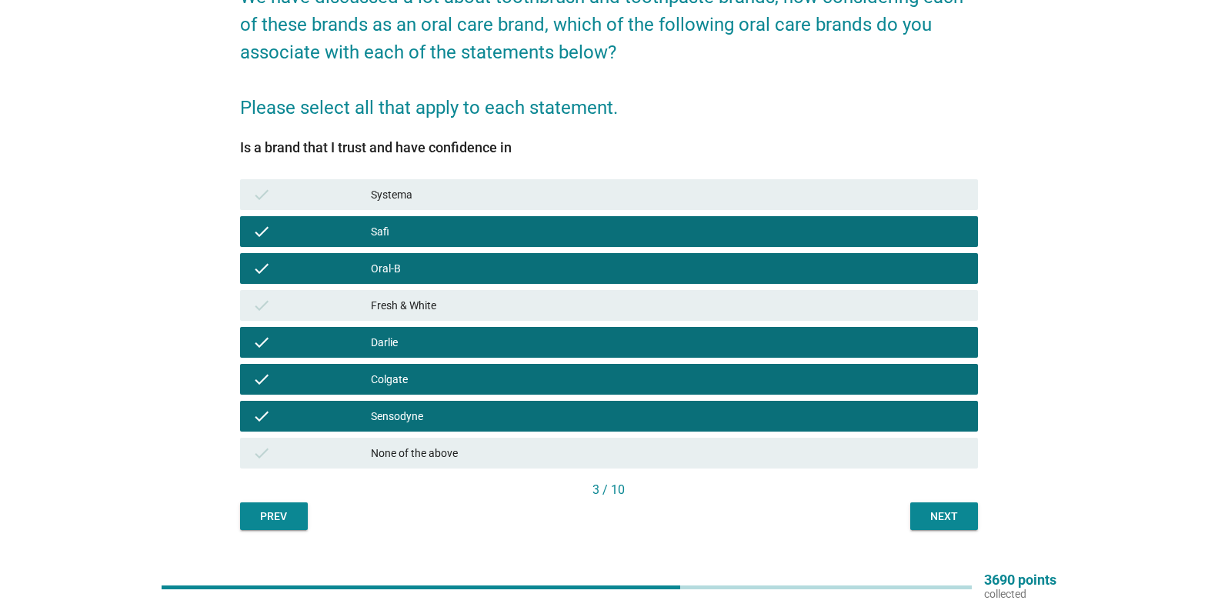
click at [512, 192] on div "Systema" at bounding box center [668, 194] width 595 height 18
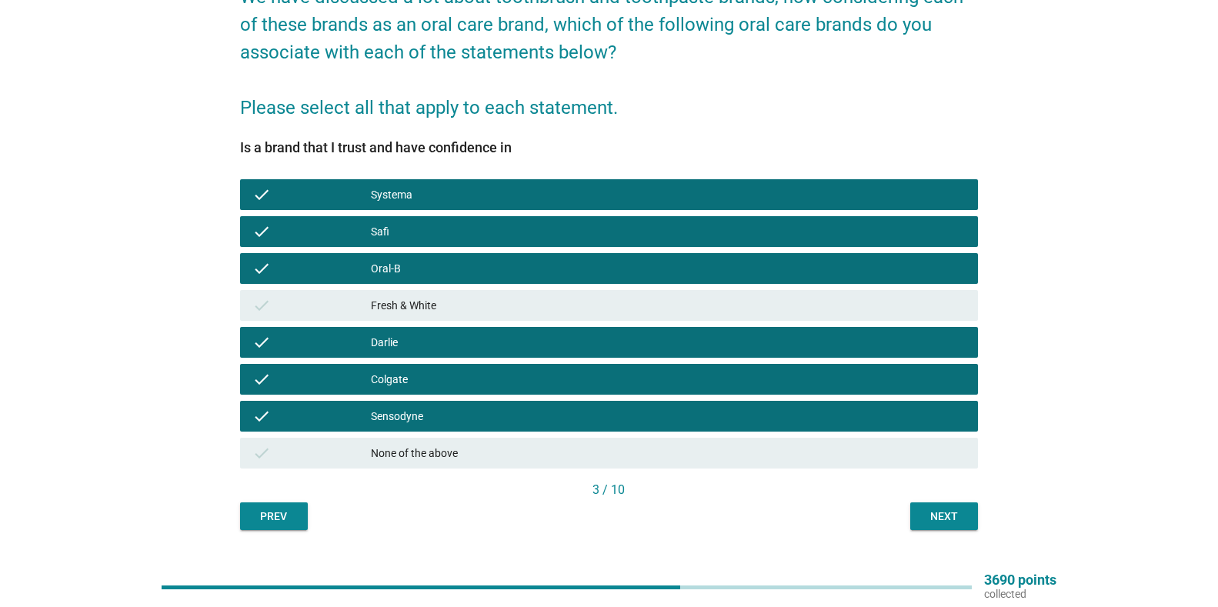
click at [538, 230] on div "Safi" at bounding box center [668, 231] width 595 height 18
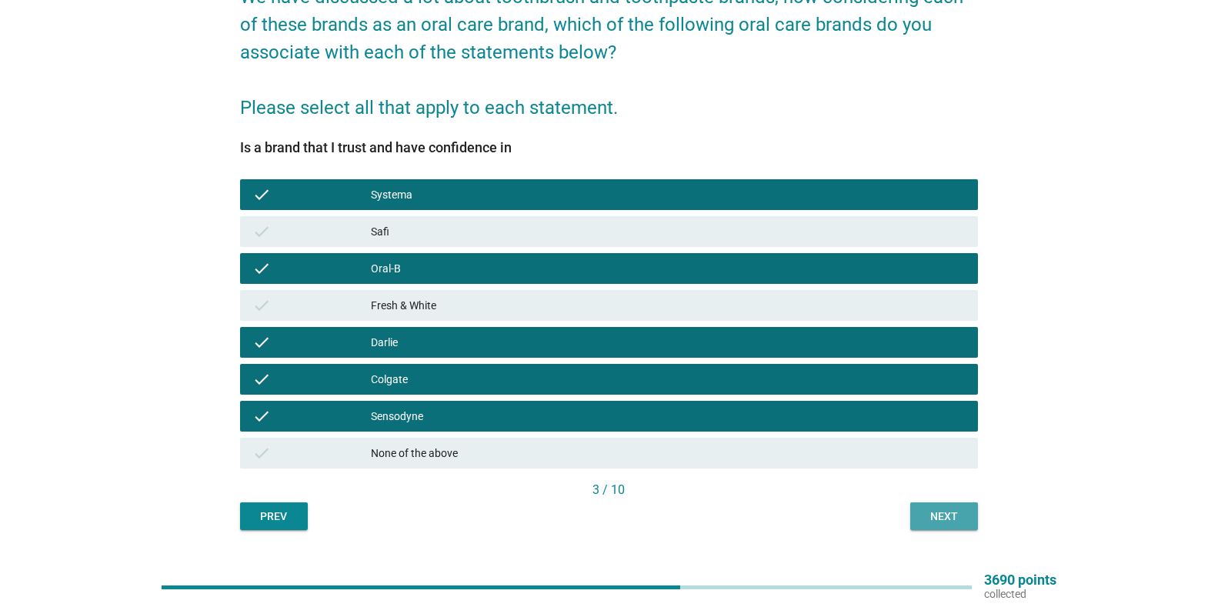
click at [938, 524] on div "Next" at bounding box center [943, 516] width 43 height 16
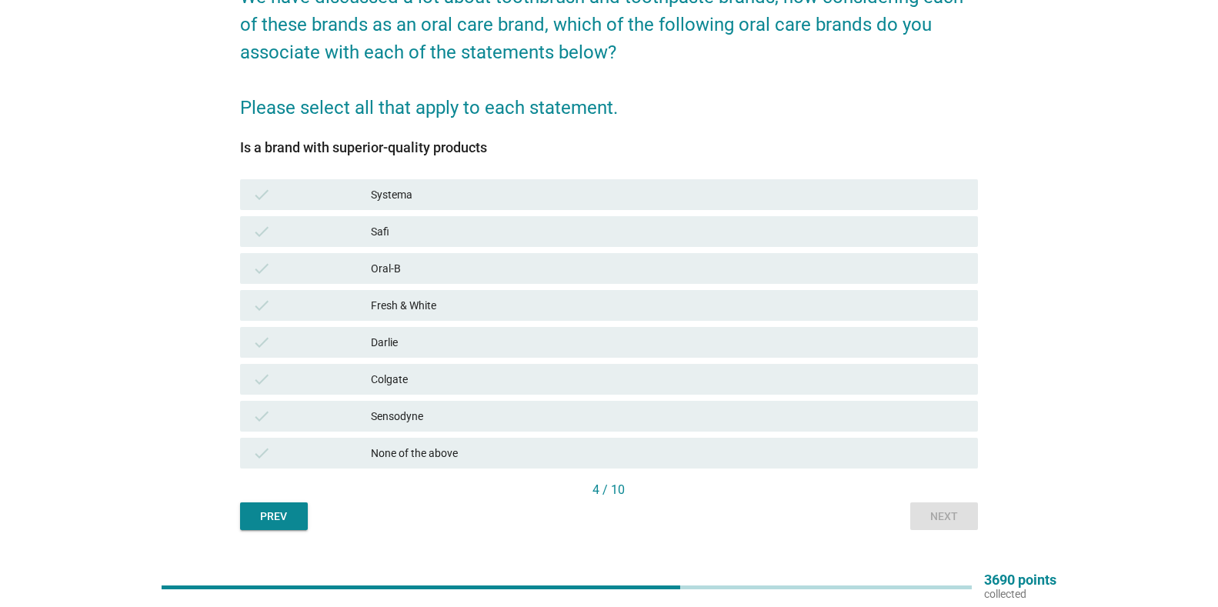
click at [455, 417] on div "Sensodyne" at bounding box center [668, 416] width 595 height 18
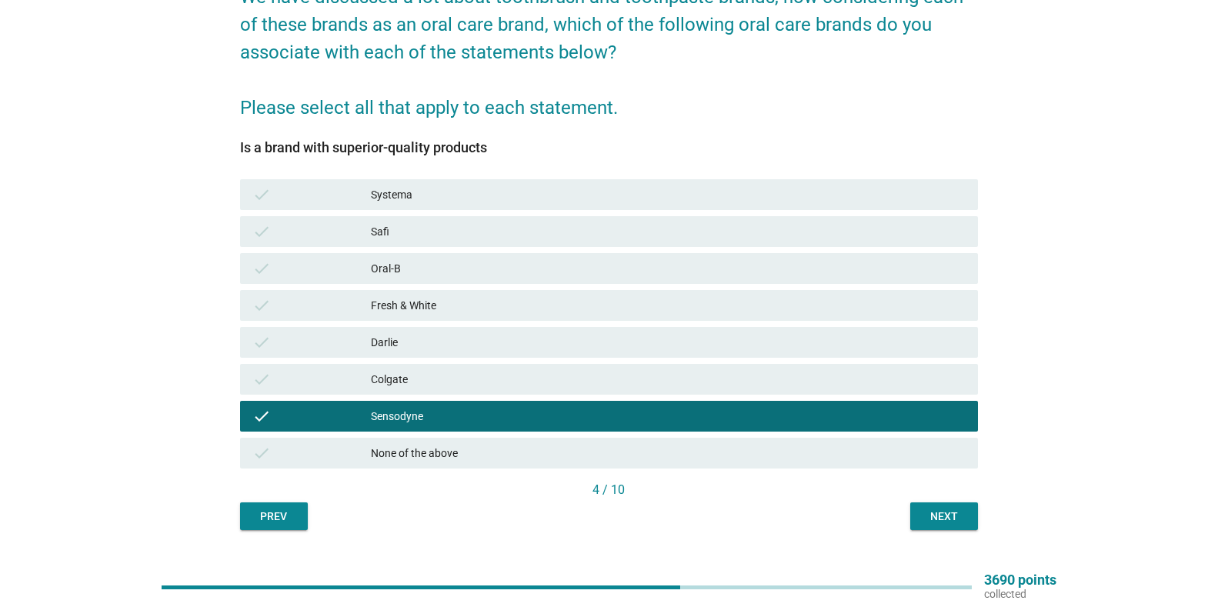
click at [457, 388] on div "check Colgate" at bounding box center [609, 379] width 738 height 31
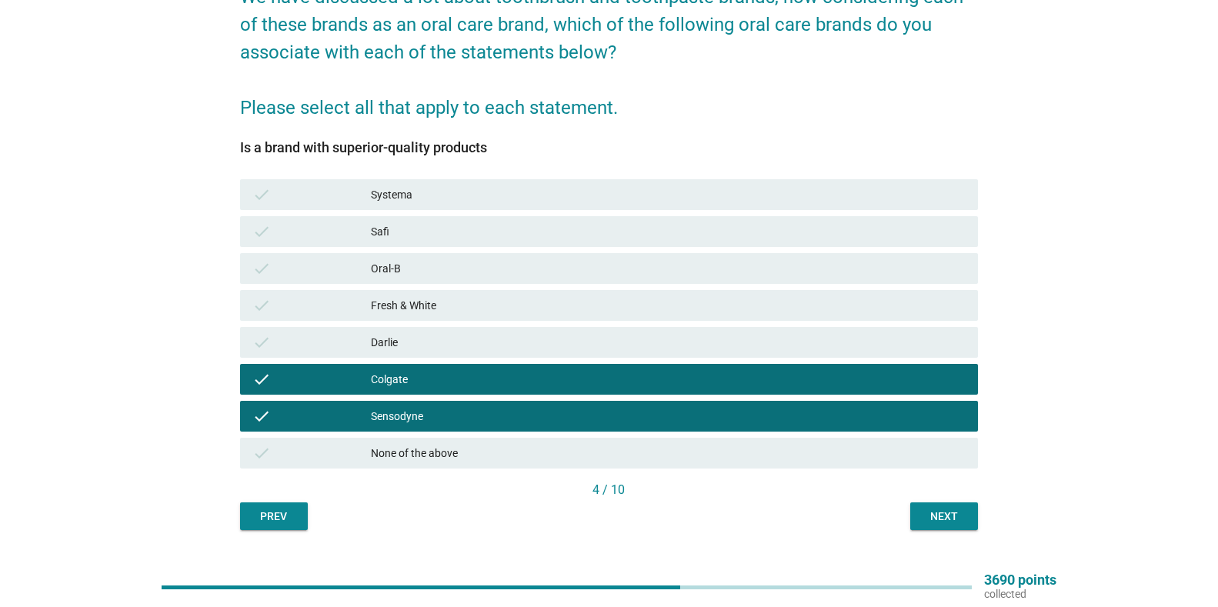
click at [472, 336] on div "Darlie" at bounding box center [668, 342] width 595 height 18
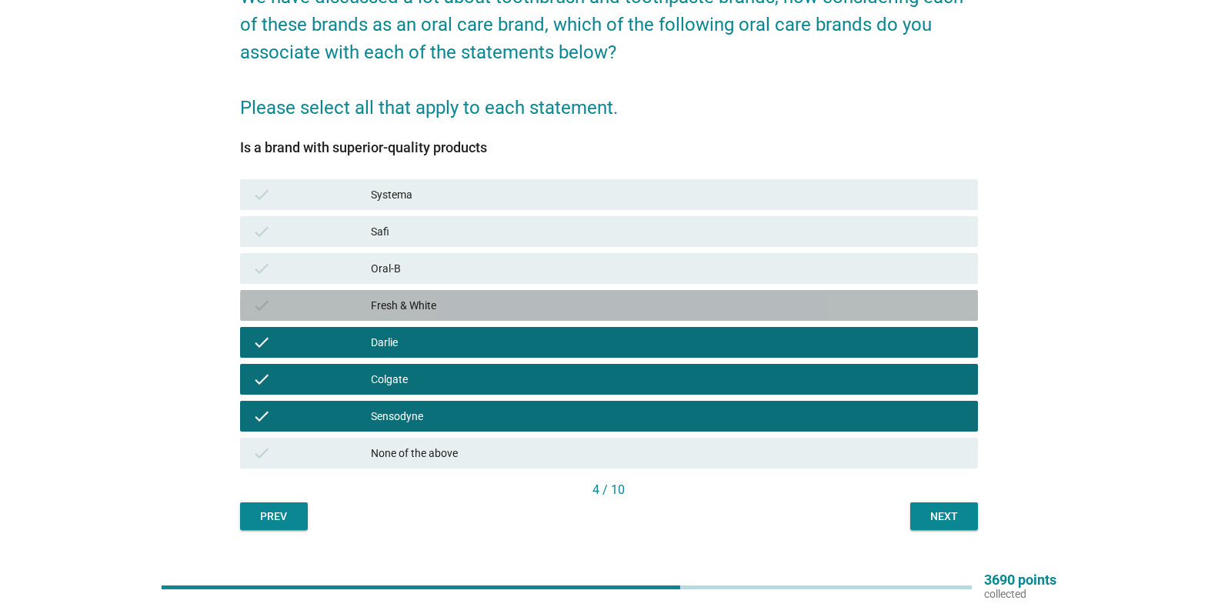
click at [475, 308] on div "Fresh & White" at bounding box center [668, 305] width 595 height 18
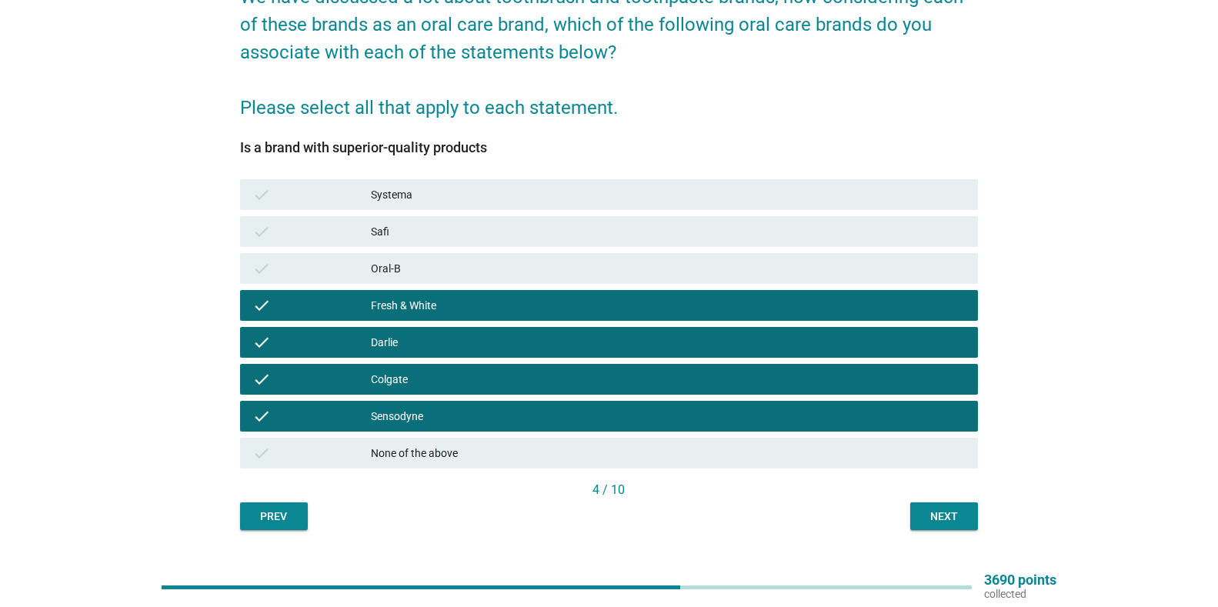
click at [490, 271] on div "Oral-B" at bounding box center [668, 268] width 595 height 18
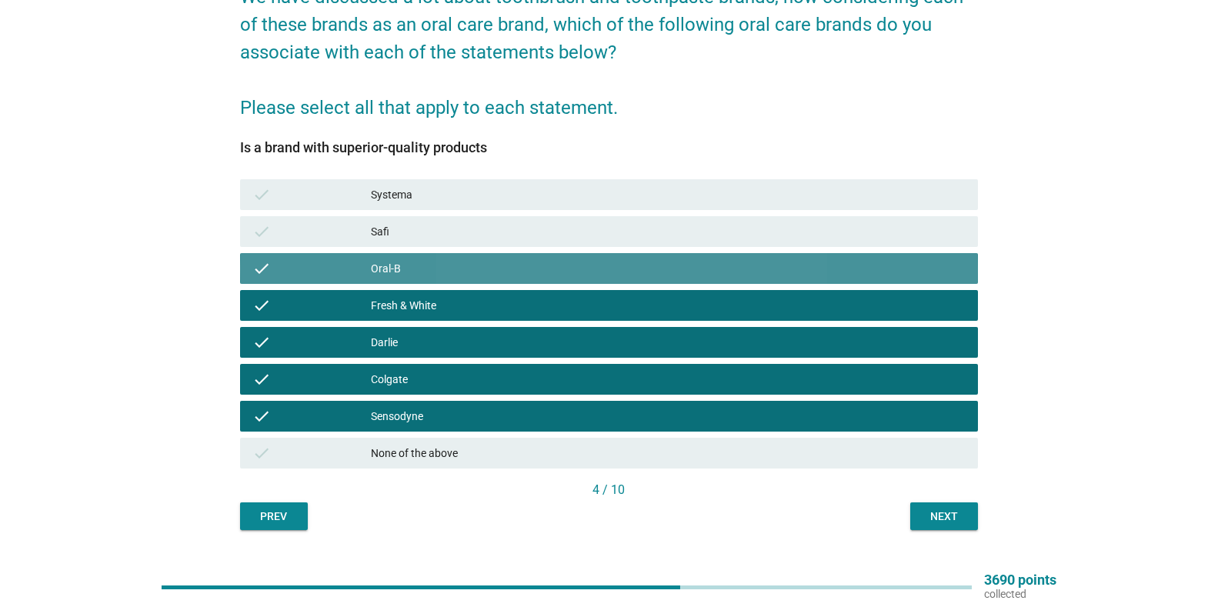
click at [512, 232] on div "Safi" at bounding box center [668, 231] width 595 height 18
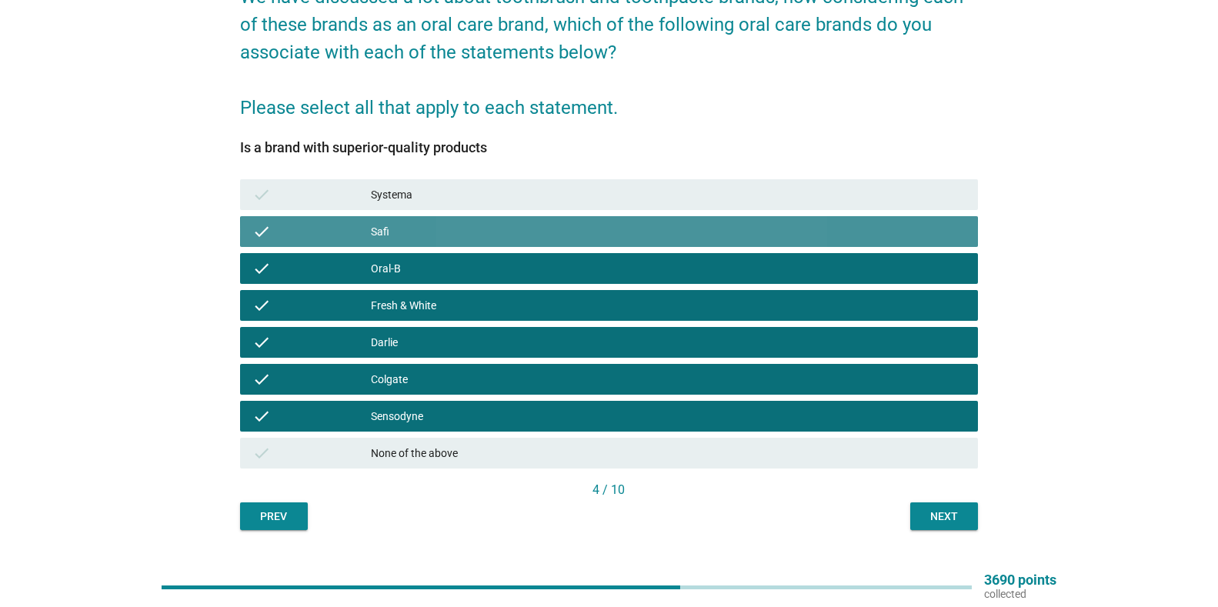
click at [528, 179] on div "check Systema" at bounding box center [609, 194] width 738 height 31
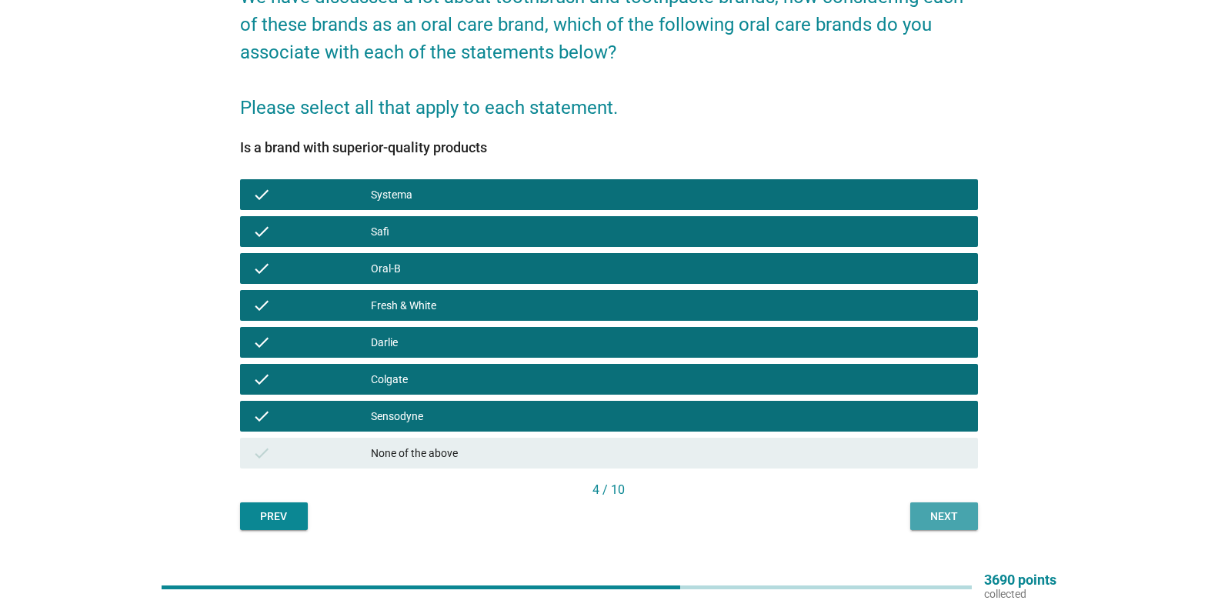
click at [928, 519] on div "Next" at bounding box center [943, 516] width 43 height 16
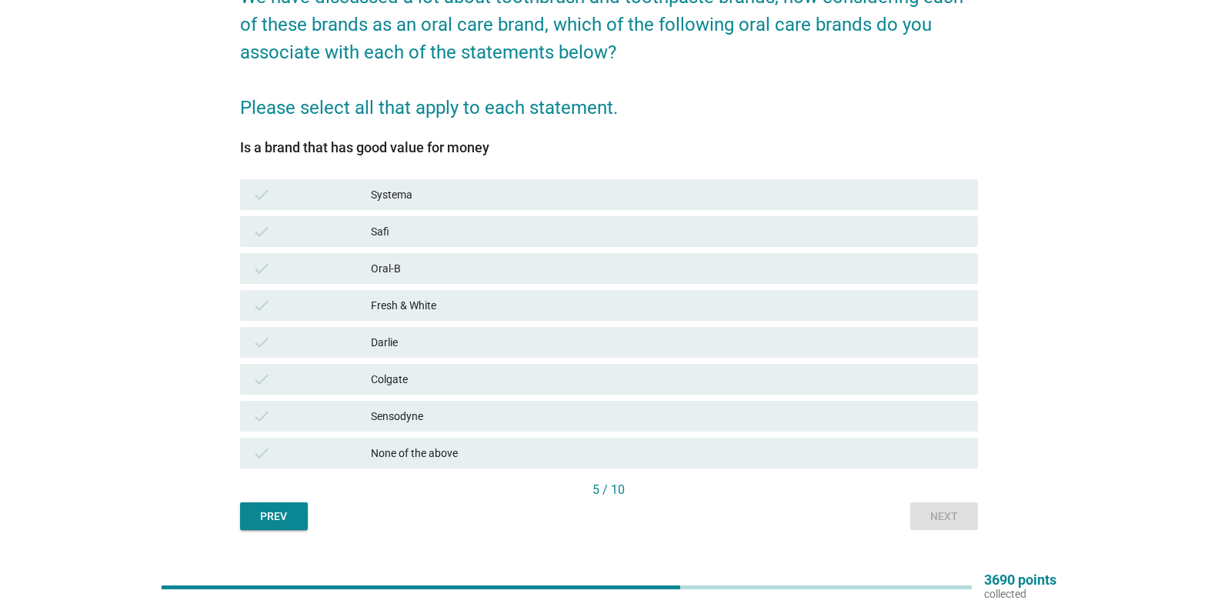
click at [435, 304] on div "Fresh & White" at bounding box center [668, 305] width 595 height 18
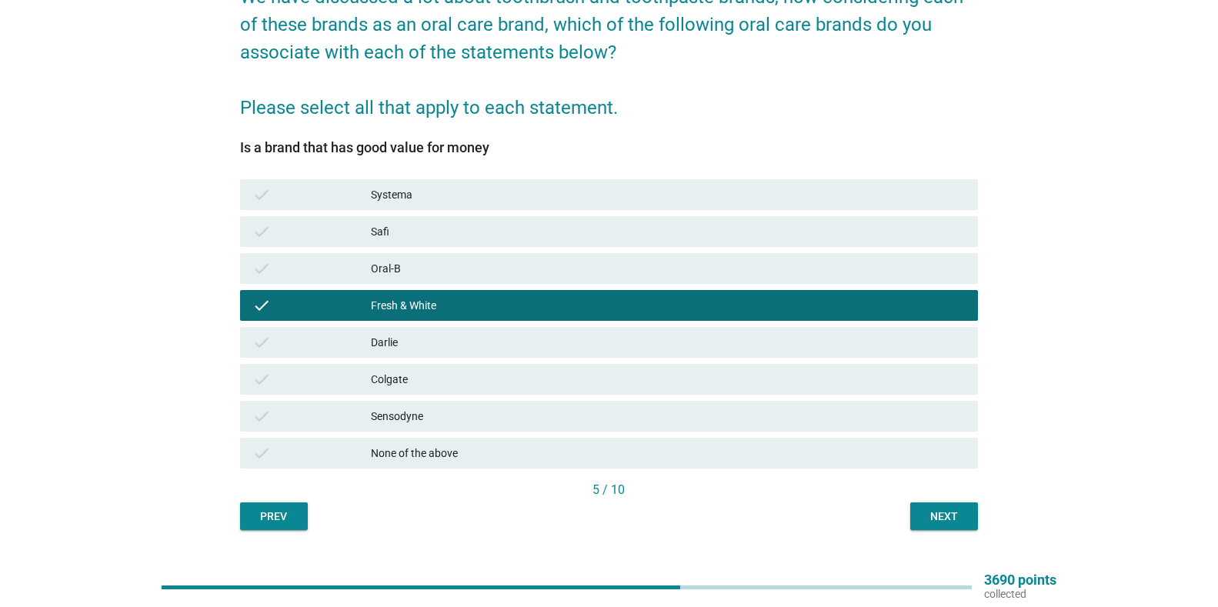
click at [474, 226] on div "Safi" at bounding box center [668, 231] width 595 height 18
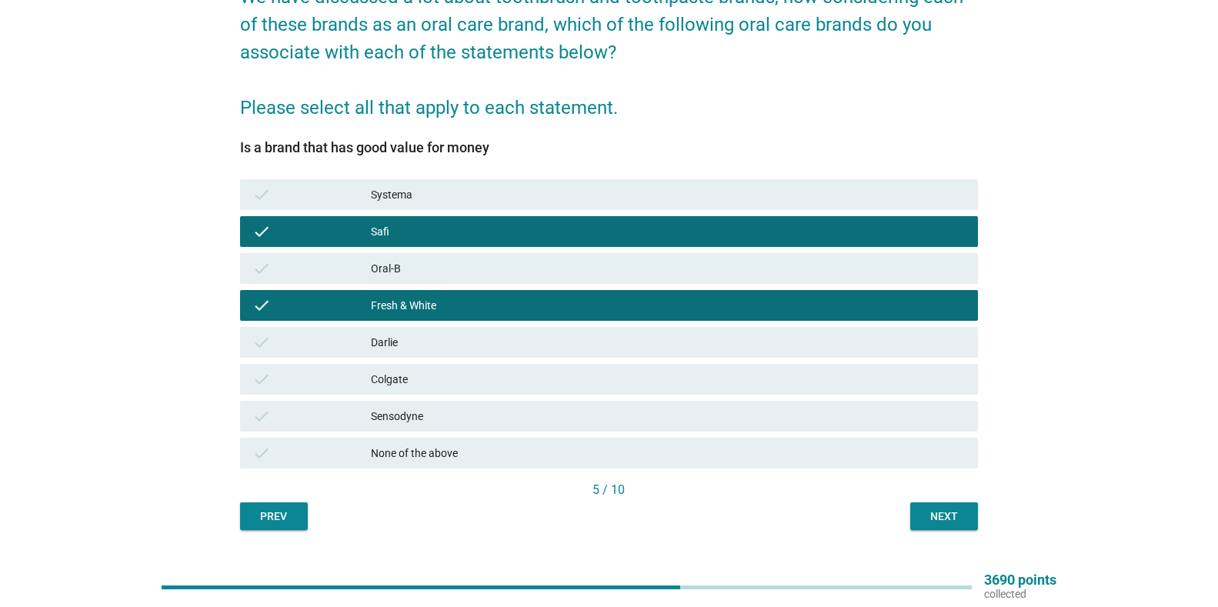
click at [951, 505] on button "Next" at bounding box center [944, 516] width 68 height 28
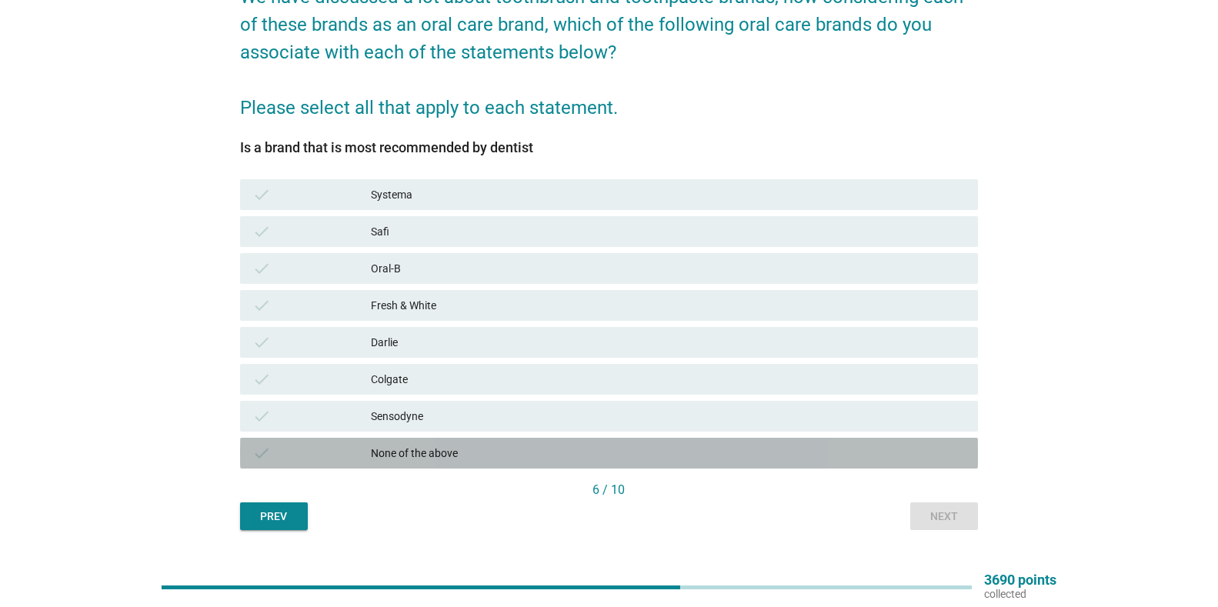
click at [605, 462] on div "None of the above" at bounding box center [668, 453] width 595 height 18
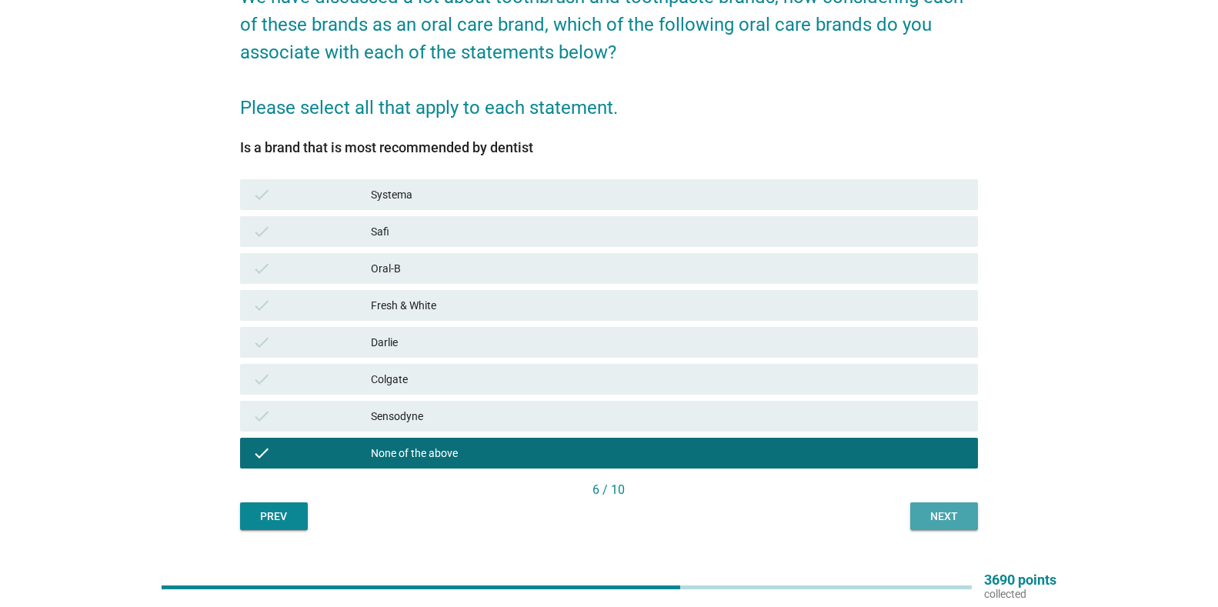
click at [968, 512] on button "Next" at bounding box center [944, 516] width 68 height 28
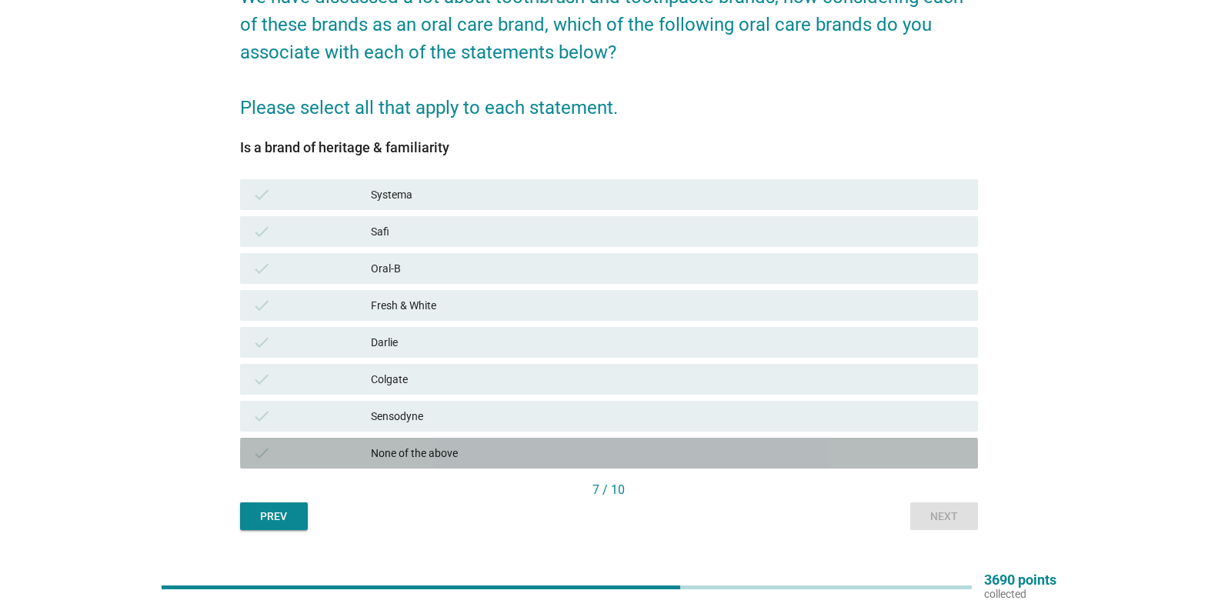
click at [758, 464] on div "check None of the above" at bounding box center [609, 453] width 738 height 31
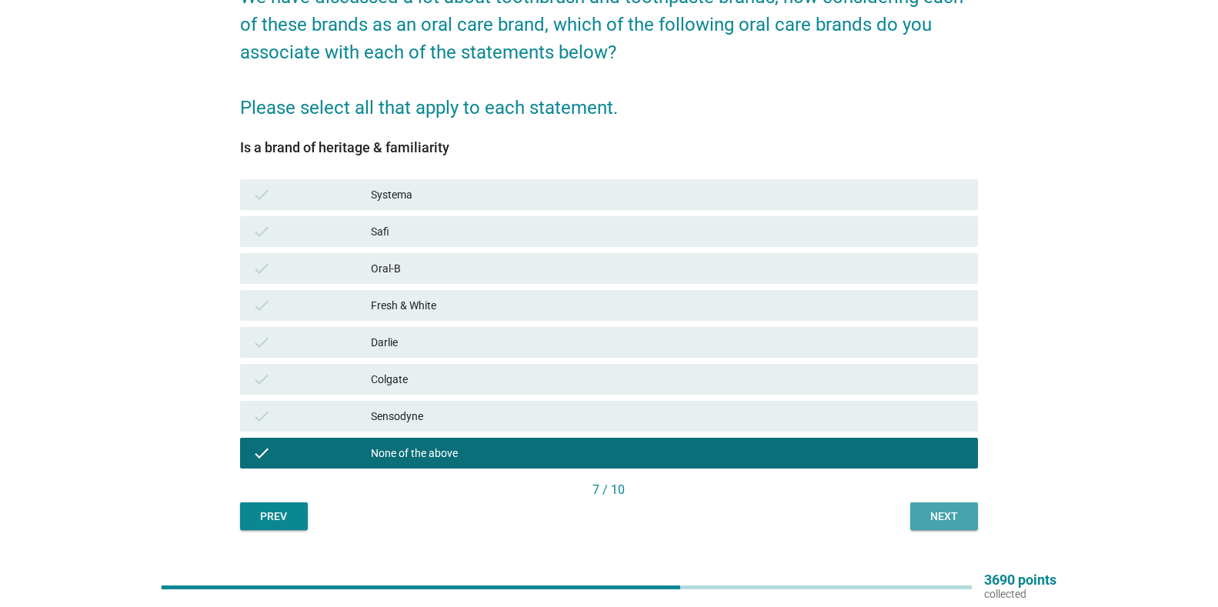
click at [928, 513] on div "Next" at bounding box center [943, 516] width 43 height 16
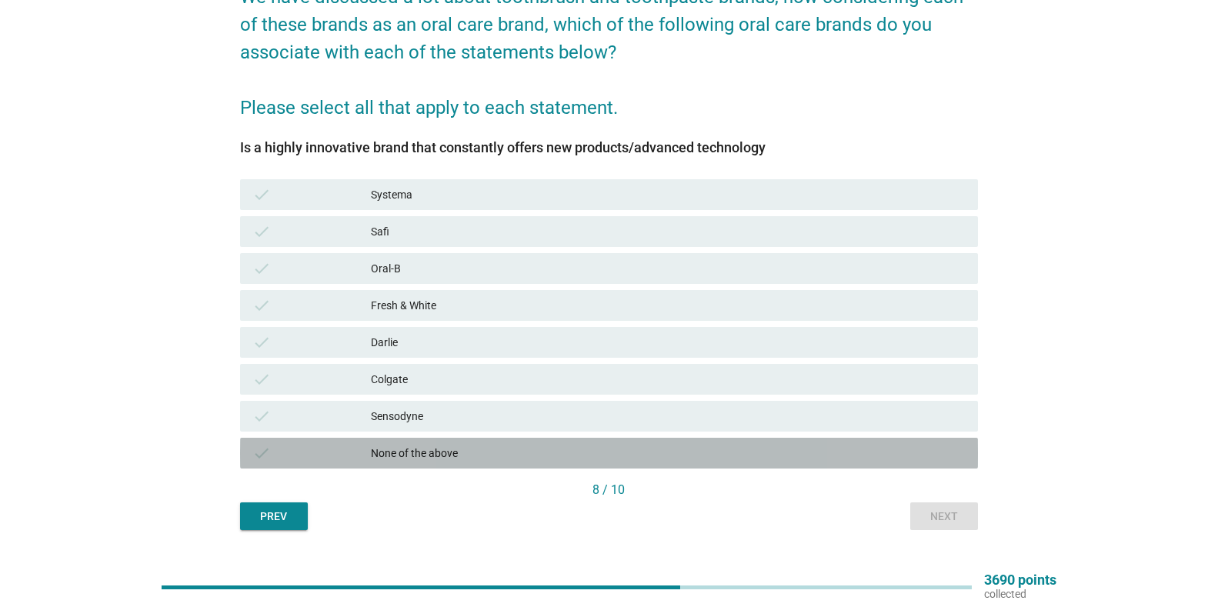
click at [801, 462] on div "check None of the above" at bounding box center [609, 453] width 738 height 31
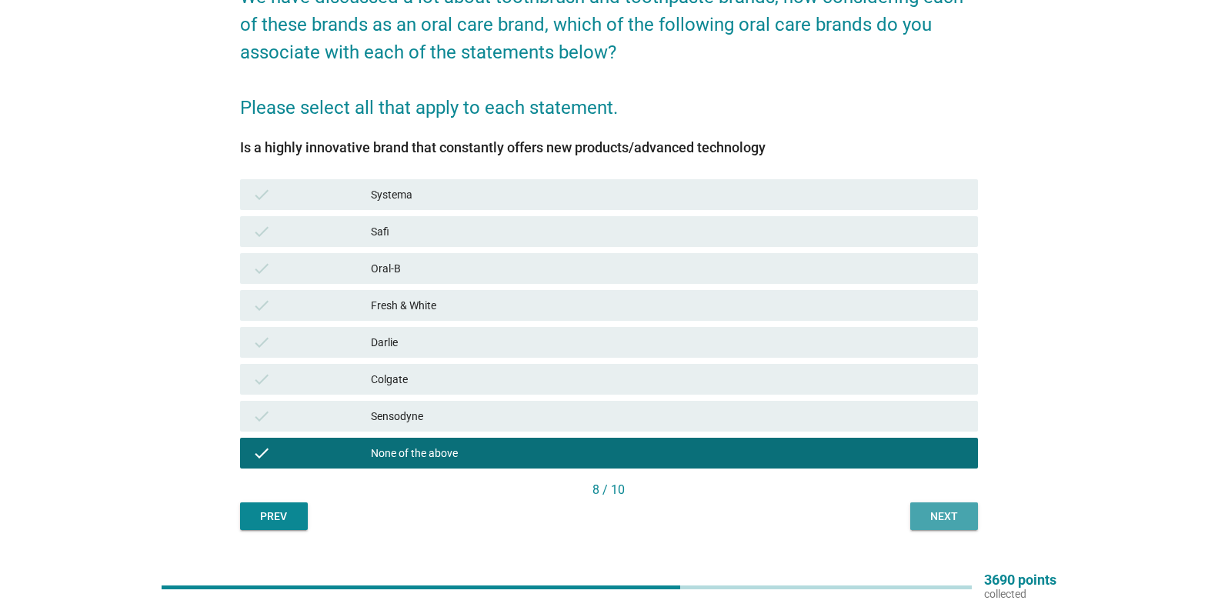
click at [925, 523] on div "Next" at bounding box center [943, 516] width 43 height 16
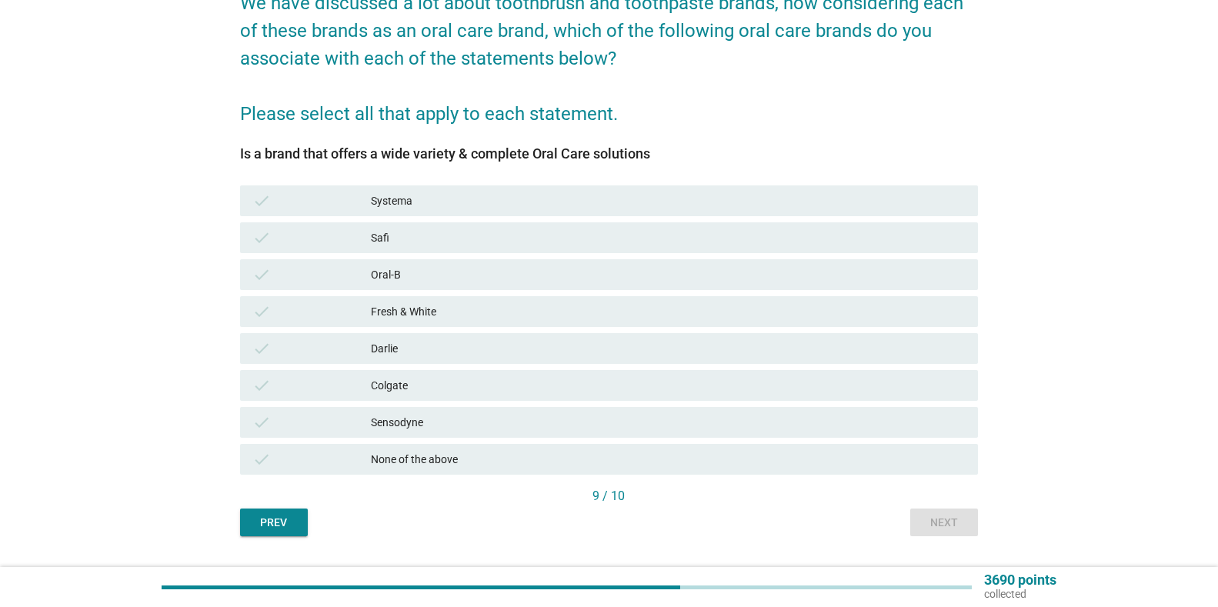
scroll to position [186, 0]
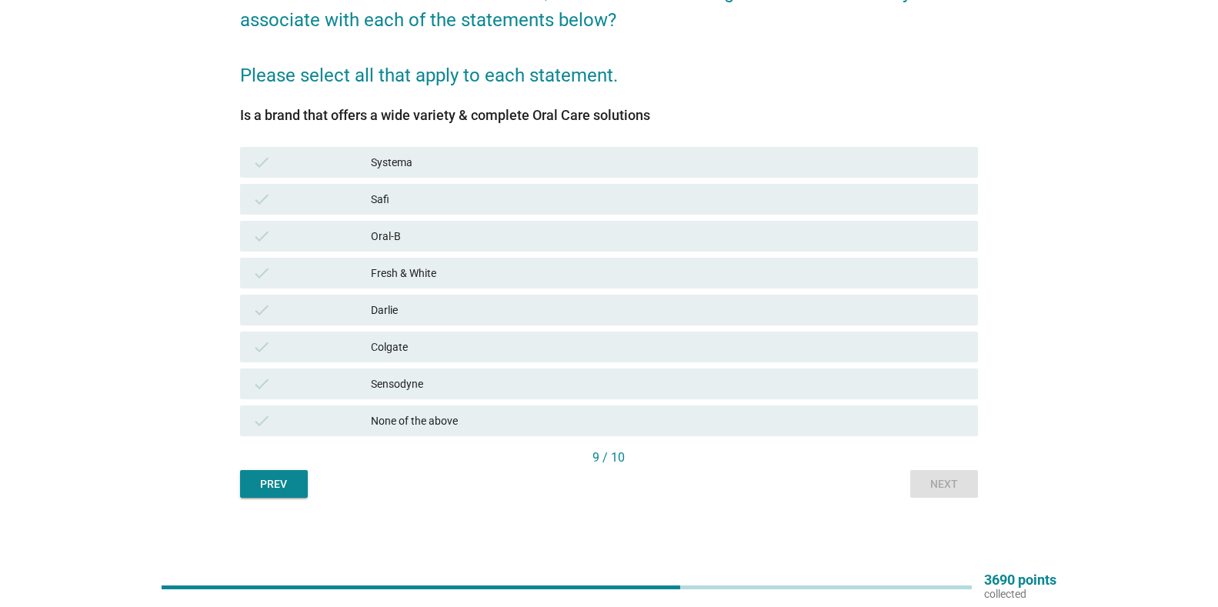
click at [665, 425] on div "None of the above" at bounding box center [668, 421] width 595 height 18
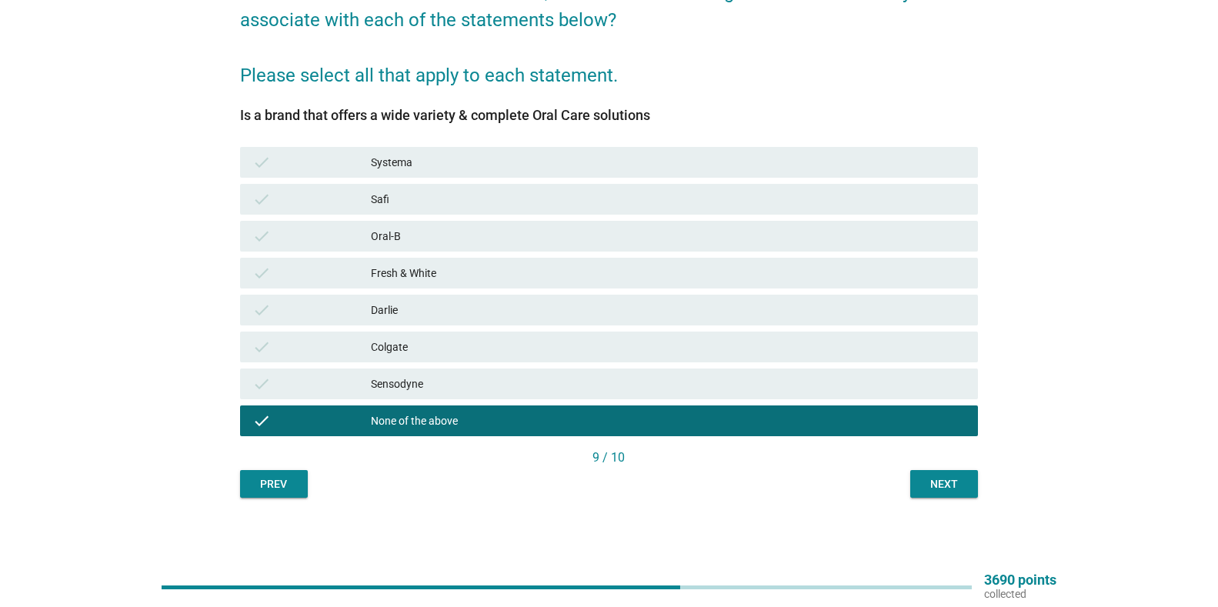
click at [950, 490] on div "Next" at bounding box center [943, 484] width 43 height 16
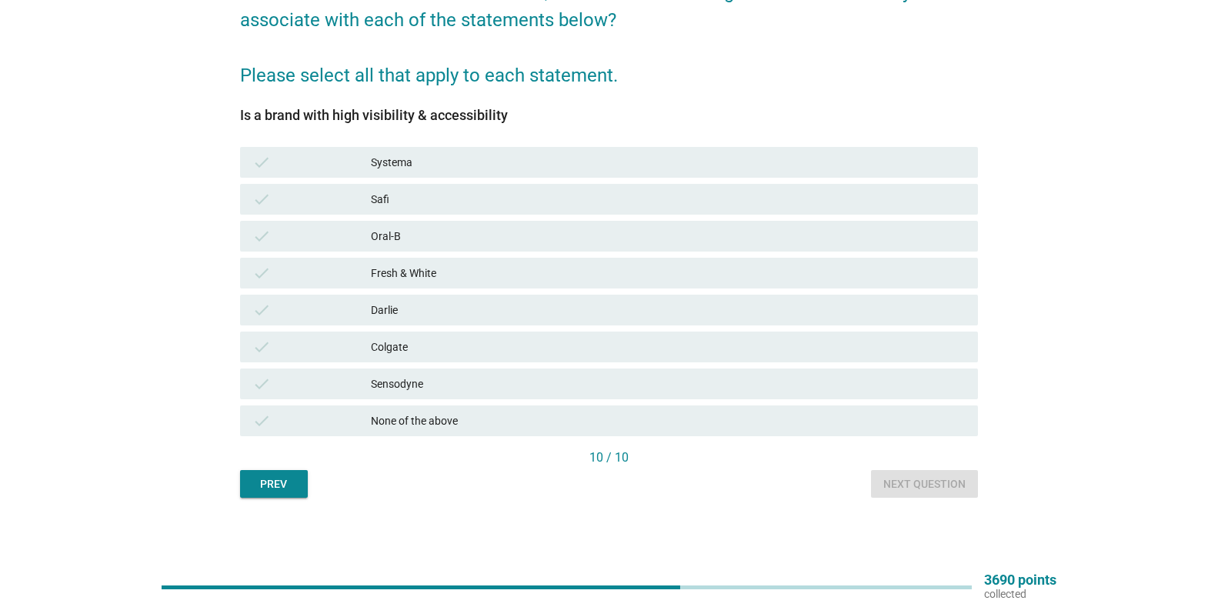
click at [404, 263] on div "check Fresh & White" at bounding box center [609, 273] width 738 height 31
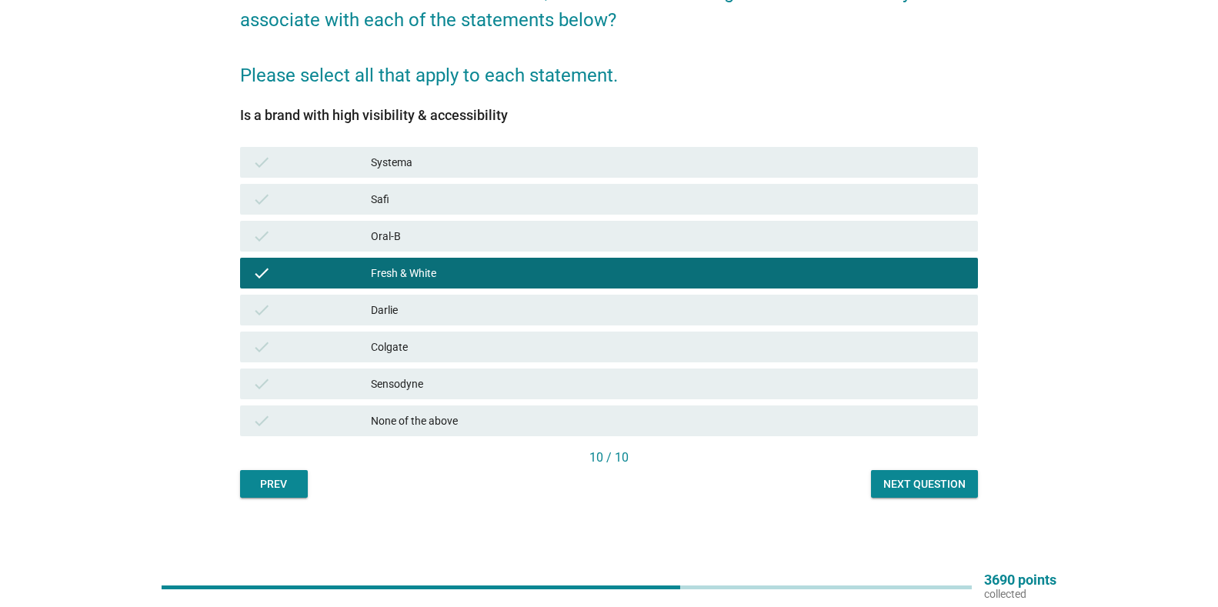
click at [923, 478] on div "Next question" at bounding box center [924, 484] width 82 height 16
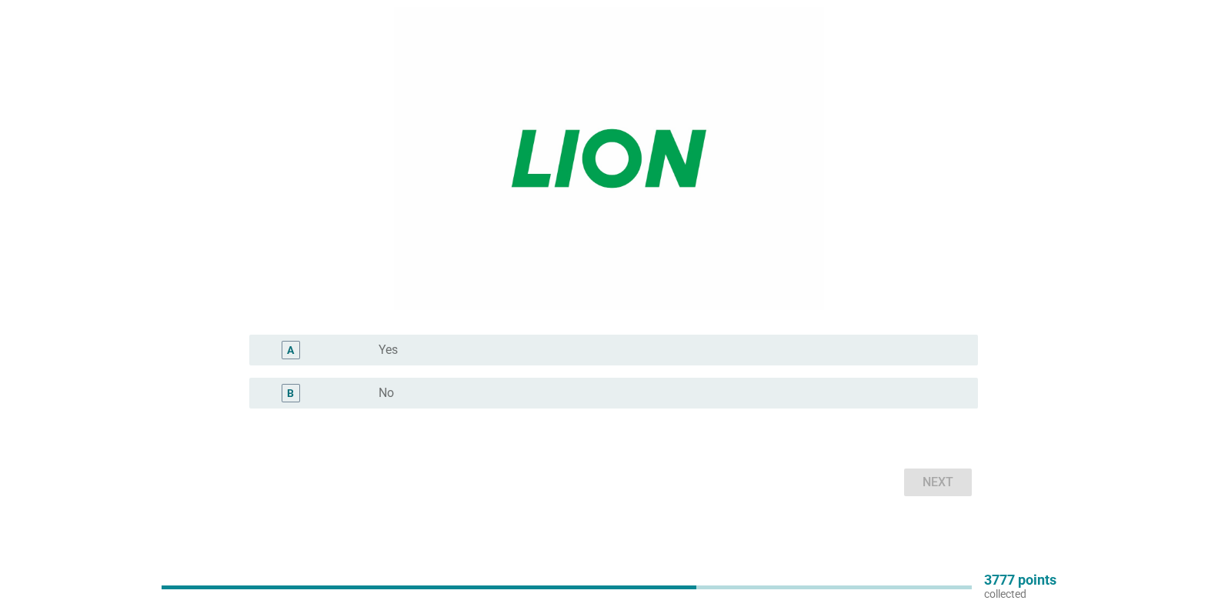
scroll to position [173, 0]
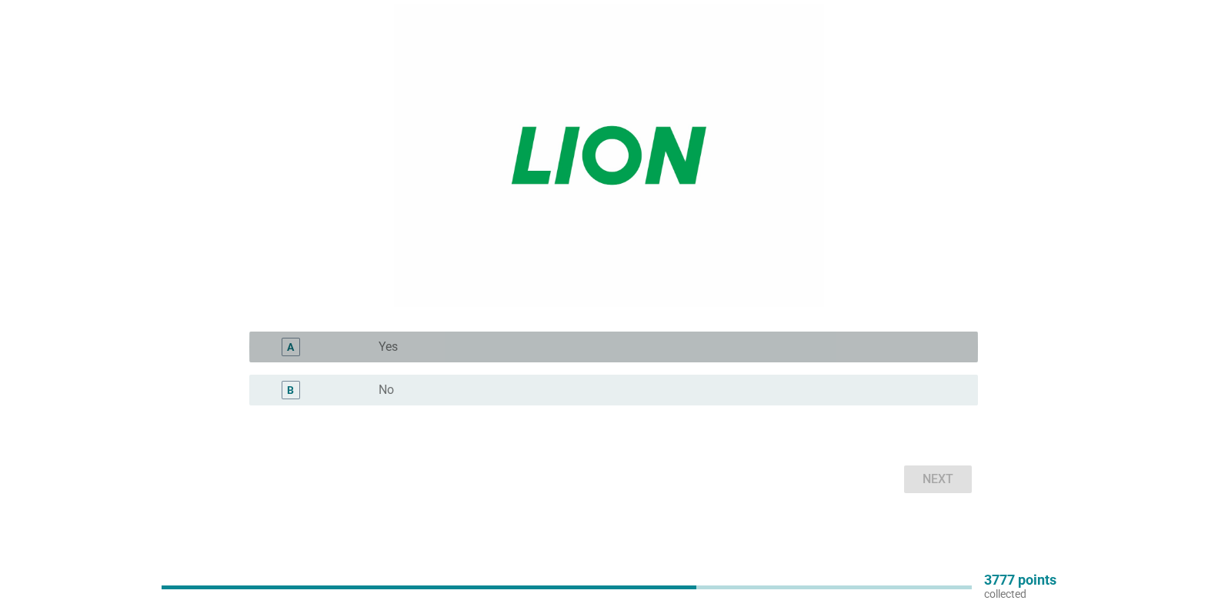
click at [535, 345] on div "radio_button_unchecked Yes" at bounding box center [665, 346] width 575 height 15
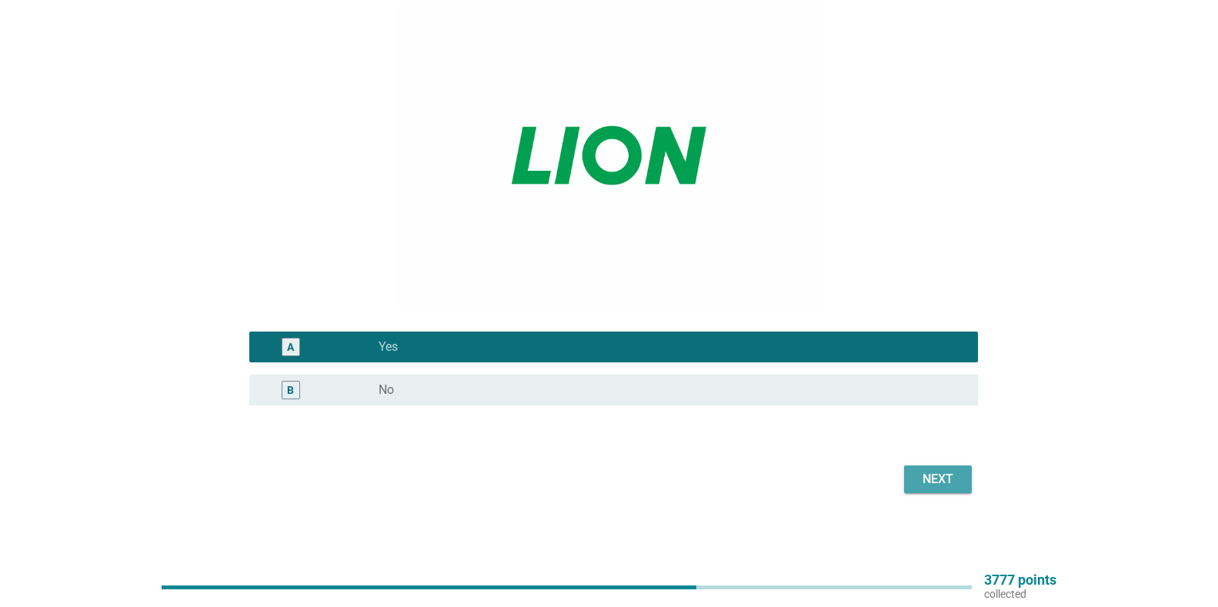
click at [928, 480] on div "Next" at bounding box center [937, 479] width 43 height 18
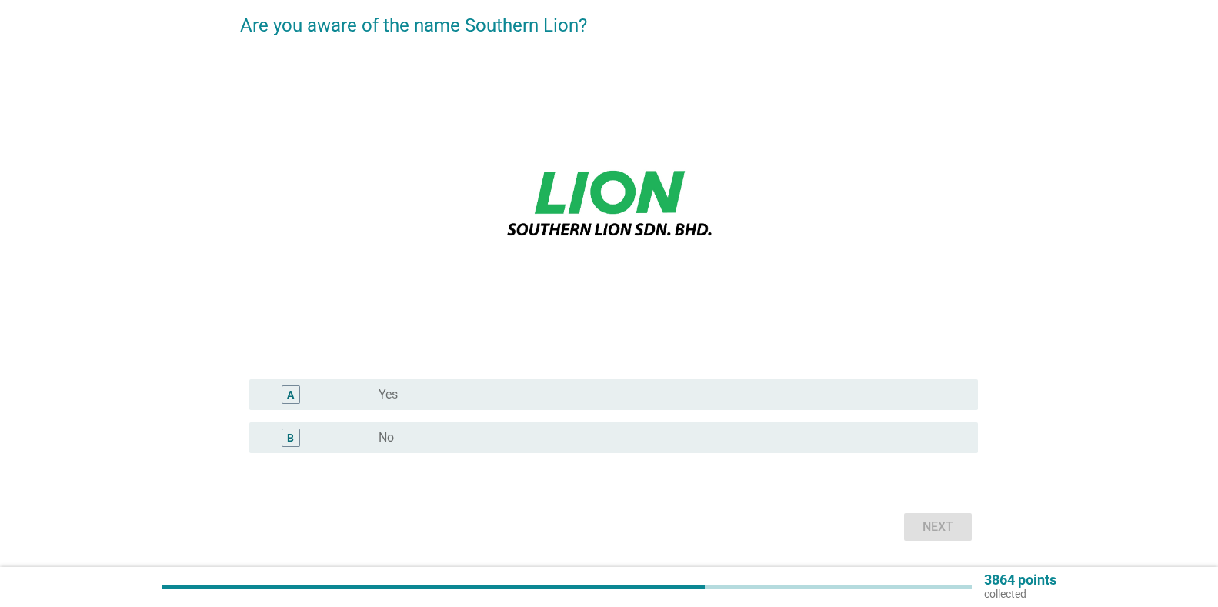
scroll to position [154, 0]
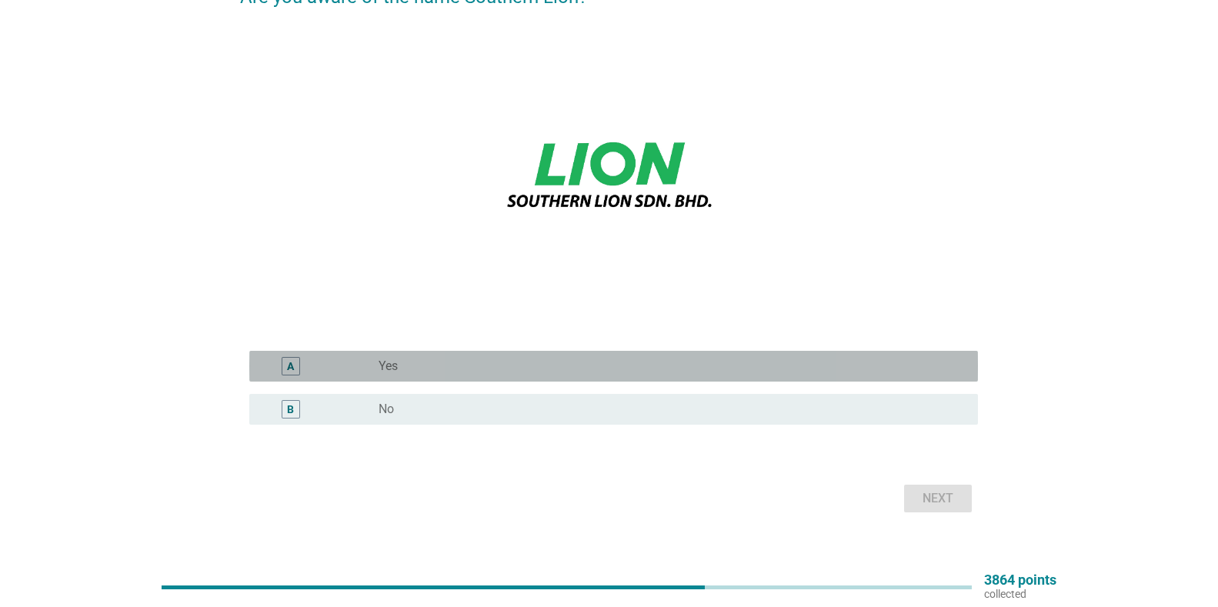
click at [533, 372] on div "radio_button_unchecked Yes" at bounding box center [665, 365] width 575 height 15
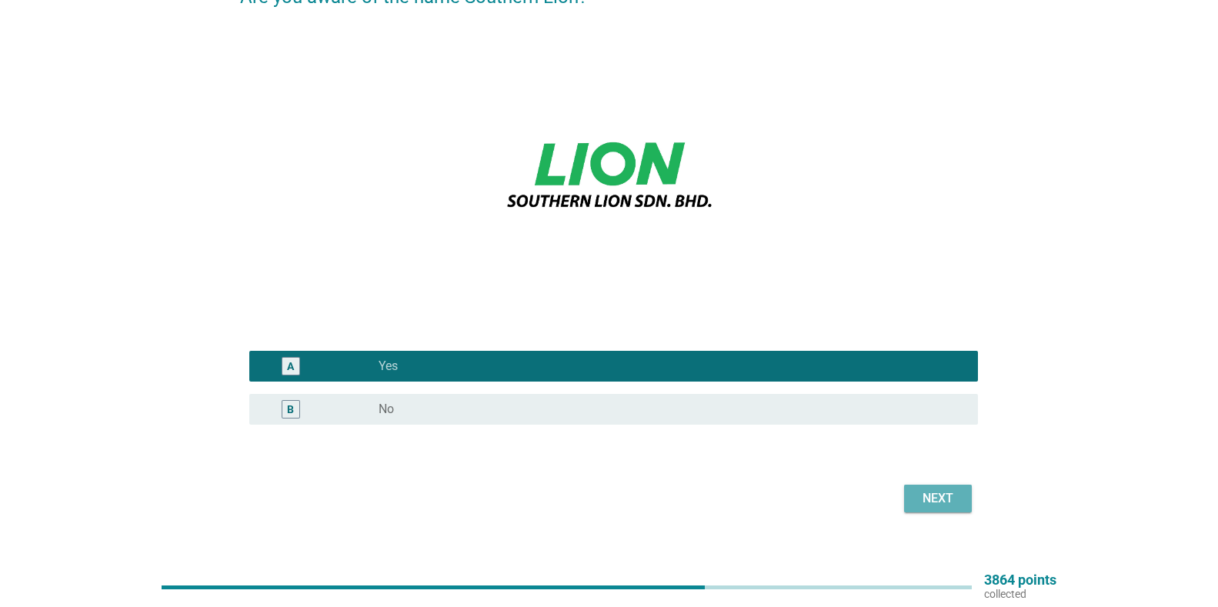
click at [960, 501] on button "Next" at bounding box center [938, 499] width 68 height 28
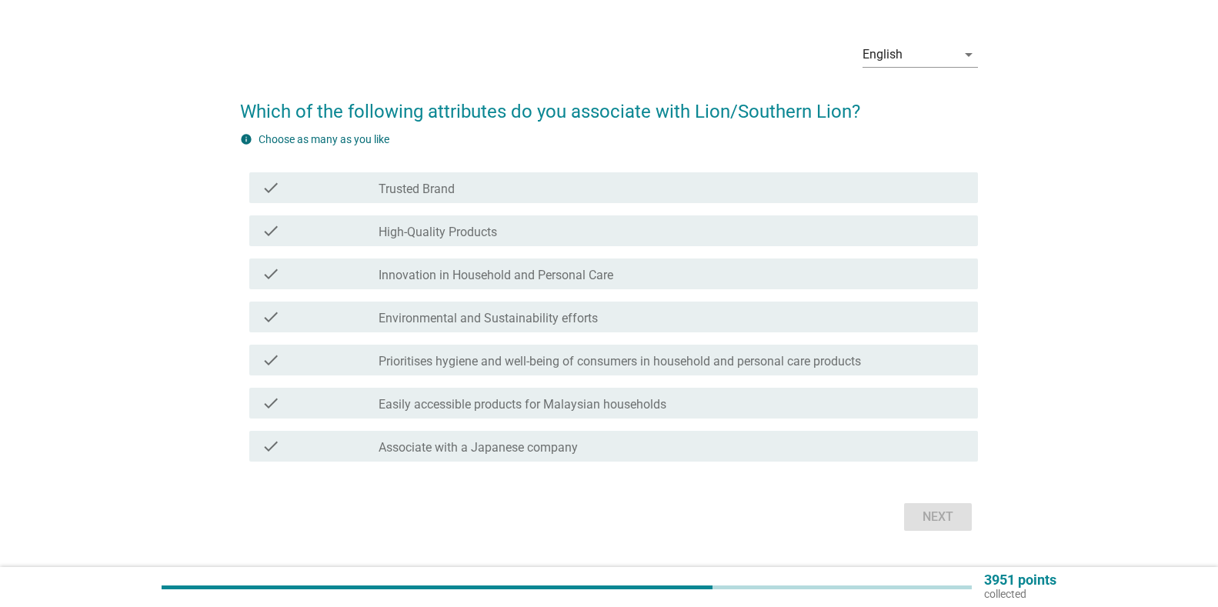
scroll to position [77, 0]
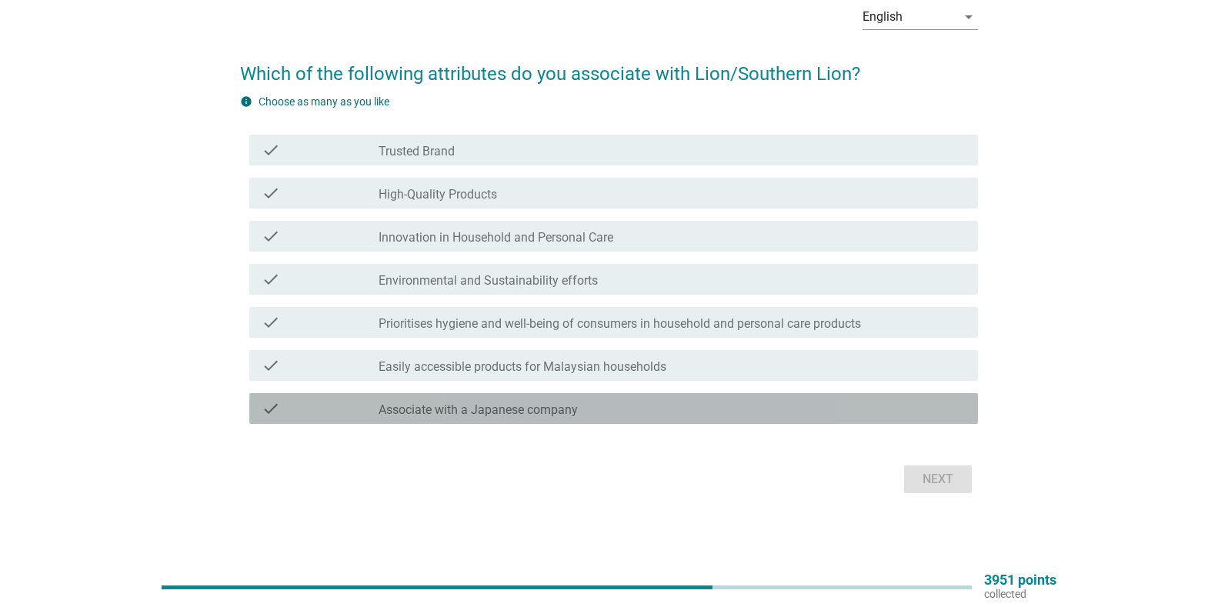
click at [402, 403] on label "Associate with a Japanese company" at bounding box center [477, 409] width 199 height 15
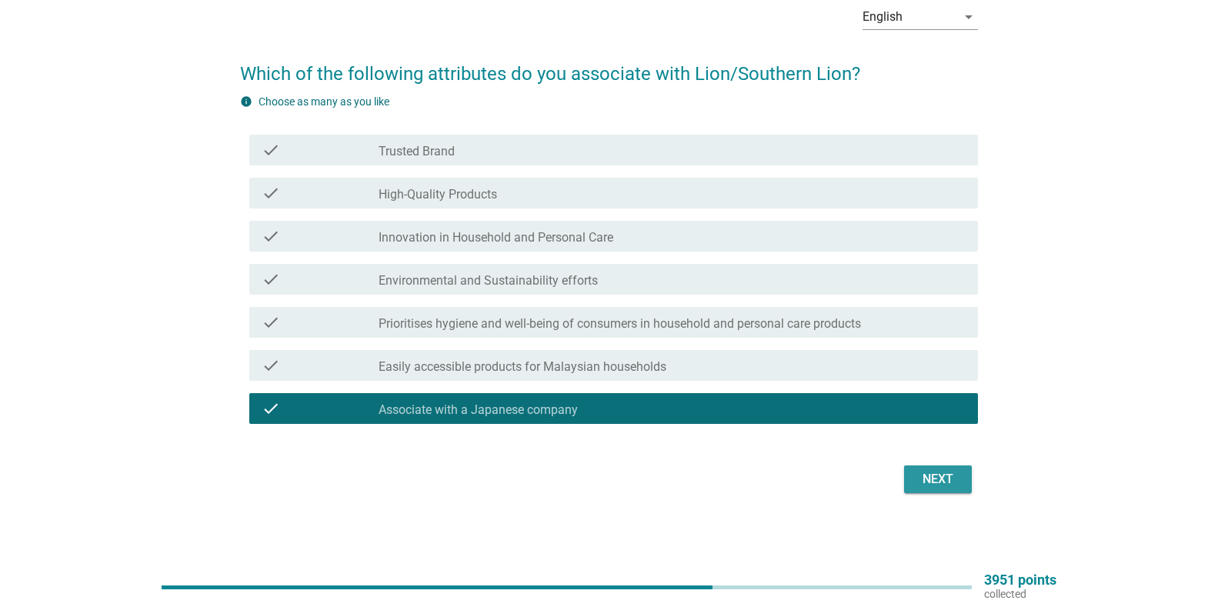
click at [951, 484] on div "Next" at bounding box center [937, 479] width 43 height 18
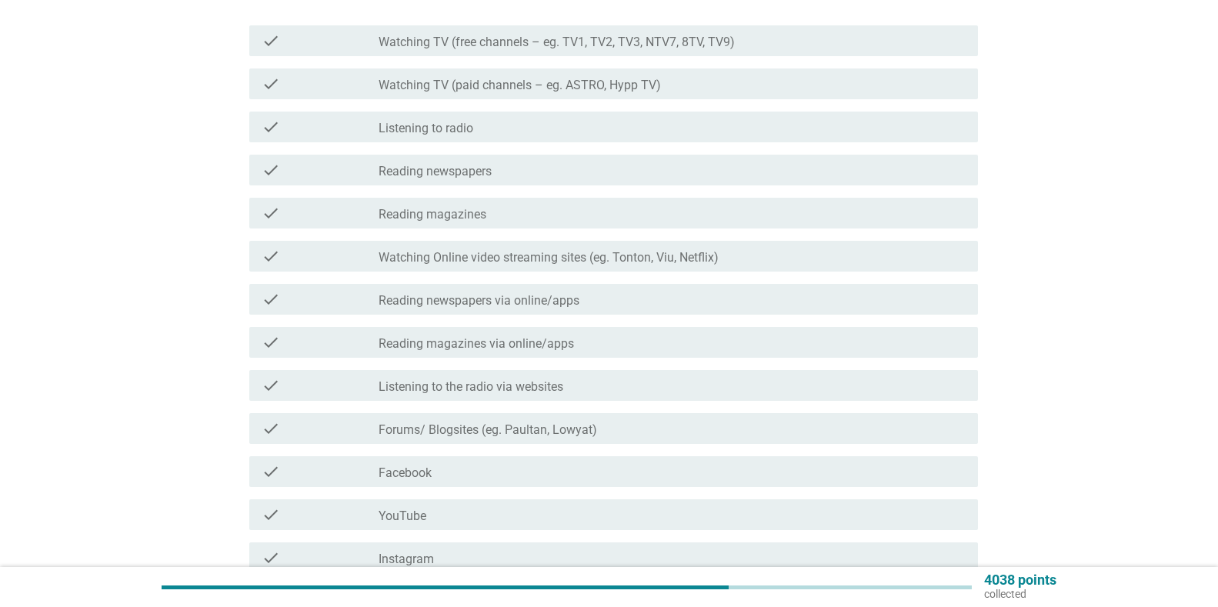
scroll to position [231, 0]
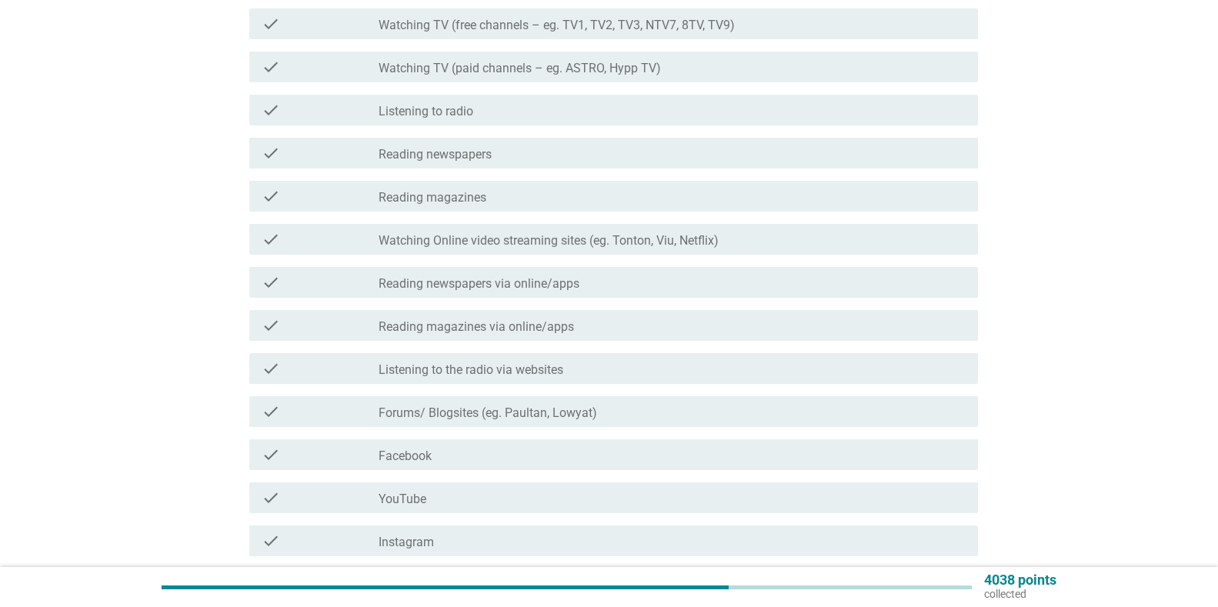
click at [444, 107] on label "Listening to radio" at bounding box center [425, 111] width 95 height 15
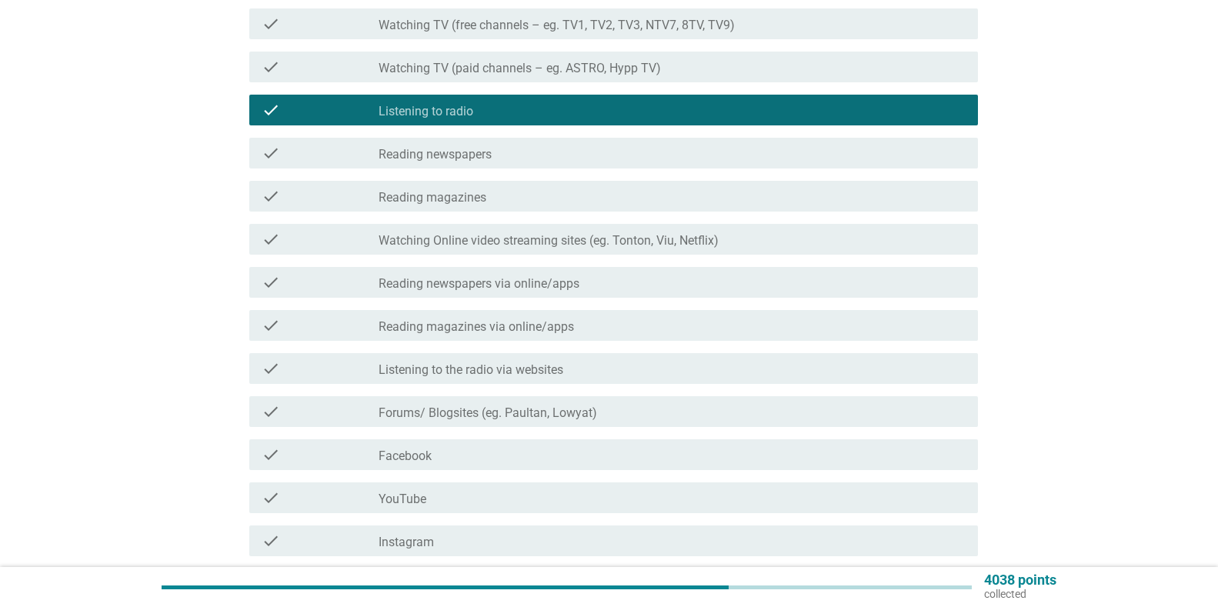
click at [440, 455] on div "check_box_outline_blank Facebook" at bounding box center [671, 454] width 587 height 18
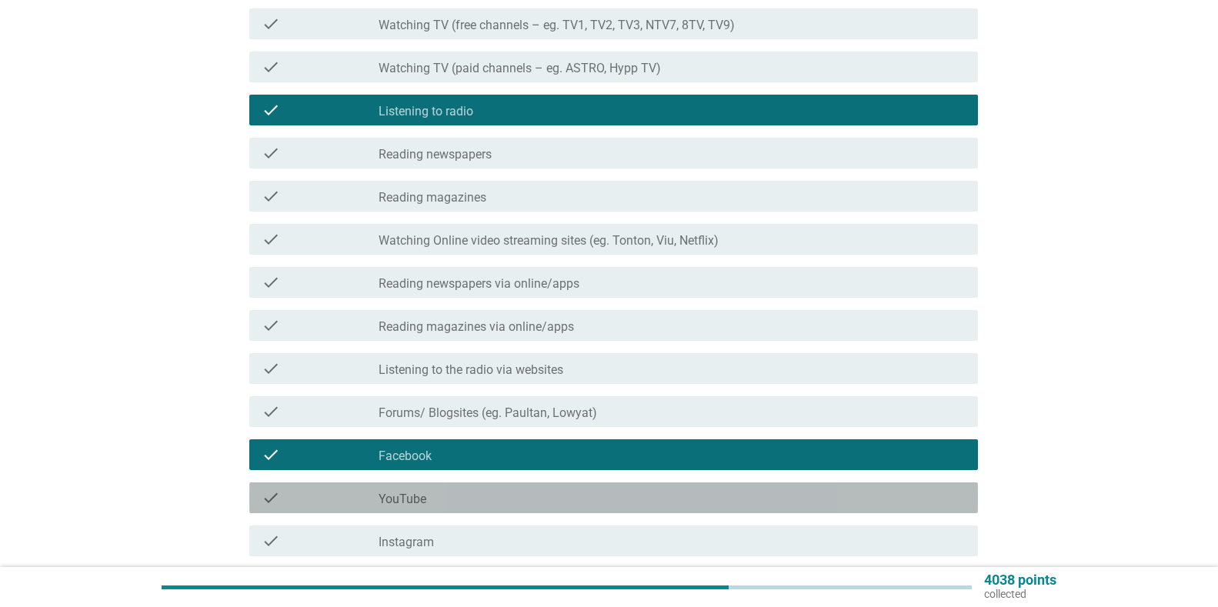
click at [441, 506] on div "check_box_outline_blank YouTube" at bounding box center [671, 497] width 587 height 18
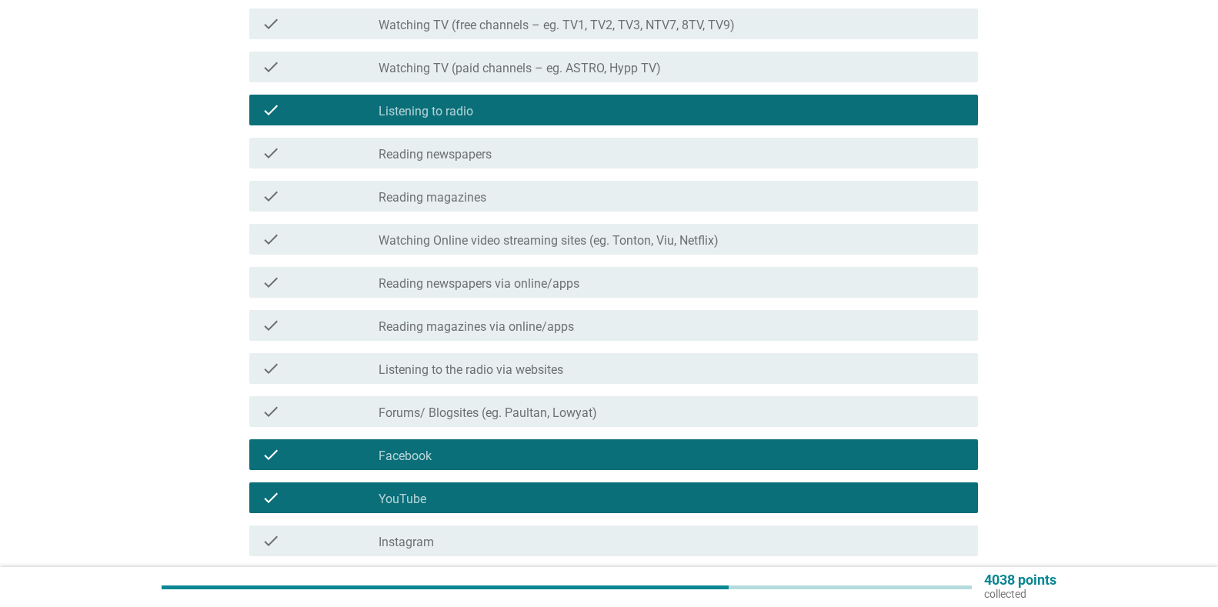
click at [441, 529] on div "check check_box_outline_blank Instagram" at bounding box center [613, 540] width 728 height 31
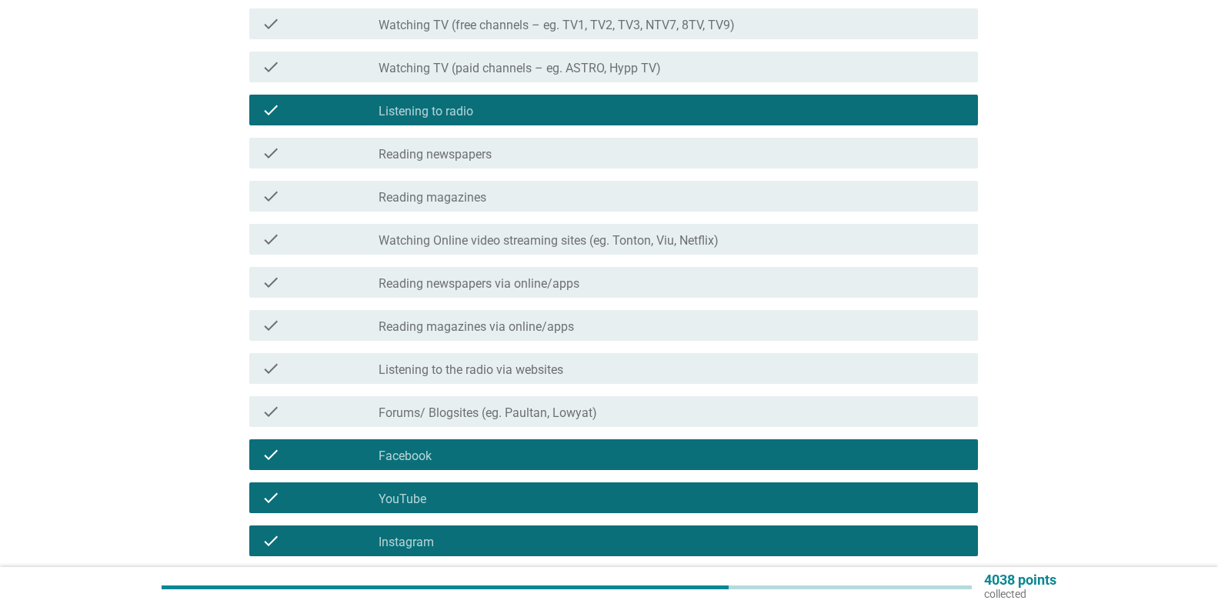
click at [552, 285] on label "Reading newspapers via online/apps" at bounding box center [478, 283] width 201 height 15
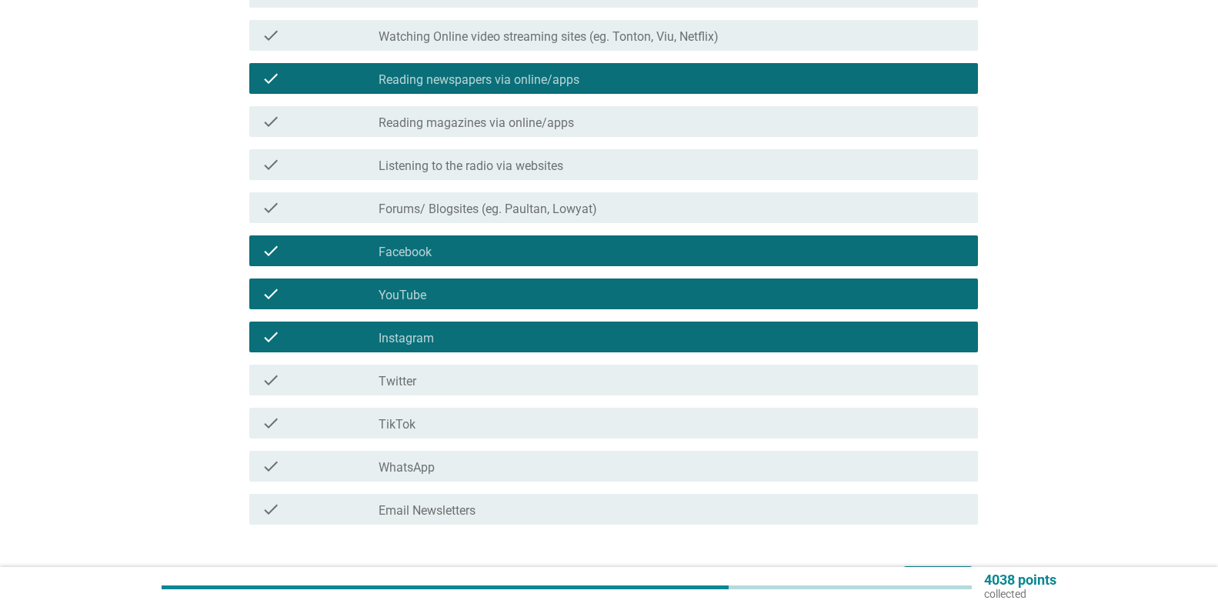
scroll to position [462, 0]
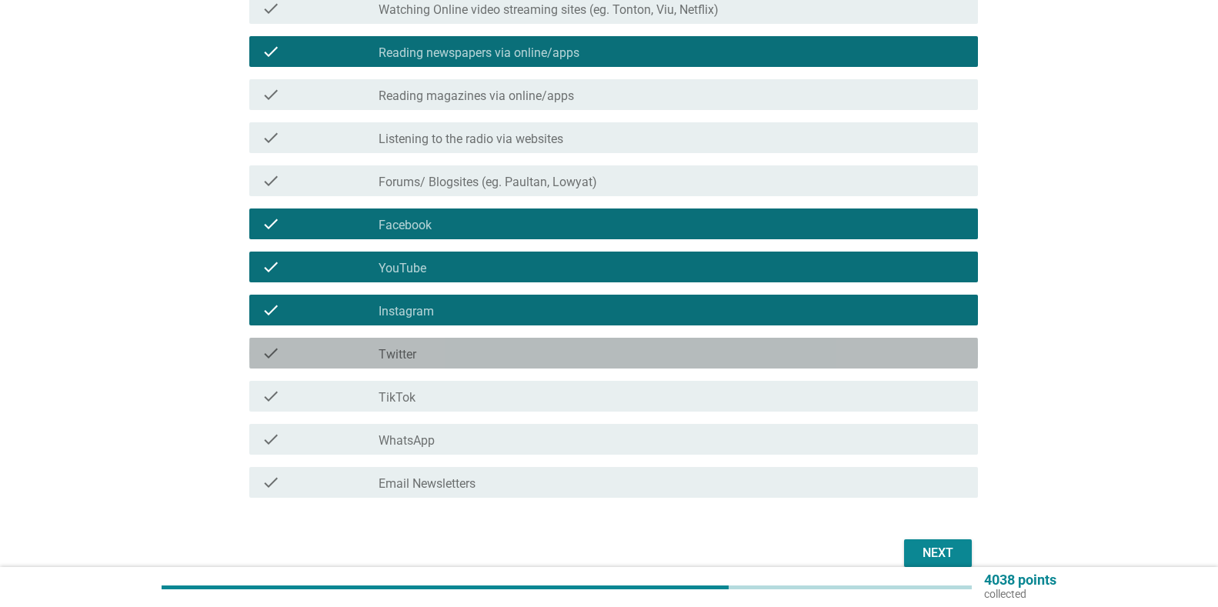
click at [404, 355] on label "Twitter" at bounding box center [397, 354] width 38 height 15
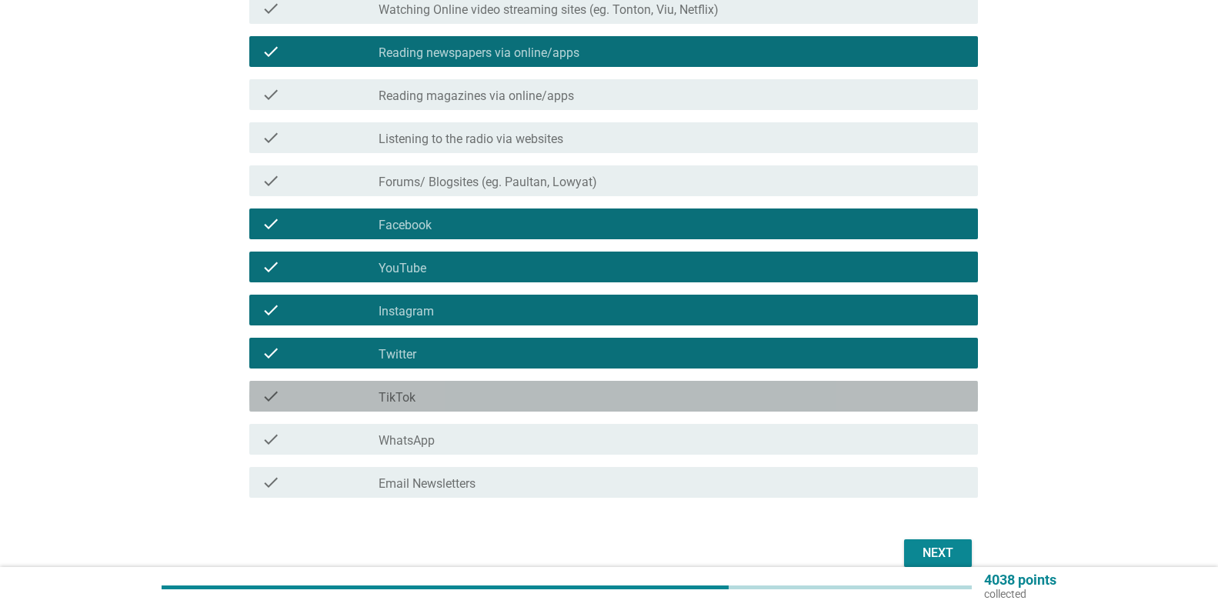
click at [424, 390] on div "check_box_outline_blank TikTok" at bounding box center [671, 396] width 587 height 18
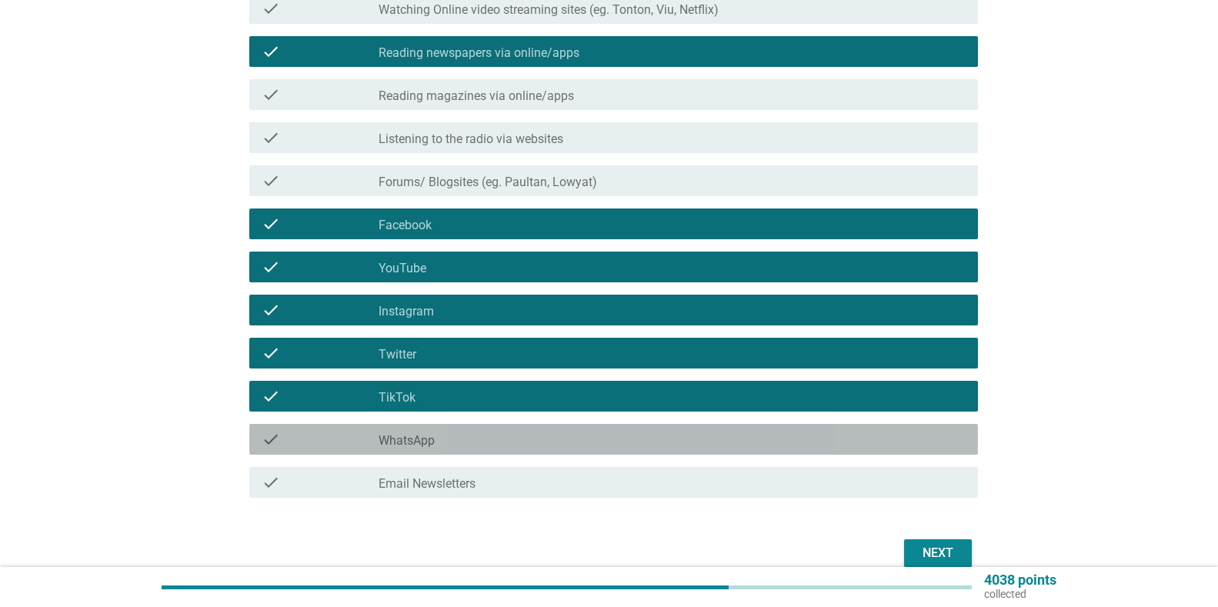
click at [445, 448] on div "check_box_outline_blank WhatsApp" at bounding box center [671, 439] width 587 height 18
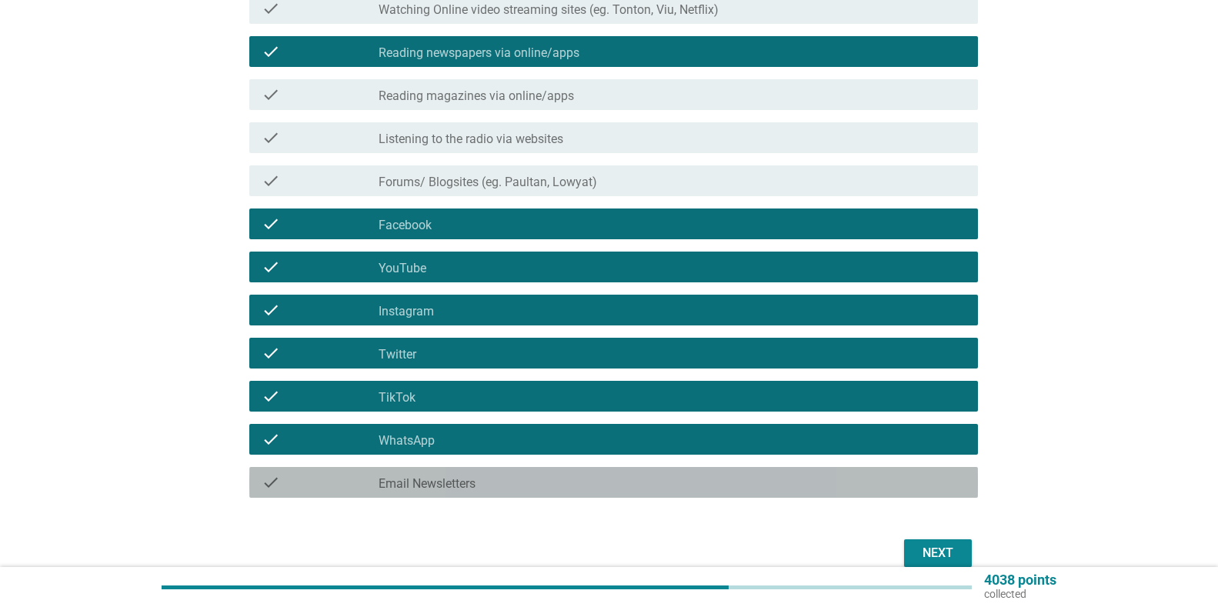
click at [907, 489] on div "check_box_outline_blank Email Newsletters" at bounding box center [671, 482] width 587 height 18
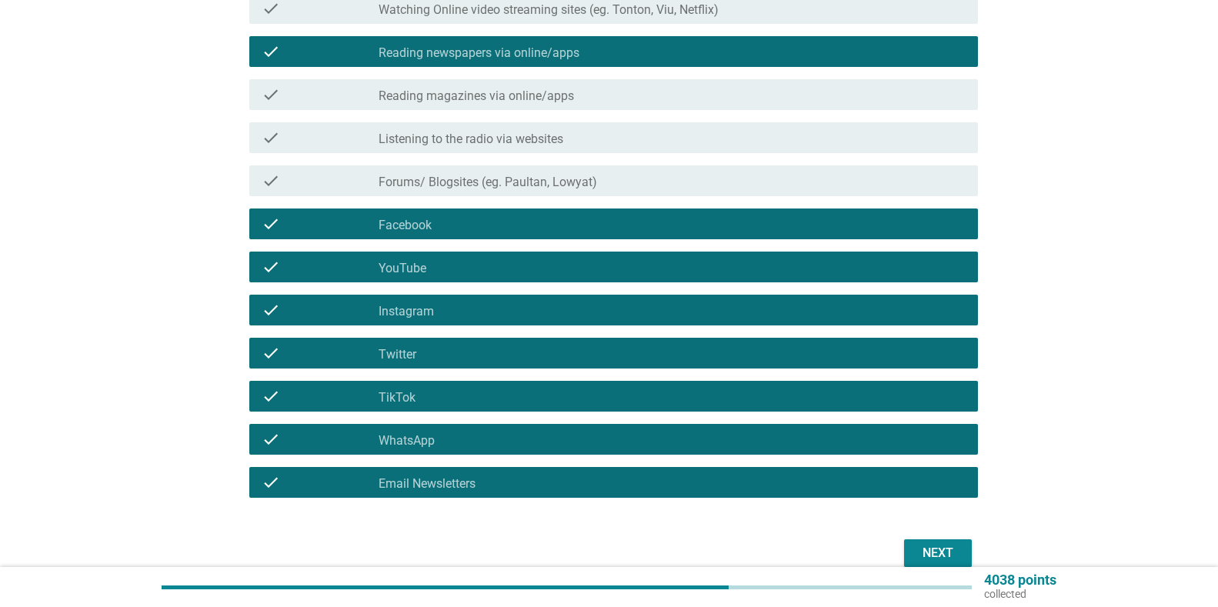
click at [922, 549] on div "Next" at bounding box center [937, 553] width 43 height 18
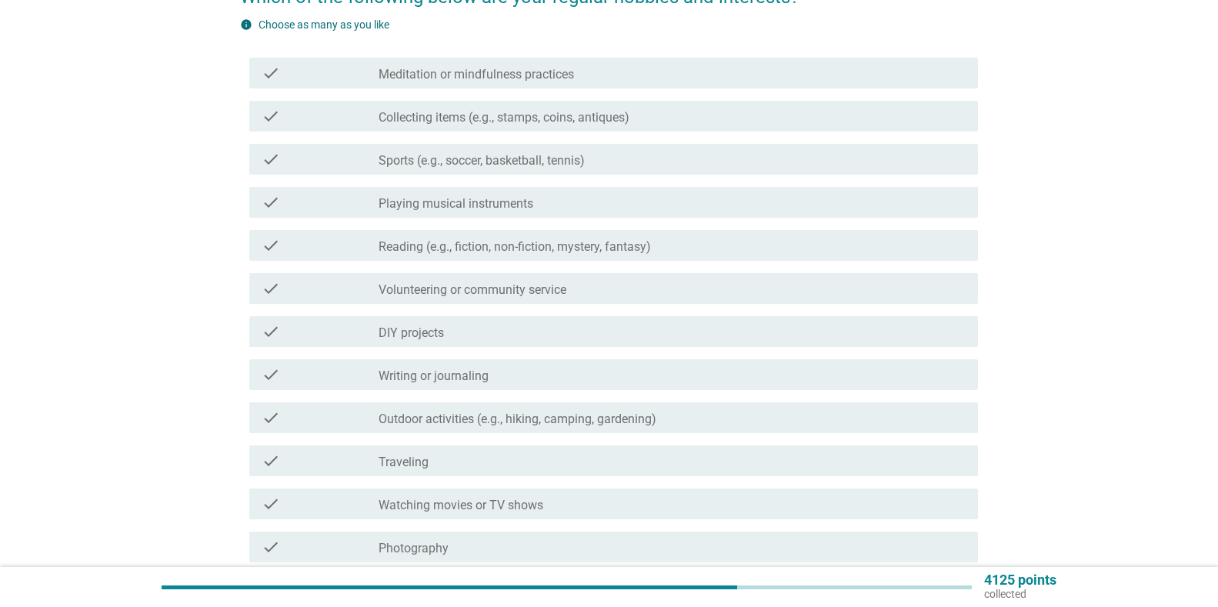
scroll to position [231, 0]
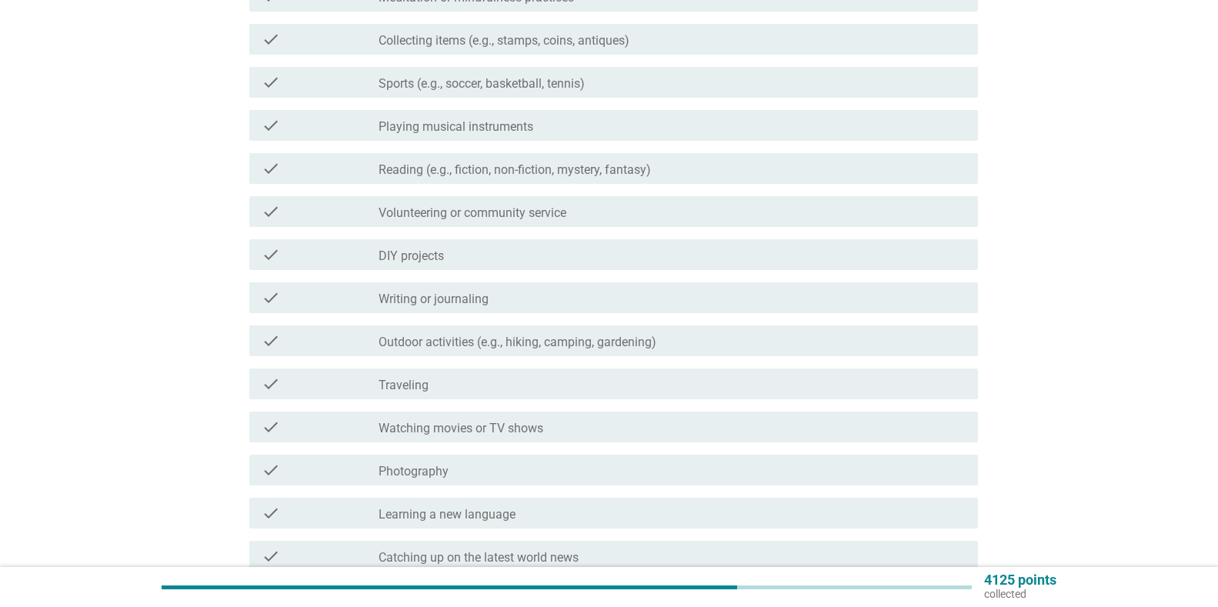
click at [579, 326] on div "check check_box_outline_blank Outdoor activities (e.g., hiking, camping, garden…" at bounding box center [613, 340] width 728 height 31
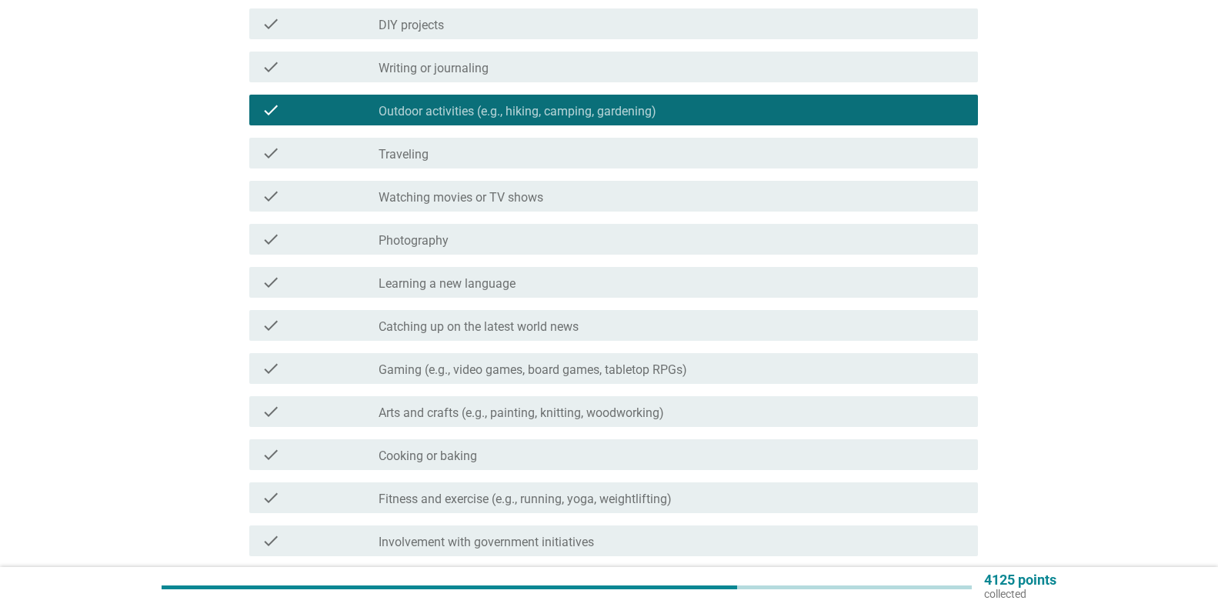
scroll to position [538, 0]
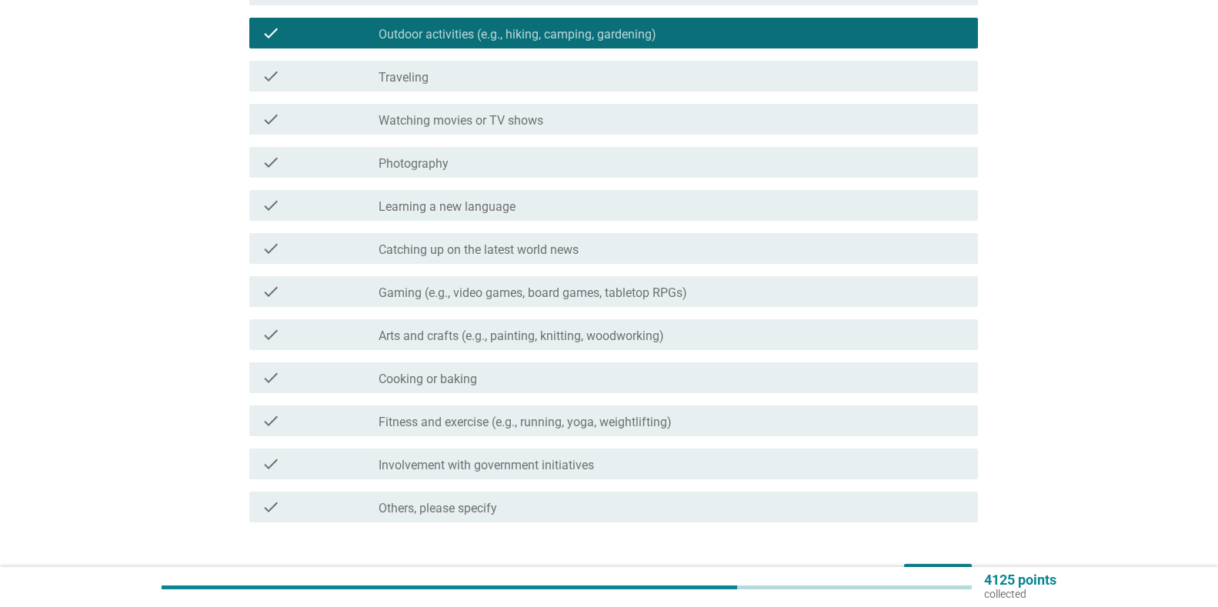
click at [531, 420] on label "Fitness and exercise (e.g., running, yoga, weightlifting)" at bounding box center [524, 422] width 293 height 15
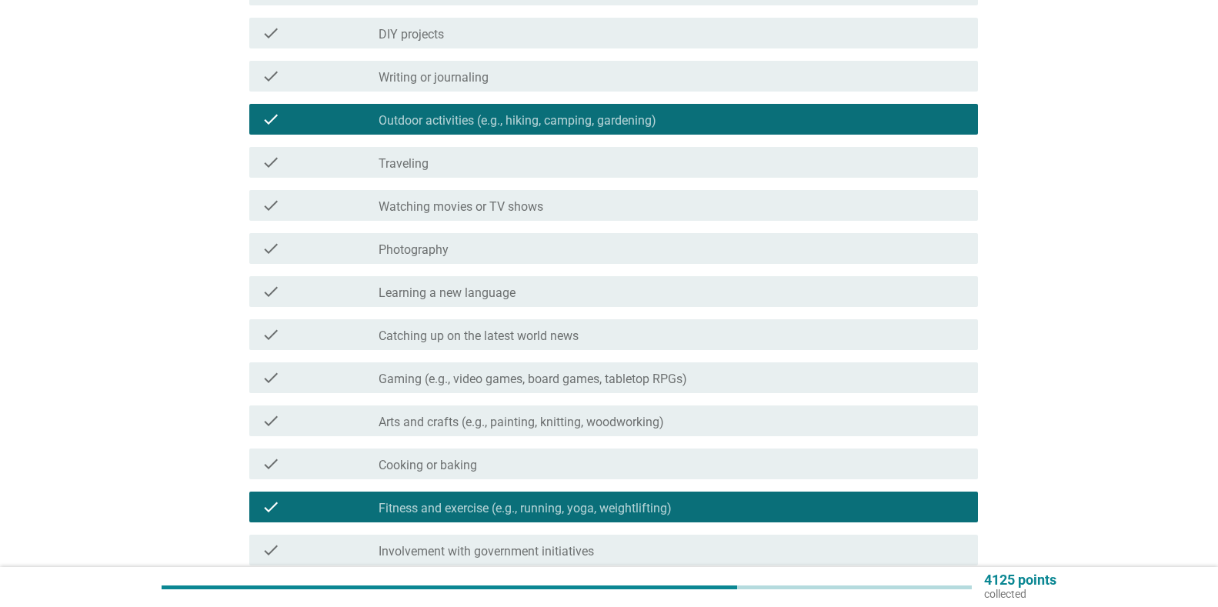
scroll to position [462, 0]
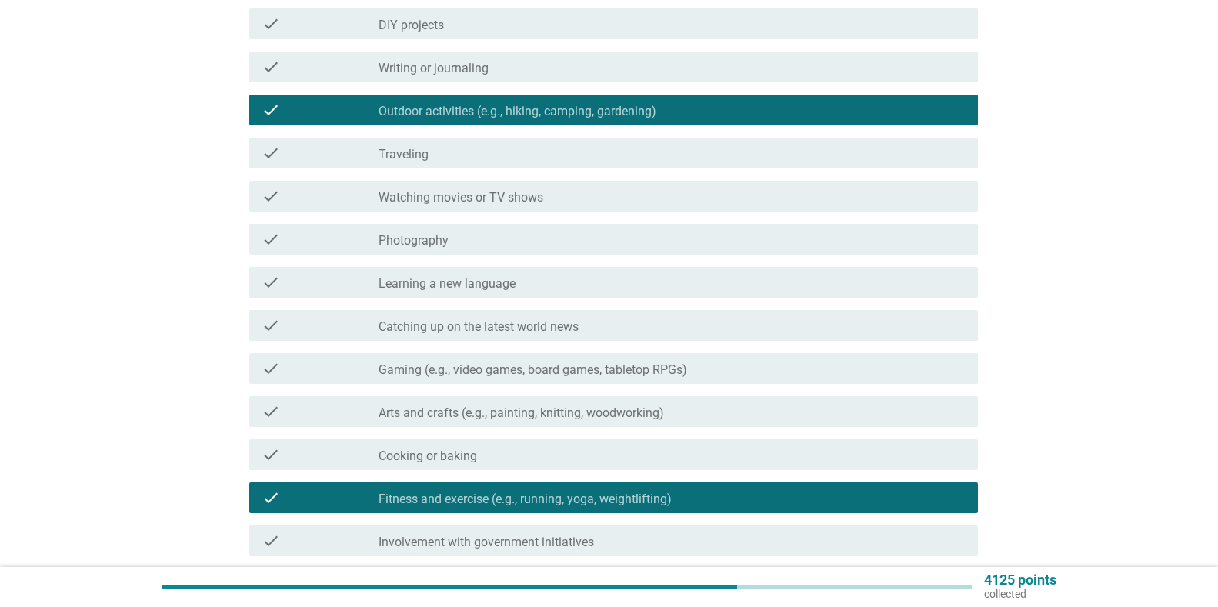
click at [761, 362] on div "check_box_outline_blank Gaming (e.g., video games, board games, tabletop RPGs)" at bounding box center [671, 368] width 587 height 18
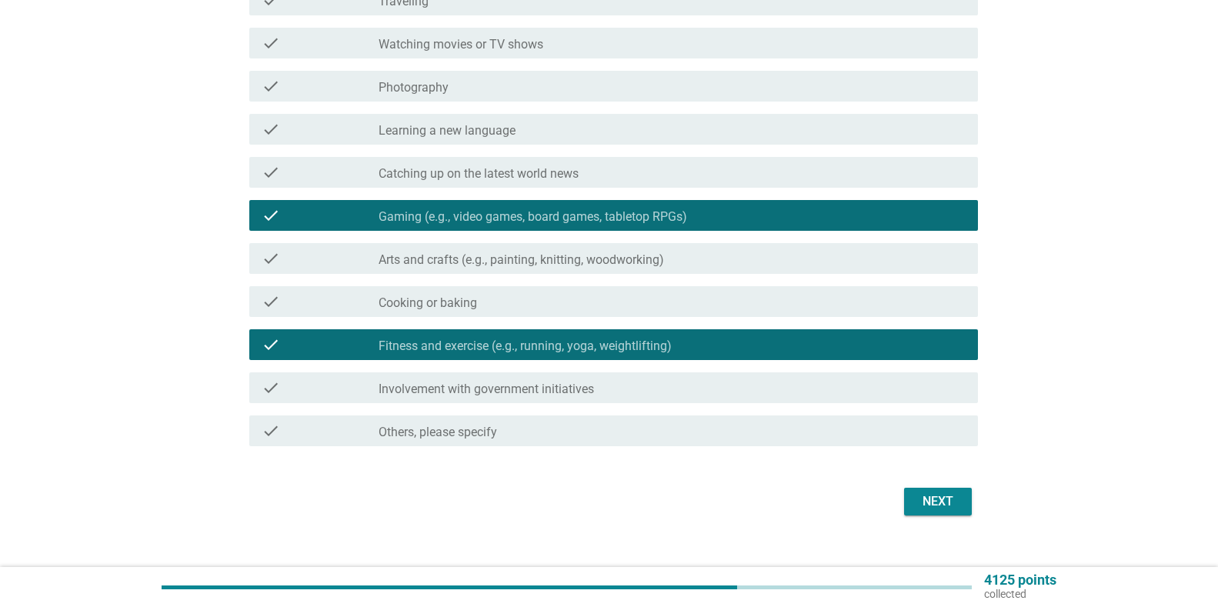
scroll to position [615, 0]
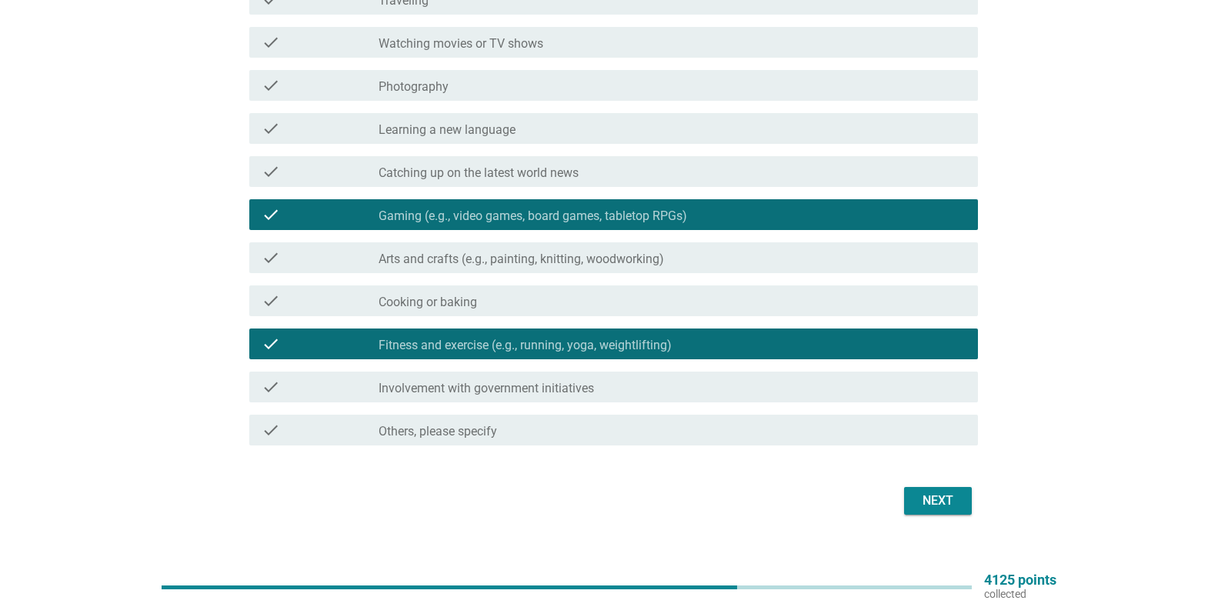
click at [961, 504] on button "Next" at bounding box center [938, 501] width 68 height 28
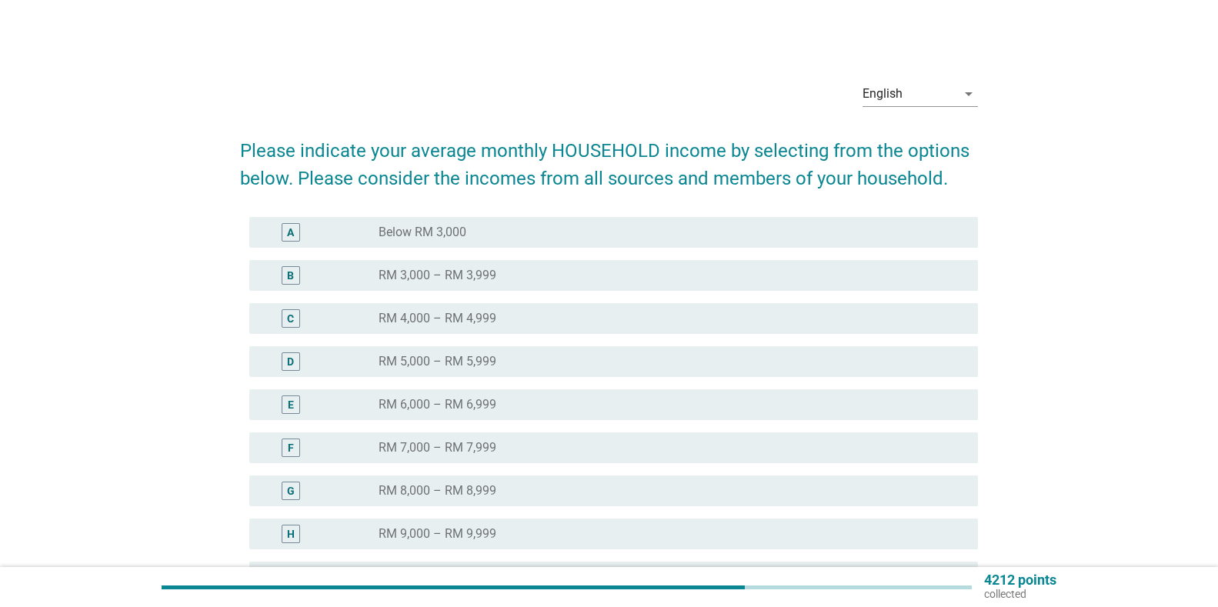
click at [608, 388] on div "E radio_button_unchecked RM 6,000 – RM 6,999" at bounding box center [609, 404] width 738 height 43
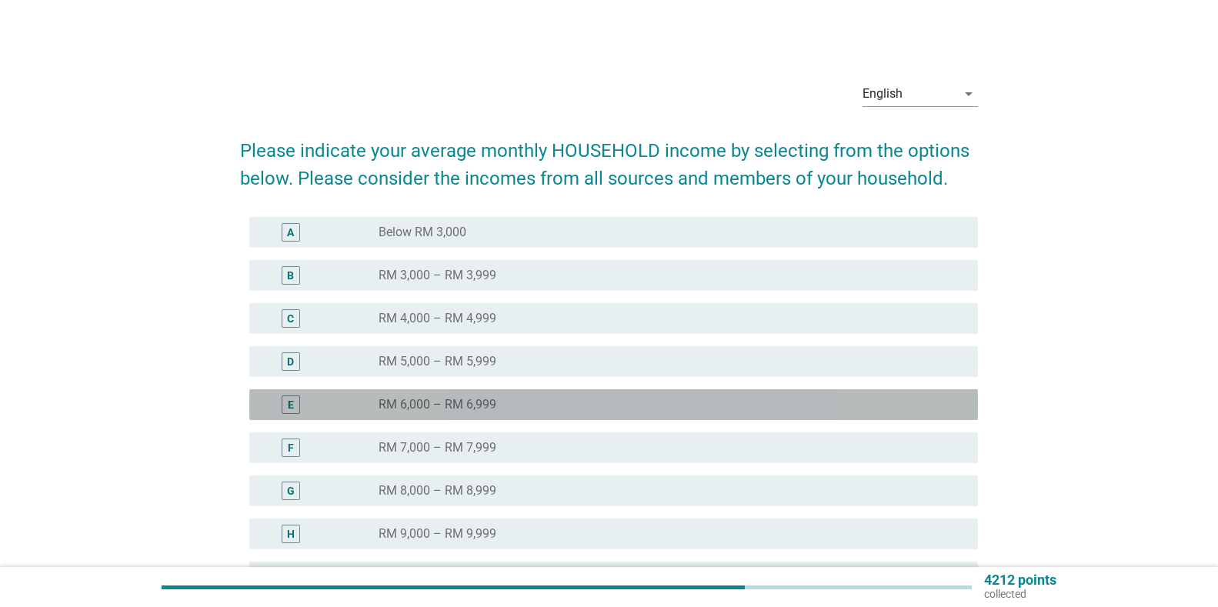
click at [613, 407] on div "radio_button_unchecked RM 6,000 – RM 6,999" at bounding box center [665, 404] width 575 height 15
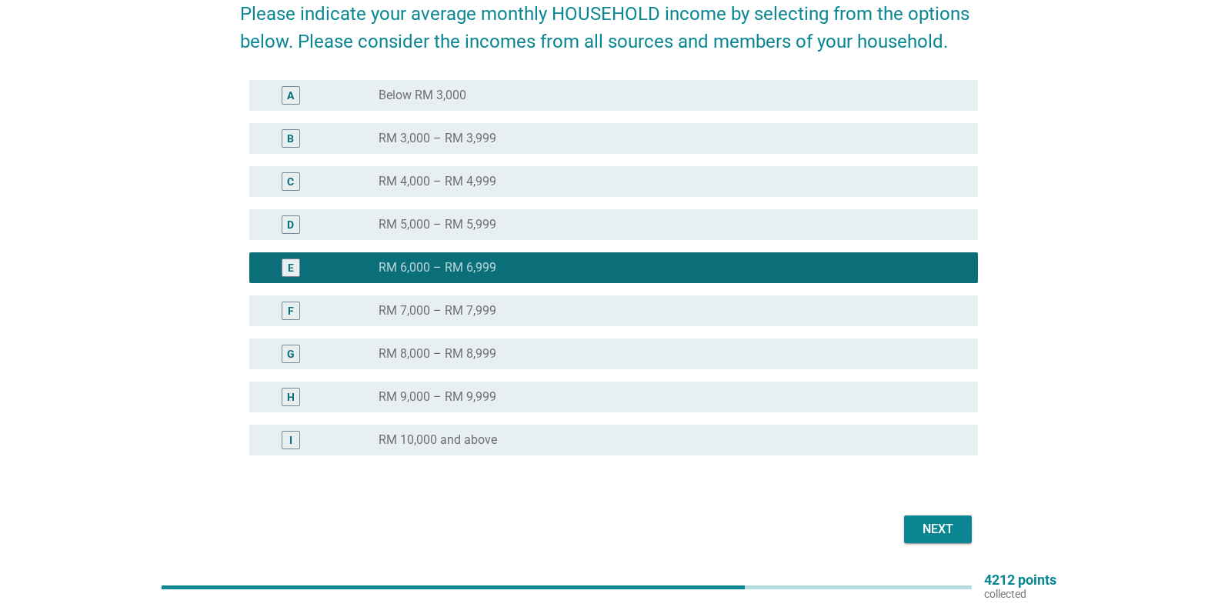
scroll to position [110, 0]
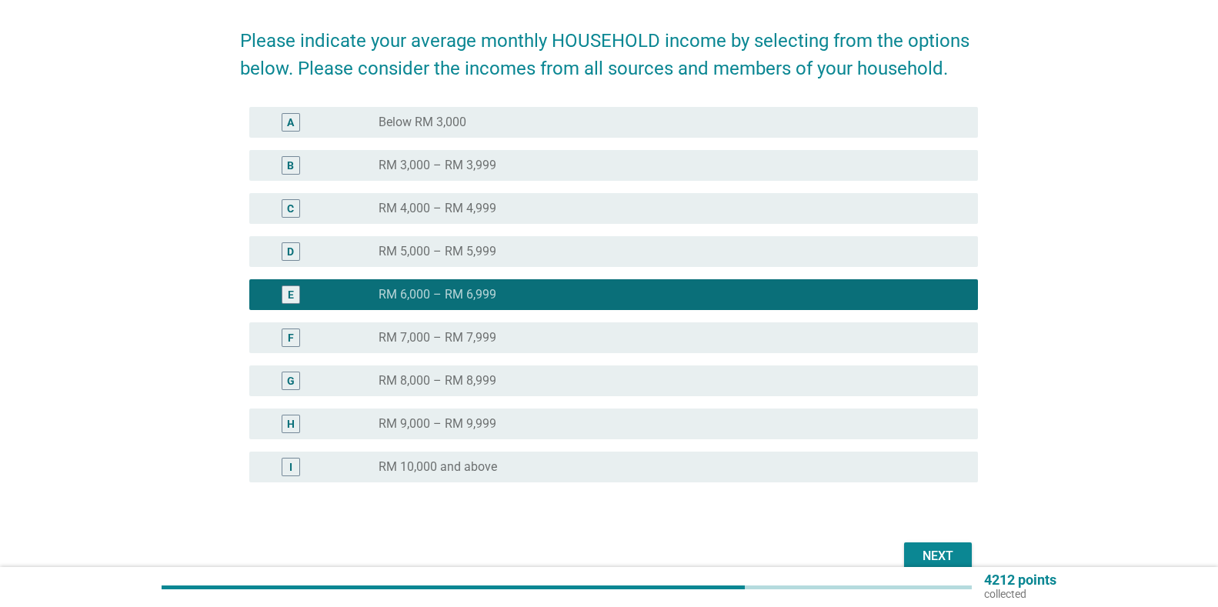
click at [662, 175] on div "B radio_button_unchecked RM 3,000 – RM 3,999" at bounding box center [613, 165] width 728 height 31
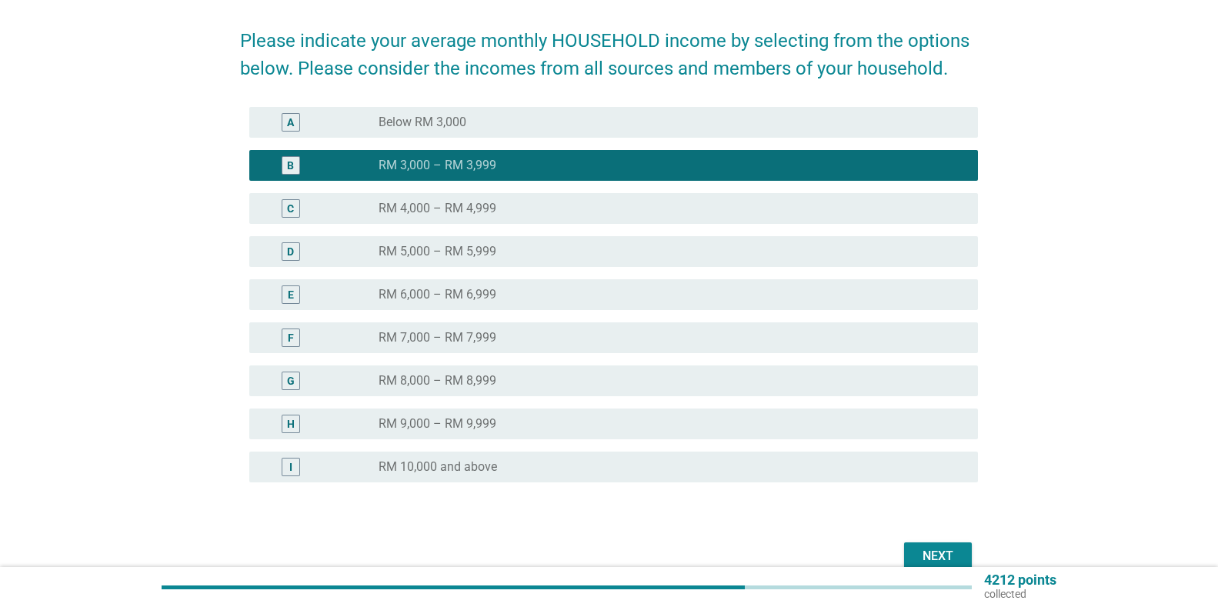
click at [938, 546] on button "Next" at bounding box center [938, 556] width 68 height 28
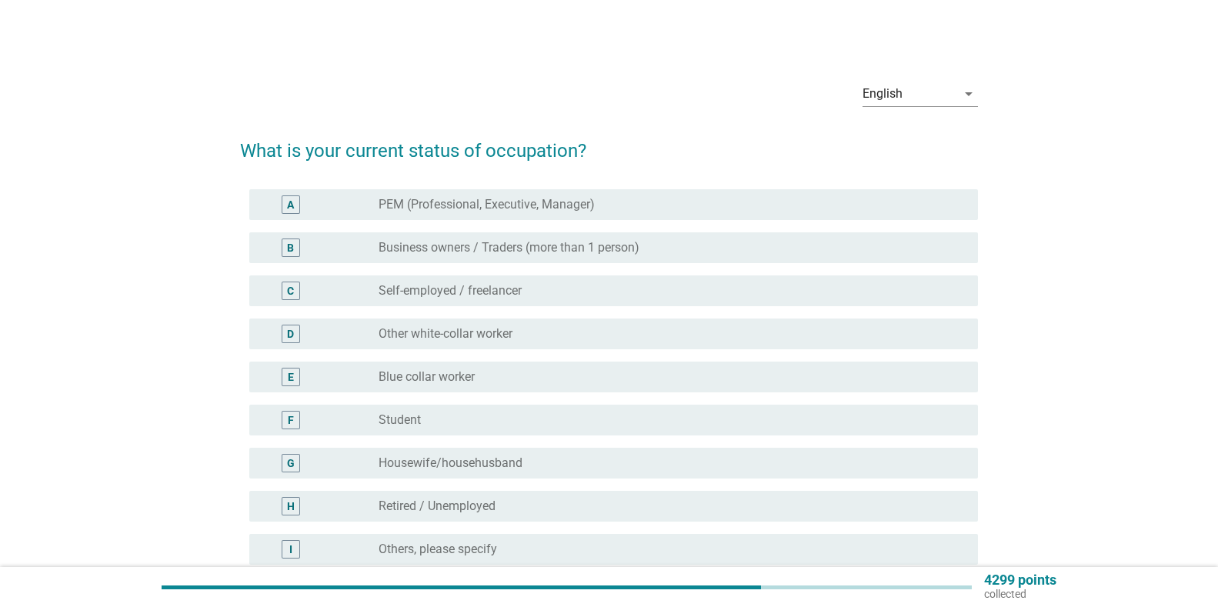
scroll to position [77, 0]
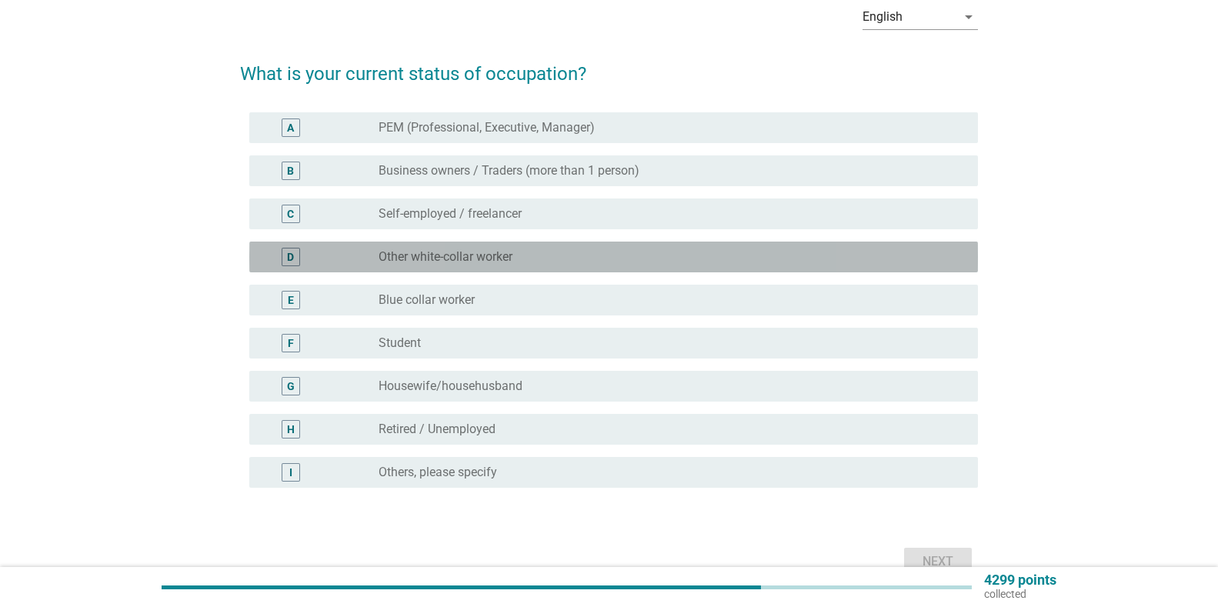
click at [475, 251] on label "Other white-collar worker" at bounding box center [445, 256] width 134 height 15
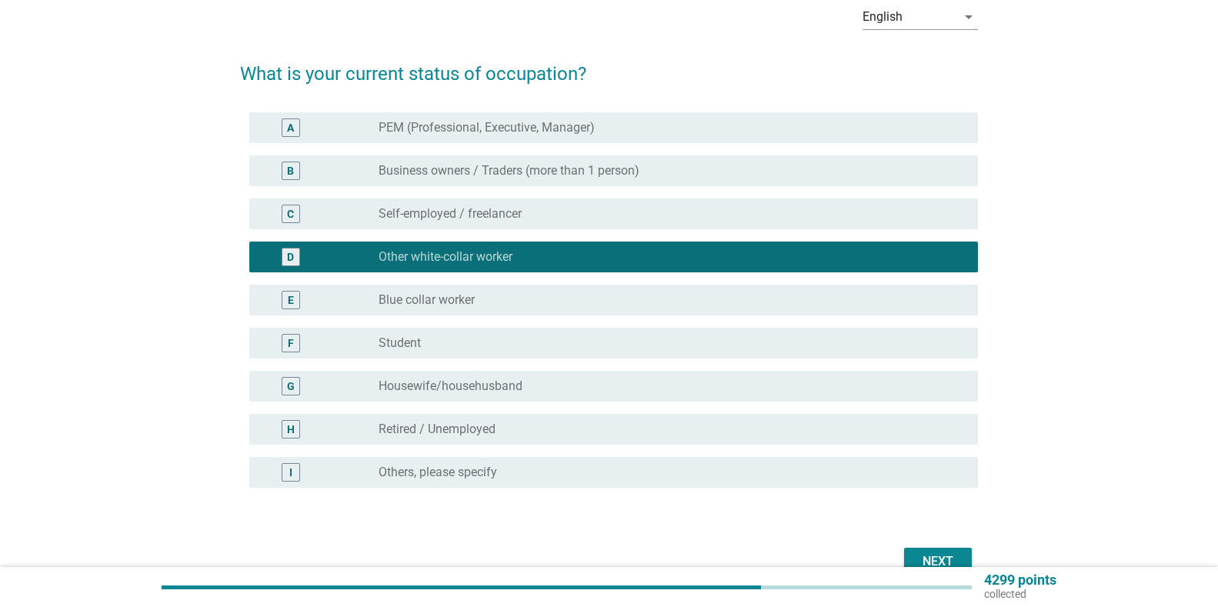
click at [715, 467] on div "radio_button_unchecked Others, please specify" at bounding box center [665, 472] width 575 height 15
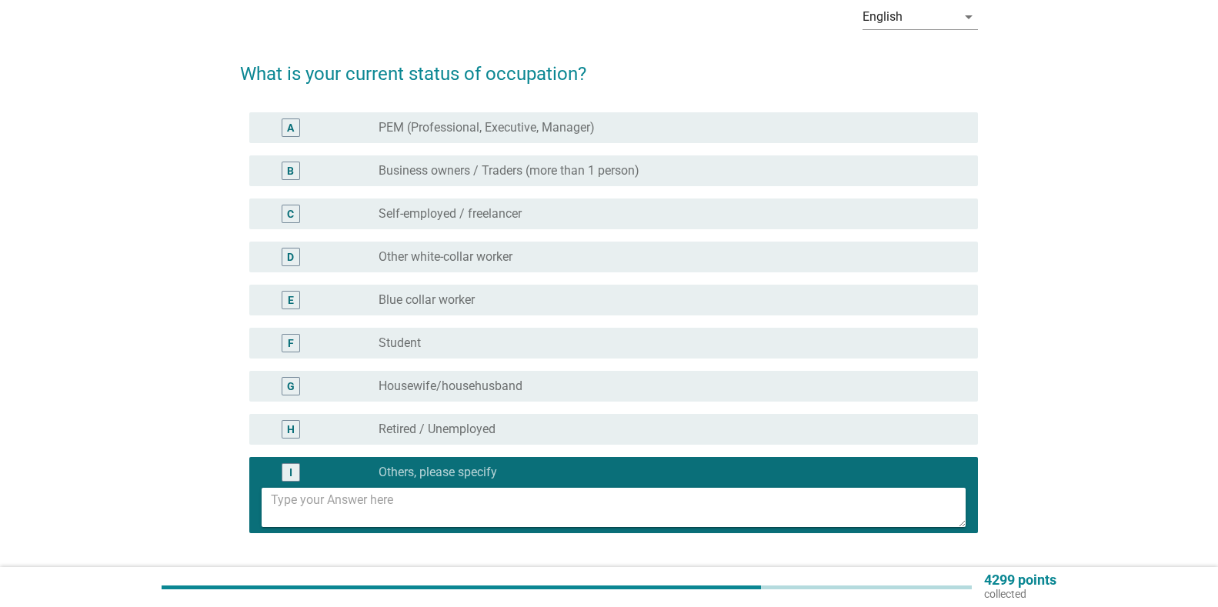
click at [688, 518] on textarea at bounding box center [618, 507] width 695 height 39
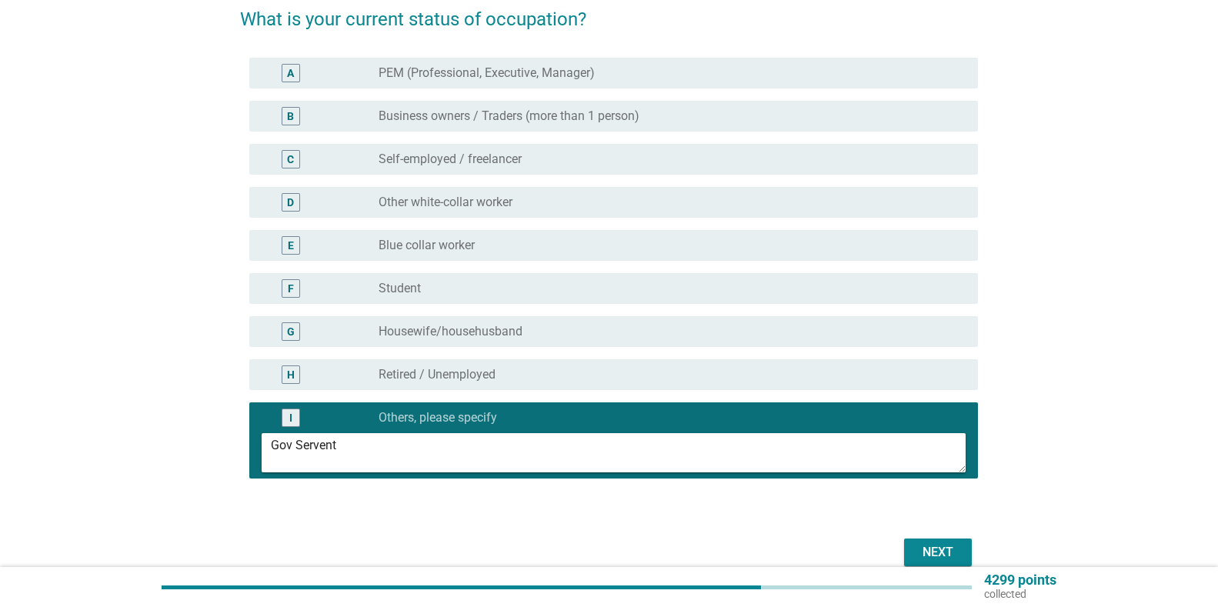
scroll to position [205, 0]
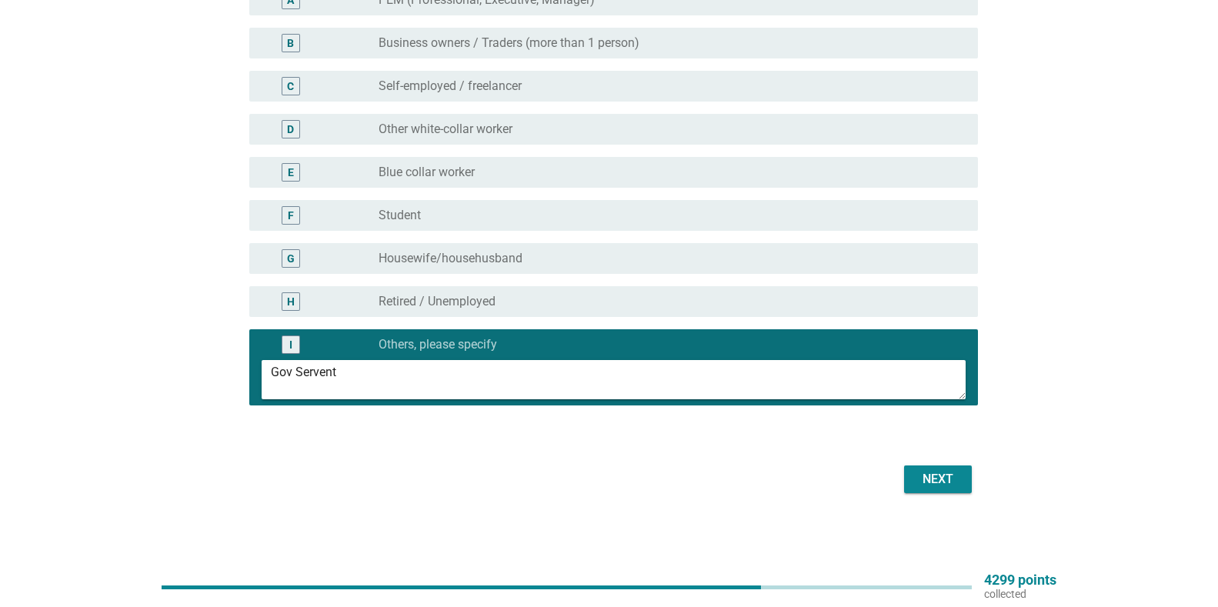
type textarea "Gov Servent"
click at [920, 478] on div "Next" at bounding box center [937, 479] width 43 height 18
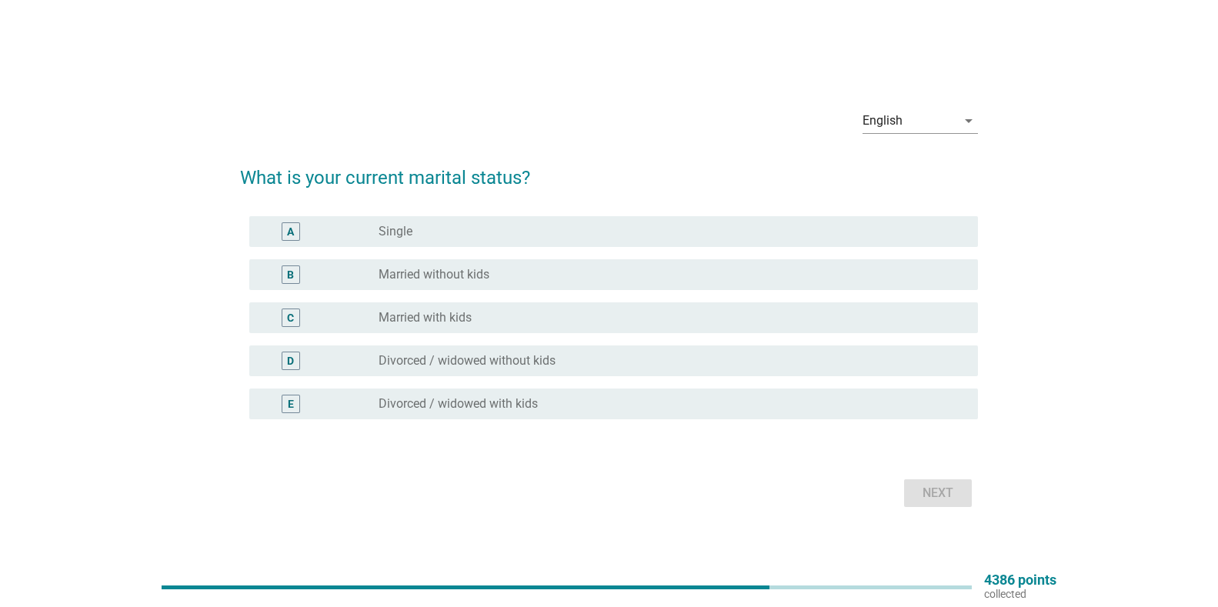
click at [403, 238] on label "Single" at bounding box center [395, 231] width 34 height 15
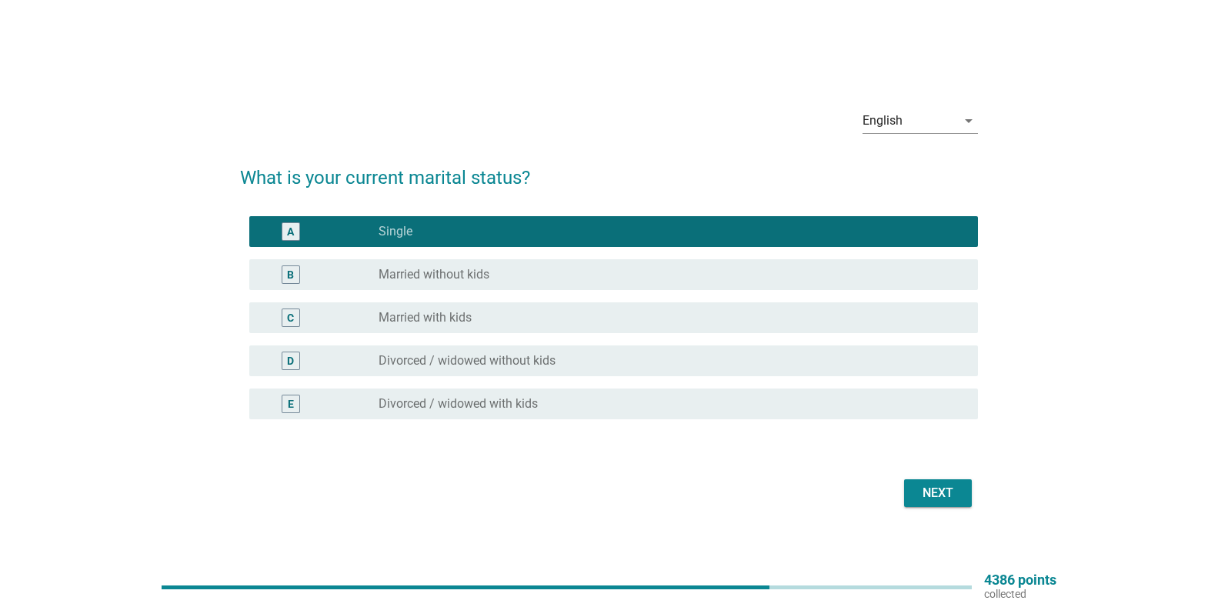
click at [928, 480] on button "Next" at bounding box center [938, 493] width 68 height 28
